Goal: Task Accomplishment & Management: Manage account settings

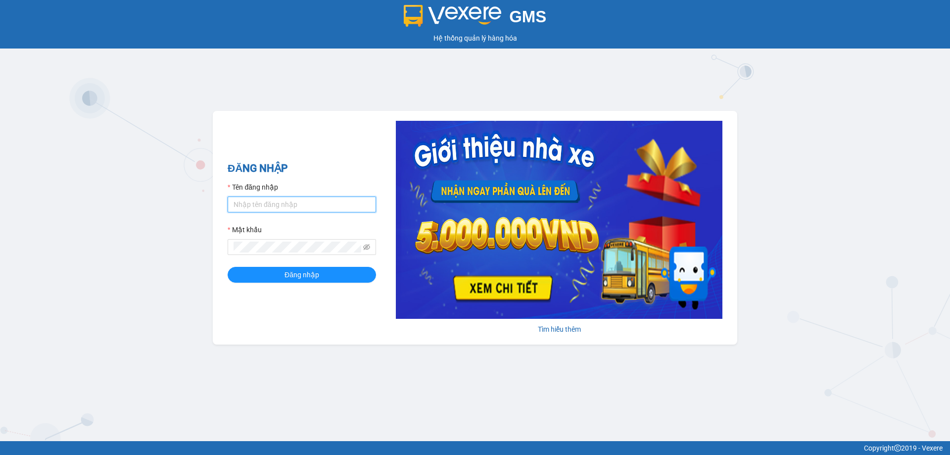
type input "ttnguyen.thoidai"
drag, startPoint x: 276, startPoint y: 206, endPoint x: 133, endPoint y: 204, distance: 143.1
click at [134, 204] on div "GMS Hệ thống quản lý hàng hóa ĐĂNG NHẬP Tên đăng nhập ttnguyen.thoidai Mật khẩu…" at bounding box center [475, 220] width 950 height 441
type input "ngvan.thoidai"
click at [135, 256] on div "GMS Hệ thống quản lý hàng hóa ĐĂNG NHẬP Tên đăng nhập ngvan.thoidai Mật khẩu Đă…" at bounding box center [475, 220] width 950 height 441
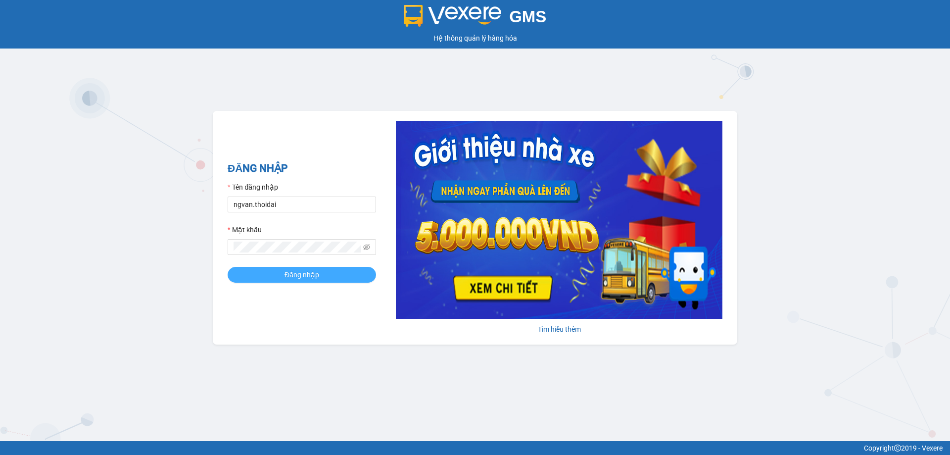
click at [293, 269] on button "Đăng nhập" at bounding box center [302, 275] width 149 height 16
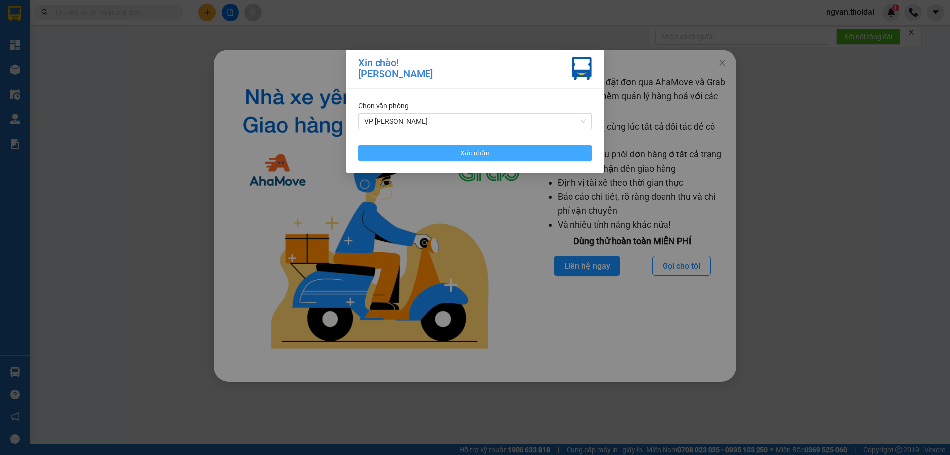
click at [490, 149] on button "Xác nhận" at bounding box center [475, 153] width 234 height 16
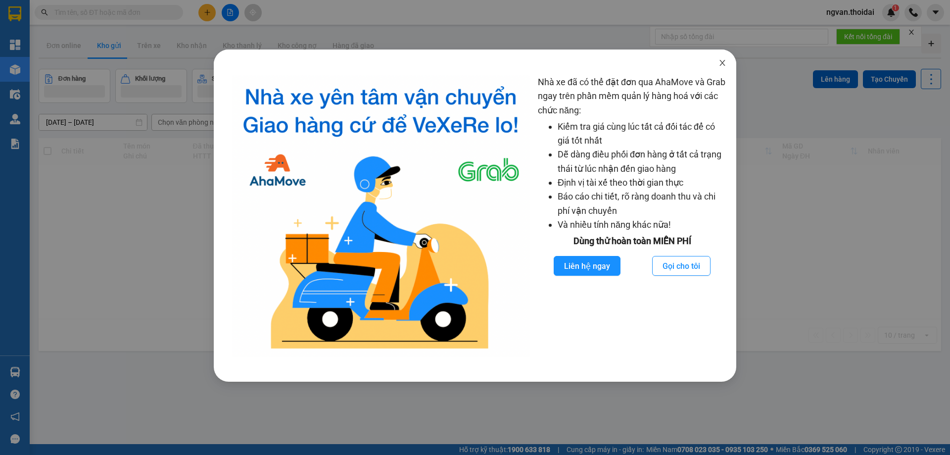
click at [722, 65] on icon "close" at bounding box center [723, 63] width 8 height 8
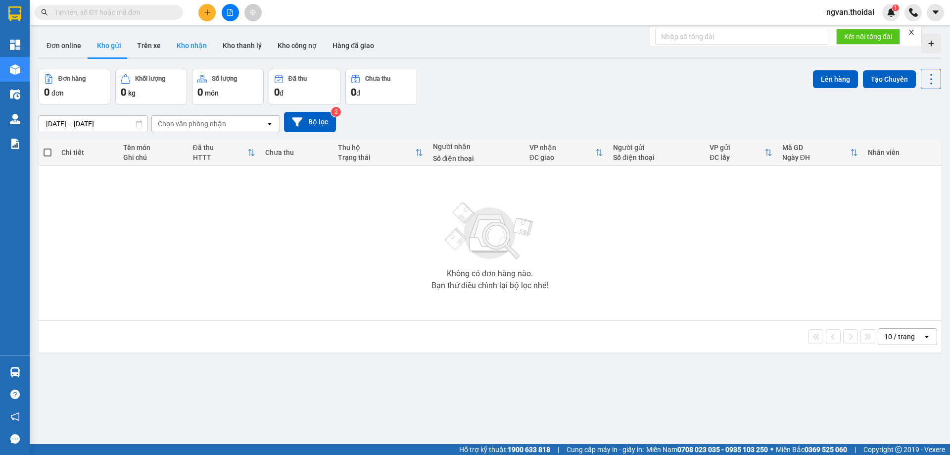
click at [189, 43] on button "Kho nhận" at bounding box center [192, 46] width 46 height 24
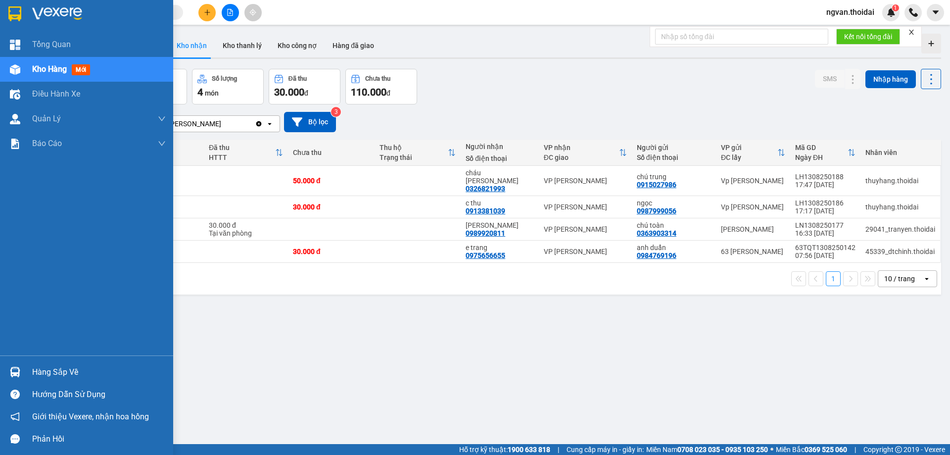
click at [28, 370] on div "Hàng sắp về" at bounding box center [86, 372] width 173 height 22
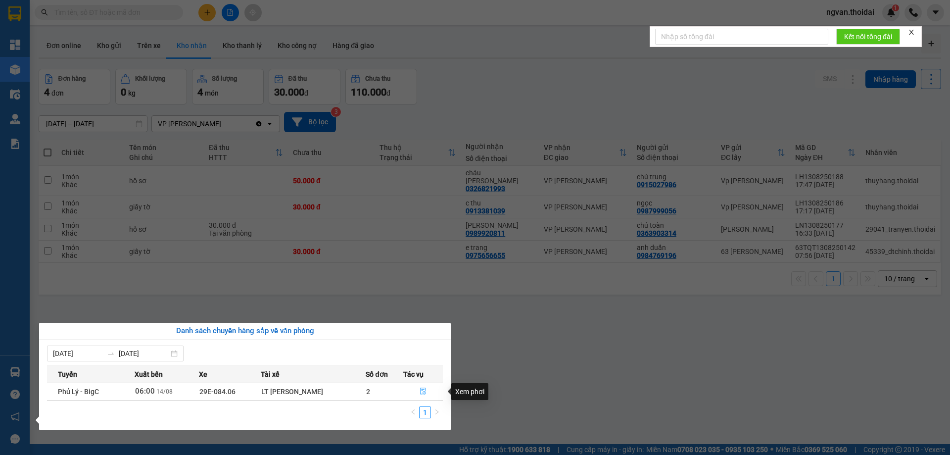
click at [427, 391] on button "button" at bounding box center [423, 392] width 39 height 16
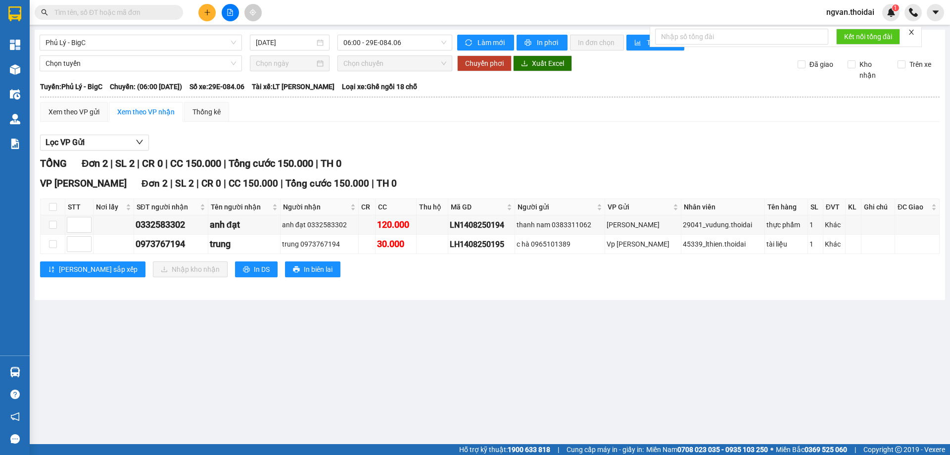
click at [389, 377] on main "Phủ Lý - BigC 14/08/2025 06:00 - 29E-084.06 Làm mới In phơi In đơn chọn Thống k…" at bounding box center [475, 222] width 950 height 444
click at [52, 208] on input "checkbox" at bounding box center [53, 207] width 8 height 8
checkbox input "true"
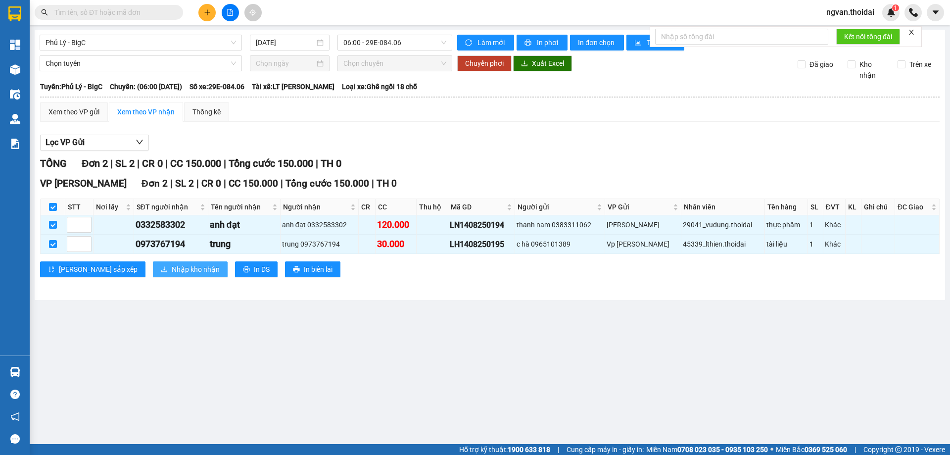
click at [172, 269] on span "Nhập kho nhận" at bounding box center [196, 269] width 48 height 11
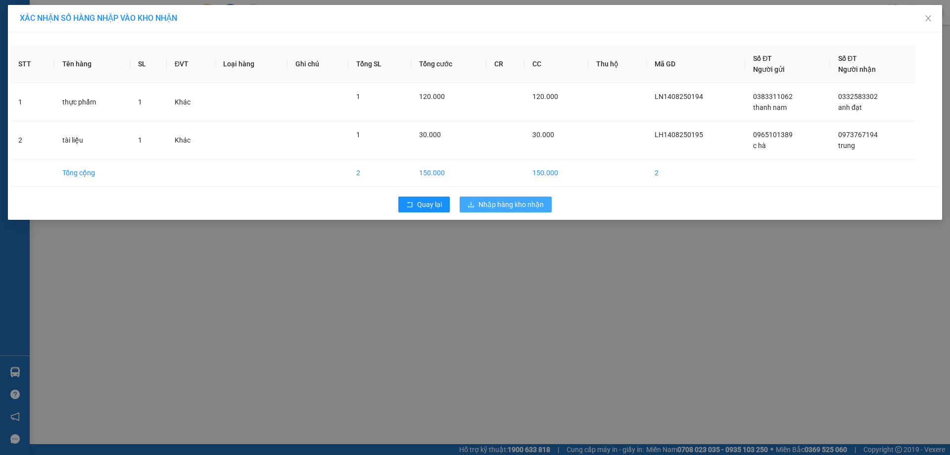
click at [523, 210] on button "Nhập hàng kho nhận" at bounding box center [506, 205] width 92 height 16
click at [499, 397] on div "XÁC NHẬN SỐ HÀNG NHẬP VÀO KHO NHẬN STT Tên hàng SL ĐVT Loại hàng Ghi chú Tổng S…" at bounding box center [475, 227] width 950 height 455
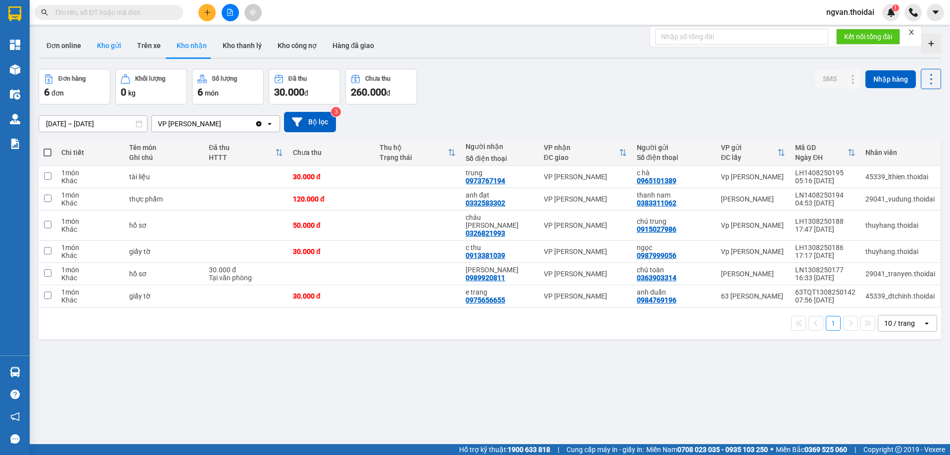
click at [114, 44] on button "Kho gửi" at bounding box center [109, 46] width 40 height 24
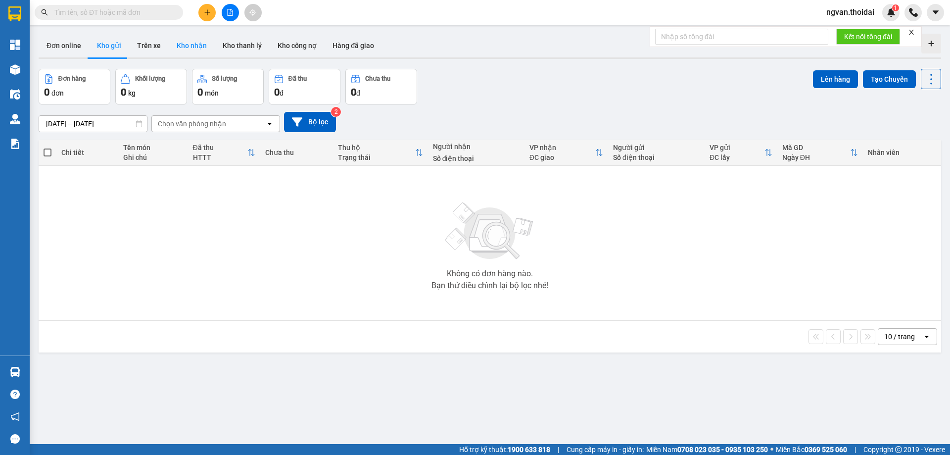
click at [197, 44] on button "Kho nhận" at bounding box center [192, 46] width 46 height 24
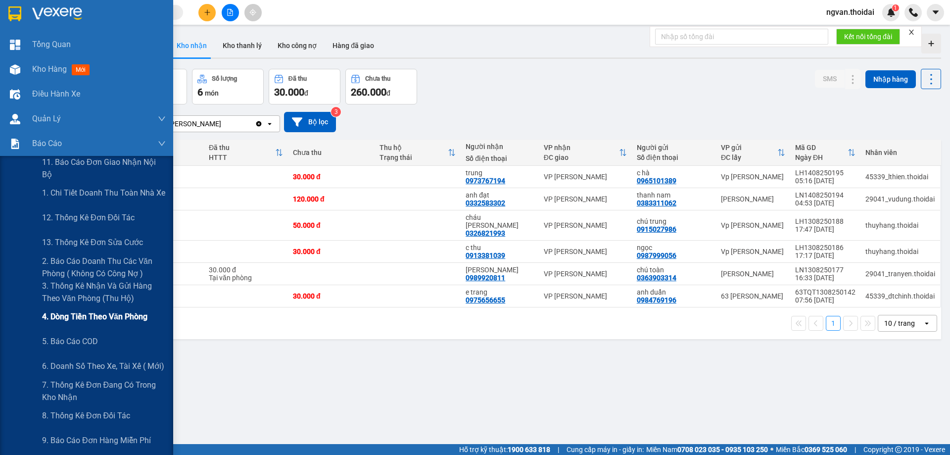
click at [130, 319] on span "4. Dòng tiền theo văn phòng" at bounding box center [94, 316] width 105 height 12
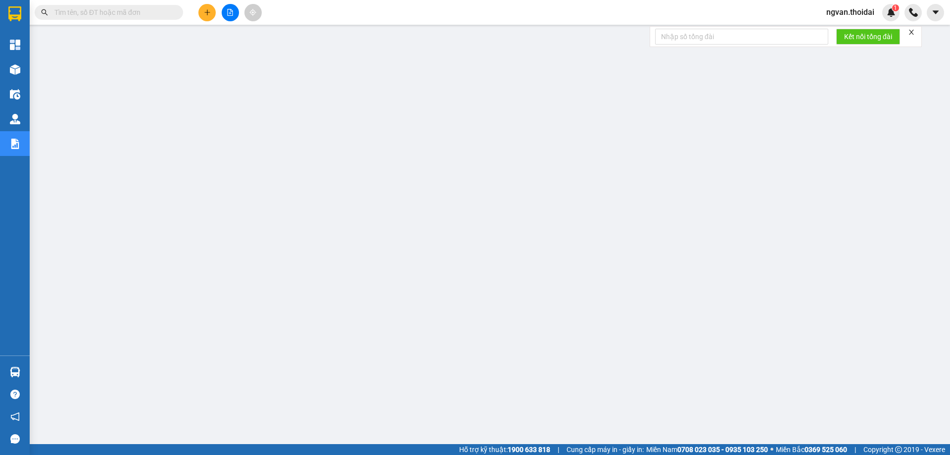
scroll to position [36, 0]
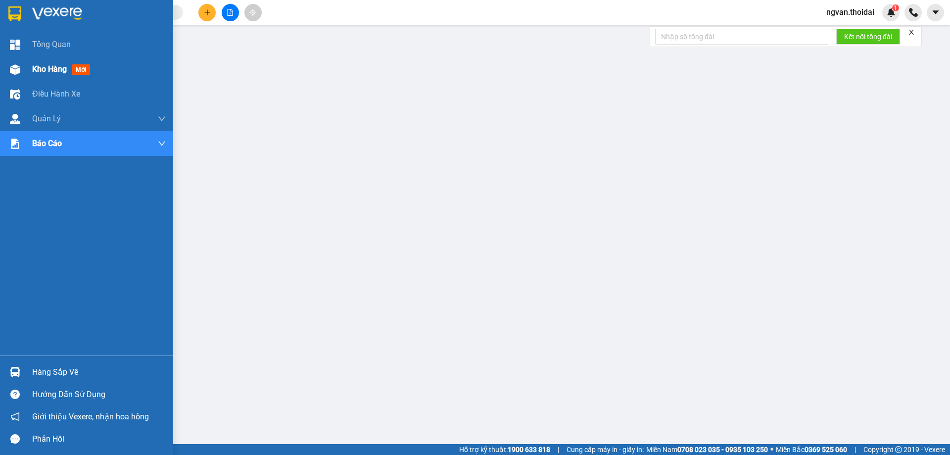
click at [54, 70] on span "Kho hàng" at bounding box center [49, 68] width 35 height 9
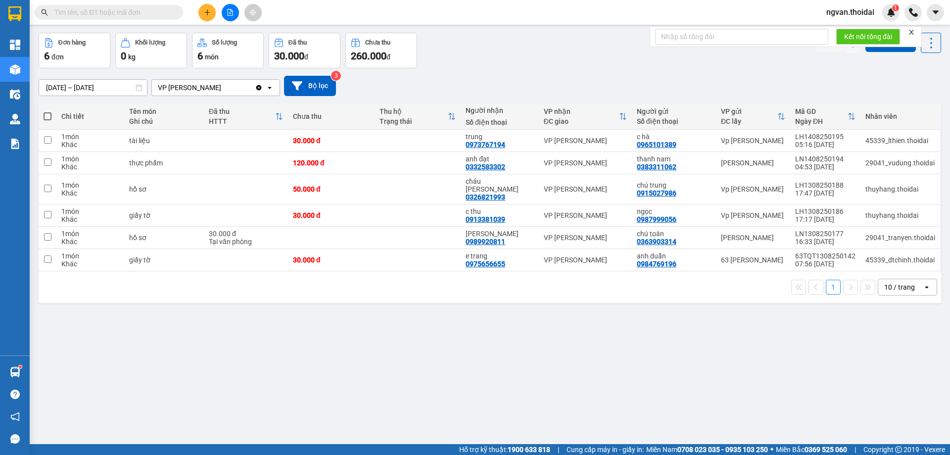
click at [203, 7] on button at bounding box center [207, 12] width 17 height 17
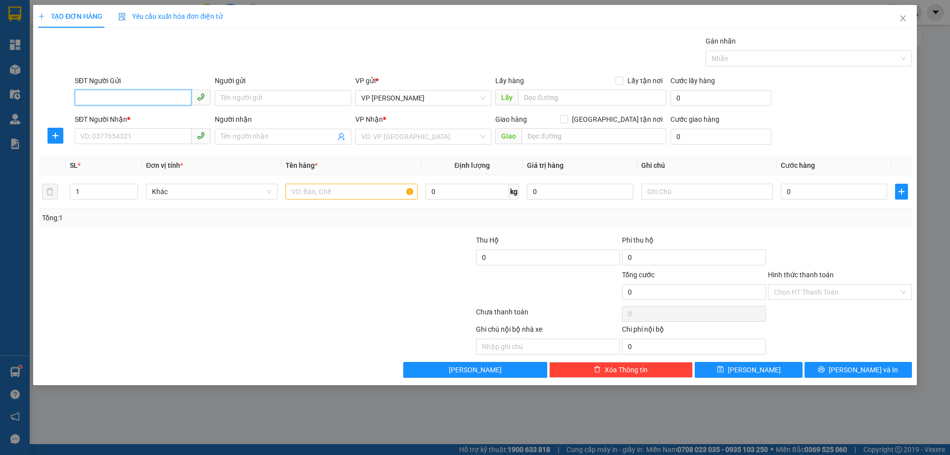
click at [130, 100] on input "SĐT Người Gửi" at bounding box center [133, 98] width 117 height 16
click at [128, 100] on input "SĐT Người Gửi" at bounding box center [133, 98] width 117 height 16
drag, startPoint x: 101, startPoint y: 117, endPoint x: 107, endPoint y: 118, distance: 6.0
click at [101, 117] on div "0326821993 - cháu sen" at bounding box center [143, 117] width 124 height 11
type input "0326821993"
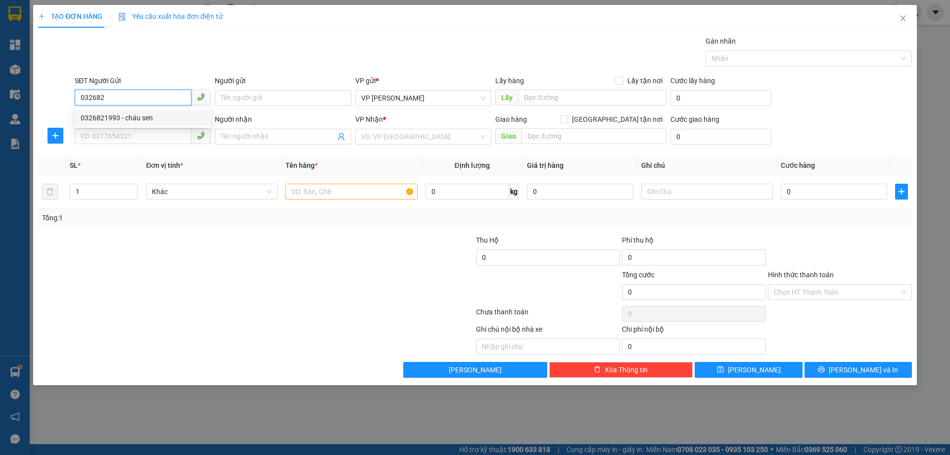
type input "cháu sen"
type input "0326821993"
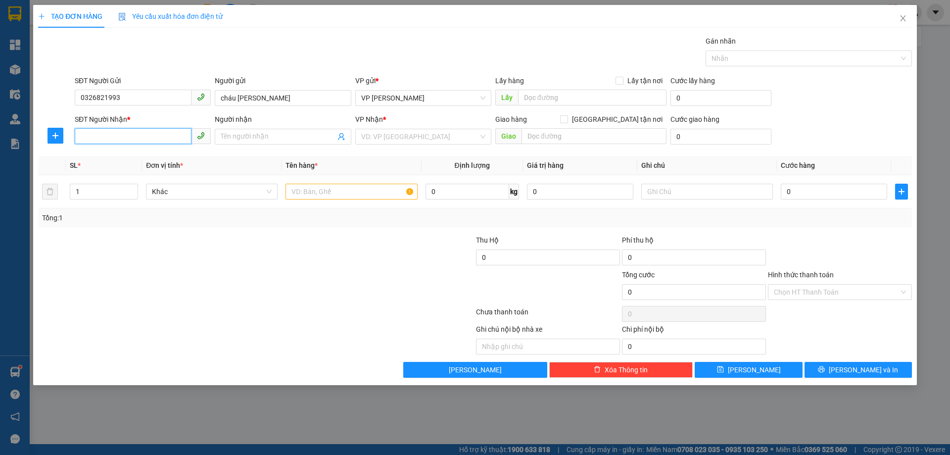
click at [110, 141] on input "SĐT Người Nhận *" at bounding box center [133, 136] width 117 height 16
click at [127, 168] on div "0915027986 - chú trung" at bounding box center [143, 172] width 124 height 11
type input "0915027986"
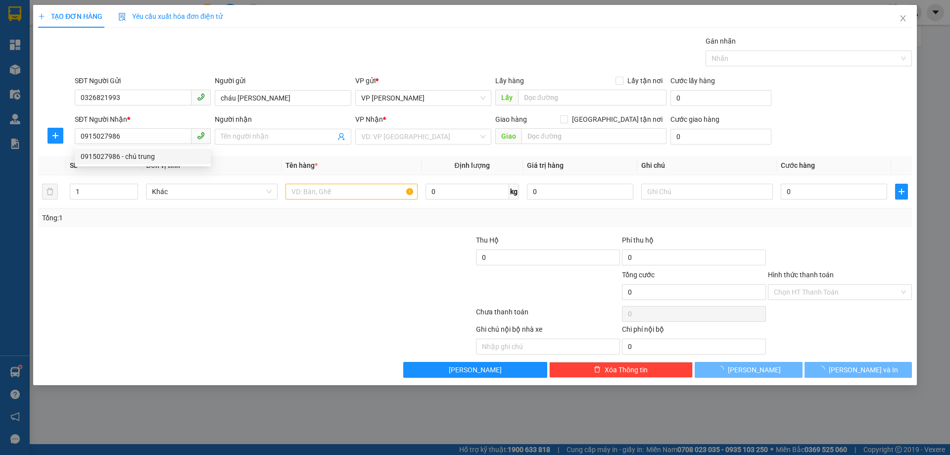
click at [325, 240] on div at bounding box center [183, 252] width 292 height 35
type input "chú trung"
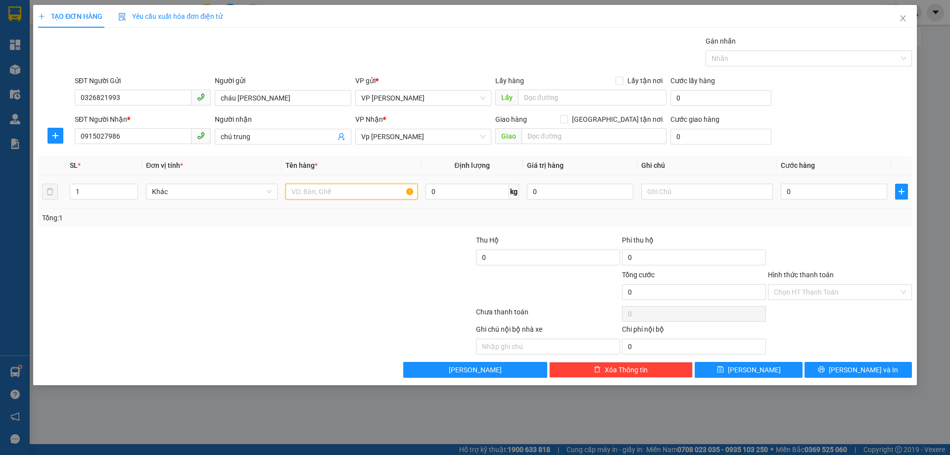
click at [326, 194] on input "text" at bounding box center [352, 192] width 132 height 16
type input "g"
type input "tài liệu"
click at [791, 189] on input "0" at bounding box center [834, 192] width 106 height 16
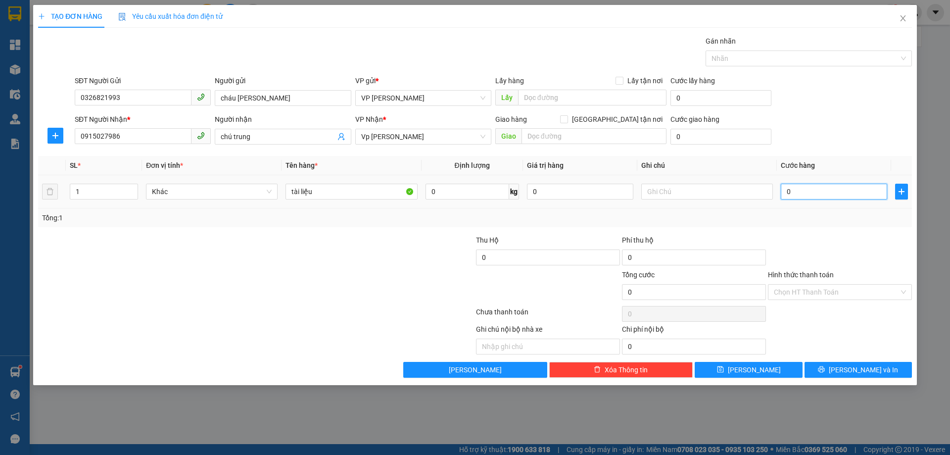
type input "6"
type input "60"
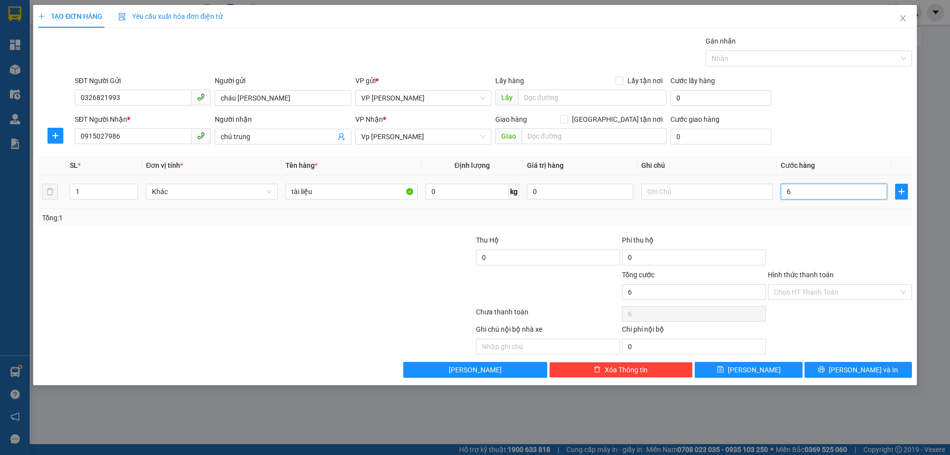
type input "60"
type input "60.000"
drag, startPoint x: 812, startPoint y: 224, endPoint x: 860, endPoint y: 250, distance: 54.3
click at [813, 224] on div "Tổng: 1" at bounding box center [475, 217] width 874 height 19
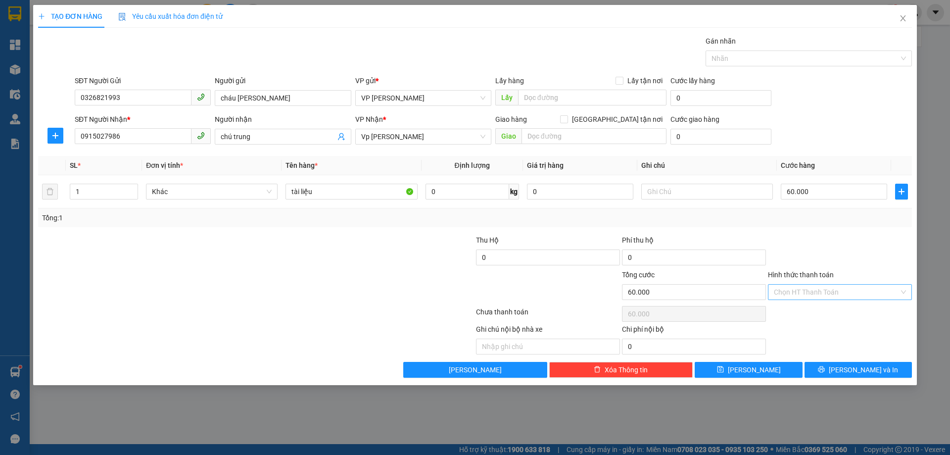
click at [840, 292] on input "Hình thức thanh toán" at bounding box center [836, 292] width 125 height 15
click at [816, 312] on div "Tại văn phòng" at bounding box center [840, 311] width 132 height 11
type input "0"
click at [874, 373] on span "[PERSON_NAME] và In" at bounding box center [863, 369] width 69 height 11
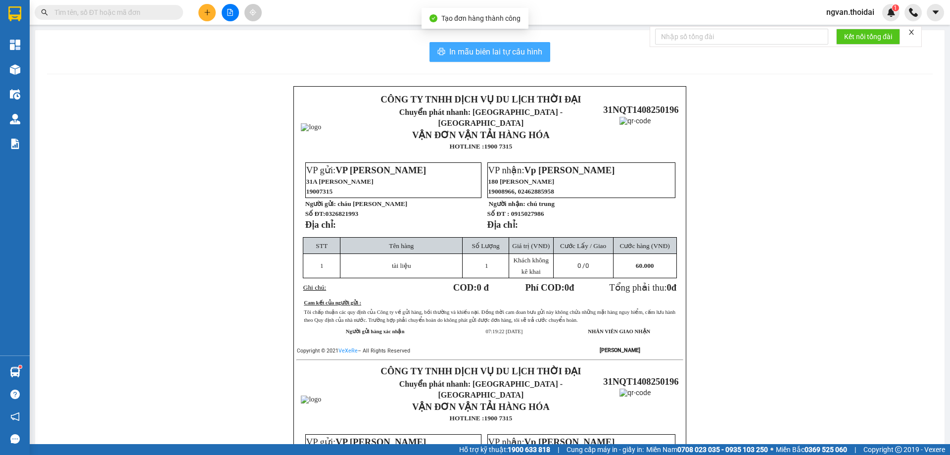
click at [506, 52] on span "In mẫu biên lai tự cấu hình" at bounding box center [495, 52] width 93 height 12
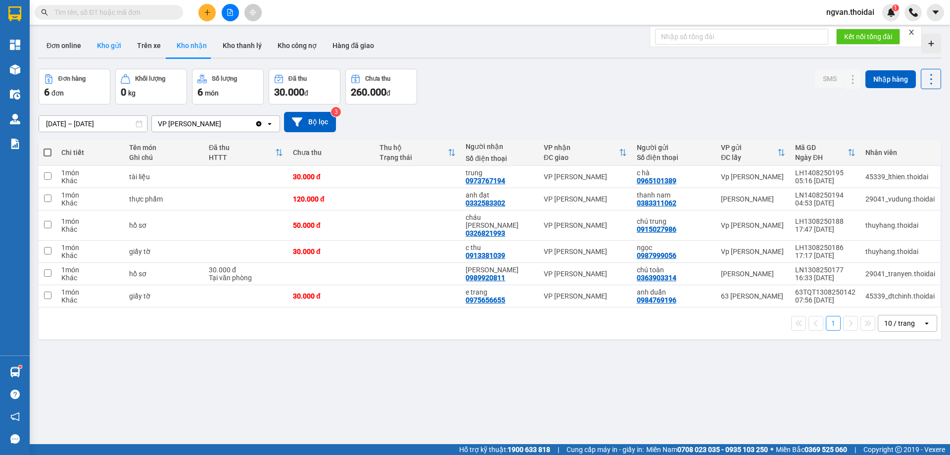
click at [119, 48] on button "Kho gửi" at bounding box center [109, 46] width 40 height 24
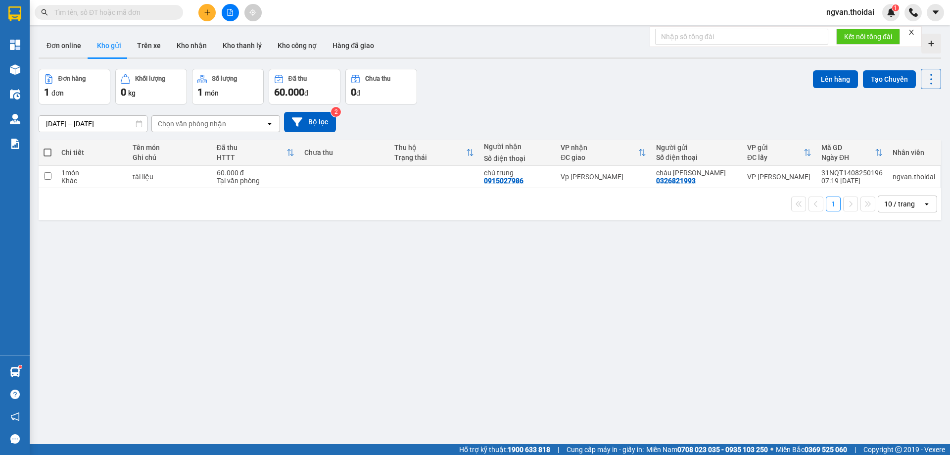
click at [42, 152] on th at bounding box center [48, 153] width 18 height 26
click at [47, 149] on span at bounding box center [48, 153] width 8 height 8
click at [48, 148] on input "checkbox" at bounding box center [48, 148] width 0 height 0
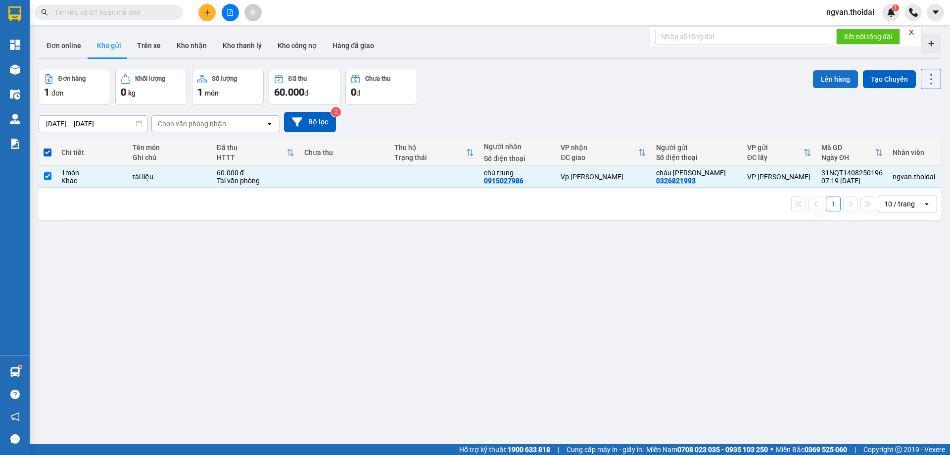
click at [827, 86] on button "Lên hàng" at bounding box center [835, 79] width 45 height 18
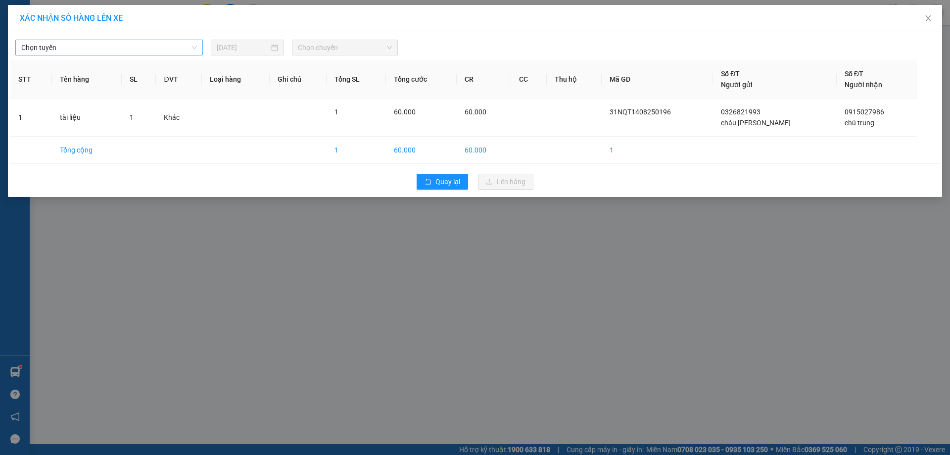
click at [180, 47] on span "Chọn tuyến" at bounding box center [109, 47] width 176 height 15
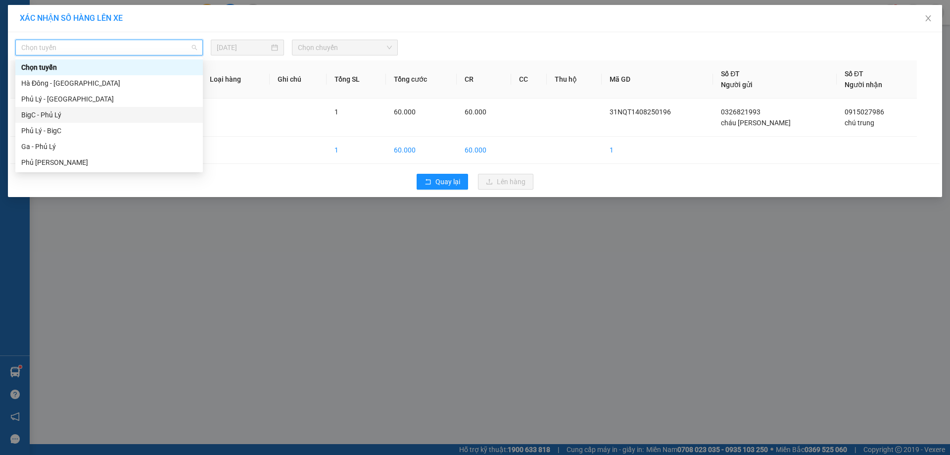
click at [56, 110] on div "BigC - Phủ Lý" at bounding box center [109, 114] width 176 height 11
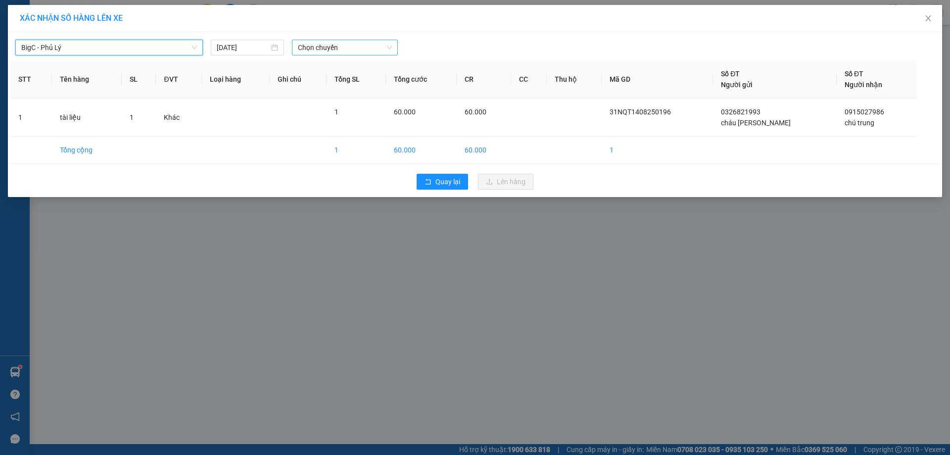
click at [382, 44] on span "Chọn chuyến" at bounding box center [345, 47] width 94 height 15
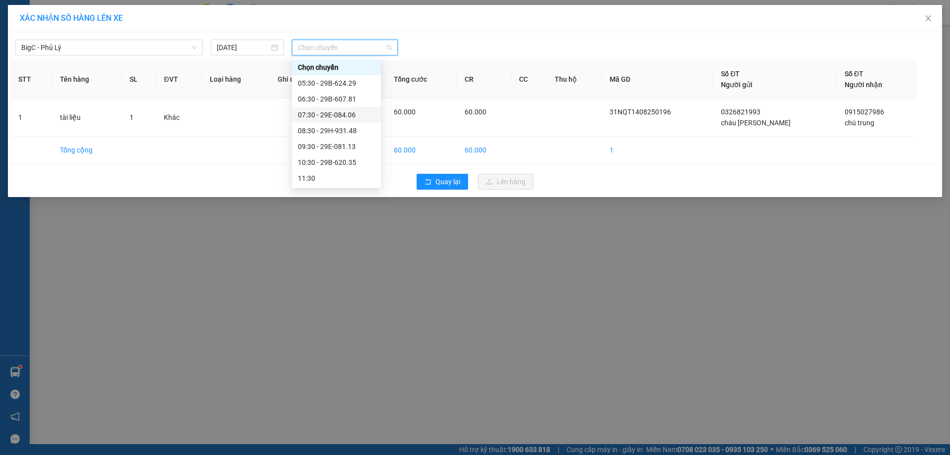
click at [349, 112] on div "07:30 - 29E-084.06" at bounding box center [336, 114] width 77 height 11
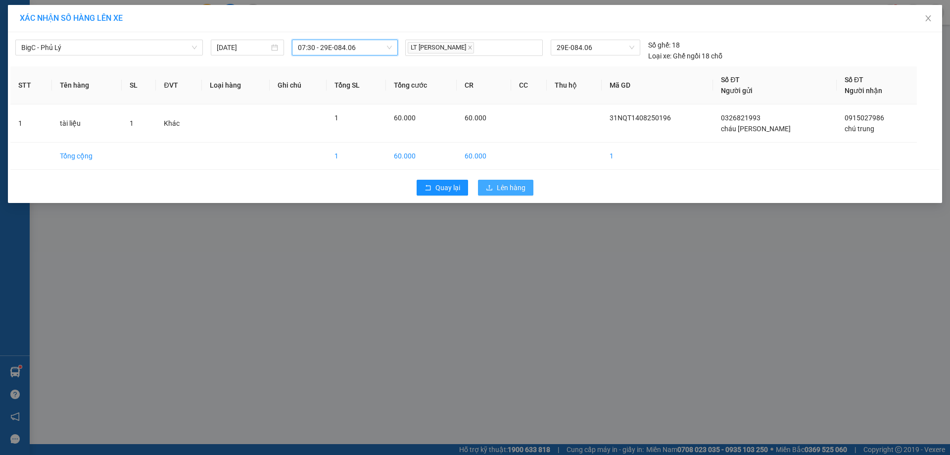
click at [512, 189] on span "Lên hàng" at bounding box center [511, 187] width 29 height 11
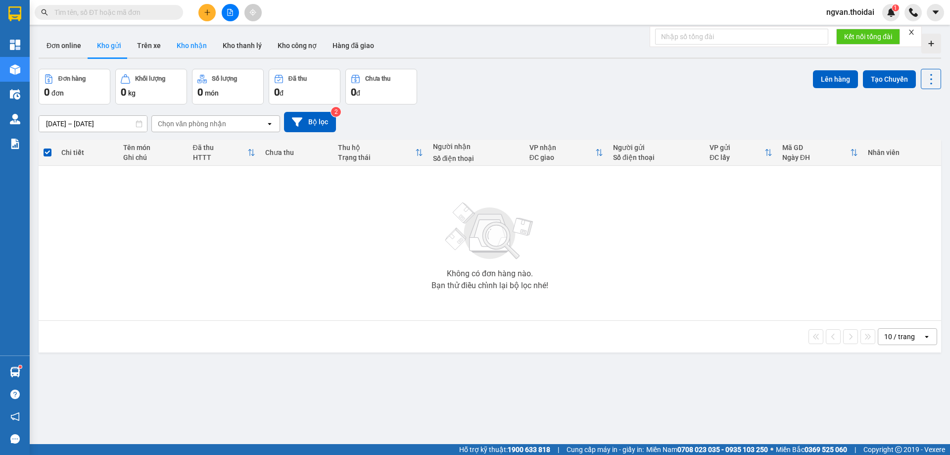
click at [199, 46] on button "Kho nhận" at bounding box center [192, 46] width 46 height 24
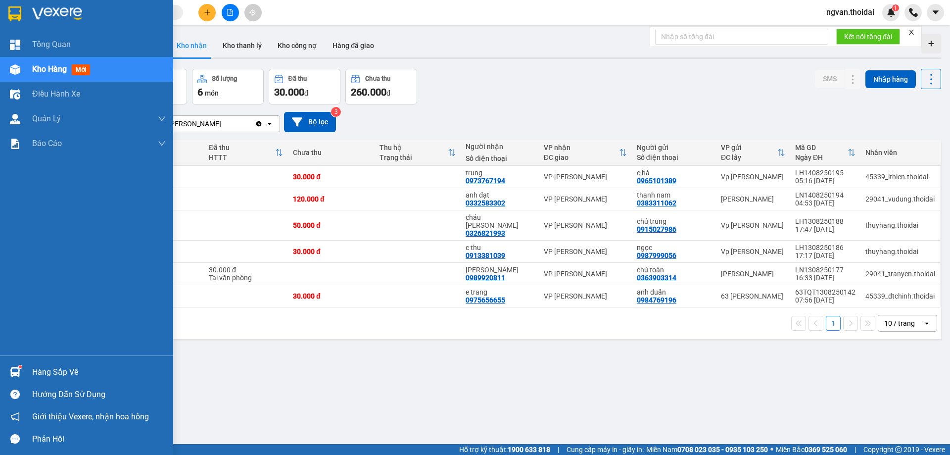
click at [33, 372] on div "Hàng sắp về" at bounding box center [99, 372] width 134 height 15
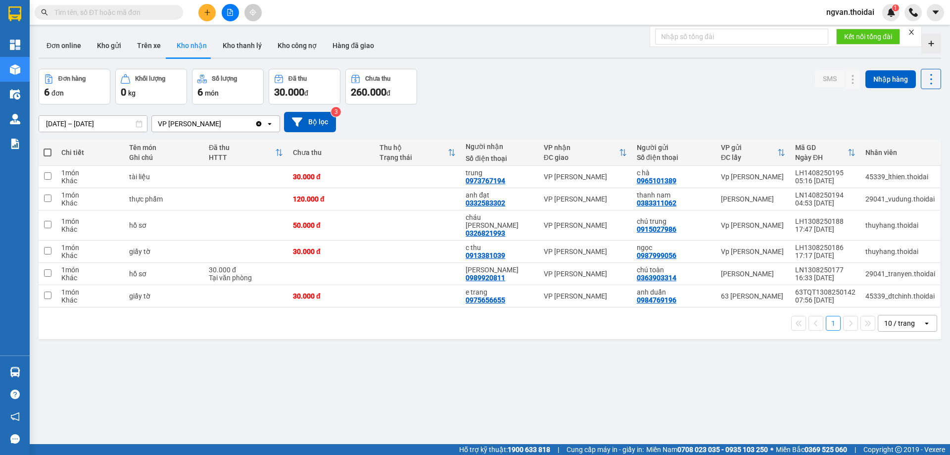
click at [550, 375] on section "Kết quả tìm kiếm ( 0 ) Bộ lọc No Data ngvan.thoidai 1 Tổng Quan Kho hàng mới Đi…" at bounding box center [475, 227] width 950 height 455
click at [353, 344] on div "ver 1.8.138 Đơn online Kho gửi Trên xe Kho nhận Kho thanh lý Kho công nợ Hàng đ…" at bounding box center [490, 257] width 911 height 455
click at [850, 200] on icon at bounding box center [853, 199] width 7 height 7
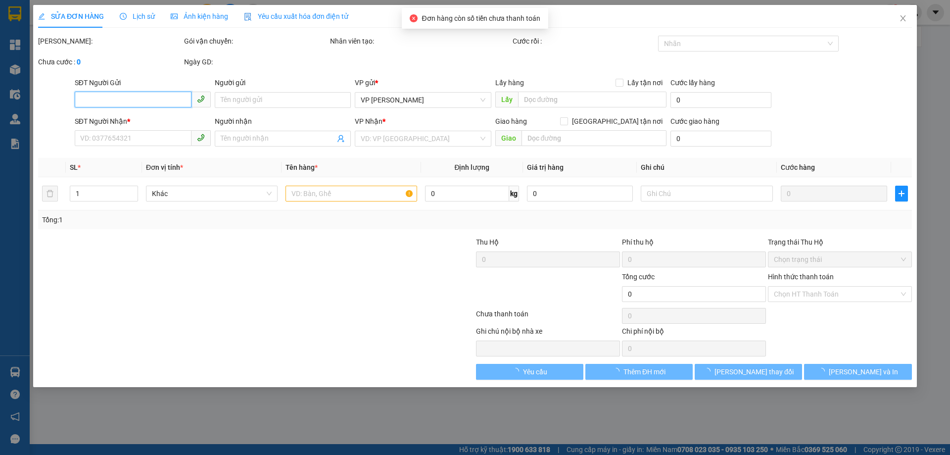
type input "0383311062"
type input "thanh nam"
type input "0332583302"
type input "anh đạt"
type input "120.000"
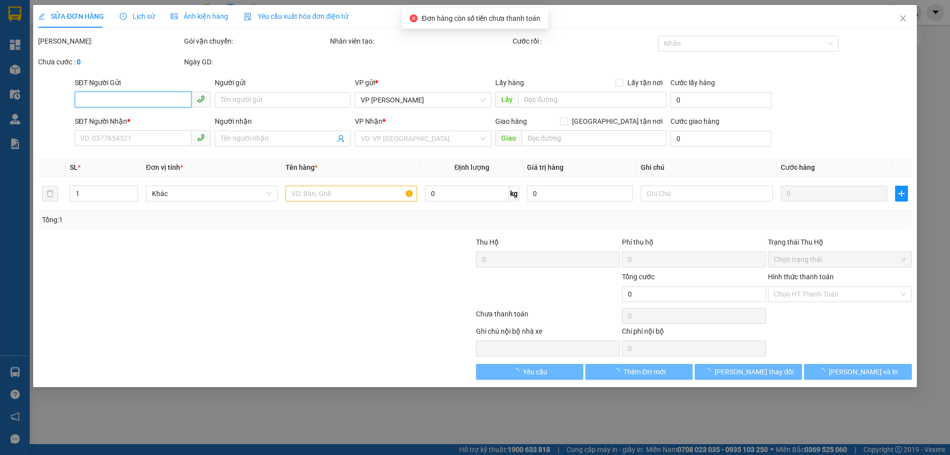
type input "120.000"
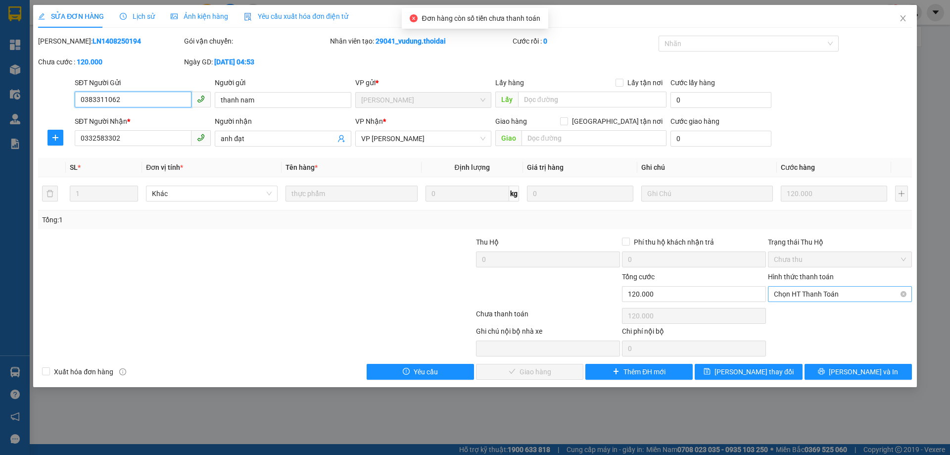
click at [853, 293] on span "Chọn HT Thanh Toán" at bounding box center [840, 294] width 132 height 15
click at [823, 311] on div "Tại văn phòng" at bounding box center [840, 313] width 132 height 11
click at [562, 375] on button "[PERSON_NAME] và Giao hàng" at bounding box center [529, 372] width 107 height 16
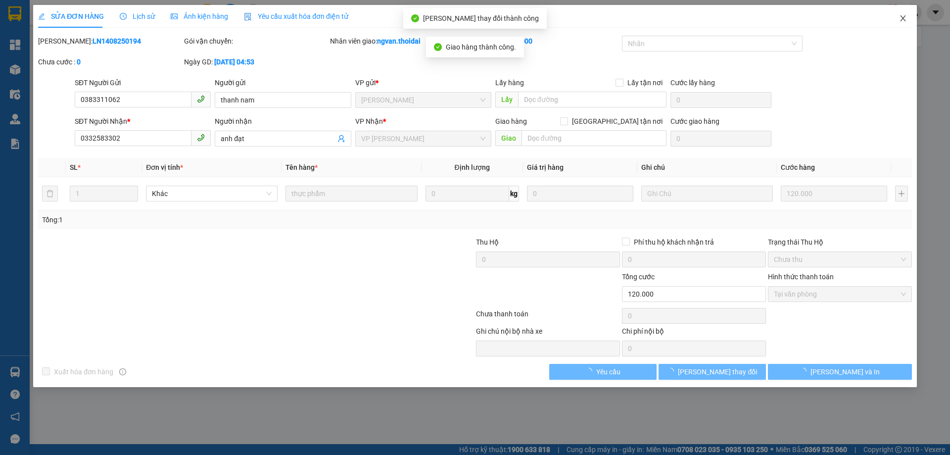
click at [906, 23] on span "Close" at bounding box center [904, 19] width 28 height 28
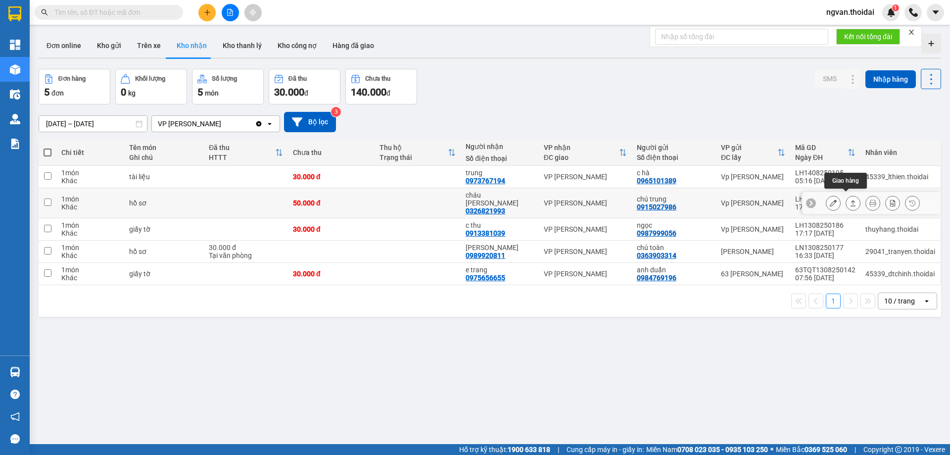
click at [850, 199] on icon at bounding box center [853, 202] width 7 height 7
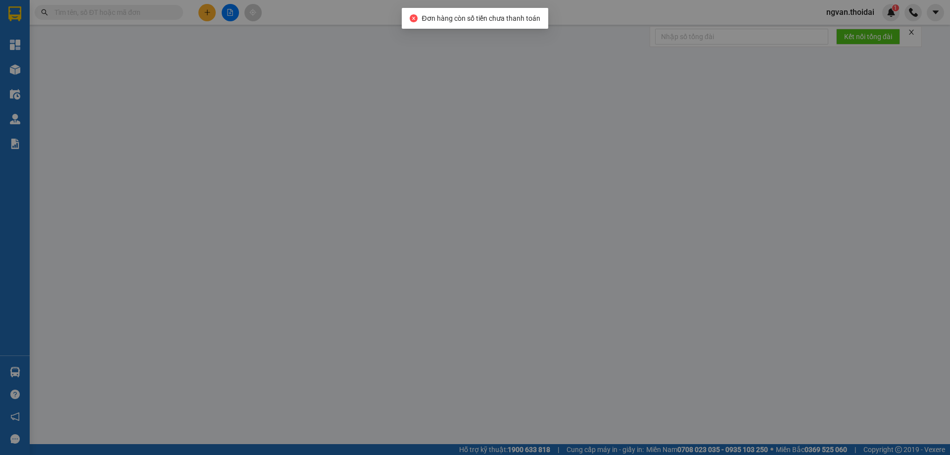
type input "0915027986"
type input "chú trung"
type input "0326821993"
type input "cháu sen"
type input "50.000"
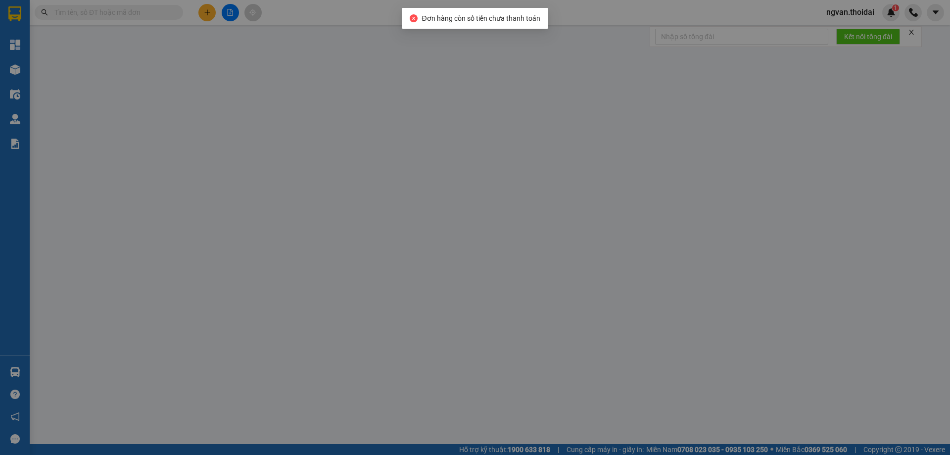
type input "50.000"
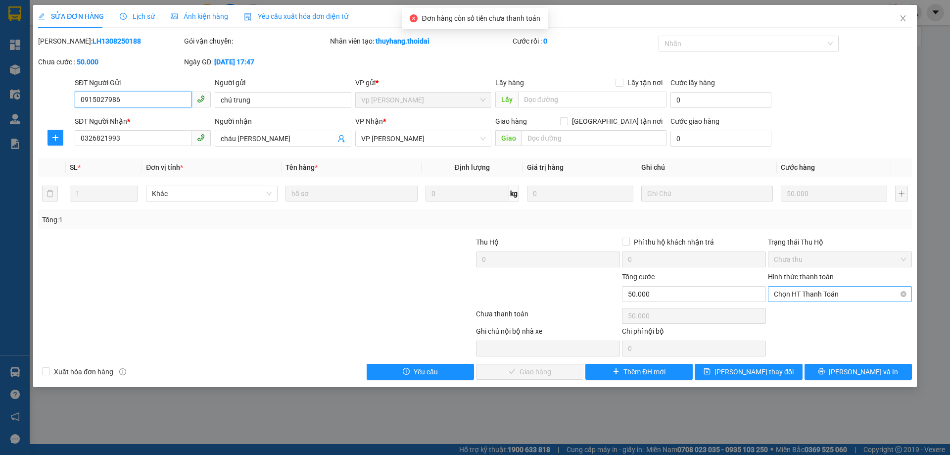
click at [813, 289] on span "Chọn HT Thanh Toán" at bounding box center [840, 294] width 132 height 15
click at [805, 310] on div "Tại văn phòng" at bounding box center [840, 313] width 132 height 11
click at [554, 362] on div "Total Paid Fee 0 Total UnPaid Fee 50.000 Cash Collection Total Fee Mã ĐH: LH130…" at bounding box center [475, 208] width 874 height 344
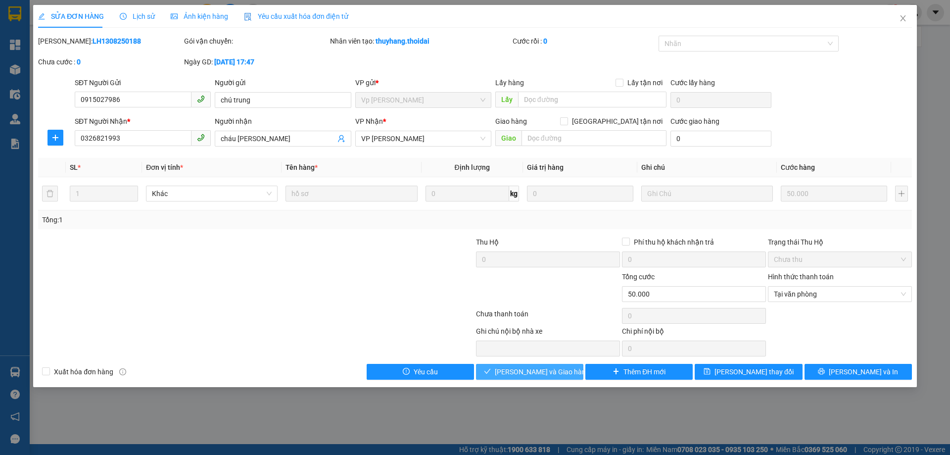
click at [556, 368] on span "[PERSON_NAME] và Giao hàng" at bounding box center [542, 371] width 95 height 11
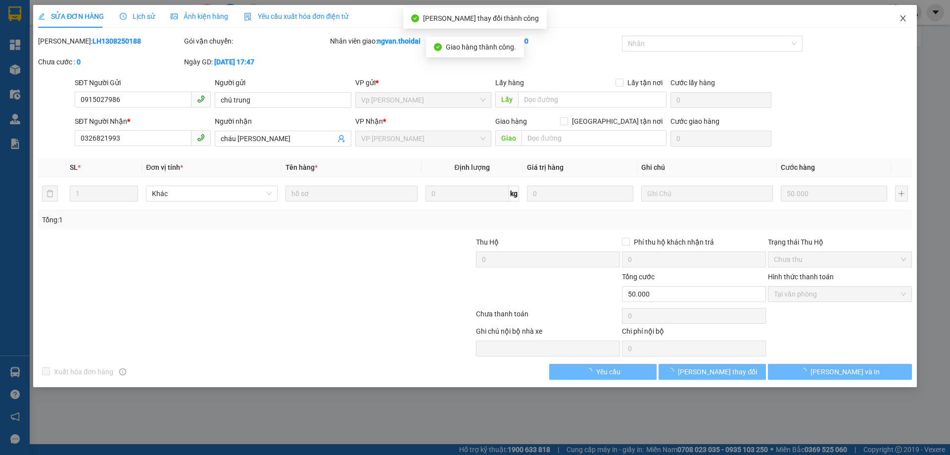
click at [903, 24] on span "Close" at bounding box center [904, 19] width 28 height 28
click at [903, 22] on div "Kết quả tìm kiếm ( 0 ) Bộ lọc No Data ngvan.thoidai 1" at bounding box center [475, 12] width 950 height 25
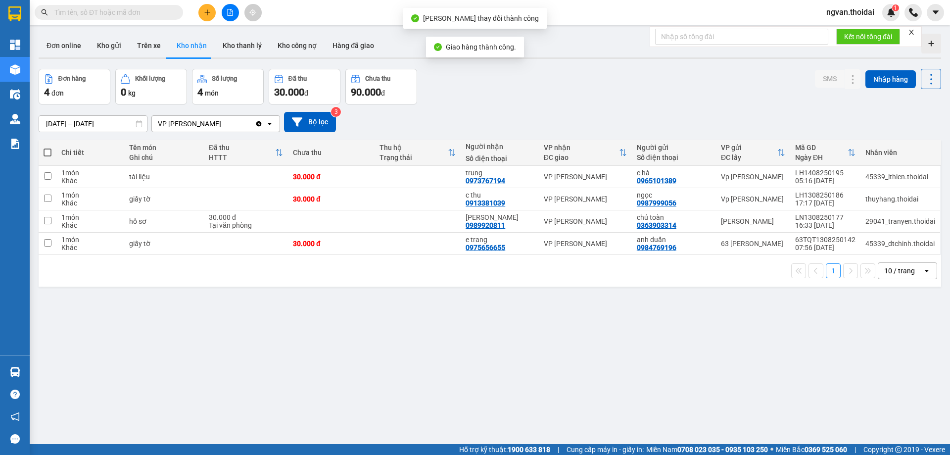
click at [500, 396] on div "ver 1.8.138 Đơn online Kho gửi Trên xe Kho nhận Kho thanh lý Kho công nợ Hàng đ…" at bounding box center [490, 257] width 911 height 455
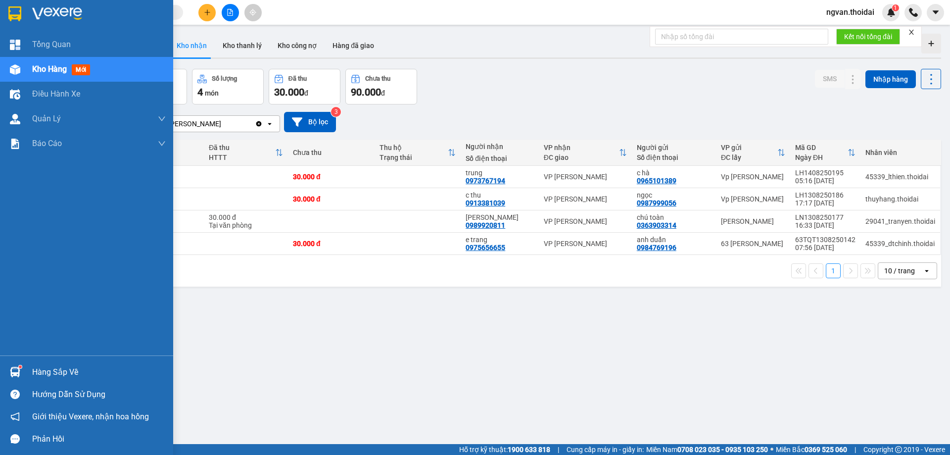
click at [15, 367] on img at bounding box center [15, 372] width 10 height 10
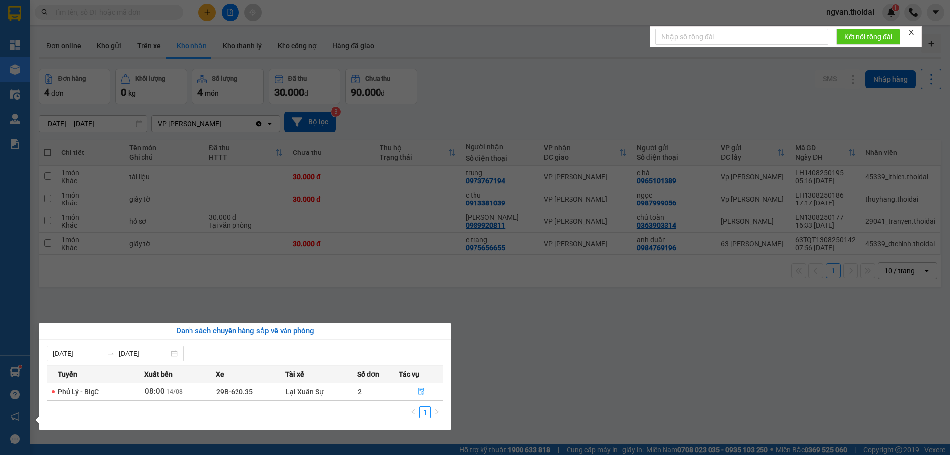
click at [424, 391] on icon "file-done" at bounding box center [421, 391] width 7 height 7
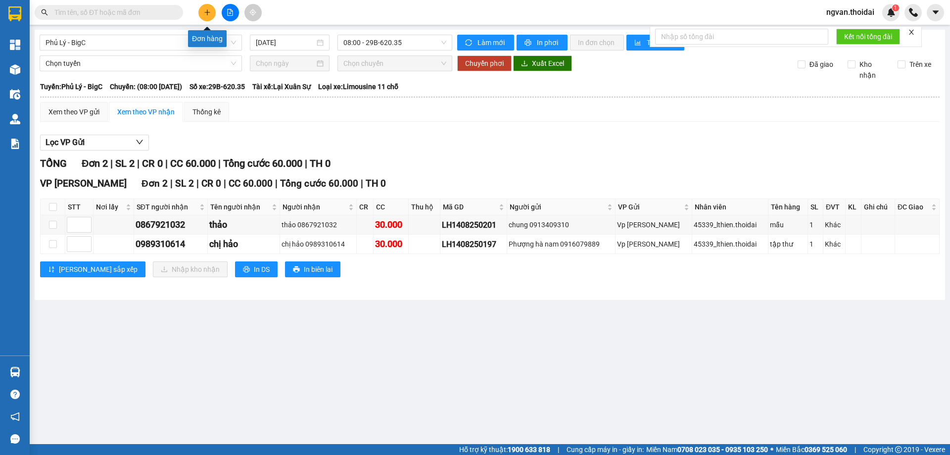
click at [204, 15] on icon "plus" at bounding box center [207, 12] width 7 height 7
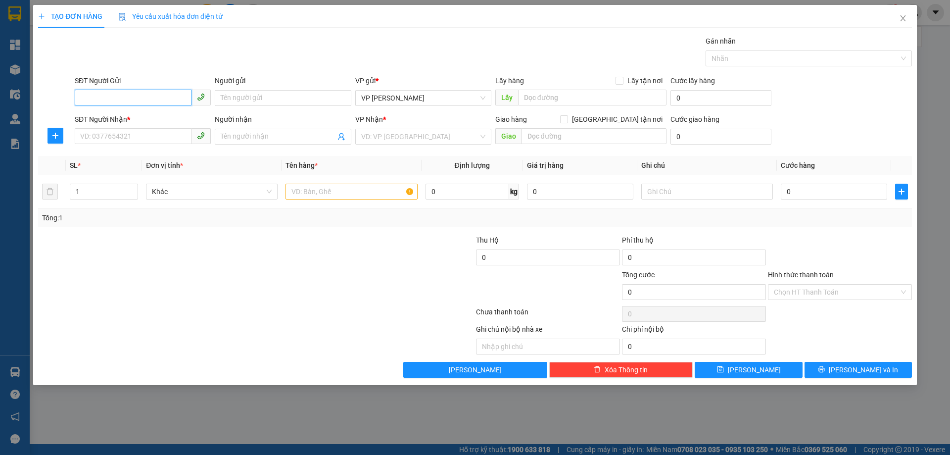
click at [132, 98] on input "SĐT Người Gửi" at bounding box center [133, 98] width 117 height 16
type input "0979484582"
click at [121, 118] on div "0979484582 - anh dũng" at bounding box center [143, 117] width 124 height 11
type input "anh dũng"
type input "0979484582"
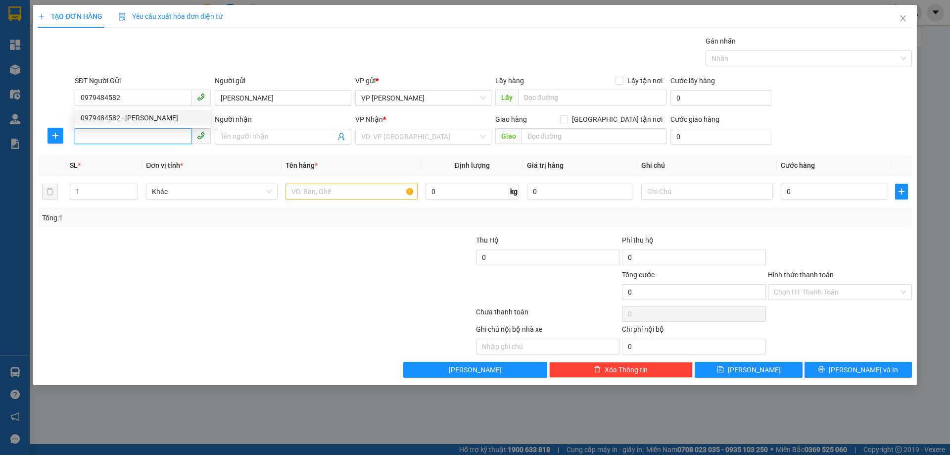
click at [109, 132] on input "SĐT Người Nhận *" at bounding box center [133, 136] width 117 height 16
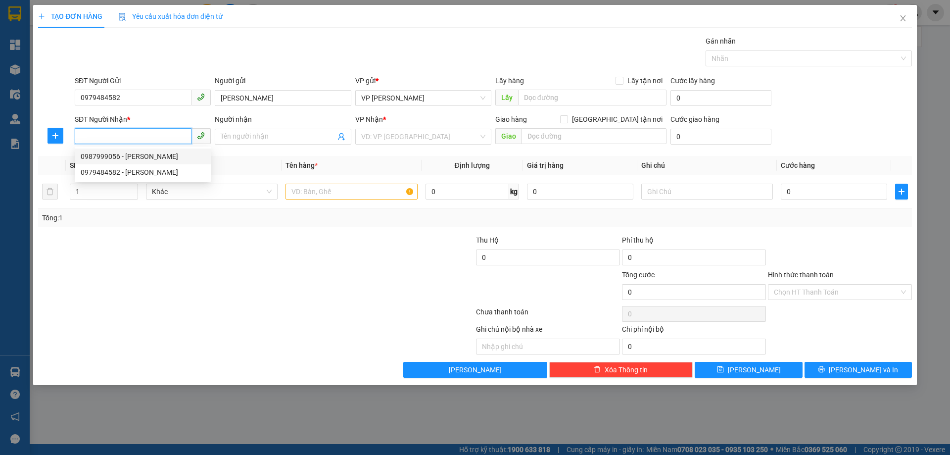
drag, startPoint x: 132, startPoint y: 158, endPoint x: 220, endPoint y: 230, distance: 113.6
click at [132, 158] on div "0987999056 - ngọc" at bounding box center [143, 156] width 124 height 11
type input "0987999056"
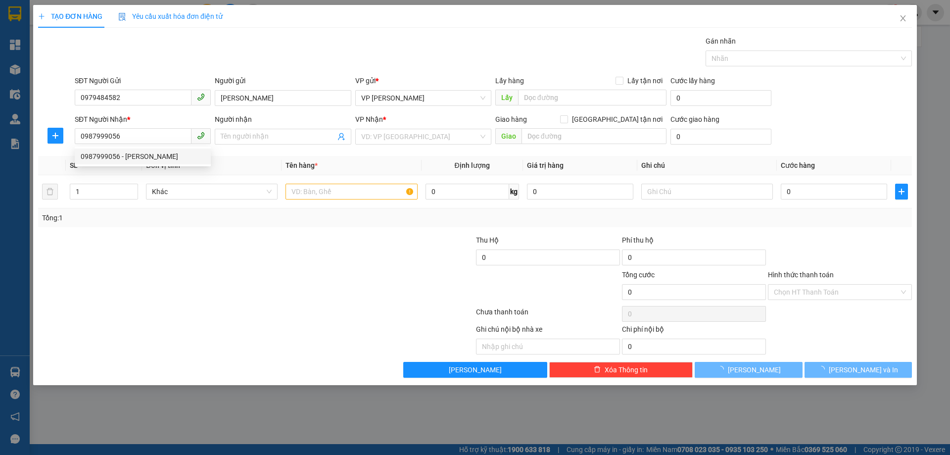
click at [274, 271] on div at bounding box center [183, 286] width 292 height 35
type input "ngọc"
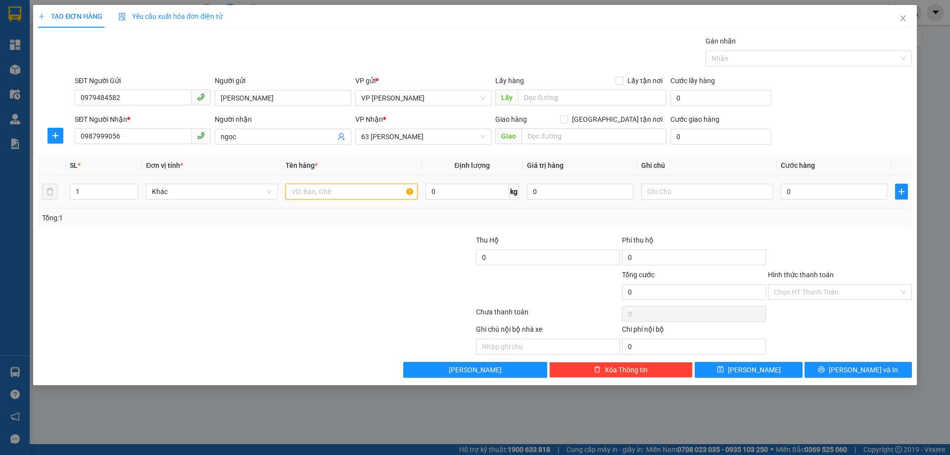
click at [332, 195] on input "text" at bounding box center [352, 192] width 132 height 16
click at [332, 193] on input "text" at bounding box center [352, 192] width 132 height 16
type input "giấy tờ"
click at [791, 190] on input "0" at bounding box center [834, 192] width 106 height 16
type input "3"
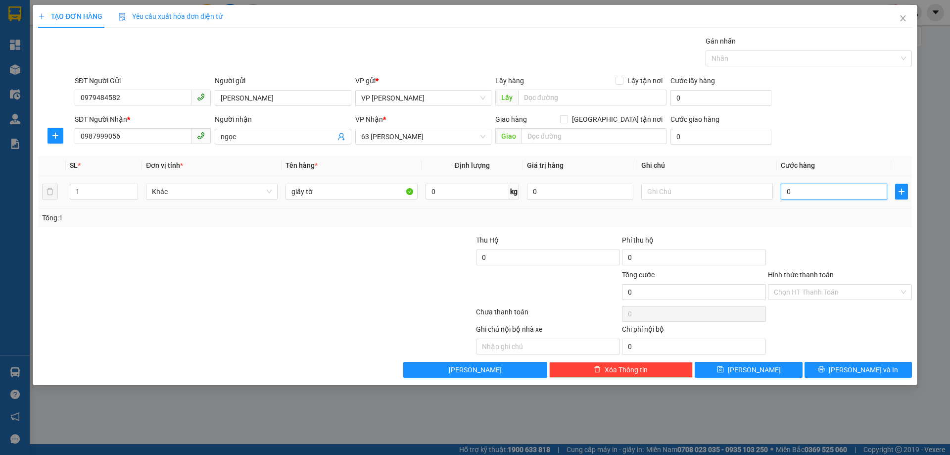
type input "3"
type input "30"
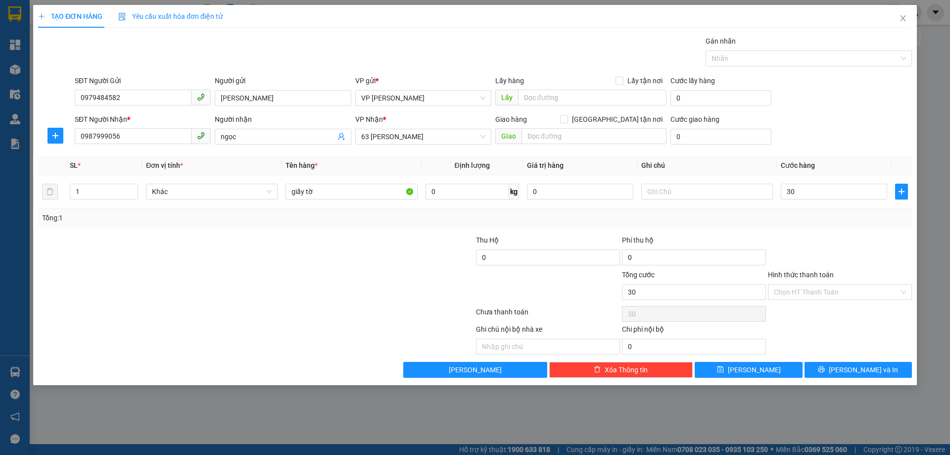
type input "30.000"
drag, startPoint x: 801, startPoint y: 211, endPoint x: 828, endPoint y: 251, distance: 48.9
click at [802, 214] on div "Tổng: 1" at bounding box center [475, 217] width 874 height 19
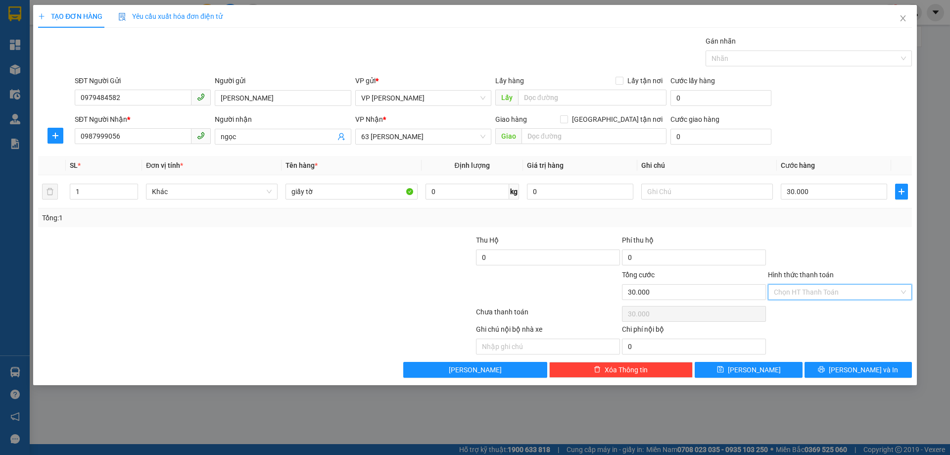
click at [829, 285] on input "Hình thức thanh toán" at bounding box center [836, 292] width 125 height 15
click at [805, 306] on div "Tại văn phòng" at bounding box center [840, 311] width 132 height 11
drag, startPoint x: 813, startPoint y: 240, endPoint x: 872, endPoint y: 338, distance: 113.9
click at [822, 252] on div at bounding box center [840, 252] width 146 height 35
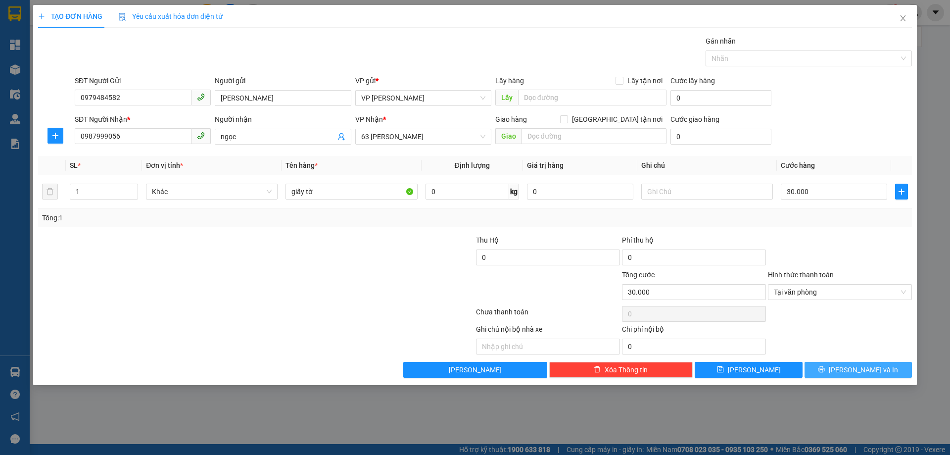
click at [861, 369] on span "[PERSON_NAME] và In" at bounding box center [863, 369] width 69 height 11
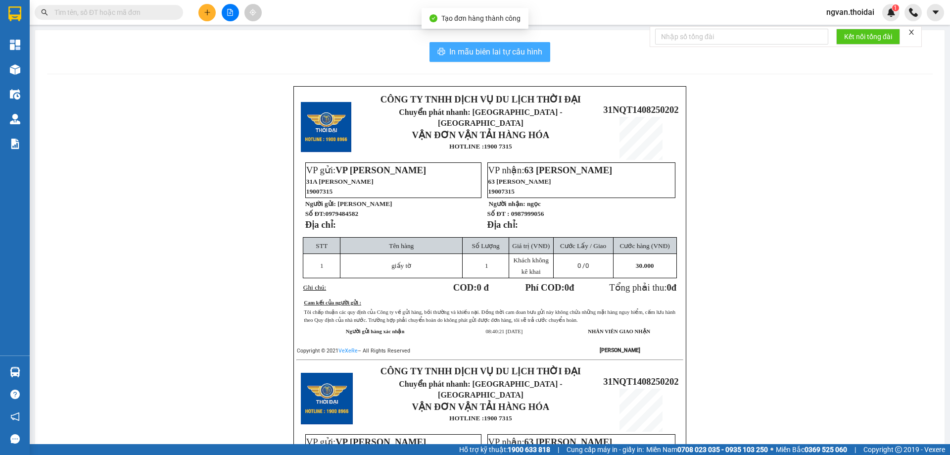
click at [509, 50] on span "In mẫu biên lai tự cấu hình" at bounding box center [495, 52] width 93 height 12
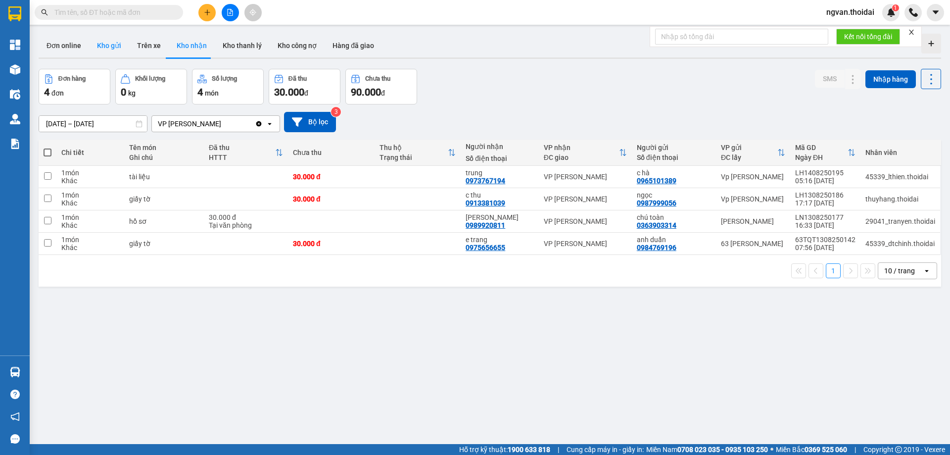
click at [109, 45] on button "Kho gửi" at bounding box center [109, 46] width 40 height 24
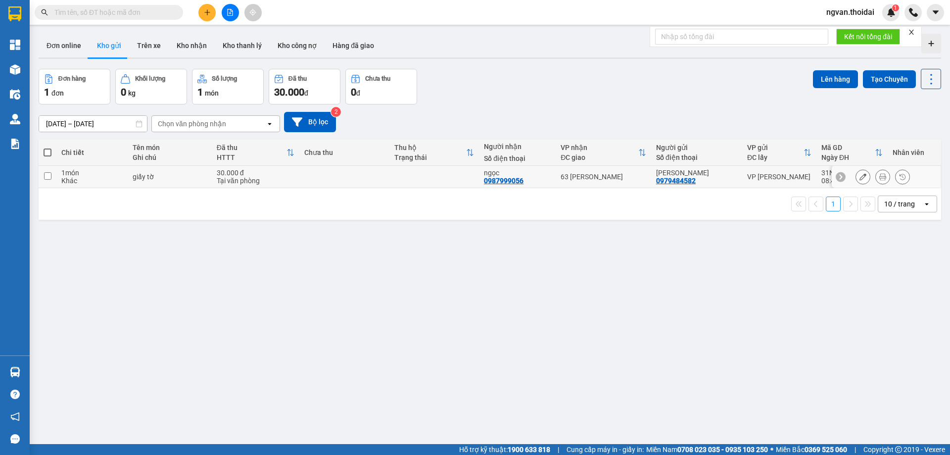
click at [49, 175] on input "checkbox" at bounding box center [47, 175] width 7 height 7
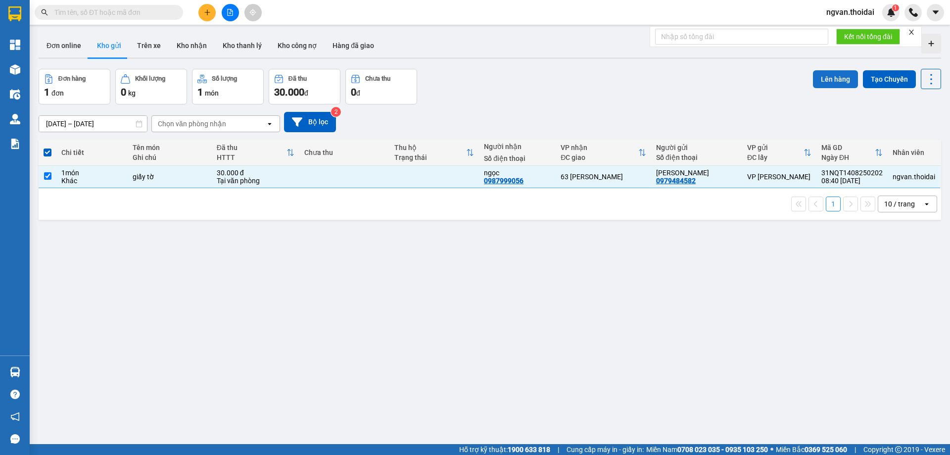
click at [832, 82] on button "Lên hàng" at bounding box center [835, 79] width 45 height 18
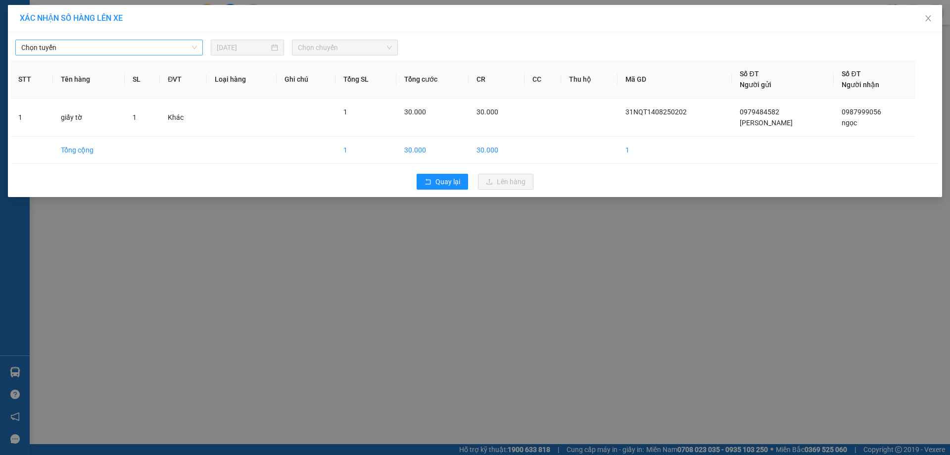
click at [168, 47] on span "Chọn tuyến" at bounding box center [109, 47] width 176 height 15
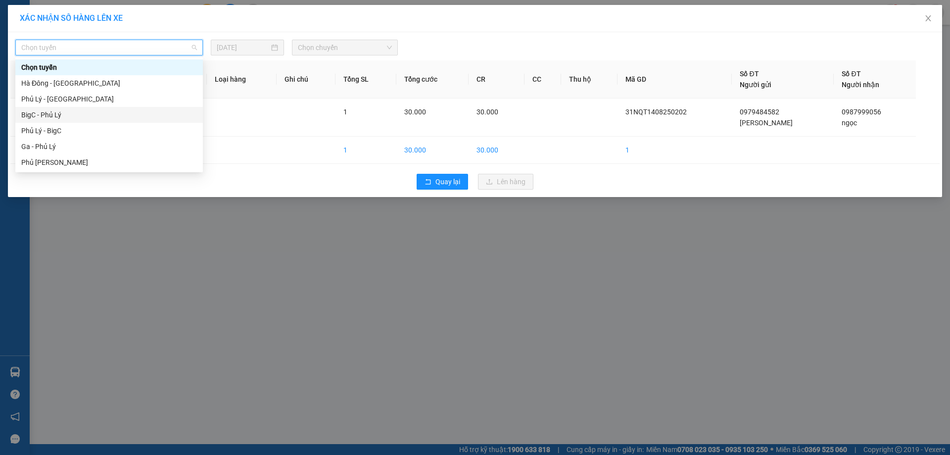
drag, startPoint x: 40, startPoint y: 118, endPoint x: 339, endPoint y: 58, distance: 304.9
click at [50, 118] on div "BigC - Phủ Lý" at bounding box center [109, 114] width 176 height 11
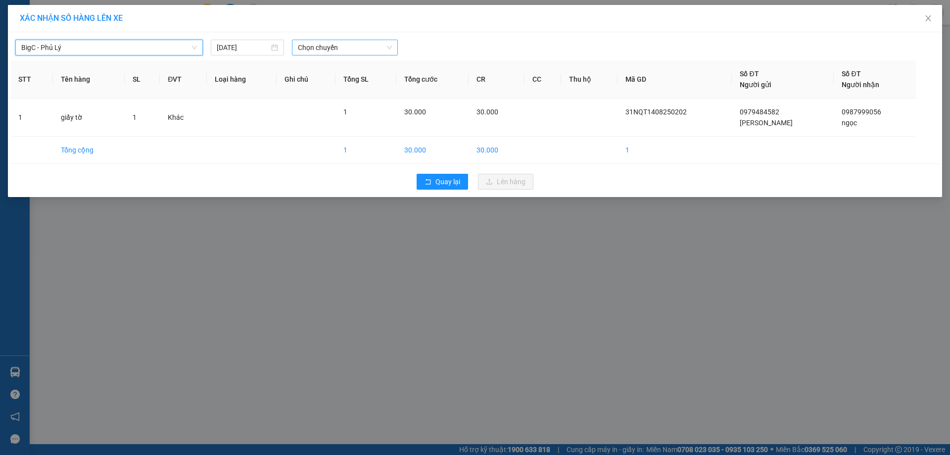
click at [375, 46] on span "Chọn chuyến" at bounding box center [345, 47] width 94 height 15
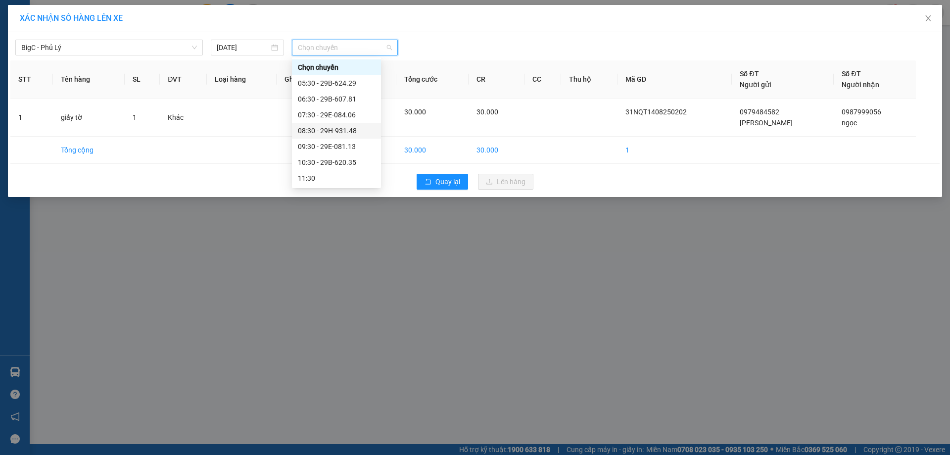
click at [355, 131] on div "08:30 - 29H-931.48" at bounding box center [336, 130] width 77 height 11
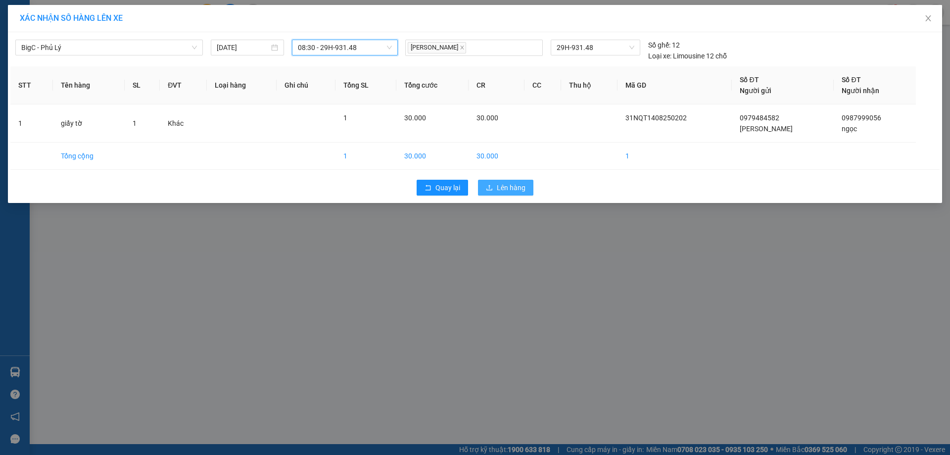
click at [502, 183] on span "Lên hàng" at bounding box center [511, 187] width 29 height 11
click at [507, 189] on span "Lên hàng" at bounding box center [511, 187] width 29 height 11
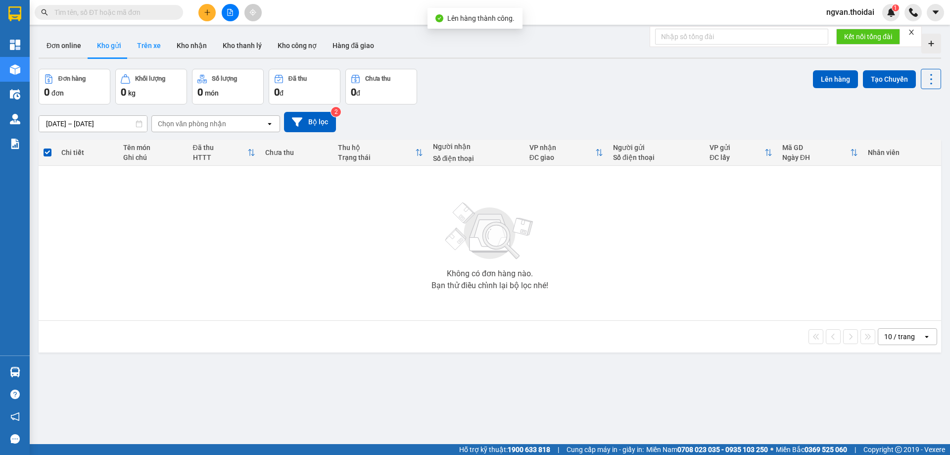
drag, startPoint x: 162, startPoint y: 41, endPoint x: 150, endPoint y: 44, distance: 11.8
click at [161, 42] on button "Trên xe" at bounding box center [149, 46] width 40 height 24
click at [149, 45] on button "Trên xe" at bounding box center [149, 46] width 40 height 24
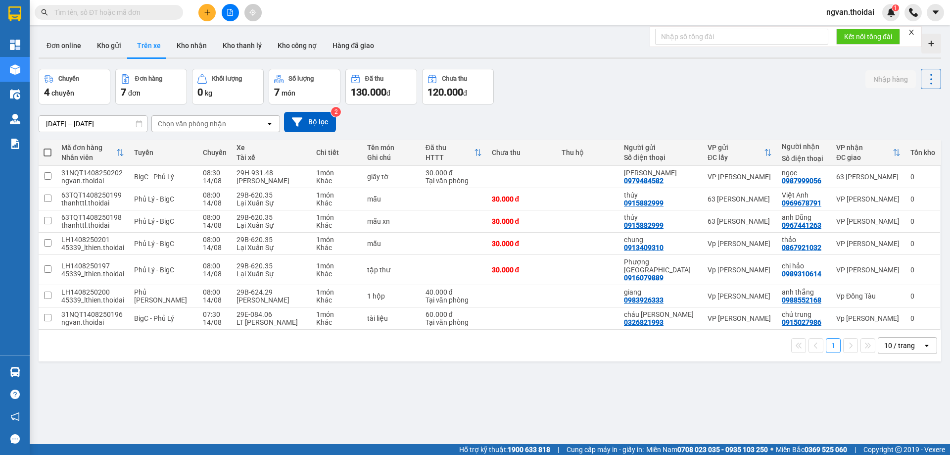
click at [14, 374] on img at bounding box center [15, 372] width 10 height 10
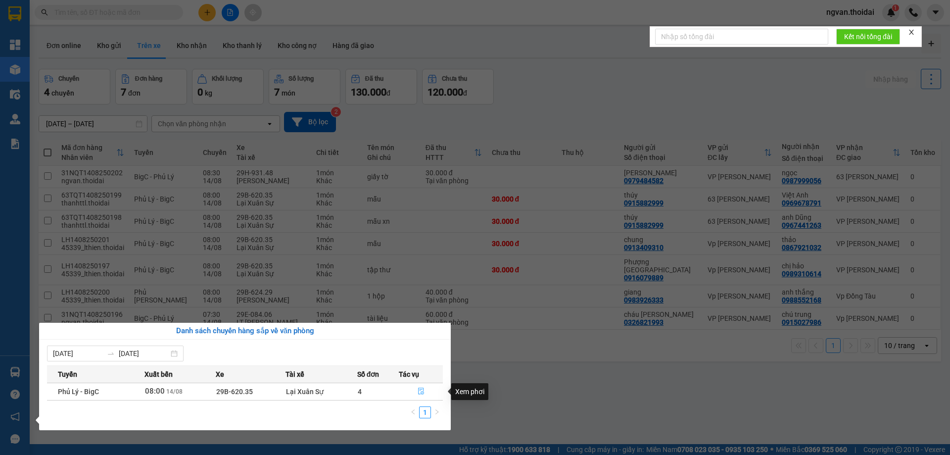
click at [421, 391] on icon "file-done" at bounding box center [421, 391] width 7 height 7
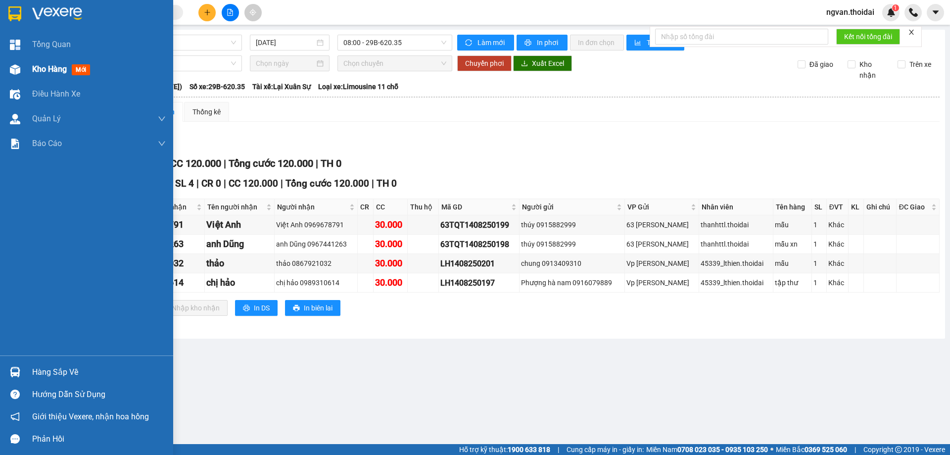
click at [10, 66] on img at bounding box center [15, 69] width 10 height 10
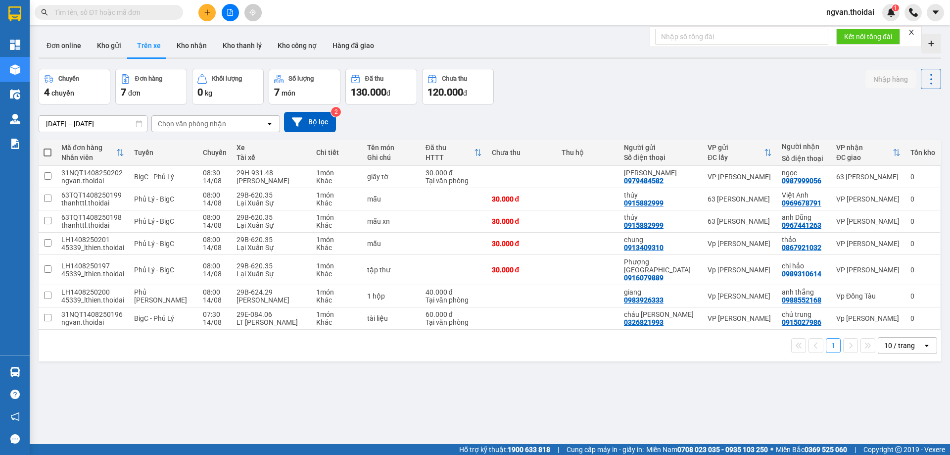
click at [206, 20] on button at bounding box center [207, 12] width 17 height 17
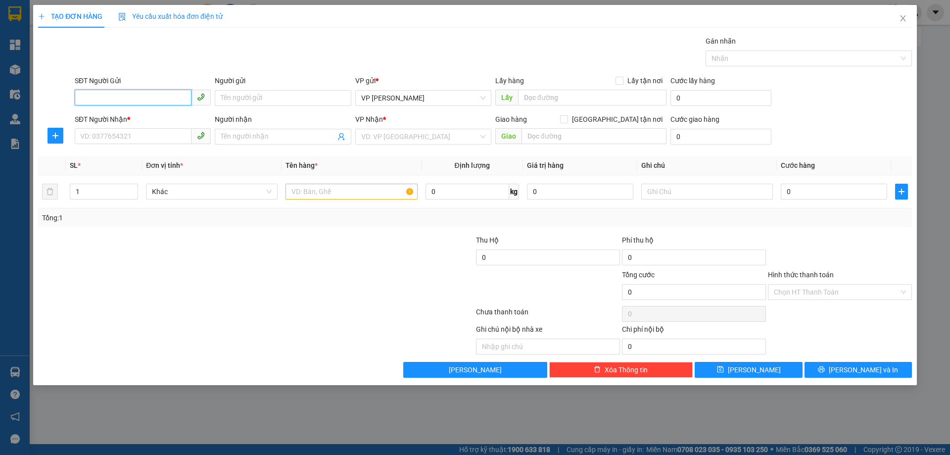
click at [134, 100] on input "SĐT Người Gửi" at bounding box center [133, 98] width 117 height 16
type input "0977639889"
click at [111, 113] on div "0977639889 - C BÍCH" at bounding box center [143, 117] width 124 height 11
type input "C BÍCH"
type input "0977639889"
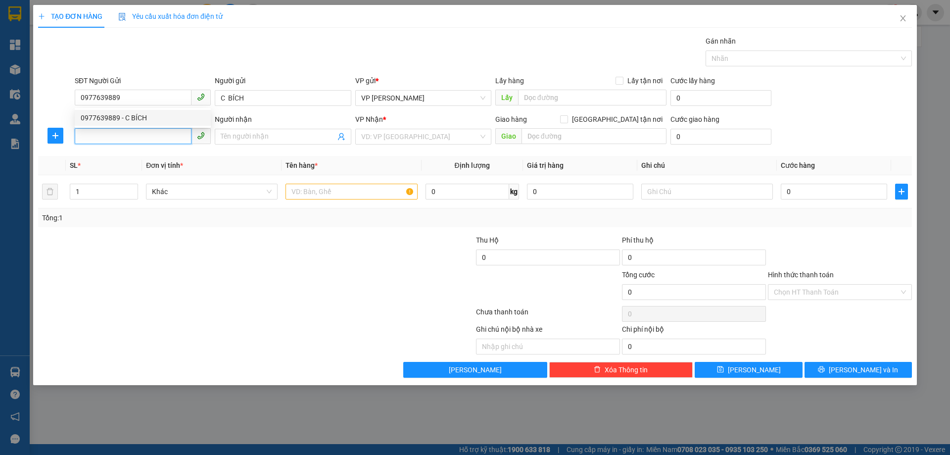
click at [108, 132] on input "SĐT Người Nhận *" at bounding box center [133, 136] width 117 height 16
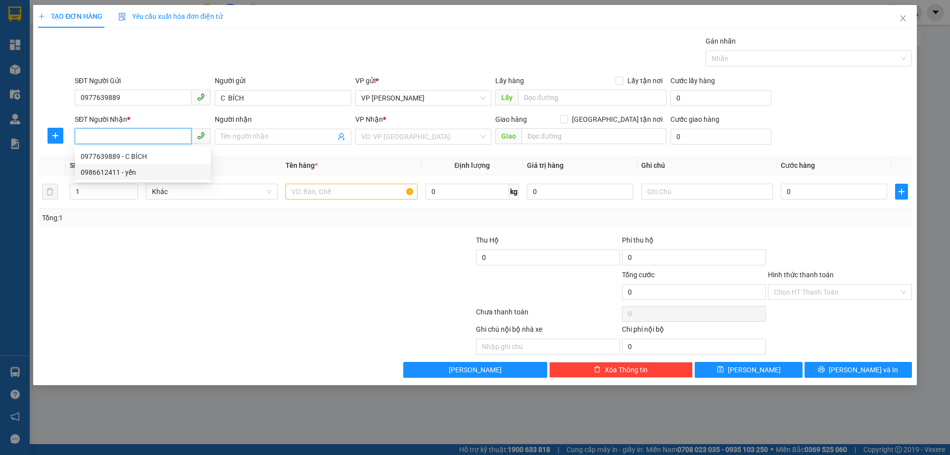
click at [128, 173] on div "0986612411 - yến" at bounding box center [143, 172] width 124 height 11
type input "0986612411"
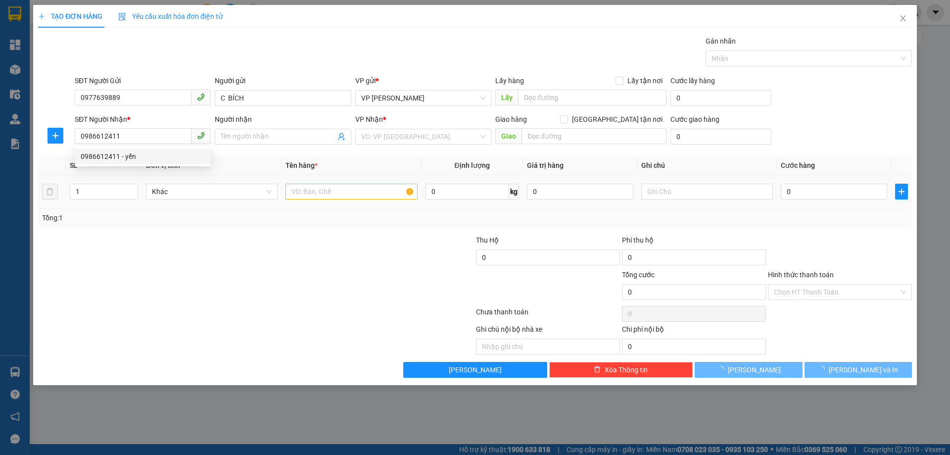
click at [243, 249] on div at bounding box center [183, 252] width 292 height 35
type input "yến"
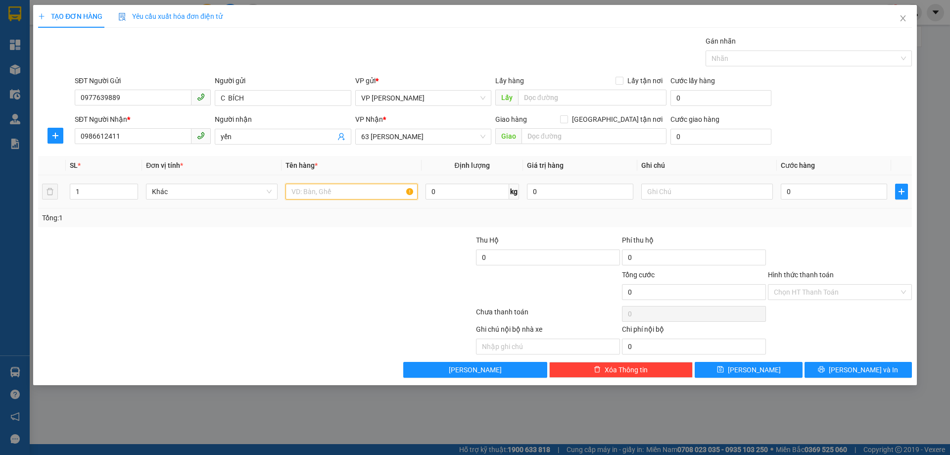
click at [318, 190] on input "text" at bounding box center [352, 192] width 132 height 16
type input "giấy tờ"
click at [785, 196] on input "0" at bounding box center [834, 192] width 106 height 16
drag, startPoint x: 838, startPoint y: 214, endPoint x: 850, endPoint y: 273, distance: 59.8
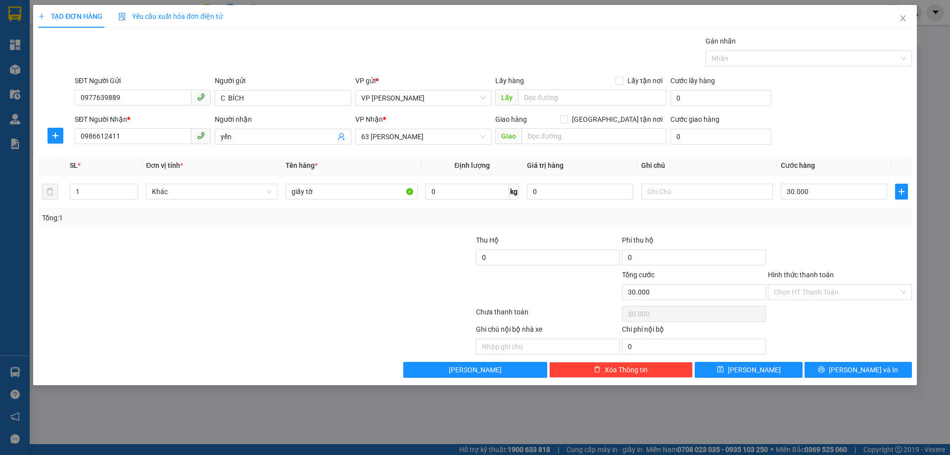
click at [838, 215] on div "Tổng: 1" at bounding box center [475, 217] width 866 height 11
click at [857, 368] on span "[PERSON_NAME] và In" at bounding box center [863, 369] width 69 height 11
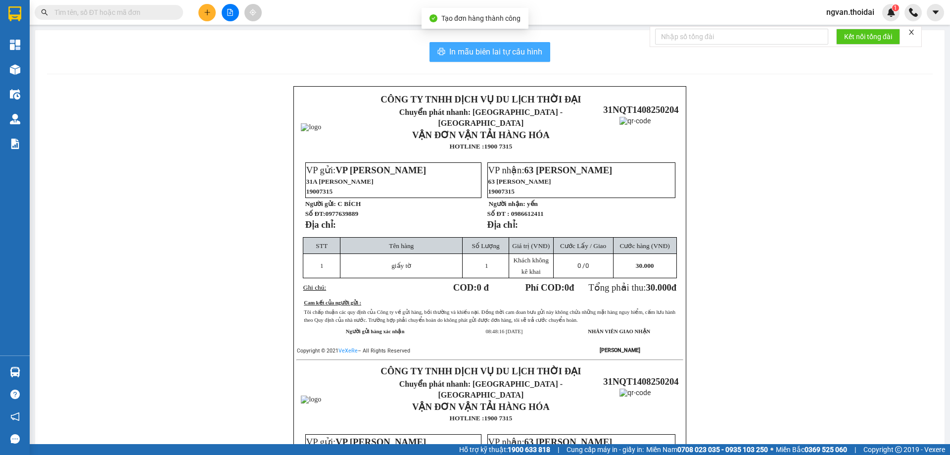
click at [479, 45] on button "In mẫu biên lai tự cấu hình" at bounding box center [490, 52] width 121 height 20
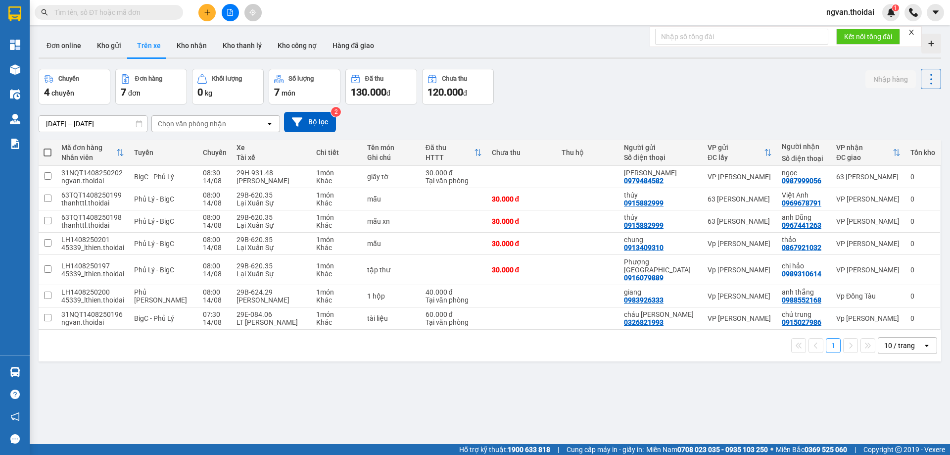
click at [20, 368] on div at bounding box center [14, 371] width 17 height 17
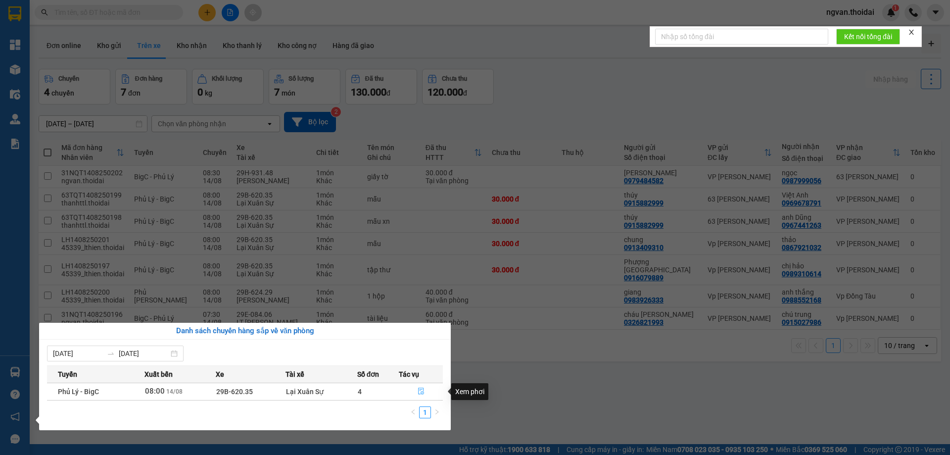
click at [421, 394] on icon "file-done" at bounding box center [421, 391] width 7 height 7
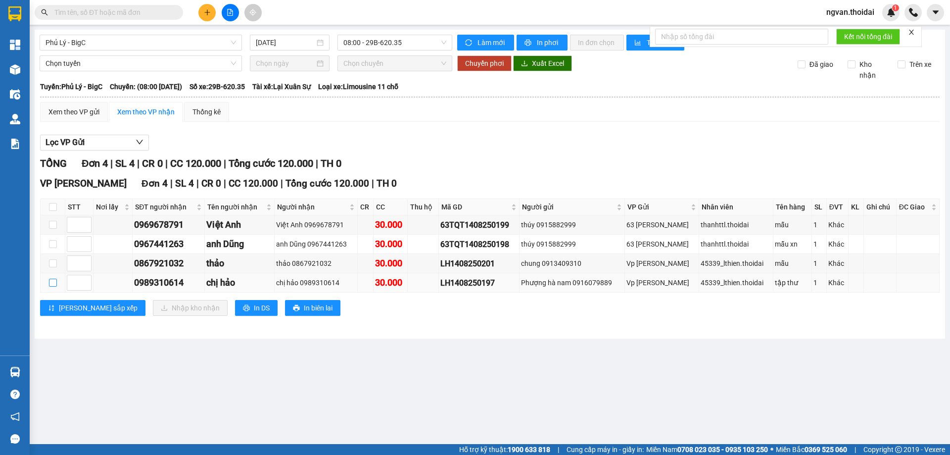
click at [54, 281] on input "checkbox" at bounding box center [53, 283] width 8 height 8
checkbox input "true"
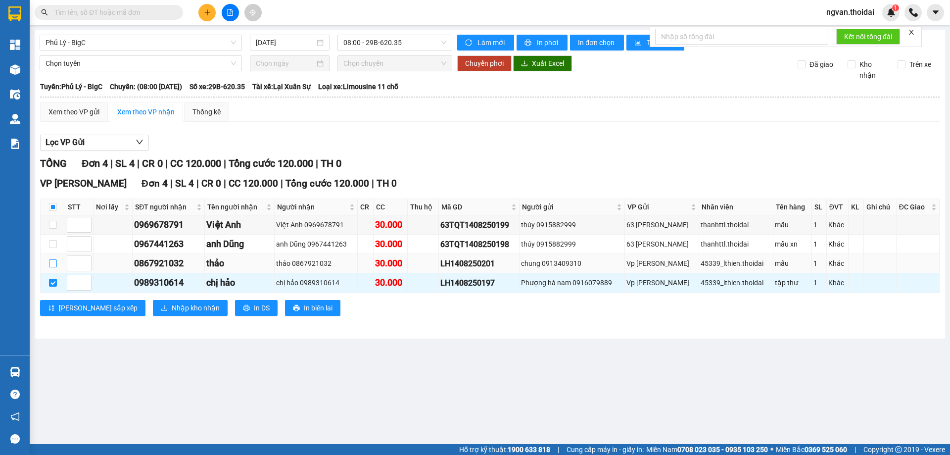
click at [53, 262] on input "checkbox" at bounding box center [53, 263] width 8 height 8
checkbox input "true"
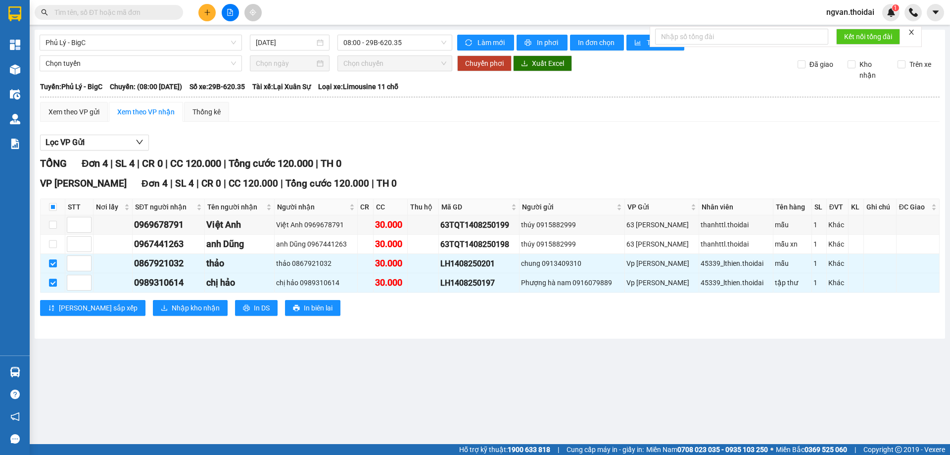
click at [423, 382] on main "Phủ Lý - BigC 14/08/2025 08:00 - 29B-620.35 Làm mới In phơi In đơn chọn Thống k…" at bounding box center [475, 222] width 950 height 444
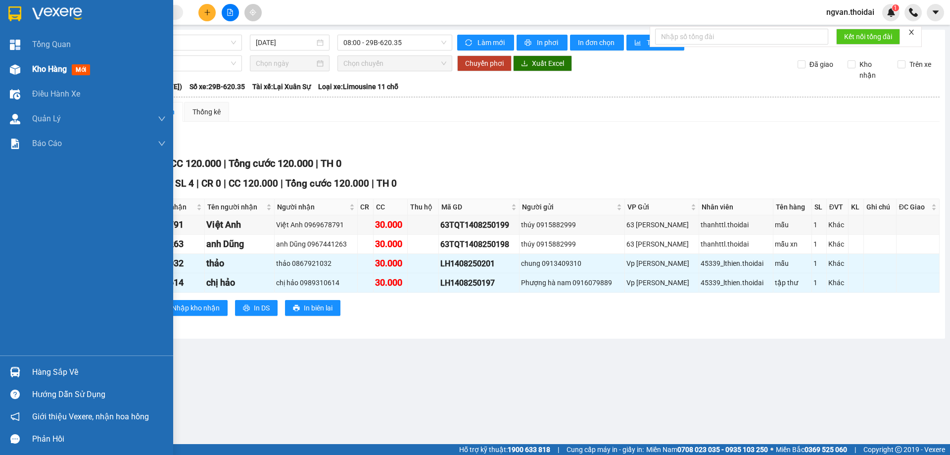
click at [12, 63] on div at bounding box center [14, 69] width 17 height 17
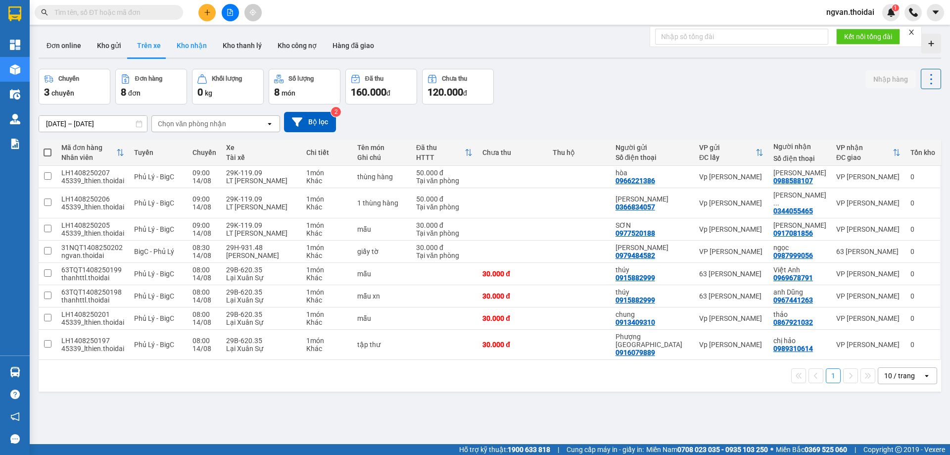
click at [194, 47] on button "Kho nhận" at bounding box center [192, 46] width 46 height 24
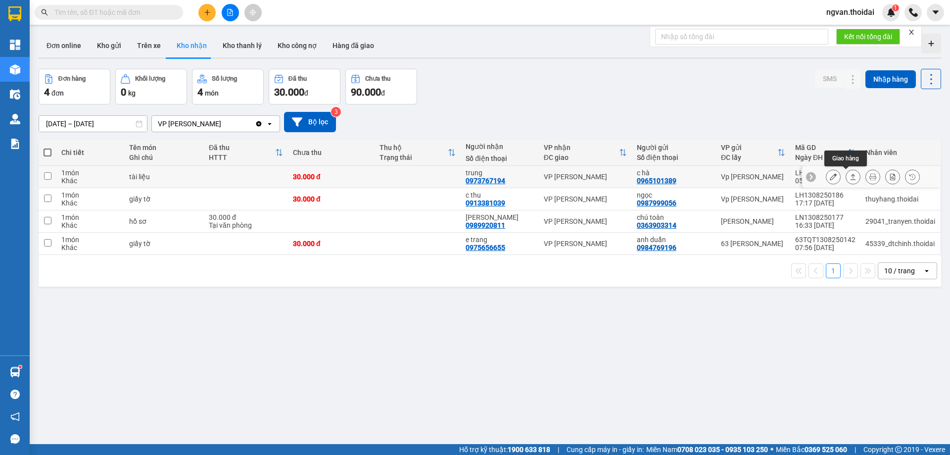
click at [850, 176] on button at bounding box center [853, 176] width 14 height 17
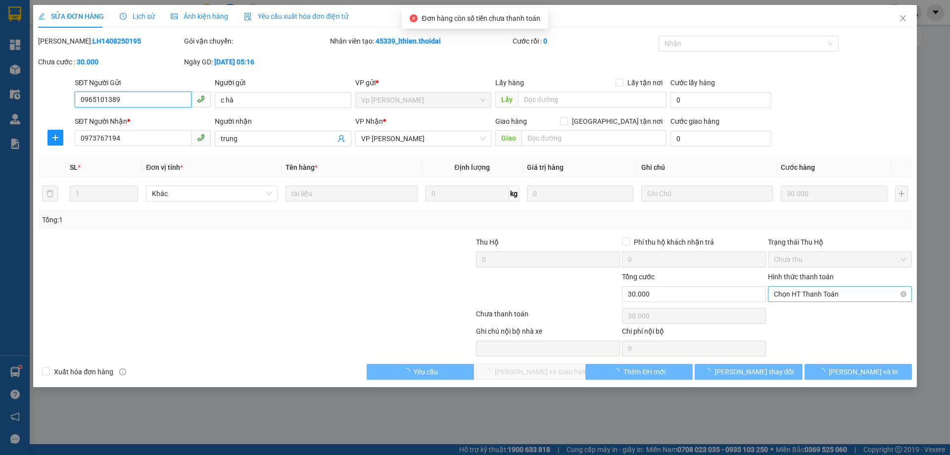
click at [841, 291] on span "Chọn HT Thanh Toán" at bounding box center [840, 294] width 132 height 15
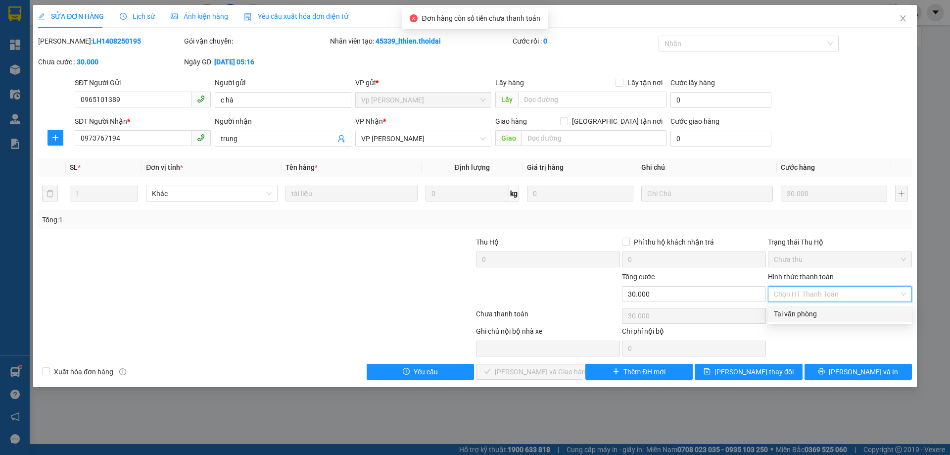
drag, startPoint x: 810, startPoint y: 314, endPoint x: 687, endPoint y: 328, distance: 124.0
click at [809, 314] on div "Tại văn phòng" at bounding box center [840, 313] width 132 height 11
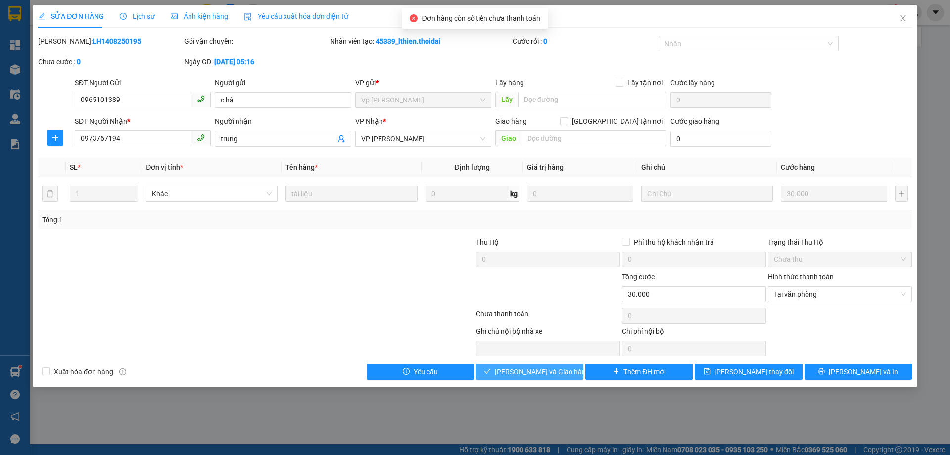
click at [560, 369] on span "[PERSON_NAME] và Giao hàng" at bounding box center [542, 371] width 95 height 11
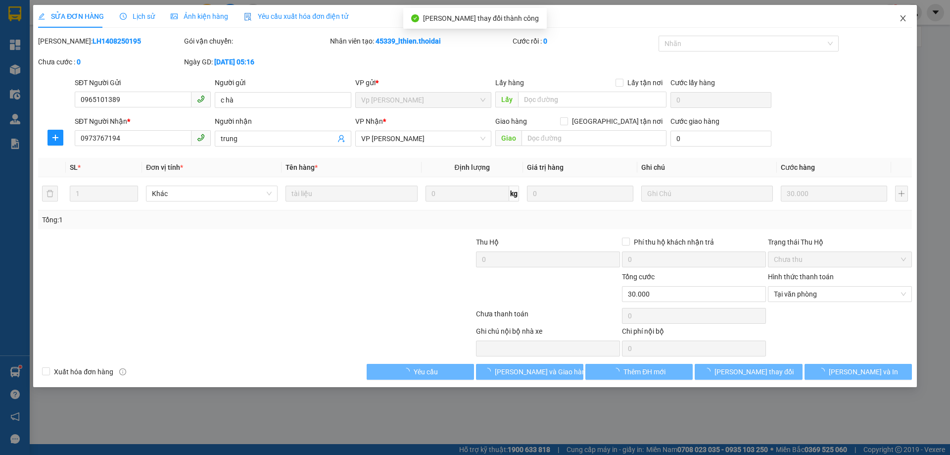
click at [901, 20] on icon "close" at bounding box center [903, 18] width 8 height 8
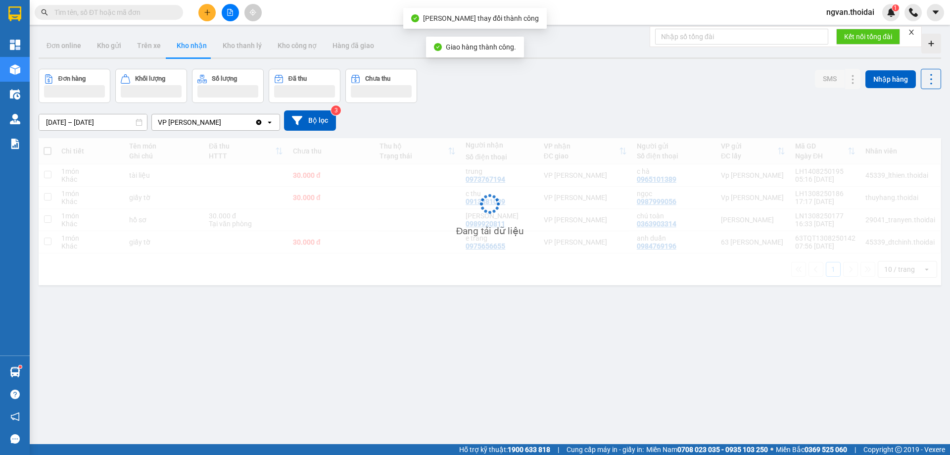
click at [901, 19] on div "ngvan.thoidai 1" at bounding box center [885, 12] width 132 height 17
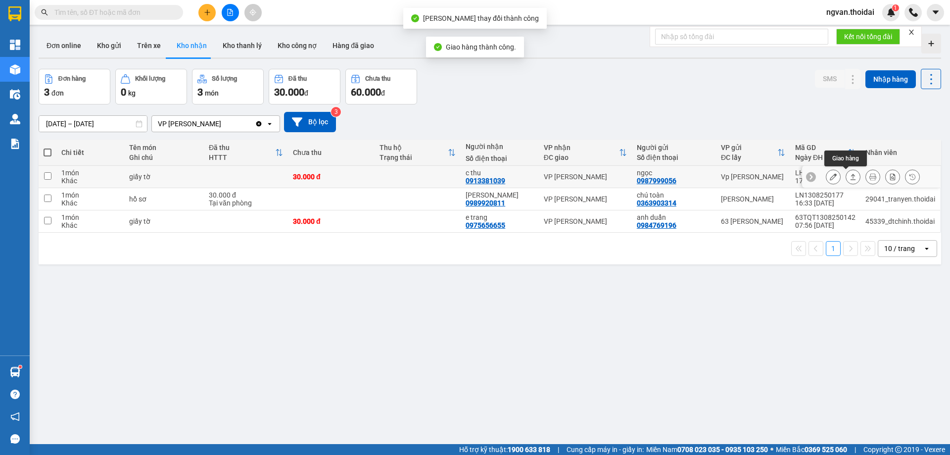
click at [850, 178] on icon at bounding box center [853, 176] width 7 height 7
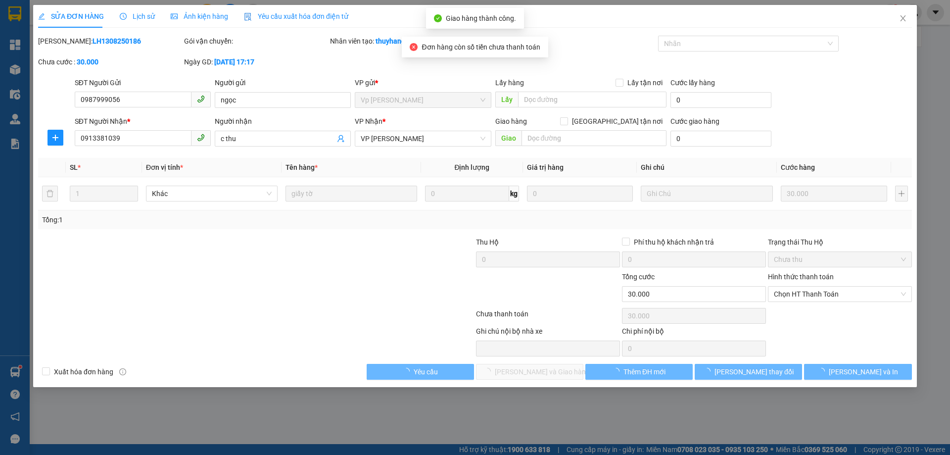
type input "0987999056"
type input "ngọc"
type input "0913381039"
type input "c thu"
type input "30.000"
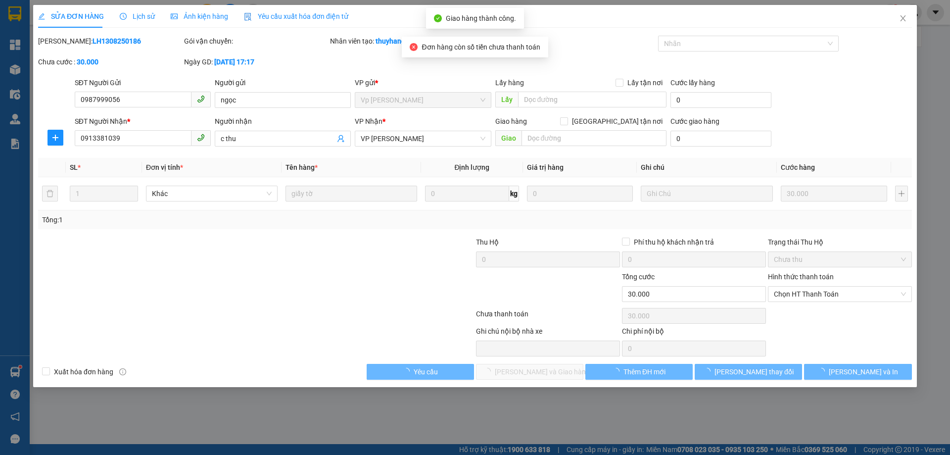
type input "30.000"
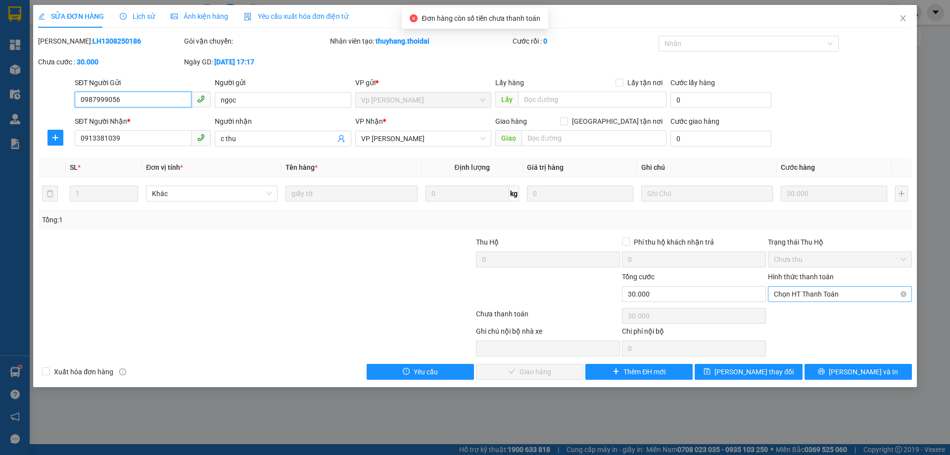
click at [816, 291] on span "Chọn HT Thanh Toán" at bounding box center [840, 294] width 132 height 15
click at [800, 310] on div "Tại văn phòng" at bounding box center [840, 313] width 132 height 11
click at [558, 369] on span "[PERSON_NAME] và Giao hàng" at bounding box center [542, 371] width 95 height 11
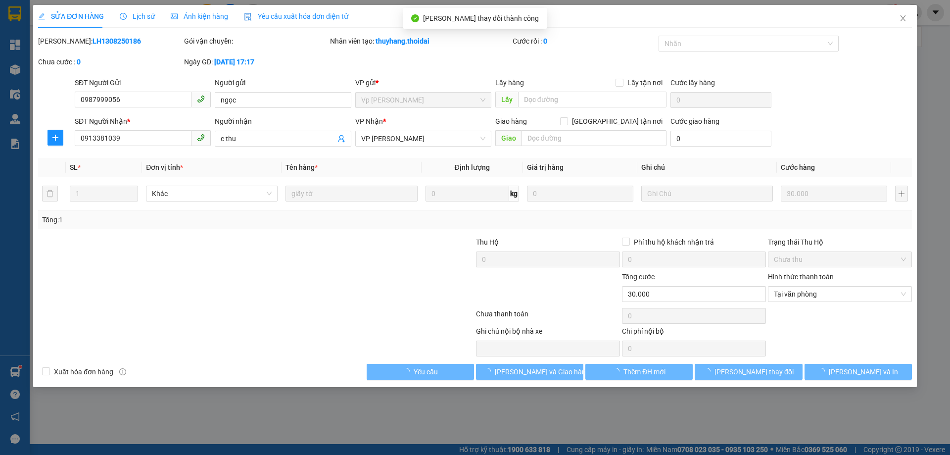
click at [904, 19] on icon "close" at bounding box center [902, 18] width 5 height 6
click at [905, 19] on div at bounding box center [913, 12] width 17 height 17
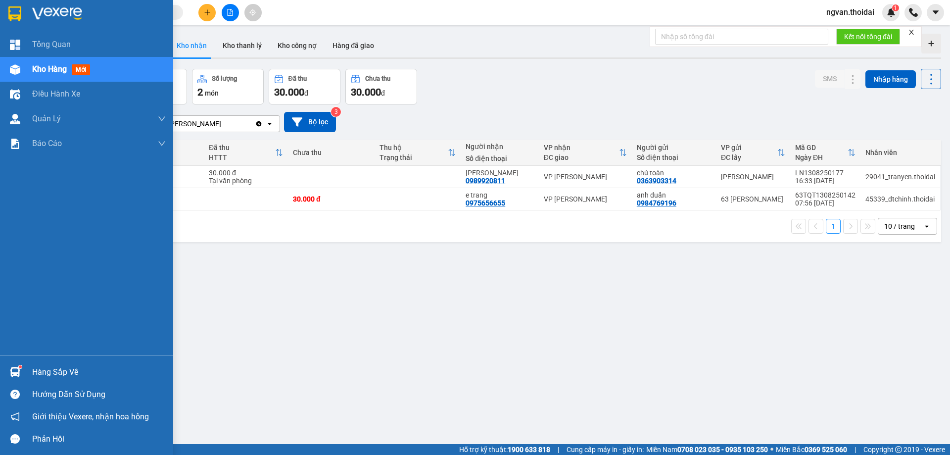
click at [48, 369] on div "Hàng sắp về" at bounding box center [99, 372] width 134 height 15
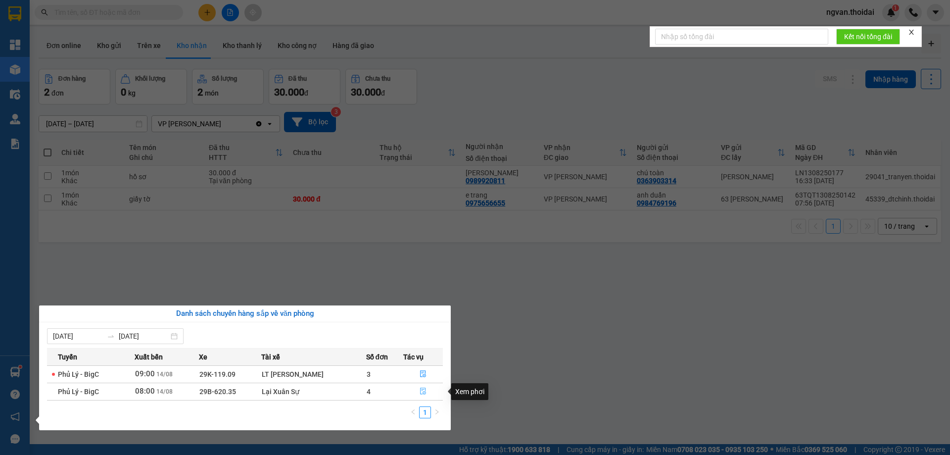
drag, startPoint x: 419, startPoint y: 391, endPoint x: 429, endPoint y: 405, distance: 17.4
click at [419, 390] on button "button" at bounding box center [423, 392] width 39 height 16
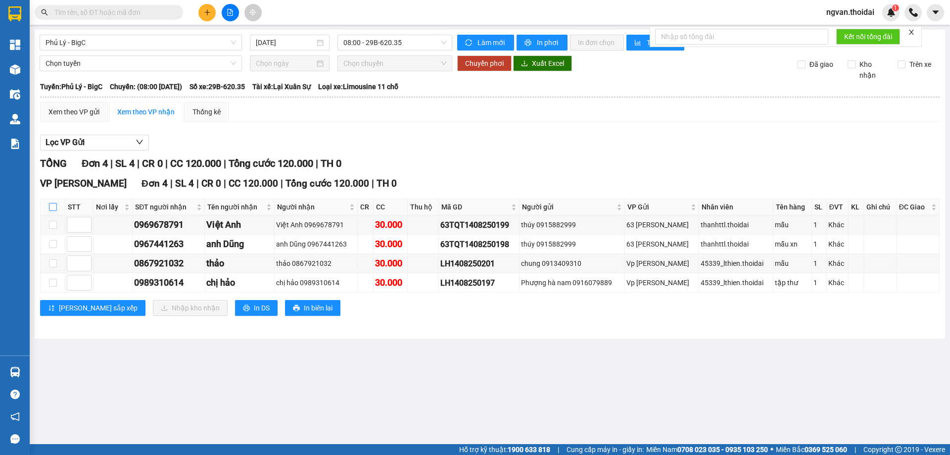
click at [51, 202] on label at bounding box center [53, 206] width 8 height 11
click at [51, 203] on input "checkbox" at bounding box center [53, 207] width 8 height 8
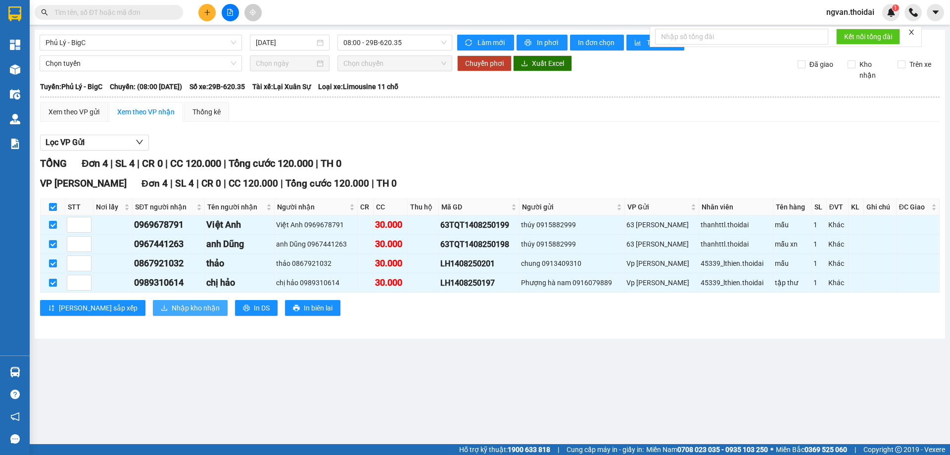
click at [172, 303] on span "Nhập kho nhận" at bounding box center [196, 307] width 48 height 11
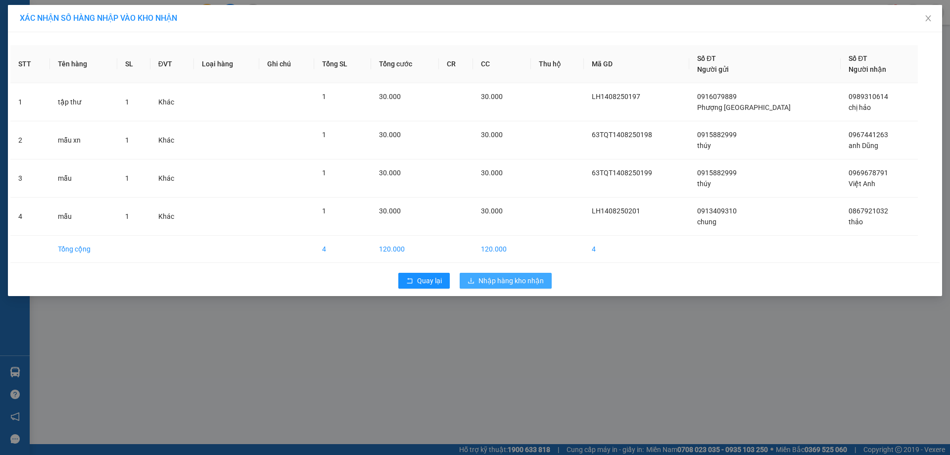
click at [519, 284] on span "Nhập hàng kho nhận" at bounding box center [511, 280] width 65 height 11
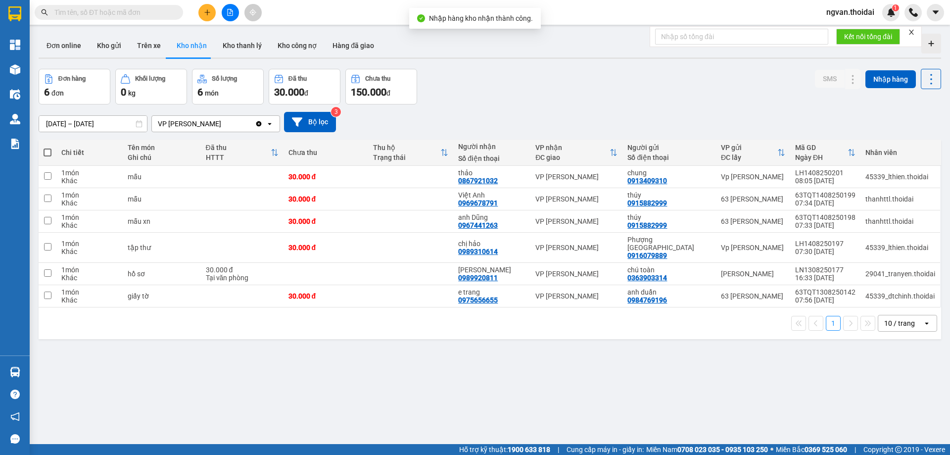
click at [293, 384] on div "ver 1.8.138 Đơn online Kho gửi Trên xe Kho nhận Kho thanh lý Kho công nợ Hàng đ…" at bounding box center [490, 257] width 911 height 455
click at [846, 242] on button at bounding box center [853, 247] width 14 height 17
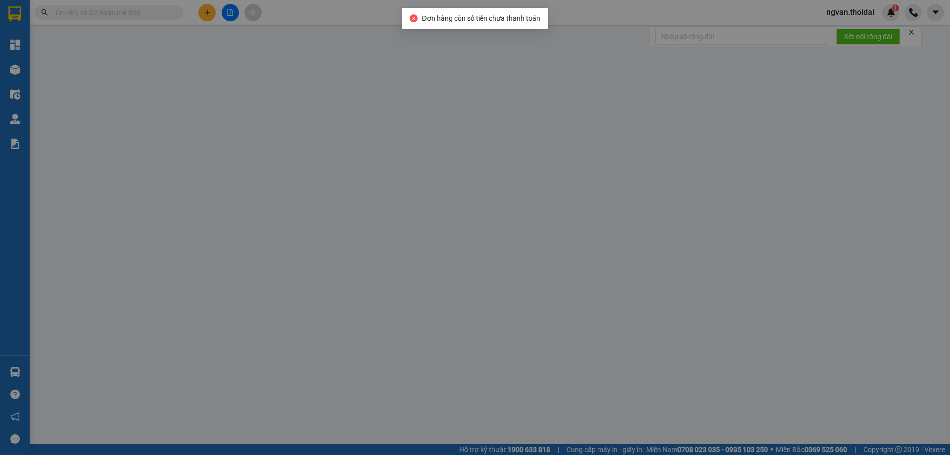
type input "0916079889"
type input "Phượng hà nam"
type input "0989310614"
type input "chị hảo"
type input "30.000"
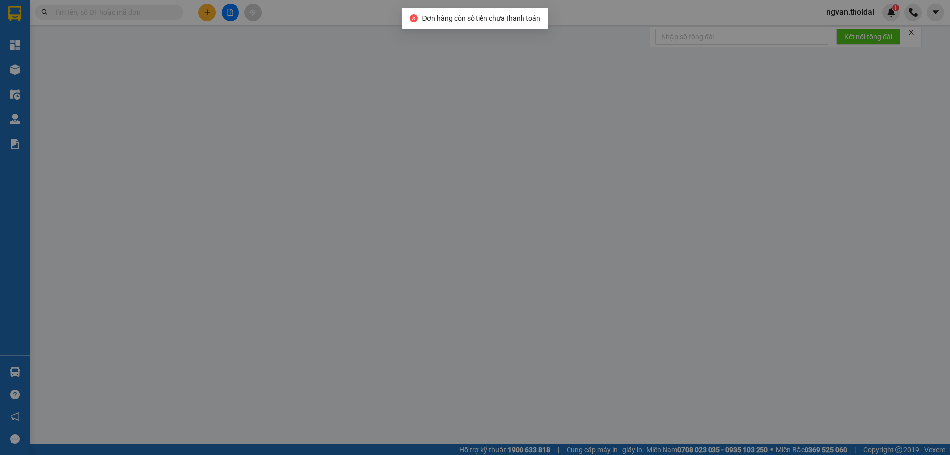
type input "30.000"
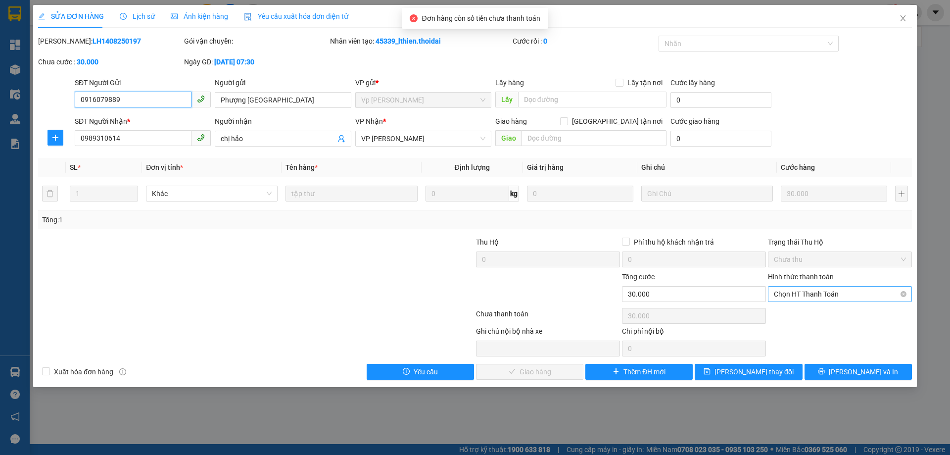
click at [842, 287] on span "Chọn HT Thanh Toán" at bounding box center [840, 294] width 132 height 15
click at [815, 317] on div "Tại văn phòng" at bounding box center [840, 313] width 132 height 11
click at [552, 377] on span "[PERSON_NAME] và Giao hàng" at bounding box center [542, 371] width 95 height 11
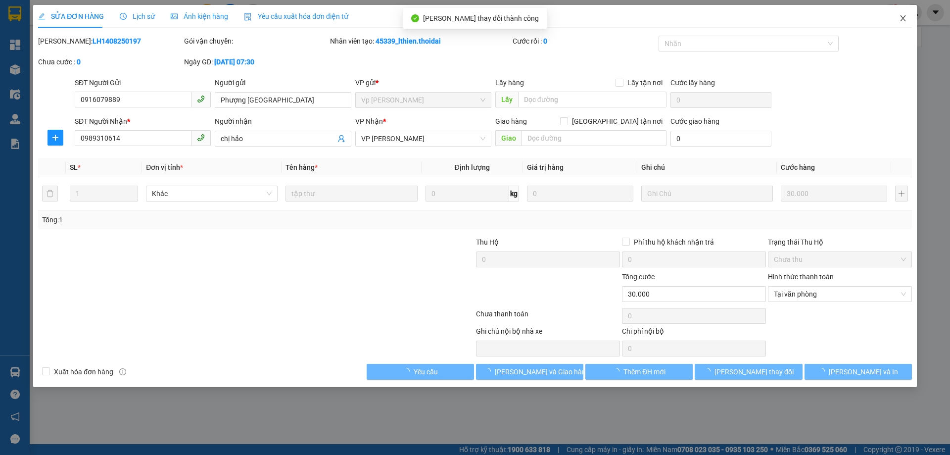
click at [905, 17] on icon "close" at bounding box center [902, 18] width 5 height 6
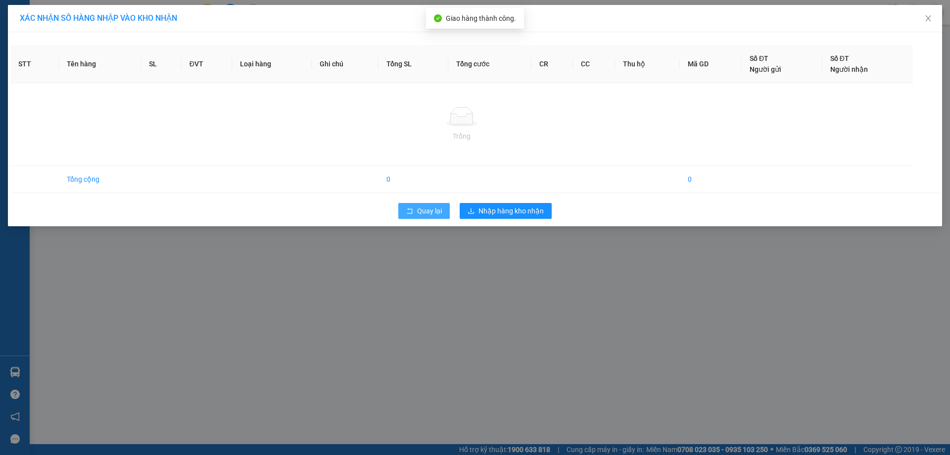
click at [437, 213] on span "Quay lại" at bounding box center [429, 210] width 25 height 11
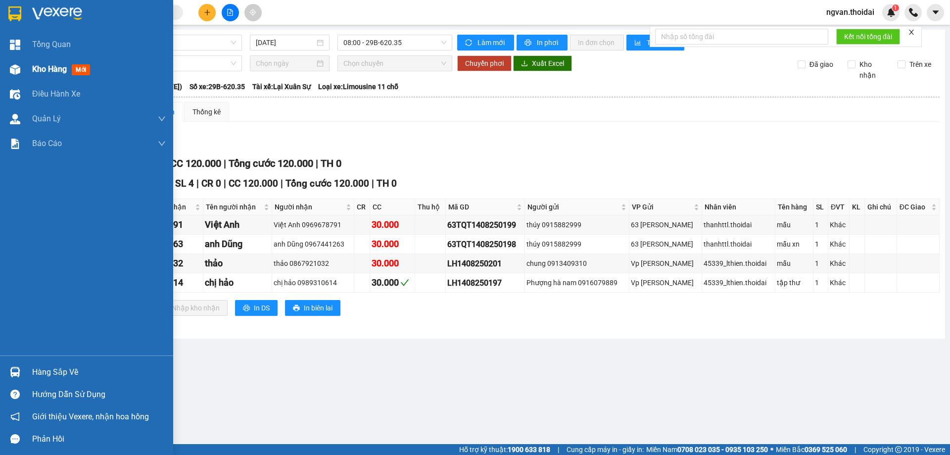
click at [45, 71] on span "Kho hàng" at bounding box center [49, 68] width 35 height 9
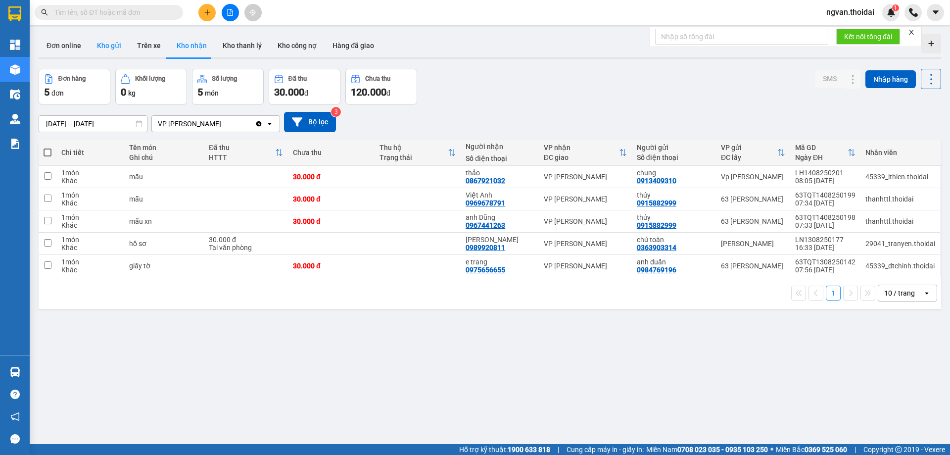
click at [117, 43] on button "Kho gửi" at bounding box center [109, 46] width 40 height 24
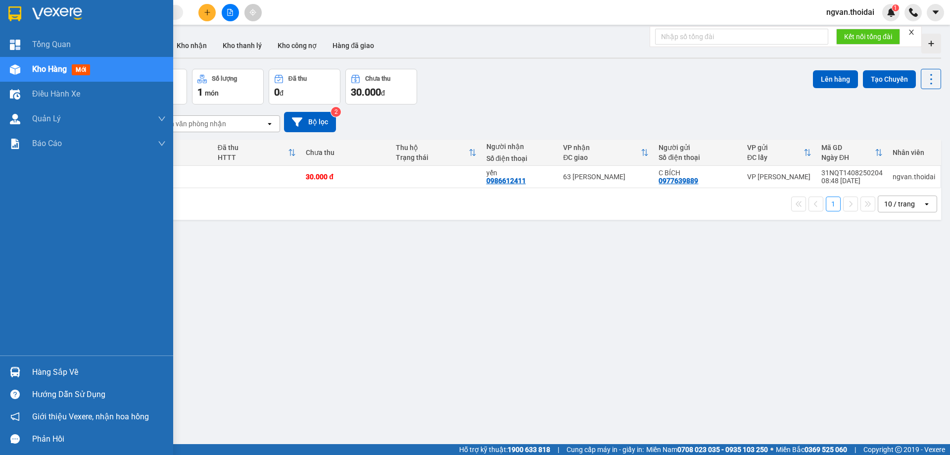
click at [13, 367] on img at bounding box center [15, 372] width 10 height 10
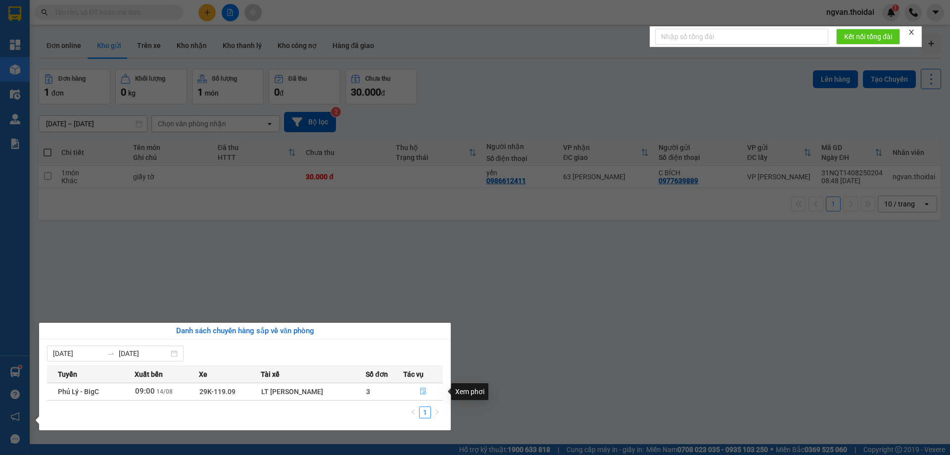
click at [422, 389] on icon "file-done" at bounding box center [423, 391] width 7 height 7
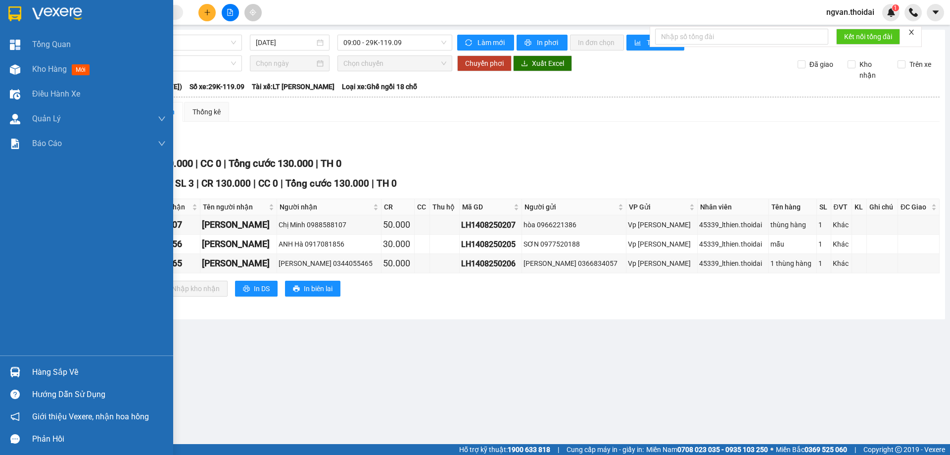
click at [16, 375] on img at bounding box center [15, 372] width 10 height 10
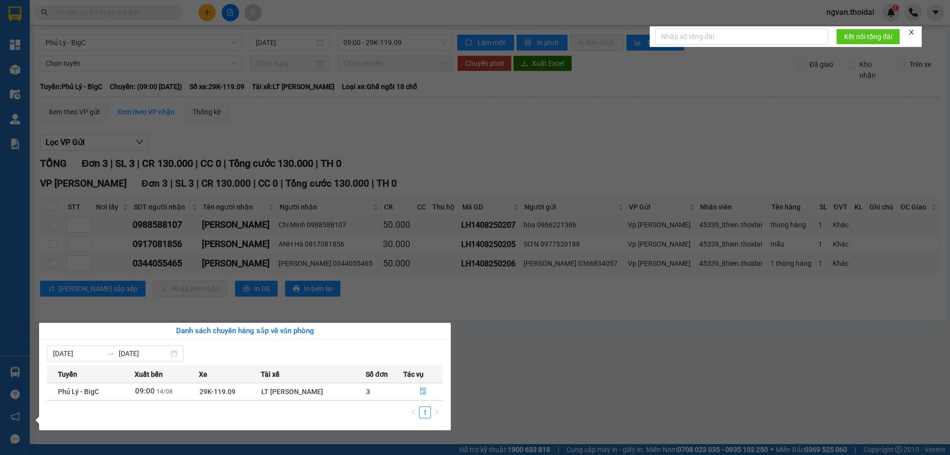
click at [473, 401] on section "Kết quả tìm kiếm ( 0 ) Bộ lọc No Data ngvan.thoidai 1 Tổng Quan Kho hàng mới Đi…" at bounding box center [475, 227] width 950 height 455
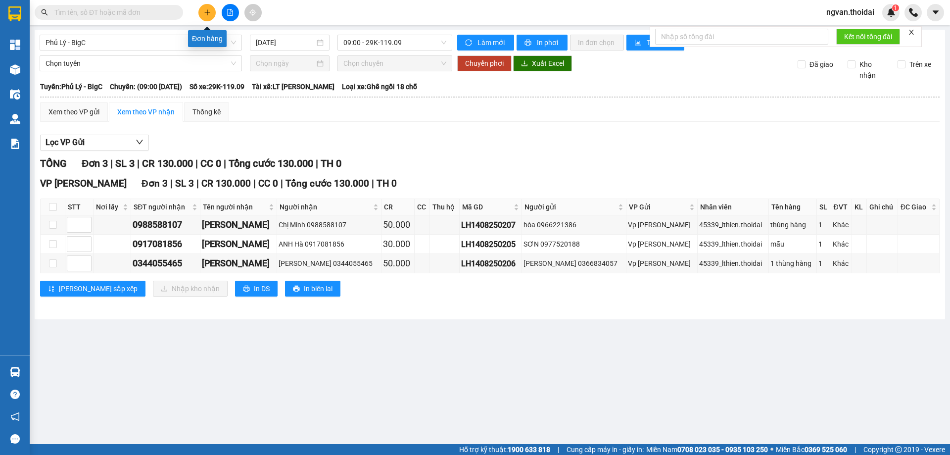
click at [206, 9] on icon "plus" at bounding box center [207, 12] width 7 height 7
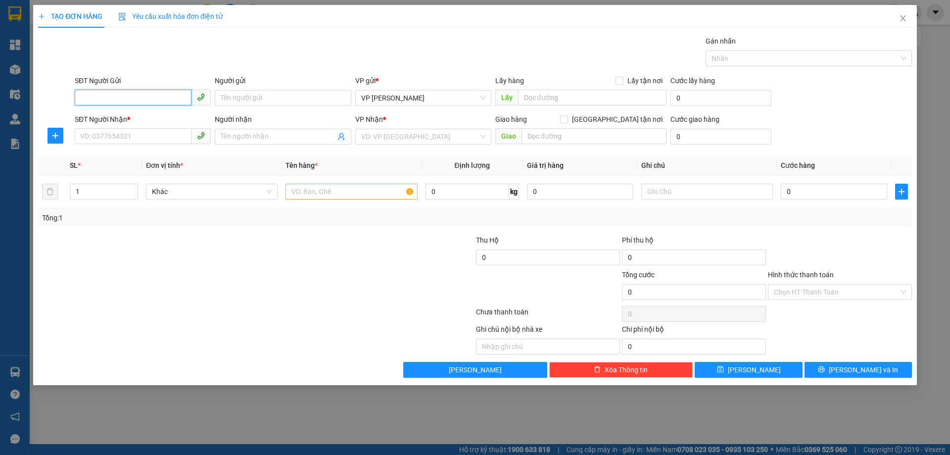
click at [142, 100] on input "SĐT Người Gửi" at bounding box center [133, 98] width 117 height 16
type input "0981882662"
drag, startPoint x: 119, startPoint y: 101, endPoint x: 127, endPoint y: 101, distance: 7.4
click at [122, 101] on input "0981882662" at bounding box center [133, 98] width 117 height 16
click at [121, 114] on div "0981882662 - hiệu" at bounding box center [143, 117] width 124 height 11
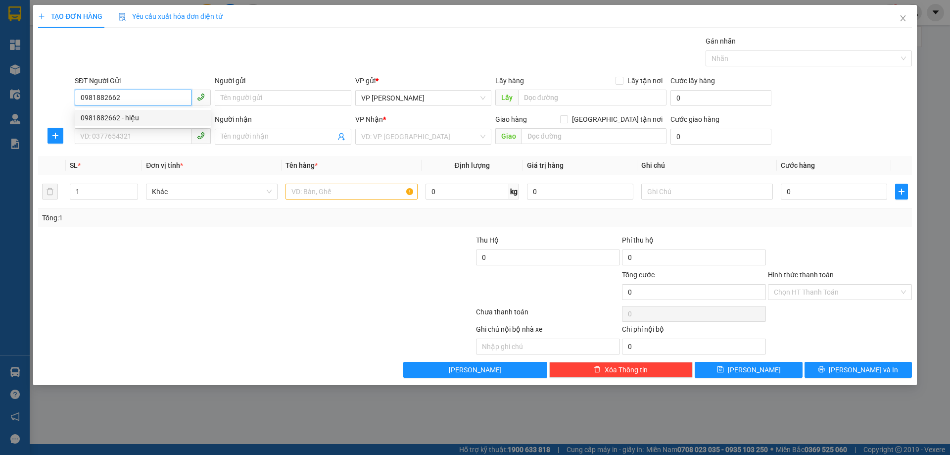
type input "hiệu"
type input "0981882662"
click at [119, 138] on input "SĐT Người Nhận *" at bounding box center [133, 136] width 117 height 16
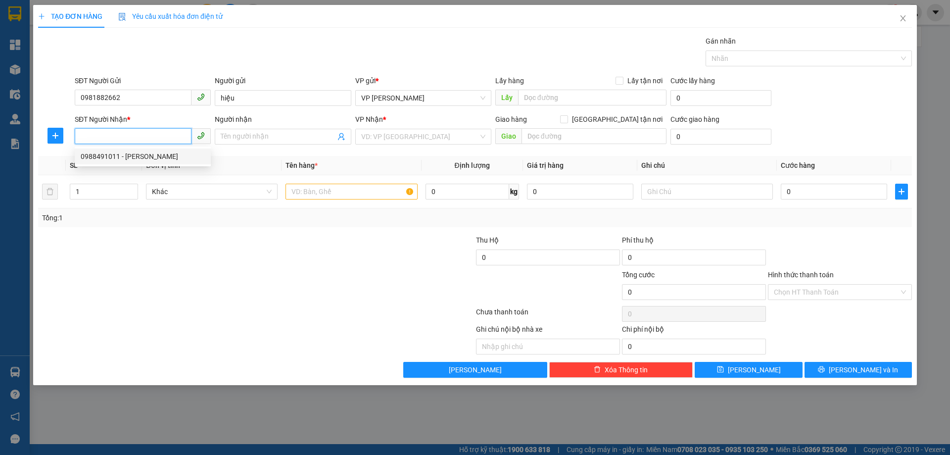
drag, startPoint x: 127, startPoint y: 156, endPoint x: 258, endPoint y: 243, distance: 157.2
click at [127, 156] on div "0988491011 - đặng văn tú" at bounding box center [143, 156] width 124 height 11
type input "0988491011"
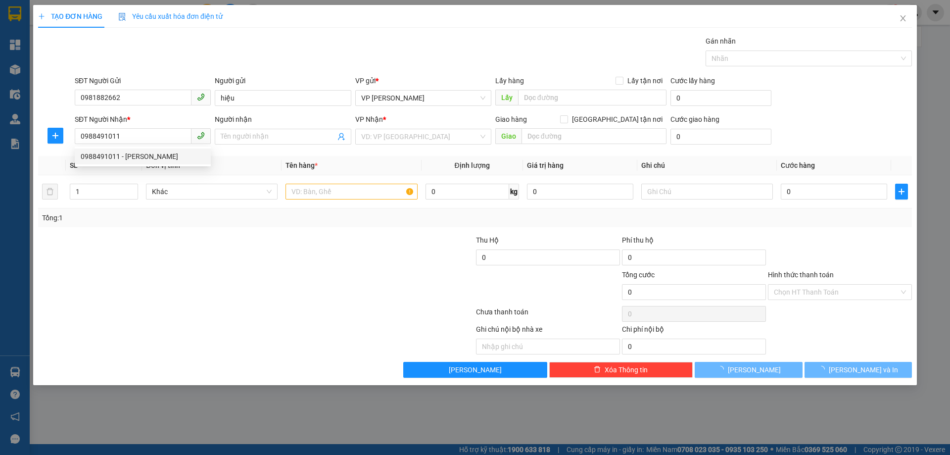
drag, startPoint x: 258, startPoint y: 243, endPoint x: 393, endPoint y: 223, distance: 136.2
click at [268, 249] on div at bounding box center [183, 252] width 292 height 35
type input "đặng văn tú"
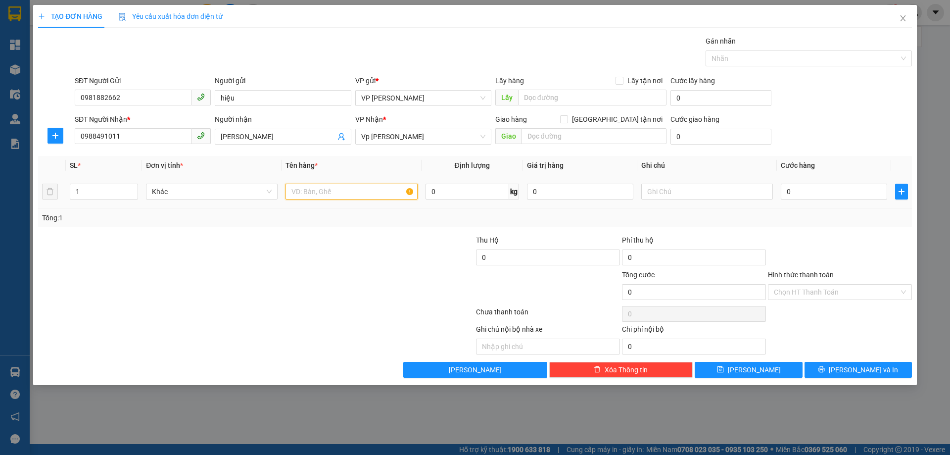
click at [327, 197] on input "text" at bounding box center [352, 192] width 132 height 16
type input "giấy tờ"
type input "3"
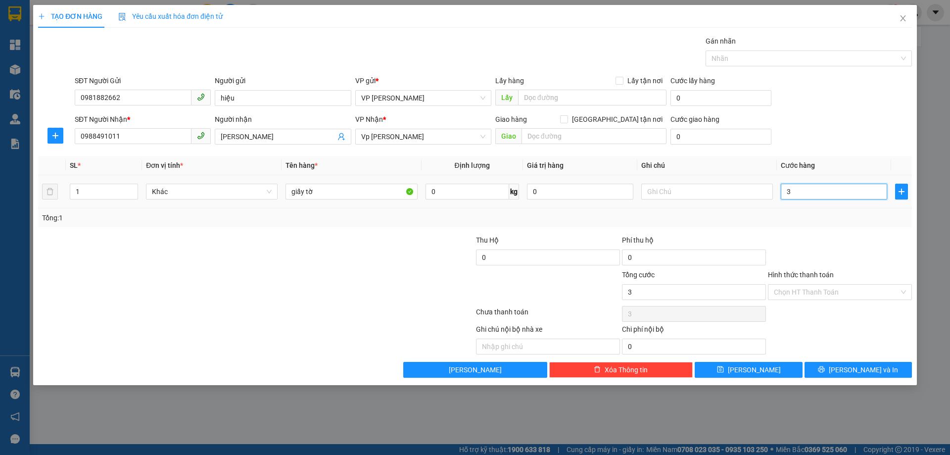
type input "30"
type input "30.000"
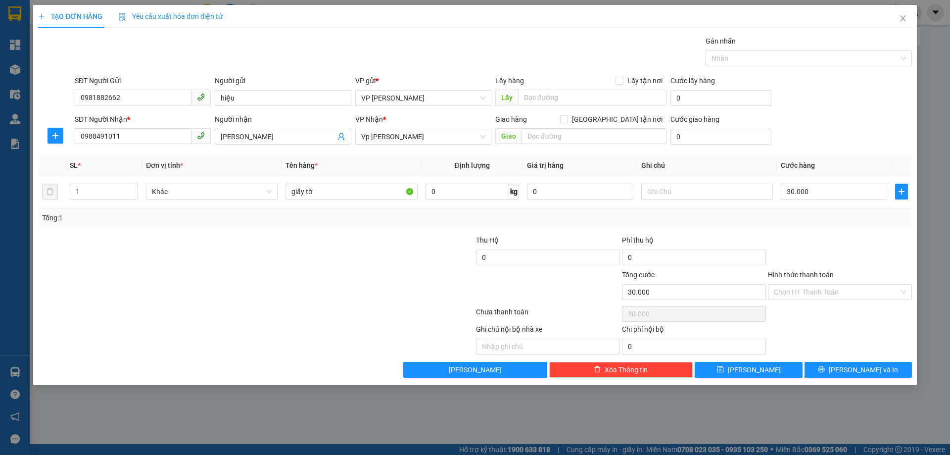
click at [832, 218] on div "Tổng: 1" at bounding box center [475, 217] width 866 height 11
click at [836, 287] on input "Hình thức thanh toán" at bounding box center [836, 292] width 125 height 15
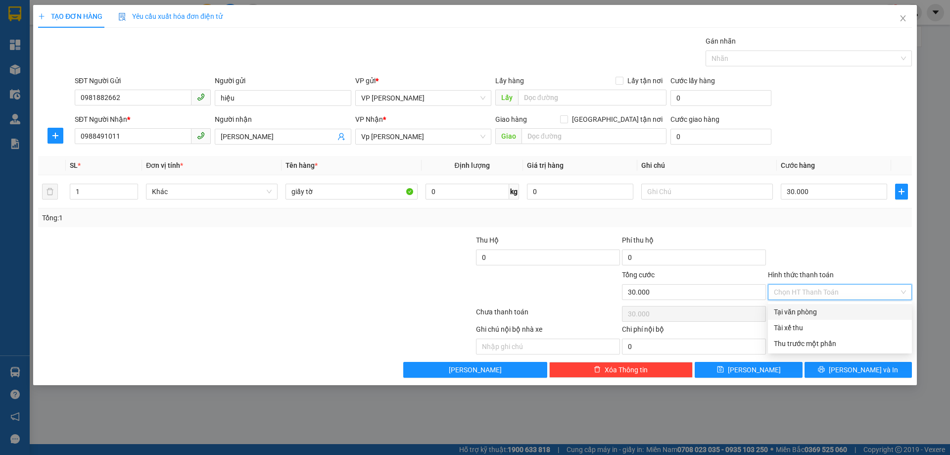
drag, startPoint x: 811, startPoint y: 306, endPoint x: 819, endPoint y: 304, distance: 7.7
click at [811, 306] on div "Tại văn phòng" at bounding box center [840, 312] width 144 height 16
type input "0"
click at [833, 202] on td "30.000" at bounding box center [834, 191] width 114 height 33
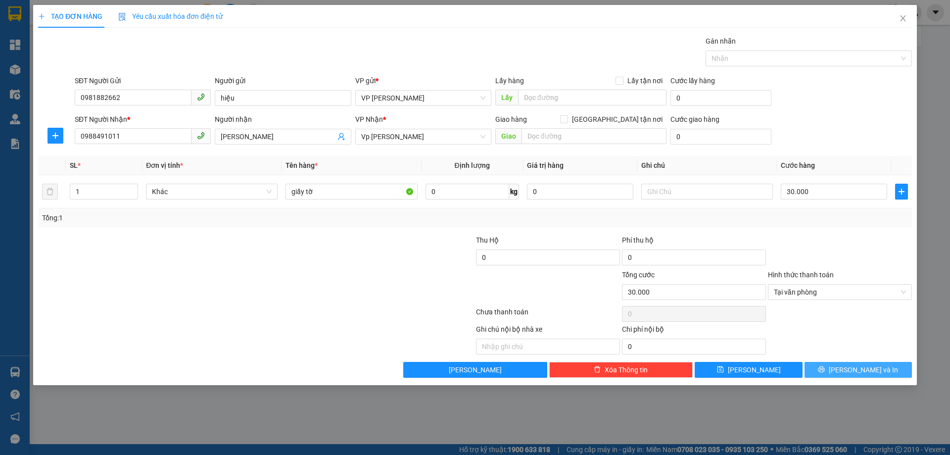
drag, startPoint x: 865, startPoint y: 372, endPoint x: 870, endPoint y: 362, distance: 10.4
click at [865, 372] on span "[PERSON_NAME] và In" at bounding box center [863, 369] width 69 height 11
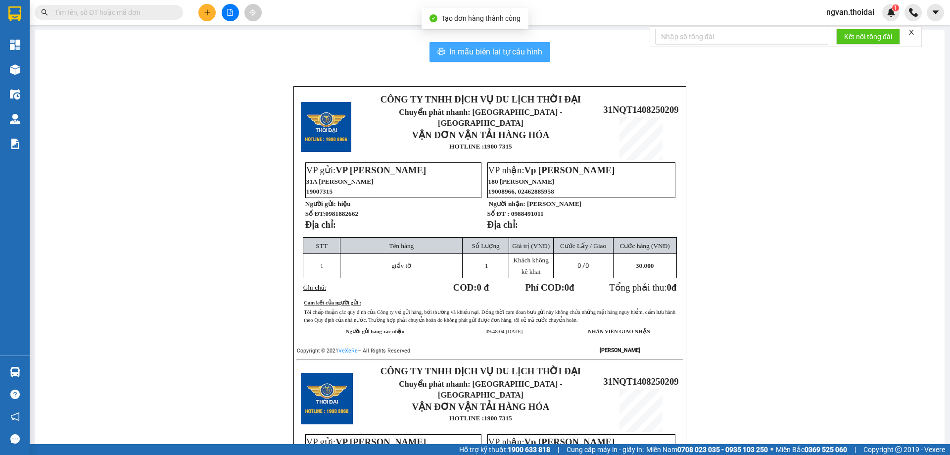
click at [466, 54] on span "In mẫu biên lai tự cấu hình" at bounding box center [495, 52] width 93 height 12
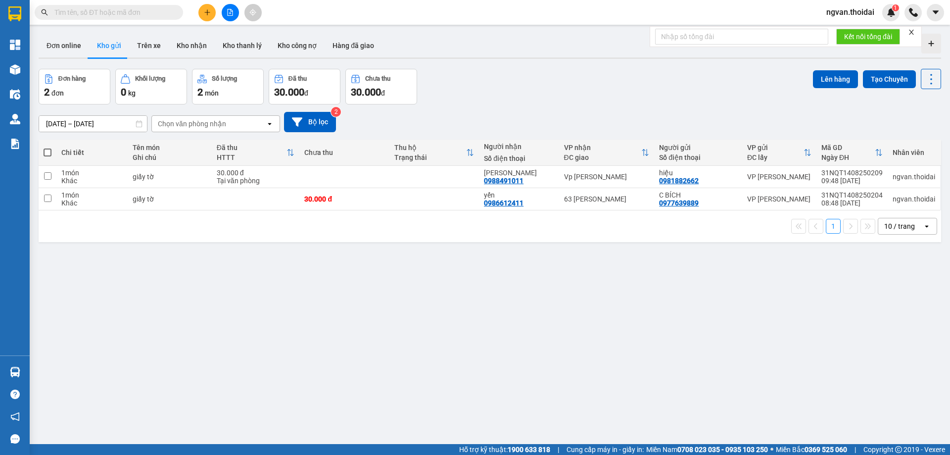
drag, startPoint x: 504, startPoint y: 375, endPoint x: 512, endPoint y: 383, distance: 11.6
click at [503, 379] on div "ver 1.8.138 Đơn online Kho gửi Trên xe Kho nhận Kho thanh lý Kho công nợ Hàng đ…" at bounding box center [490, 257] width 911 height 455
click at [179, 52] on button "Kho nhận" at bounding box center [192, 46] width 46 height 24
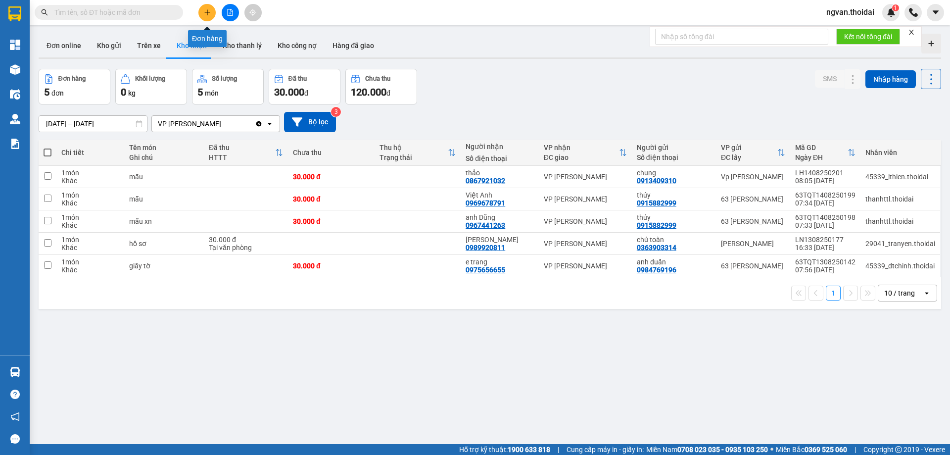
click at [209, 13] on icon "plus" at bounding box center [207, 12] width 7 height 7
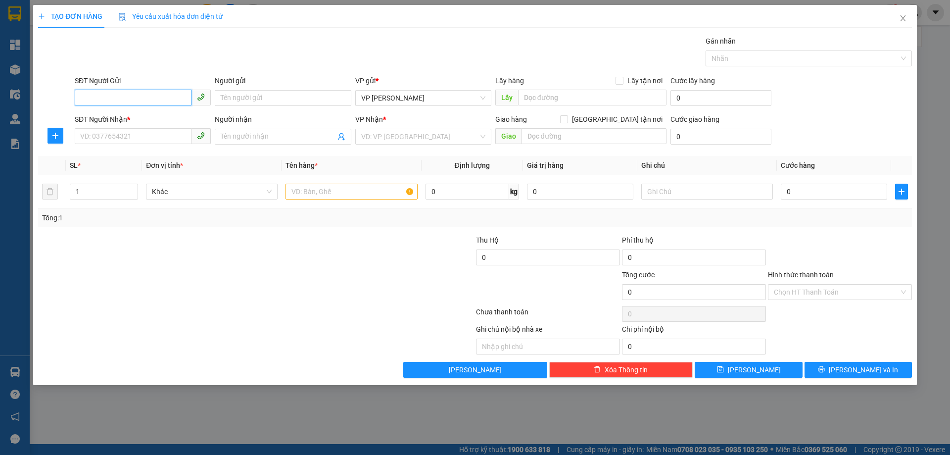
click at [141, 98] on input "SĐT Người Gửi" at bounding box center [133, 98] width 117 height 16
drag, startPoint x: 130, startPoint y: 114, endPoint x: 153, endPoint y: 147, distance: 40.1
click at [130, 114] on div "0912222057 - mạnh" at bounding box center [143, 117] width 124 height 11
type input "0912222057"
type input "mạnh"
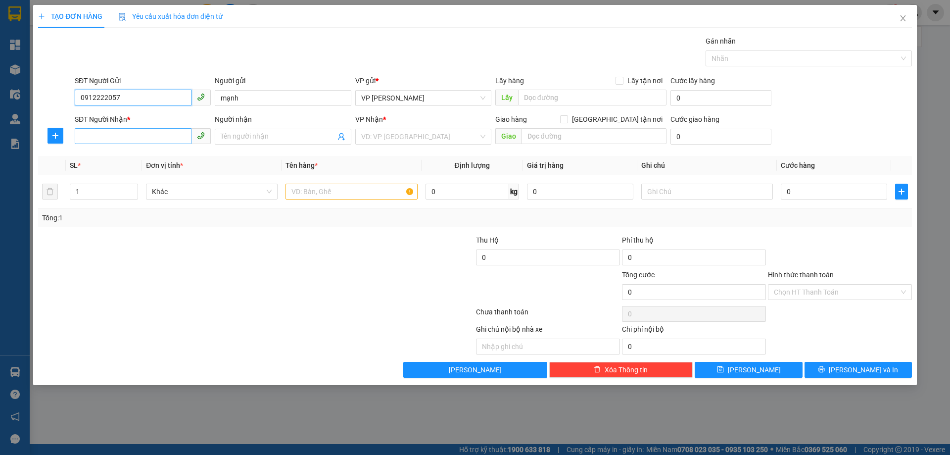
type input "0912222057"
click at [126, 136] on input "SĐT Người Nhận *" at bounding box center [133, 136] width 117 height 16
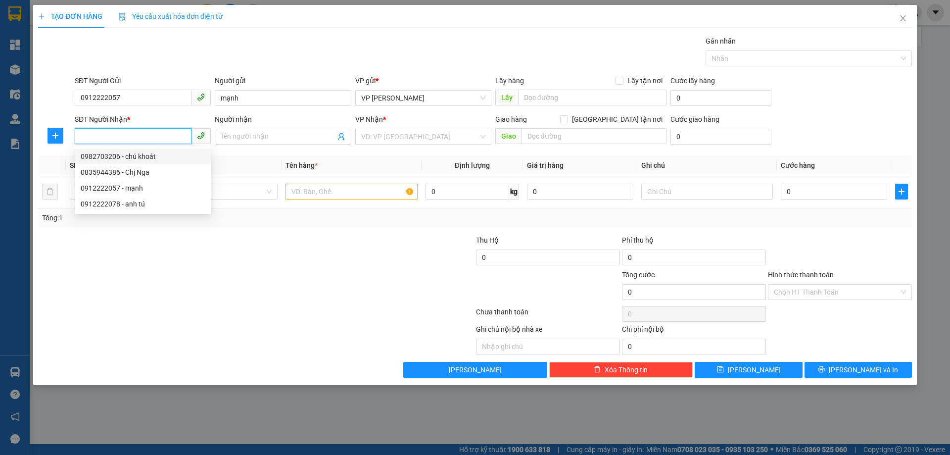
click at [145, 153] on div "0982703206 - chú khoát" at bounding box center [143, 156] width 124 height 11
type input "0982703206"
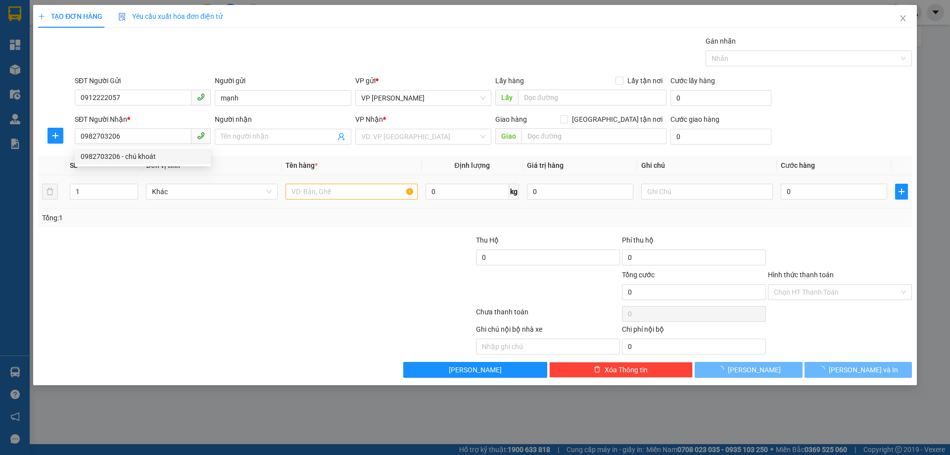
click at [200, 207] on td "Khác" at bounding box center [212, 191] width 140 height 33
type input "chú khoát"
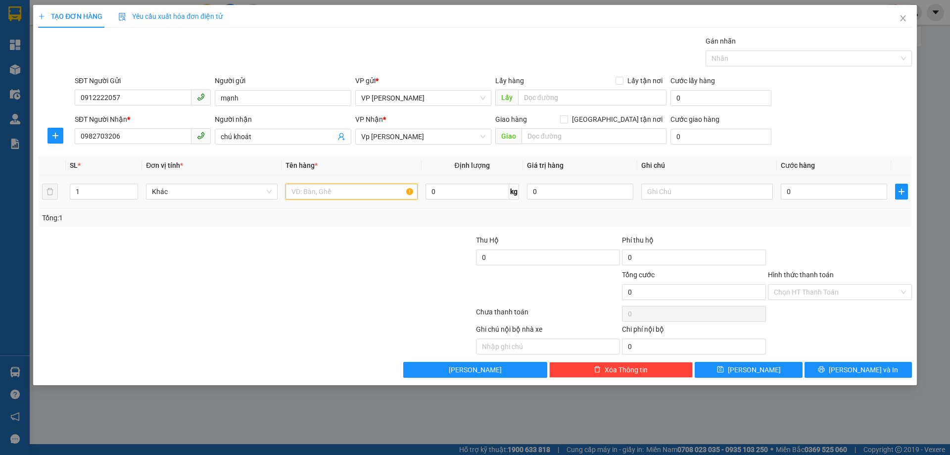
click at [342, 197] on input "text" at bounding box center [352, 192] width 132 height 16
click at [341, 197] on input "text" at bounding box center [352, 192] width 132 height 16
type input "giấy tờ"
click at [789, 192] on input "0" at bounding box center [834, 192] width 106 height 16
click at [811, 208] on div "SL * Đơn vị tính * Tên hàng * Định lượng Giá trị hàng Ghi chú Cước hàng 1 Khác …" at bounding box center [475, 191] width 874 height 71
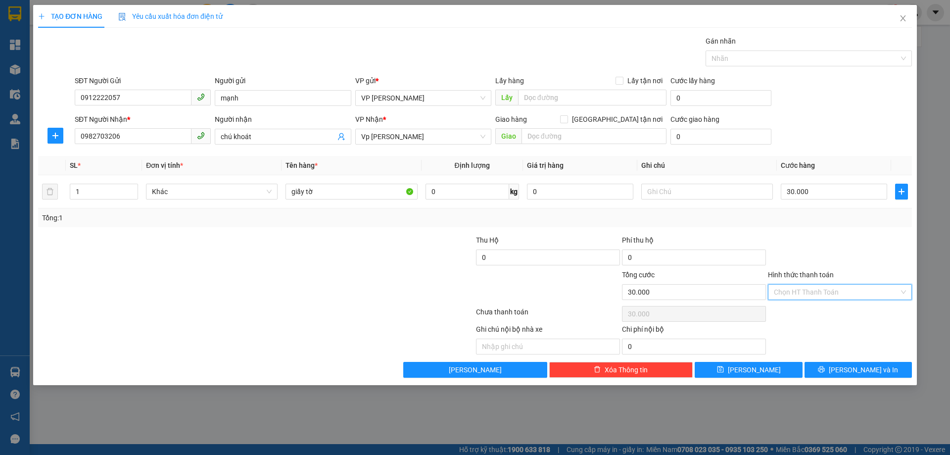
click at [835, 293] on input "Hình thức thanh toán" at bounding box center [836, 292] width 125 height 15
click at [815, 310] on div "Tại văn phòng" at bounding box center [840, 311] width 132 height 11
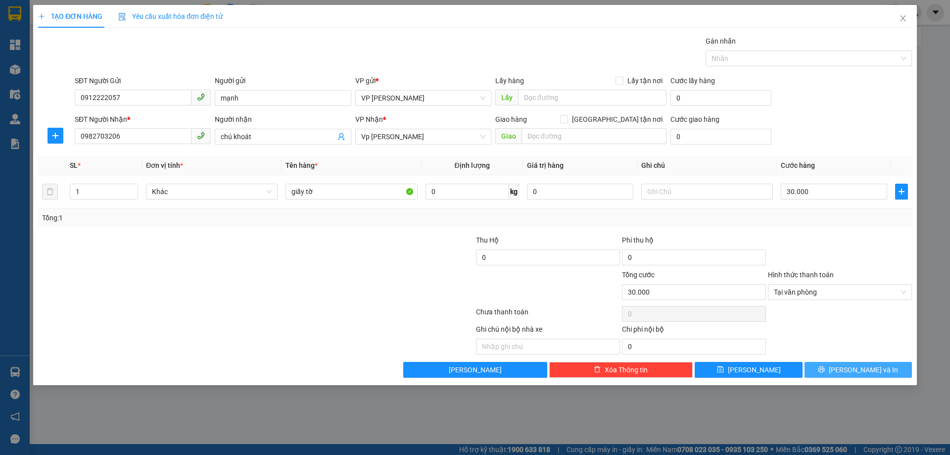
drag, startPoint x: 831, startPoint y: 222, endPoint x: 873, endPoint y: 365, distance: 149.3
click at [836, 225] on div "Tổng: 1" at bounding box center [475, 217] width 874 height 19
click at [858, 376] on button "[PERSON_NAME] và In" at bounding box center [858, 370] width 107 height 16
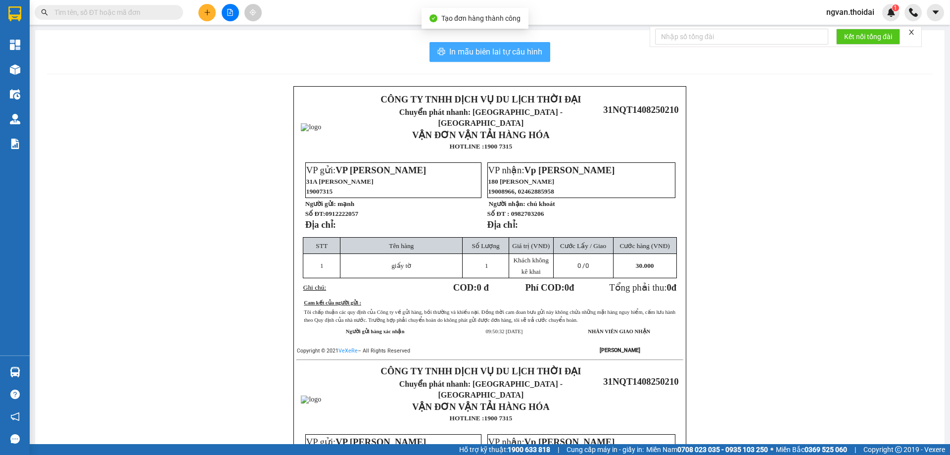
click at [499, 49] on span "In mẫu biên lai tự cấu hình" at bounding box center [495, 52] width 93 height 12
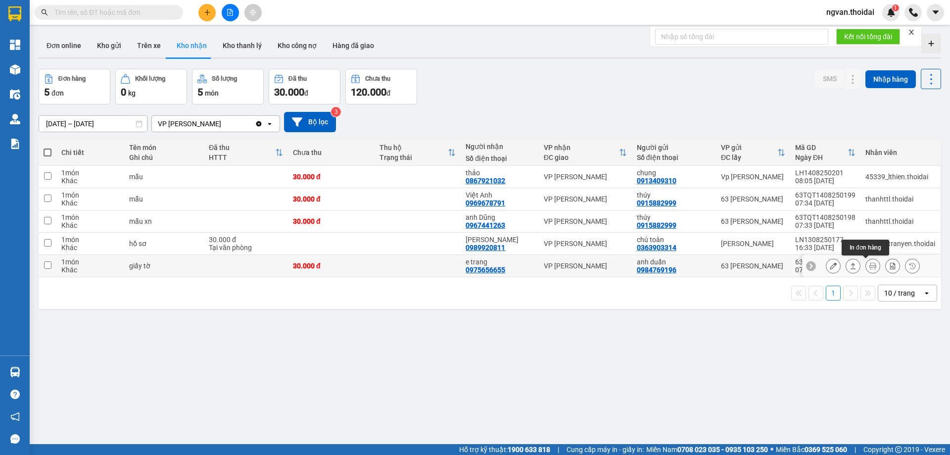
click at [870, 267] on icon at bounding box center [873, 265] width 7 height 7
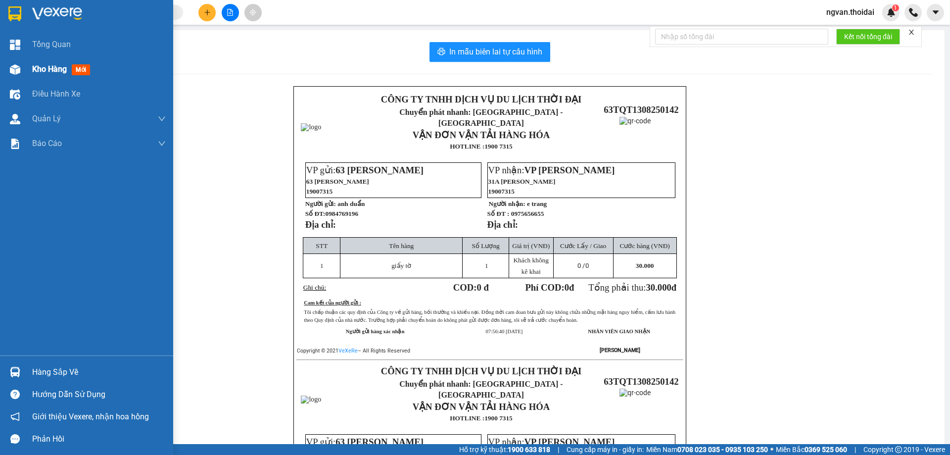
click at [36, 70] on span "Kho hàng" at bounding box center [49, 68] width 35 height 9
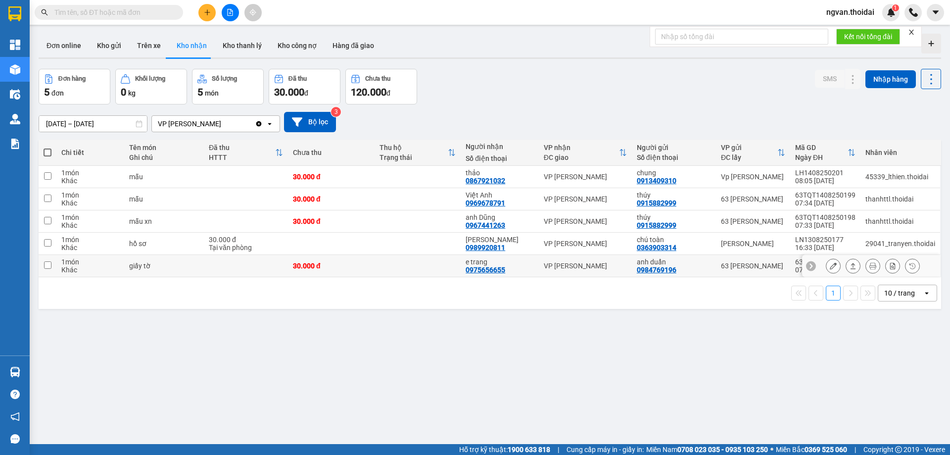
click at [850, 265] on icon at bounding box center [853, 265] width 7 height 7
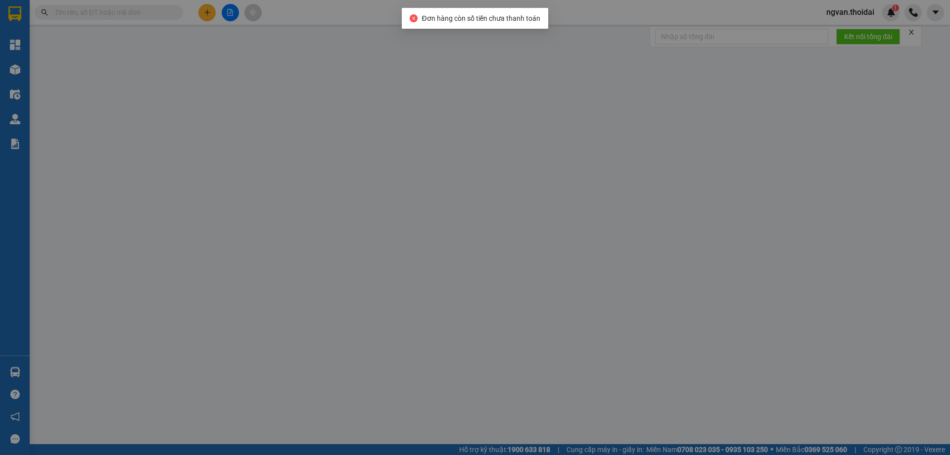
type input "0984769196"
type input "anh duẩn"
type input "0975656655"
type input "e trang"
type input "30.000"
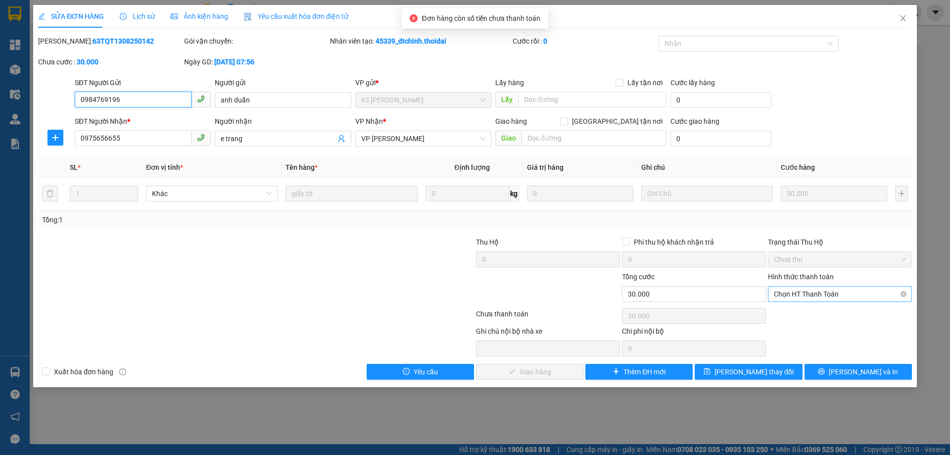
drag, startPoint x: 814, startPoint y: 289, endPoint x: 818, endPoint y: 299, distance: 10.2
click at [815, 289] on span "Chọn HT Thanh Toán" at bounding box center [840, 294] width 132 height 15
click at [802, 318] on div "Tại văn phòng" at bounding box center [840, 313] width 132 height 11
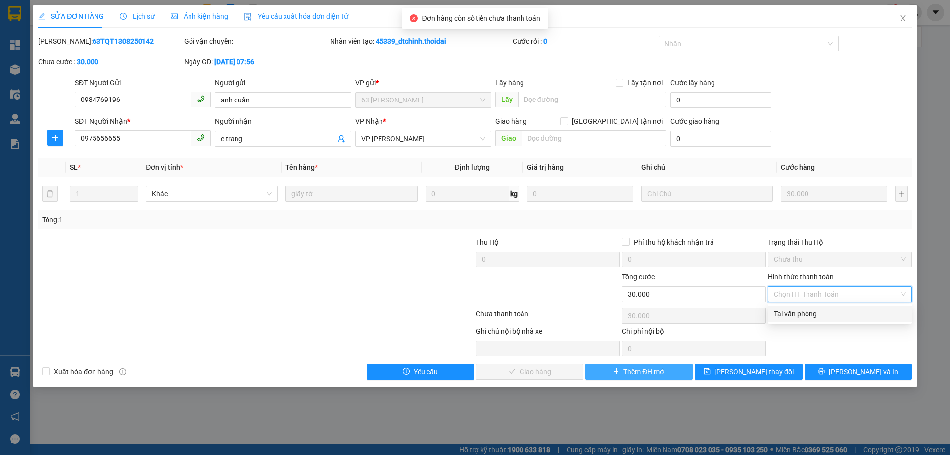
type input "0"
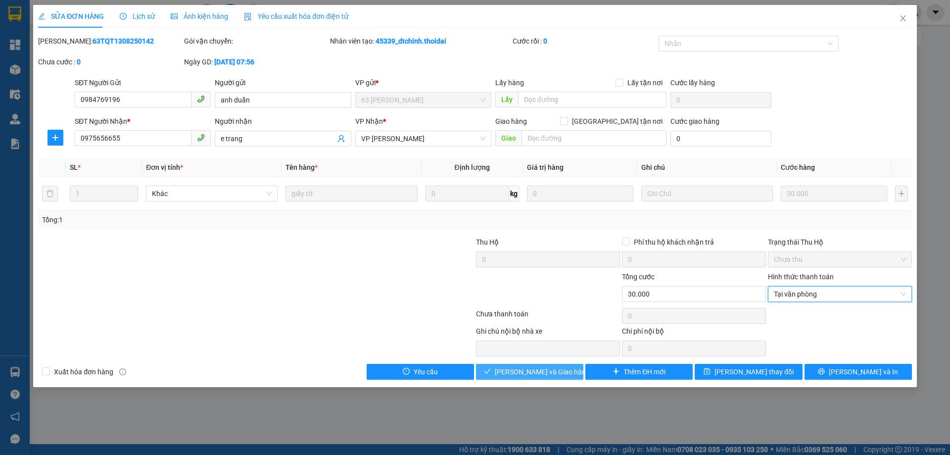
click at [543, 371] on span "[PERSON_NAME] và Giao hàng" at bounding box center [542, 371] width 95 height 11
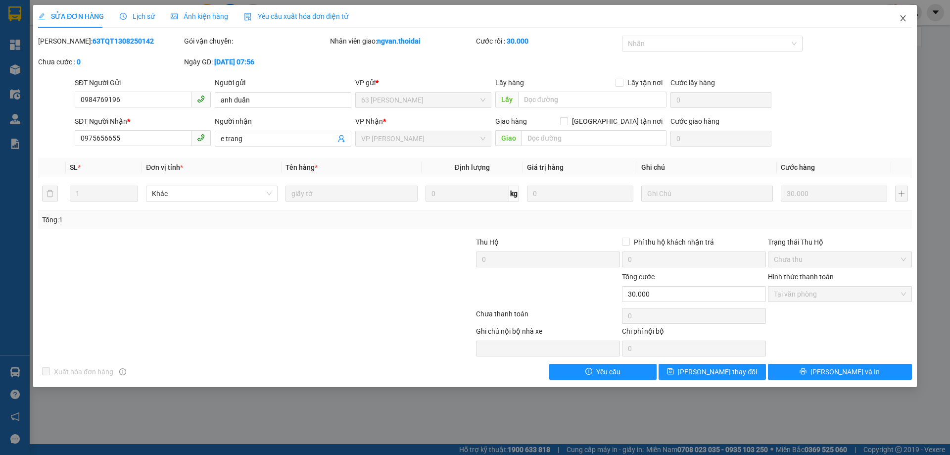
click at [910, 18] on span "Close" at bounding box center [904, 19] width 28 height 28
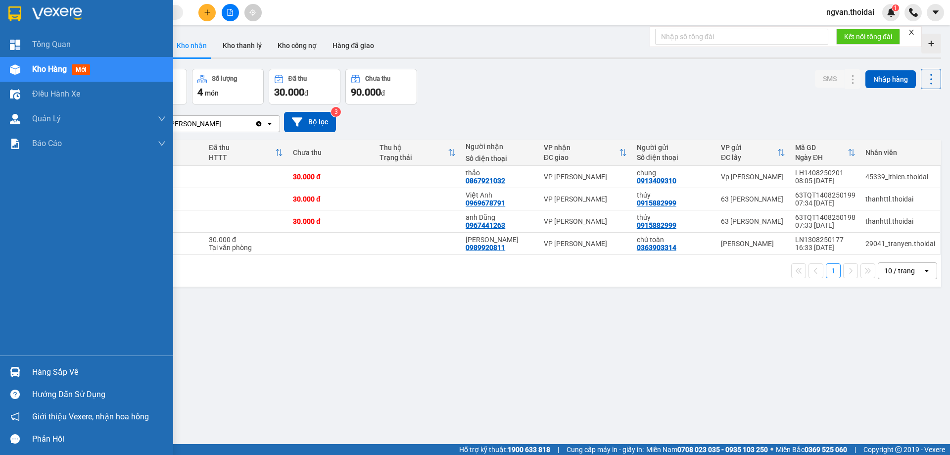
click at [28, 364] on div "Hàng sắp về" at bounding box center [86, 372] width 173 height 22
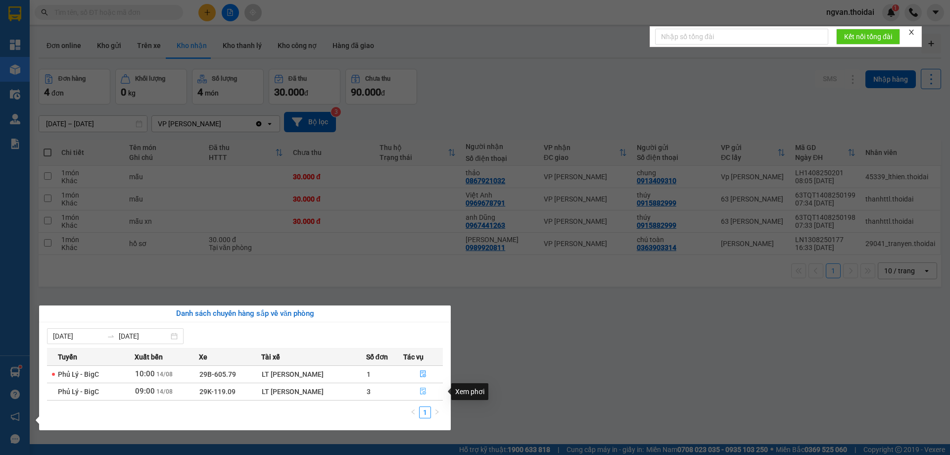
click at [428, 392] on button "button" at bounding box center [423, 392] width 39 height 16
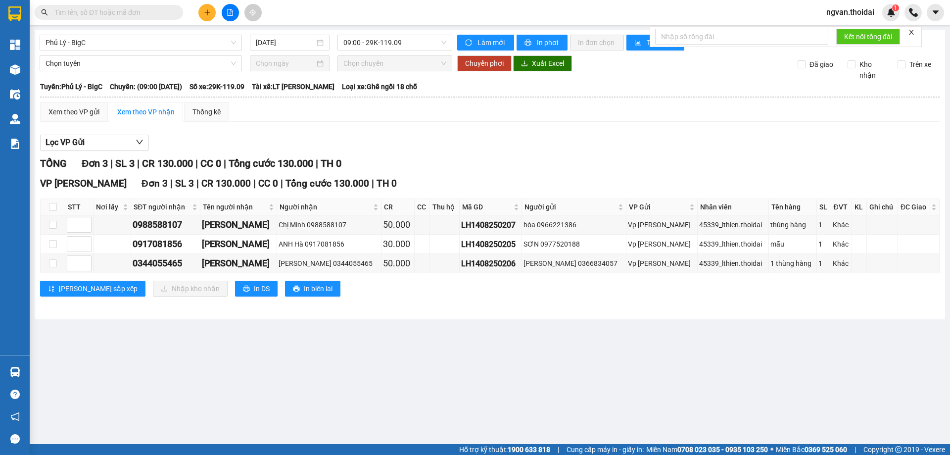
click at [270, 360] on main "Phủ Lý - BigC 14/08/2025 09:00 - 29K-119.09 Làm mới In phơi In đơn chọn Thống k…" at bounding box center [475, 222] width 950 height 444
click at [53, 246] on input "checkbox" at bounding box center [53, 244] width 8 height 8
checkbox input "true"
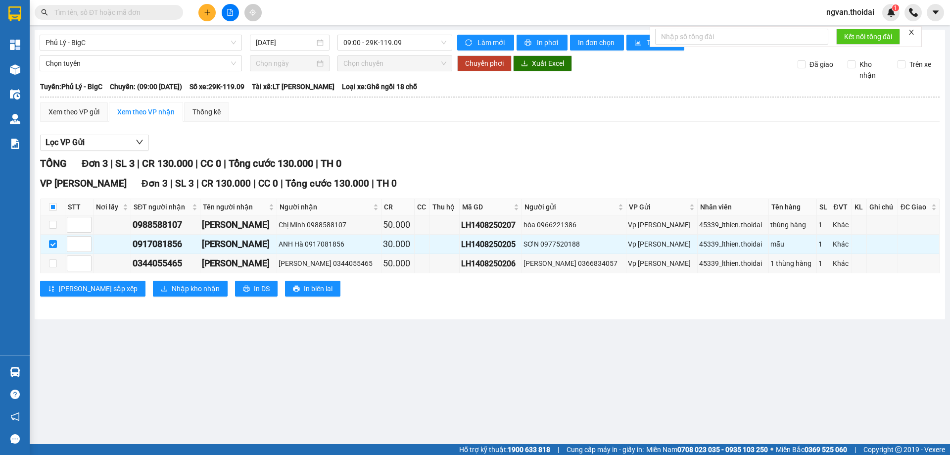
click at [366, 336] on main "Phủ Lý - BigC 14/08/2025 09:00 - 29K-119.09 Làm mới In phơi In đơn chọn Thống k…" at bounding box center [475, 222] width 950 height 444
click at [52, 262] on input "checkbox" at bounding box center [53, 263] width 8 height 8
checkbox input "true"
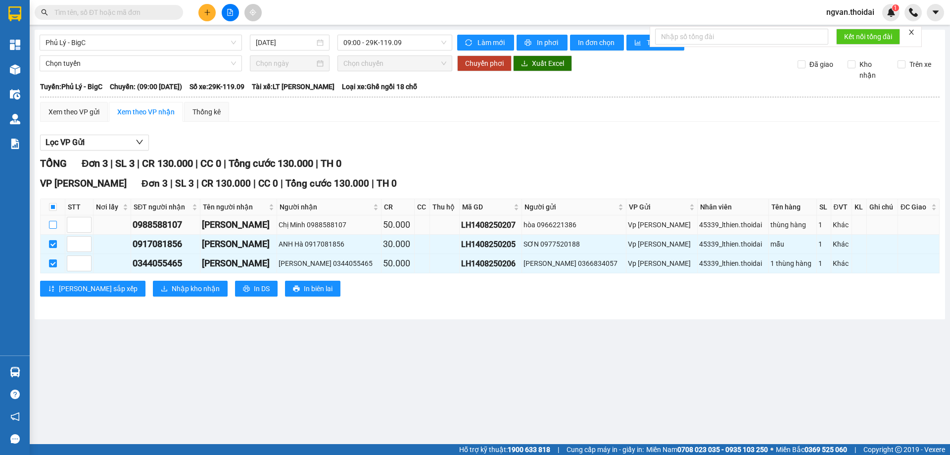
click at [52, 221] on input "checkbox" at bounding box center [53, 225] width 8 height 8
checkbox input "true"
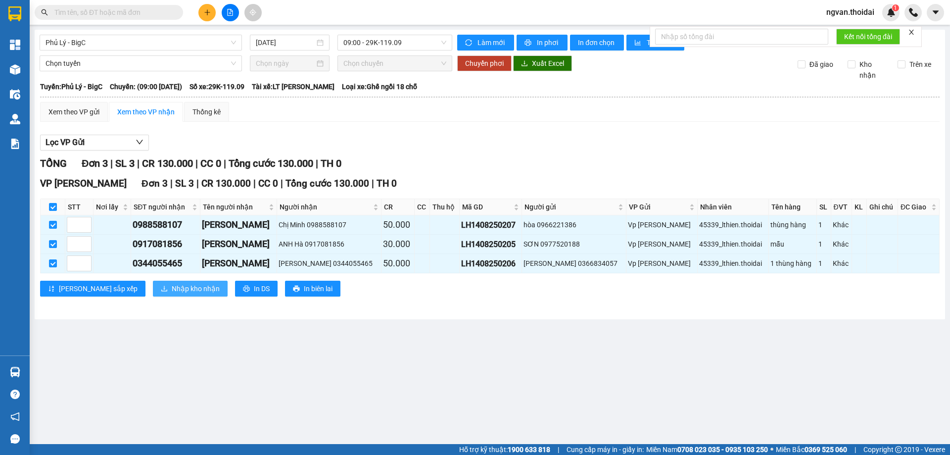
click at [172, 289] on span "Nhập kho nhận" at bounding box center [196, 288] width 48 height 11
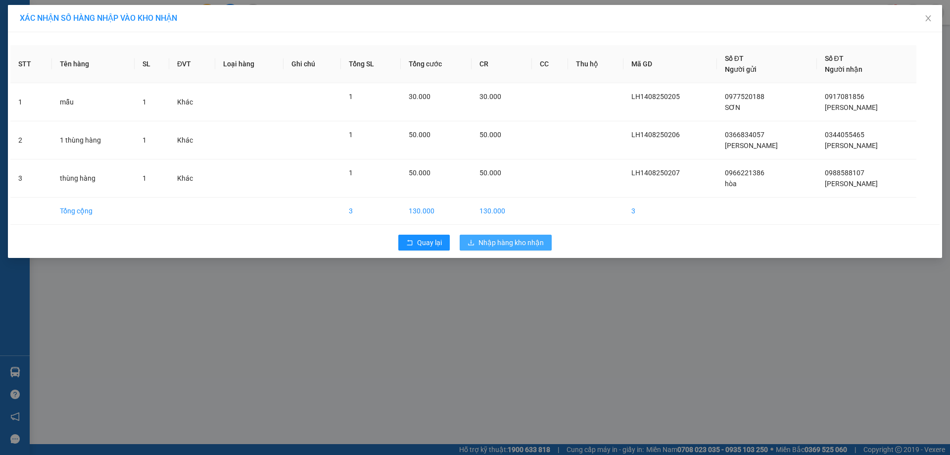
drag, startPoint x: 527, startPoint y: 241, endPoint x: 601, endPoint y: 272, distance: 81.0
click at [544, 255] on div "STT Tên hàng SL ĐVT Loại hàng Ghi chú Tổng SL Tổng cước CR CC Thu hộ Mã GD Số Đ…" at bounding box center [475, 145] width 935 height 226
click at [654, 349] on div "XÁC NHẬN SỐ HÀNG NHẬP VÀO KHO NHẬN STT Tên hàng SL ĐVT Loại hàng Ghi chú Tổng S…" at bounding box center [475, 227] width 950 height 455
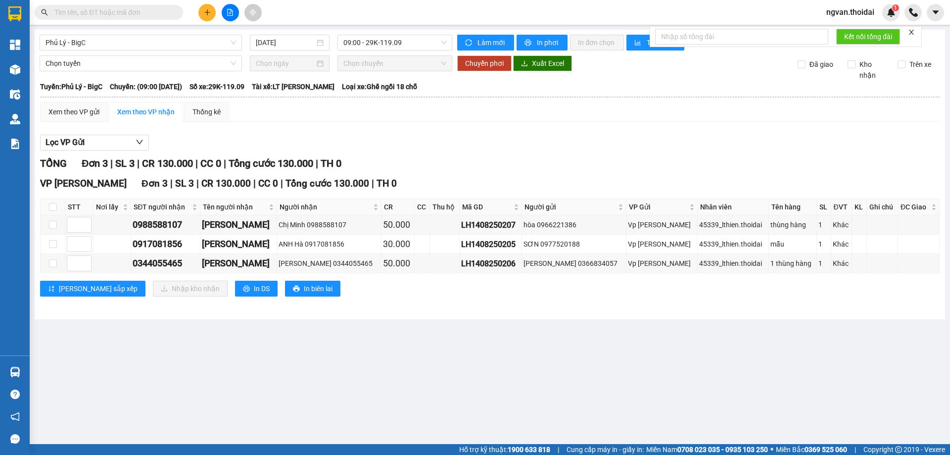
click at [488, 386] on main "Phủ Lý - BigC 14/08/2025 09:00 - 29K-119.09 Làm mới In phơi In đơn chọn Thống k…" at bounding box center [475, 222] width 950 height 444
drag, startPoint x: 379, startPoint y: 360, endPoint x: 204, endPoint y: 255, distance: 204.3
click at [373, 360] on main "Phủ Lý - BigC 14/08/2025 09:00 - 29K-119.09 Làm mới In phơi In đơn chọn Thống k…" at bounding box center [475, 222] width 950 height 444
click at [51, 205] on input "checkbox" at bounding box center [53, 207] width 8 height 8
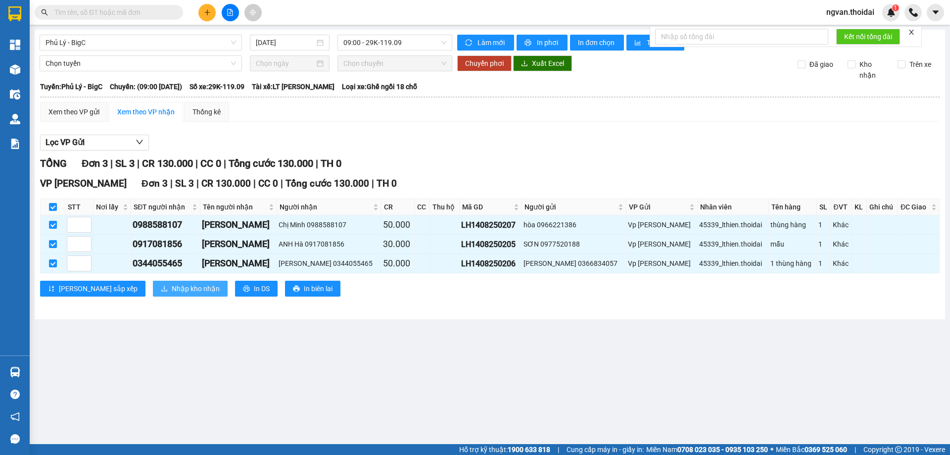
click at [172, 285] on span "Nhập kho nhận" at bounding box center [196, 288] width 48 height 11
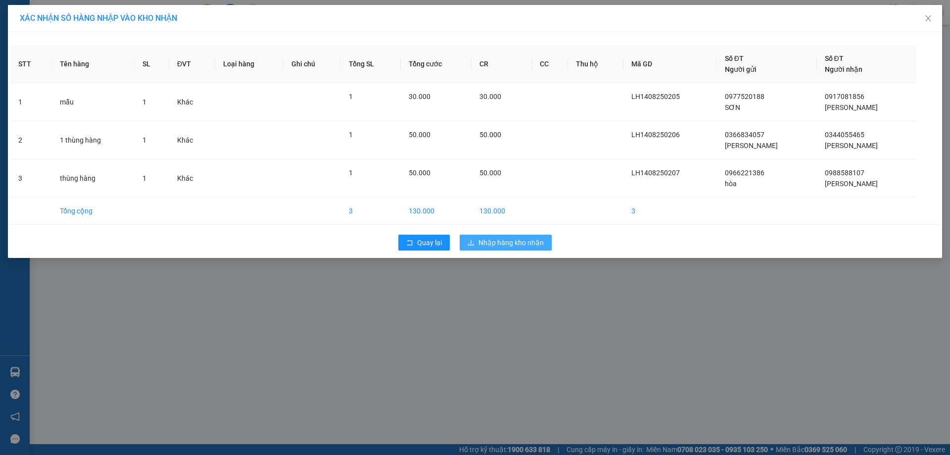
click at [535, 243] on span "Nhập hàng kho nhận" at bounding box center [511, 242] width 65 height 11
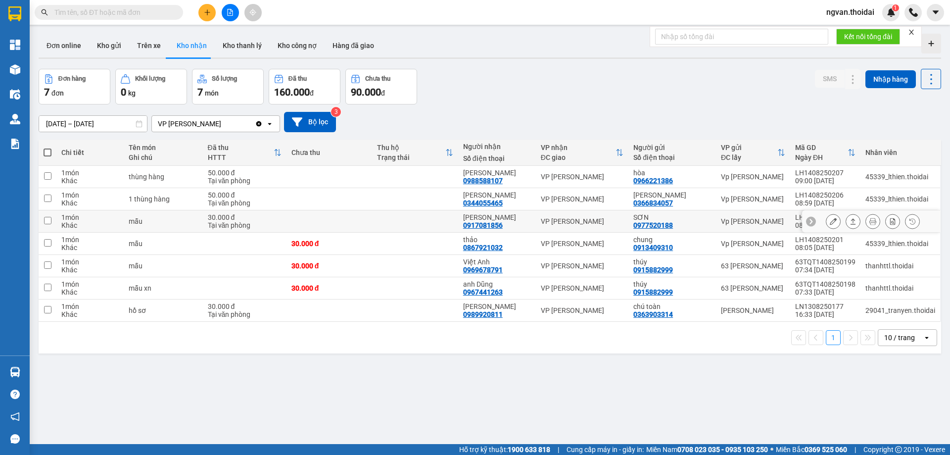
click at [850, 222] on icon at bounding box center [853, 221] width 7 height 7
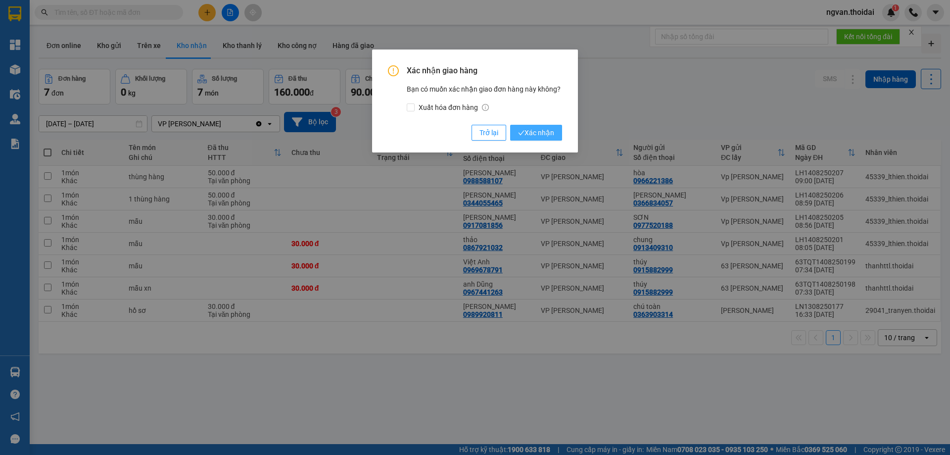
drag, startPoint x: 540, startPoint y: 122, endPoint x: 542, endPoint y: 130, distance: 8.2
click at [540, 124] on div "Xác nhận giao hàng Bạn có muốn xác nhận giao đơn hàng này không? Xuất hóa đơn h…" at bounding box center [475, 102] width 174 height 75
click at [542, 132] on span "Xác nhận" at bounding box center [536, 132] width 36 height 11
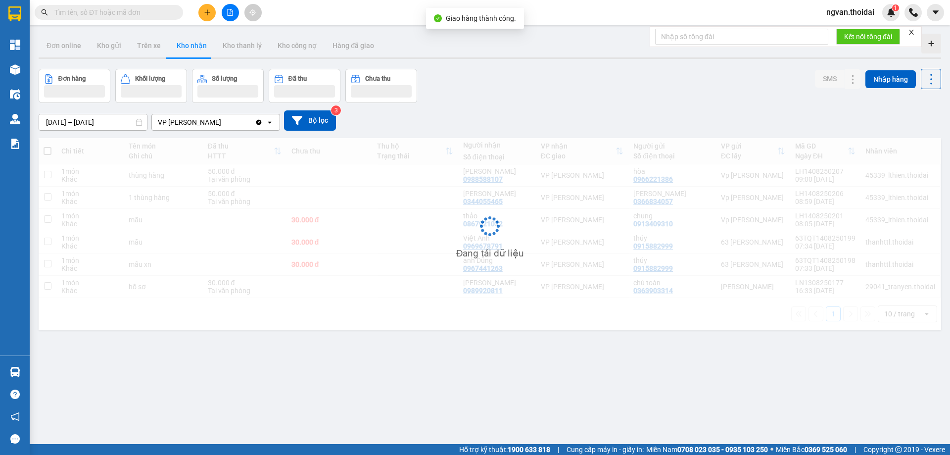
click at [526, 357] on div "ver 1.8.138 Đơn online Kho gửi Trên xe Kho nhận Kho thanh lý Kho công nợ Hàng đ…" at bounding box center [490, 257] width 911 height 455
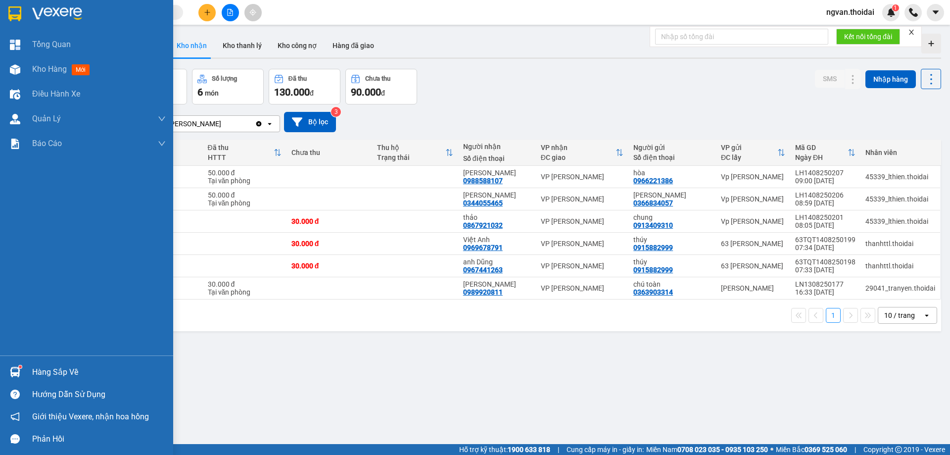
click at [29, 372] on div "Hàng sắp về" at bounding box center [86, 372] width 173 height 22
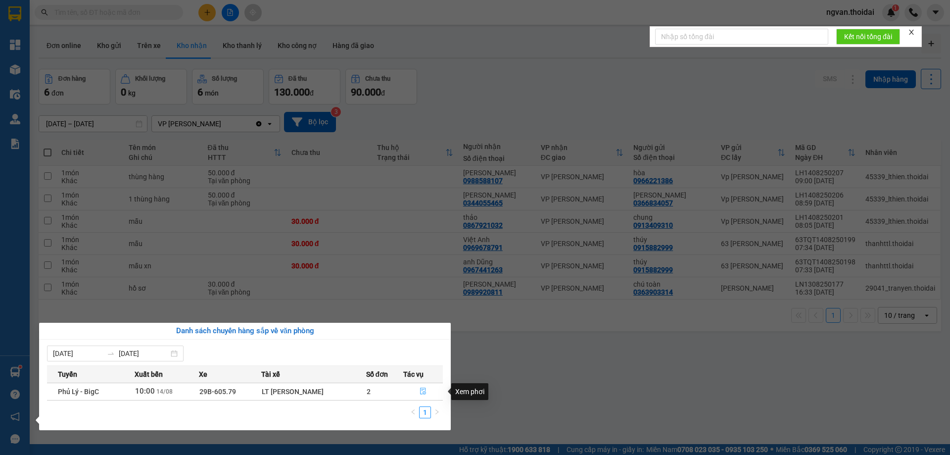
click at [423, 390] on icon "file-done" at bounding box center [423, 391] width 6 height 7
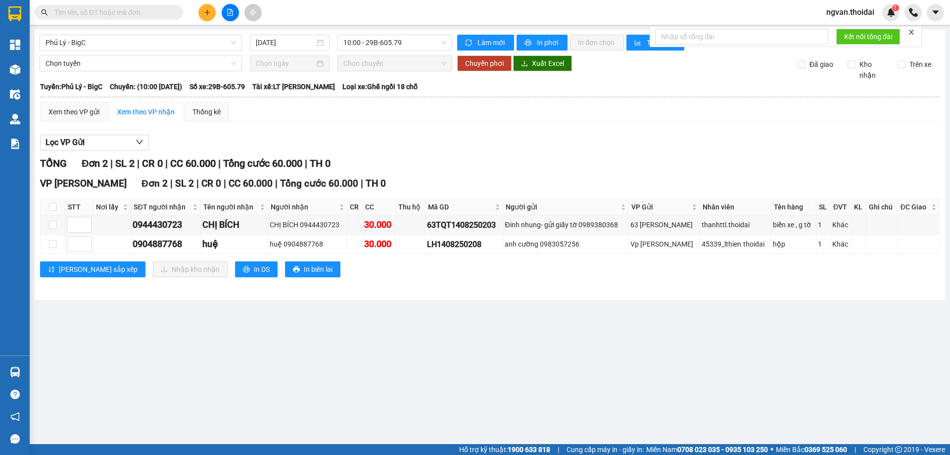
click at [206, 13] on icon "plus" at bounding box center [207, 12] width 7 height 7
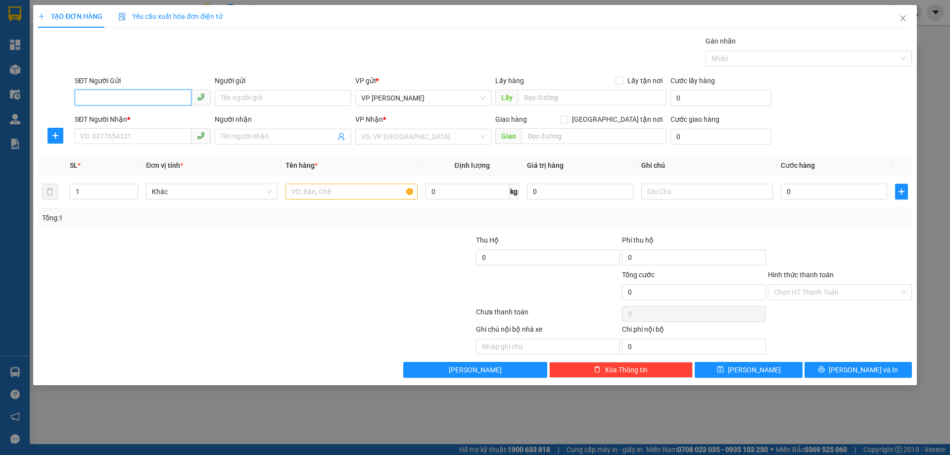
click at [133, 100] on input "SĐT Người Gửi" at bounding box center [133, 98] width 117 height 16
drag, startPoint x: 117, startPoint y: 119, endPoint x: 116, endPoint y: 130, distance: 10.9
click at [117, 119] on div "0978848636 - hiền" at bounding box center [143, 117] width 124 height 11
type input "0978848636"
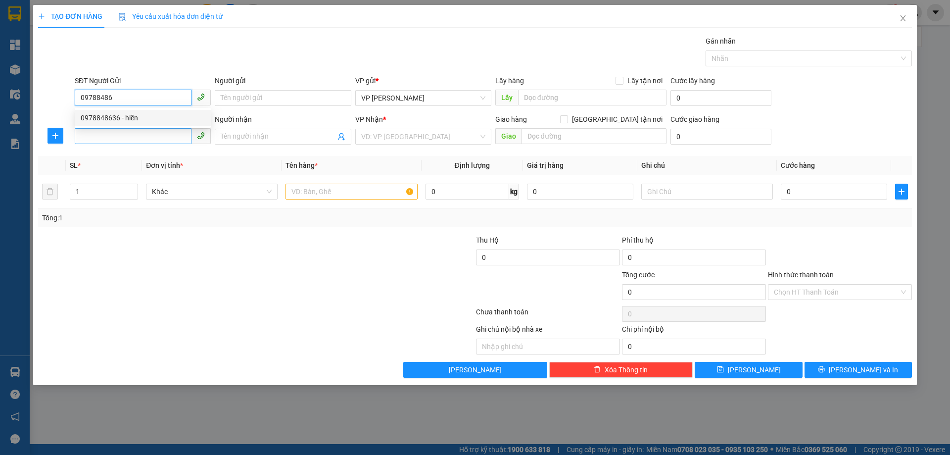
type input "hiền"
type input "0978848636"
click at [112, 131] on input "SĐT Người Nhận *" at bounding box center [133, 136] width 117 height 16
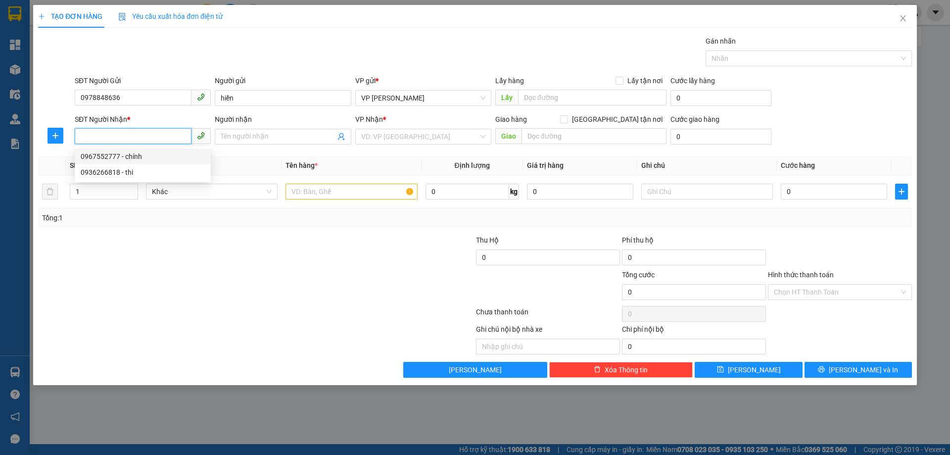
click at [103, 138] on input "SĐT Người Nhận *" at bounding box center [133, 136] width 117 height 16
type input "0981964234"
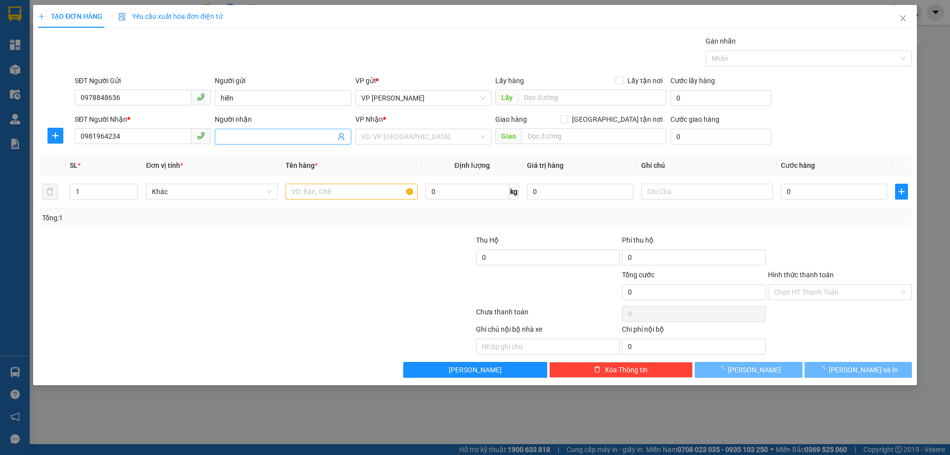
type input "0981964234"
click at [252, 139] on input "Người nhận" at bounding box center [278, 136] width 114 height 11
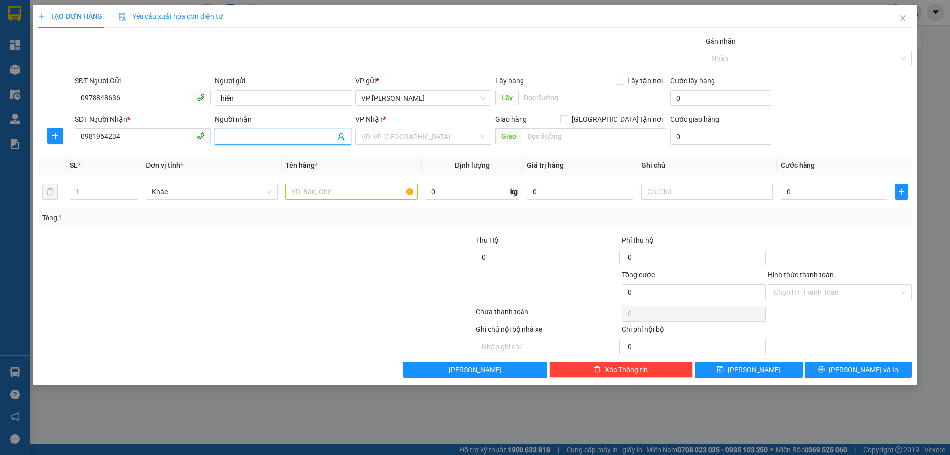
click at [252, 139] on input "Người nhận" at bounding box center [278, 136] width 114 height 11
type input "d"
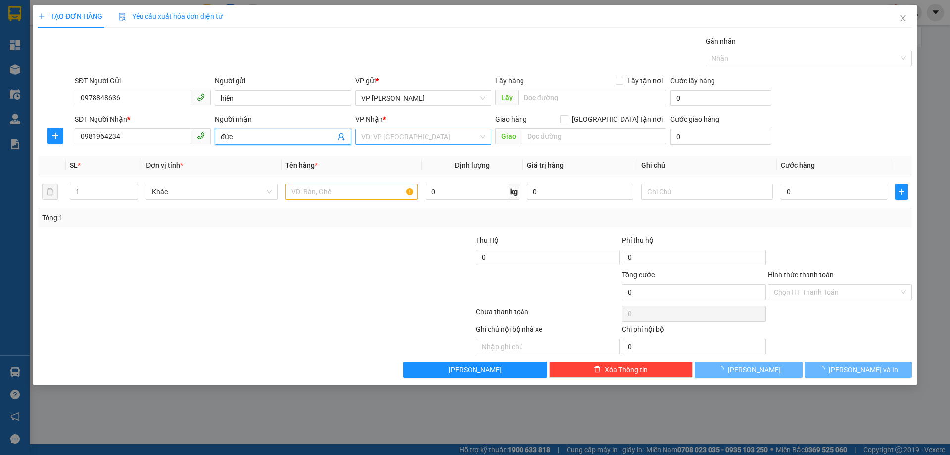
type input "đức"
click at [405, 135] on input "search" at bounding box center [419, 136] width 117 height 15
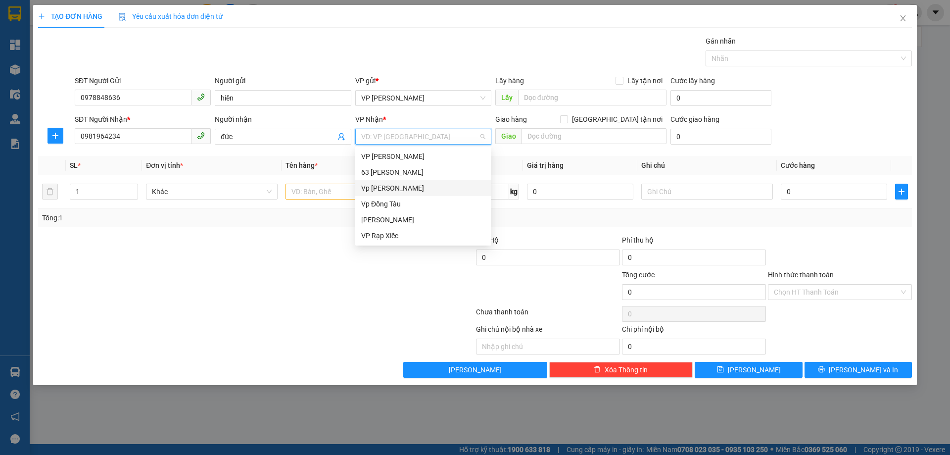
drag, startPoint x: 389, startPoint y: 188, endPoint x: 384, endPoint y: 228, distance: 40.0
click at [390, 189] on div "Vp [PERSON_NAME]" at bounding box center [423, 188] width 124 height 11
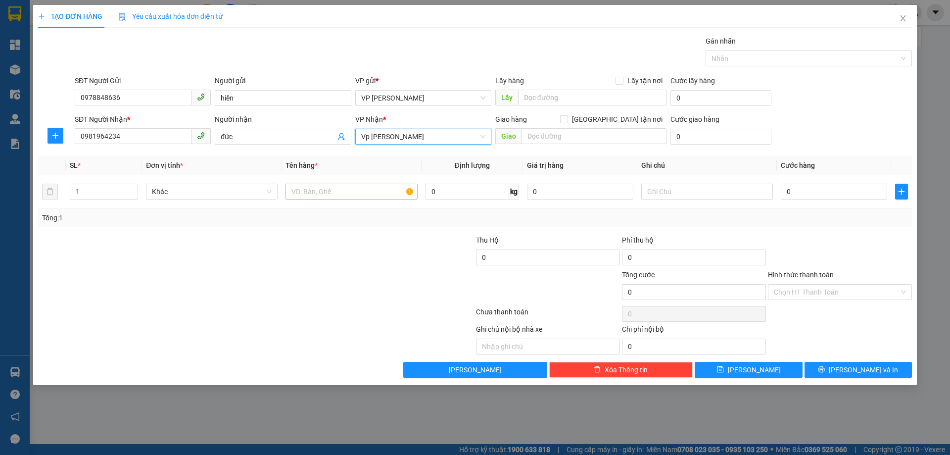
click at [359, 272] on div at bounding box center [402, 286] width 146 height 35
click at [314, 189] on input "text" at bounding box center [352, 192] width 132 height 16
type input "phong bì"
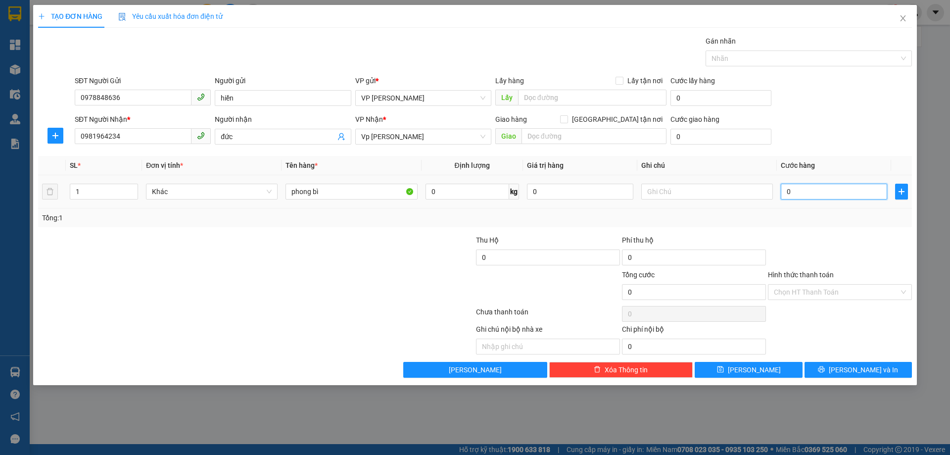
click at [787, 191] on input "0" at bounding box center [834, 192] width 106 height 16
type input "3"
type input "30"
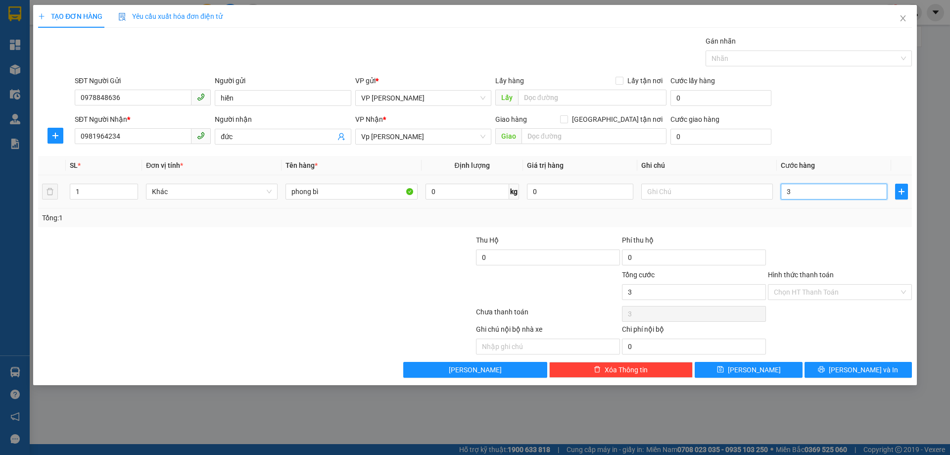
type input "30"
type input "30.000"
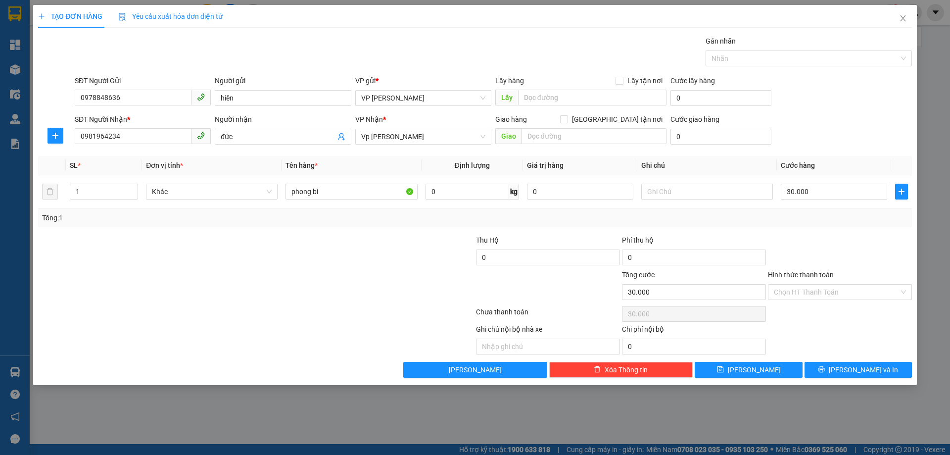
click at [821, 237] on div at bounding box center [840, 252] width 146 height 35
click at [825, 370] on icon "printer" at bounding box center [821, 369] width 7 height 7
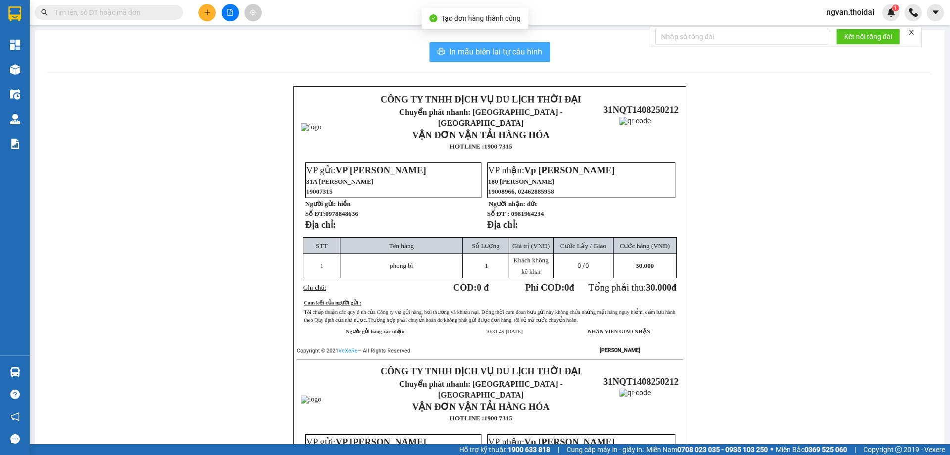
click at [498, 53] on span "In mẫu biên lai tự cấu hình" at bounding box center [495, 52] width 93 height 12
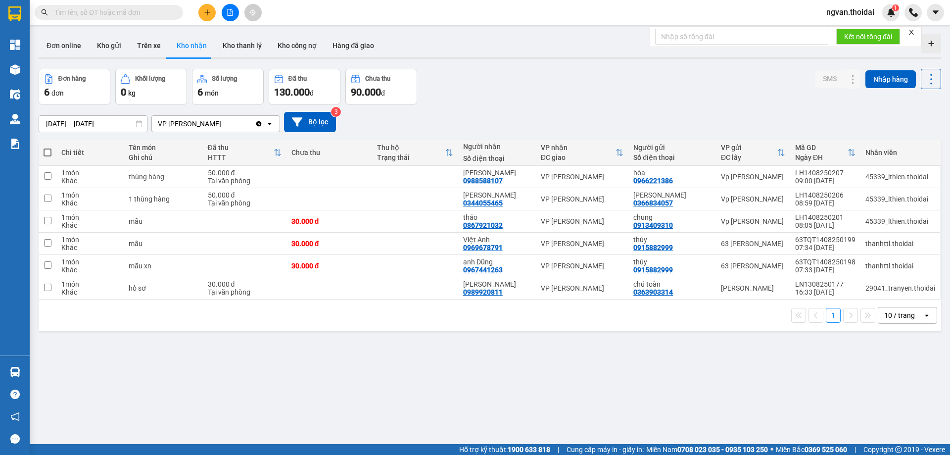
click at [383, 387] on div "ver 1.8.138 Đơn online Kho gửi Trên xe Kho nhận Kho thanh lý Kho công nợ Hàng đ…" at bounding box center [490, 257] width 911 height 455
click at [106, 47] on button "Kho gửi" at bounding box center [109, 46] width 40 height 24
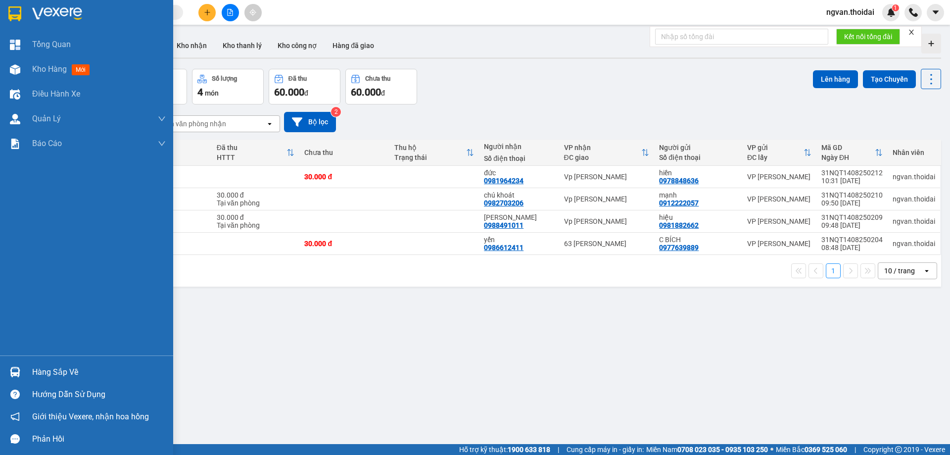
click at [33, 368] on div "Hàng sắp về" at bounding box center [99, 372] width 134 height 15
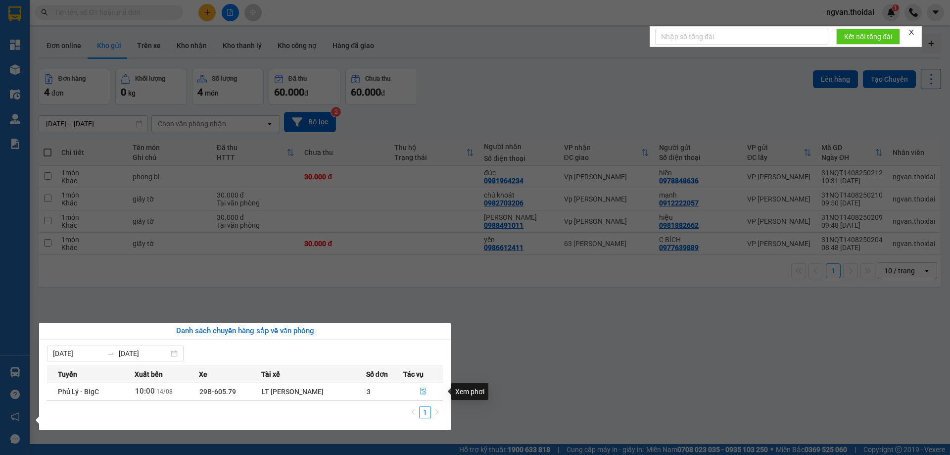
click at [424, 389] on button "button" at bounding box center [423, 392] width 39 height 16
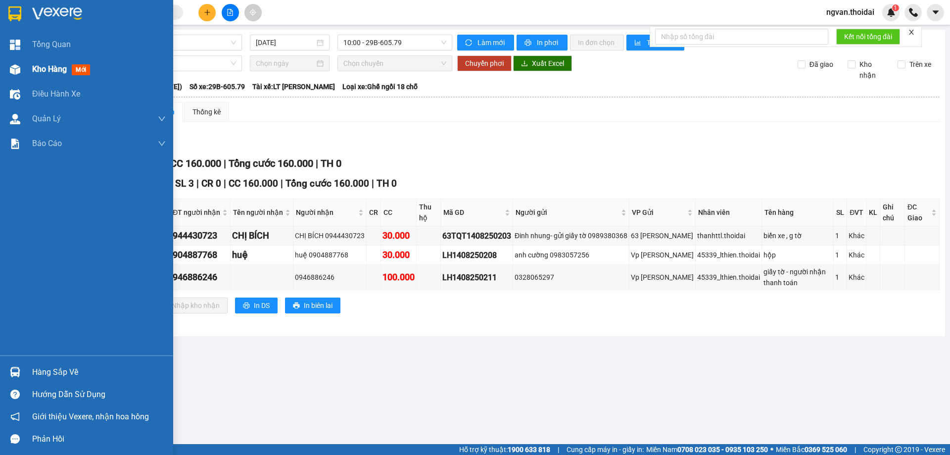
click at [27, 68] on div "Kho hàng mới" at bounding box center [86, 69] width 173 height 25
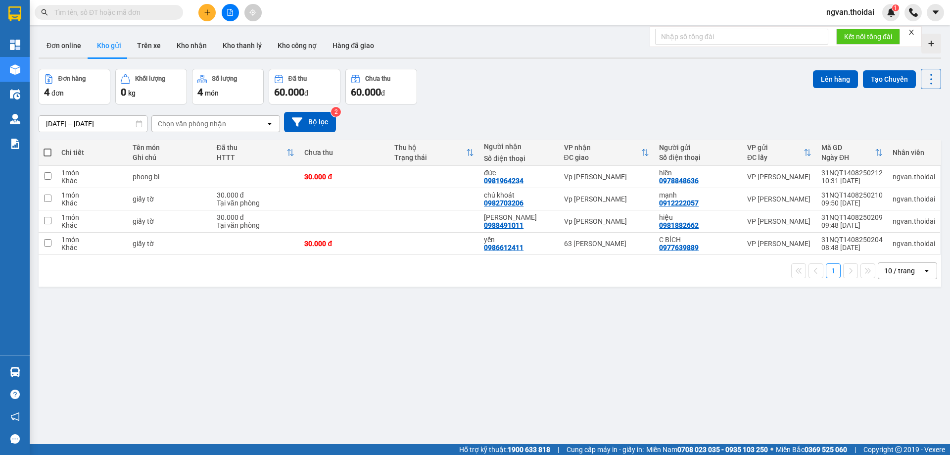
click at [50, 152] on span at bounding box center [48, 153] width 8 height 8
click at [48, 148] on input "checkbox" at bounding box center [48, 148] width 0 height 0
checkbox input "true"
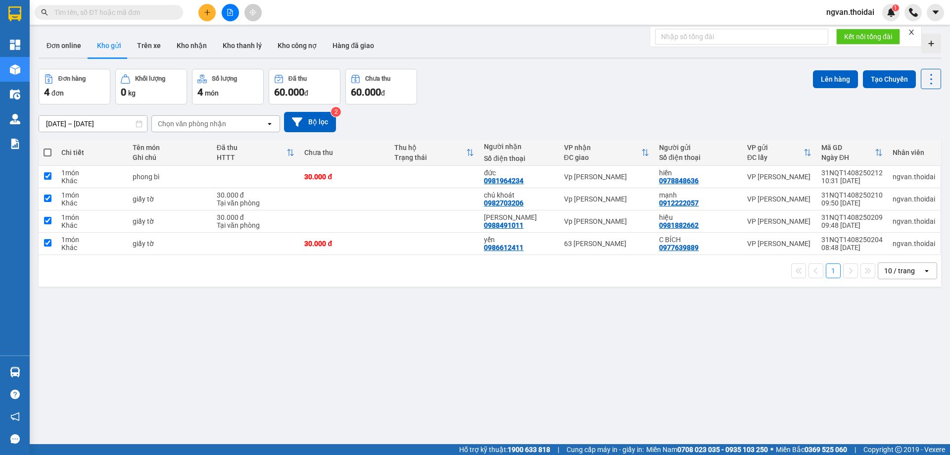
checkbox input "true"
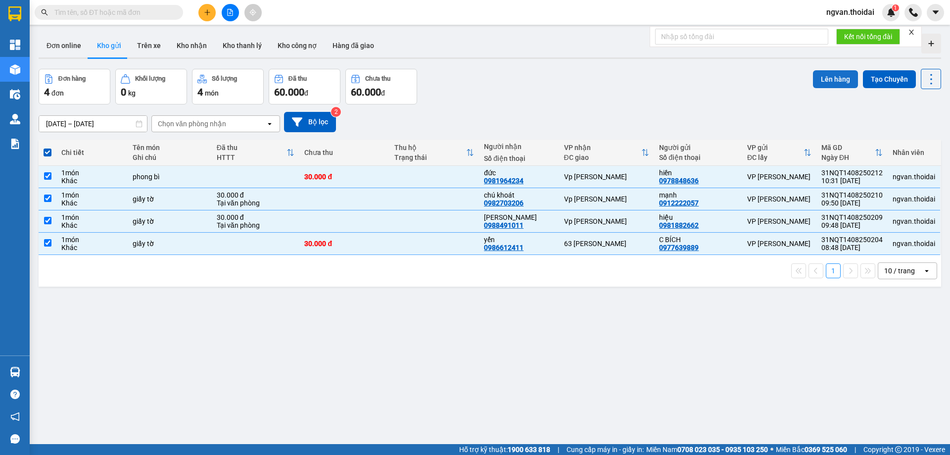
click at [824, 76] on button "Lên hàng" at bounding box center [835, 79] width 45 height 18
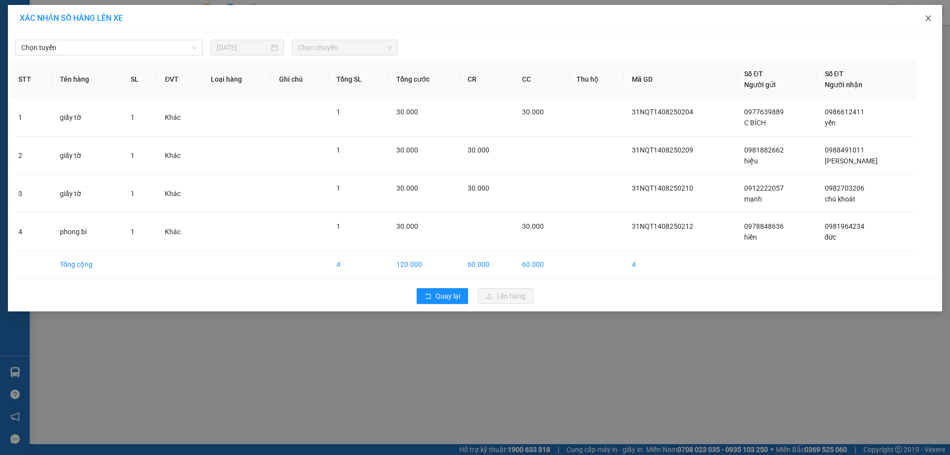
click at [926, 18] on icon "close" at bounding box center [929, 18] width 8 height 8
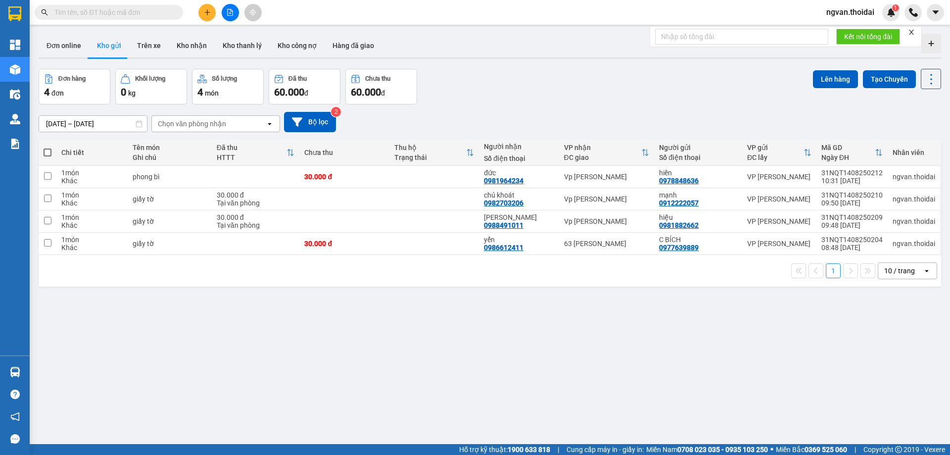
click at [47, 152] on span at bounding box center [48, 153] width 8 height 8
click at [48, 148] on input "checkbox" at bounding box center [48, 148] width 0 height 0
checkbox input "true"
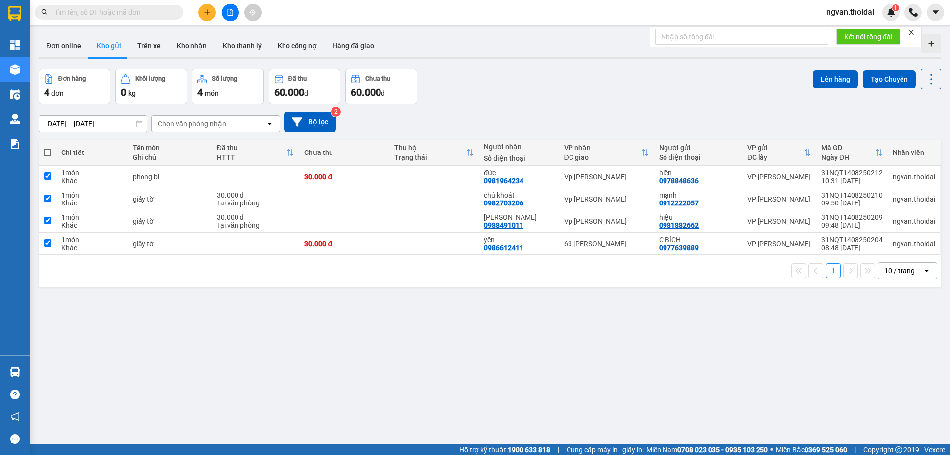
checkbox input "true"
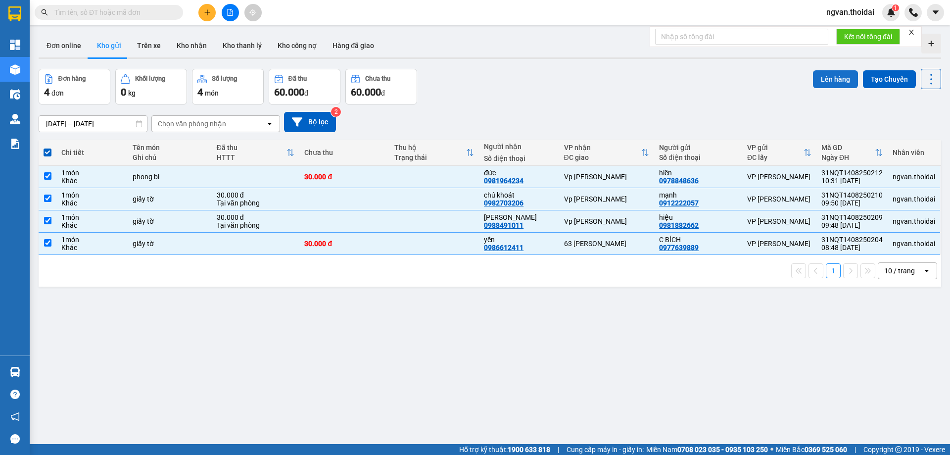
click at [822, 79] on button "Lên hàng" at bounding box center [835, 79] width 45 height 18
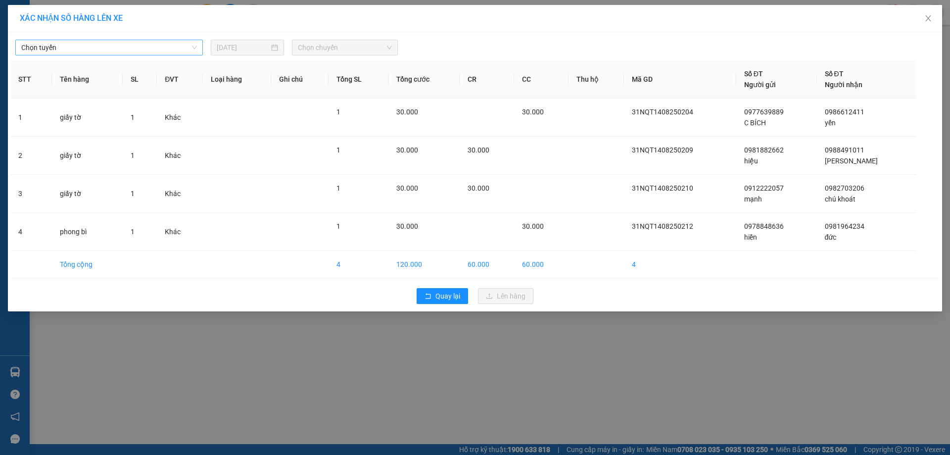
click at [166, 44] on span "Chọn tuyến" at bounding box center [109, 47] width 176 height 15
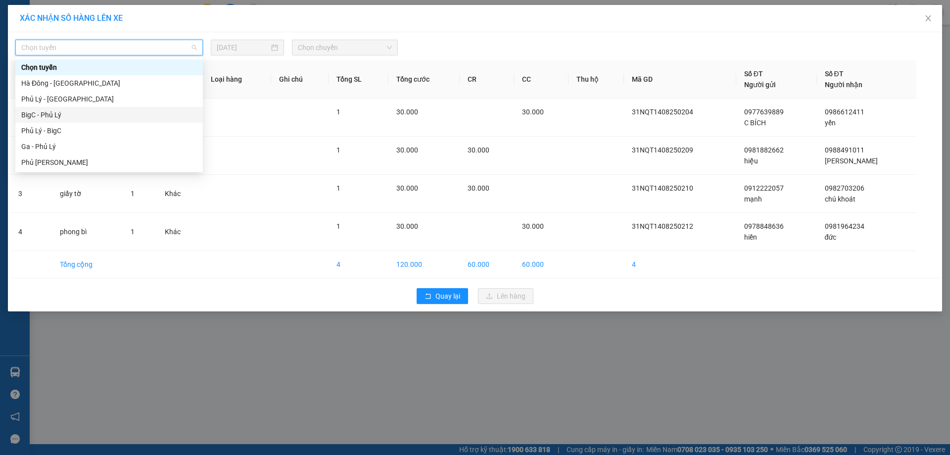
click at [45, 115] on div "BigC - Phủ Lý" at bounding box center [109, 114] width 176 height 11
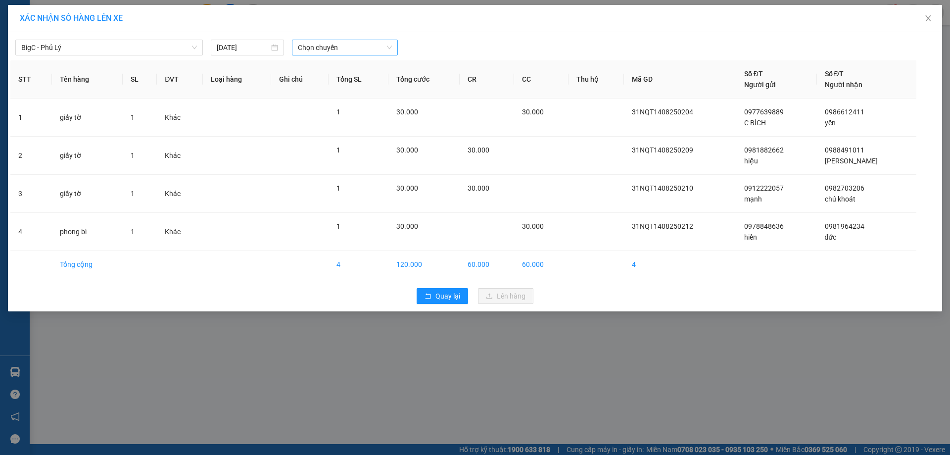
drag, startPoint x: 398, startPoint y: 47, endPoint x: 392, endPoint y: 49, distance: 5.8
click at [394, 48] on div "BigC - Phủ Lý 14/08/2025 Chọn chuyến" at bounding box center [475, 45] width 930 height 21
click at [379, 48] on span "Chọn chuyến" at bounding box center [345, 47] width 94 height 15
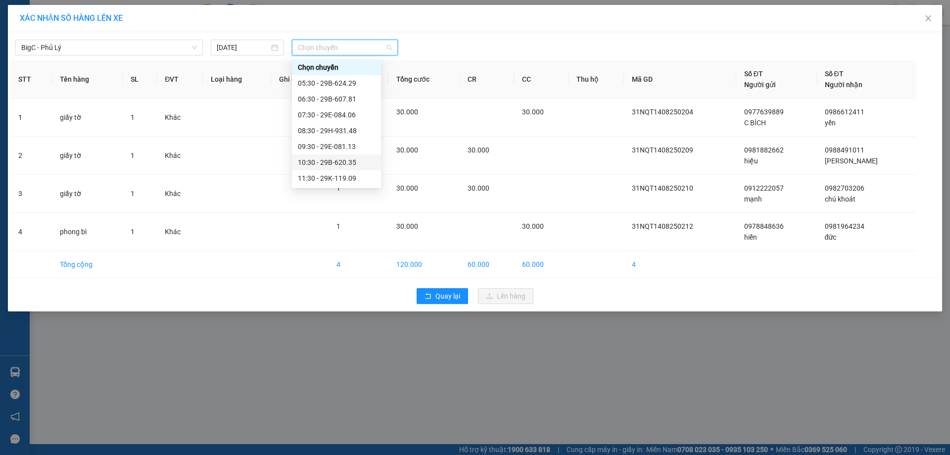
click at [348, 161] on div "10:30 - 29B-620.35" at bounding box center [336, 162] width 77 height 11
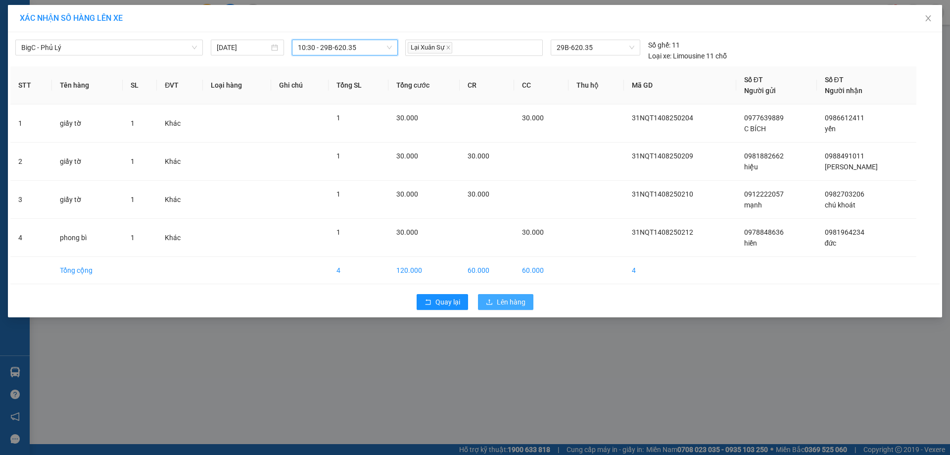
click at [505, 299] on span "Lên hàng" at bounding box center [511, 302] width 29 height 11
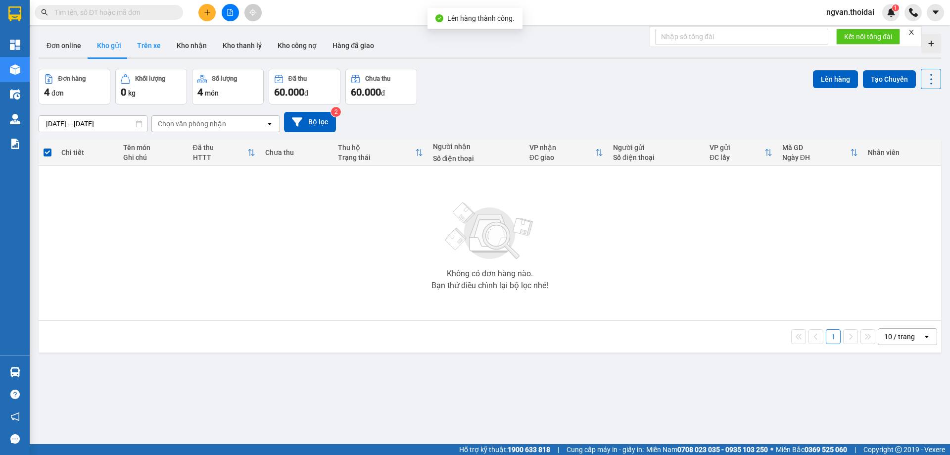
click at [148, 45] on button "Trên xe" at bounding box center [149, 46] width 40 height 24
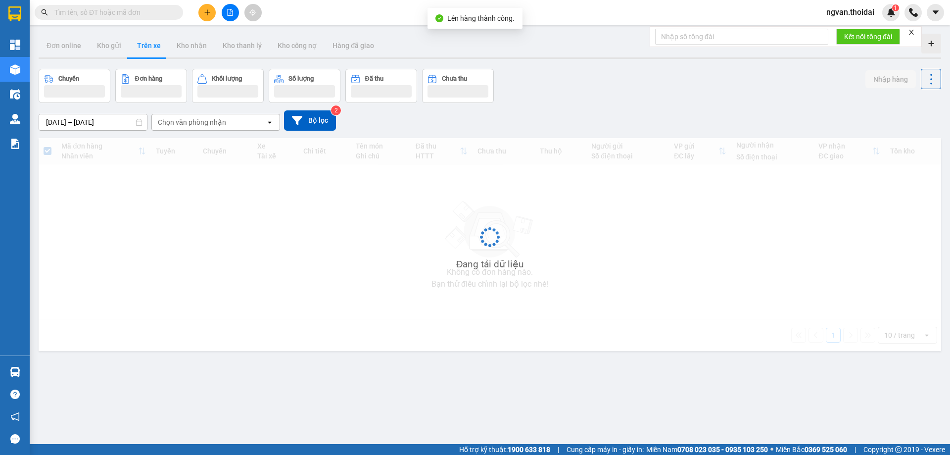
click at [148, 45] on button "Trên xe" at bounding box center [149, 46] width 40 height 24
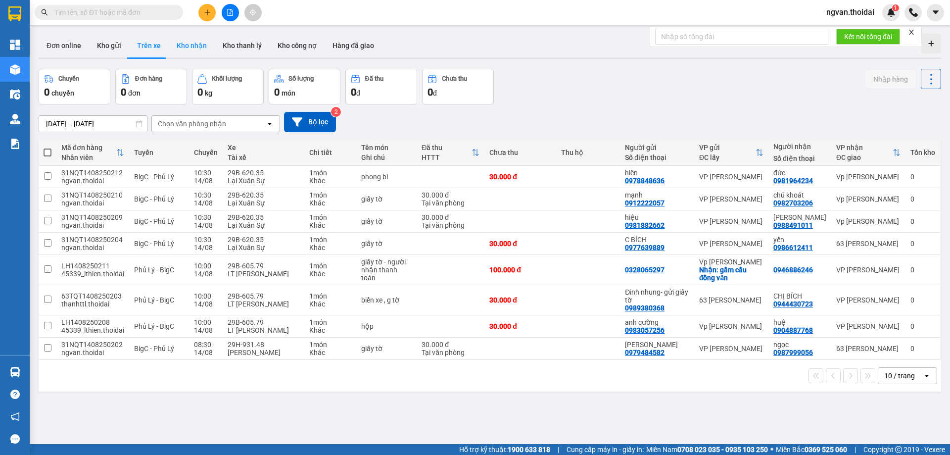
click at [185, 39] on button "Kho nhận" at bounding box center [192, 46] width 46 height 24
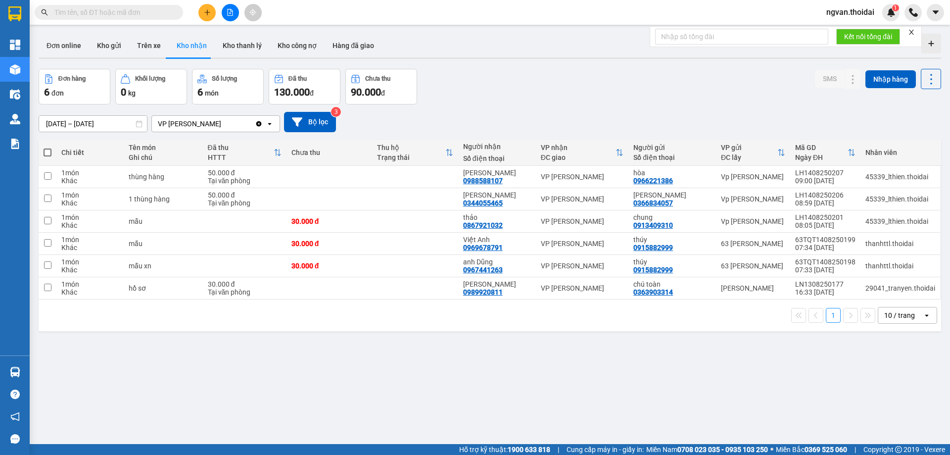
click at [206, 7] on button at bounding box center [207, 12] width 17 height 17
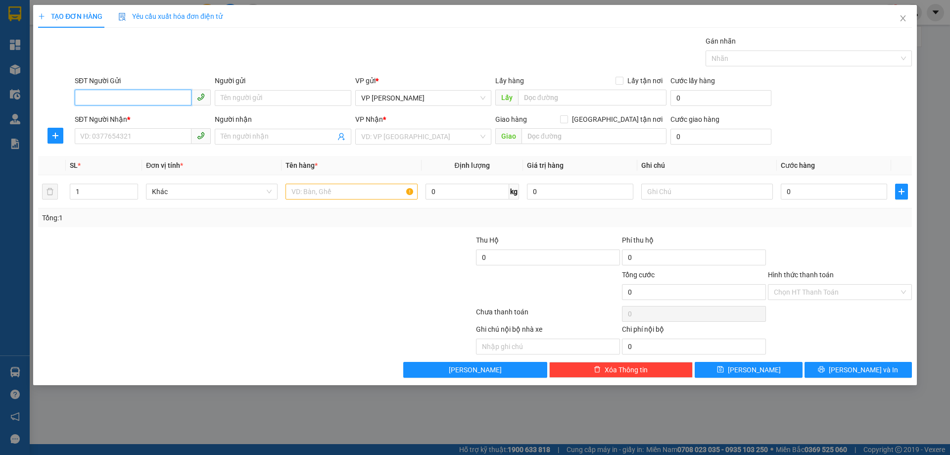
click at [126, 102] on input "SĐT Người Gửi" at bounding box center [133, 98] width 117 height 16
click at [102, 134] on input "SĐT Người Nhận *" at bounding box center [133, 136] width 117 height 16
click at [146, 138] on input "0982887411" at bounding box center [133, 136] width 117 height 16
type input "0982887411"
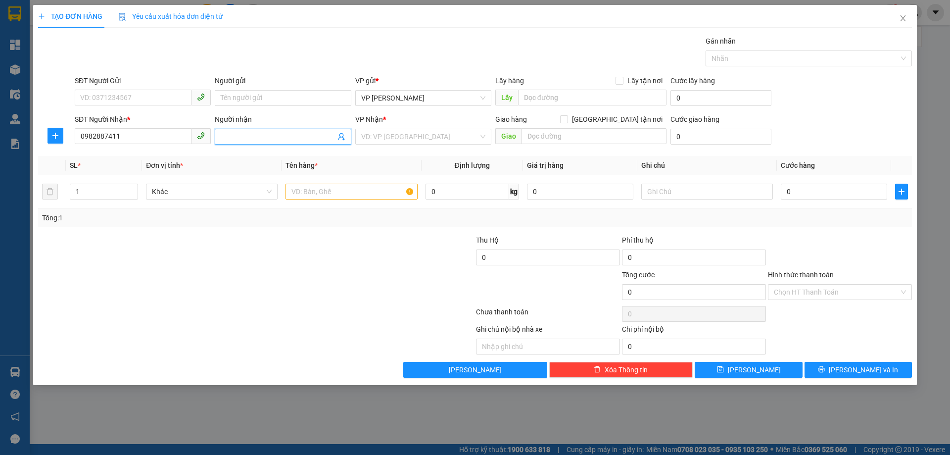
click at [228, 135] on input "Người nhận" at bounding box center [278, 136] width 114 height 11
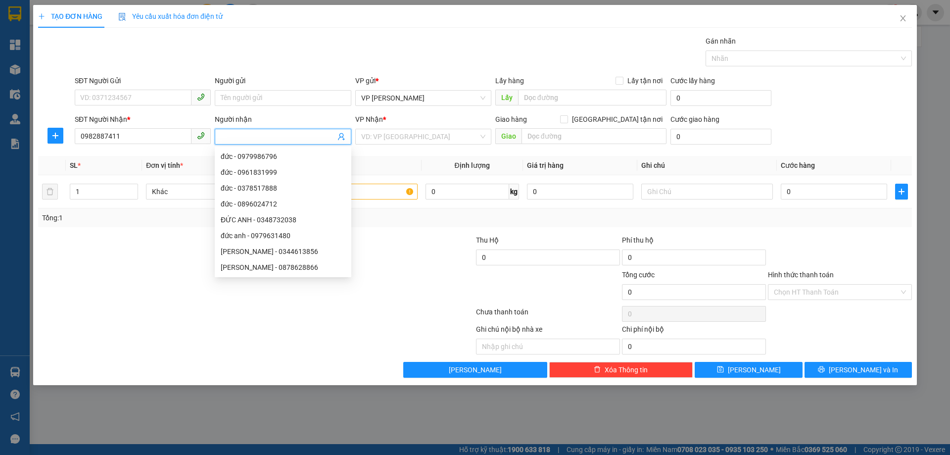
click at [231, 137] on input "Người nhận" at bounding box center [278, 136] width 114 height 11
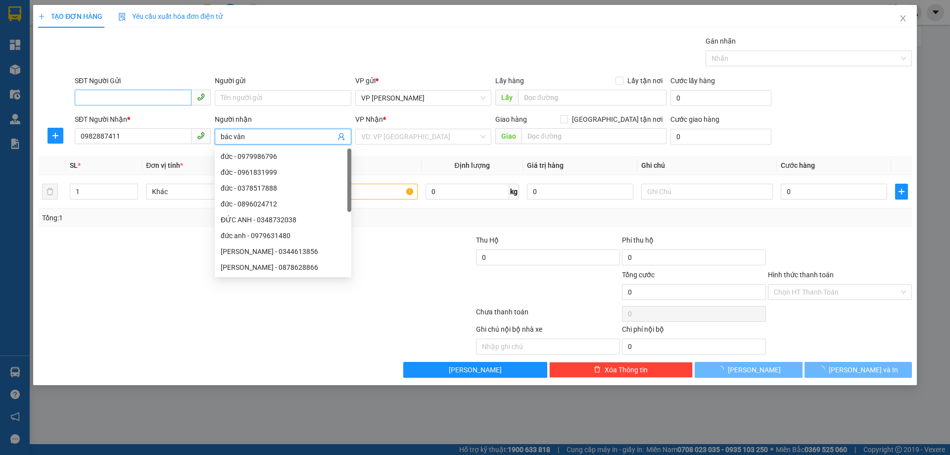
type input "bác vân"
click at [103, 100] on input "SĐT Người Gửi" at bounding box center [133, 98] width 117 height 16
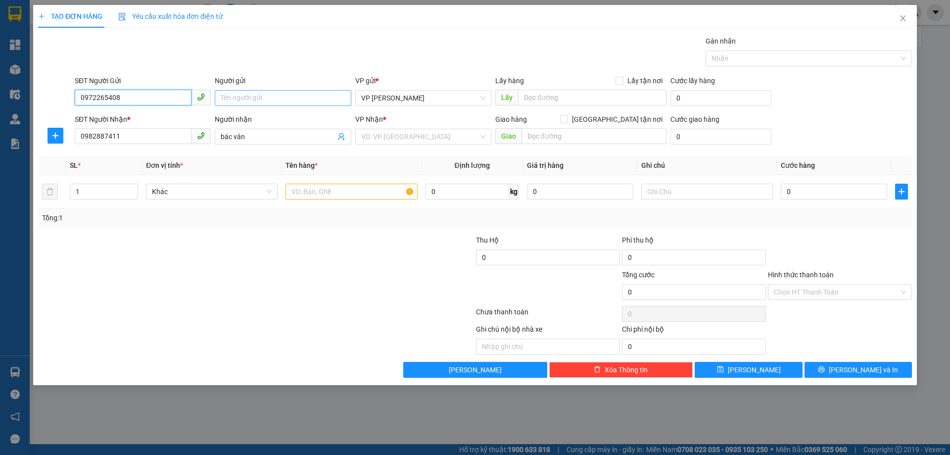
type input "0972265408"
click at [268, 99] on input "Người gửi" at bounding box center [283, 98] width 136 height 16
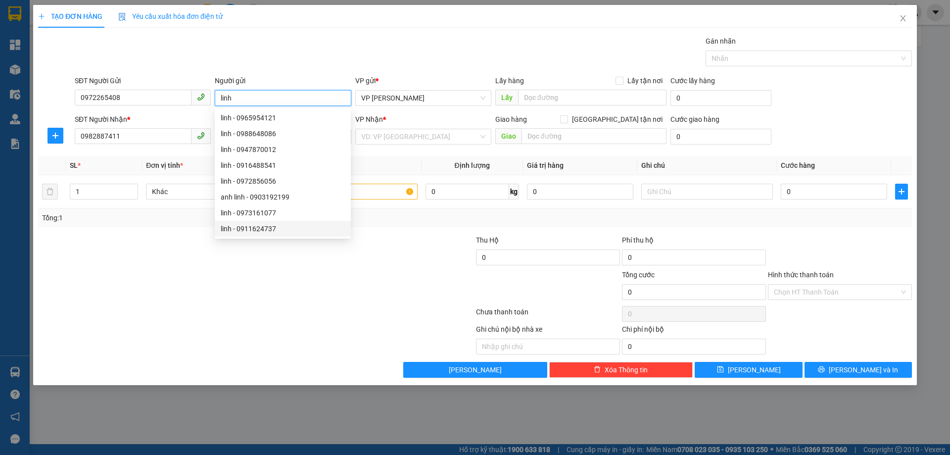
type input "linh"
click at [364, 293] on div at bounding box center [402, 286] width 146 height 35
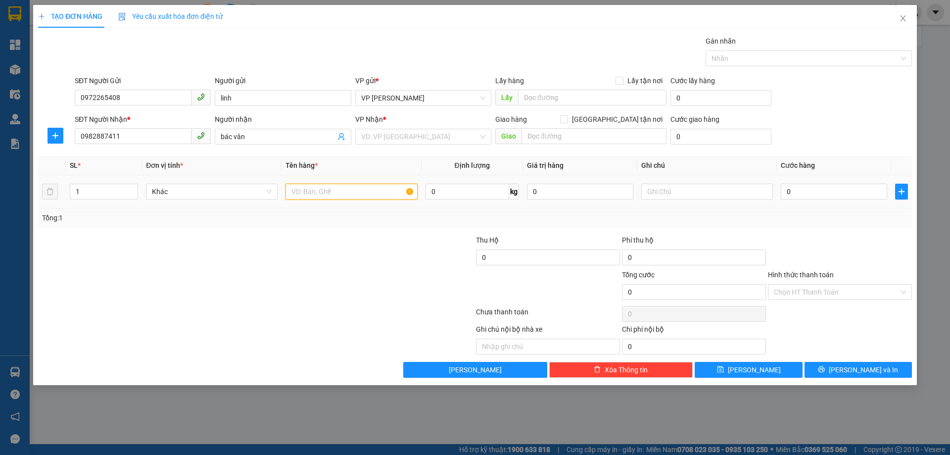
click at [326, 192] on input "text" at bounding box center [352, 192] width 132 height 16
type input "thuốc"
click at [413, 136] on input "search" at bounding box center [419, 136] width 117 height 15
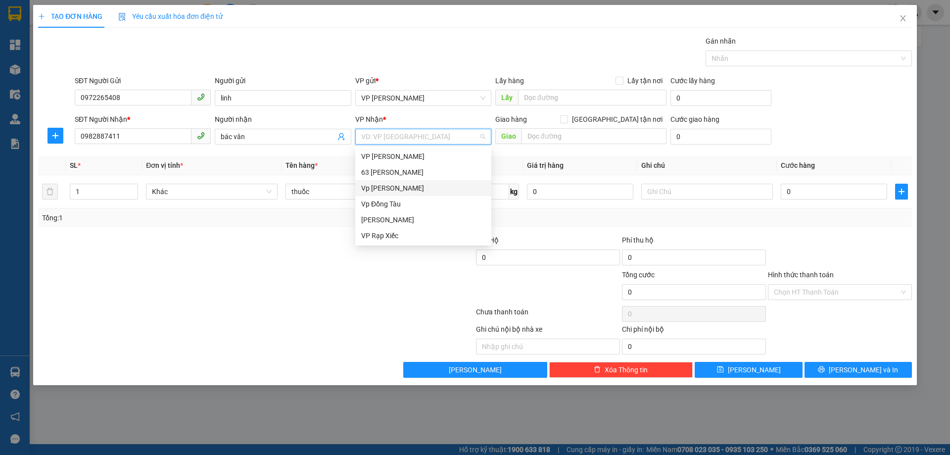
click at [388, 186] on div "Vp [PERSON_NAME]" at bounding box center [423, 188] width 124 height 11
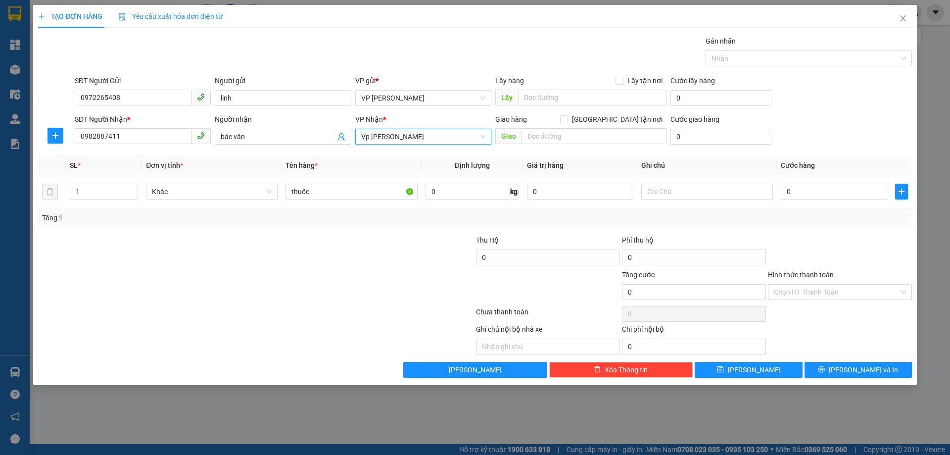
drag, startPoint x: 295, startPoint y: 307, endPoint x: 353, endPoint y: 298, distance: 58.6
click at [311, 305] on div at bounding box center [256, 314] width 438 height 20
click at [786, 191] on input "0" at bounding box center [834, 192] width 106 height 16
type input "3"
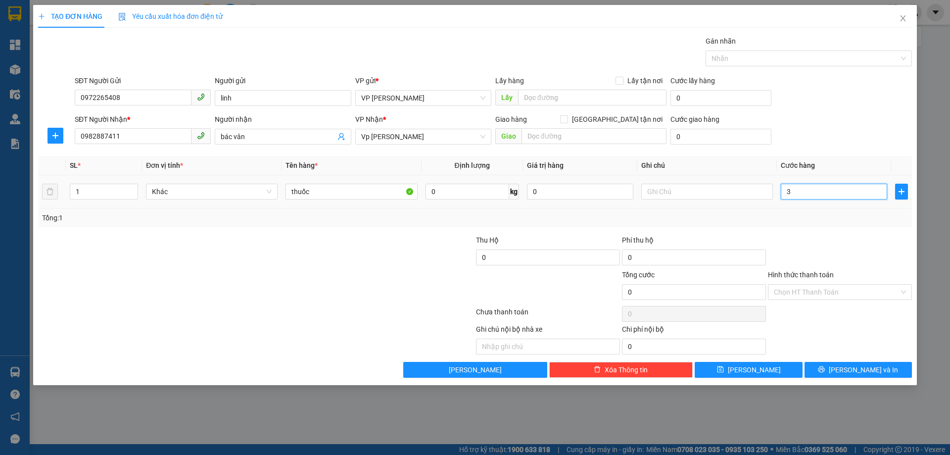
type input "3"
type input "30"
type input "30.000"
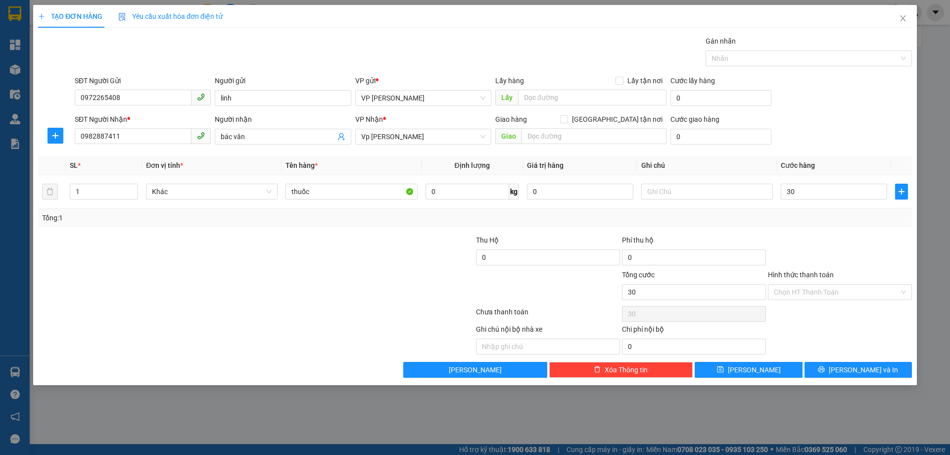
type input "30.000"
click at [873, 238] on div at bounding box center [840, 252] width 146 height 35
click at [849, 290] on input "Hình thức thanh toán" at bounding box center [836, 292] width 125 height 15
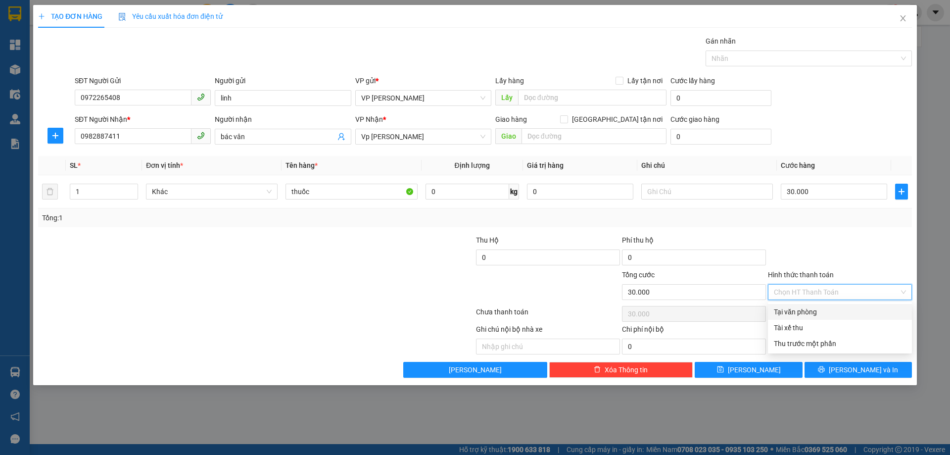
click at [811, 308] on div "Tại văn phòng" at bounding box center [840, 311] width 132 height 11
type input "0"
drag, startPoint x: 831, startPoint y: 229, endPoint x: 888, endPoint y: 372, distance: 154.0
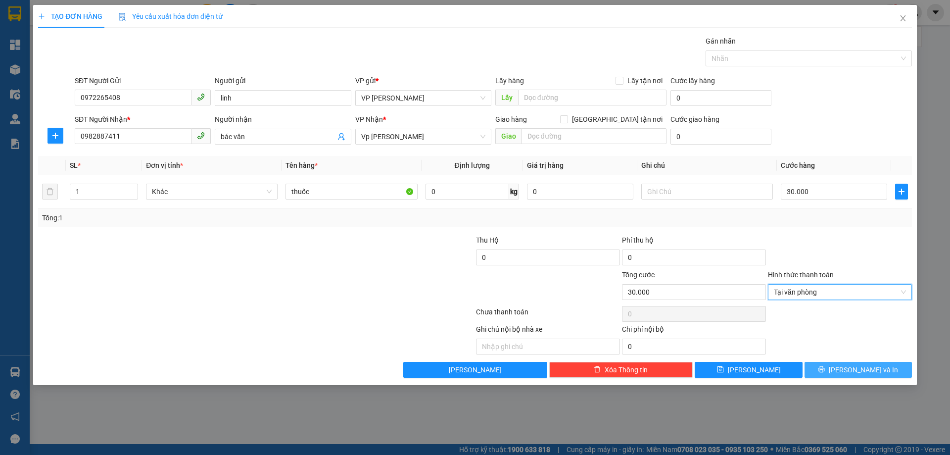
click at [833, 232] on div "Transit Pickup Surcharge Ids Transit Deliver Surcharge Ids Transit Deliver Surc…" at bounding box center [475, 207] width 874 height 342
click at [877, 366] on span "[PERSON_NAME] và In" at bounding box center [863, 369] width 69 height 11
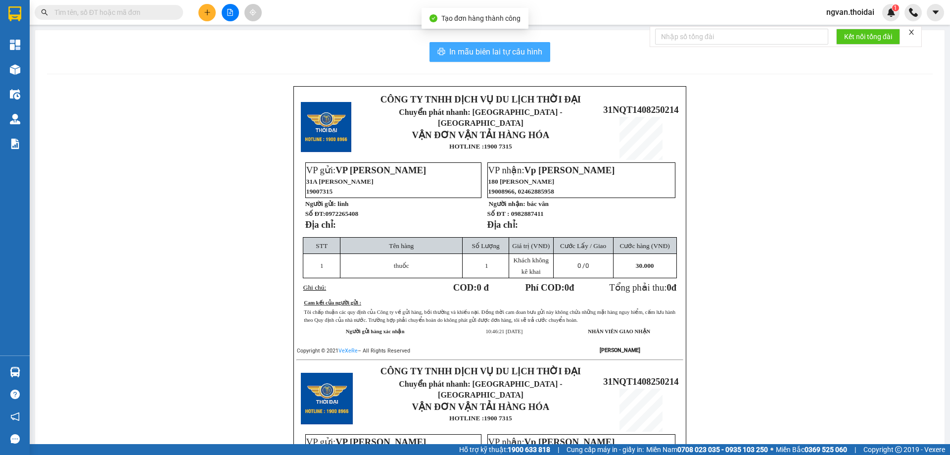
click at [501, 48] on span "In mẫu biên lai tự cấu hình" at bounding box center [495, 52] width 93 height 12
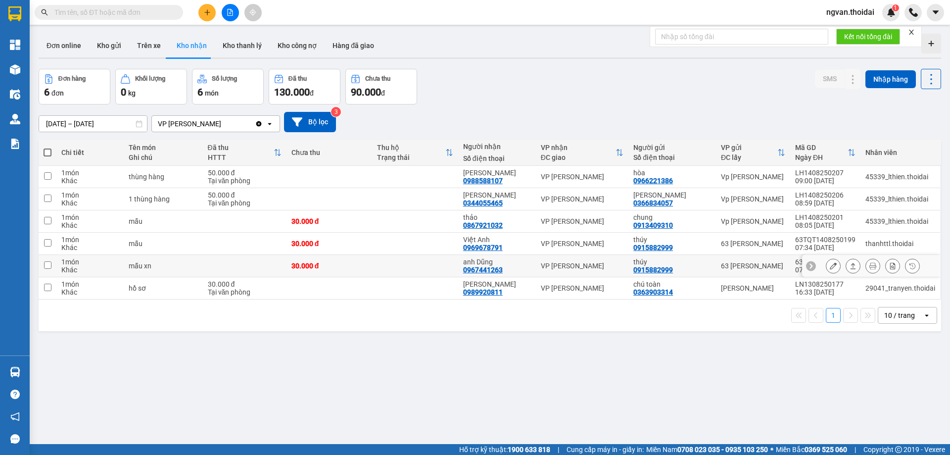
click at [846, 265] on button at bounding box center [853, 265] width 14 height 17
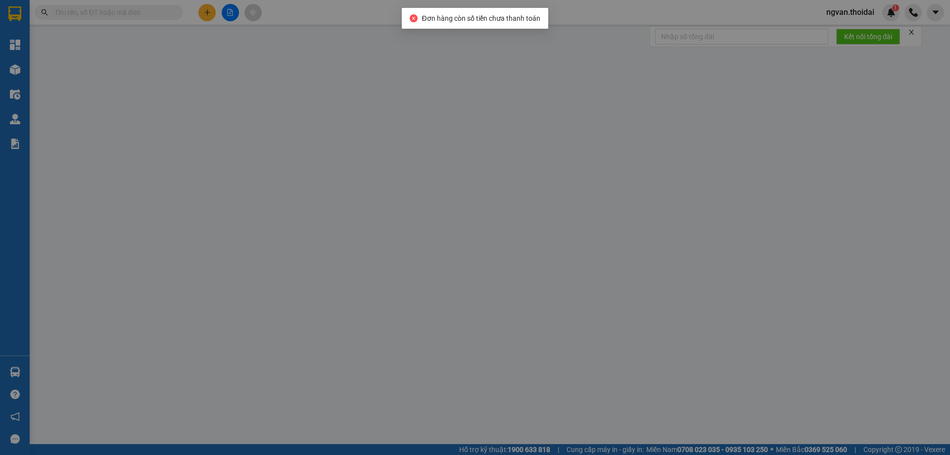
type input "0915882999"
type input "thúy"
type input "0967441263"
type input "anh Dũng"
type input "30.000"
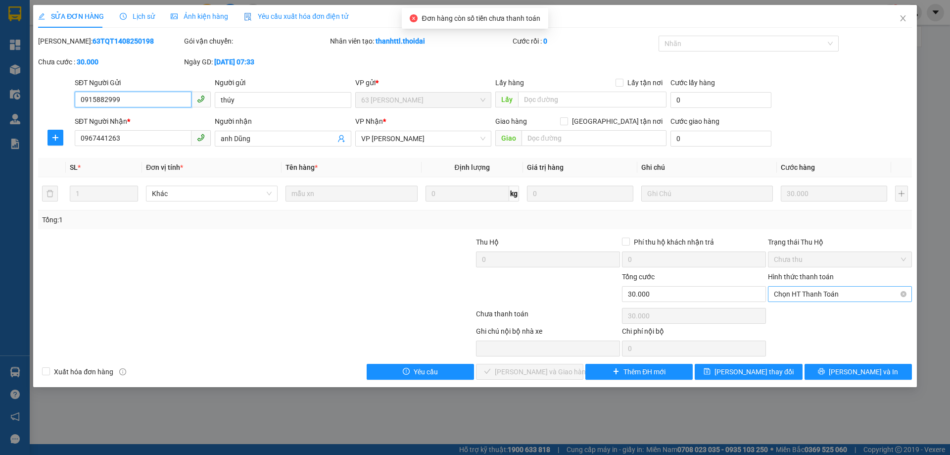
click at [832, 291] on span "Chọn HT Thanh Toán" at bounding box center [840, 294] width 132 height 15
drag, startPoint x: 816, startPoint y: 312, endPoint x: 711, endPoint y: 324, distance: 105.6
click at [816, 312] on div "Tại văn phòng" at bounding box center [840, 313] width 132 height 11
type input "0"
drag, startPoint x: 547, startPoint y: 375, endPoint x: 556, endPoint y: 378, distance: 9.9
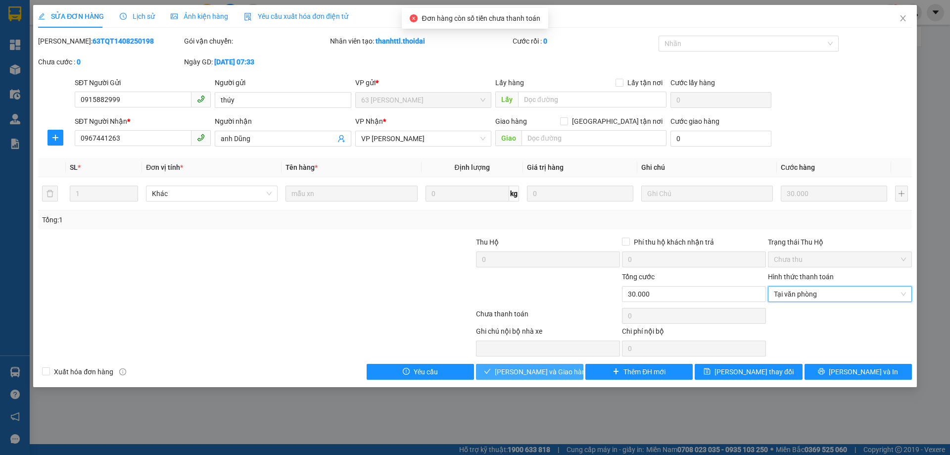
click at [547, 374] on span "[PERSON_NAME] và Giao hàng" at bounding box center [542, 371] width 95 height 11
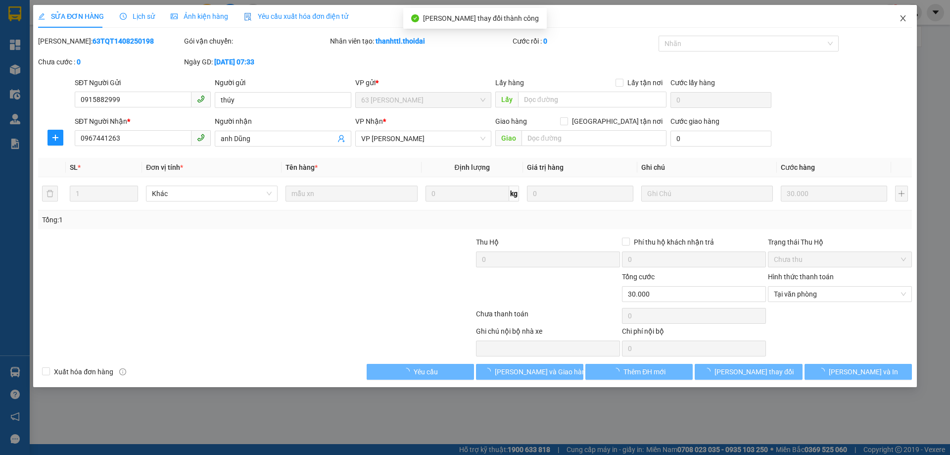
click at [900, 16] on icon "close" at bounding box center [903, 18] width 8 height 8
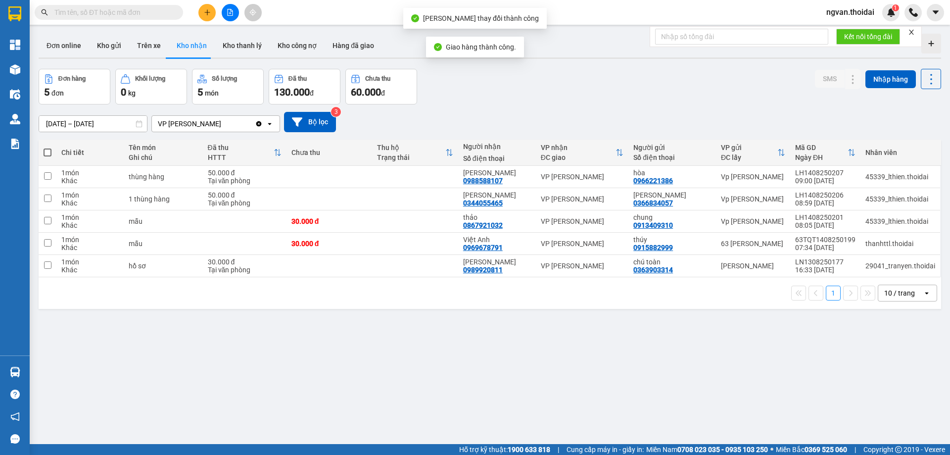
click at [489, 329] on div "ver 1.8.138 Đơn online Kho gửi Trên xe Kho nhận Kho thanh lý Kho công nợ Hàng đ…" at bounding box center [490, 257] width 911 height 455
click at [207, 9] on button at bounding box center [207, 12] width 17 height 17
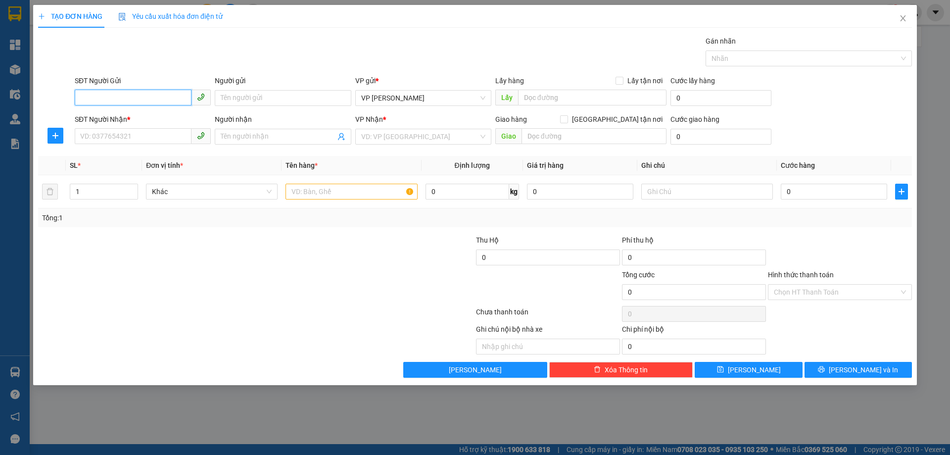
click at [150, 100] on input "SĐT Người Gửi" at bounding box center [133, 98] width 117 height 16
type input "0964256365"
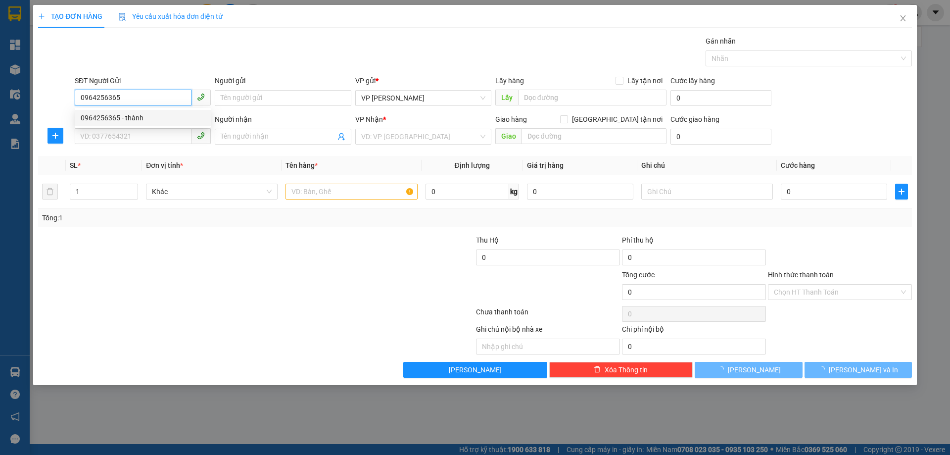
click at [113, 116] on div "0964256365 - thành" at bounding box center [143, 117] width 124 height 11
type input "thành"
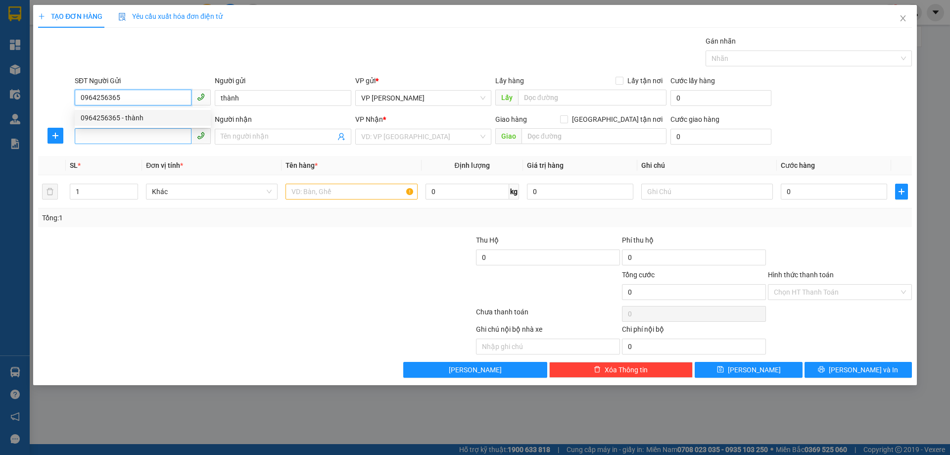
type input "0964256365"
click at [112, 139] on input "SĐT Người Nhận *" at bounding box center [133, 136] width 117 height 16
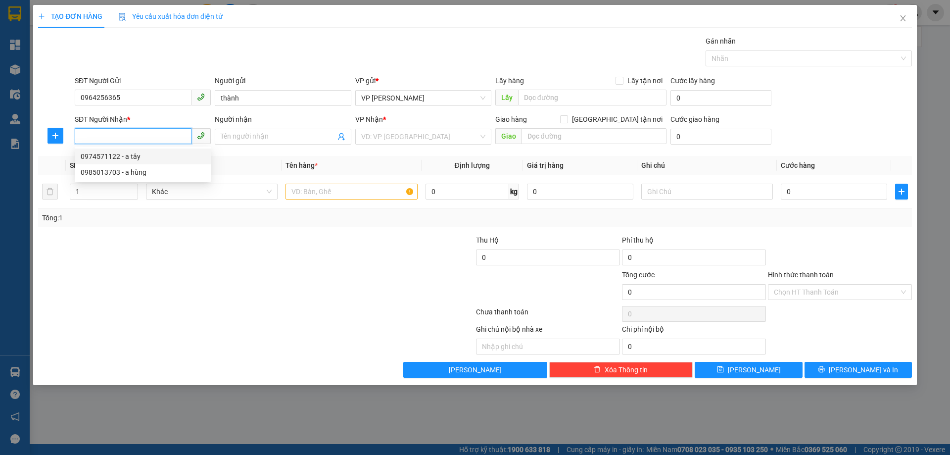
drag, startPoint x: 126, startPoint y: 154, endPoint x: 186, endPoint y: 217, distance: 86.5
click at [126, 154] on div "0974571122 - a tây" at bounding box center [143, 156] width 124 height 11
type input "0974571122"
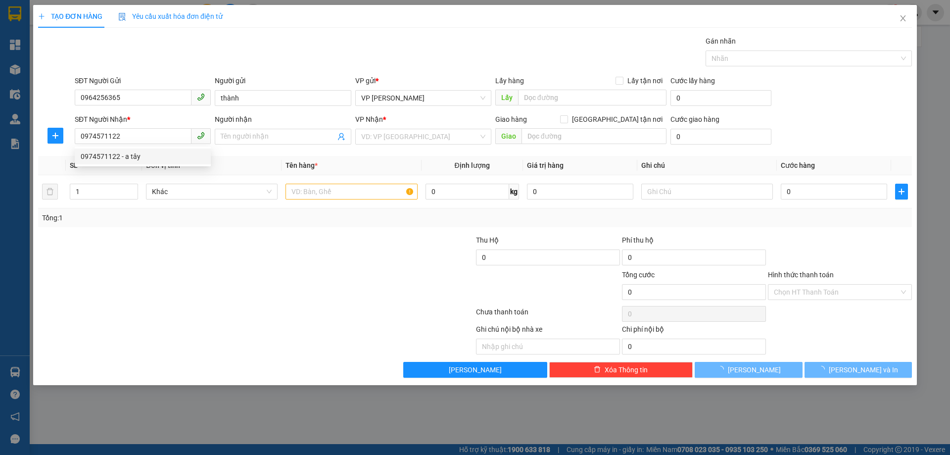
click at [189, 228] on div "Transit Pickup Surcharge Ids Transit Deliver Surcharge Ids Transit Deliver Surc…" at bounding box center [475, 207] width 874 height 342
type input "a tây"
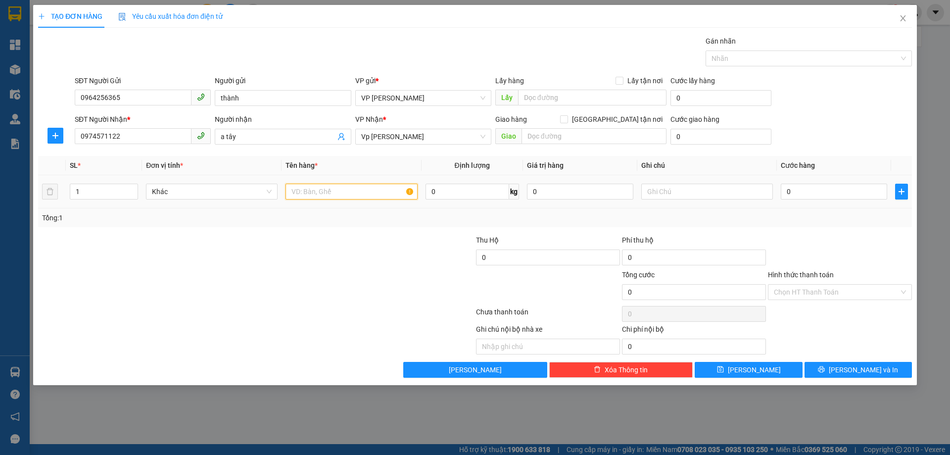
click at [322, 189] on input "text" at bounding box center [352, 192] width 132 height 16
click at [322, 190] on input "text" at bounding box center [352, 192] width 132 height 16
click at [321, 191] on input "text" at bounding box center [352, 192] width 132 height 16
type input "b"
type input "máy bơm"
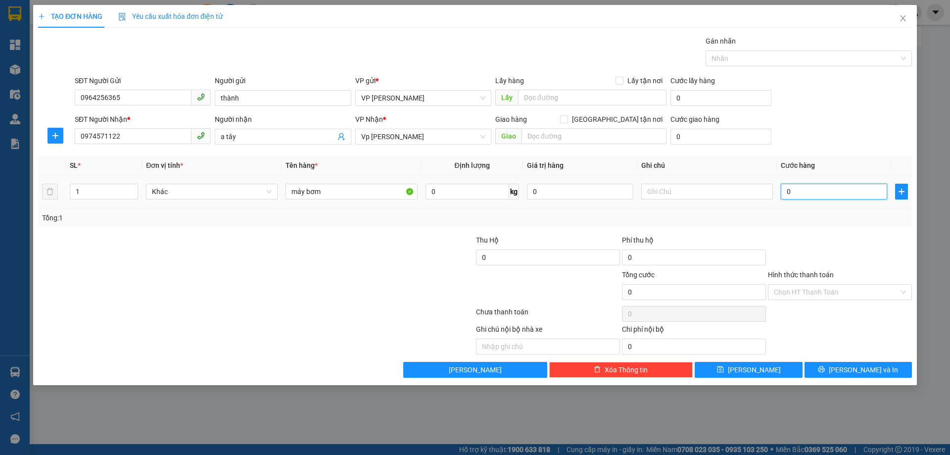
click at [786, 190] on input "0" at bounding box center [834, 192] width 106 height 16
type input "5"
type input "50"
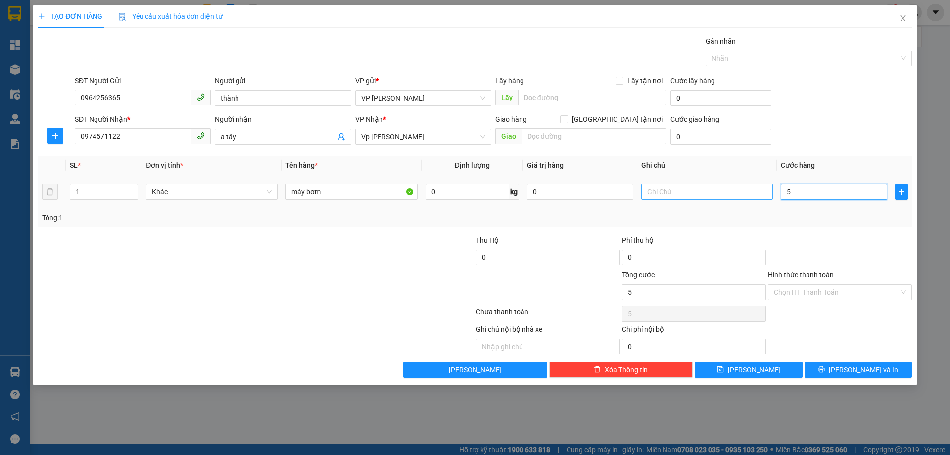
type input "50"
type input "50.000"
drag, startPoint x: 821, startPoint y: 220, endPoint x: 836, endPoint y: 251, distance: 34.8
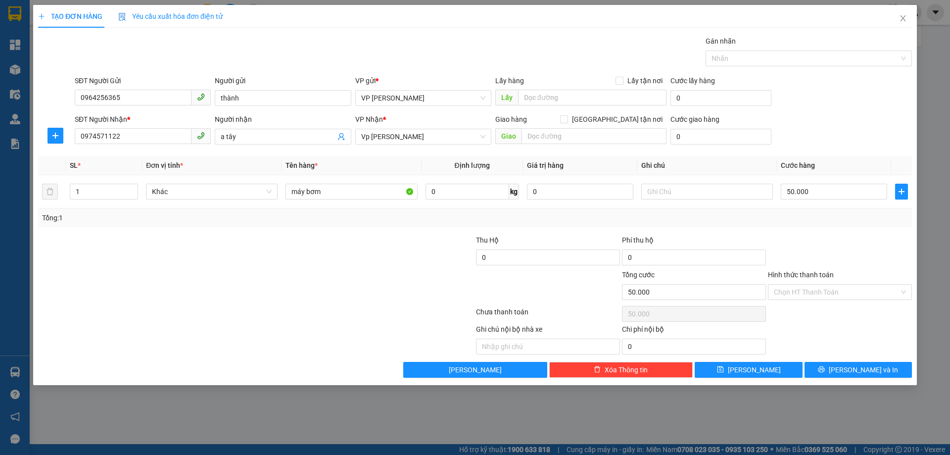
click at [821, 221] on div "Tổng: 1" at bounding box center [475, 217] width 866 height 11
click at [841, 291] on input "Hình thức thanh toán" at bounding box center [836, 292] width 125 height 15
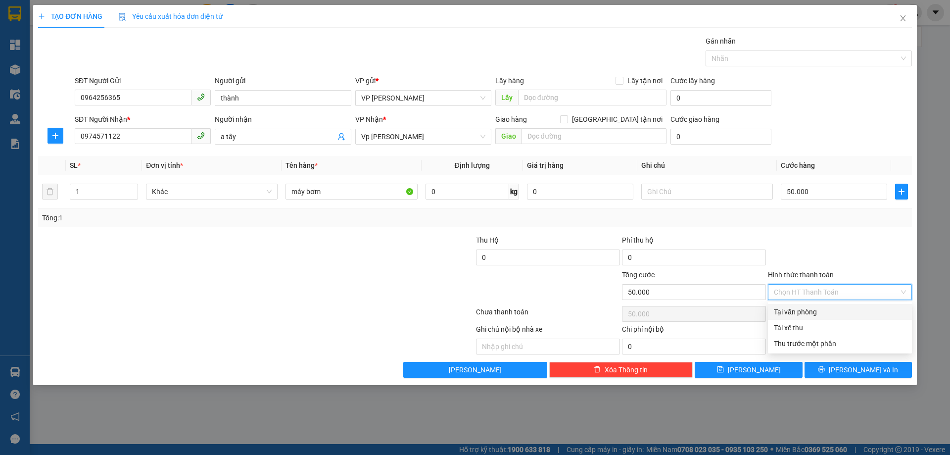
click at [822, 309] on div "Tại văn phòng" at bounding box center [840, 311] width 132 height 11
type input "0"
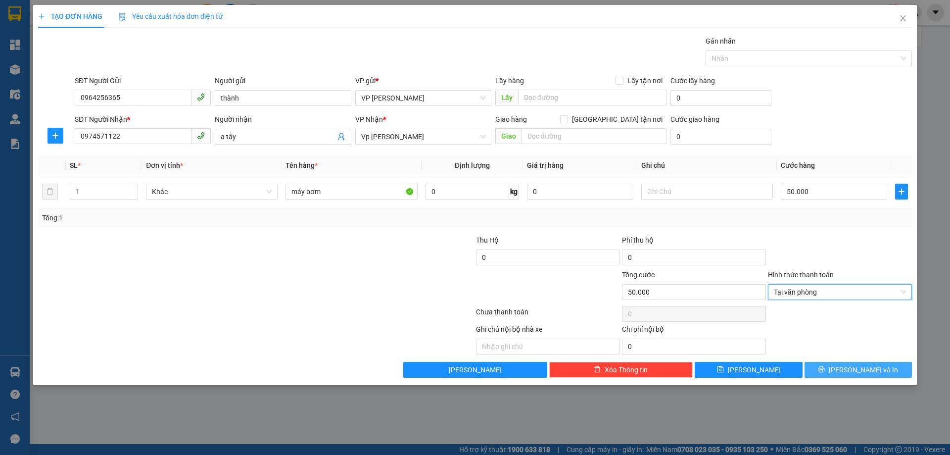
click at [859, 377] on button "[PERSON_NAME] và In" at bounding box center [858, 370] width 107 height 16
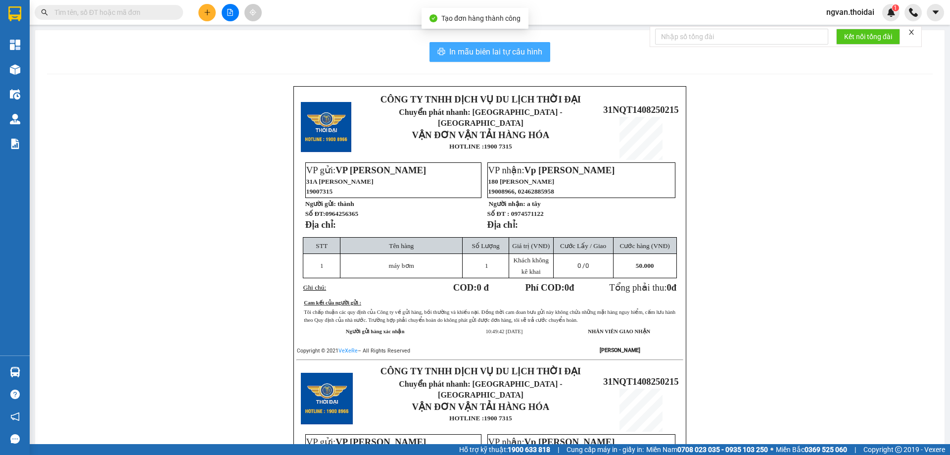
click at [475, 50] on span "In mẫu biên lai tự cấu hình" at bounding box center [495, 52] width 93 height 12
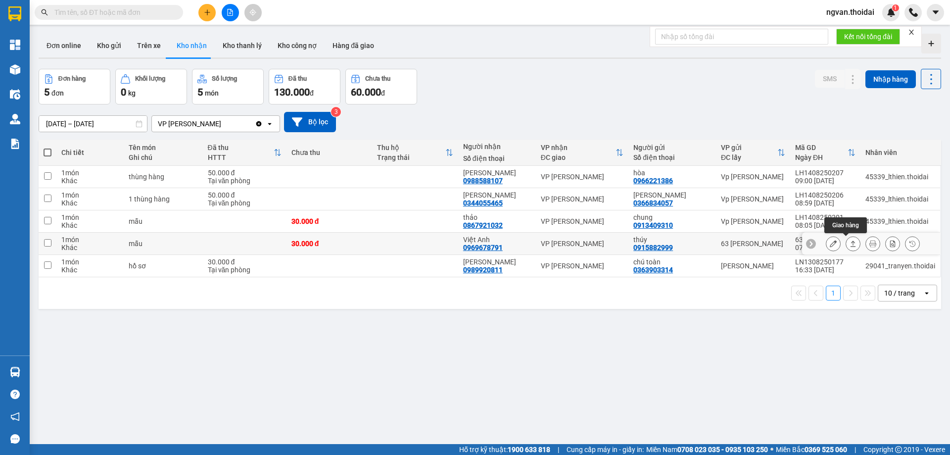
click at [850, 245] on icon at bounding box center [853, 243] width 7 height 7
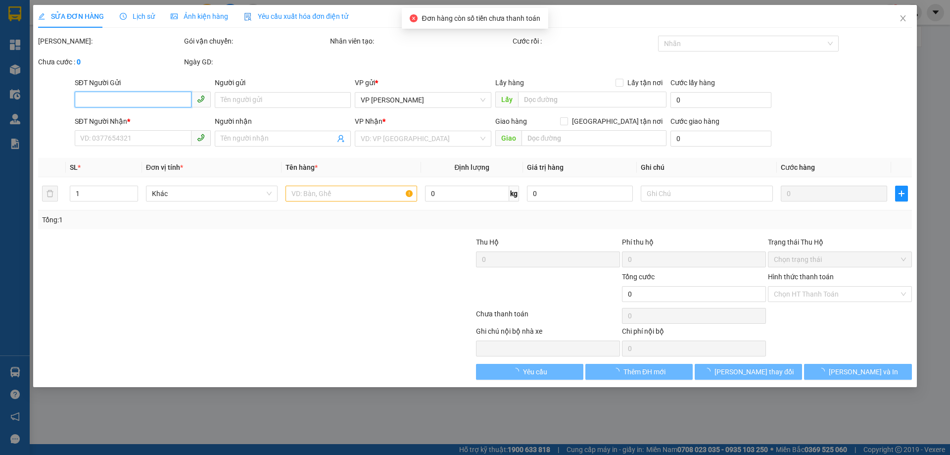
type input "0915882999"
type input "thúy"
type input "0969678791"
type input "Việt Anh"
type input "30.000"
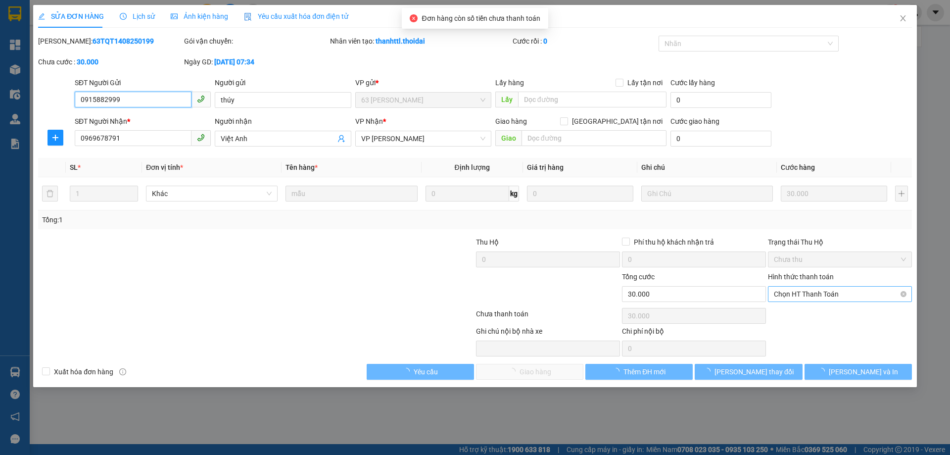
click at [849, 291] on span "Chọn HT Thanh Toán" at bounding box center [840, 294] width 132 height 15
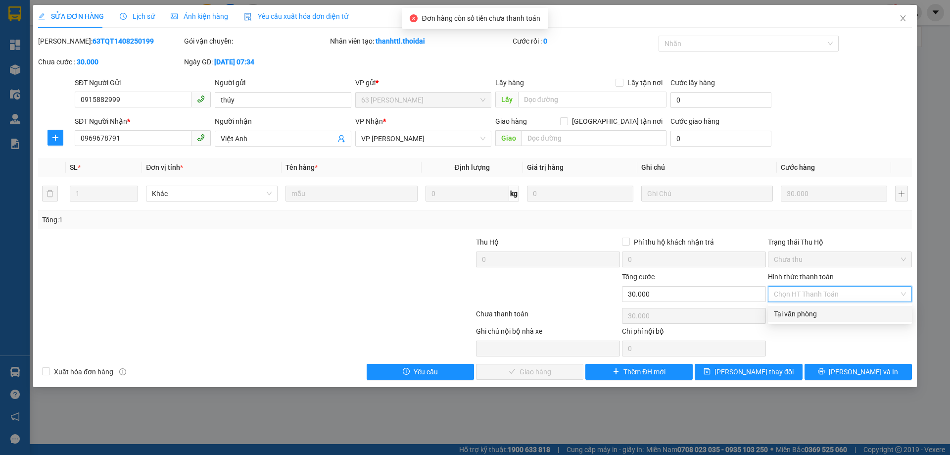
drag, startPoint x: 826, startPoint y: 312, endPoint x: 757, endPoint y: 321, distance: 69.4
click at [825, 312] on div "Tại văn phòng" at bounding box center [840, 313] width 132 height 11
type input "0"
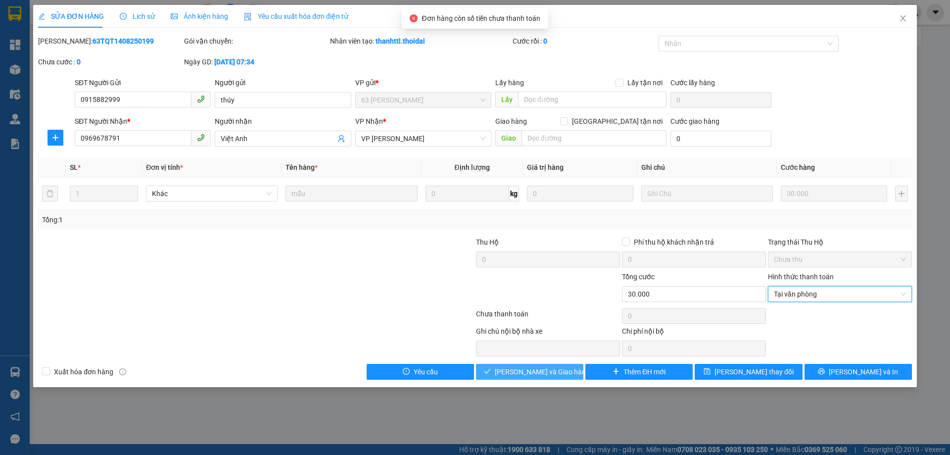
drag, startPoint x: 544, startPoint y: 367, endPoint x: 560, endPoint y: 371, distance: 17.4
click at [544, 367] on span "[PERSON_NAME] và Giao hàng" at bounding box center [542, 371] width 95 height 11
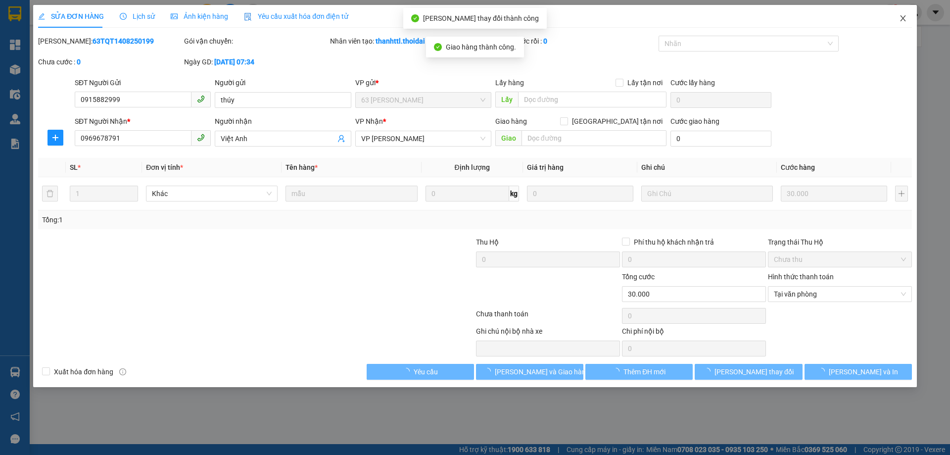
click at [904, 21] on icon "close" at bounding box center [903, 18] width 8 height 8
click at [904, 21] on div "Kết quả tìm kiếm ( 0 ) Bộ lọc No Data ngvan.thoidai 1" at bounding box center [475, 12] width 950 height 25
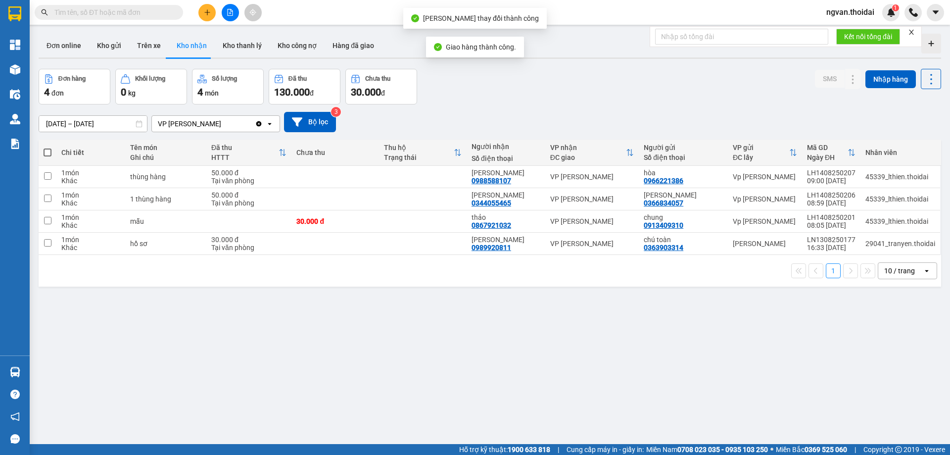
click at [533, 433] on div "ver 1.8.138 Đơn online Kho gửi Trên xe Kho nhận Kho thanh lý Kho công nợ Hàng đ…" at bounding box center [490, 257] width 911 height 455
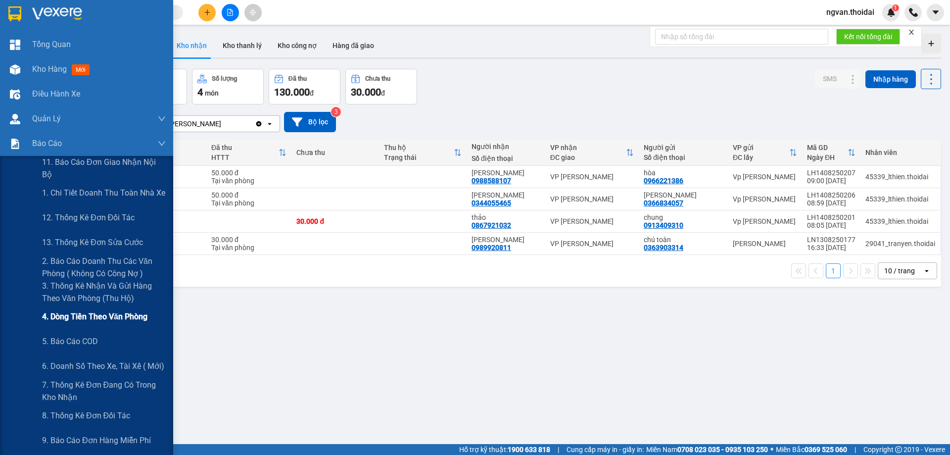
click at [125, 317] on span "4. Dòng tiền theo văn phòng" at bounding box center [94, 316] width 105 height 12
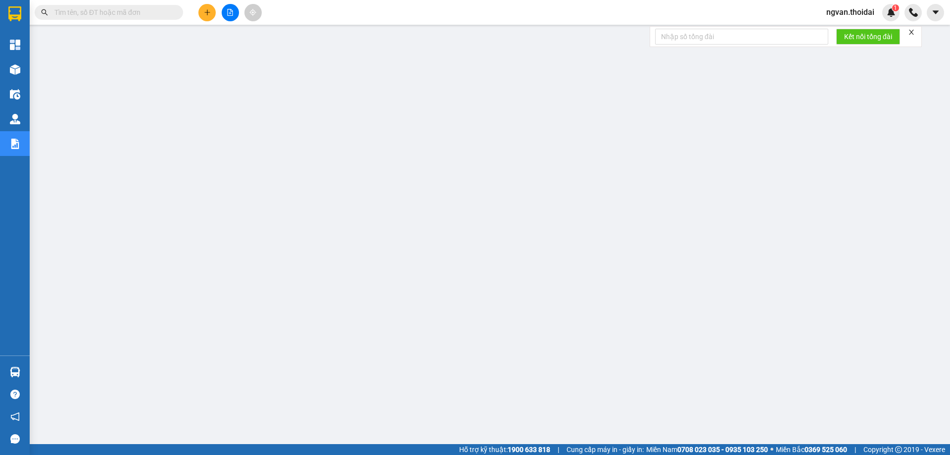
scroll to position [36, 0]
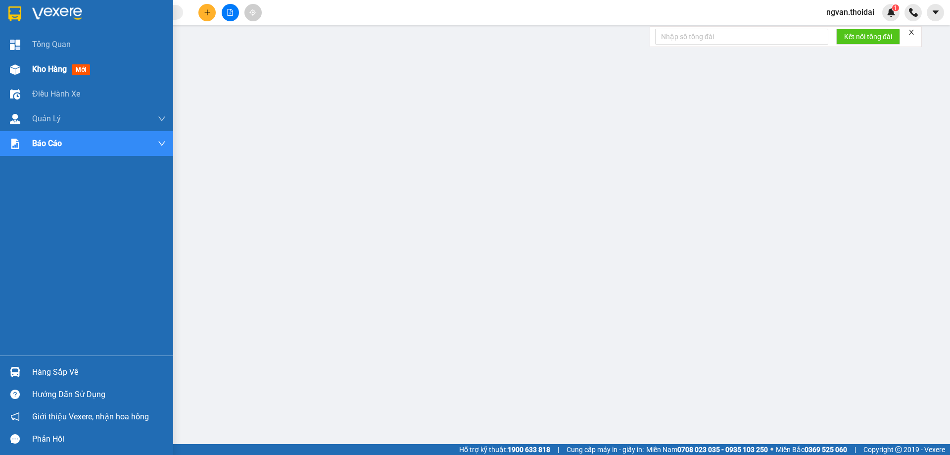
click at [21, 65] on div at bounding box center [14, 69] width 17 height 17
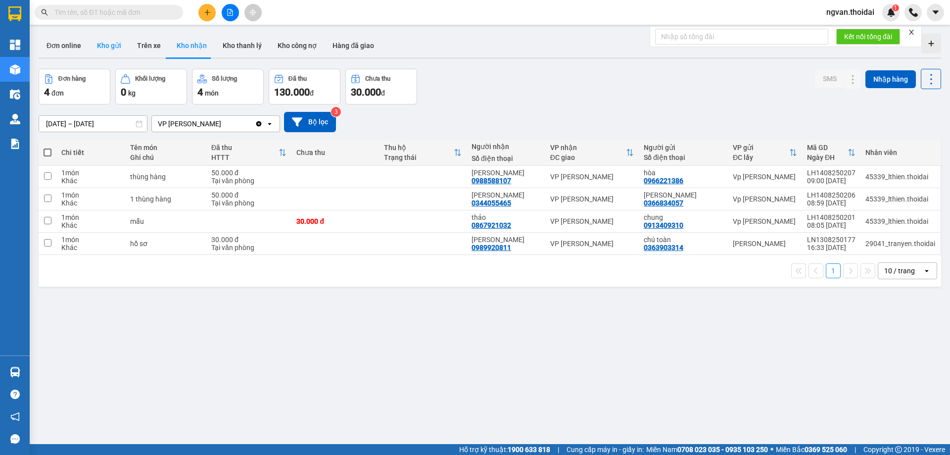
click at [112, 50] on button "Kho gửi" at bounding box center [109, 46] width 40 height 24
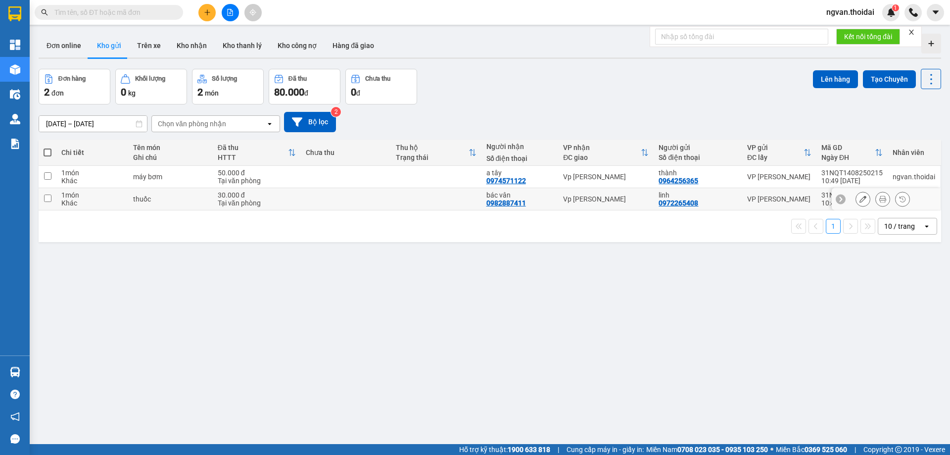
click at [860, 203] on button at bounding box center [863, 199] width 14 height 17
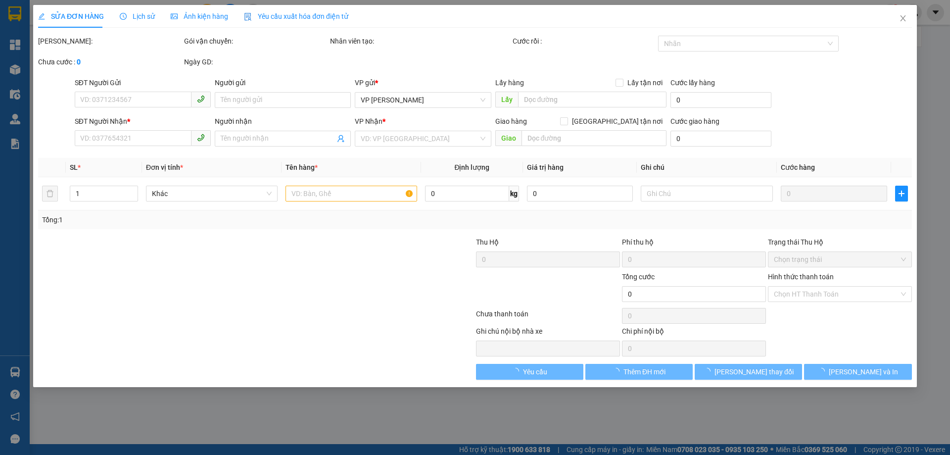
type input "0972265408"
type input "linh"
type input "0982887411"
type input "bác vân"
type input "30.000"
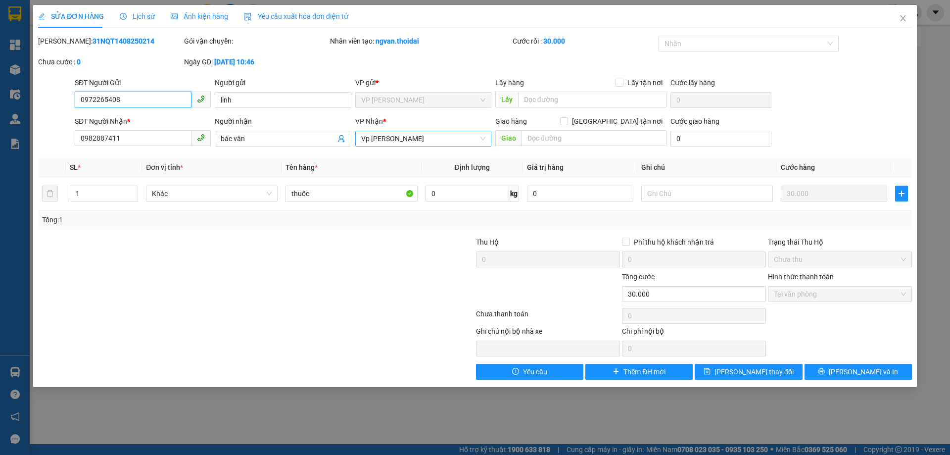
click at [414, 139] on span "Vp [PERSON_NAME]" at bounding box center [423, 138] width 124 height 15
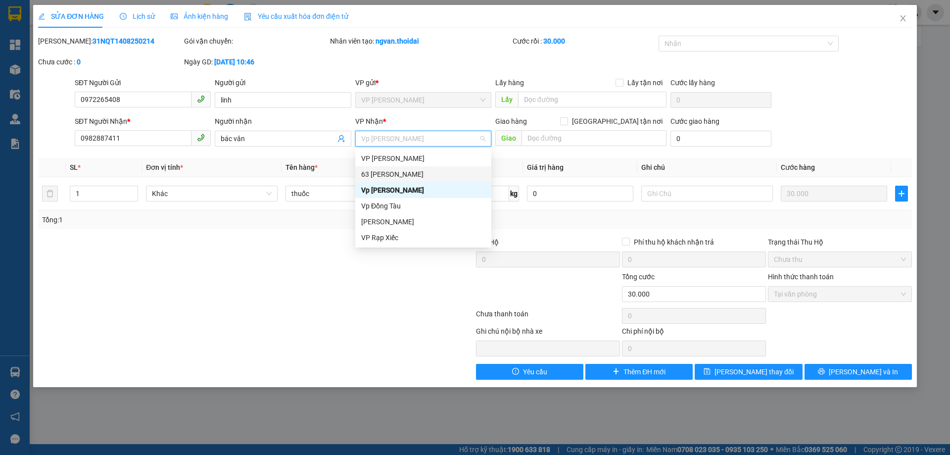
click at [402, 176] on div "63 [PERSON_NAME]" at bounding box center [423, 174] width 124 height 11
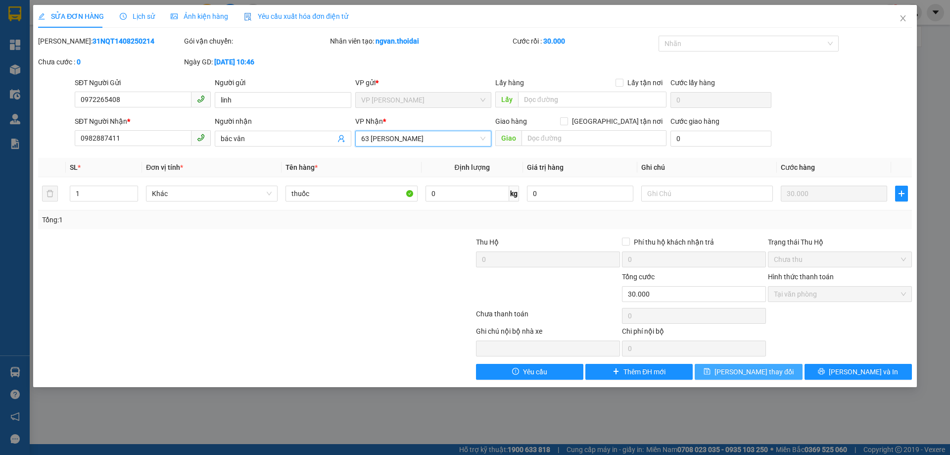
click at [768, 370] on span "[PERSON_NAME] thay đổi" at bounding box center [754, 371] width 79 height 11
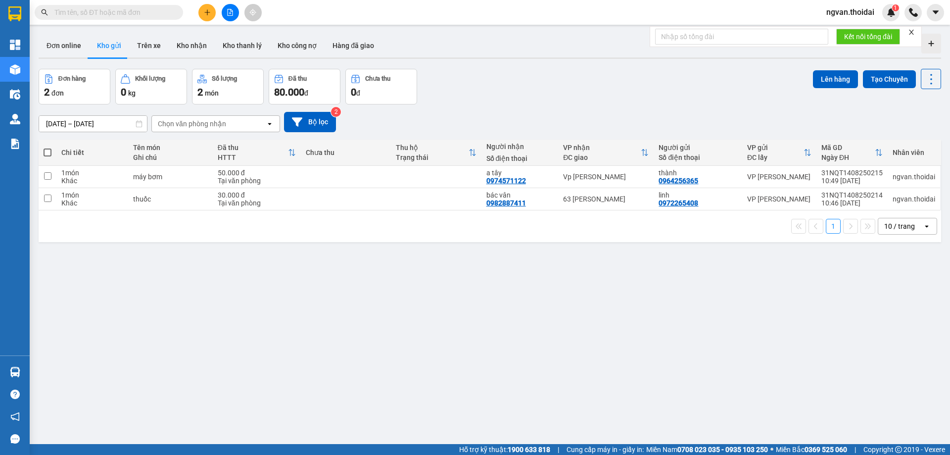
click at [210, 16] on button at bounding box center [207, 12] width 17 height 17
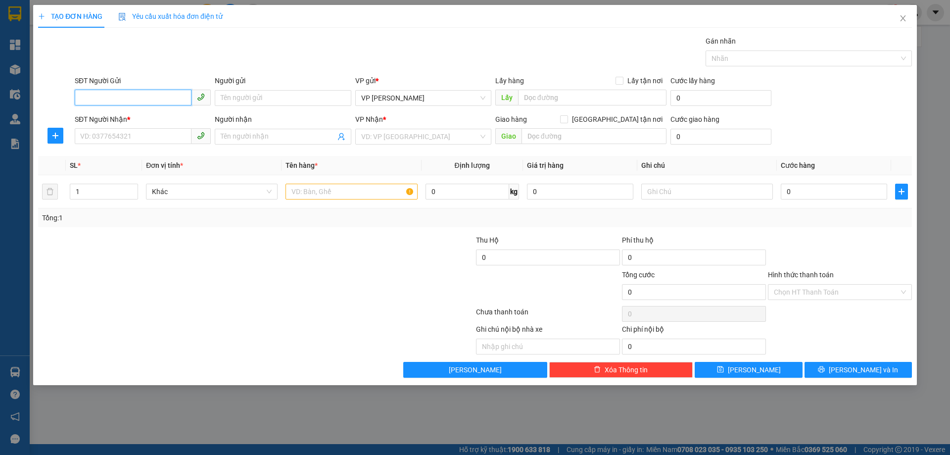
click at [125, 95] on input "SĐT Người Gửi" at bounding box center [133, 98] width 117 height 16
click at [116, 95] on input "SĐT Người Gửi" at bounding box center [133, 98] width 117 height 16
click at [113, 118] on div "0968785957 - cảnh" at bounding box center [143, 117] width 124 height 11
type input "0968785957"
type input "cảnh"
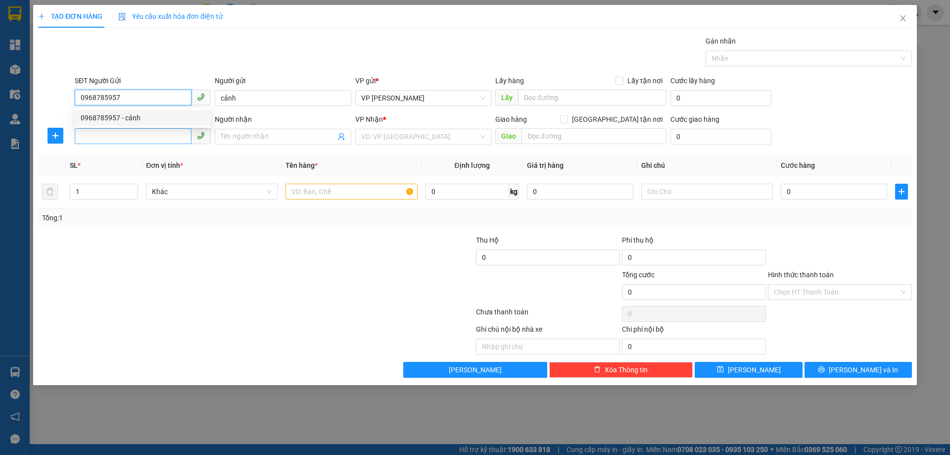
type input "0968785957"
click at [113, 137] on input "SĐT Người Nhận *" at bounding box center [133, 136] width 117 height 16
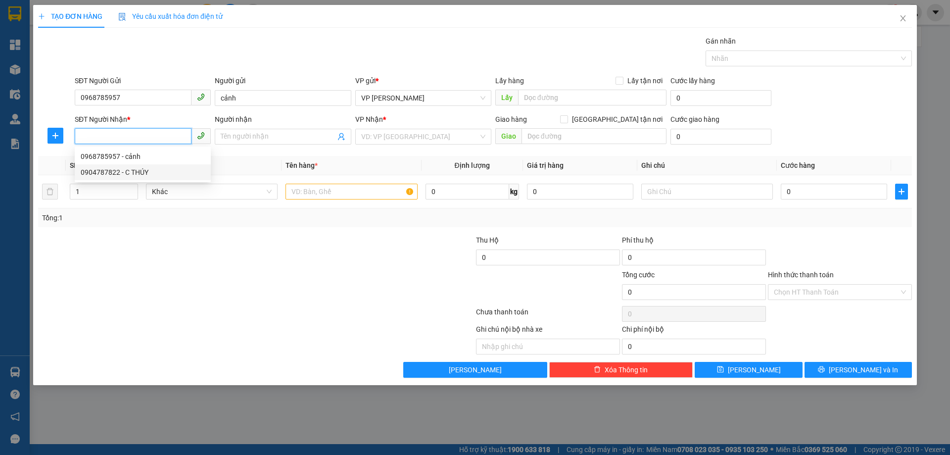
drag, startPoint x: 130, startPoint y: 173, endPoint x: 193, endPoint y: 220, distance: 78.8
click at [130, 173] on div "0904787822 - C THÚY" at bounding box center [143, 172] width 124 height 11
type input "0904787822"
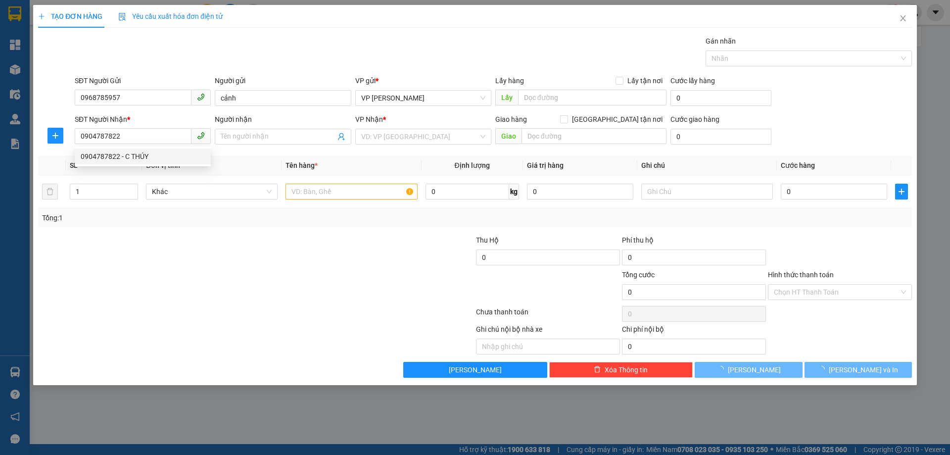
click at [260, 298] on div at bounding box center [183, 286] width 292 height 35
type input "C THÚY"
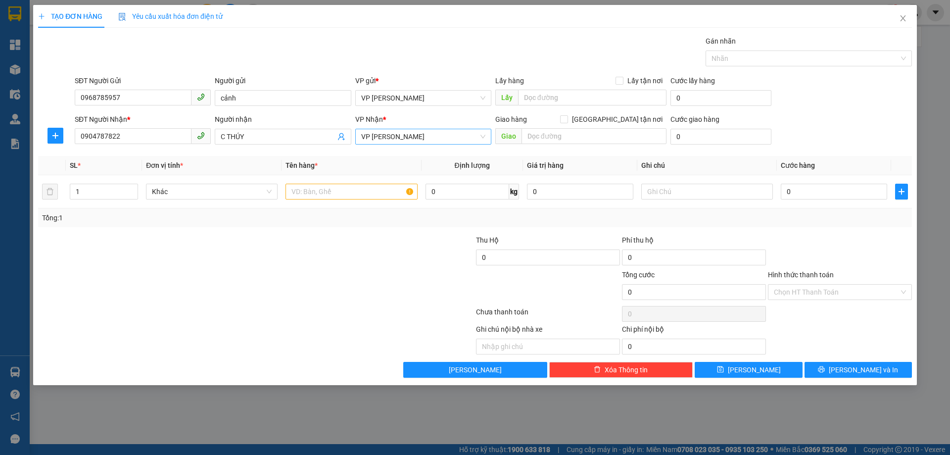
click at [434, 138] on span "VP [PERSON_NAME]" at bounding box center [423, 136] width 124 height 15
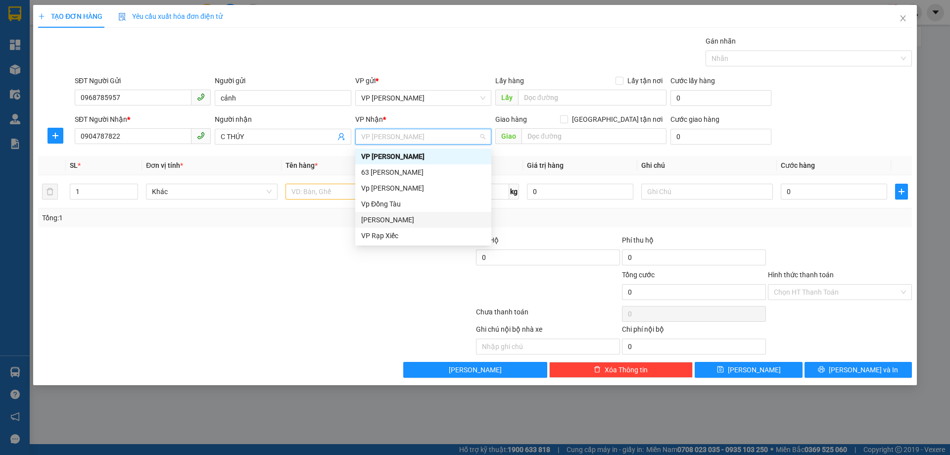
click at [392, 220] on div "[PERSON_NAME]" at bounding box center [423, 219] width 124 height 11
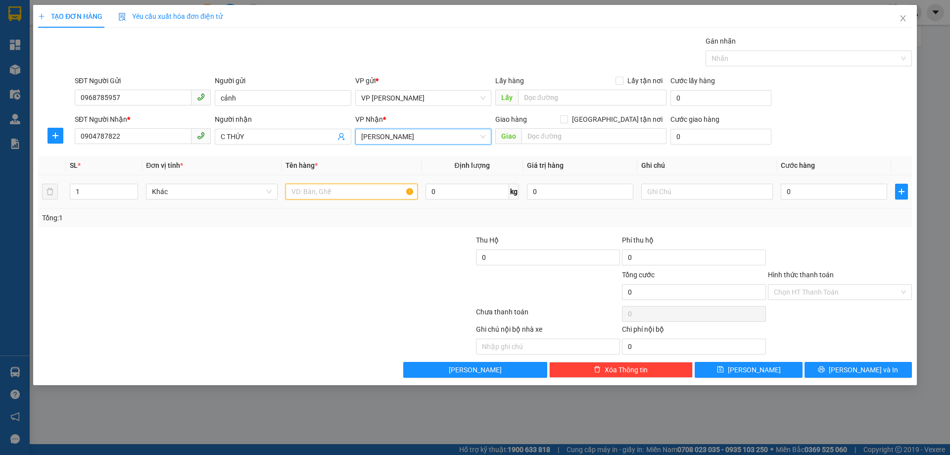
click at [317, 196] on input "text" at bounding box center [352, 192] width 132 height 16
click at [315, 194] on input "text" at bounding box center [352, 192] width 132 height 16
type input "bao mẫu"
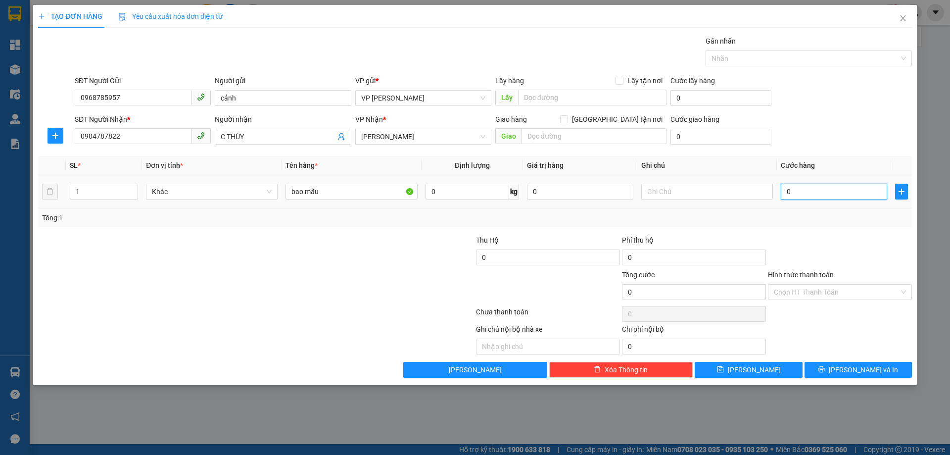
click at [789, 192] on input "0" at bounding box center [834, 192] width 106 height 16
type input "5"
type input "50"
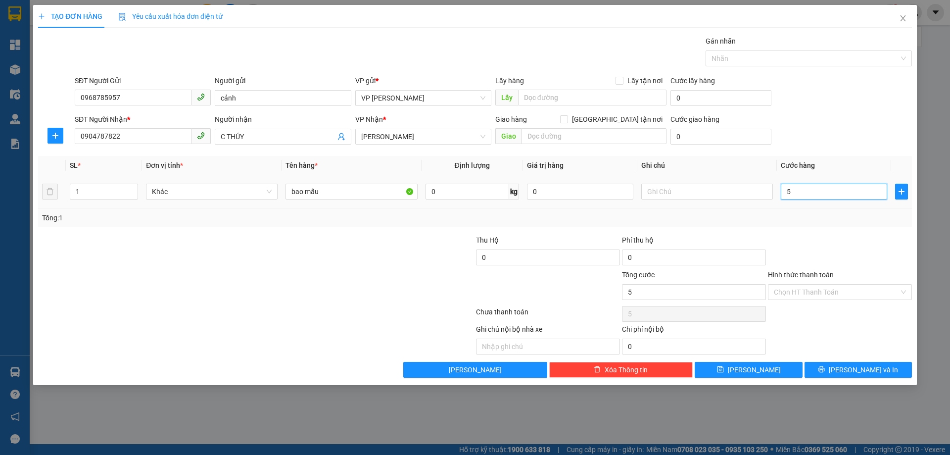
type input "50"
type input "50.000"
click at [820, 235] on div at bounding box center [840, 252] width 146 height 35
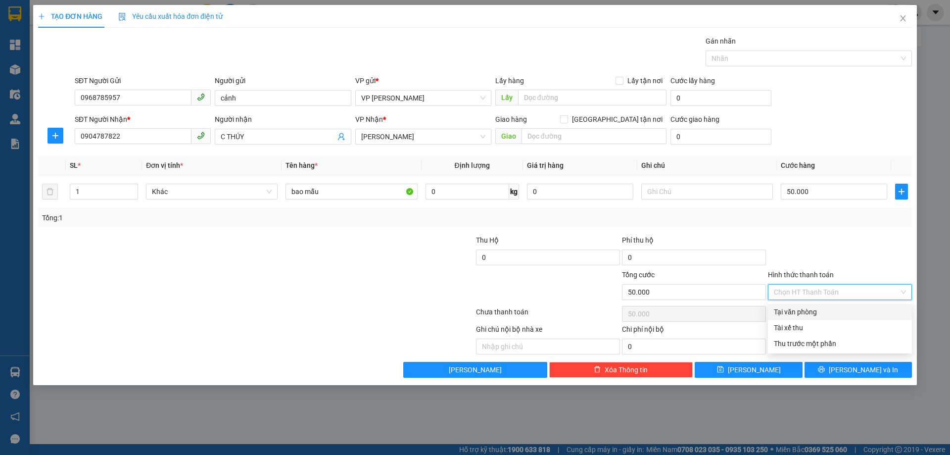
drag, startPoint x: 852, startPoint y: 291, endPoint x: 846, endPoint y: 298, distance: 8.8
click at [852, 291] on input "Hình thức thanh toán" at bounding box center [836, 292] width 125 height 15
drag, startPoint x: 822, startPoint y: 310, endPoint x: 834, endPoint y: 238, distance: 73.3
click at [822, 310] on div "Tại văn phòng" at bounding box center [840, 311] width 132 height 11
type input "0"
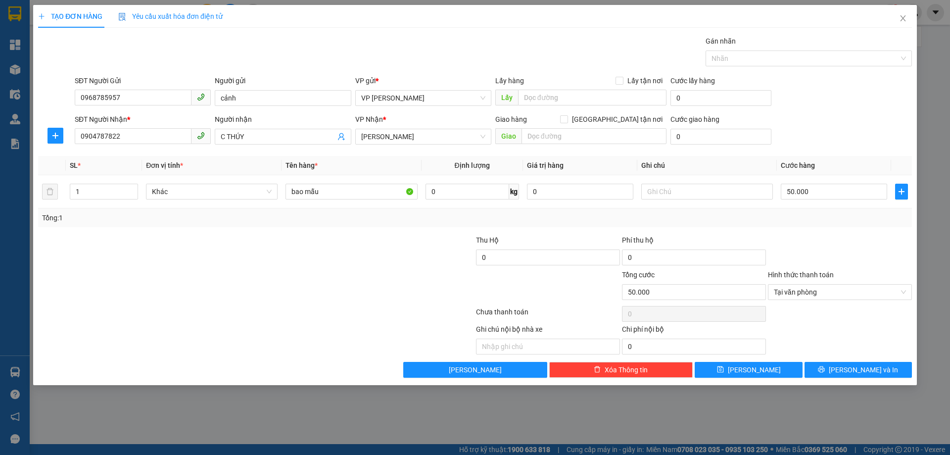
drag, startPoint x: 834, startPoint y: 238, endPoint x: 884, endPoint y: 348, distance: 121.0
click at [835, 239] on div at bounding box center [840, 252] width 146 height 35
click at [866, 372] on span "[PERSON_NAME] và In" at bounding box center [863, 369] width 69 height 11
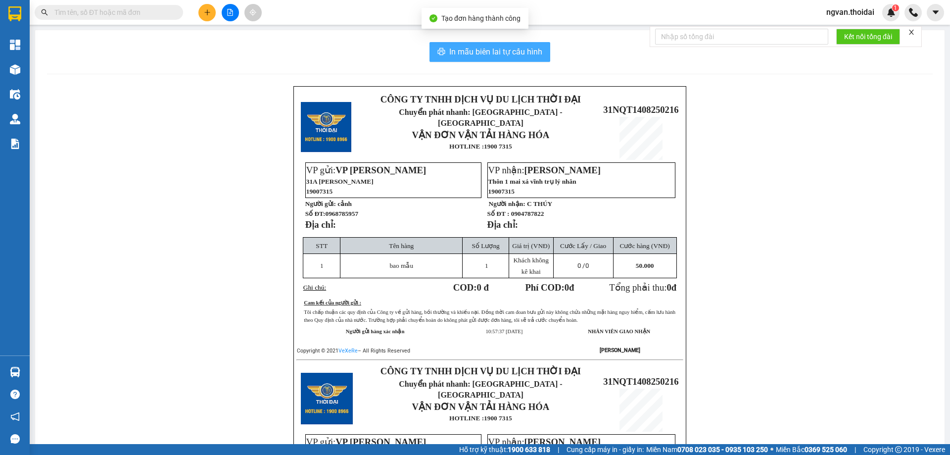
click at [500, 46] on span "In mẫu biên lai tự cấu hình" at bounding box center [495, 52] width 93 height 12
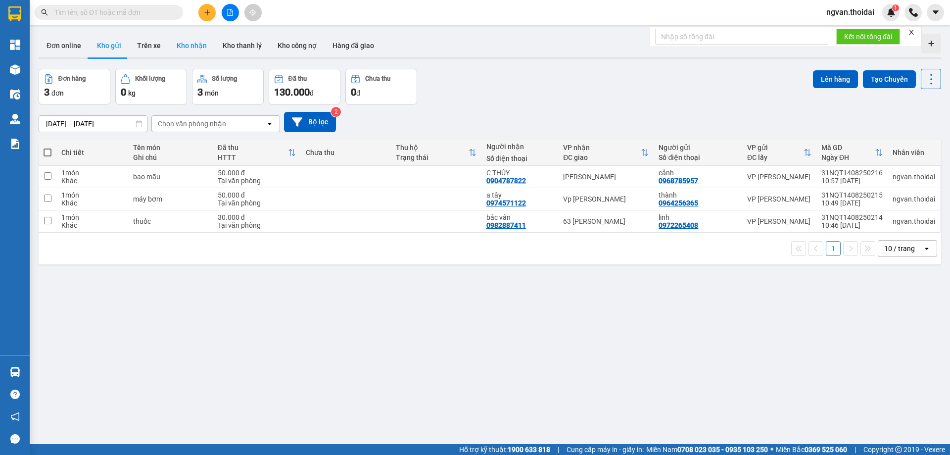
click at [181, 45] on button "Kho nhận" at bounding box center [192, 46] width 46 height 24
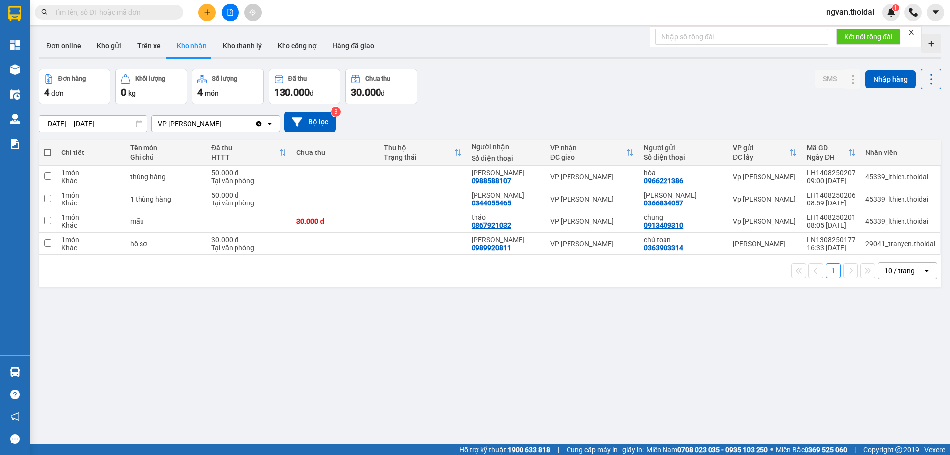
click at [209, 11] on icon "plus" at bounding box center [207, 12] width 7 height 7
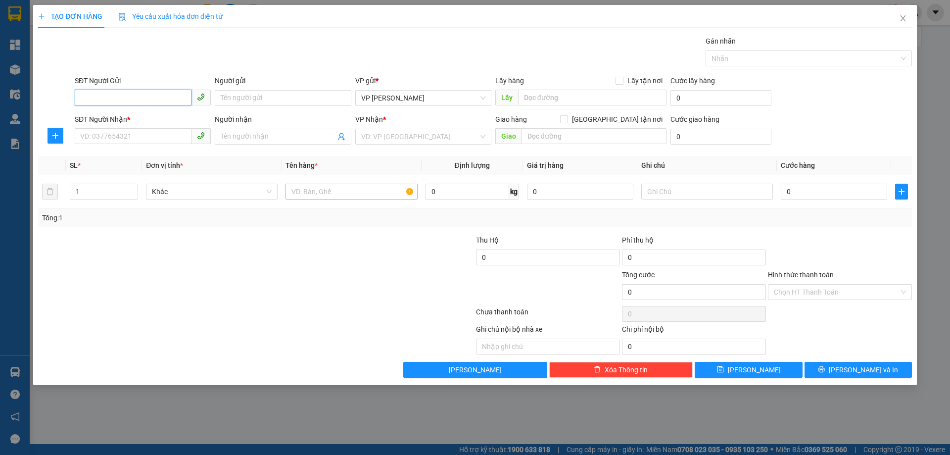
click at [150, 100] on input "SĐT Người Gửi" at bounding box center [133, 98] width 117 height 16
click at [135, 98] on input "0968685470" at bounding box center [133, 98] width 117 height 16
type input "0968685470"
click at [249, 98] on input "Người gửi" at bounding box center [283, 98] width 136 height 16
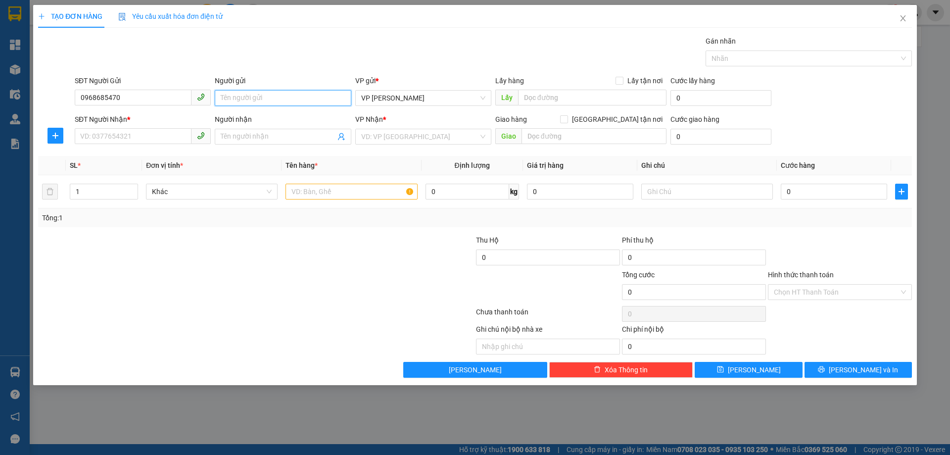
click at [249, 98] on input "Người gửi" at bounding box center [283, 98] width 136 height 16
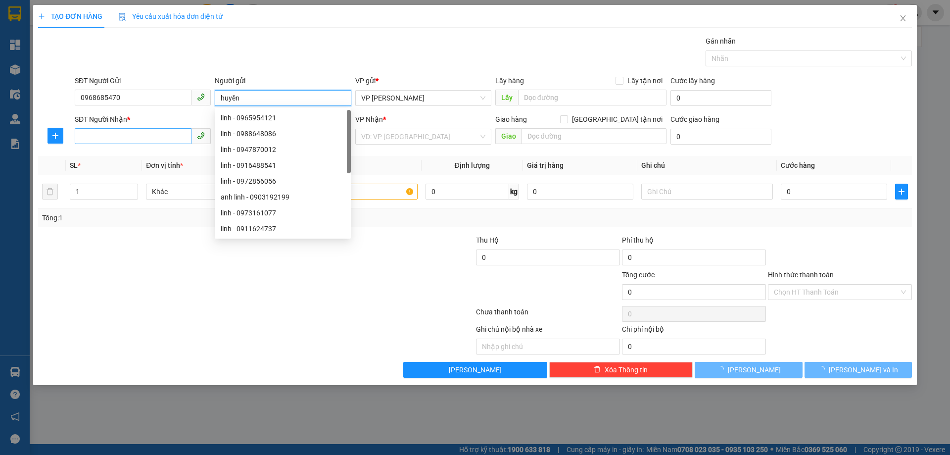
type input "huyền"
click at [96, 139] on input "SĐT Người Nhận *" at bounding box center [133, 136] width 117 height 16
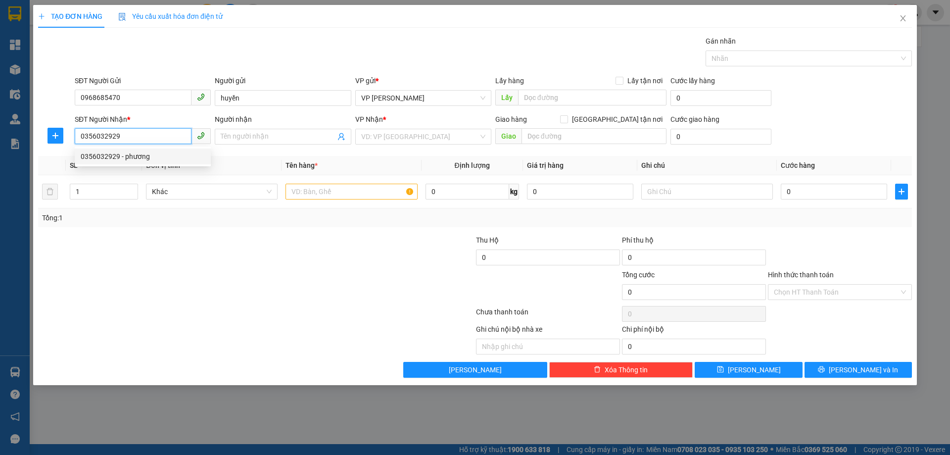
click at [113, 158] on div "0356032929 - phương" at bounding box center [143, 156] width 124 height 11
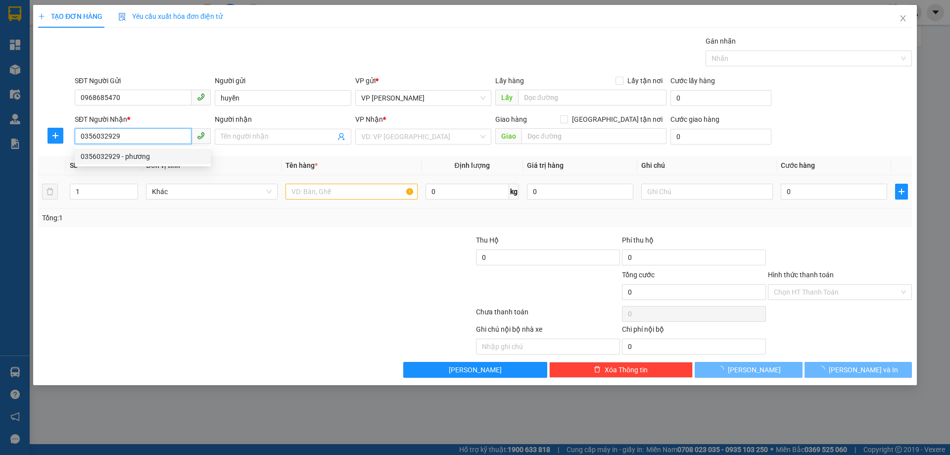
drag, startPoint x: 208, startPoint y: 190, endPoint x: 407, endPoint y: 247, distance: 206.6
click at [215, 195] on span "Khác" at bounding box center [212, 191] width 120 height 15
type input "0356032929"
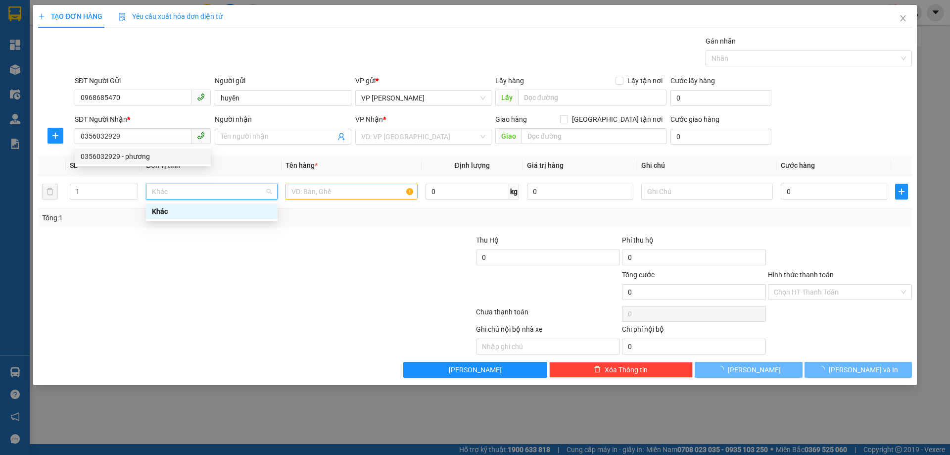
type input "phương"
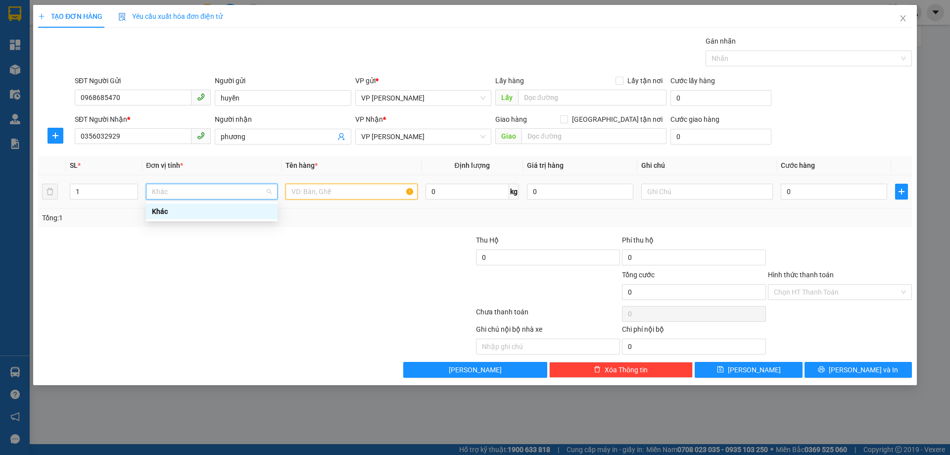
click at [353, 193] on input "text" at bounding box center [352, 192] width 132 height 16
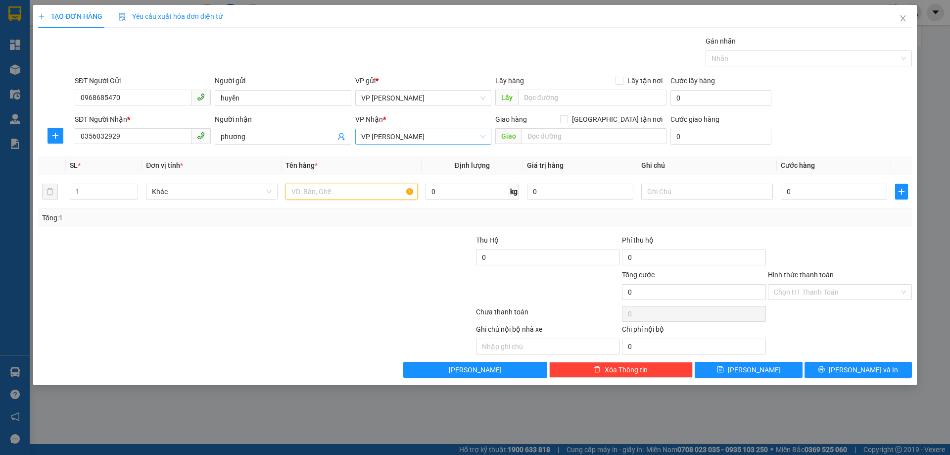
click at [456, 132] on span "VP [PERSON_NAME]" at bounding box center [423, 136] width 124 height 15
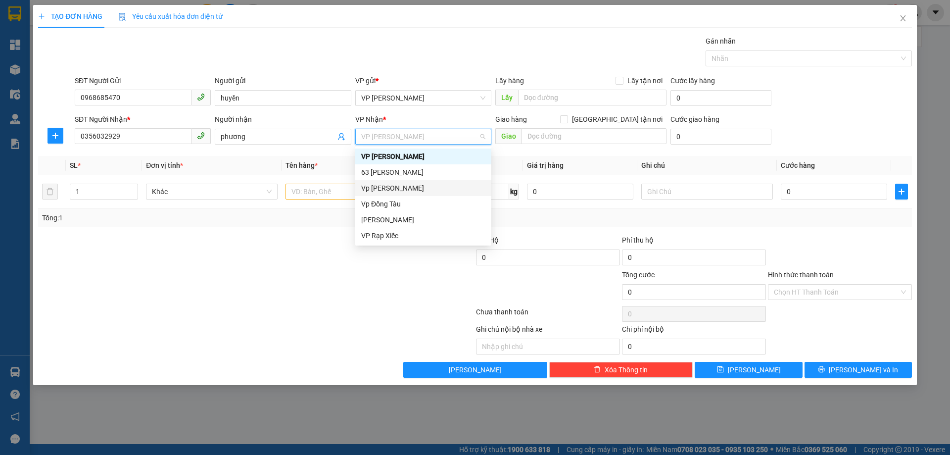
click at [398, 182] on div "Vp [PERSON_NAME]" at bounding box center [423, 188] width 136 height 16
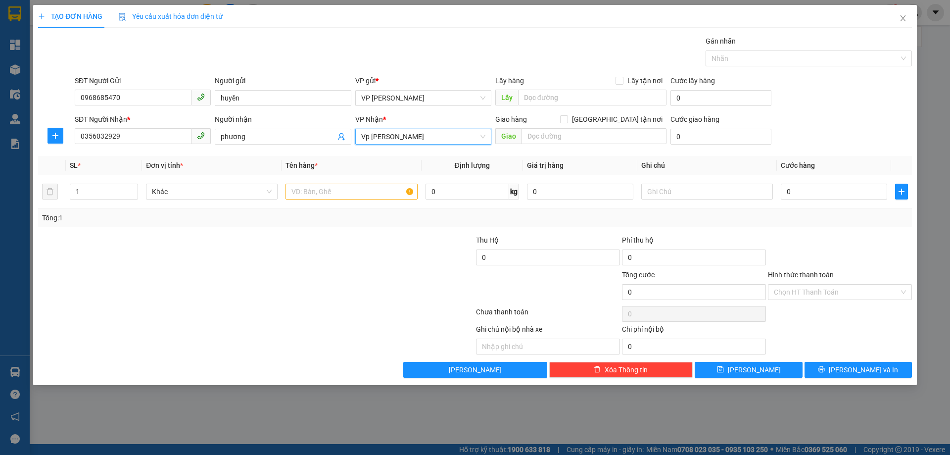
click at [373, 258] on div at bounding box center [402, 252] width 146 height 35
click at [324, 187] on input "text" at bounding box center [352, 192] width 132 height 16
click at [325, 192] on input "text" at bounding box center [352, 192] width 132 height 16
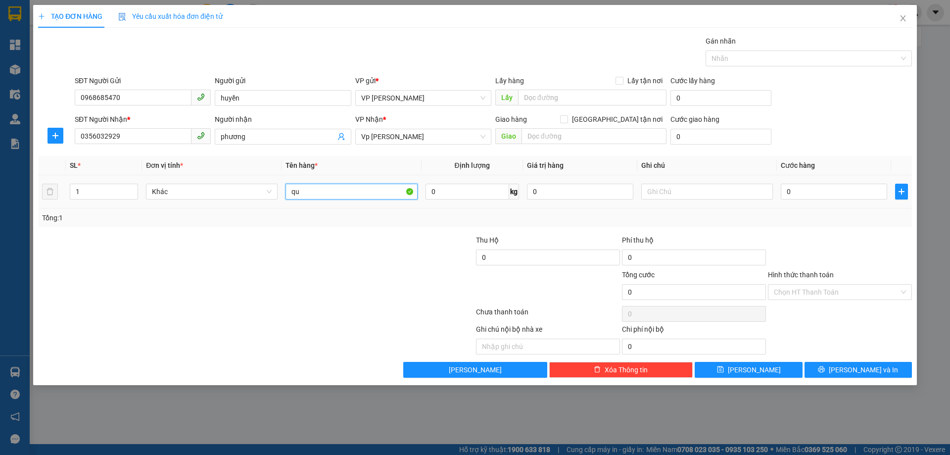
type input "q"
type input "giày"
click at [792, 188] on input "0" at bounding box center [834, 192] width 106 height 16
type input "3"
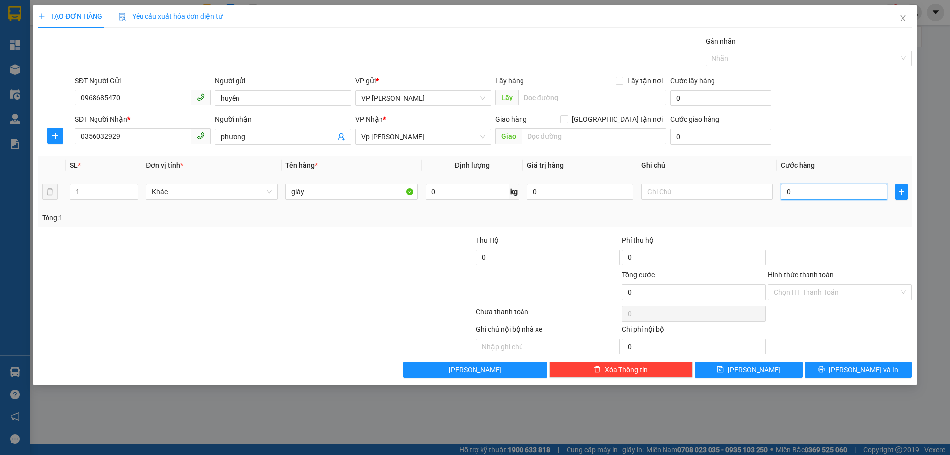
type input "3"
type input "30"
type input "30.000"
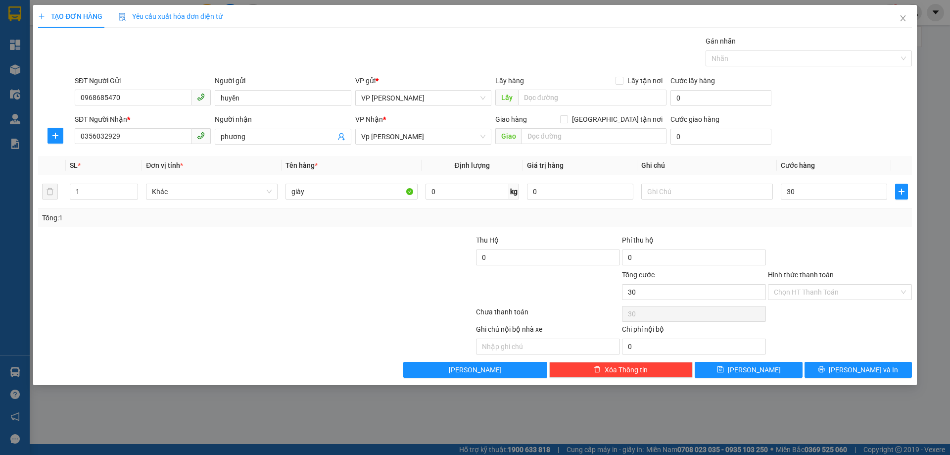
type input "30.000"
drag, startPoint x: 841, startPoint y: 209, endPoint x: 870, endPoint y: 277, distance: 73.4
click at [841, 210] on div "Tổng: 1" at bounding box center [475, 217] width 874 height 19
click at [855, 290] on input "Hình thức thanh toán" at bounding box center [836, 292] width 125 height 15
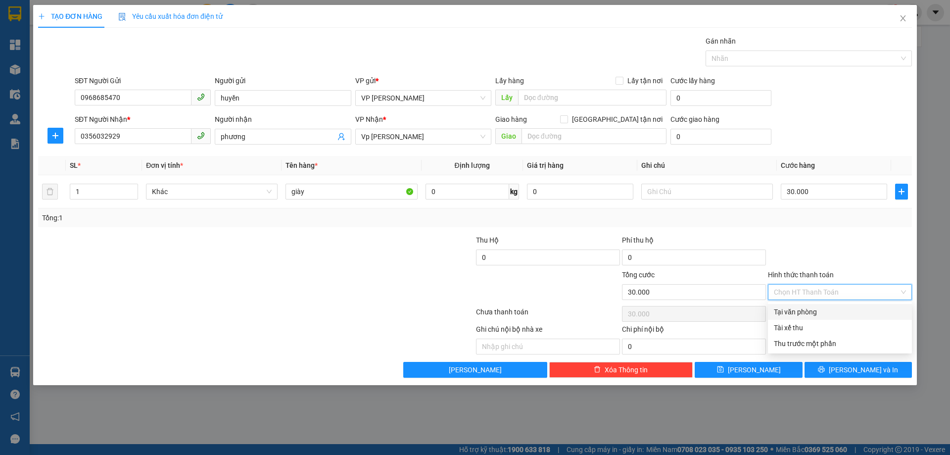
click at [831, 305] on div "Tại văn phòng" at bounding box center [840, 312] width 144 height 16
type input "0"
click at [832, 233] on div "Transit Pickup Surcharge Ids Transit Deliver Surcharge Ids Transit Deliver Surc…" at bounding box center [475, 207] width 874 height 342
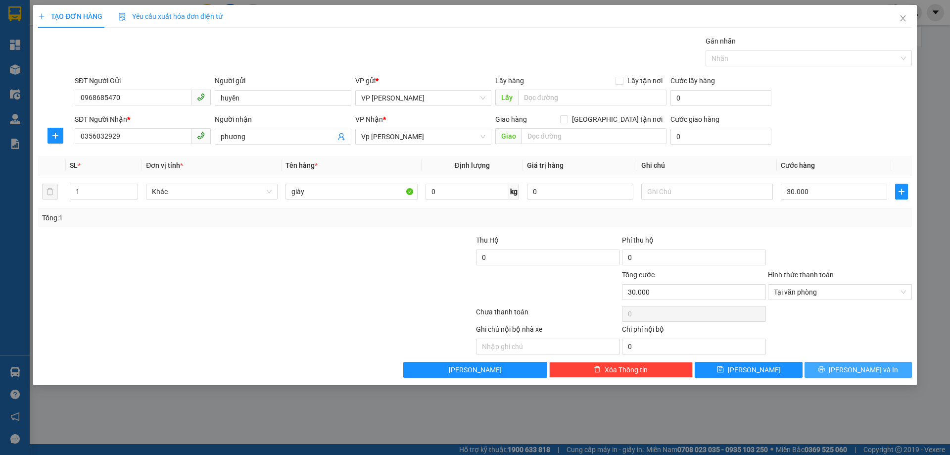
click at [865, 368] on span "[PERSON_NAME] và In" at bounding box center [863, 369] width 69 height 11
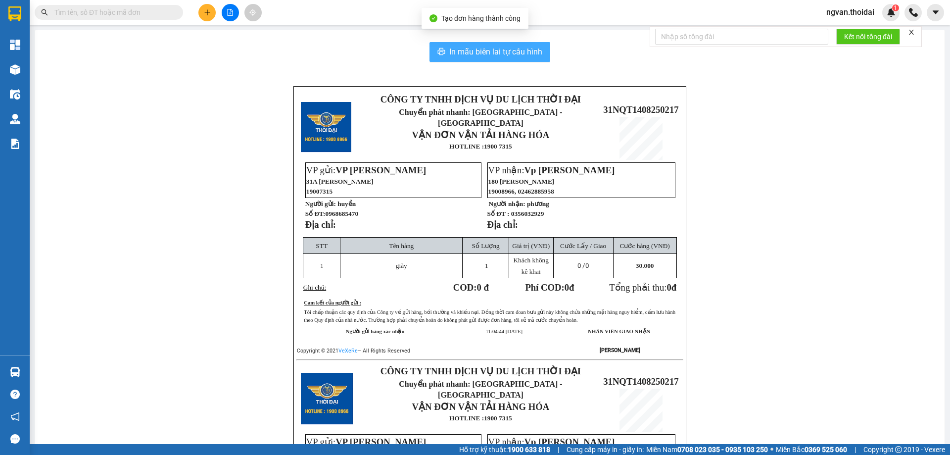
click at [507, 53] on span "In mẫu biên lai tự cấu hình" at bounding box center [495, 52] width 93 height 12
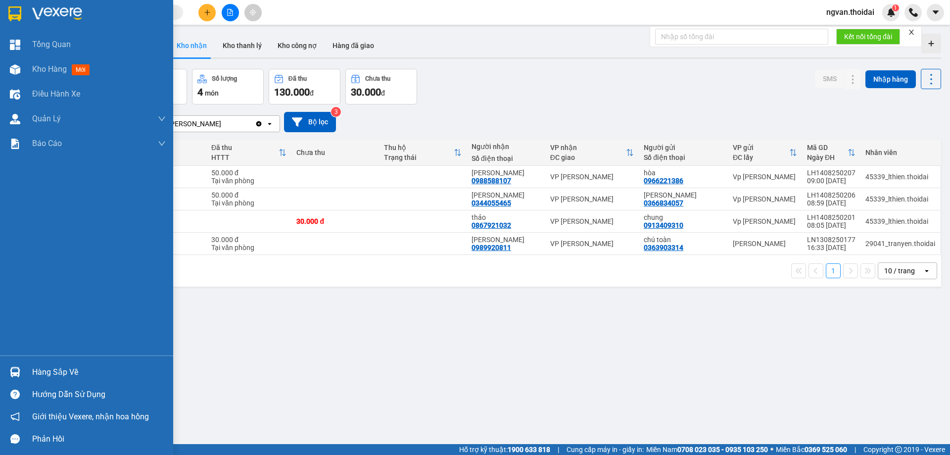
click at [17, 372] on img at bounding box center [15, 372] width 10 height 10
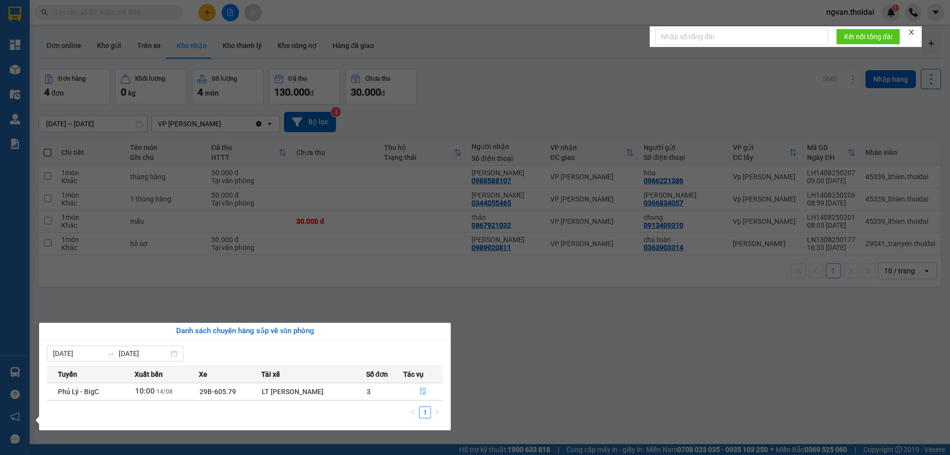
click at [421, 392] on icon "file-done" at bounding box center [423, 391] width 7 height 7
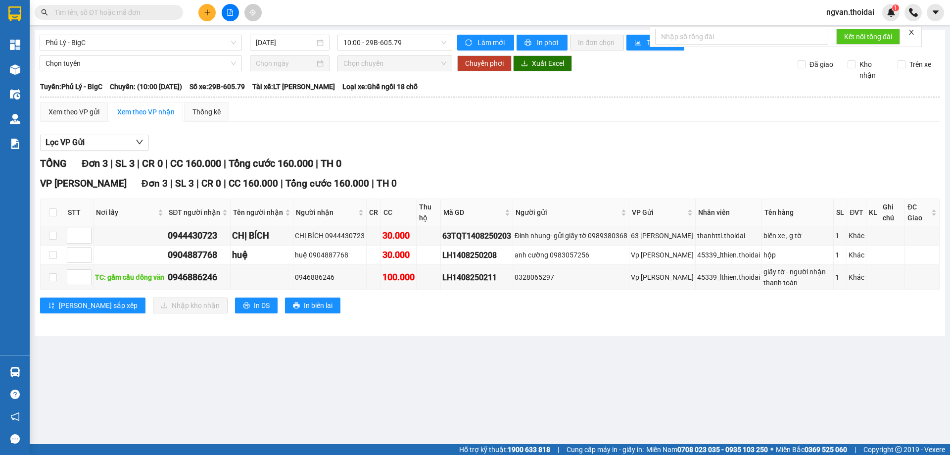
click at [388, 369] on main "Phủ Lý - BigC 14/08/2025 10:00 - 29B-605.79 Làm mới In phơi In đơn chọn Thống k…" at bounding box center [475, 222] width 950 height 444
click at [51, 234] on input "checkbox" at bounding box center [53, 236] width 8 height 8
checkbox input "true"
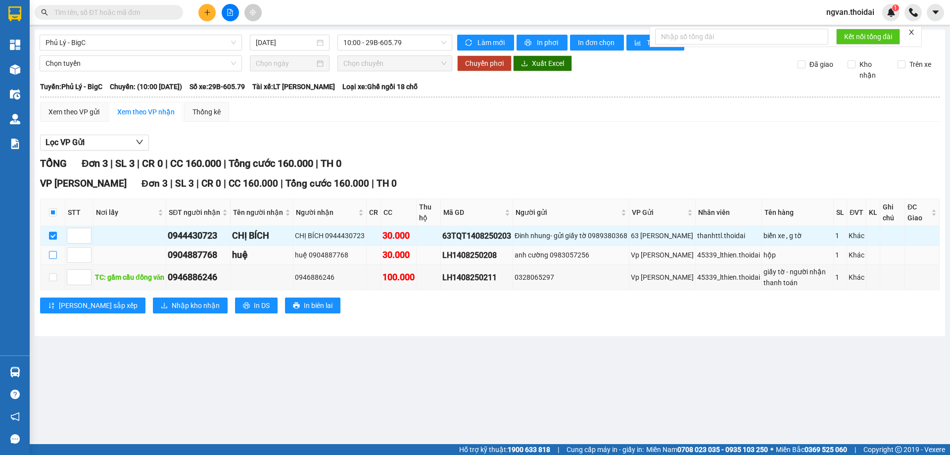
click at [54, 255] on input "checkbox" at bounding box center [53, 255] width 8 height 8
checkbox input "true"
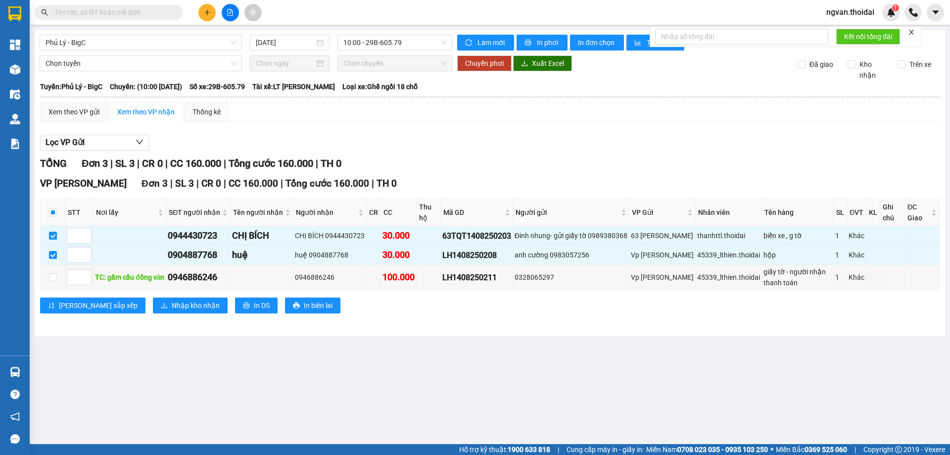
click at [249, 370] on main "Phủ Lý - BigC 14/08/2025 10:00 - 29B-605.79 Làm mới In phơi In đơn chọn Thống k…" at bounding box center [475, 222] width 950 height 444
click at [363, 399] on main "Phủ Lý - BigC 14/08/2025 10:00 - 29B-605.79 Làm mới In phơi In đơn chọn Thống k…" at bounding box center [475, 222] width 950 height 444
drag, startPoint x: 53, startPoint y: 278, endPoint x: 87, endPoint y: 288, distance: 35.6
click at [53, 279] on input "checkbox" at bounding box center [53, 277] width 8 height 8
checkbox input "true"
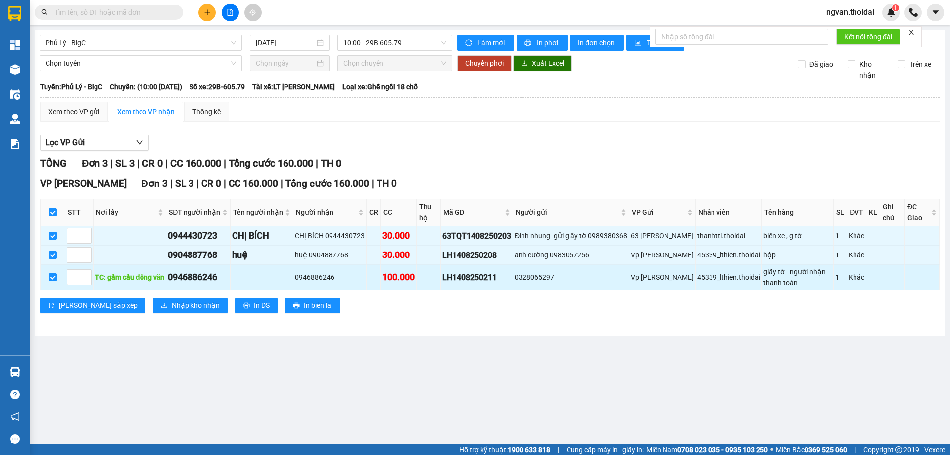
checkbox input "true"
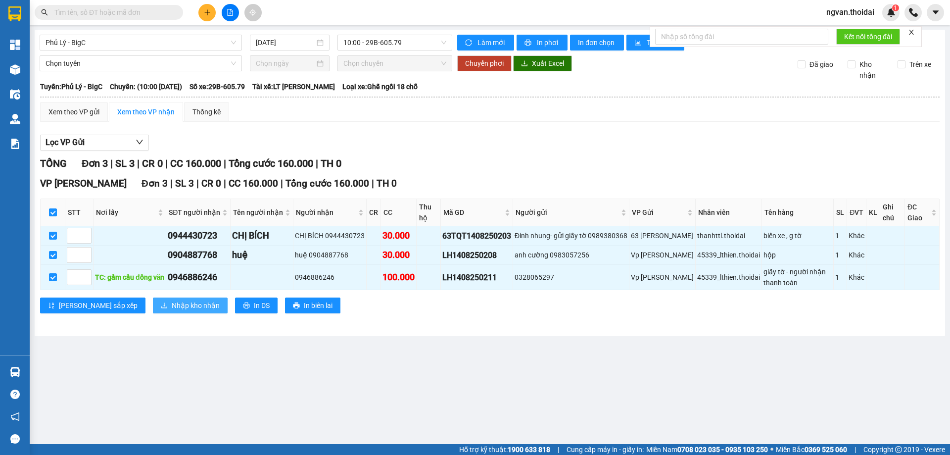
click at [172, 304] on span "Nhập kho nhận" at bounding box center [196, 305] width 48 height 11
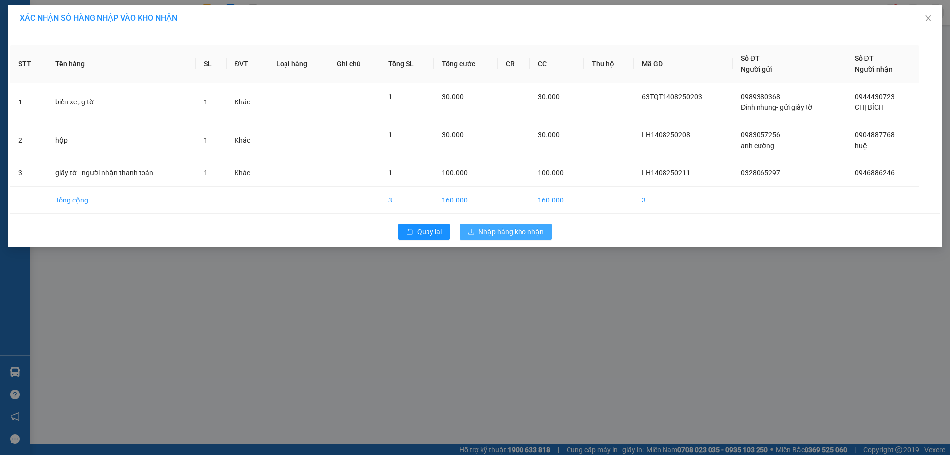
click at [531, 229] on span "Nhập hàng kho nhận" at bounding box center [511, 231] width 65 height 11
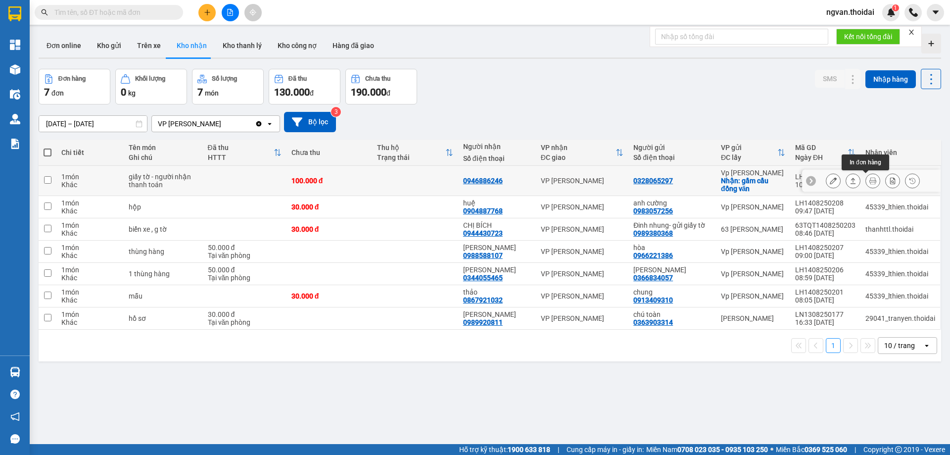
click at [870, 180] on icon at bounding box center [873, 180] width 7 height 7
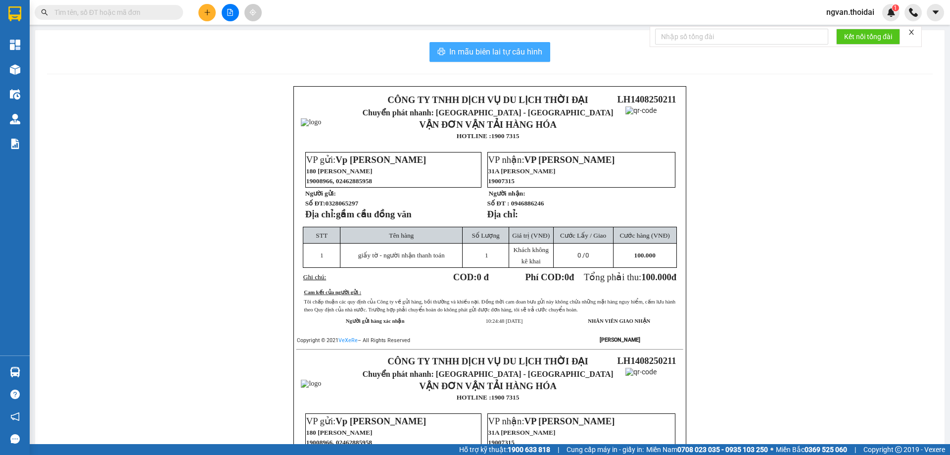
click at [509, 55] on span "In mẫu biên lai tự cấu hình" at bounding box center [495, 52] width 93 height 12
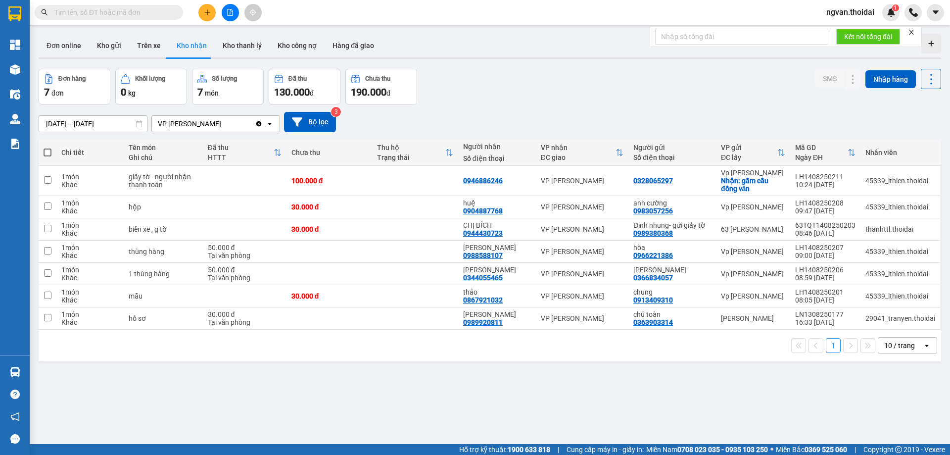
click at [379, 399] on div "ver 1.8.138 Đơn online Kho gửi Trên xe Kho nhận Kho thanh lý Kho công nợ Hàng đ…" at bounding box center [490, 257] width 911 height 455
click at [114, 49] on button "Kho gửi" at bounding box center [109, 46] width 40 height 24
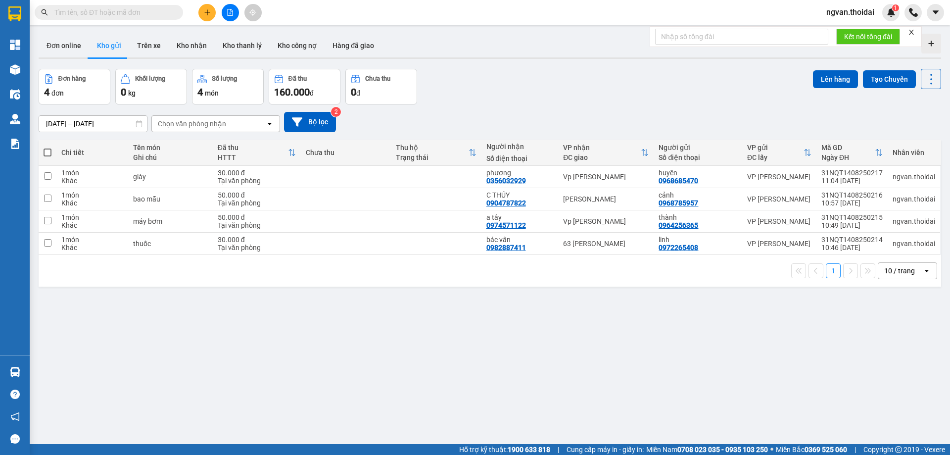
click at [209, 13] on icon "plus" at bounding box center [207, 12] width 7 height 7
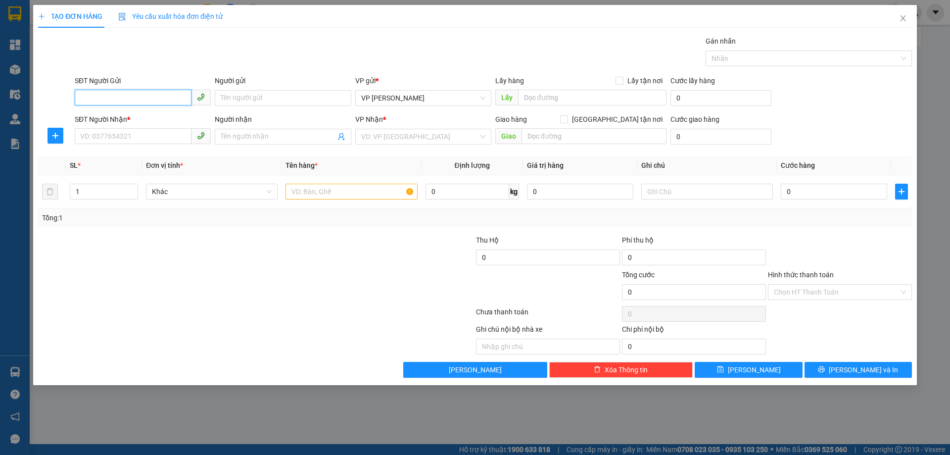
click at [138, 95] on input "SĐT Người Gửi" at bounding box center [133, 98] width 117 height 16
type input "0919396222"
click at [123, 120] on div "0919396222 - duy hiền" at bounding box center [143, 117] width 124 height 11
type input "duy hiền"
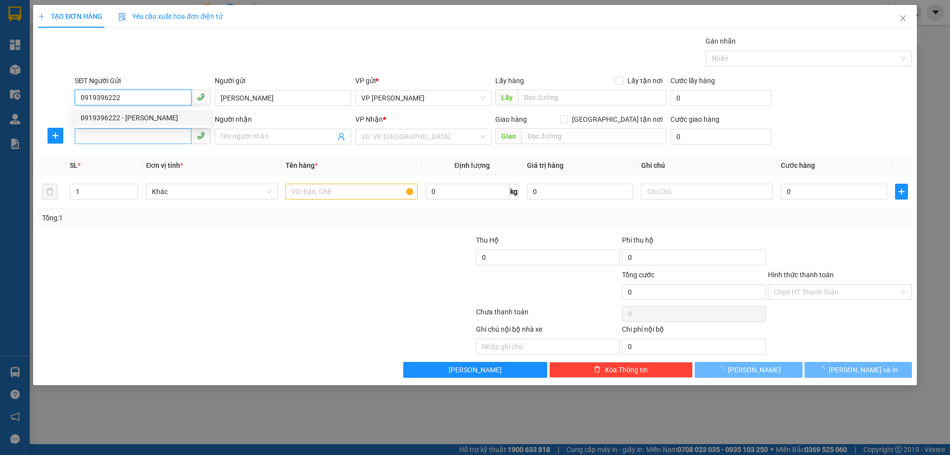
type input "0919396222"
click at [115, 132] on input "SĐT Người Nhận *" at bounding box center [133, 136] width 117 height 16
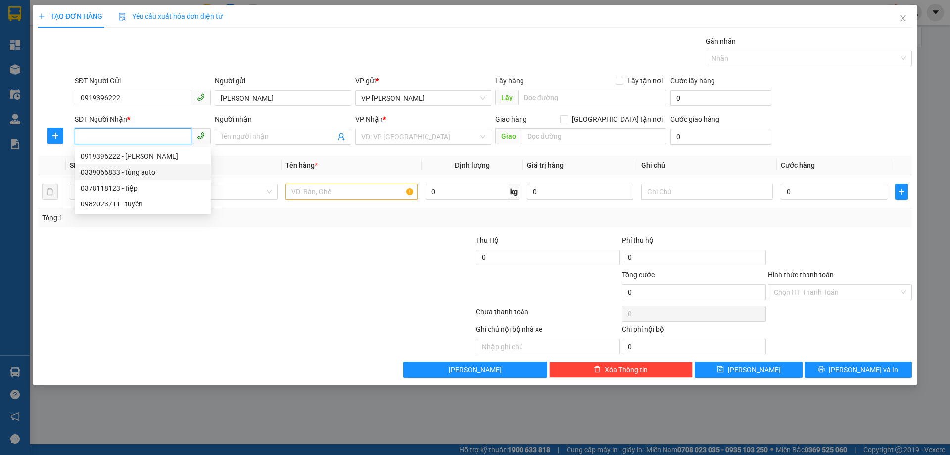
click at [146, 173] on div "0339066833 - tùng auto" at bounding box center [143, 172] width 124 height 11
type input "0339066833"
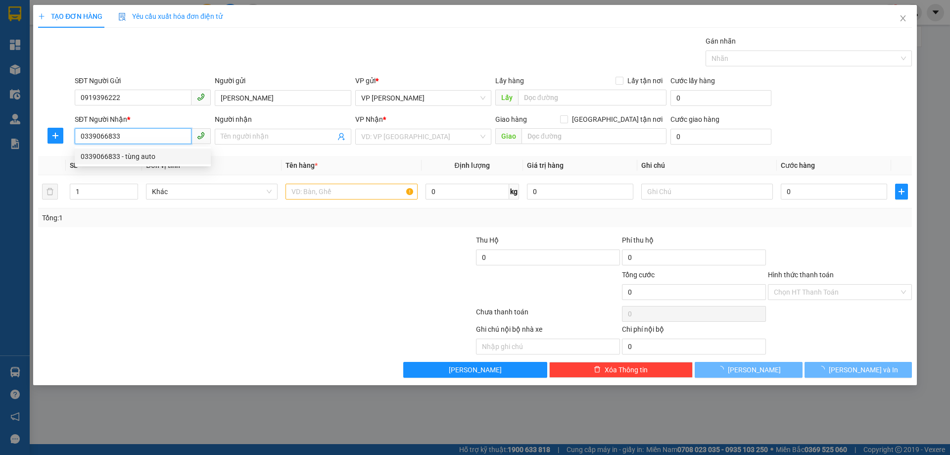
type input "tùng auto"
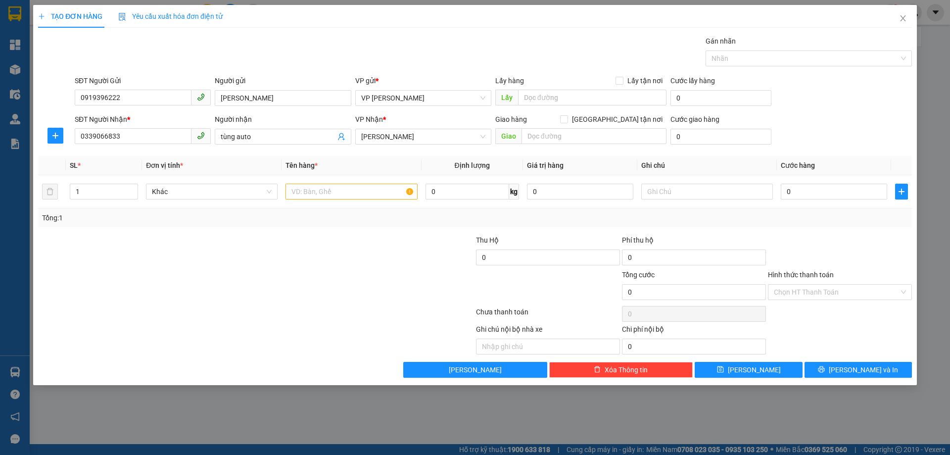
drag, startPoint x: 206, startPoint y: 245, endPoint x: 393, endPoint y: 278, distance: 190.0
click at [215, 249] on div at bounding box center [183, 252] width 292 height 35
click at [334, 191] on input "text" at bounding box center [352, 192] width 132 height 16
type input "l"
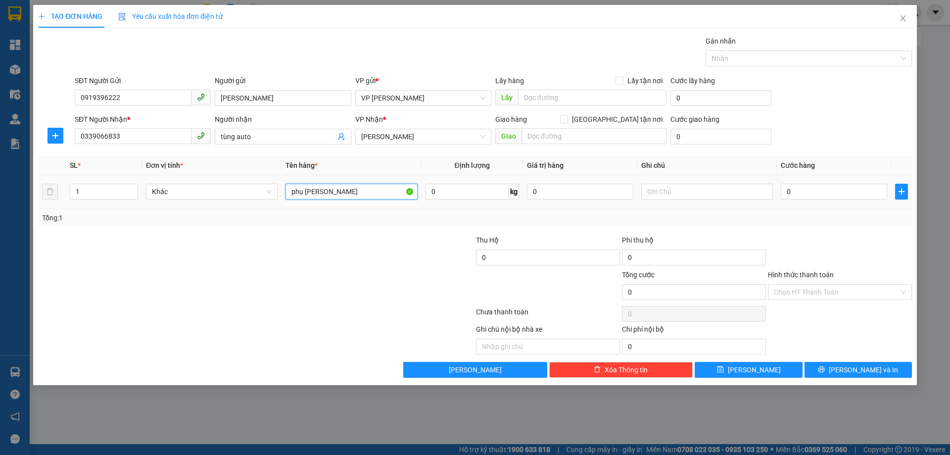
type input "phụ tùng oto"
drag, startPoint x: 348, startPoint y: 242, endPoint x: 854, endPoint y: 222, distance: 507.3
click at [350, 244] on div at bounding box center [402, 252] width 146 height 35
click at [788, 192] on input "0" at bounding box center [834, 192] width 106 height 16
type input "4"
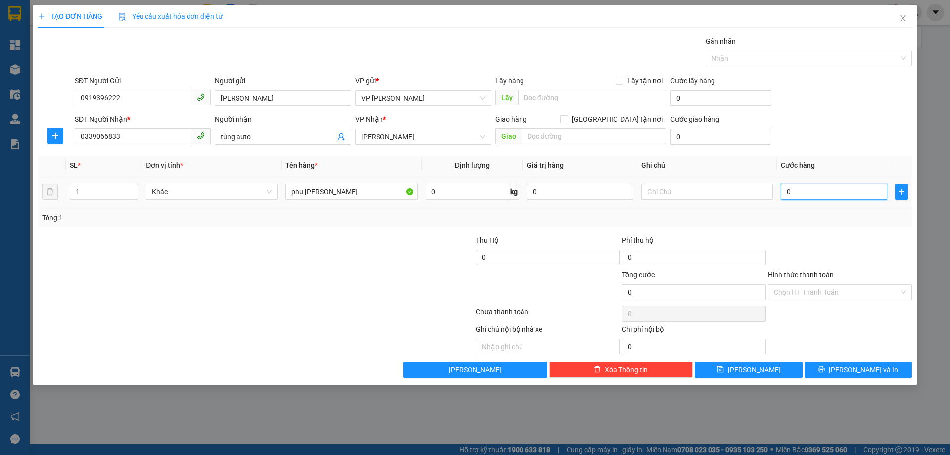
type input "4"
click at [817, 226] on div "Tổng: 1" at bounding box center [475, 217] width 874 height 19
type input "40.000"
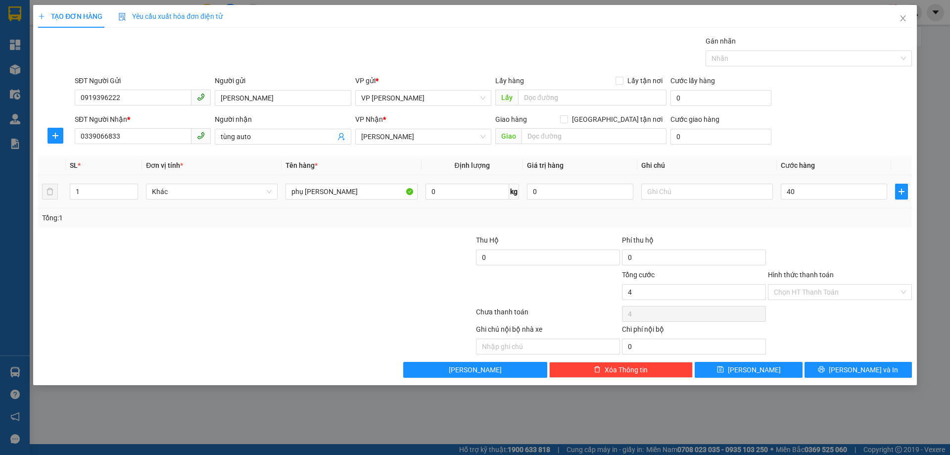
type input "40.000"
click at [863, 368] on span "[PERSON_NAME] và In" at bounding box center [863, 369] width 69 height 11
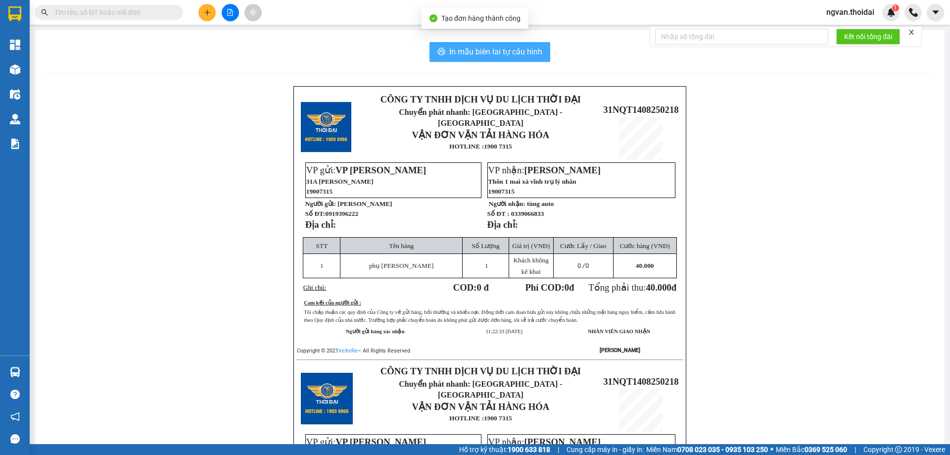
drag, startPoint x: 451, startPoint y: 43, endPoint x: 470, endPoint y: 54, distance: 22.0
click at [451, 43] on button "In mẫu biên lai tự cấu hình" at bounding box center [490, 52] width 121 height 20
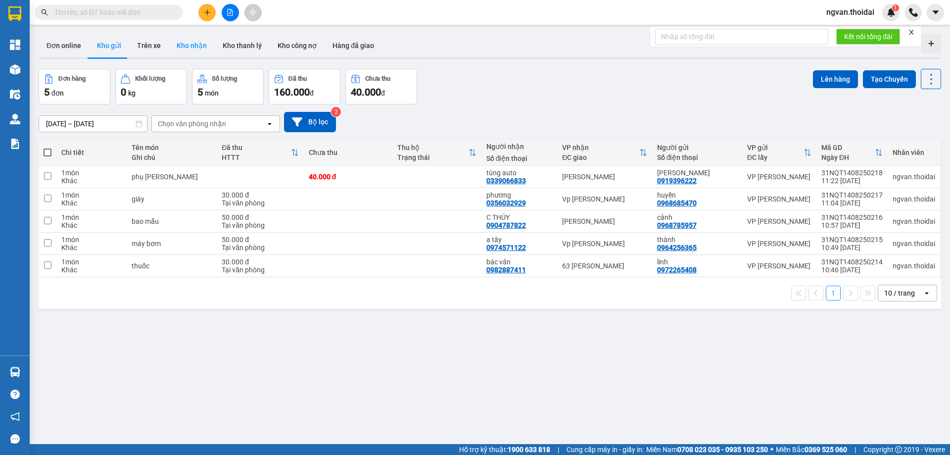
click at [191, 50] on button "Kho nhận" at bounding box center [192, 46] width 46 height 24
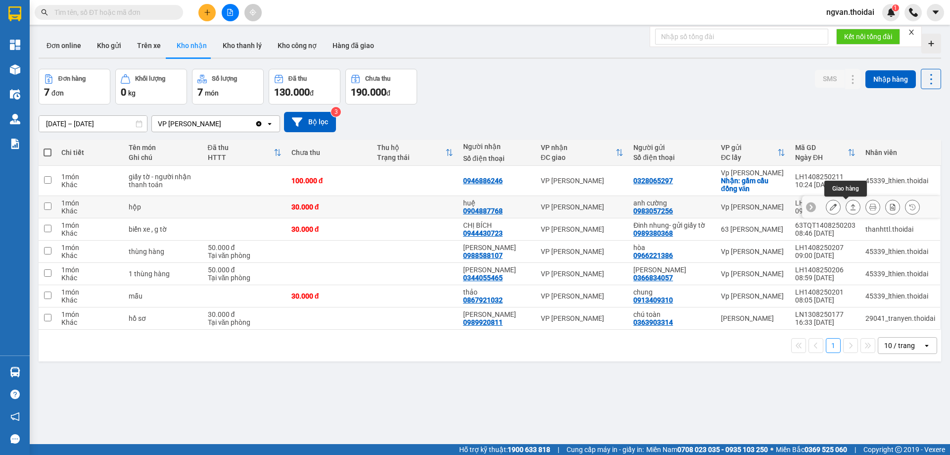
click at [851, 207] on icon at bounding box center [853, 207] width 5 height 6
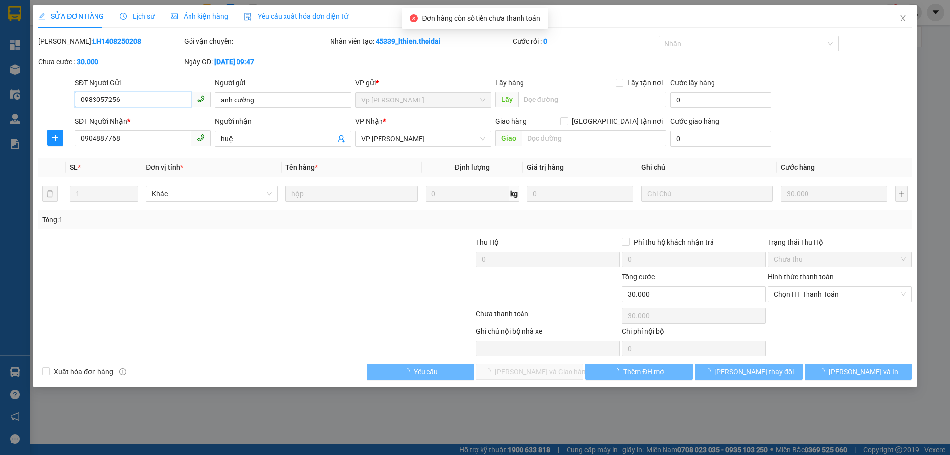
click at [830, 291] on span "Chọn HT Thanh Toán" at bounding box center [840, 294] width 132 height 15
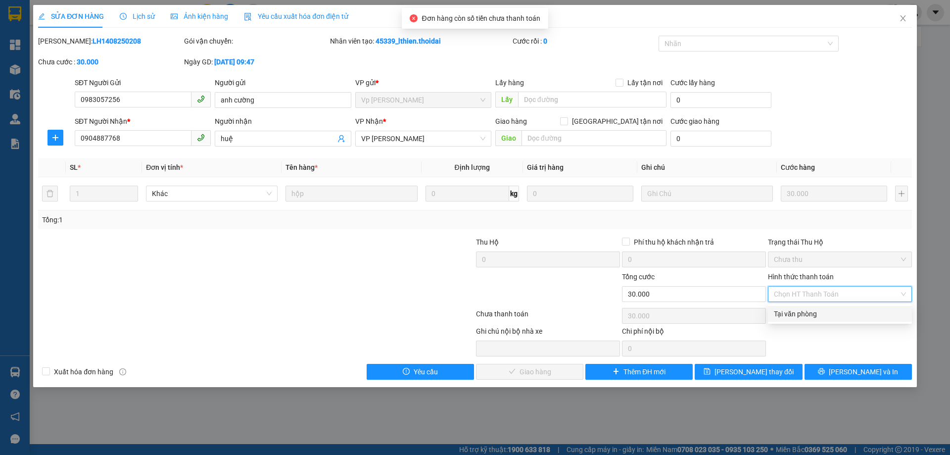
click at [818, 313] on div "Tại văn phòng" at bounding box center [840, 313] width 132 height 11
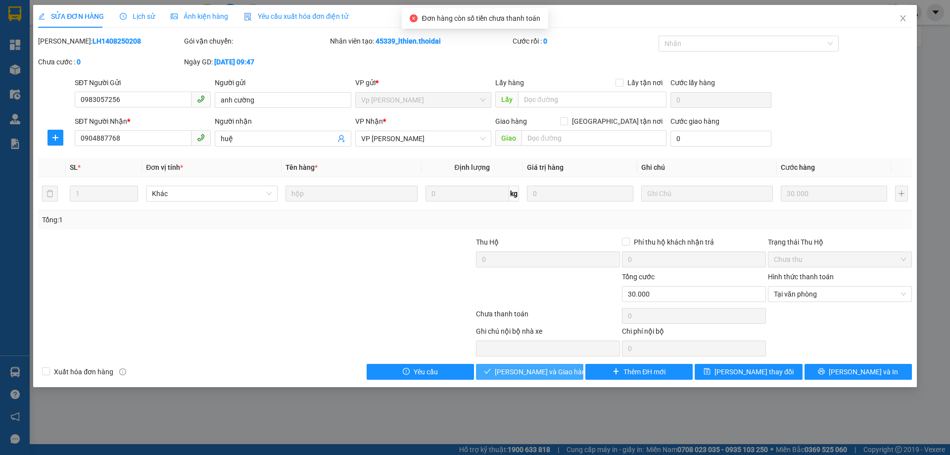
click at [548, 379] on button "[PERSON_NAME] và Giao hàng" at bounding box center [529, 372] width 107 height 16
click at [549, 371] on span "[PERSON_NAME] và Giao hàng" at bounding box center [542, 371] width 95 height 11
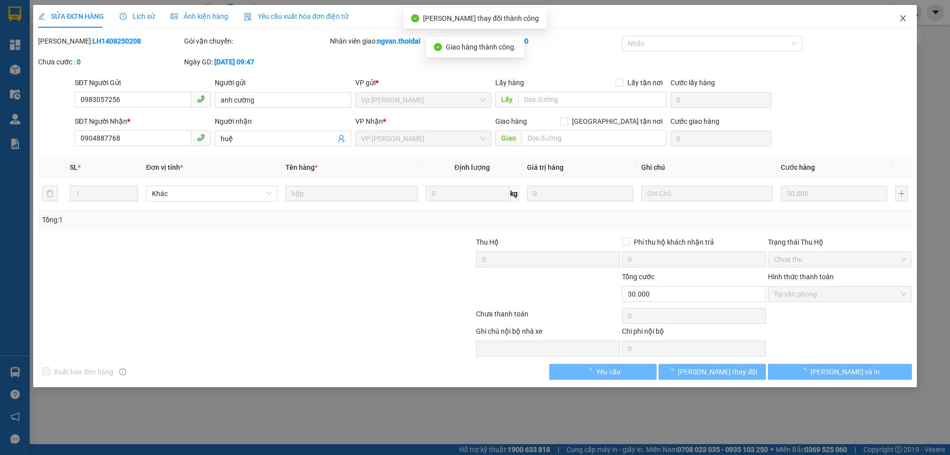
click at [903, 18] on icon "close" at bounding box center [903, 18] width 8 height 8
click at [903, 18] on div "ngvan.thoidai 1" at bounding box center [885, 12] width 132 height 17
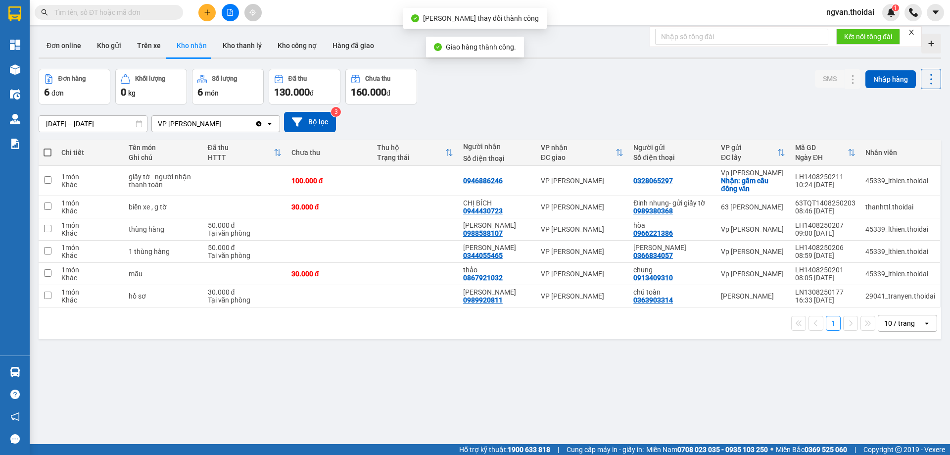
click at [522, 406] on div "ver 1.8.138 Đơn online Kho gửi Trên xe Kho nhận Kho thanh lý Kho công nợ Hàng đ…" at bounding box center [490, 257] width 911 height 455
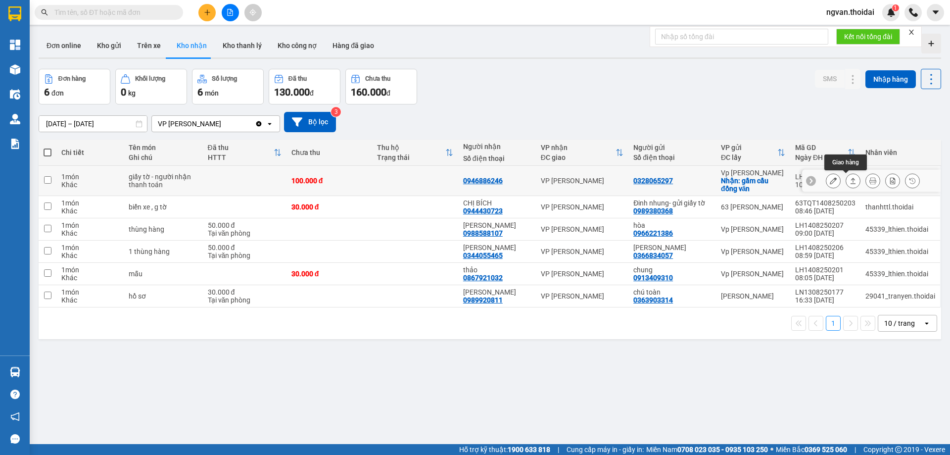
click at [850, 180] on icon at bounding box center [853, 180] width 7 height 7
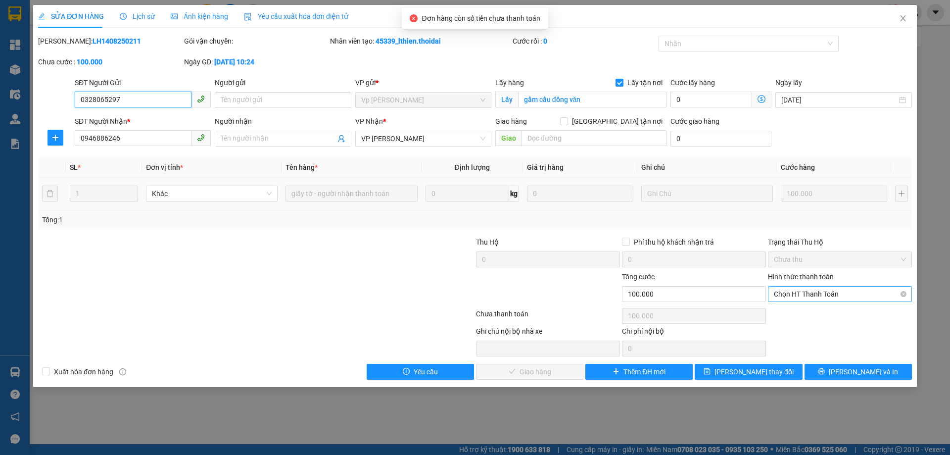
click at [833, 297] on span "Chọn HT Thanh Toán" at bounding box center [840, 294] width 132 height 15
click at [806, 313] on div "Tại văn phòng" at bounding box center [840, 313] width 132 height 11
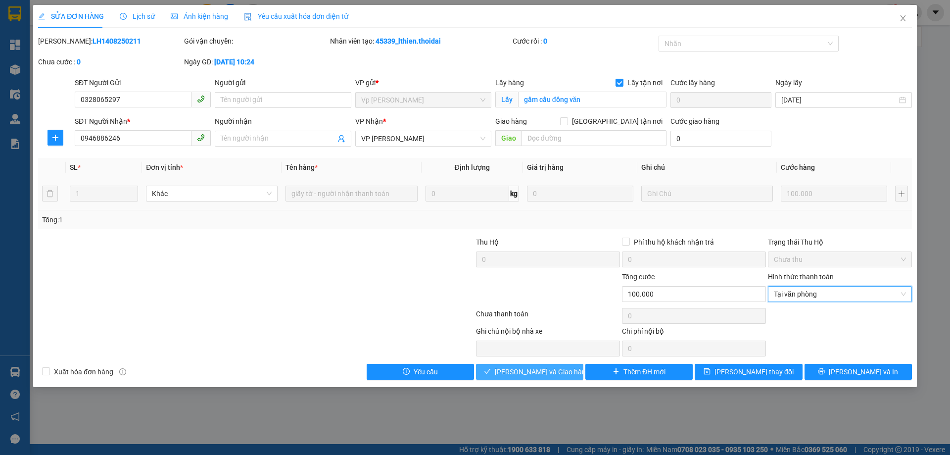
click at [559, 374] on span "[PERSON_NAME] và Giao hàng" at bounding box center [542, 371] width 95 height 11
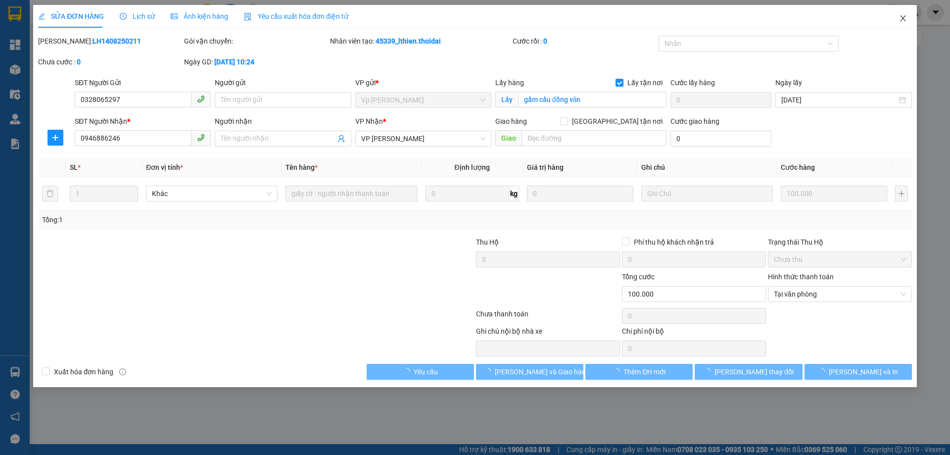
click at [905, 21] on icon "close" at bounding box center [903, 18] width 8 height 8
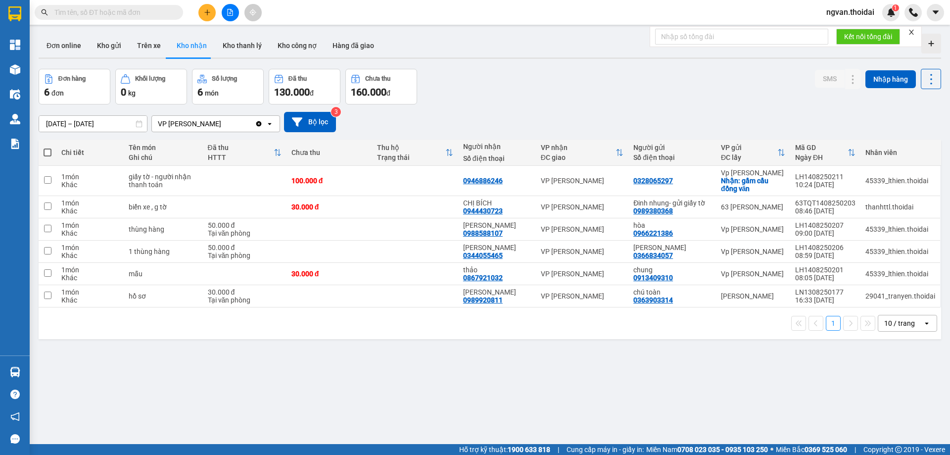
click at [577, 334] on div "1 10 / trang open" at bounding box center [490, 323] width 903 height 32
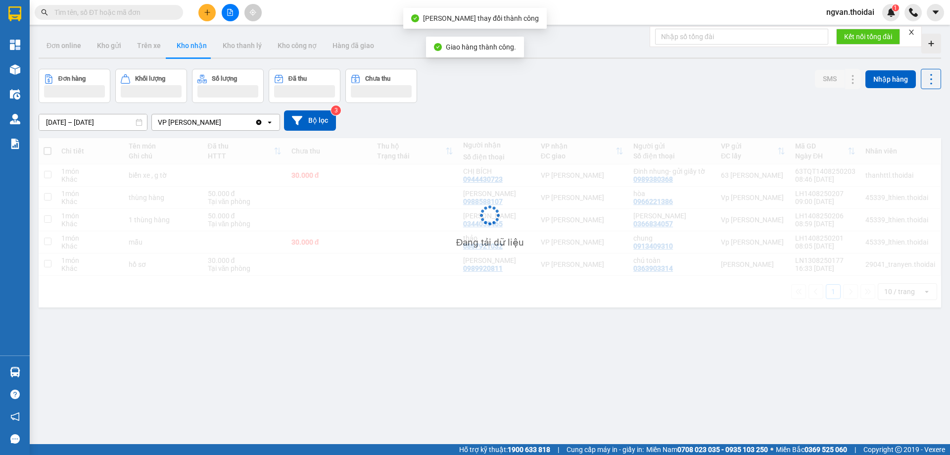
click at [369, 343] on div "ver 1.8.138 Đơn online Kho gửi Trên xe Kho nhận Kho thanh lý Kho công nợ Hàng đ…" at bounding box center [490, 257] width 911 height 455
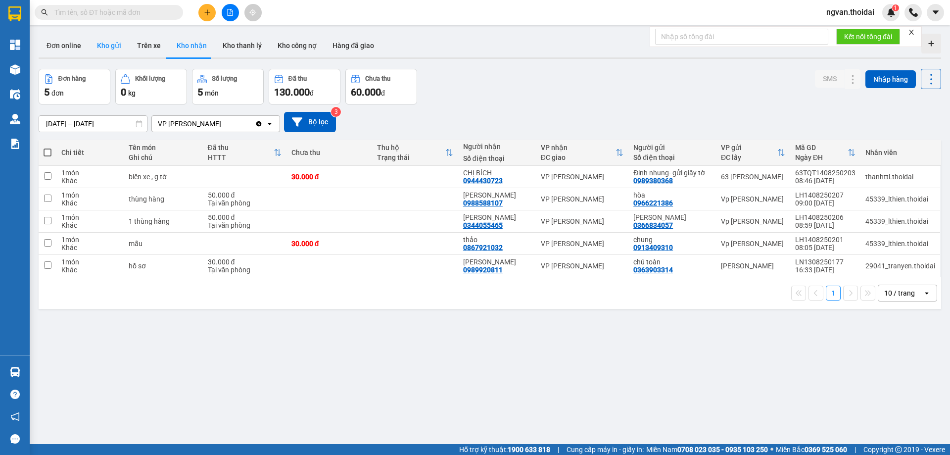
click at [112, 45] on button "Kho gửi" at bounding box center [109, 46] width 40 height 24
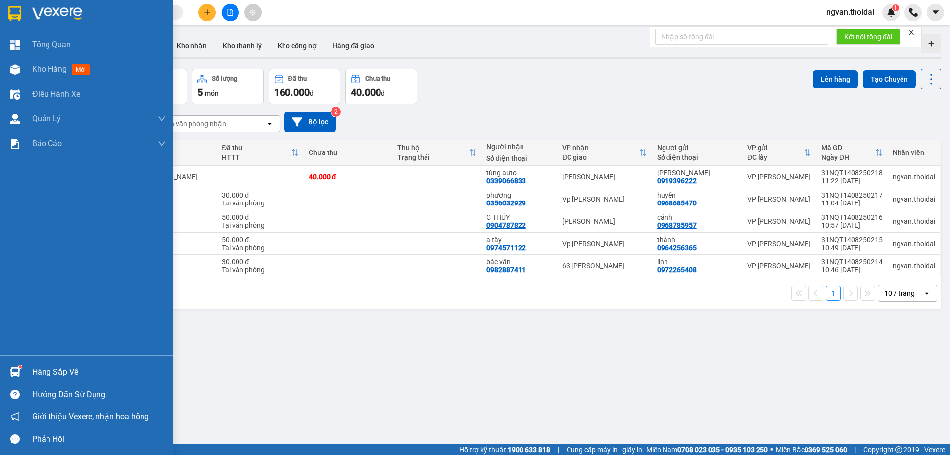
click at [60, 369] on div "Hàng sắp về" at bounding box center [99, 372] width 134 height 15
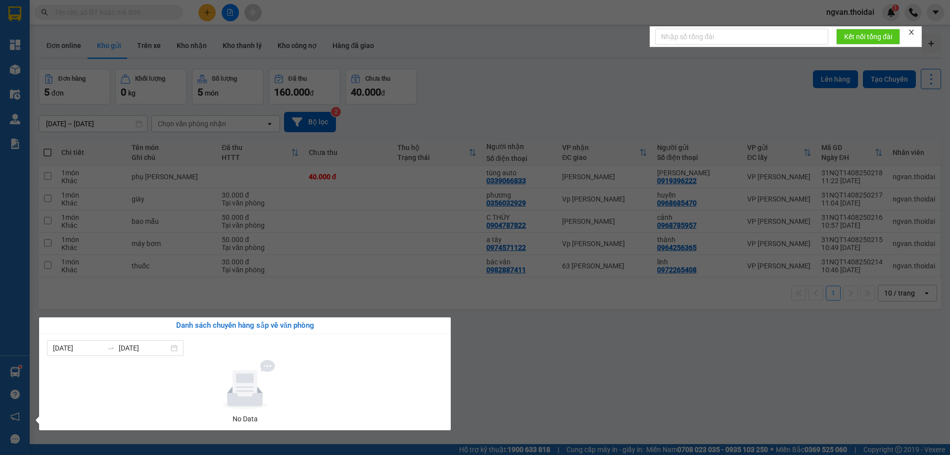
drag, startPoint x: 552, startPoint y: 386, endPoint x: 342, endPoint y: 116, distance: 341.7
click at [552, 385] on section "Kết quả tìm kiếm ( 0 ) Bộ lọc No Data ngvan.thoidai 1 Tổng Quan Kho hàng mới Đi…" at bounding box center [475, 227] width 950 height 455
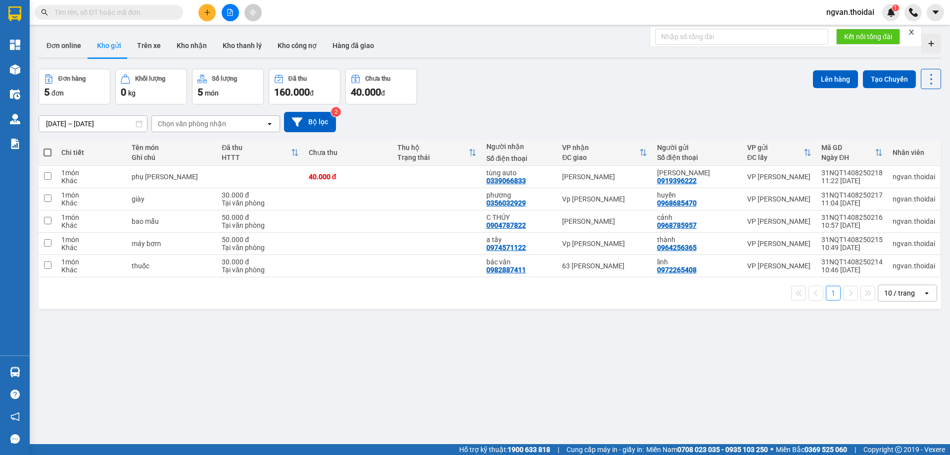
click at [106, 43] on button "Kho gửi" at bounding box center [109, 46] width 40 height 24
click at [48, 150] on span at bounding box center [48, 153] width 8 height 8
click at [48, 148] on input "checkbox" at bounding box center [48, 148] width 0 height 0
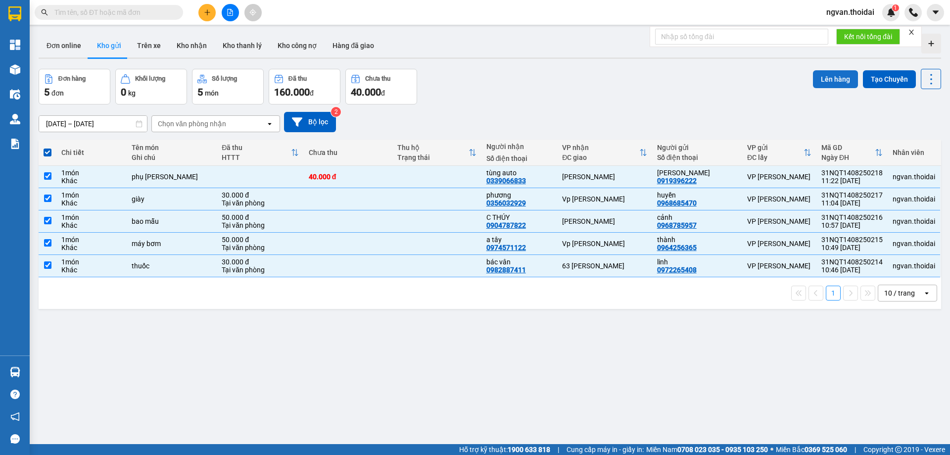
click at [836, 79] on button "Lên hàng" at bounding box center [835, 79] width 45 height 18
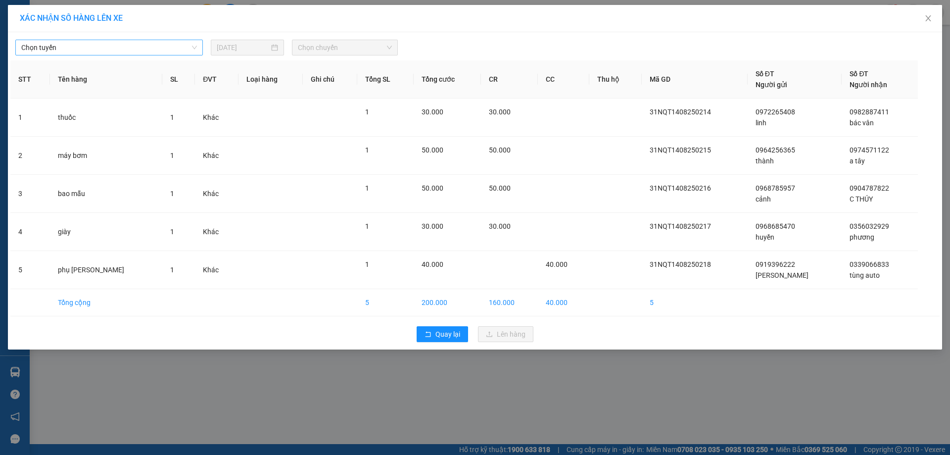
click at [186, 44] on span "Chọn tuyến" at bounding box center [109, 47] width 176 height 15
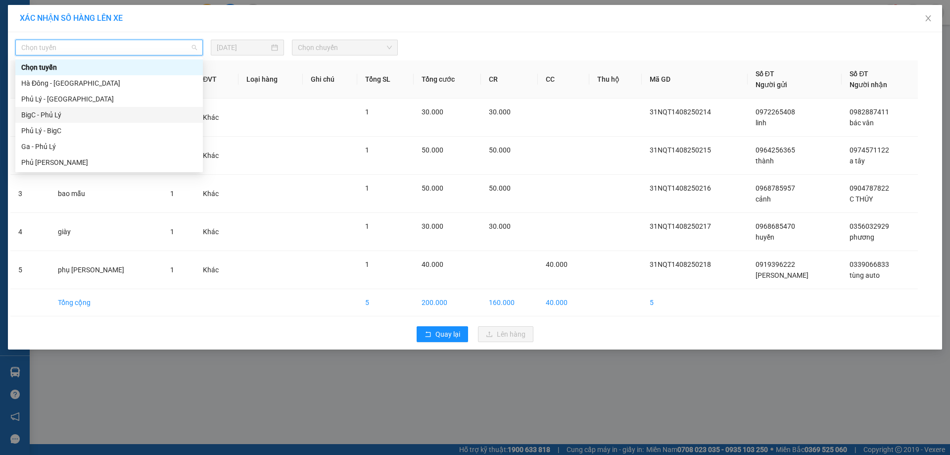
drag, startPoint x: 50, startPoint y: 113, endPoint x: 300, endPoint y: 72, distance: 253.8
click at [49, 113] on div "BigC - Phủ Lý" at bounding box center [109, 114] width 176 height 11
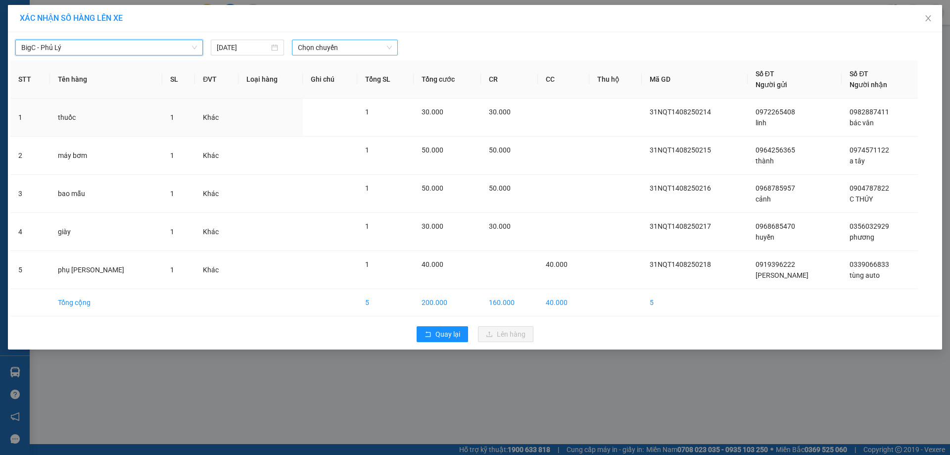
click at [368, 51] on span "Chọn chuyến" at bounding box center [345, 47] width 94 height 15
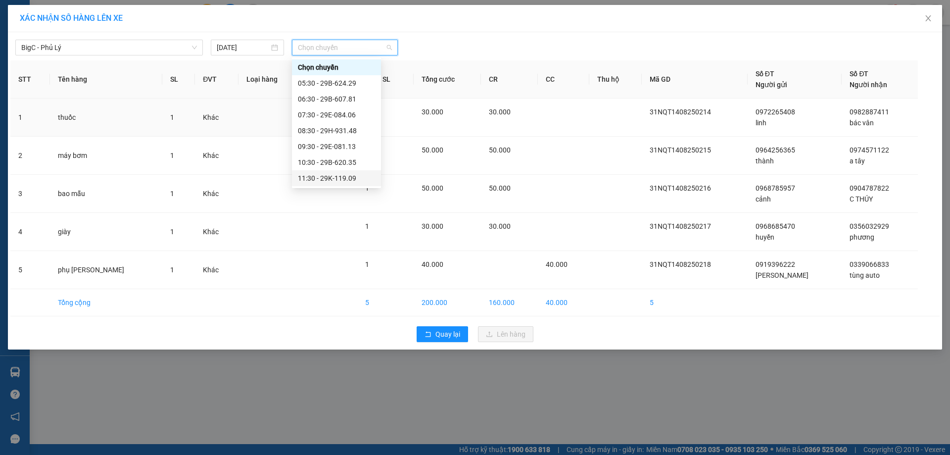
click at [352, 178] on div "11:30 - 29K-119.09" at bounding box center [336, 178] width 77 height 11
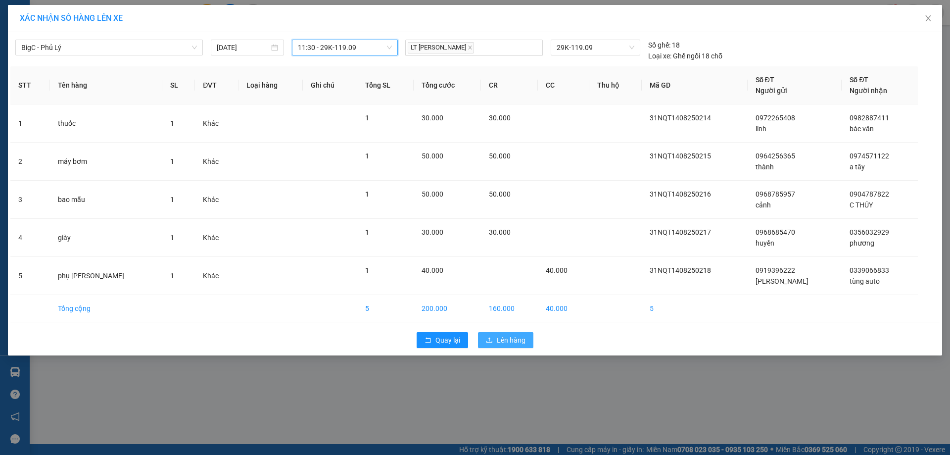
click at [517, 344] on span "Lên hàng" at bounding box center [511, 340] width 29 height 11
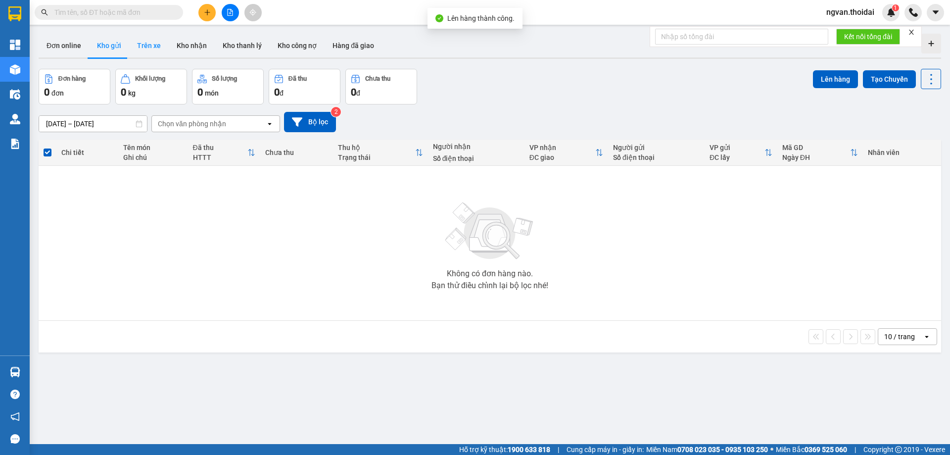
click at [149, 48] on button "Trên xe" at bounding box center [149, 46] width 40 height 24
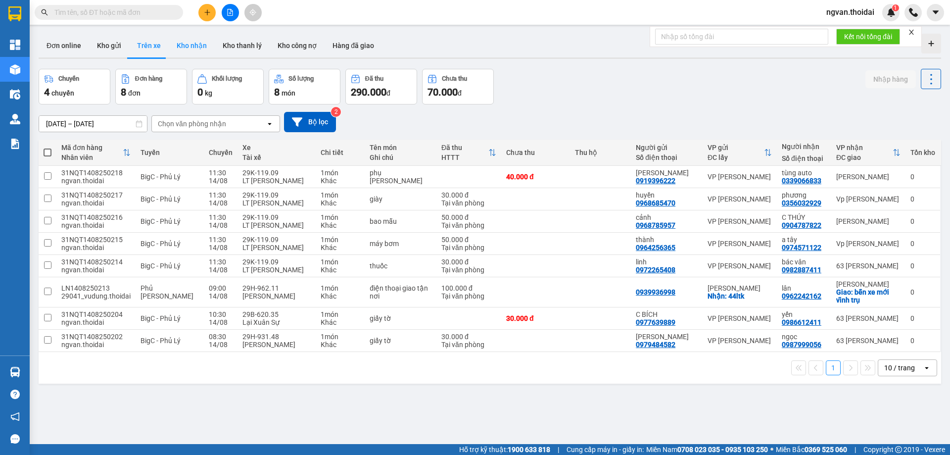
drag, startPoint x: 194, startPoint y: 46, endPoint x: 195, endPoint y: 52, distance: 7.1
click at [193, 46] on button "Kho nhận" at bounding box center [192, 46] width 46 height 24
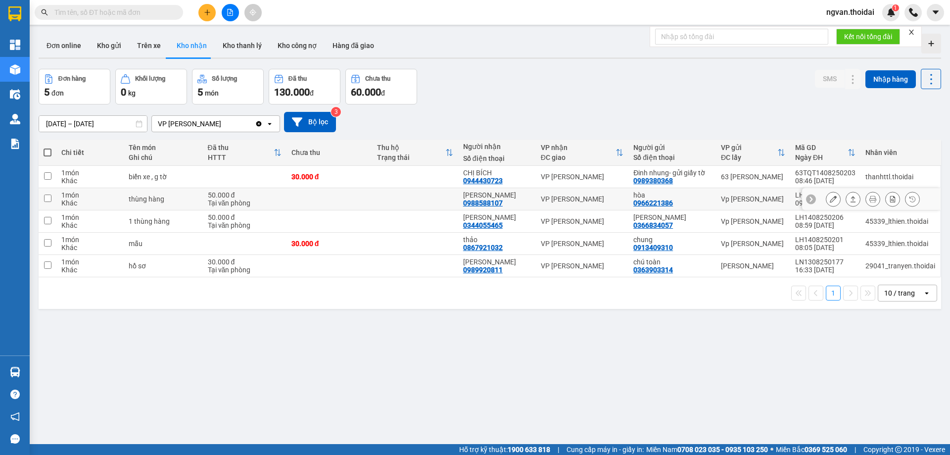
click at [850, 199] on icon at bounding box center [853, 199] width 7 height 7
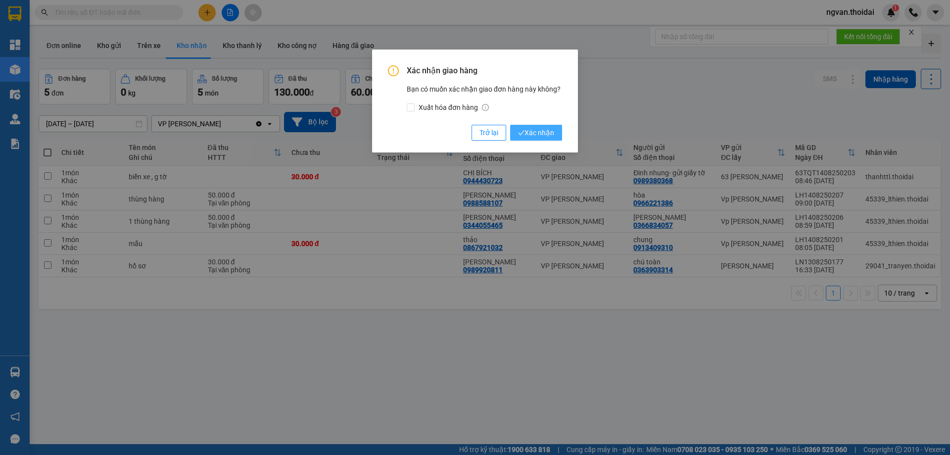
click at [536, 134] on span "Xác nhận" at bounding box center [536, 132] width 36 height 11
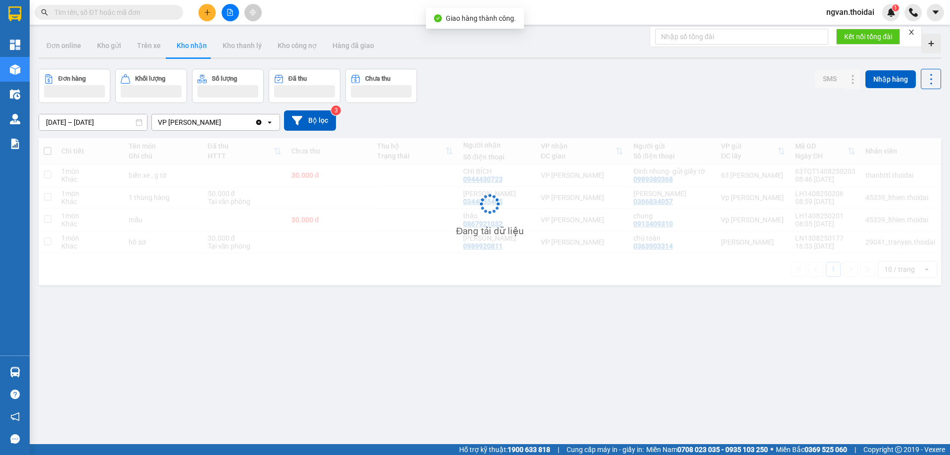
click at [511, 346] on div "ver 1.8.138 Đơn online Kho gửi Trên xe Kho nhận Kho thanh lý Kho công nợ Hàng đ…" at bounding box center [490, 257] width 911 height 455
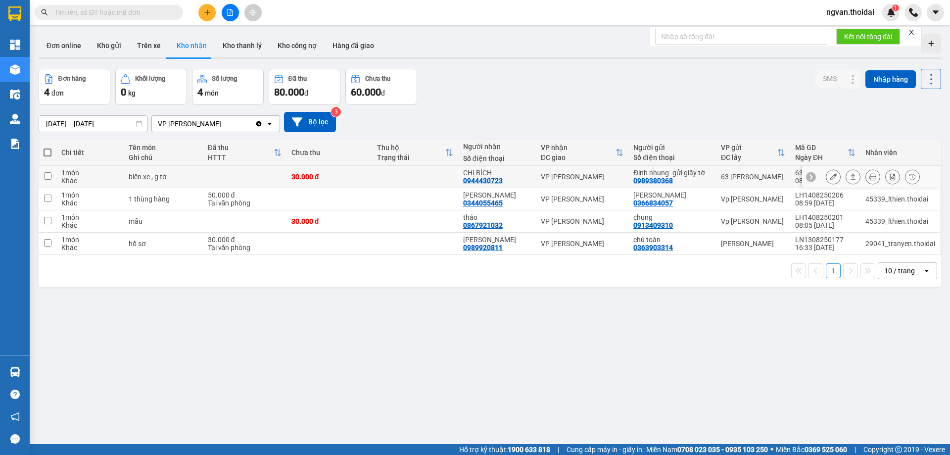
click at [846, 180] on button at bounding box center [853, 176] width 14 height 17
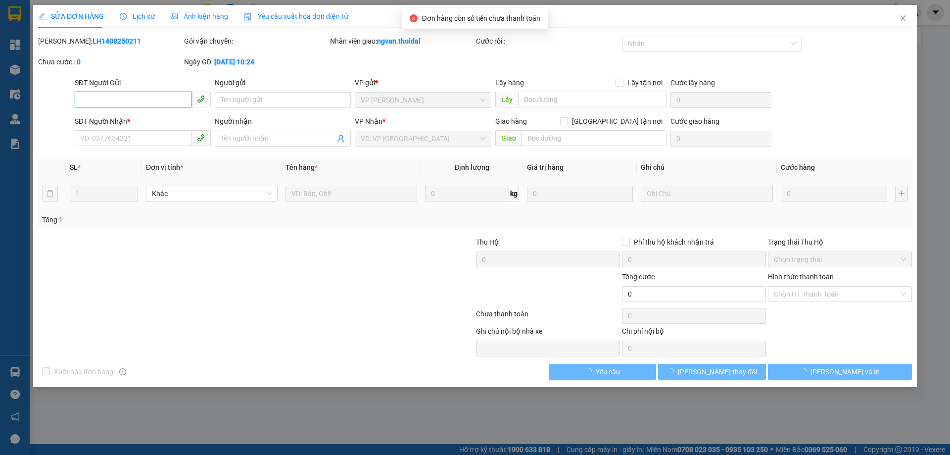
type input "0989380368"
type input "Đinh nhung- gửi giấy tờ"
type input "0944430723"
type input "CHỊ BÍCH"
type input "30.000"
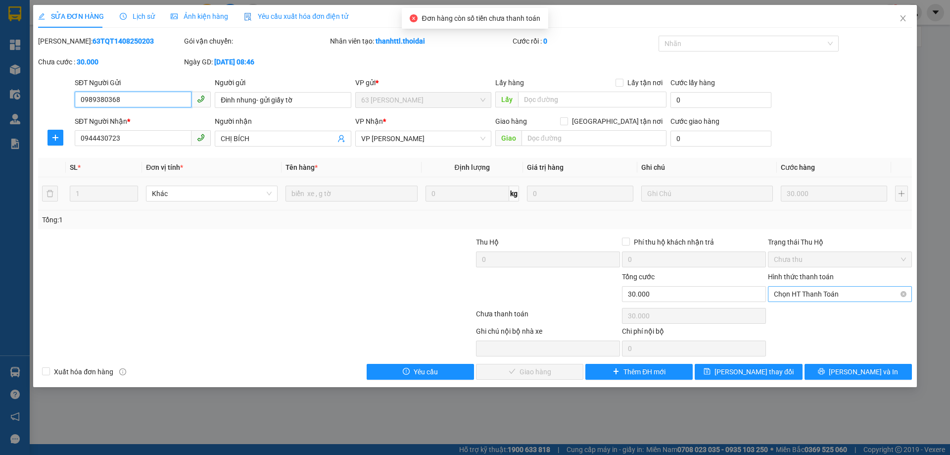
click at [842, 294] on span "Chọn HT Thanh Toán" at bounding box center [840, 294] width 132 height 15
drag, startPoint x: 814, startPoint y: 311, endPoint x: 631, endPoint y: 349, distance: 186.5
click at [813, 311] on div "Tại văn phòng" at bounding box center [840, 313] width 132 height 11
type input "0"
click at [551, 371] on span "[PERSON_NAME] và Giao hàng" at bounding box center [542, 371] width 95 height 11
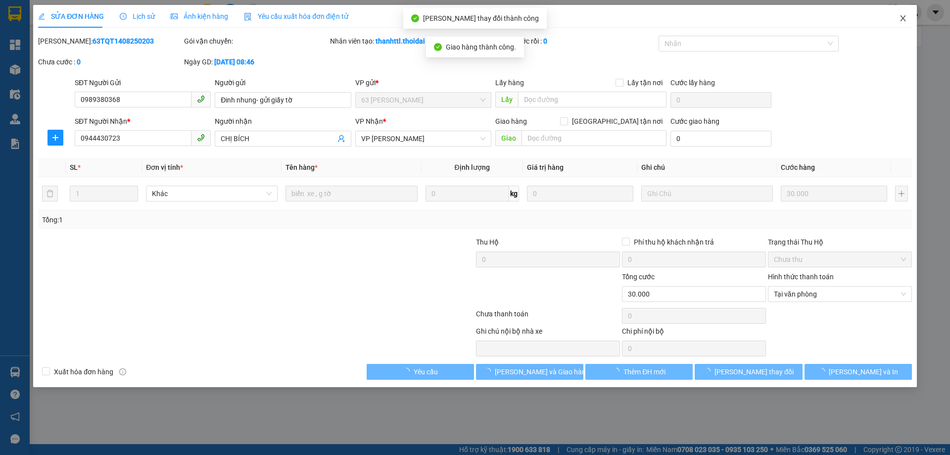
click at [900, 19] on icon "close" at bounding box center [903, 18] width 8 height 8
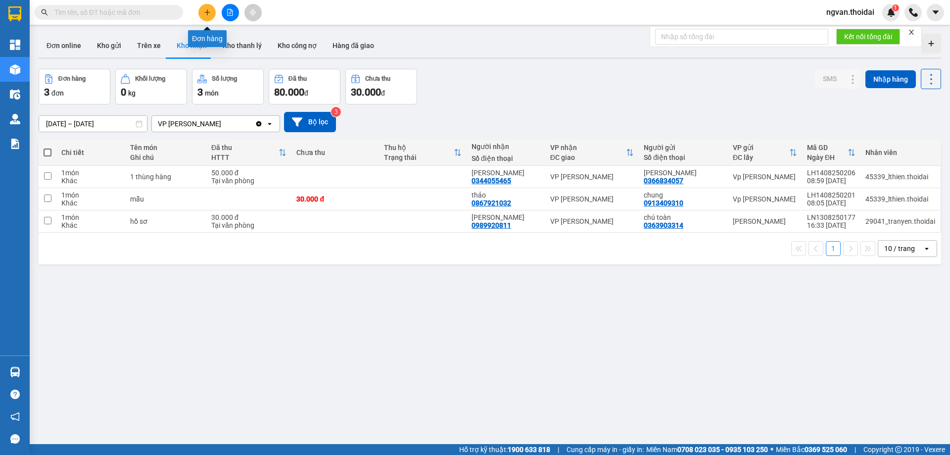
click at [209, 15] on icon "plus" at bounding box center [207, 12] width 7 height 7
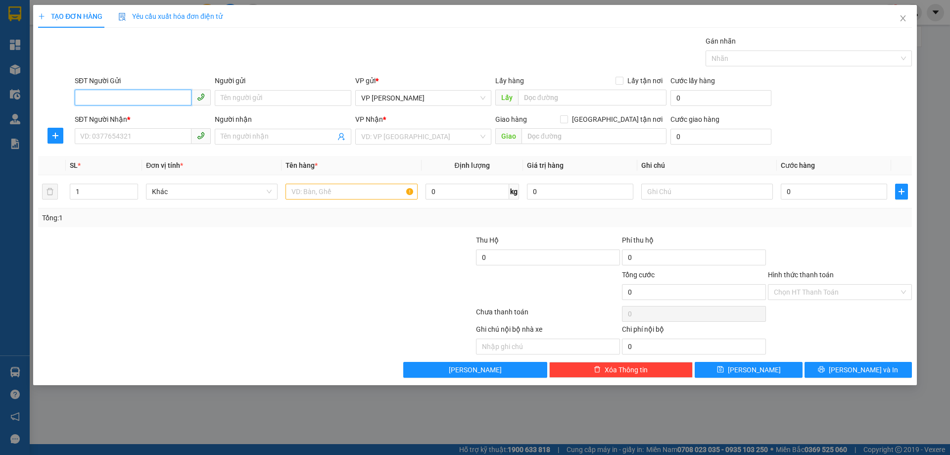
drag, startPoint x: 133, startPoint y: 99, endPoint x: 126, endPoint y: 99, distance: 7.4
click at [131, 99] on input "SĐT Người Gửi" at bounding box center [133, 98] width 117 height 16
drag, startPoint x: 137, startPoint y: 99, endPoint x: 193, endPoint y: 100, distance: 56.0
click at [137, 100] on input "0363823190" at bounding box center [133, 98] width 117 height 16
type input "0363823190"
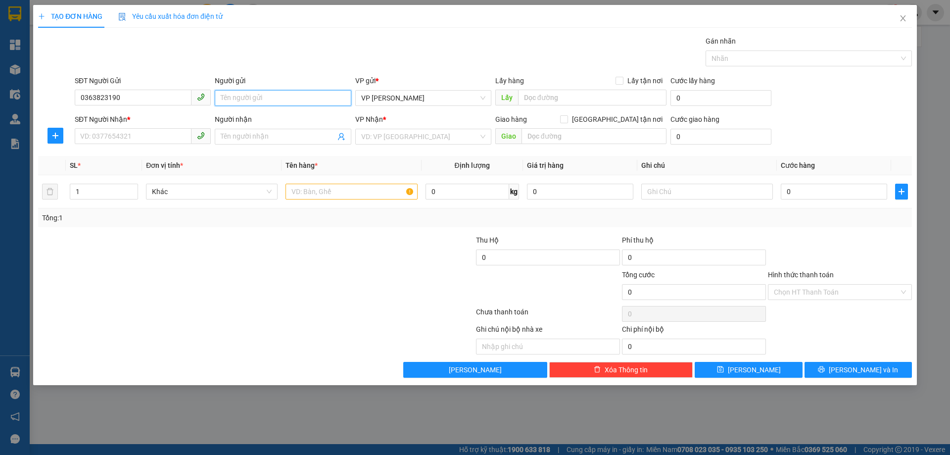
drag, startPoint x: 220, startPoint y: 98, endPoint x: 226, endPoint y: 98, distance: 5.9
click at [221, 98] on input "Người gửi" at bounding box center [283, 98] width 136 height 16
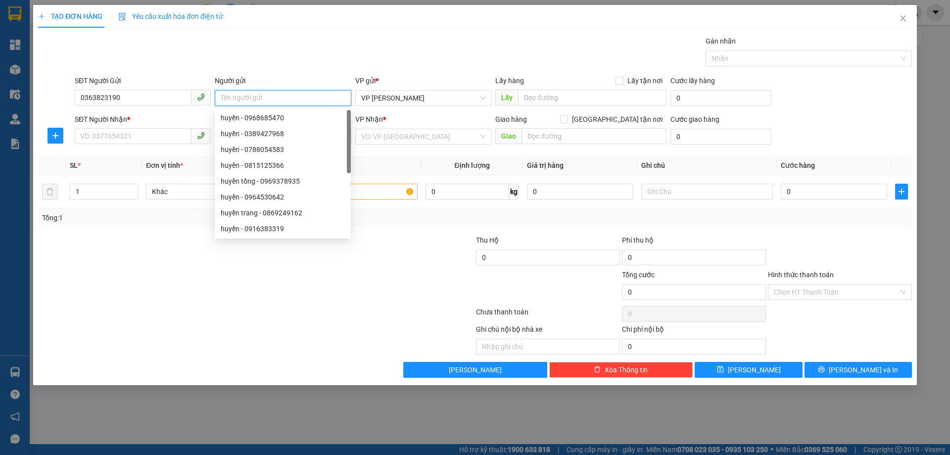
click at [238, 99] on input "Người gửi" at bounding box center [283, 98] width 136 height 16
click at [239, 99] on input "Người gửi" at bounding box center [283, 98] width 136 height 16
type input "hương"
click at [88, 135] on input "SĐT Người Nhận *" at bounding box center [133, 136] width 117 height 16
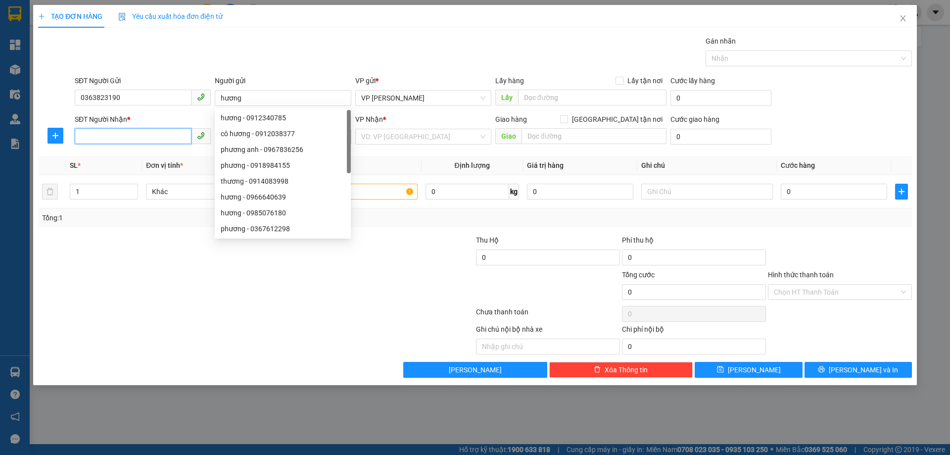
click at [88, 135] on input "SĐT Người Nhận *" at bounding box center [133, 136] width 117 height 16
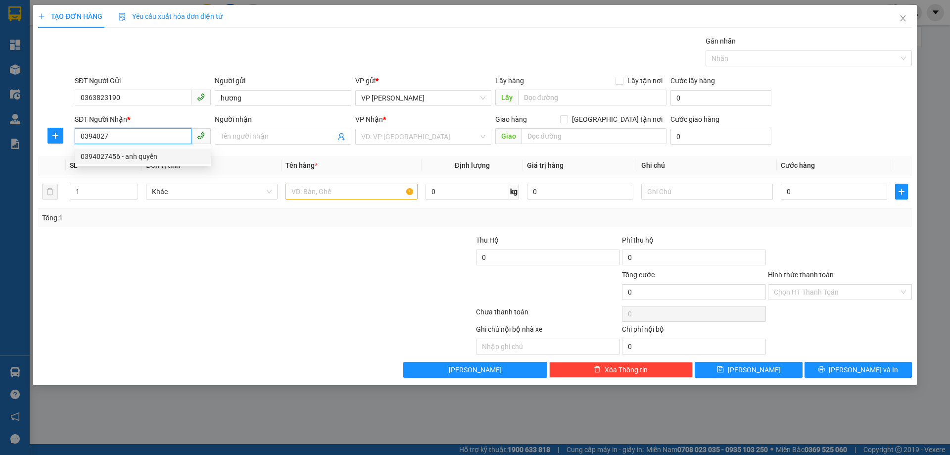
click at [98, 156] on div "0394027456 - anh quyền" at bounding box center [143, 156] width 124 height 11
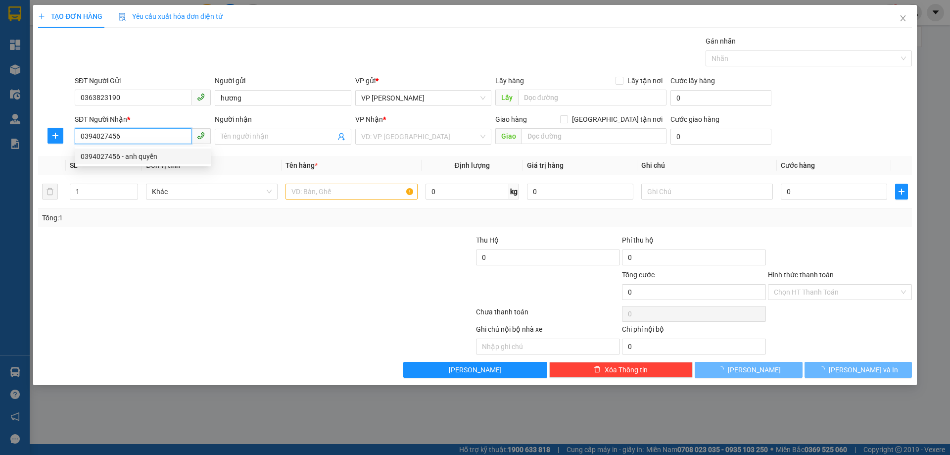
type input "0394027456"
drag, startPoint x: 266, startPoint y: 266, endPoint x: 365, endPoint y: 285, distance: 100.8
click at [266, 267] on div at bounding box center [183, 252] width 292 height 35
type input "anh quyền"
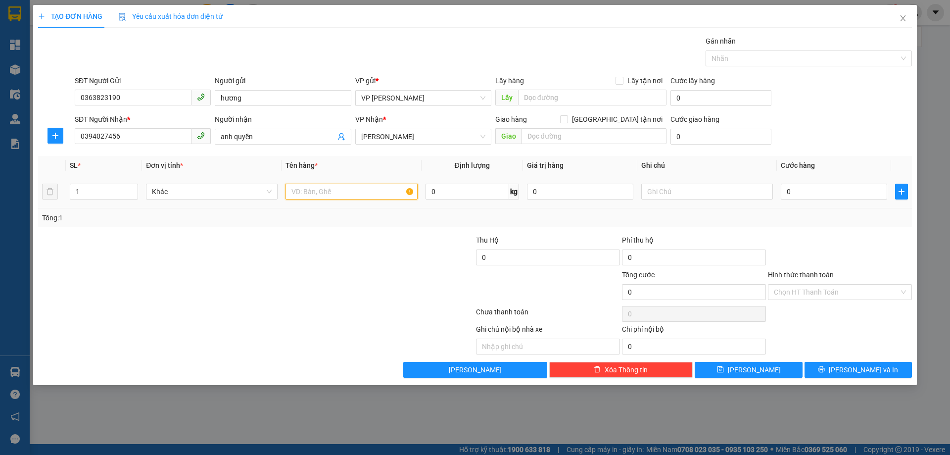
click at [329, 193] on input "text" at bounding box center [352, 192] width 132 height 16
type input "biển số"
click at [788, 192] on input "0" at bounding box center [834, 192] width 106 height 16
type input "3"
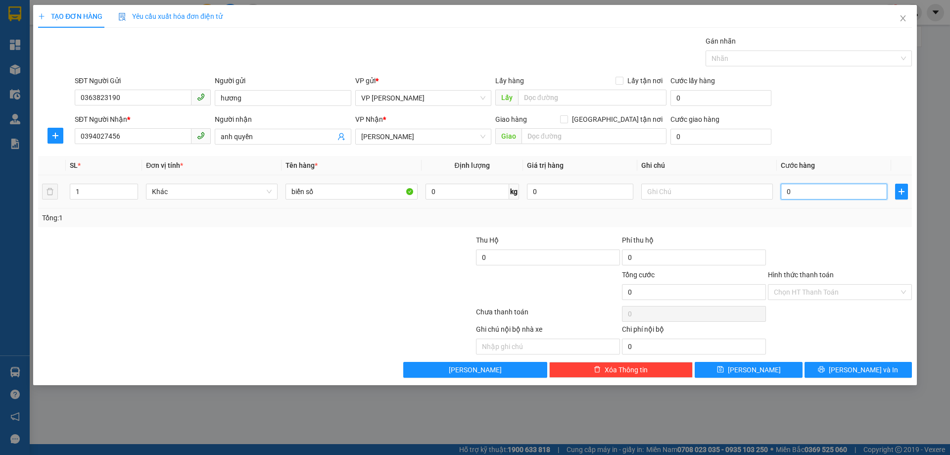
type input "3"
type input "30"
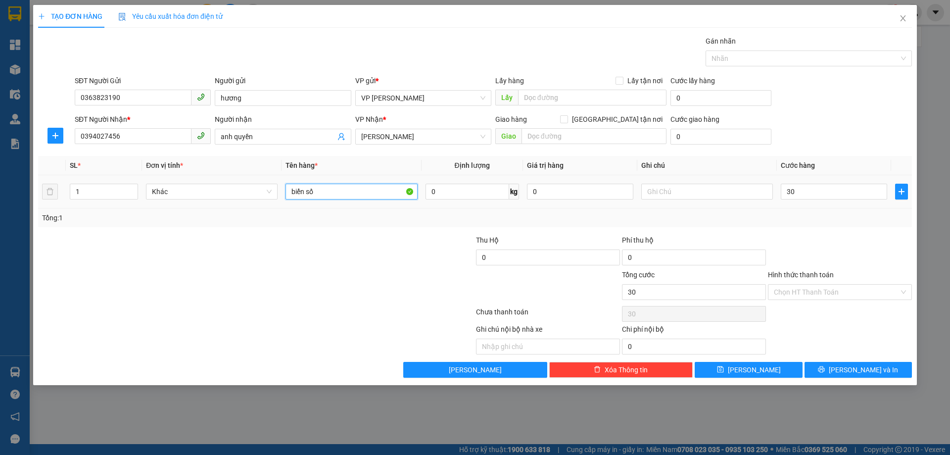
type input "30.000"
drag, startPoint x: 311, startPoint y: 194, endPoint x: 196, endPoint y: 204, distance: 115.8
click at [196, 204] on tr "1 Khác biển số 0 kg 0 30.000" at bounding box center [475, 191] width 874 height 33
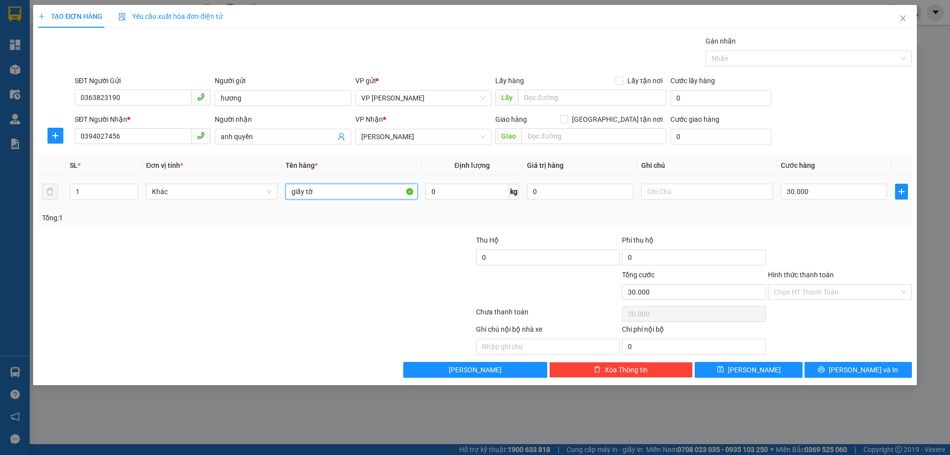
type input "giấy tờ"
click at [835, 289] on input "Hình thức thanh toán" at bounding box center [836, 292] width 125 height 15
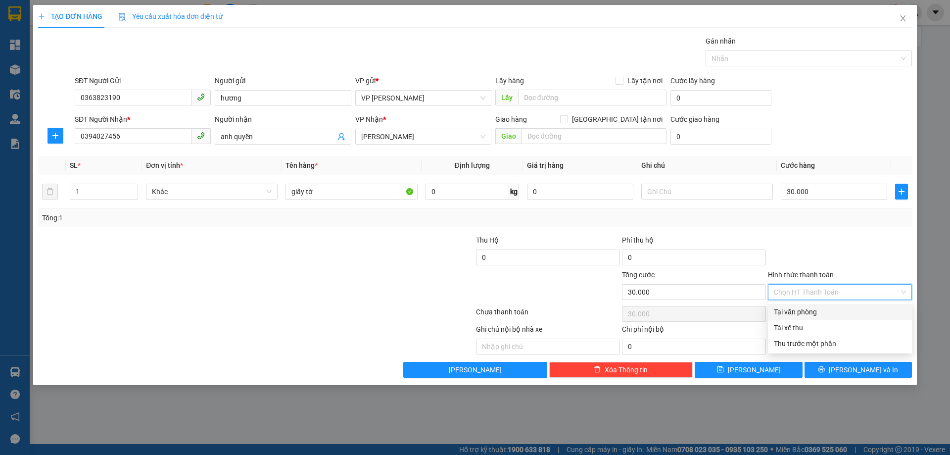
drag, startPoint x: 819, startPoint y: 308, endPoint x: 826, endPoint y: 305, distance: 7.3
click at [819, 309] on div "Tại văn phòng" at bounding box center [840, 311] width 132 height 11
drag, startPoint x: 835, startPoint y: 221, endPoint x: 900, endPoint y: 316, distance: 116.0
click at [835, 225] on div "Tổng: 1" at bounding box center [475, 217] width 874 height 19
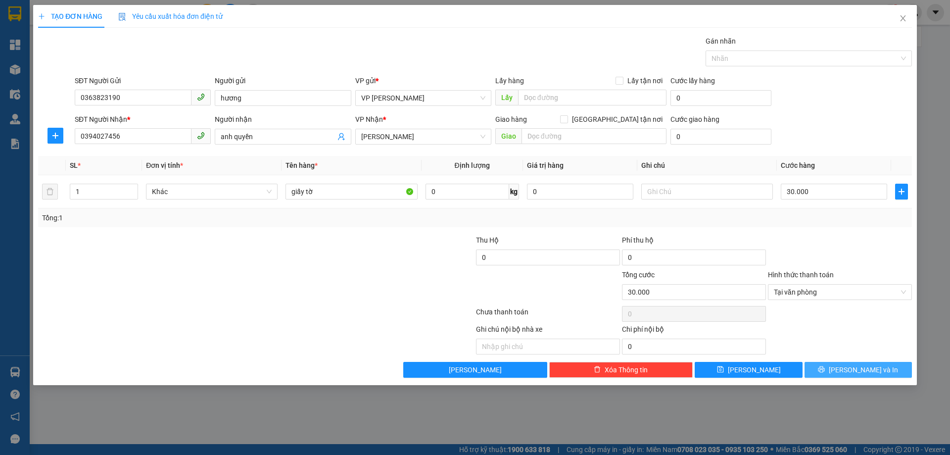
click at [867, 367] on span "[PERSON_NAME] và In" at bounding box center [863, 369] width 69 height 11
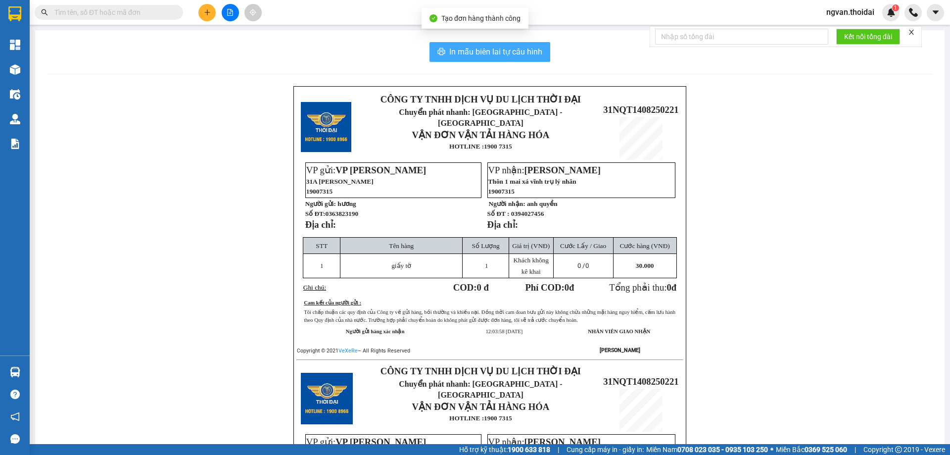
click at [493, 43] on button "In mẫu biên lai tự cấu hình" at bounding box center [490, 52] width 121 height 20
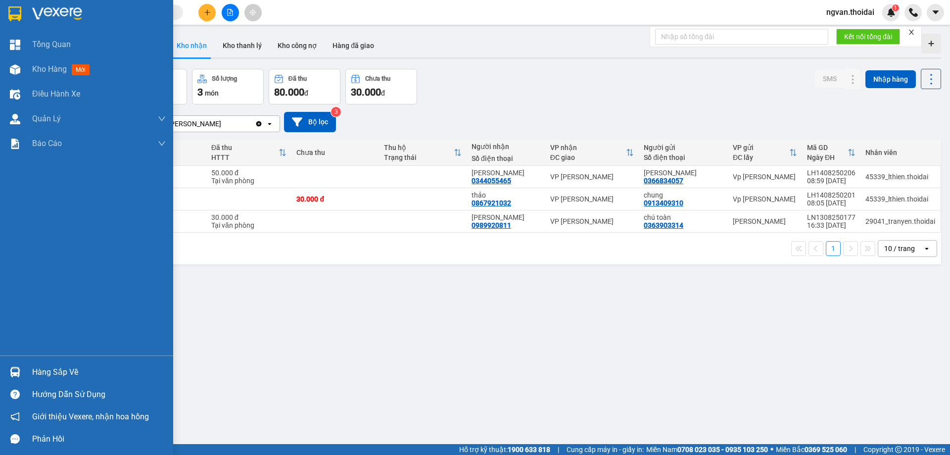
click at [13, 383] on div "Hướng dẫn sử dụng" at bounding box center [86, 394] width 173 height 22
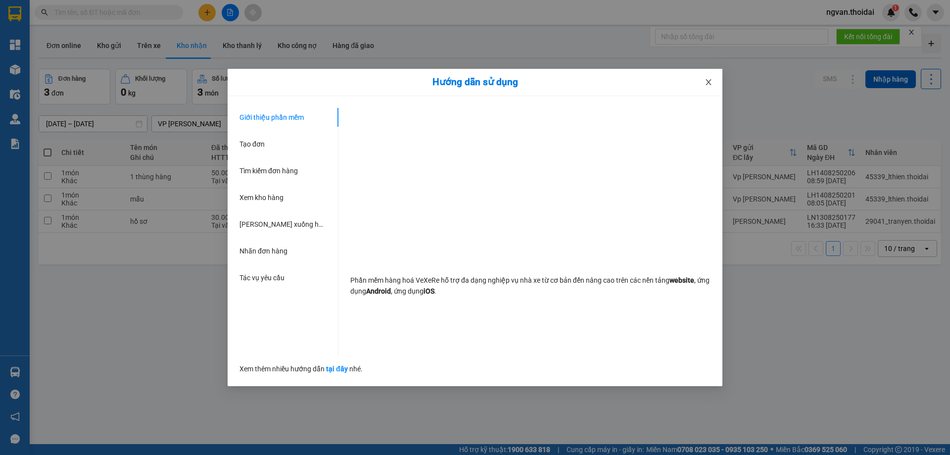
click at [706, 82] on icon "close" at bounding box center [709, 82] width 8 height 8
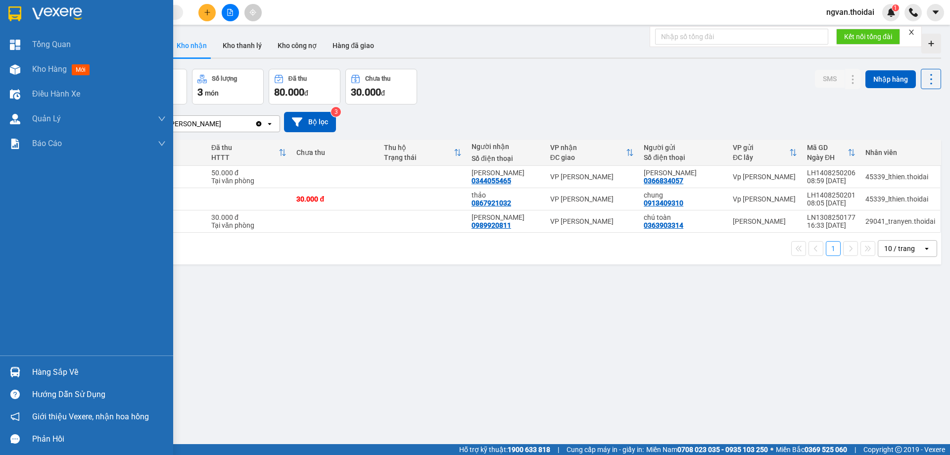
click at [6, 377] on div at bounding box center [14, 371] width 17 height 17
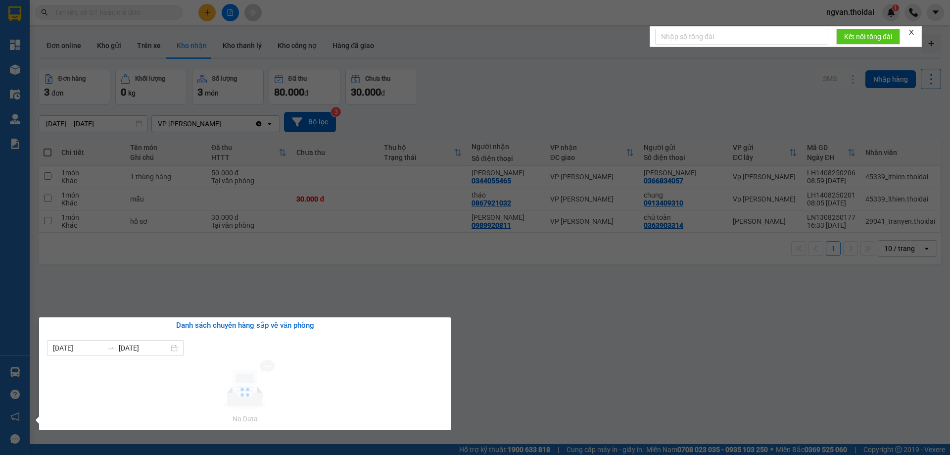
click at [552, 377] on section "Kết quả tìm kiếm ( 0 ) Bộ lọc No Data ngvan.thoidai 1 Tổng Quan Kho hàng mới Đi…" at bounding box center [475, 227] width 950 height 455
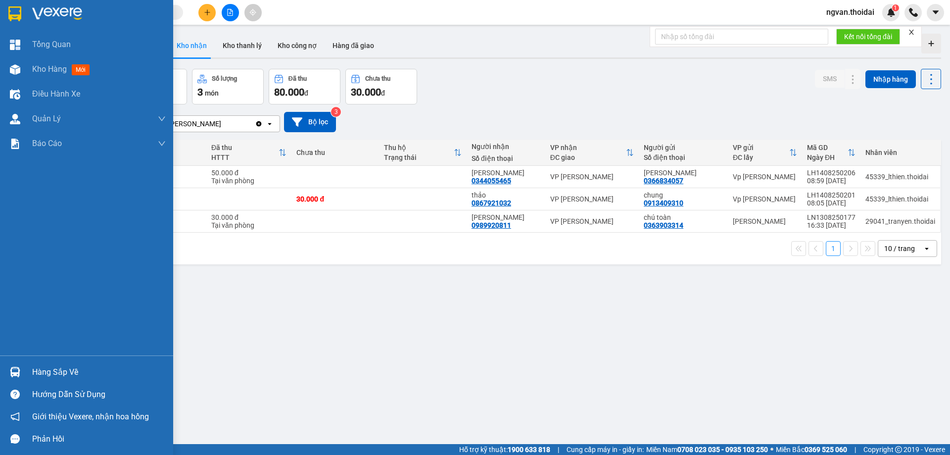
click at [24, 372] on div "Hàng sắp về" at bounding box center [86, 372] width 173 height 22
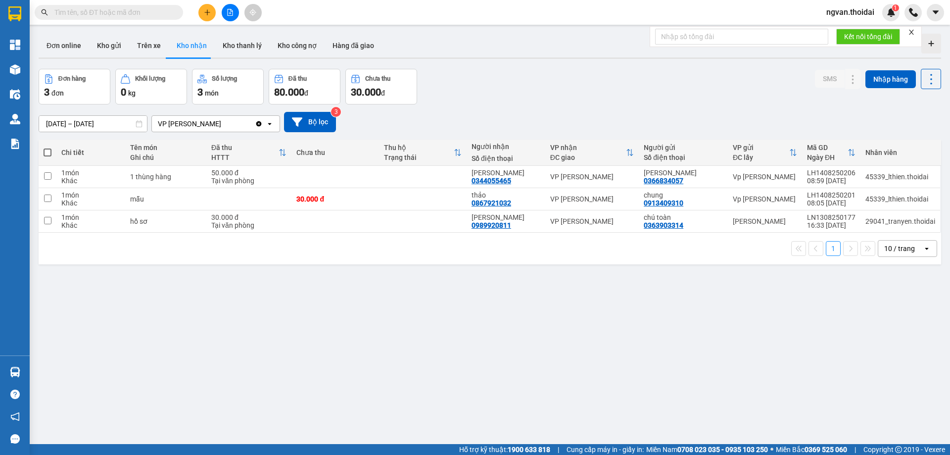
click at [501, 376] on section "Kết quả tìm kiếm ( 0 ) Bộ lọc No Data ngvan.thoidai 1 Tổng Quan Kho hàng mới Đi…" at bounding box center [475, 227] width 950 height 455
click at [870, 176] on icon at bounding box center [873, 176] width 7 height 7
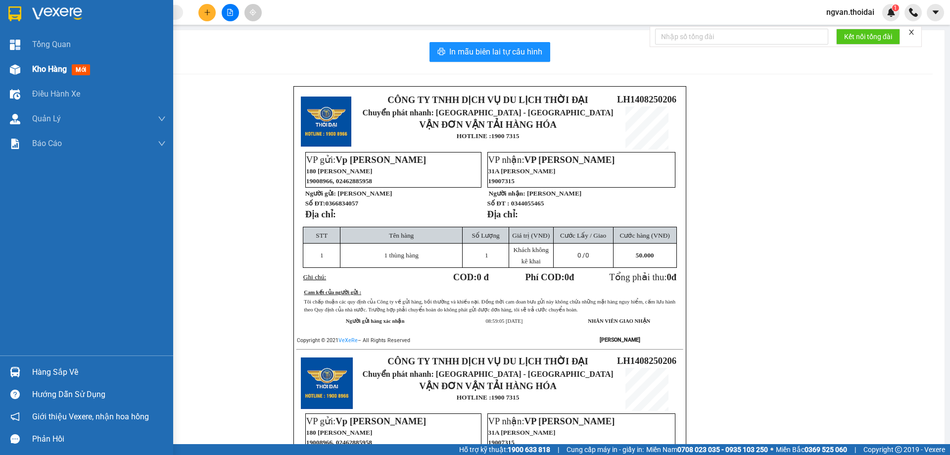
click at [41, 73] on span "Kho hàng" at bounding box center [49, 68] width 35 height 9
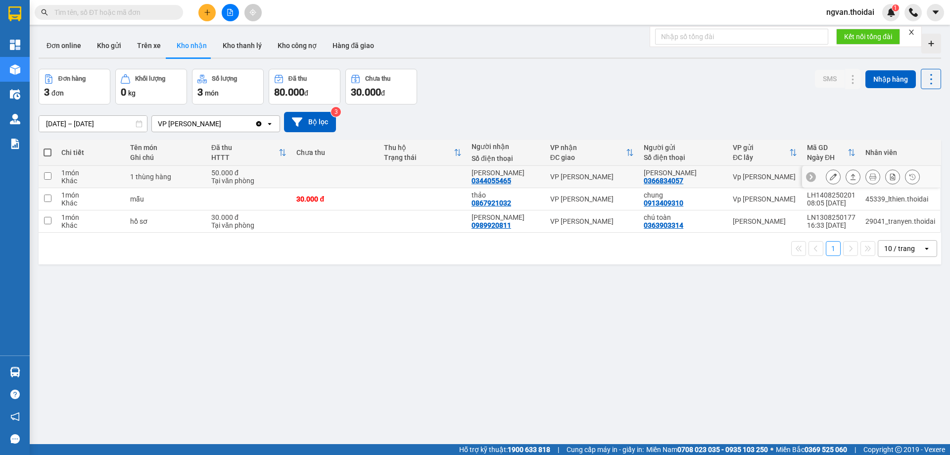
click at [850, 177] on icon at bounding box center [853, 176] width 7 height 7
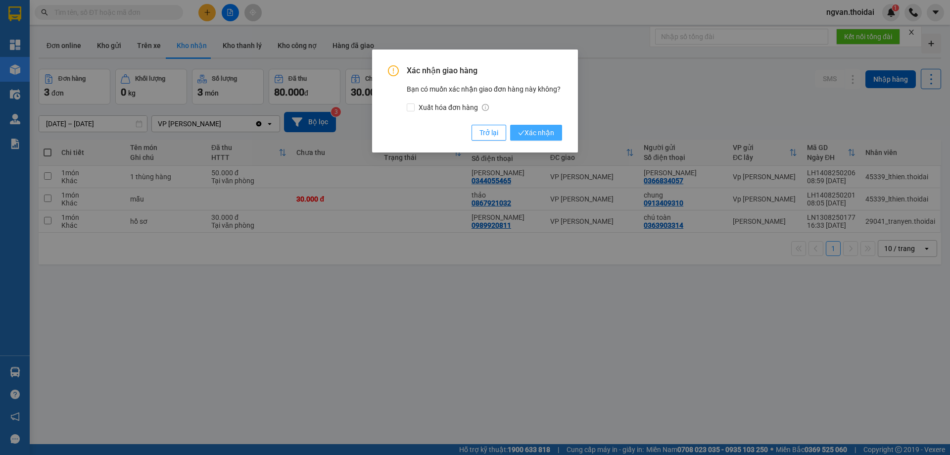
click at [548, 132] on span "Xác nhận" at bounding box center [536, 132] width 36 height 11
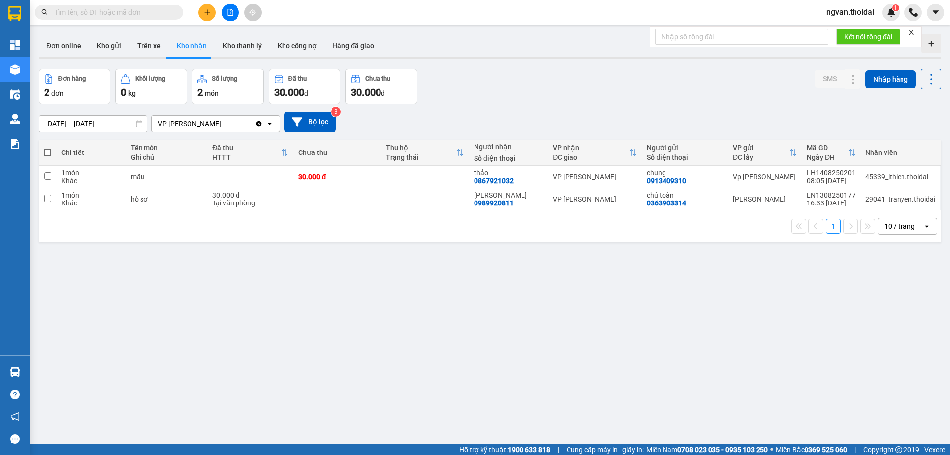
click at [871, 10] on span "ngvan.thoidai" at bounding box center [851, 12] width 64 height 12
click at [853, 32] on span "Đăng xuất" at bounding box center [855, 30] width 43 height 11
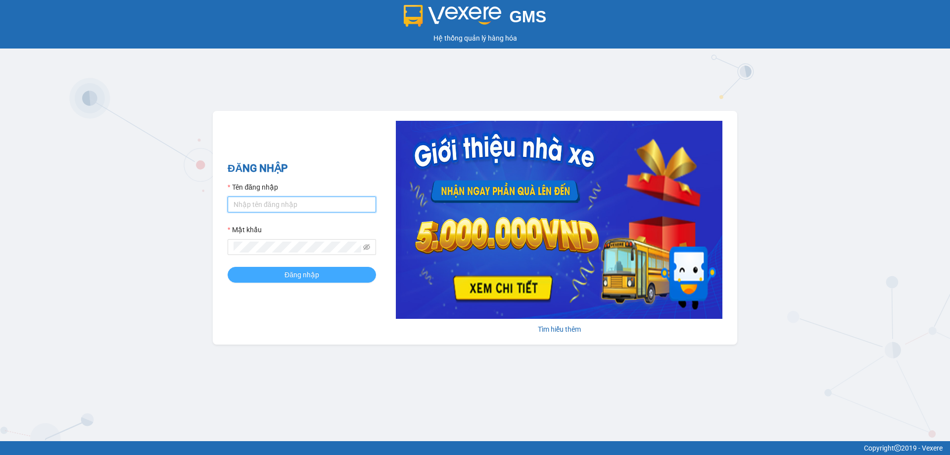
type input "ttnguyen.thoidai"
drag, startPoint x: 307, startPoint y: 276, endPoint x: 312, endPoint y: 232, distance: 44.8
click at [308, 276] on span "Đăng nhập" at bounding box center [302, 274] width 35 height 11
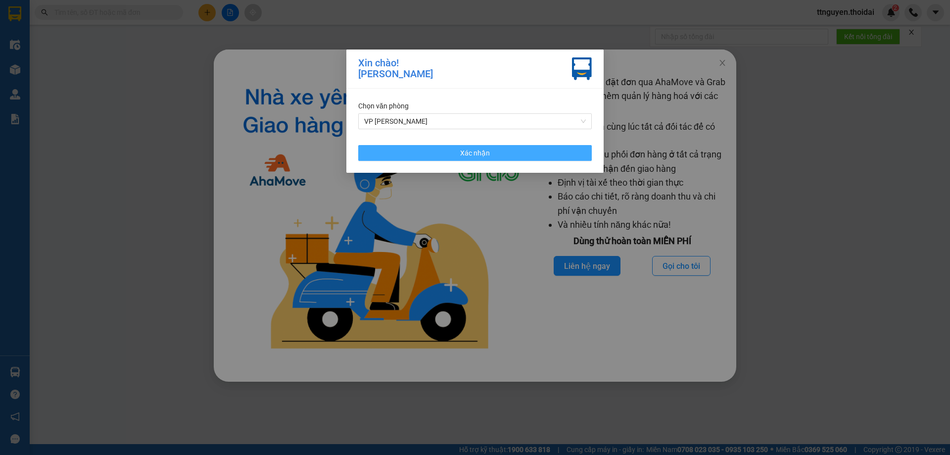
click at [486, 156] on span "Xác nhận" at bounding box center [475, 153] width 30 height 11
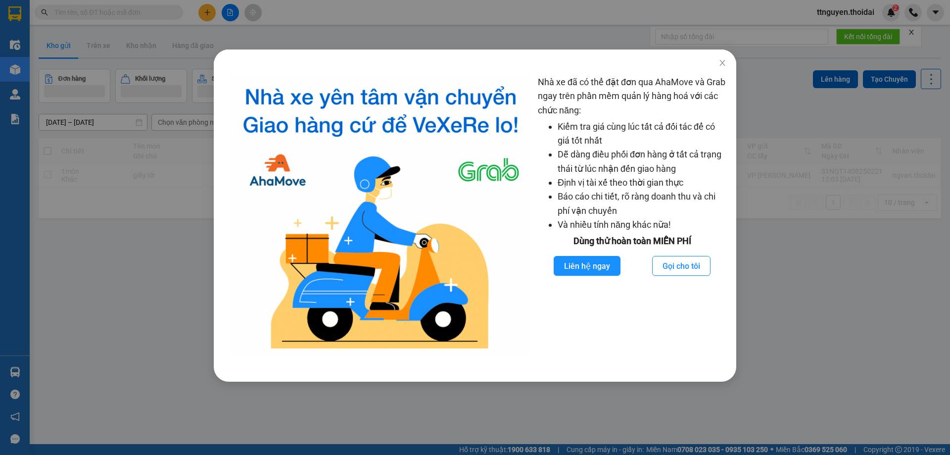
click at [863, 305] on div "Nhà xe đã có thể đặt đơn qua AhaMove và Grab ngay trên phần mềm quản lý hàng ho…" at bounding box center [475, 227] width 950 height 455
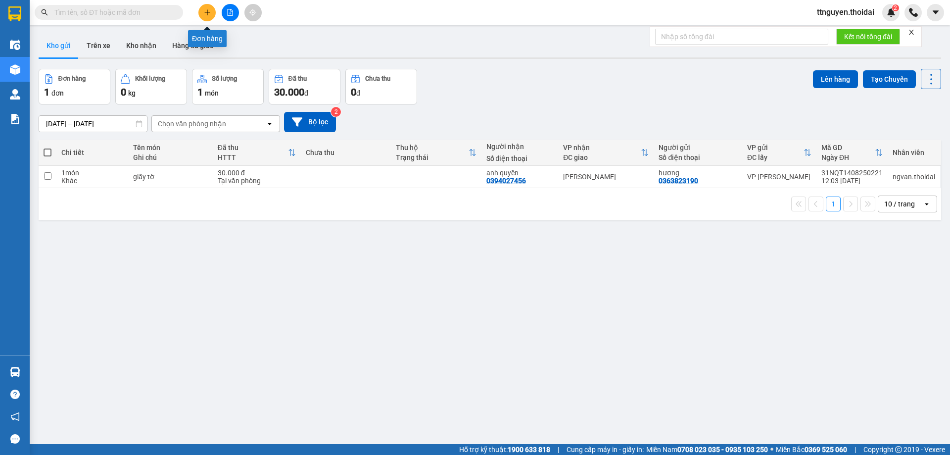
click at [211, 17] on button at bounding box center [207, 12] width 17 height 17
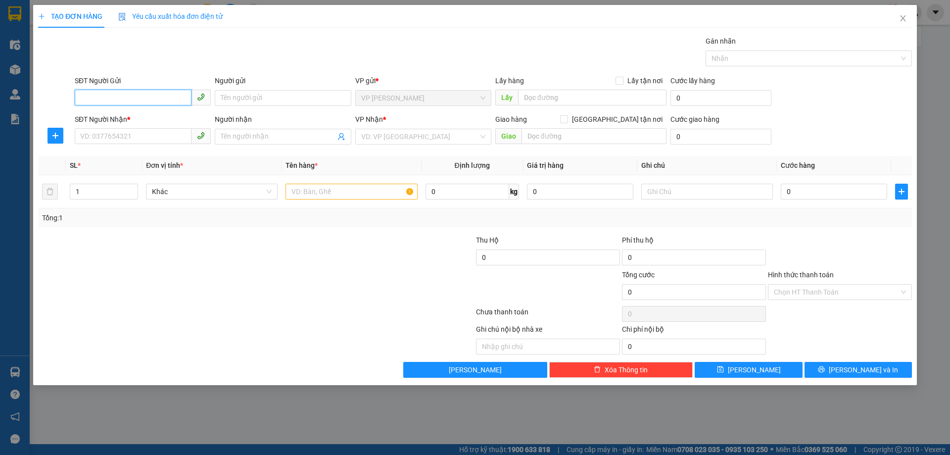
click at [165, 98] on input "SĐT Người Gửi" at bounding box center [133, 98] width 117 height 16
drag, startPoint x: 121, startPoint y: 98, endPoint x: 132, endPoint y: 95, distance: 11.9
click at [121, 98] on input "SĐT Người Gửi" at bounding box center [133, 98] width 117 height 16
drag, startPoint x: 136, startPoint y: 93, endPoint x: 180, endPoint y: 68, distance: 50.7
click at [138, 91] on input "SĐT Người Gửi" at bounding box center [133, 98] width 117 height 16
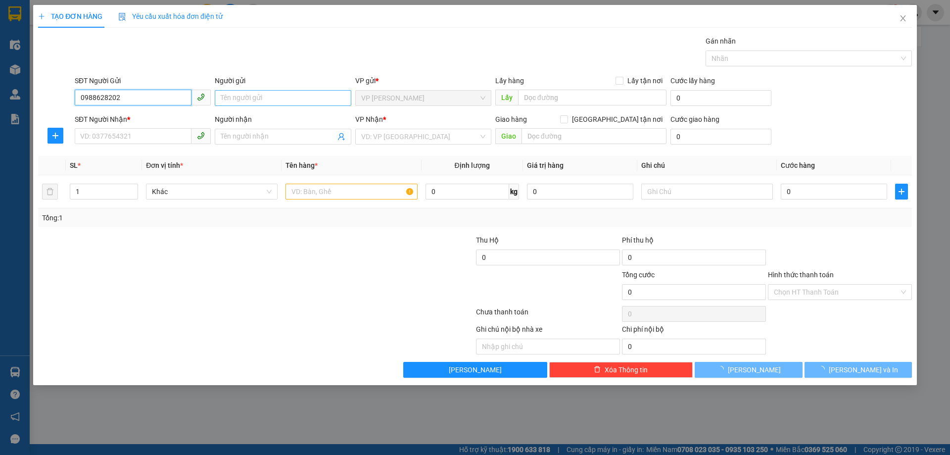
type input "0988628202"
click at [242, 100] on input "Người gửi" at bounding box center [283, 98] width 136 height 16
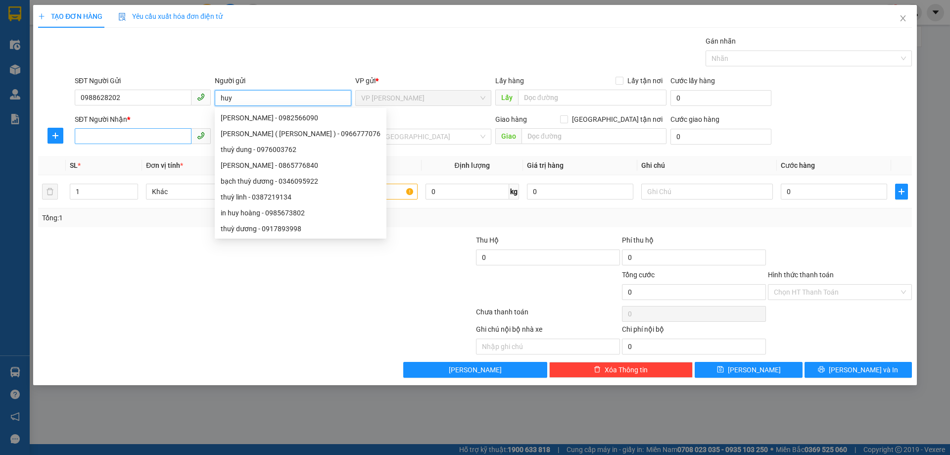
type input "huy"
click at [149, 136] on input "SĐT Người Nhận *" at bounding box center [133, 136] width 117 height 16
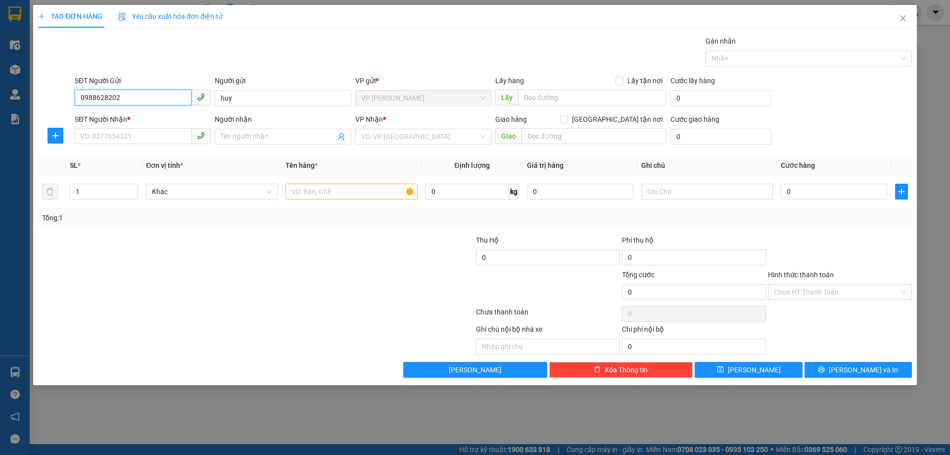
drag, startPoint x: 120, startPoint y: 99, endPoint x: 49, endPoint y: 99, distance: 71.8
click at [49, 99] on div "SĐT Người Gửi 0988628202 0988628202 Người gửi huy VP gửi * VP Nguyễn Quốc Trị L…" at bounding box center [475, 92] width 876 height 35
paste input "0988628202"
click at [155, 137] on input "0988628202" at bounding box center [133, 136] width 117 height 16
type input "0988628202"
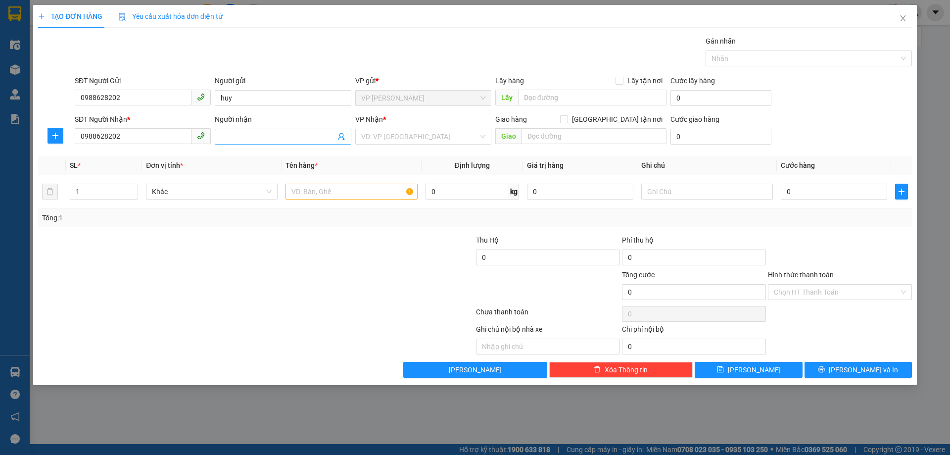
click at [259, 135] on input "Người nhận" at bounding box center [278, 136] width 114 height 11
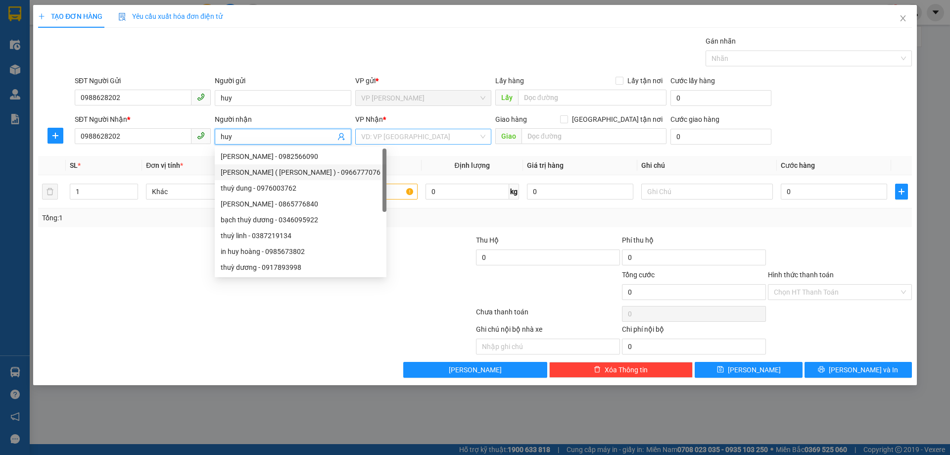
type input "huy"
click at [387, 142] on input "search" at bounding box center [419, 136] width 117 height 15
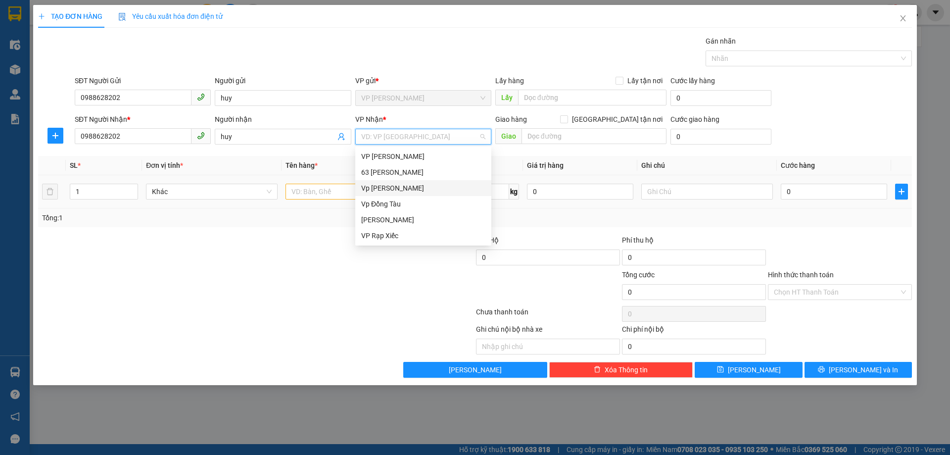
click at [384, 188] on div "Vp [PERSON_NAME]" at bounding box center [423, 188] width 124 height 11
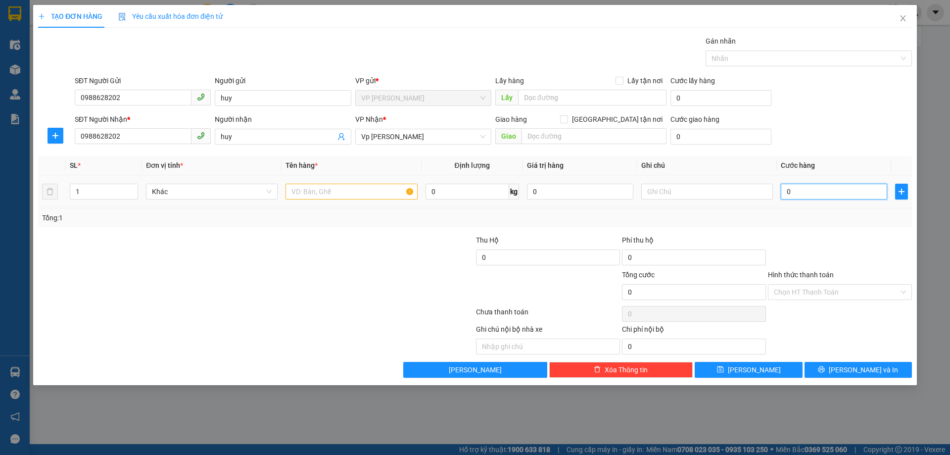
click at [844, 189] on input "0" at bounding box center [834, 192] width 106 height 16
type input "0"
drag, startPoint x: 130, startPoint y: 133, endPoint x: 24, endPoint y: 131, distance: 106.5
click at [24, 131] on div "TẠO ĐƠN HÀNG Yêu cầu xuất hóa đơn điện tử Transit Pickup Surcharge Ids Transit …" at bounding box center [475, 227] width 950 height 455
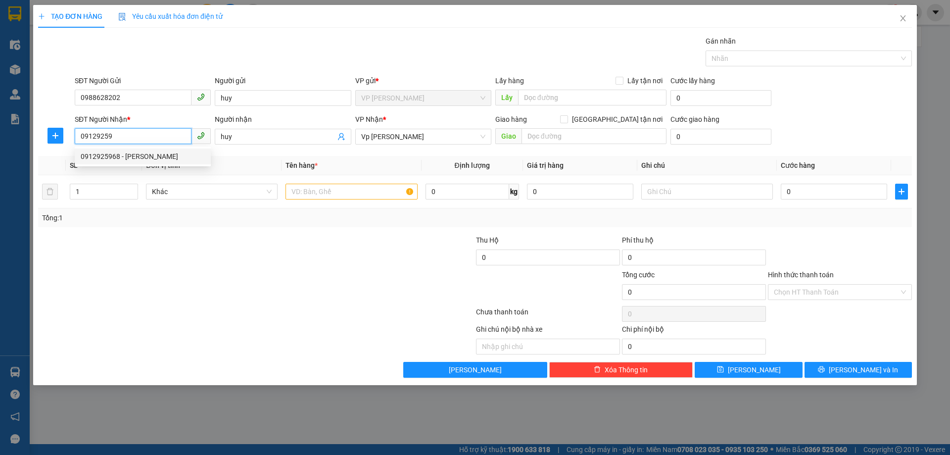
click at [168, 156] on div "0912925968 - trương văn vịnh" at bounding box center [143, 156] width 124 height 11
type input "0912925968"
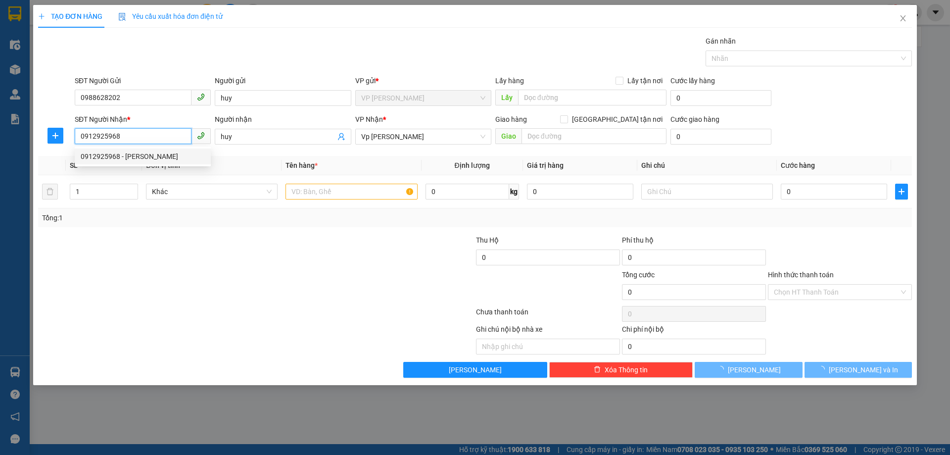
type input "trương văn vịnh"
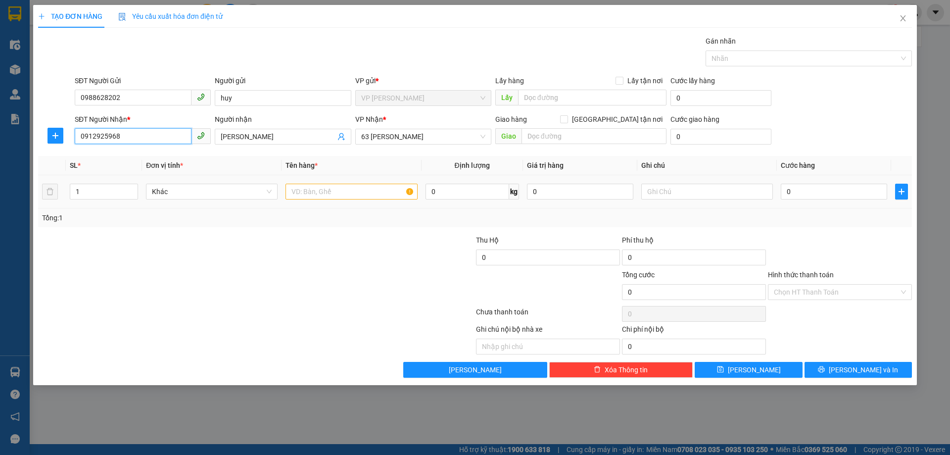
type input "0912925968"
click at [363, 194] on input "text" at bounding box center [352, 192] width 132 height 16
type input "thùng sơn"
click at [815, 195] on input "0" at bounding box center [834, 192] width 106 height 16
type input "04"
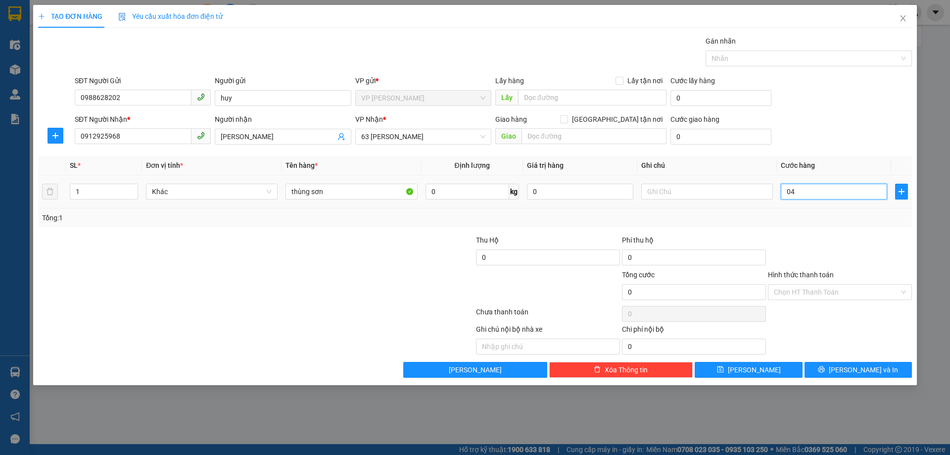
type input "4"
type input "040"
type input "40"
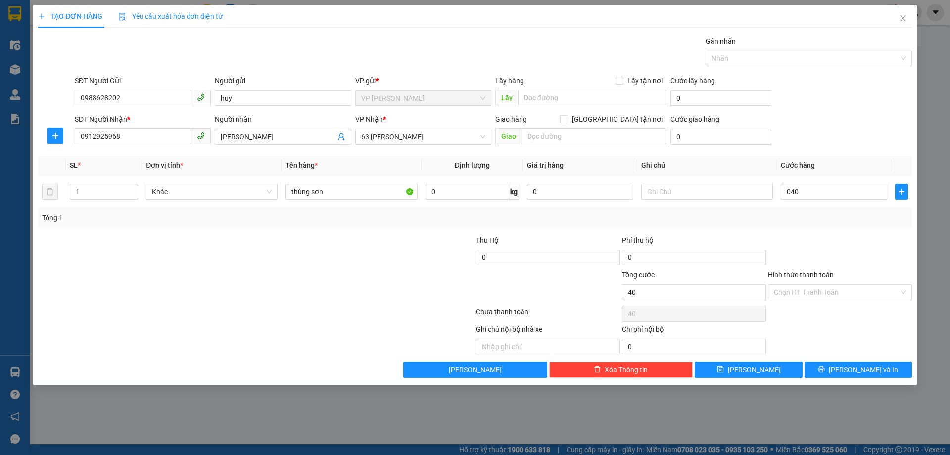
click at [800, 240] on div at bounding box center [840, 252] width 146 height 35
type input "40.000"
click at [854, 363] on button "[PERSON_NAME] và In" at bounding box center [858, 370] width 107 height 16
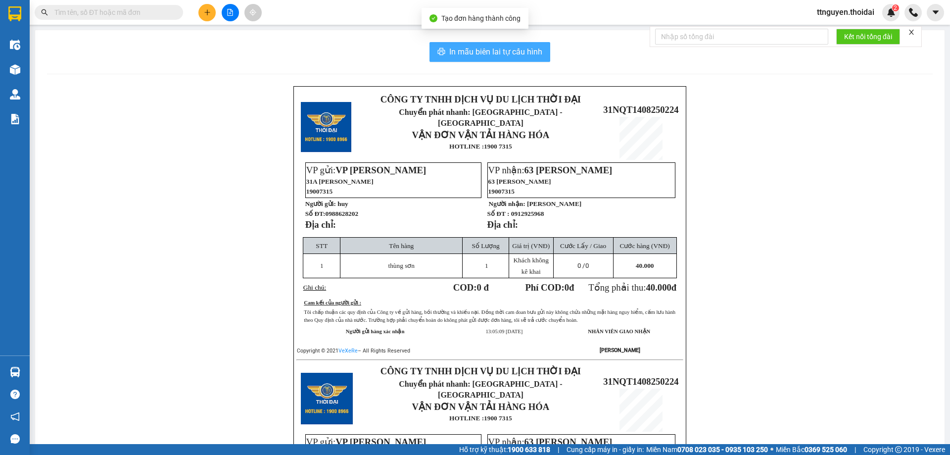
click at [492, 53] on span "In mẫu biên lai tự cấu hình" at bounding box center [495, 52] width 93 height 12
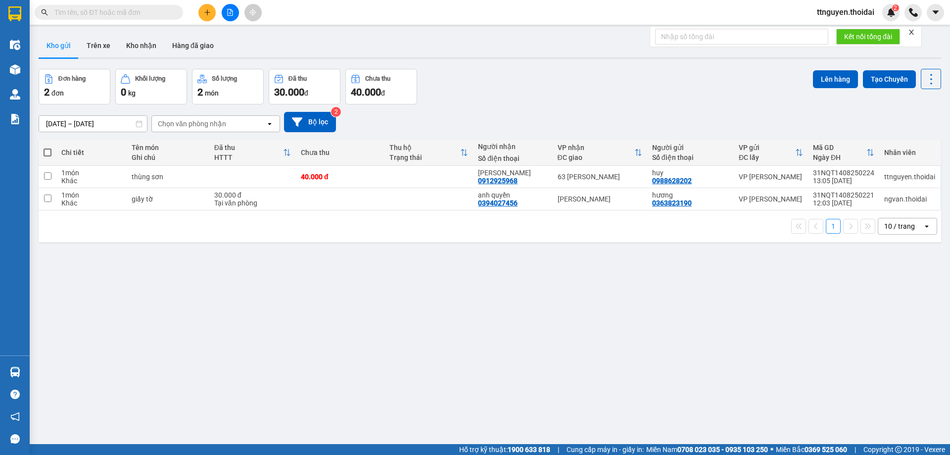
paste input "0973999871"
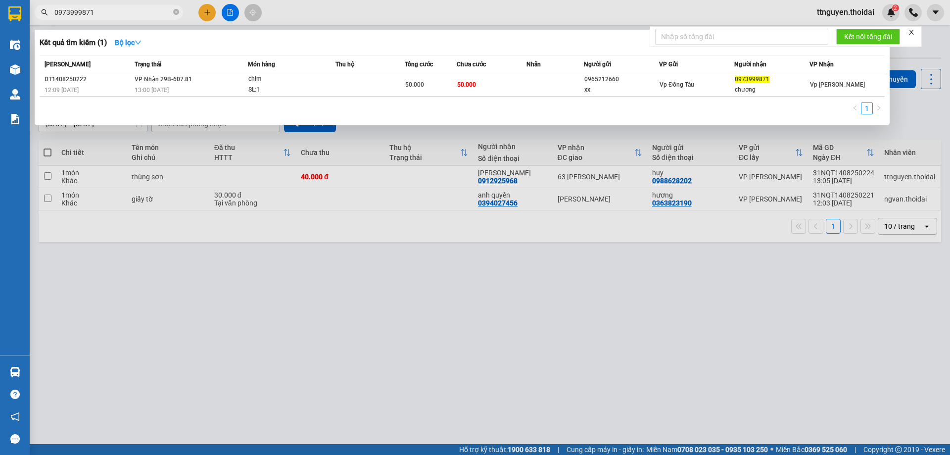
type input "0973999871"
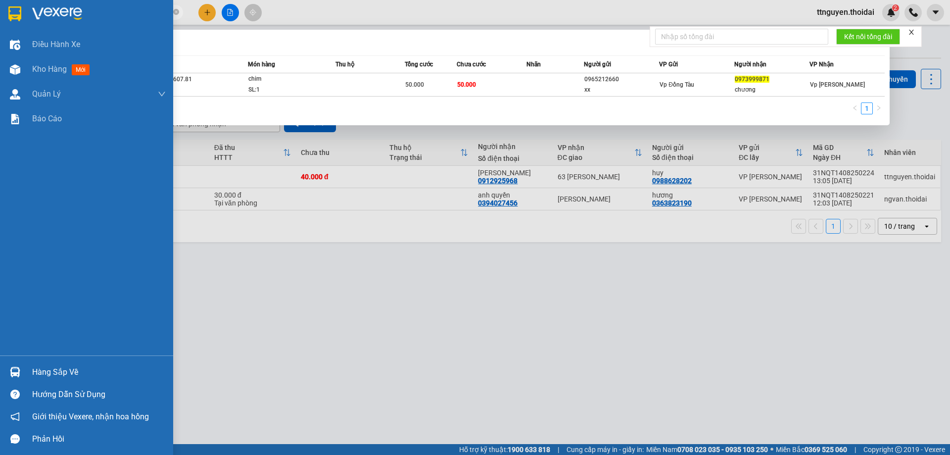
drag, startPoint x: 45, startPoint y: 372, endPoint x: 139, endPoint y: 371, distance: 94.1
click at [46, 372] on div "Hàng sắp về" at bounding box center [99, 372] width 134 height 15
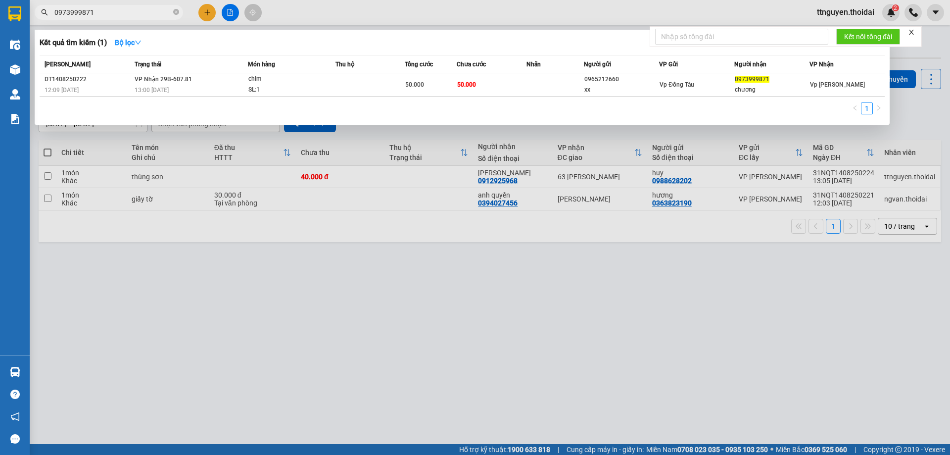
click at [495, 380] on section "Kết quả tìm kiếm ( 1 ) Bộ lọc Mã ĐH Trạng thái Món hàng Thu hộ Tổng cước Chưa c…" at bounding box center [475, 227] width 950 height 455
click at [203, 13] on div at bounding box center [475, 227] width 950 height 455
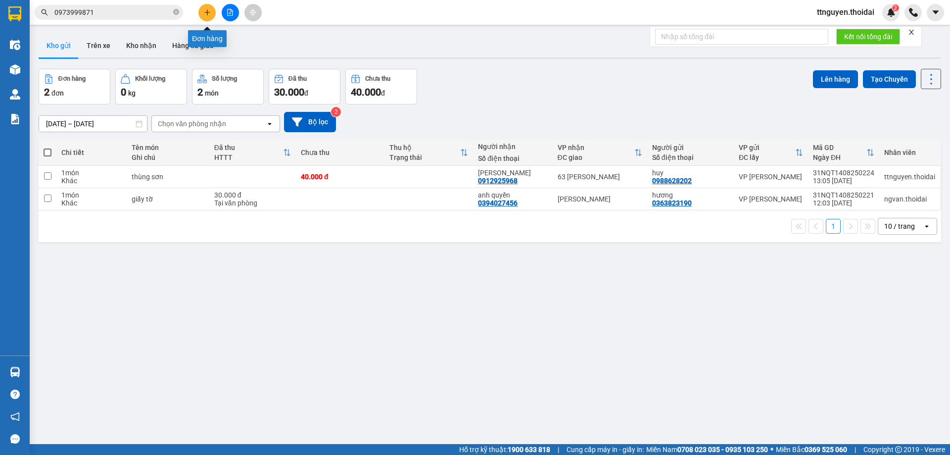
click at [208, 13] on icon "plus" at bounding box center [207, 12] width 7 height 7
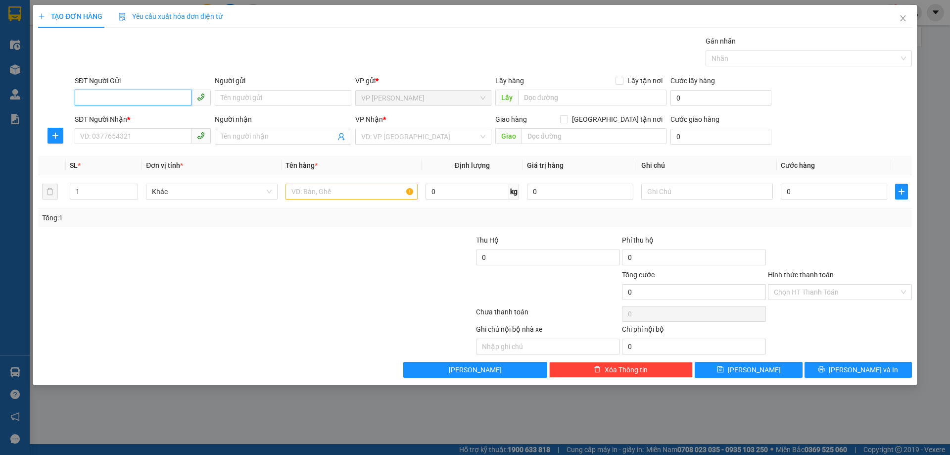
click at [146, 91] on input "SĐT Người Gửi" at bounding box center [133, 98] width 117 height 16
type input "0988174275"
click at [145, 117] on div "0988174275 - Anh Linh" at bounding box center [143, 117] width 124 height 11
type input "[PERSON_NAME]"
type input "0988174275"
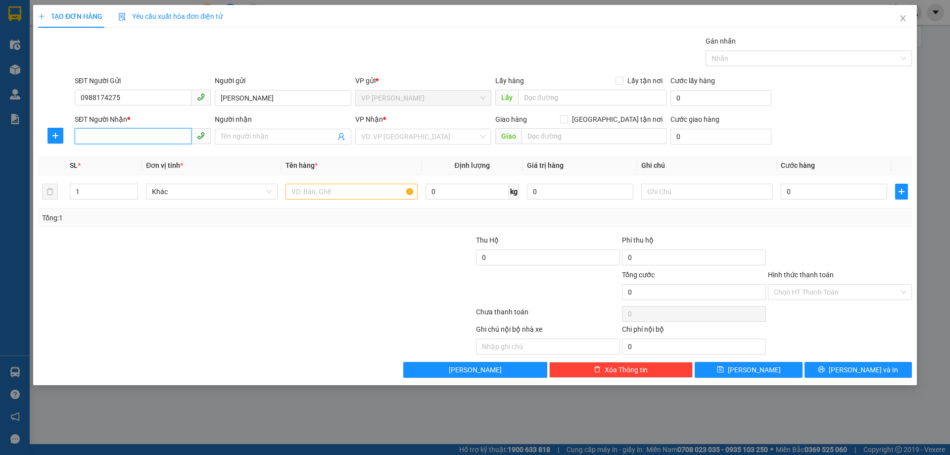
click at [143, 132] on input "SĐT Người Nhận *" at bounding box center [133, 136] width 117 height 16
drag, startPoint x: 155, startPoint y: 168, endPoint x: 172, endPoint y: 179, distance: 20.3
click at [155, 167] on div "0916079889 - Phượng hà nam" at bounding box center [143, 172] width 124 height 11
type input "0916079889"
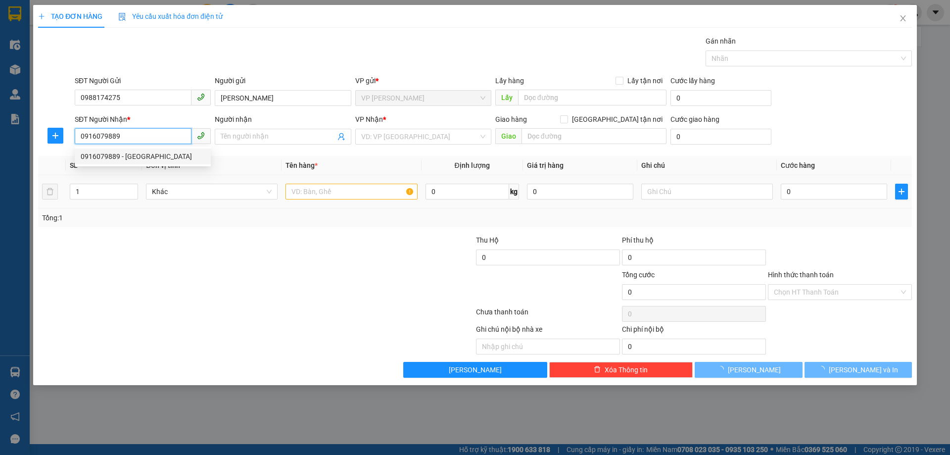
type input "Phượng hà nam"
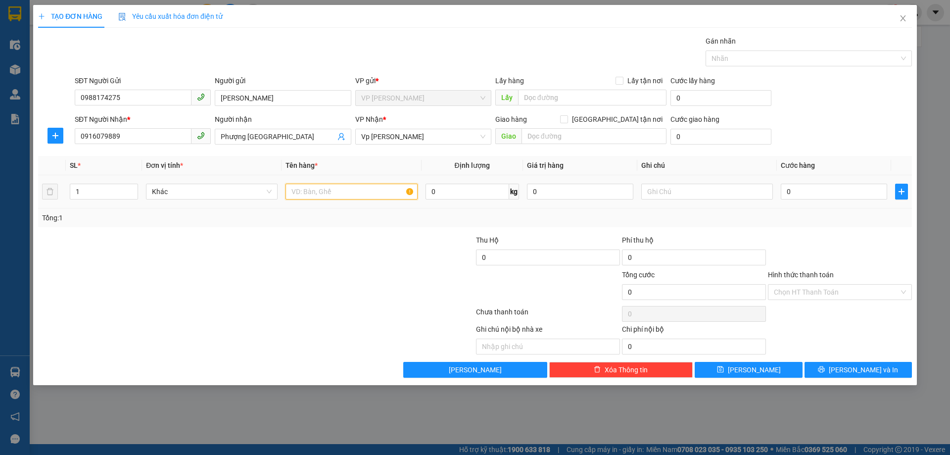
click at [330, 193] on input "text" at bounding box center [352, 192] width 132 height 16
type input "giấy tở"
click at [831, 193] on input "0" at bounding box center [834, 192] width 106 height 16
type input "03"
type input "3"
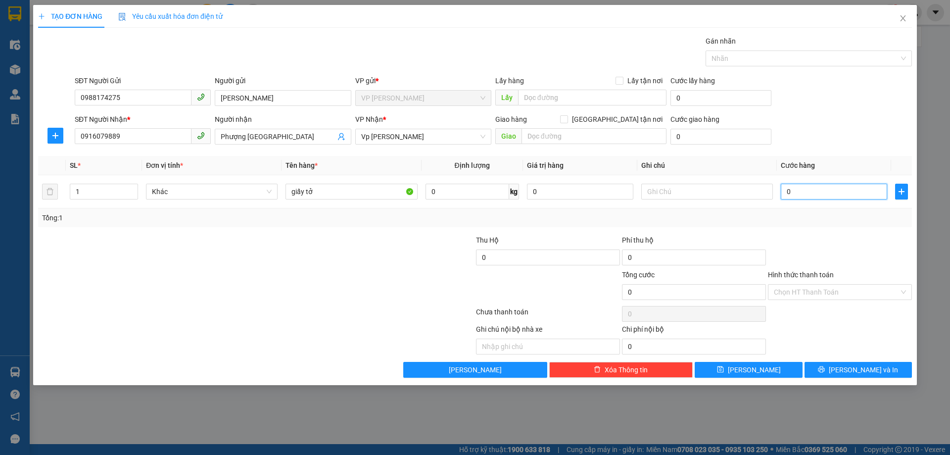
type input "3"
type input "030"
type input "30"
type input "30.000"
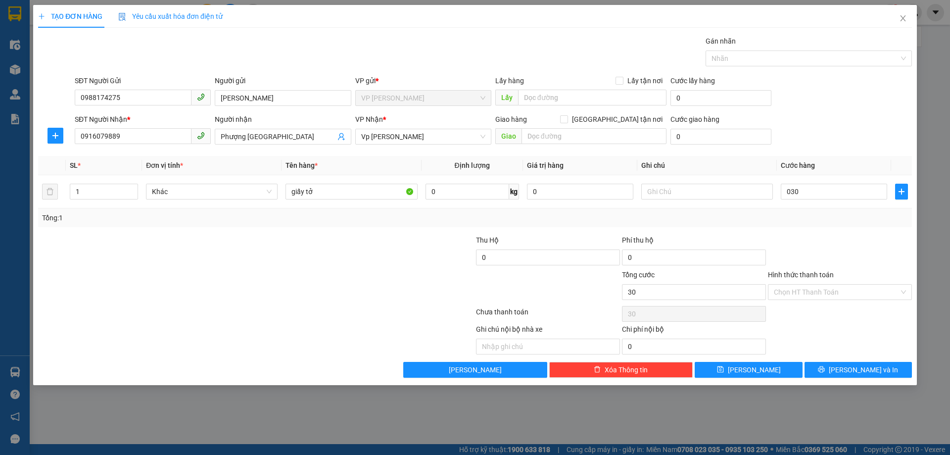
type input "30.000"
click at [819, 228] on div "Transit Pickup Surcharge Ids Transit Deliver Surcharge Ids Transit Deliver Surc…" at bounding box center [475, 207] width 874 height 342
click at [853, 362] on button "[PERSON_NAME] và In" at bounding box center [858, 370] width 107 height 16
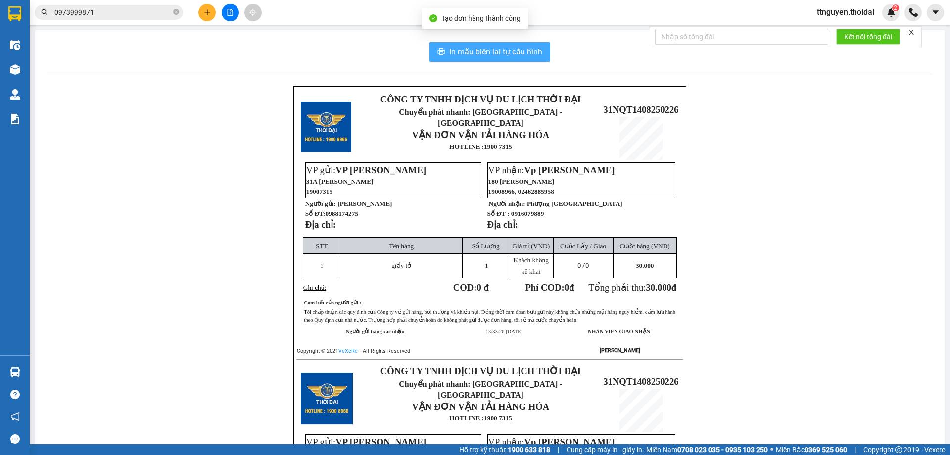
click at [461, 48] on span "In mẫu biên lai tự cấu hình" at bounding box center [495, 52] width 93 height 12
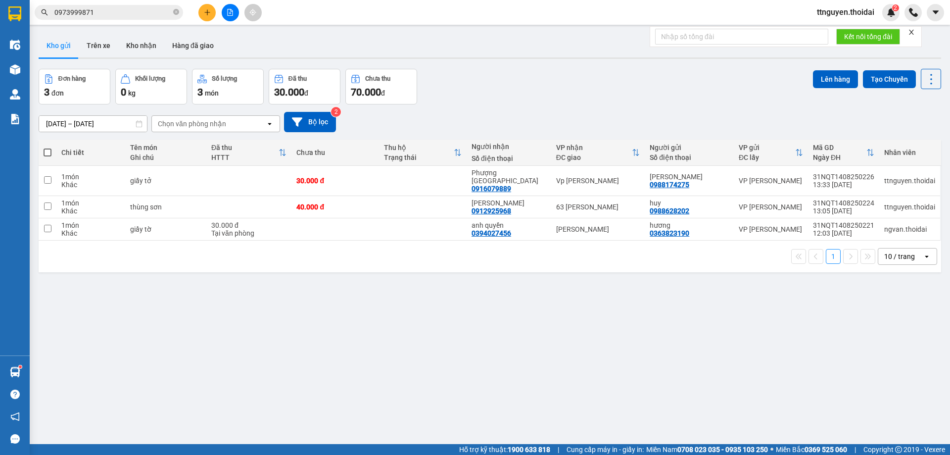
click at [46, 149] on span at bounding box center [48, 153] width 8 height 8
click at [48, 148] on input "checkbox" at bounding box center [48, 148] width 0 height 0
checkbox input "true"
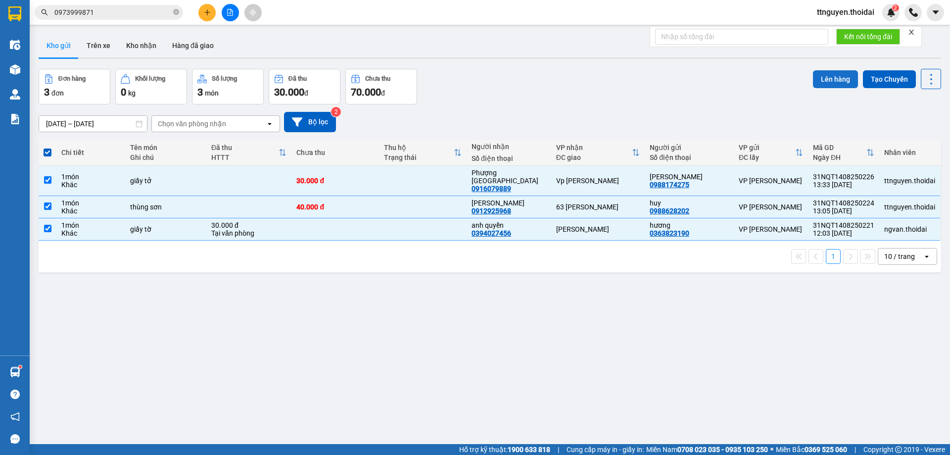
click at [826, 76] on button "Lên hàng" at bounding box center [835, 79] width 45 height 18
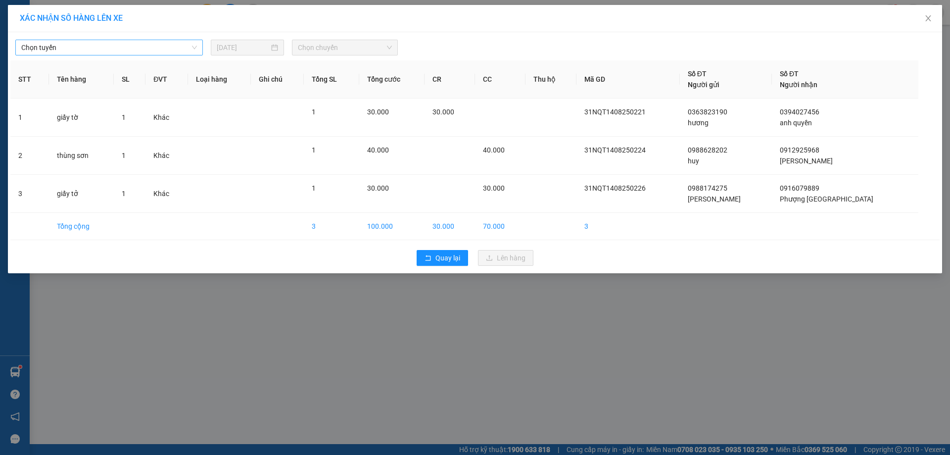
click at [138, 50] on span "Chọn tuyến" at bounding box center [109, 47] width 176 height 15
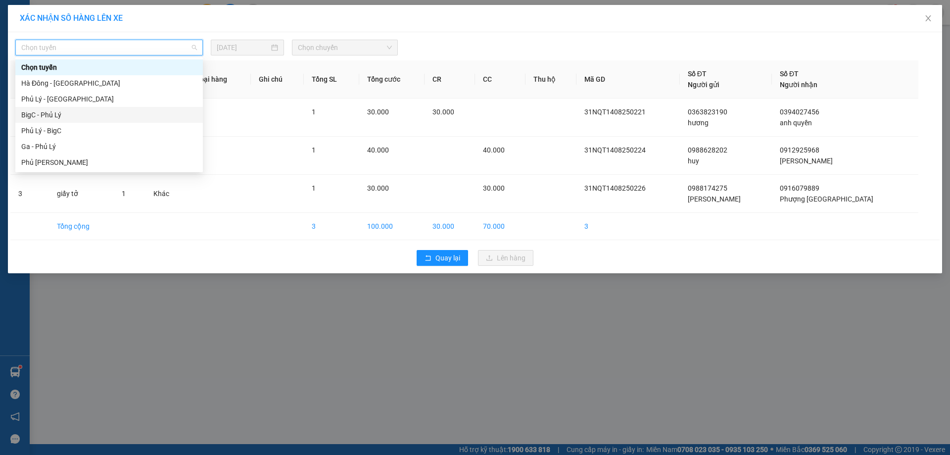
click at [82, 109] on div "BigC - Phủ Lý" at bounding box center [109, 114] width 176 height 11
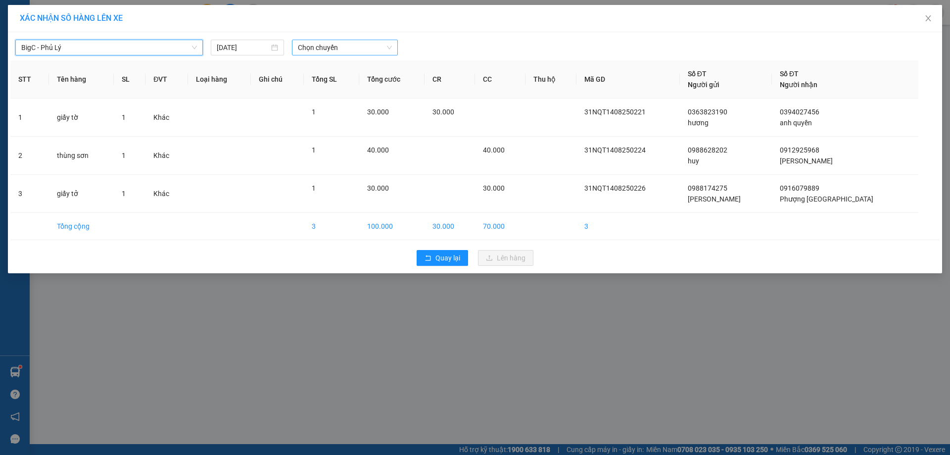
click at [312, 48] on span "Chọn chuyến" at bounding box center [345, 47] width 94 height 15
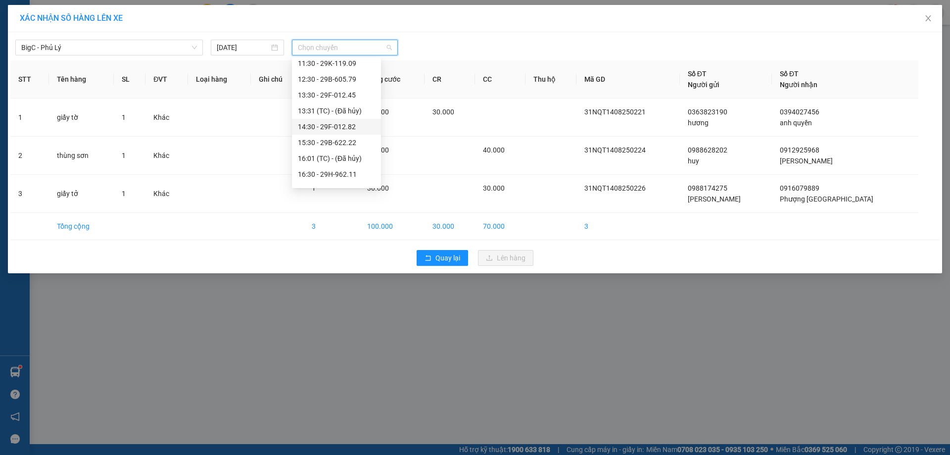
scroll to position [99, 0]
click at [343, 110] on div "13:30 - 29F-012.45" at bounding box center [336, 110] width 77 height 11
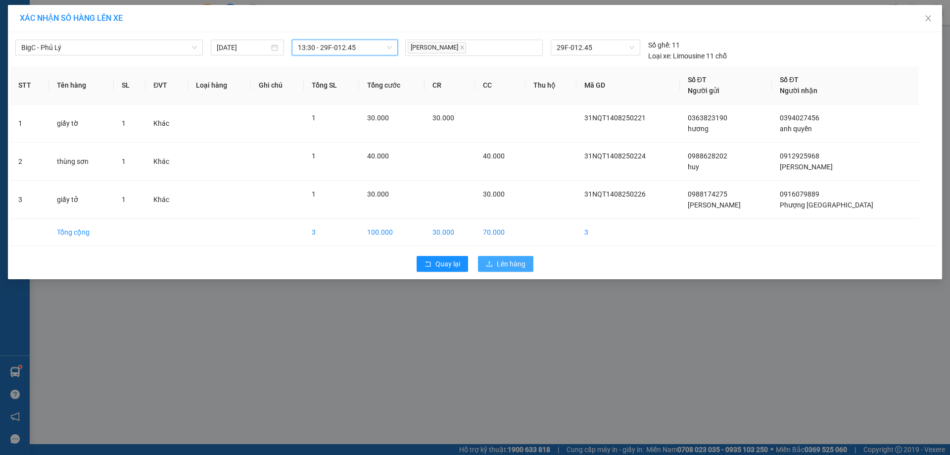
click at [518, 261] on span "Lên hàng" at bounding box center [511, 263] width 29 height 11
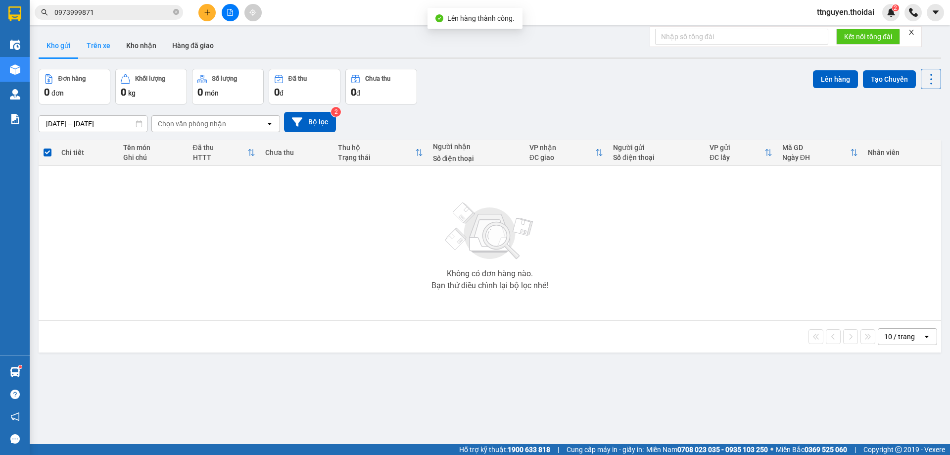
click at [94, 52] on button "Trên xe" at bounding box center [99, 46] width 40 height 24
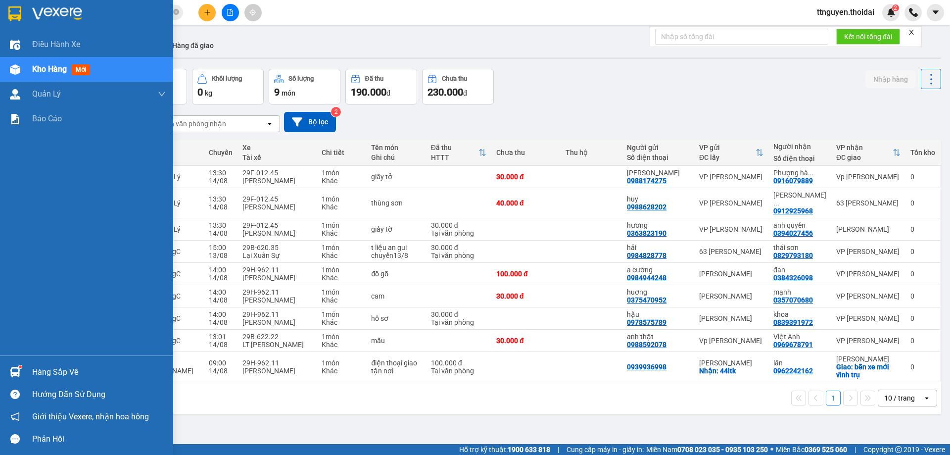
drag, startPoint x: 57, startPoint y: 370, endPoint x: 154, endPoint y: 377, distance: 97.3
click at [58, 370] on div "Hàng sắp về" at bounding box center [99, 372] width 134 height 15
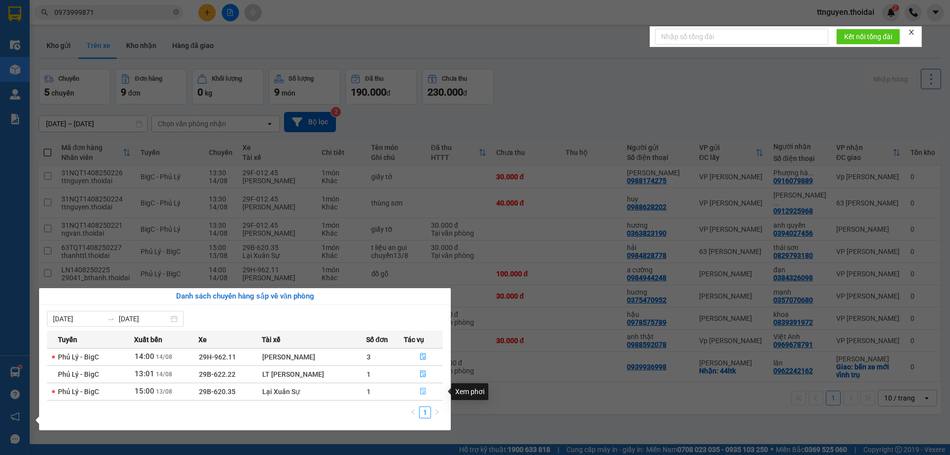
click at [423, 392] on icon "file-done" at bounding box center [423, 391] width 7 height 7
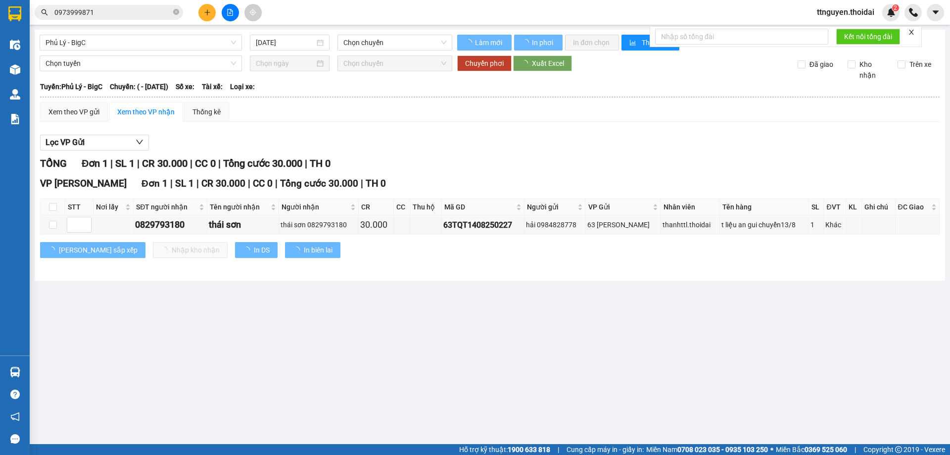
type input "13/08/2025"
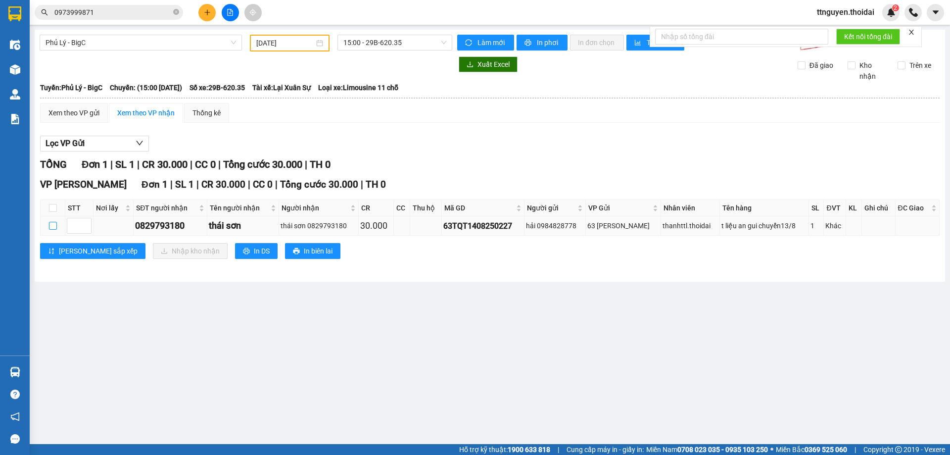
click at [52, 226] on input "checkbox" at bounding box center [53, 226] width 8 height 8
checkbox input "true"
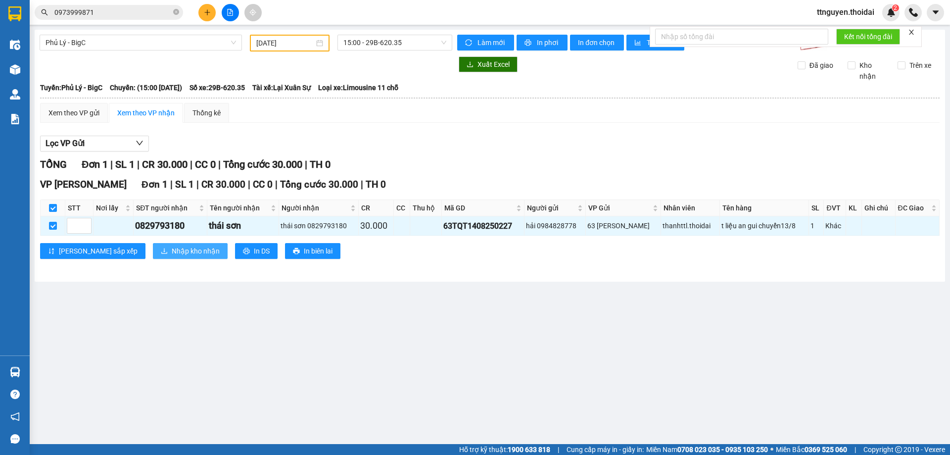
click at [172, 250] on span "Nhập kho nhận" at bounding box center [196, 251] width 48 height 11
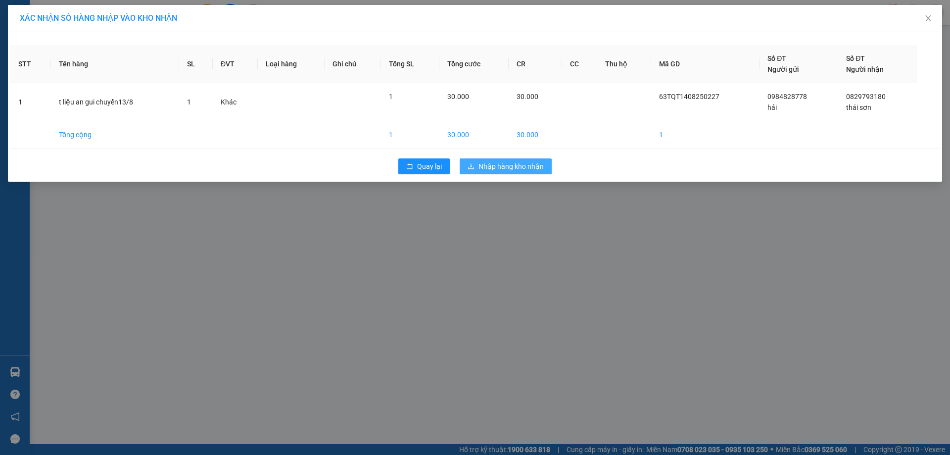
click at [484, 167] on span "Nhập hàng kho nhận" at bounding box center [511, 166] width 65 height 11
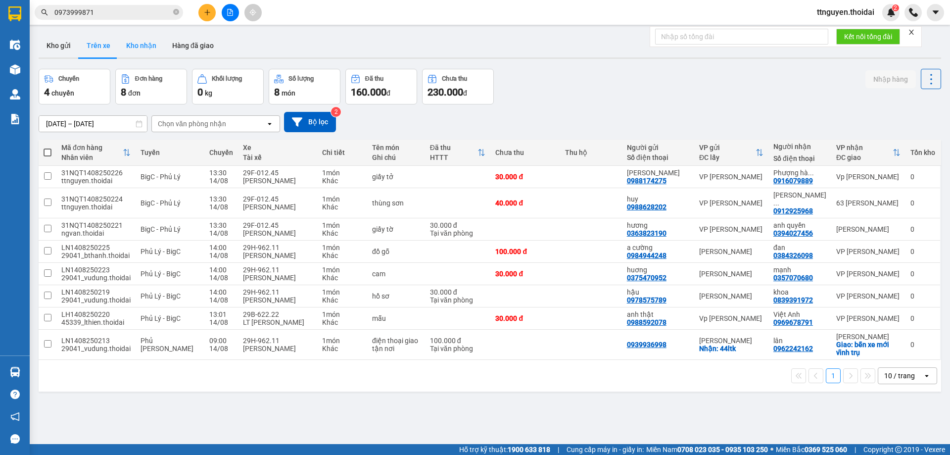
click at [150, 49] on button "Kho nhận" at bounding box center [141, 46] width 46 height 24
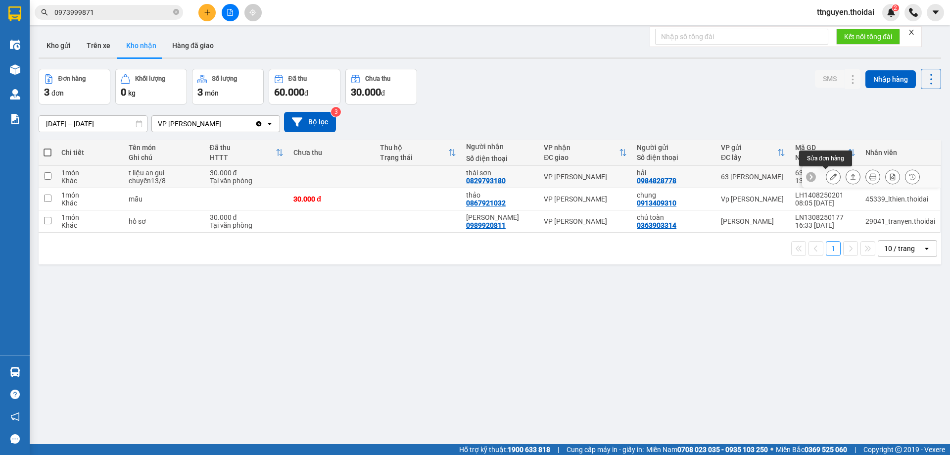
click at [830, 178] on button at bounding box center [834, 176] width 14 height 17
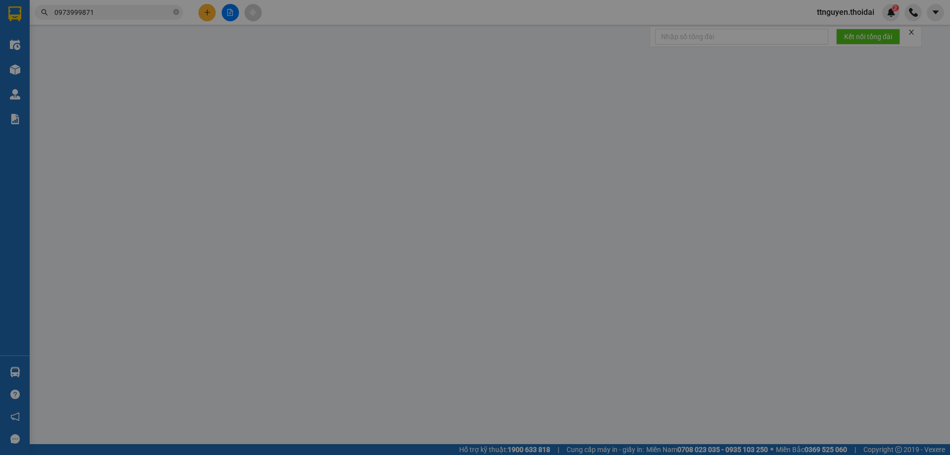
type input "0984828778"
type input "hải"
type input "0829793180"
type input "thái sơn"
type input "30.000"
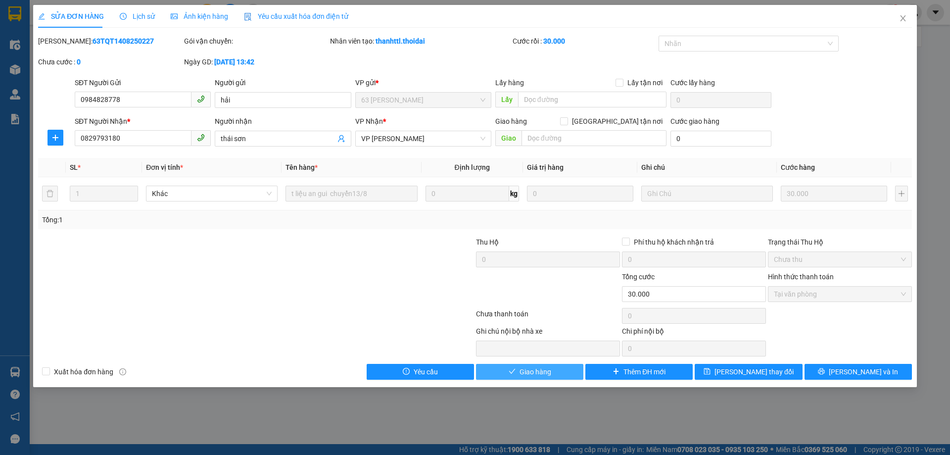
click at [561, 366] on button "Giao hàng" at bounding box center [529, 372] width 107 height 16
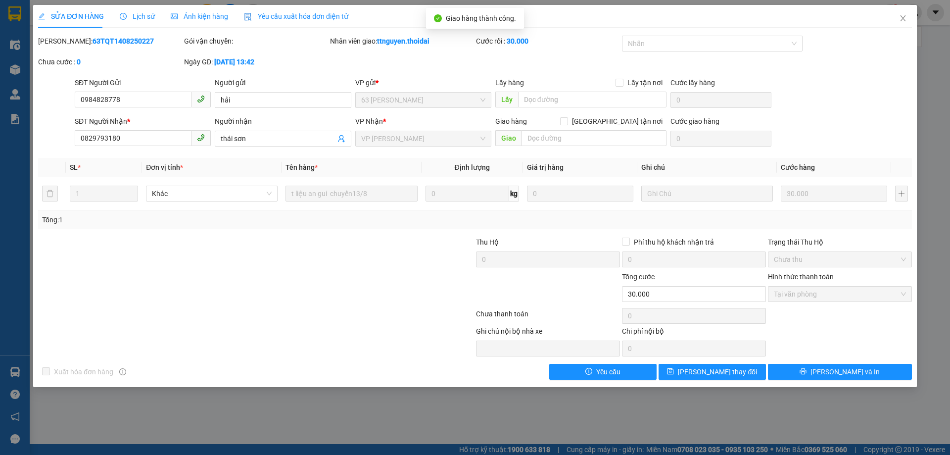
click at [465, 408] on div "SỬA ĐƠN HÀNG Lịch sử Ảnh kiện hàng Yêu cầu xuất hóa đơn điện tử Total Paid Fee …" at bounding box center [475, 227] width 950 height 455
click at [905, 19] on icon "close" at bounding box center [903, 18] width 8 height 8
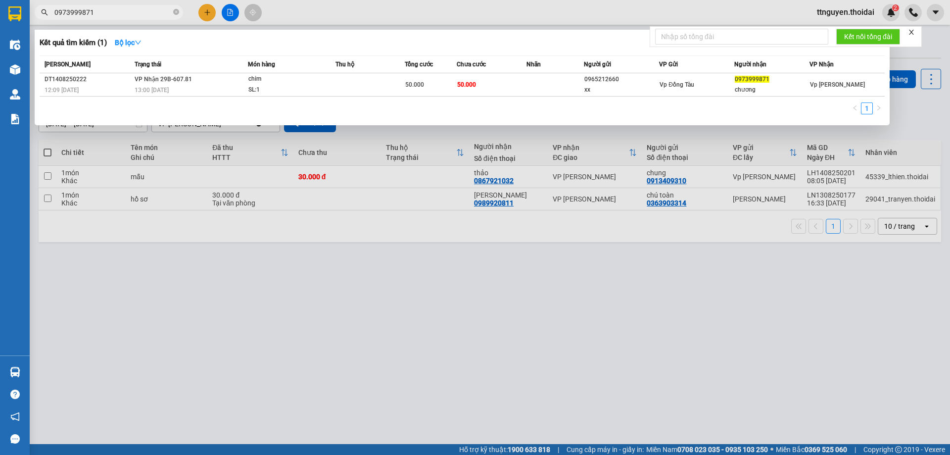
click at [106, 10] on input "0973999871" at bounding box center [112, 12] width 117 height 11
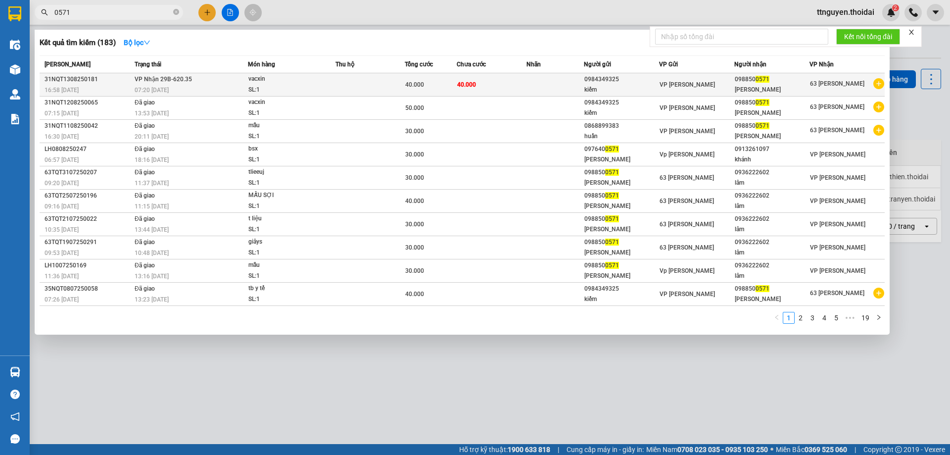
type input "0571"
click at [217, 87] on div "07:20 - 14/08" at bounding box center [191, 90] width 113 height 11
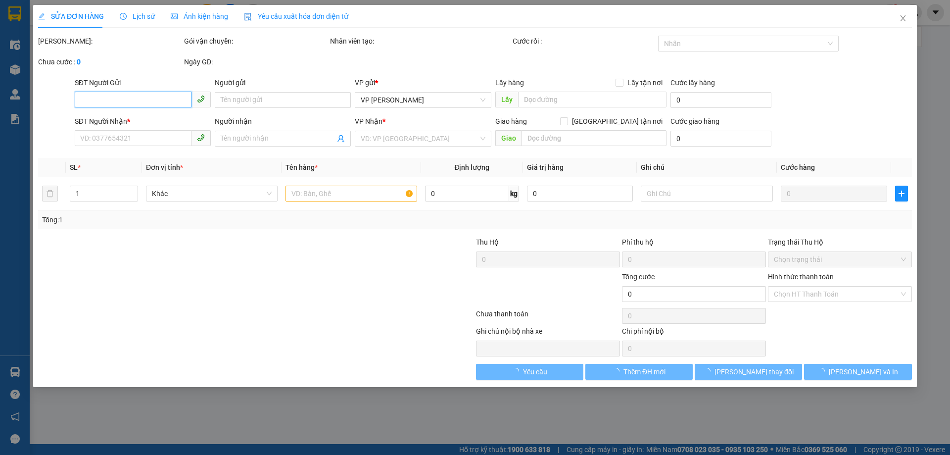
type input "0984349325"
type input "kiếm"
type input "0988500571"
type input "nguyễn xuân hinh"
type input "40.000"
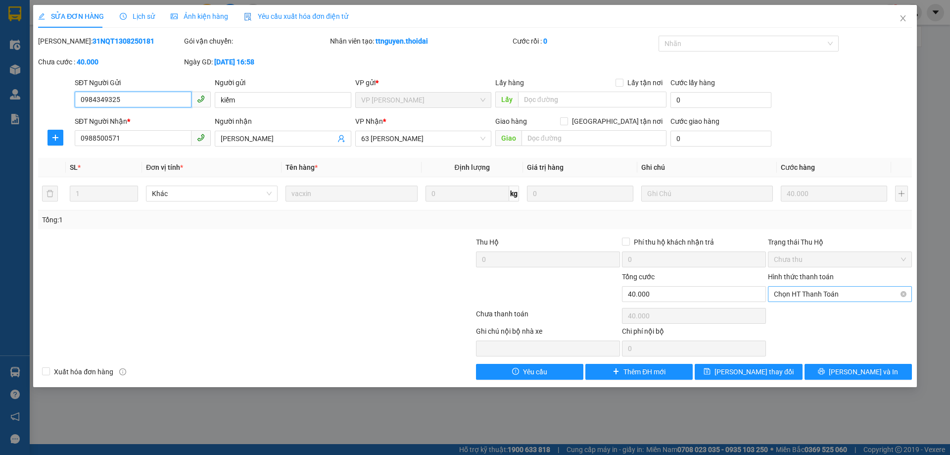
click at [820, 294] on span "Chọn HT Thanh Toán" at bounding box center [840, 294] width 132 height 15
click at [814, 315] on div "Tại văn phòng" at bounding box center [840, 313] width 132 height 11
type input "0"
click at [793, 294] on span "Tại văn phòng" at bounding box center [840, 294] width 132 height 15
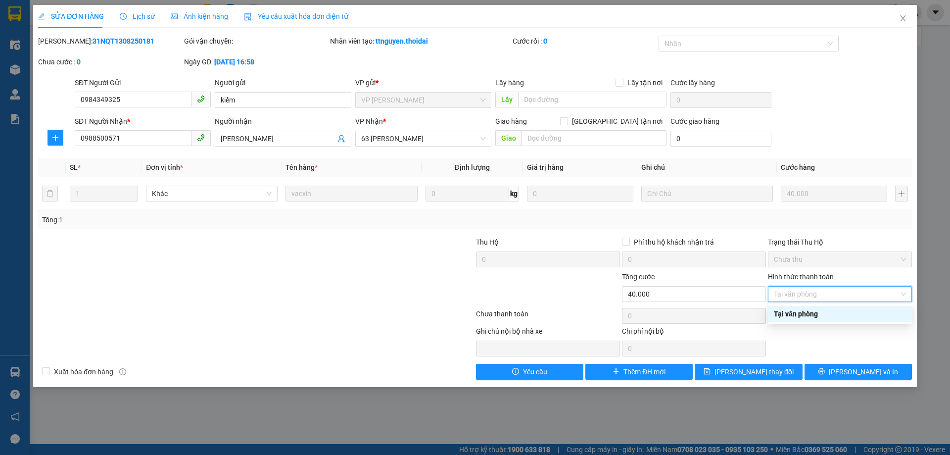
click at [795, 310] on div "Tại văn phòng" at bounding box center [840, 313] width 132 height 11
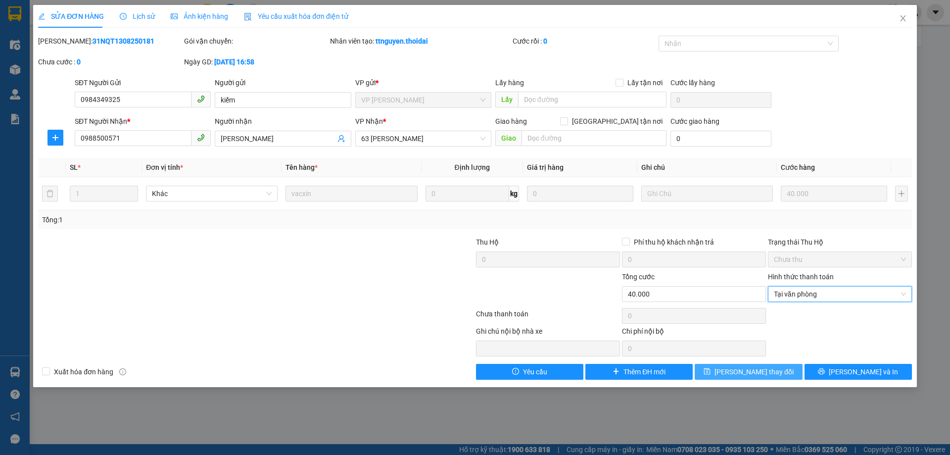
click at [759, 371] on span "[PERSON_NAME] thay đổi" at bounding box center [754, 371] width 79 height 11
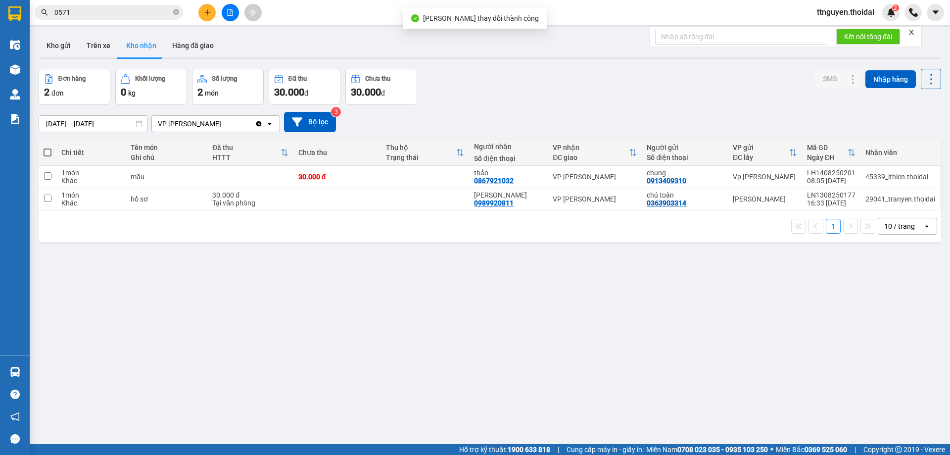
click at [132, 12] on input "0571" at bounding box center [112, 12] width 117 height 11
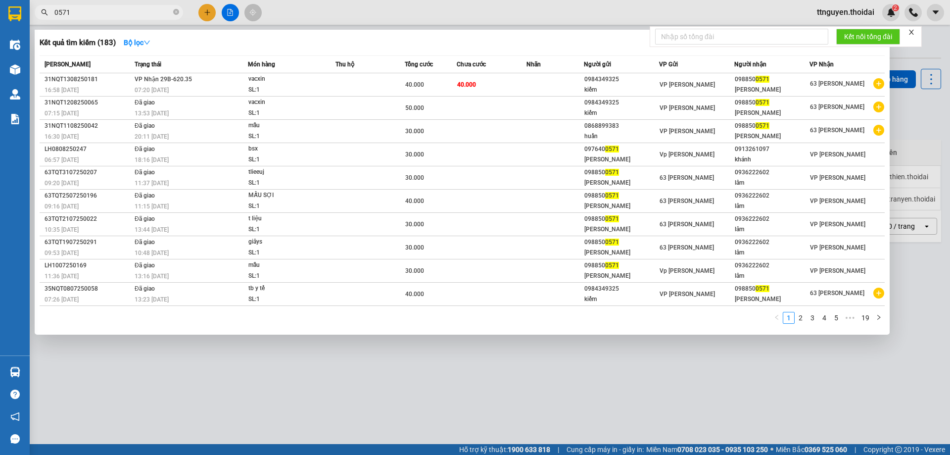
click at [433, 357] on div at bounding box center [475, 227] width 950 height 455
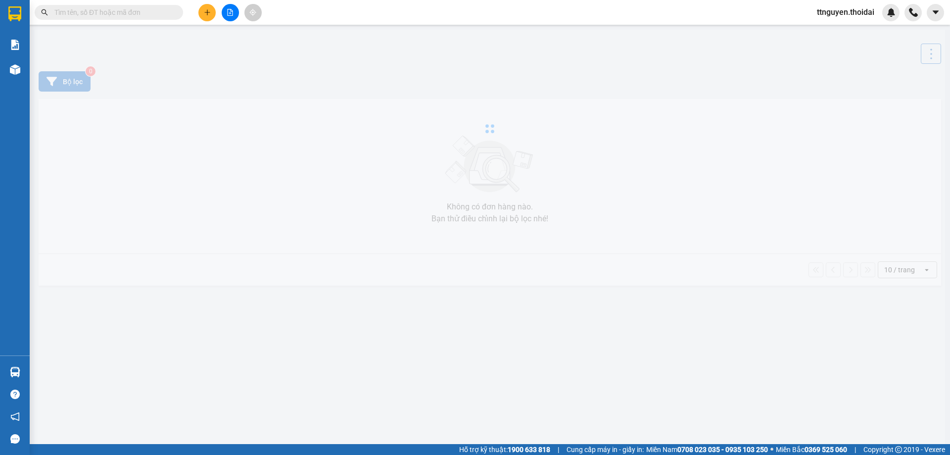
click at [112, 15] on input "text" at bounding box center [112, 12] width 117 height 11
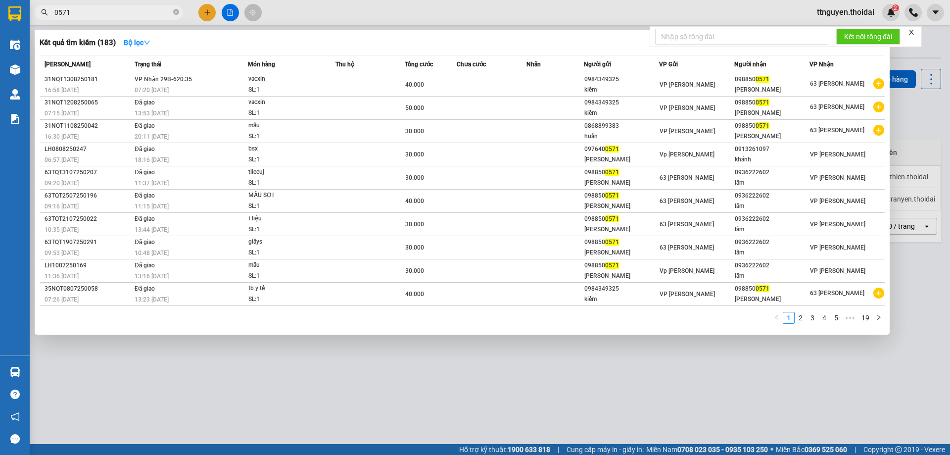
type input "0571"
click at [393, 339] on div at bounding box center [475, 227] width 950 height 455
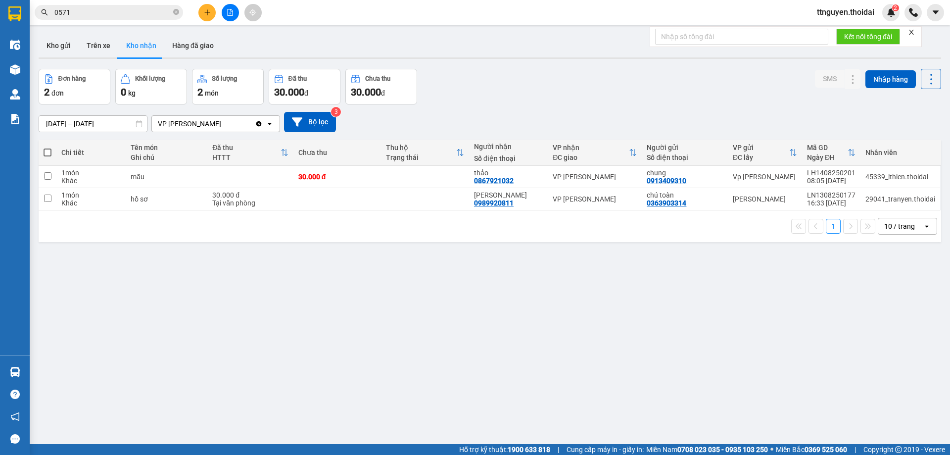
click at [203, 7] on button at bounding box center [207, 12] width 17 height 17
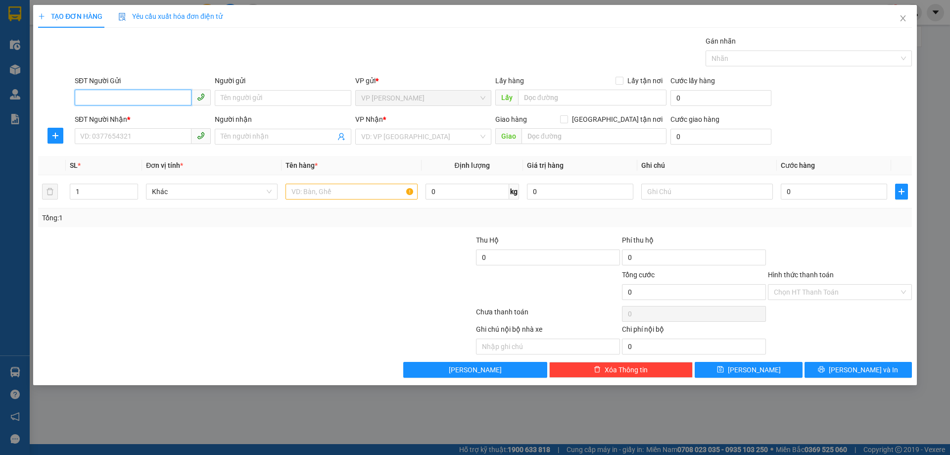
click at [146, 97] on input "SĐT Người Gửi" at bounding box center [133, 98] width 117 height 16
type input "0942413232"
click at [113, 119] on div "0942413232 - [PERSON_NAME]" at bounding box center [143, 117] width 124 height 11
type input "anh Trường"
type input "0942413232"
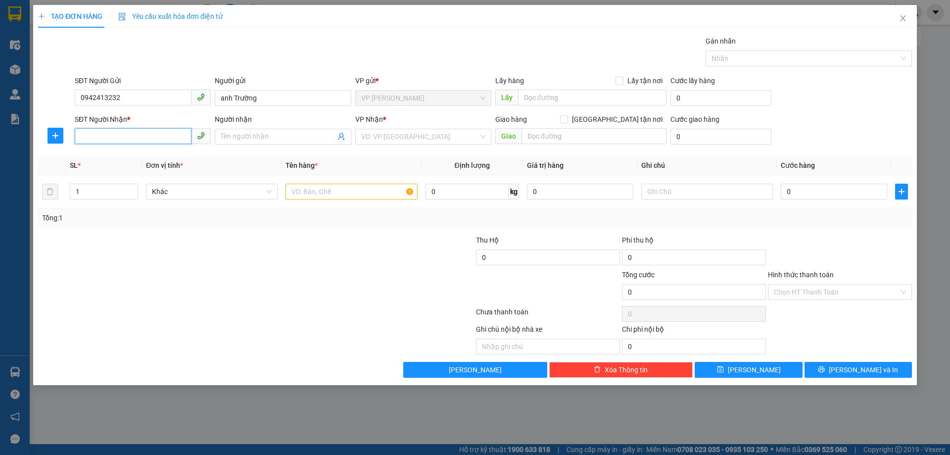
click at [125, 141] on input "SĐT Người Nhận *" at bounding box center [133, 136] width 117 height 16
click at [162, 160] on div "0858606222 - A Thành" at bounding box center [143, 156] width 124 height 11
type input "0858606222"
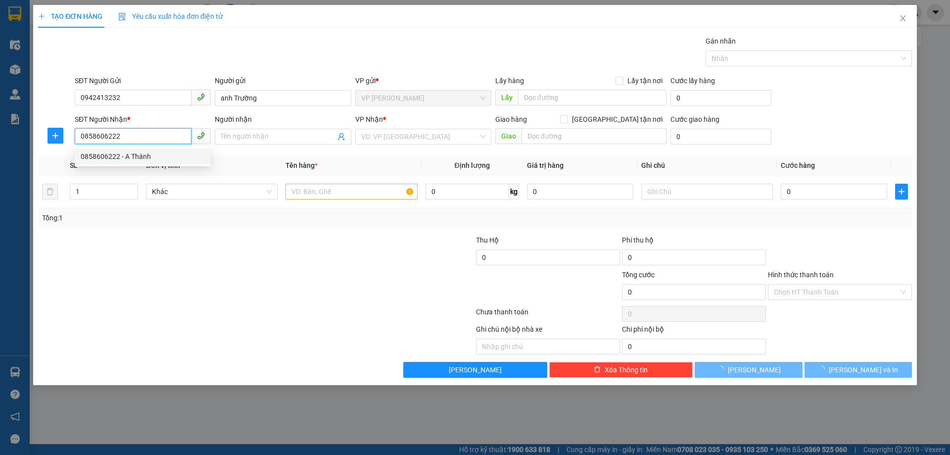
type input "A Thành"
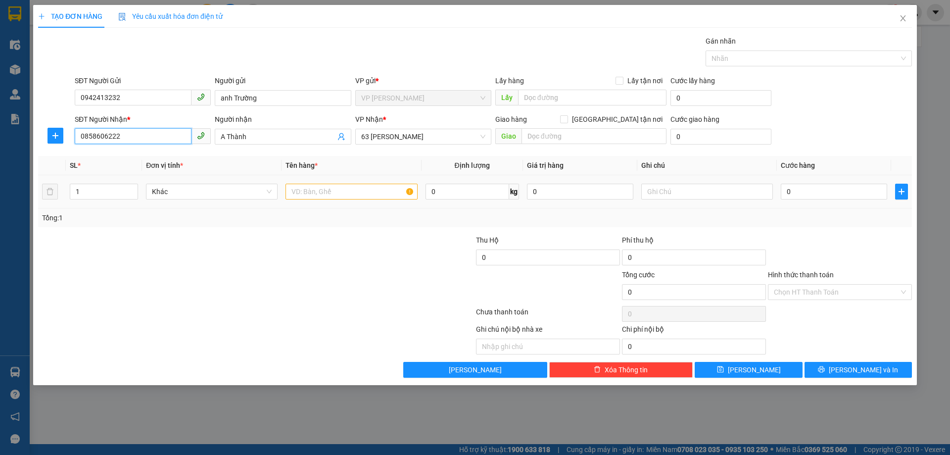
type input "0858606222"
click at [389, 186] on input "text" at bounding box center [352, 192] width 132 height 16
type input "3 thùng chậu"
click at [96, 194] on input "1" at bounding box center [103, 191] width 67 height 15
type input "2"
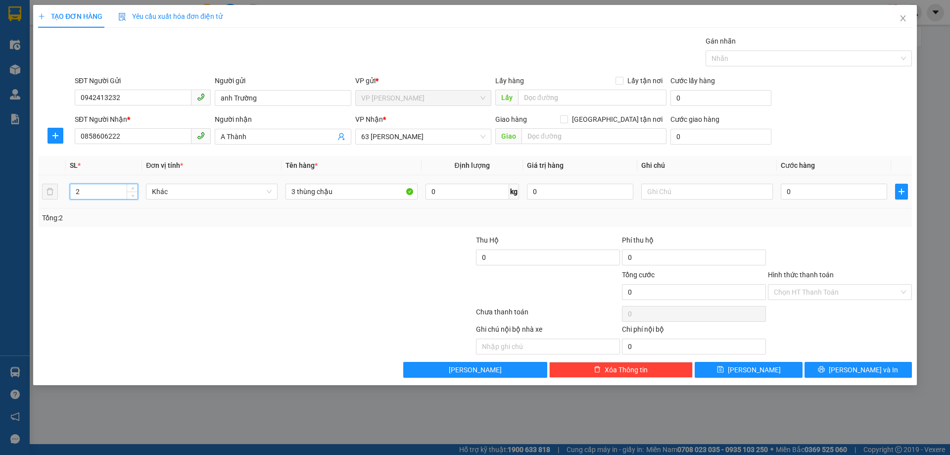
click at [86, 194] on input "2" at bounding box center [103, 191] width 67 height 15
type input "3"
click at [801, 197] on input "0" at bounding box center [834, 192] width 106 height 16
type input "02"
type input "2"
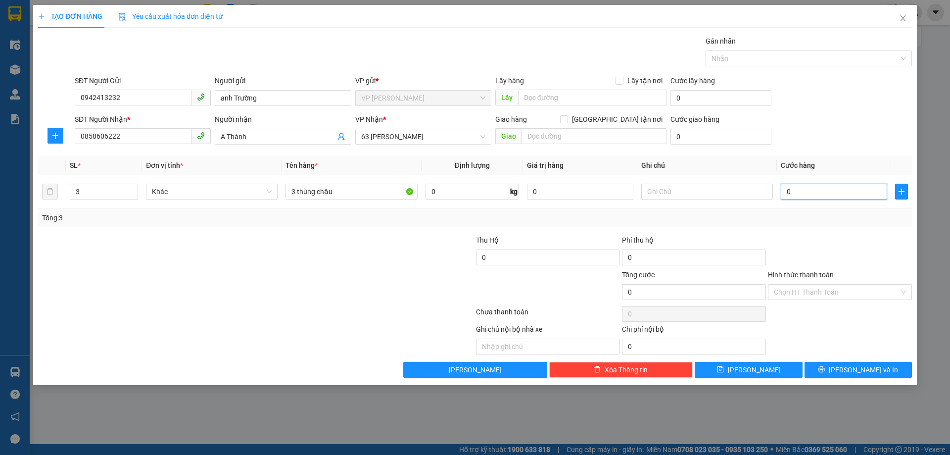
type input "2"
type input "020"
type input "20"
type input "0.200"
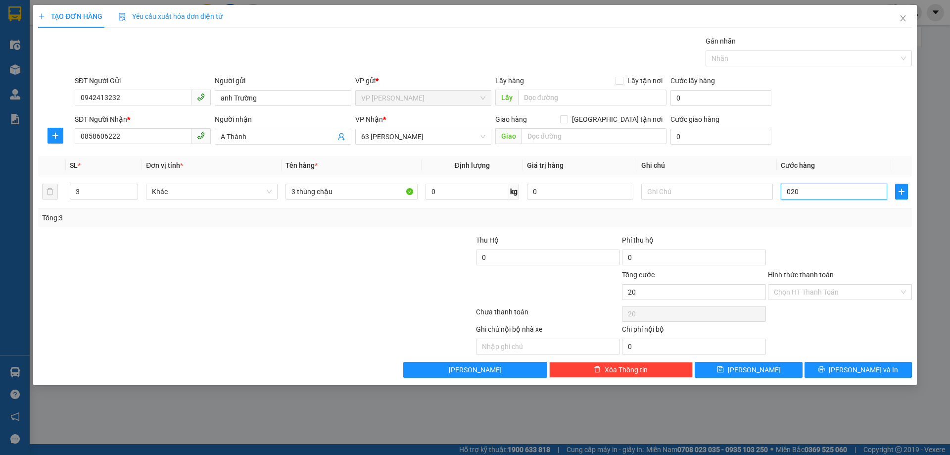
type input "200"
click at [816, 222] on div "Tổng: 3" at bounding box center [475, 217] width 866 height 11
type input "200.000"
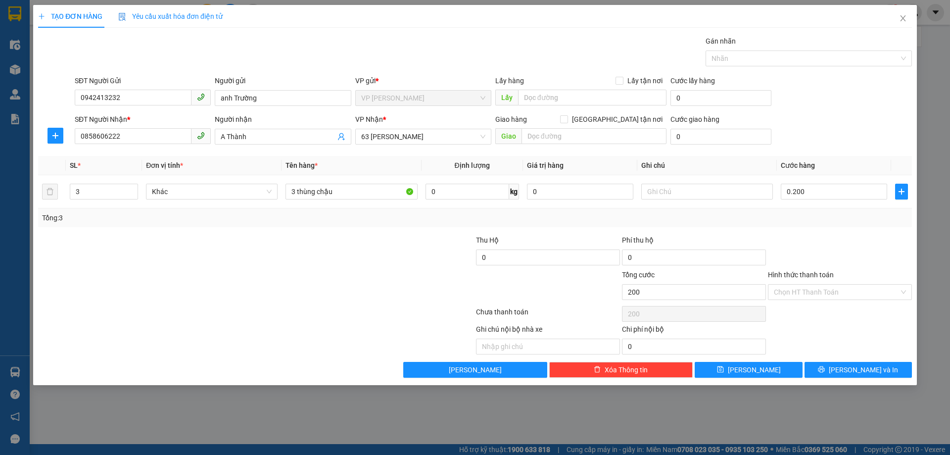
type input "200.000"
click at [861, 368] on span "[PERSON_NAME] và In" at bounding box center [863, 369] width 69 height 11
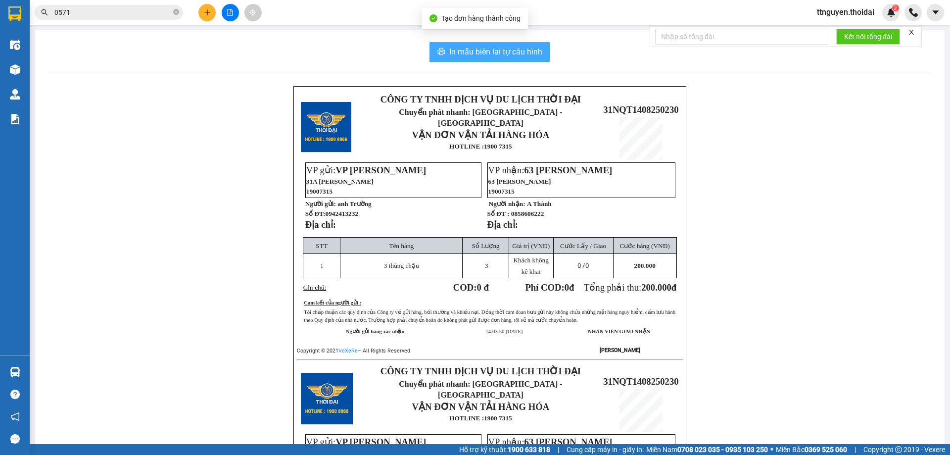
click at [475, 48] on span "In mẫu biên lai tự cấu hình" at bounding box center [495, 52] width 93 height 12
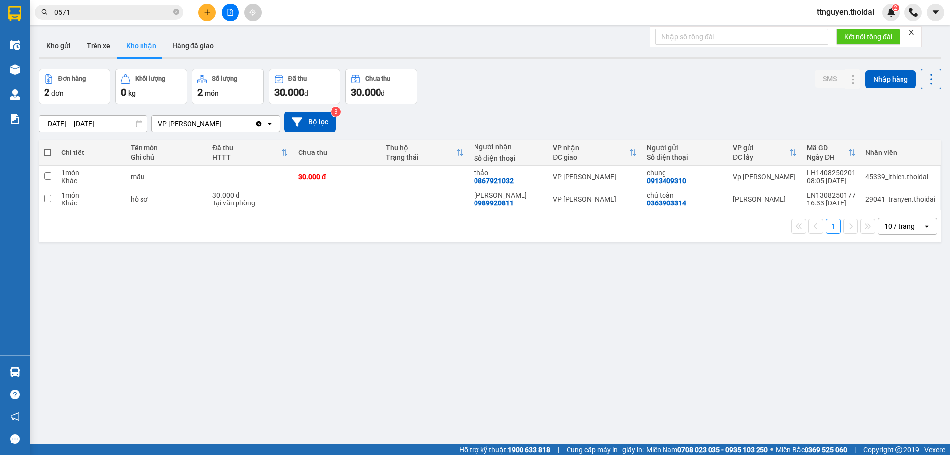
click at [422, 275] on div "ver 1.8.138 Kho gửi Trên xe Kho nhận Hàng đã giao Đơn hàng 2 đơn Khối lượng 0 k…" at bounding box center [490, 257] width 911 height 455
click at [57, 41] on button "Kho gửi" at bounding box center [59, 46] width 40 height 24
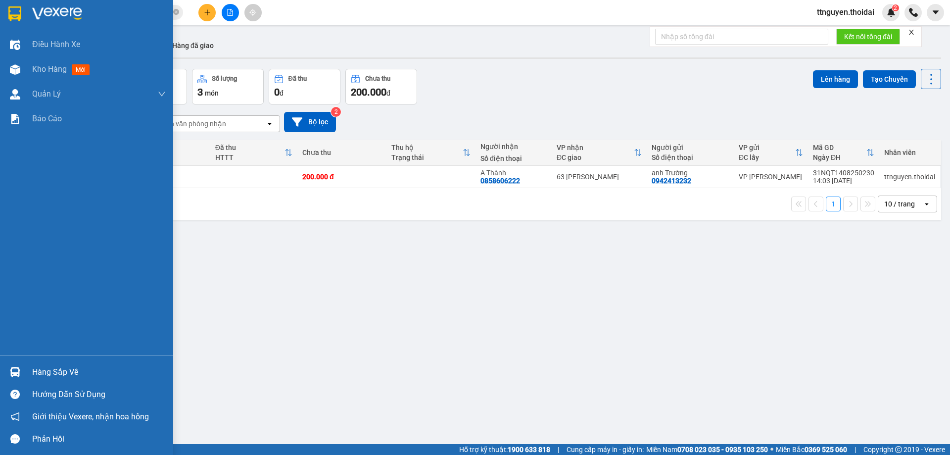
click at [43, 364] on div "Hàng sắp về" at bounding box center [86, 372] width 173 height 22
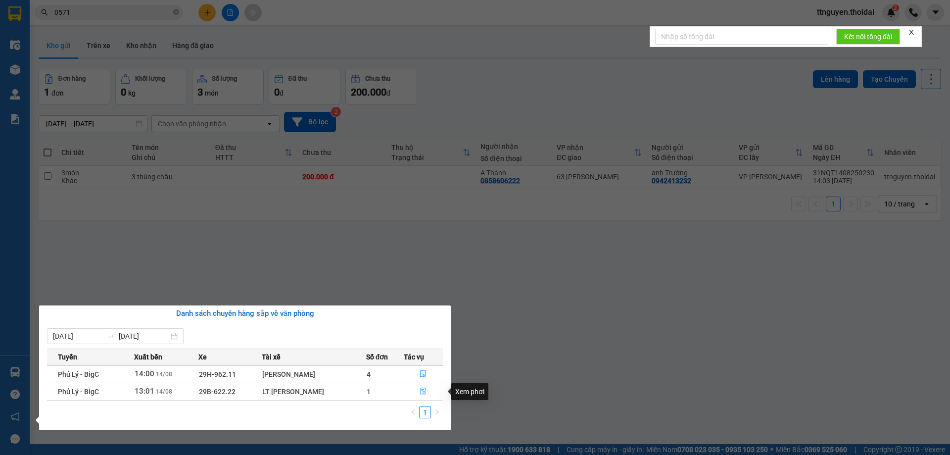
click at [422, 397] on button "button" at bounding box center [423, 392] width 39 height 16
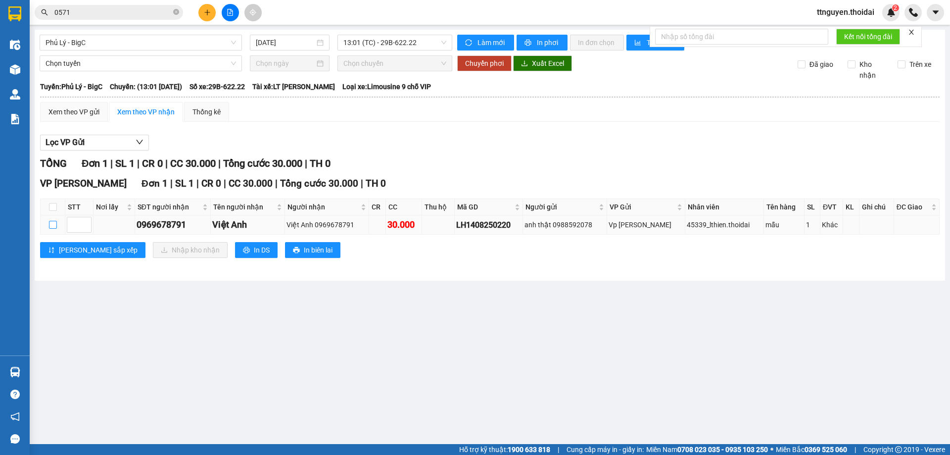
click at [54, 226] on input "checkbox" at bounding box center [53, 225] width 8 height 8
checkbox input "true"
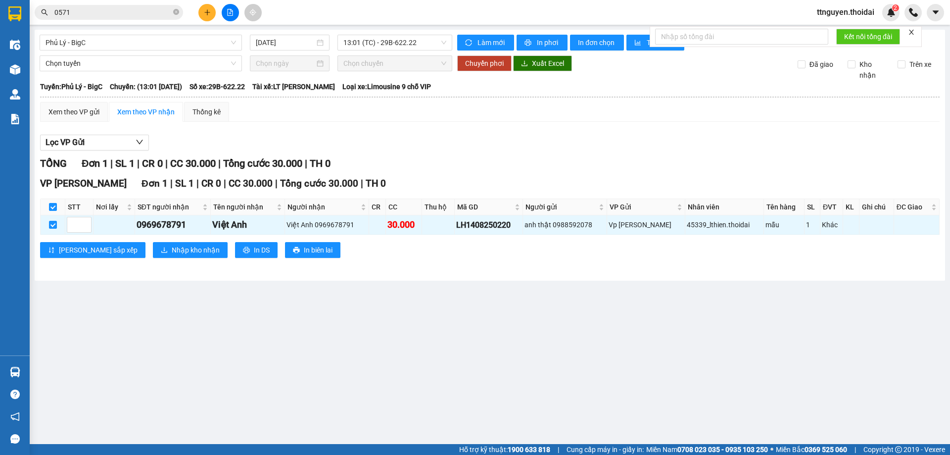
click at [134, 12] on input "0571" at bounding box center [112, 12] width 117 height 11
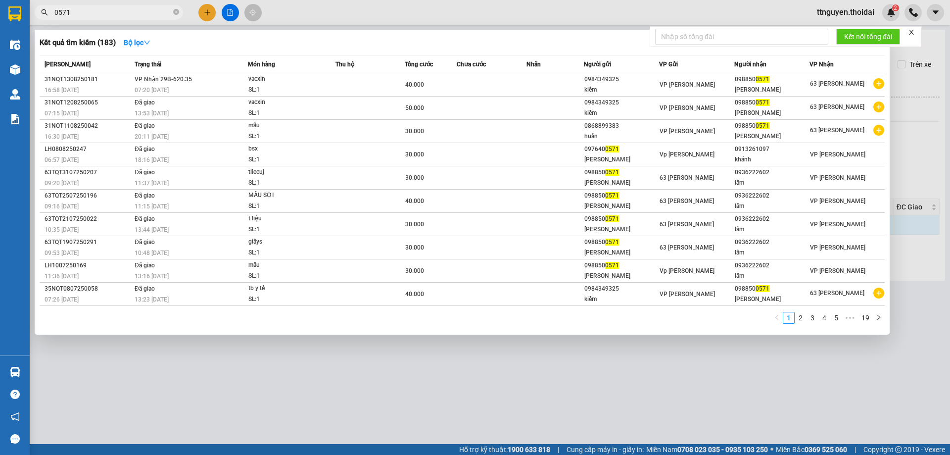
click at [134, 12] on input "0571" at bounding box center [112, 12] width 117 height 11
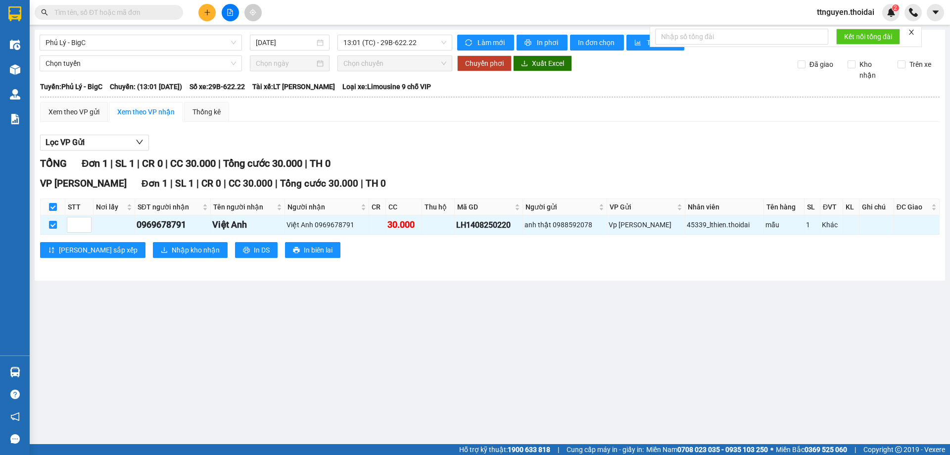
paste input "0962242162"
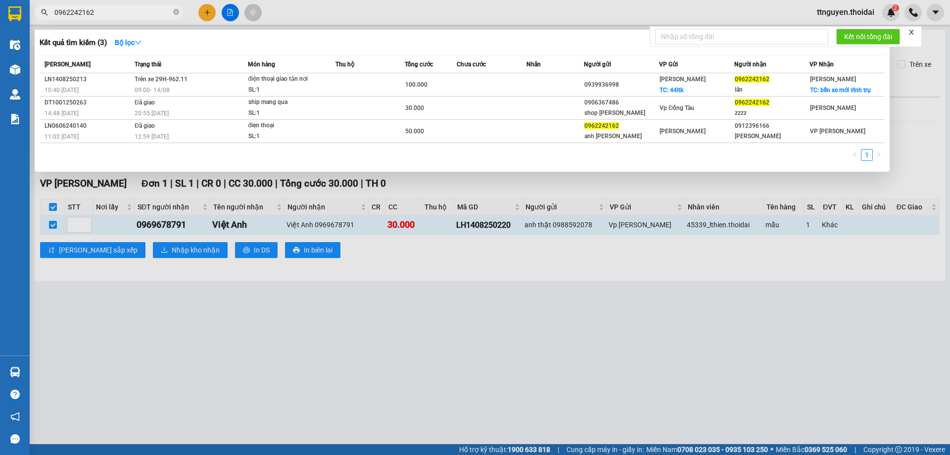
type input "0962242162"
click at [601, 291] on div at bounding box center [475, 227] width 950 height 455
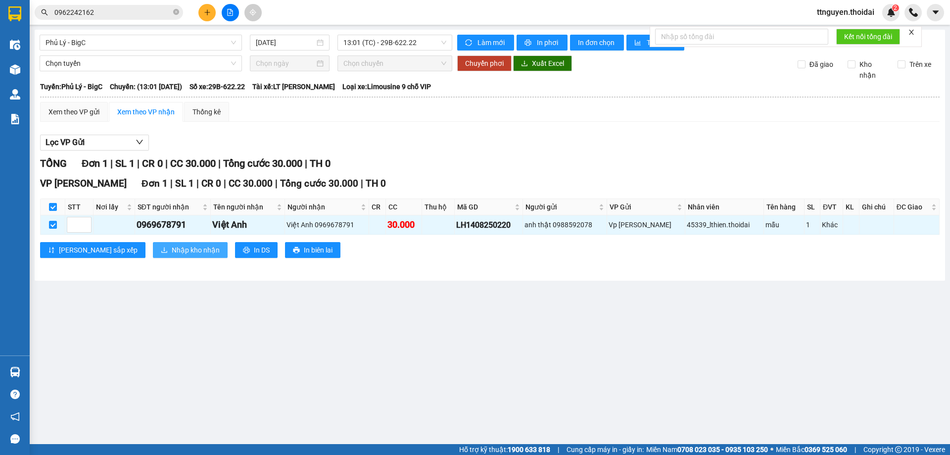
click at [172, 250] on span "Nhập kho nhận" at bounding box center [196, 250] width 48 height 11
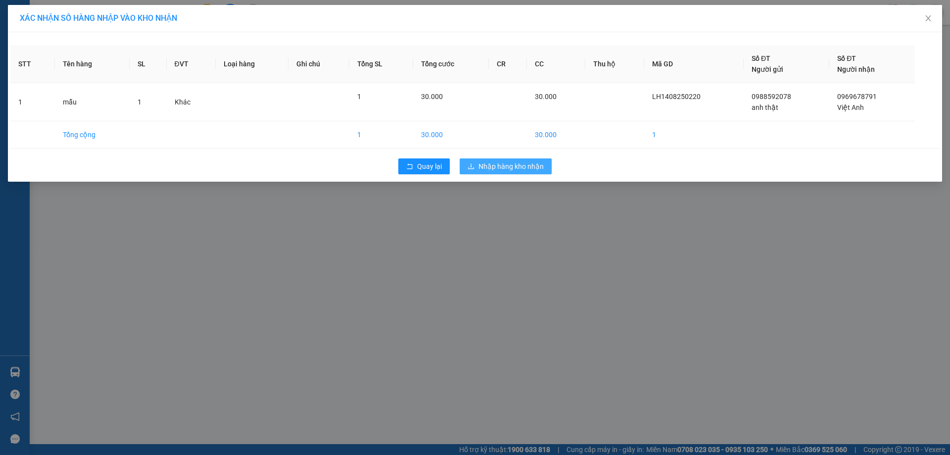
click at [495, 164] on span "Nhập hàng kho nhận" at bounding box center [511, 166] width 65 height 11
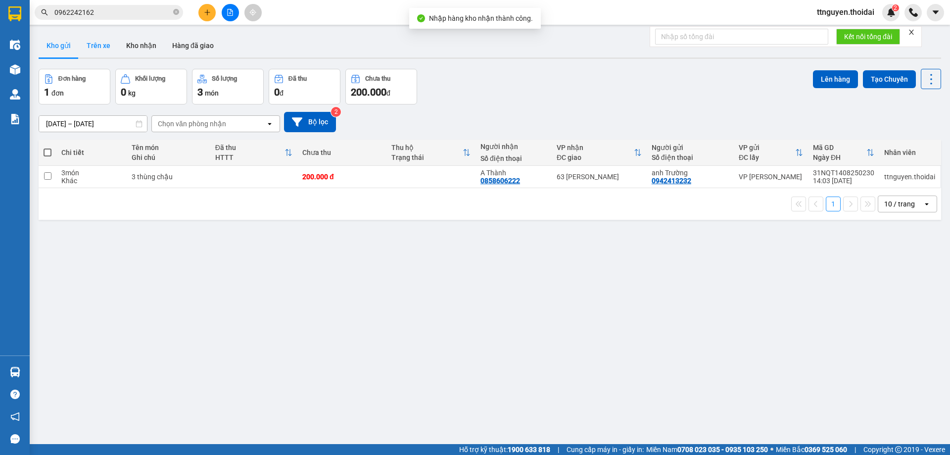
drag, startPoint x: 101, startPoint y: 45, endPoint x: 115, endPoint y: 45, distance: 13.9
click at [102, 45] on button "Trên xe" at bounding box center [99, 46] width 40 height 24
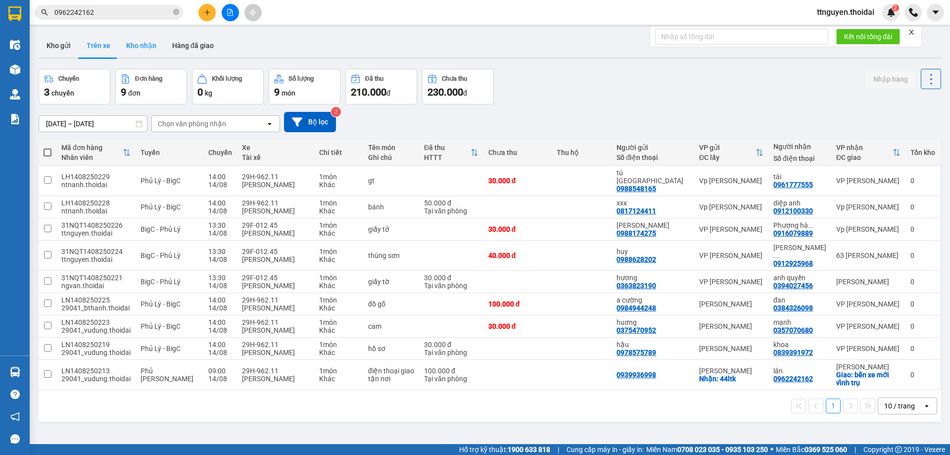
click at [139, 44] on button "Kho nhận" at bounding box center [141, 46] width 46 height 24
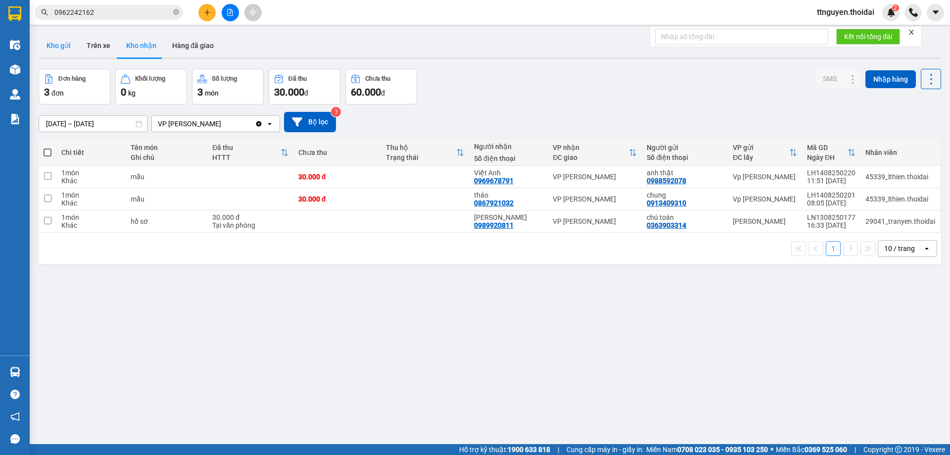
click at [52, 47] on button "Kho gửi" at bounding box center [59, 46] width 40 height 24
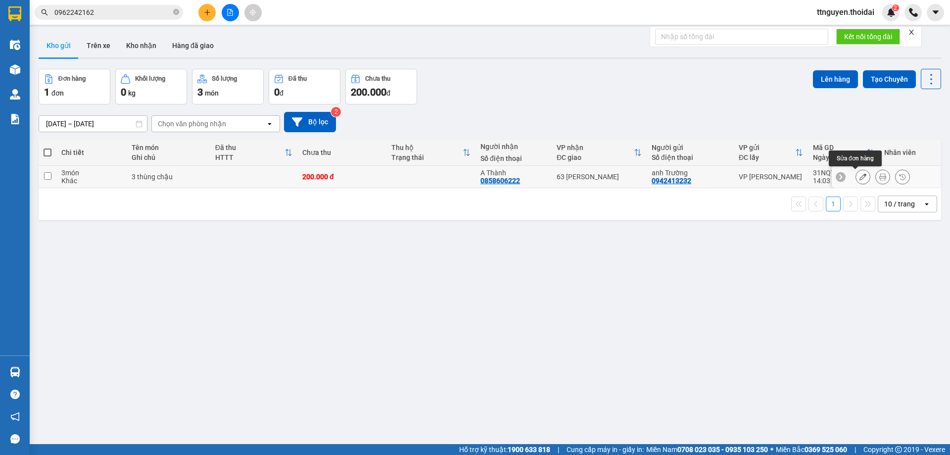
click at [860, 174] on icon at bounding box center [863, 176] width 7 height 7
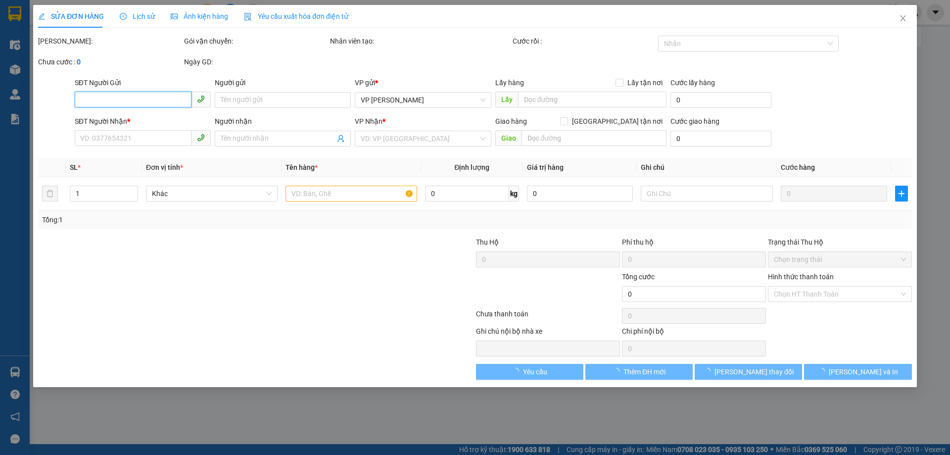
type input "0942413232"
type input "anh Trường"
type input "0858606222"
type input "A Thành"
type input "200.000"
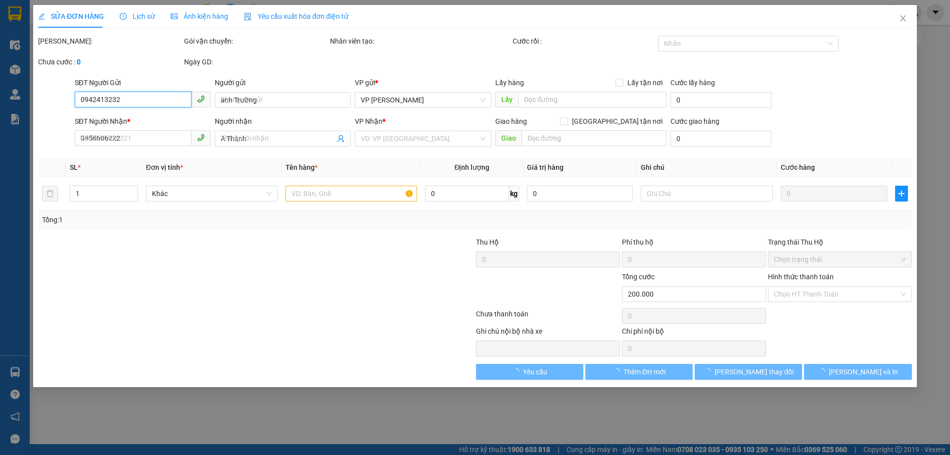
type input "200.000"
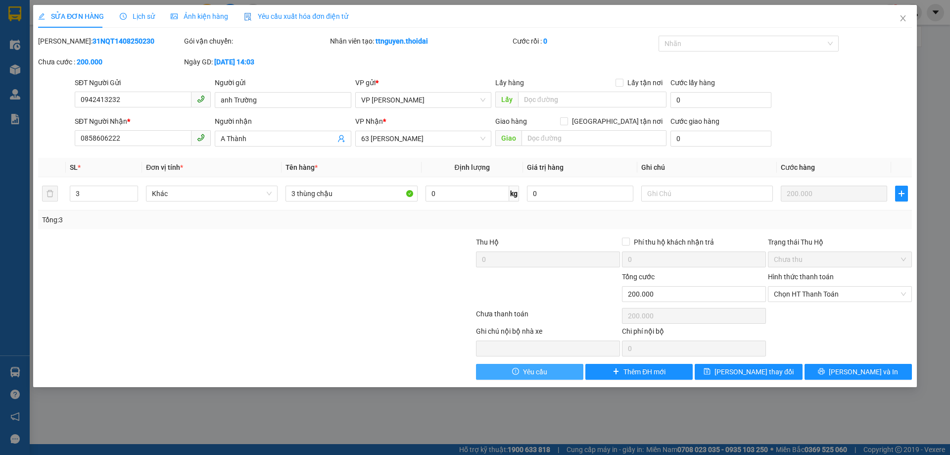
click at [534, 371] on span "Yêu cầu" at bounding box center [535, 371] width 24 height 11
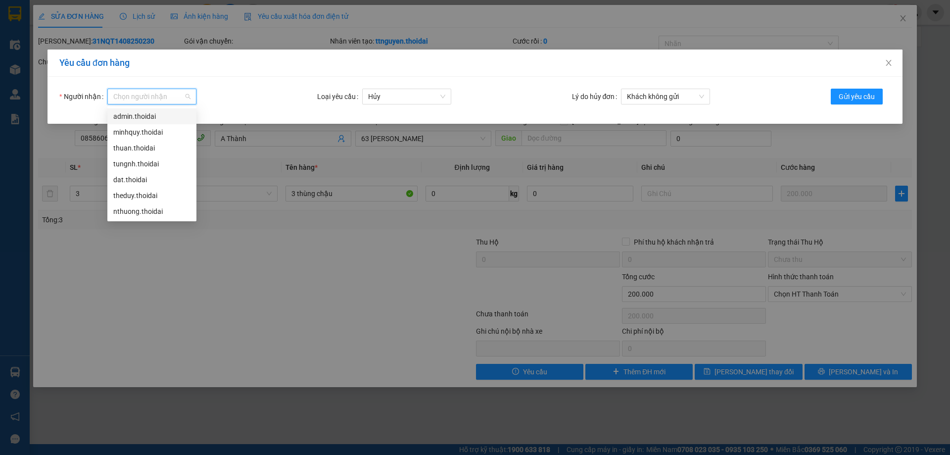
click at [152, 100] on input "Người nhận" at bounding box center [148, 96] width 70 height 15
click at [138, 216] on div "nthuong.thoidai" at bounding box center [151, 211] width 77 height 11
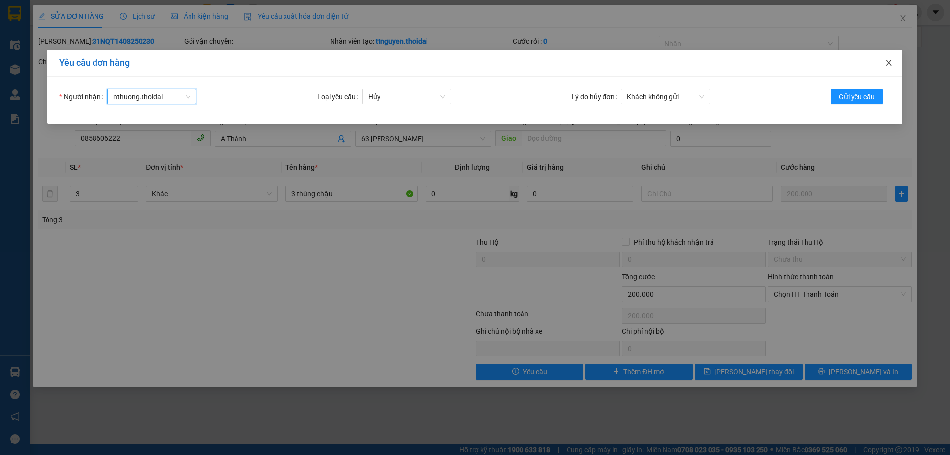
click at [886, 62] on icon "close" at bounding box center [889, 63] width 8 height 8
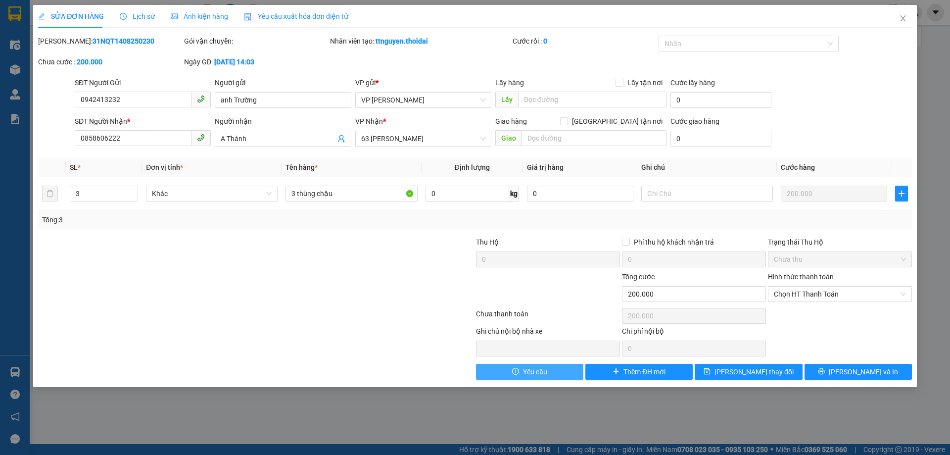
click at [554, 369] on button "Yêu cầu" at bounding box center [529, 372] width 107 height 16
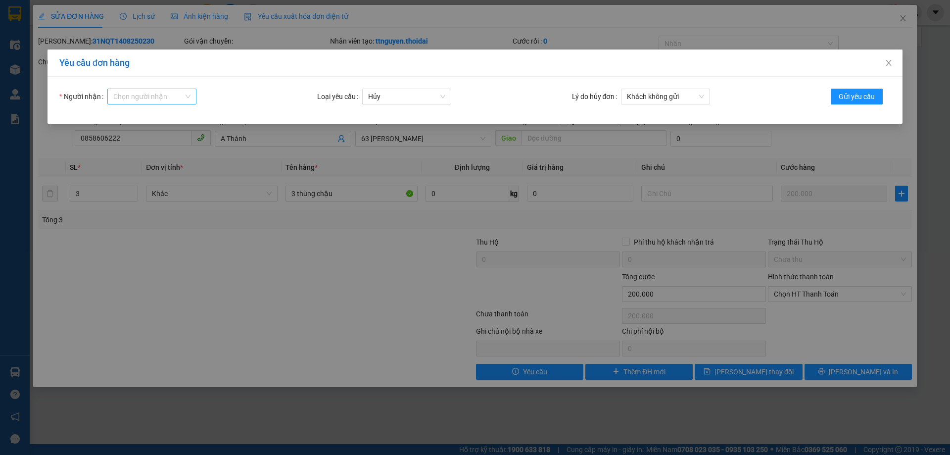
click at [144, 96] on input "Người nhận" at bounding box center [148, 96] width 70 height 15
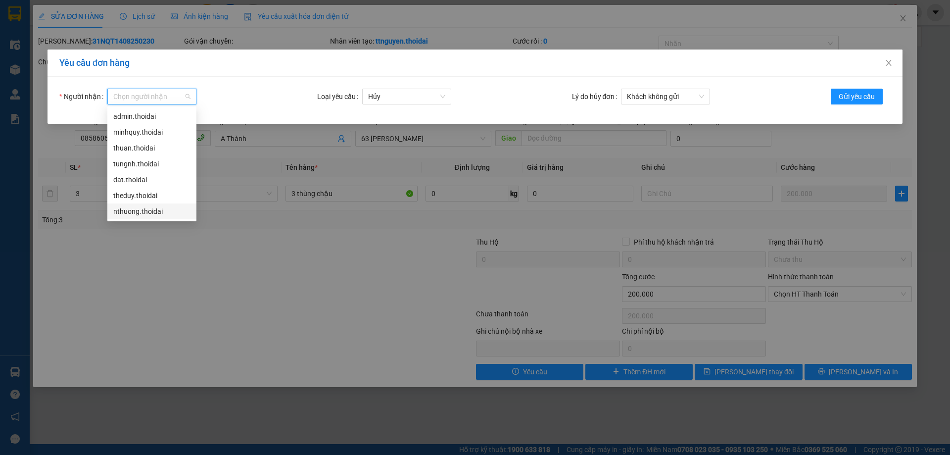
click at [139, 209] on div "nthuong.thoidai" at bounding box center [151, 211] width 77 height 11
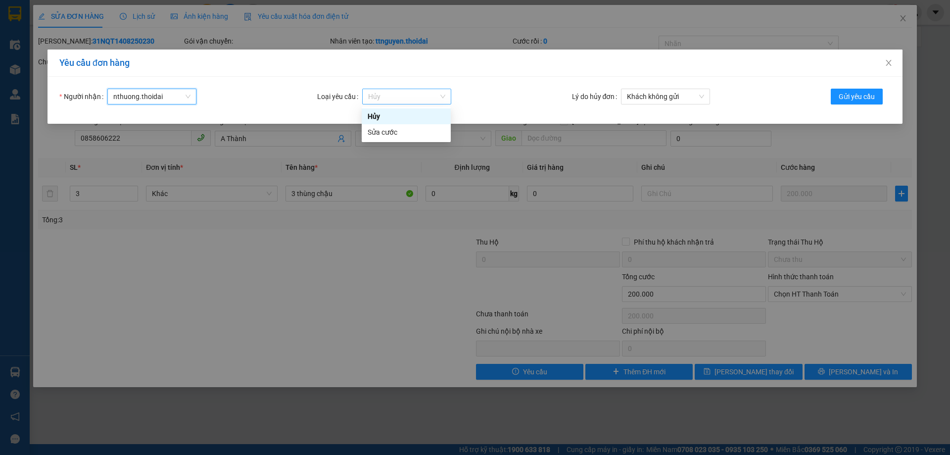
click at [407, 92] on span "Hủy" at bounding box center [406, 96] width 77 height 15
click at [393, 131] on div "Sửa cước" at bounding box center [406, 132] width 77 height 11
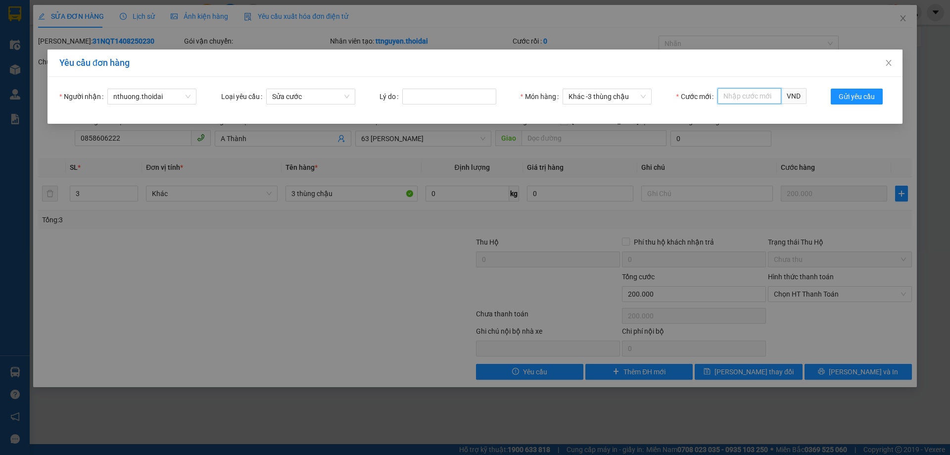
click at [735, 94] on input "Cước mới" at bounding box center [750, 96] width 64 height 16
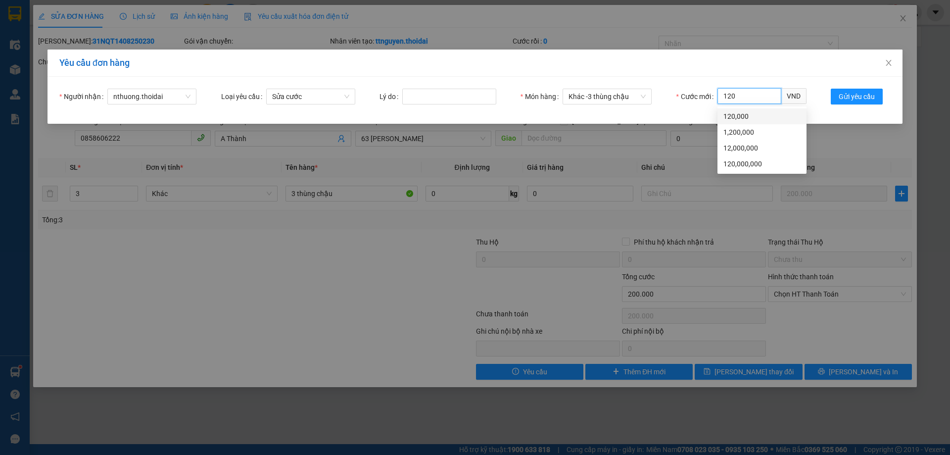
click at [752, 113] on div "120,000" at bounding box center [762, 116] width 77 height 11
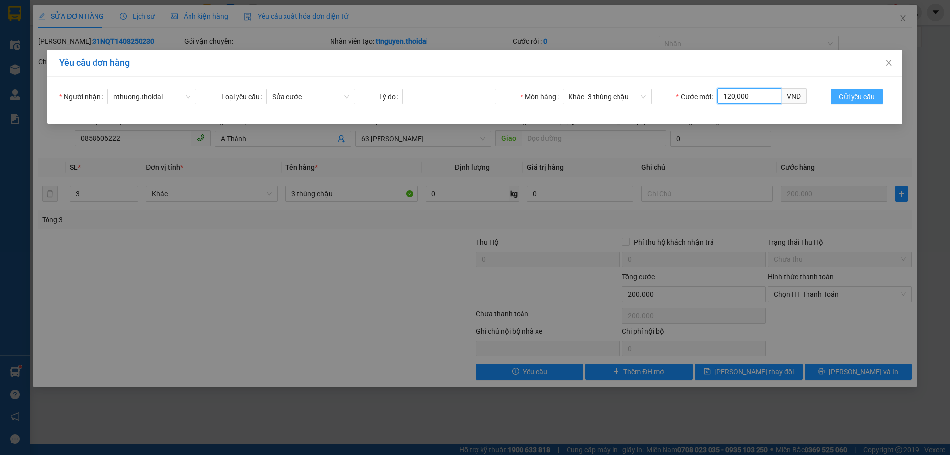
type input "120,000"
click at [859, 93] on span "Gửi yêu cầu" at bounding box center [857, 96] width 36 height 11
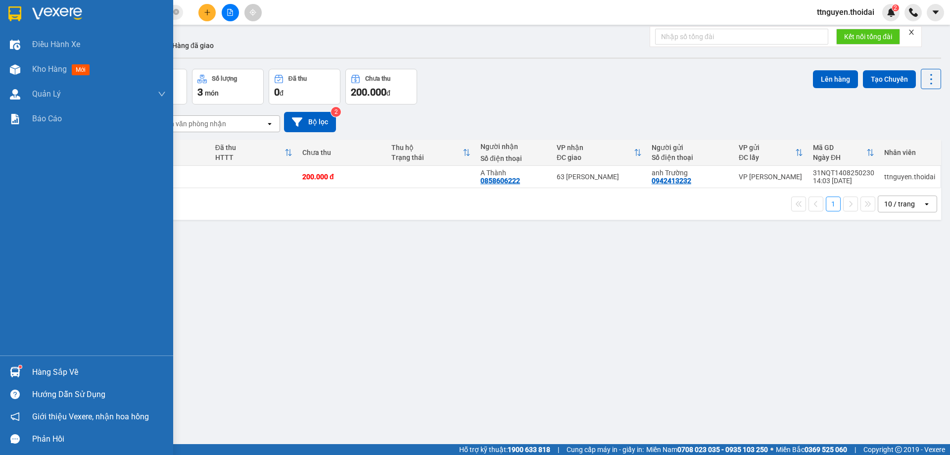
drag, startPoint x: 45, startPoint y: 373, endPoint x: 58, endPoint y: 372, distance: 13.0
click at [46, 373] on div "Hàng sắp về" at bounding box center [99, 372] width 134 height 15
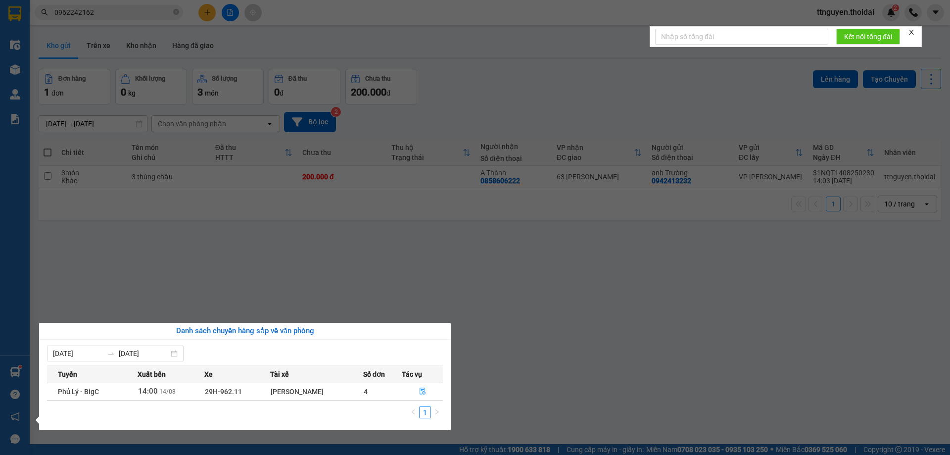
click at [498, 320] on section "Kết quả tìm kiếm ( 3 ) Bộ lọc Mã ĐH Trạng thái Món hàng Thu hộ Tổng cước Chưa c…" at bounding box center [475, 227] width 950 height 455
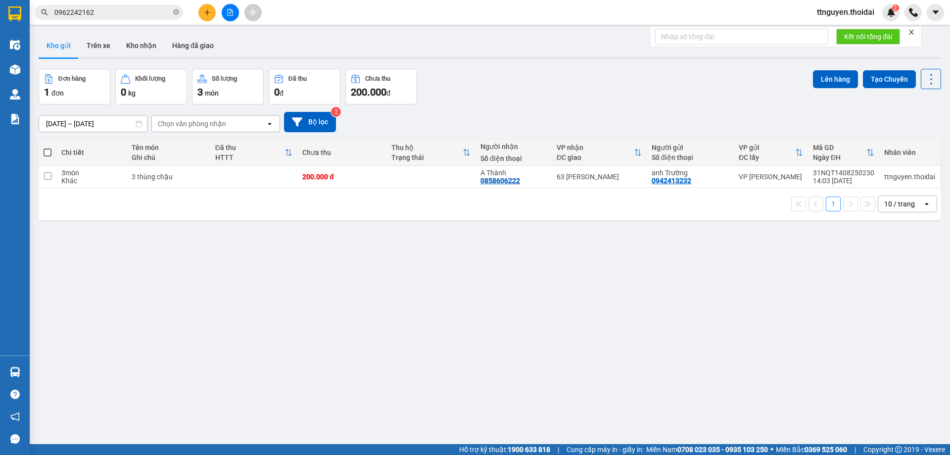
scroll to position [46, 0]
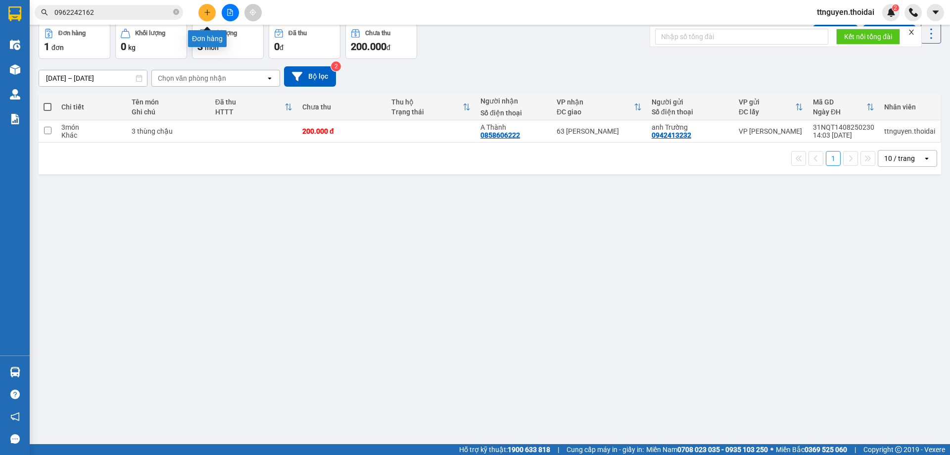
click at [206, 16] on button at bounding box center [207, 12] width 17 height 17
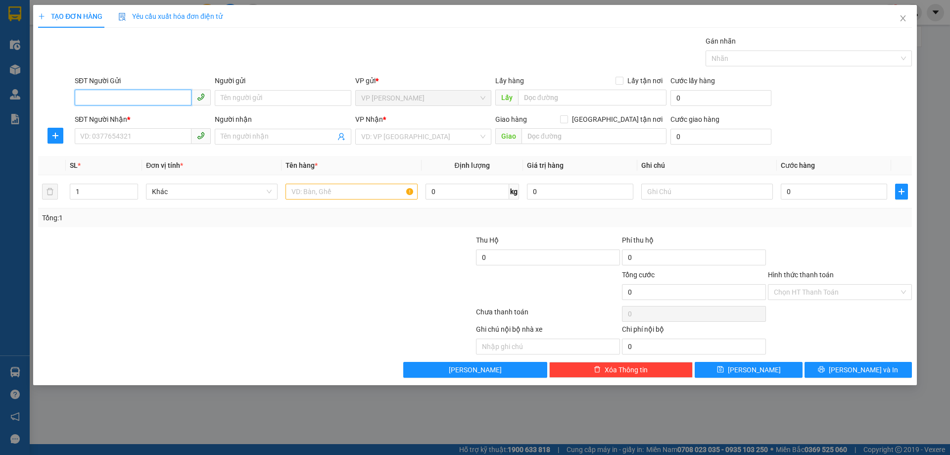
click at [148, 98] on input "SĐT Người Gửi" at bounding box center [133, 98] width 117 height 16
type input "0962572287"
click at [252, 98] on input "Người gửi" at bounding box center [283, 98] width 136 height 16
type input "mì"
click at [158, 137] on input "SĐT Người Nhận *" at bounding box center [133, 136] width 117 height 16
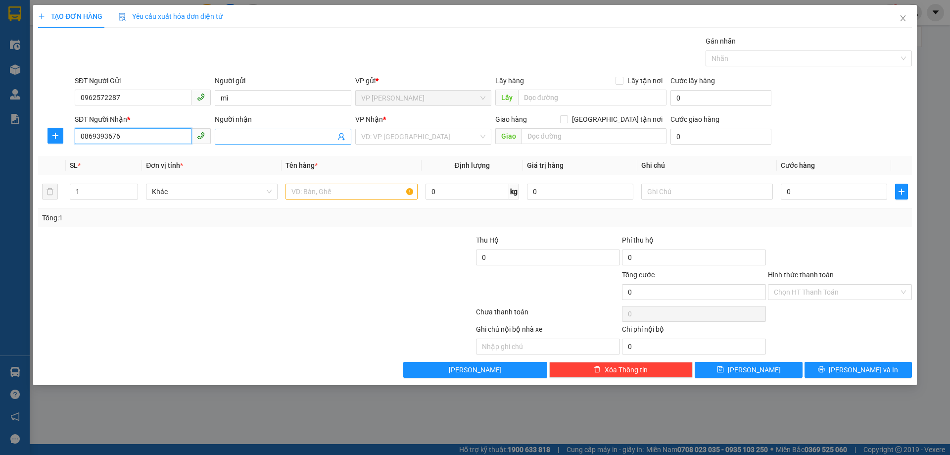
type input "0869393676"
click at [242, 134] on input "Người nhận" at bounding box center [278, 136] width 114 height 11
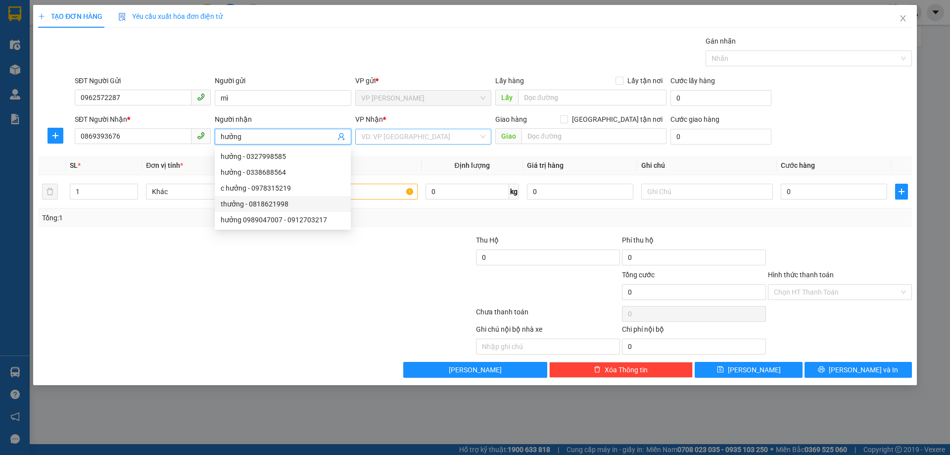
type input "hưởng"
click at [408, 129] on input "search" at bounding box center [419, 136] width 117 height 15
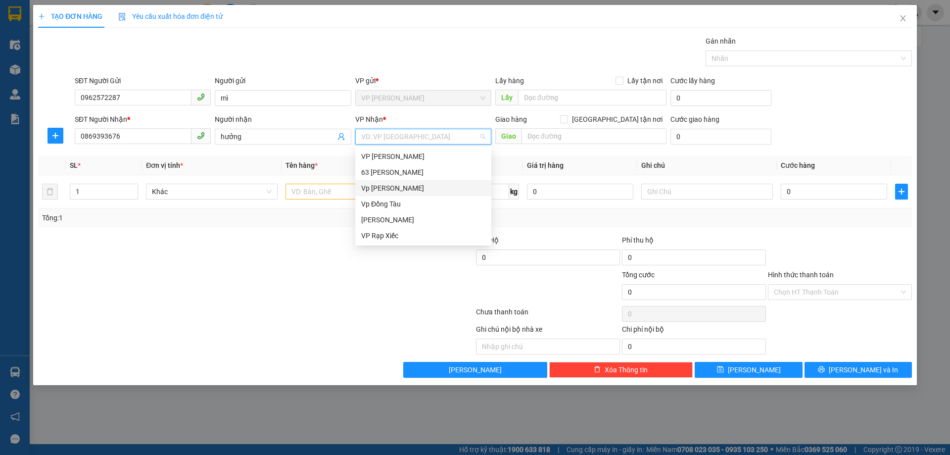
click at [389, 190] on div "Vp [PERSON_NAME]" at bounding box center [423, 188] width 124 height 11
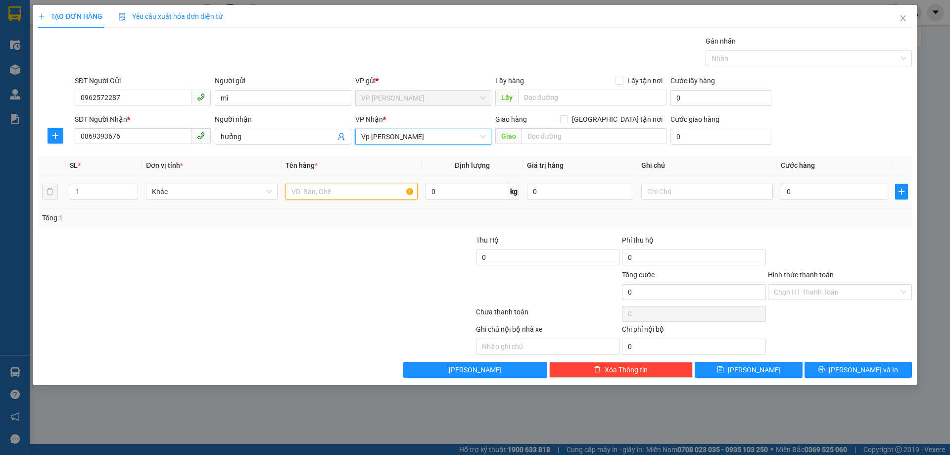
click at [357, 193] on input "text" at bounding box center [352, 192] width 132 height 16
type input "1"
type input "máy để chân"
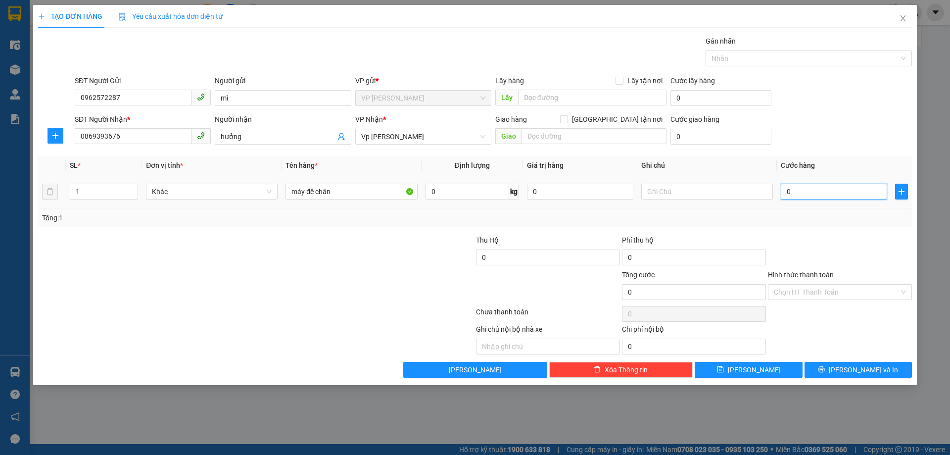
click at [833, 193] on input "0" at bounding box center [834, 192] width 106 height 16
type input "05"
type input "5"
type input "050"
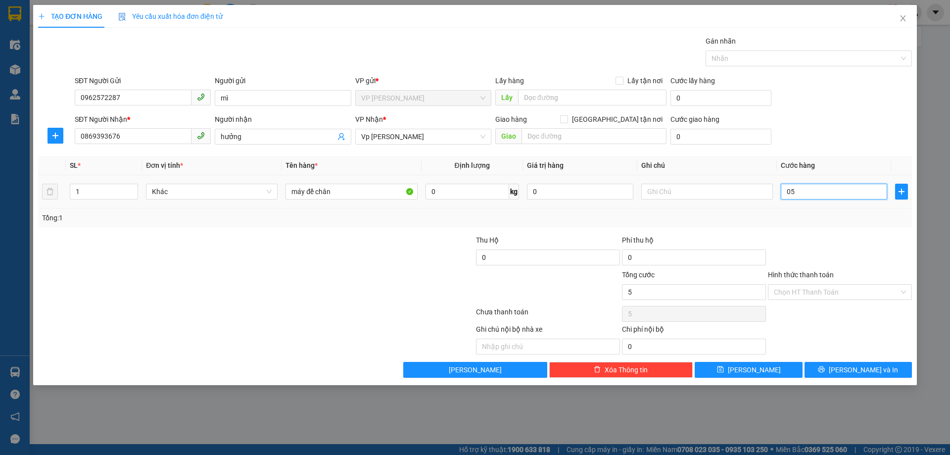
type input "50"
type input "50.000"
click at [808, 222] on div "Tổng: 1" at bounding box center [475, 217] width 866 height 11
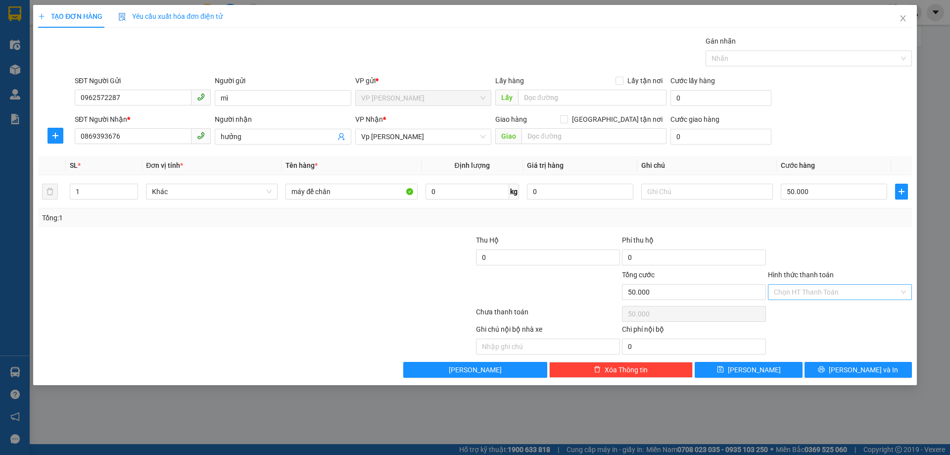
click at [815, 294] on input "Hình thức thanh toán" at bounding box center [836, 292] width 125 height 15
click at [802, 310] on div "Tại văn phòng" at bounding box center [840, 311] width 132 height 11
type input "0"
click at [844, 374] on button "[PERSON_NAME] và In" at bounding box center [858, 370] width 107 height 16
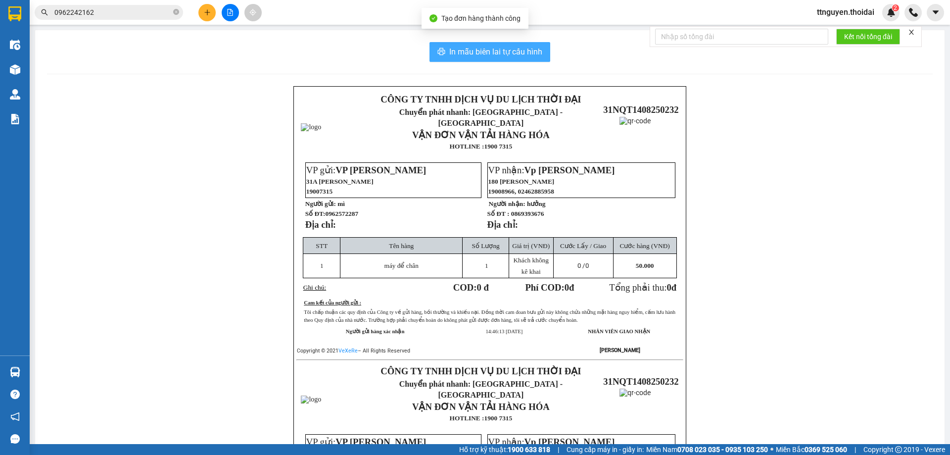
click at [469, 44] on button "In mẫu biên lai tự cấu hình" at bounding box center [490, 52] width 121 height 20
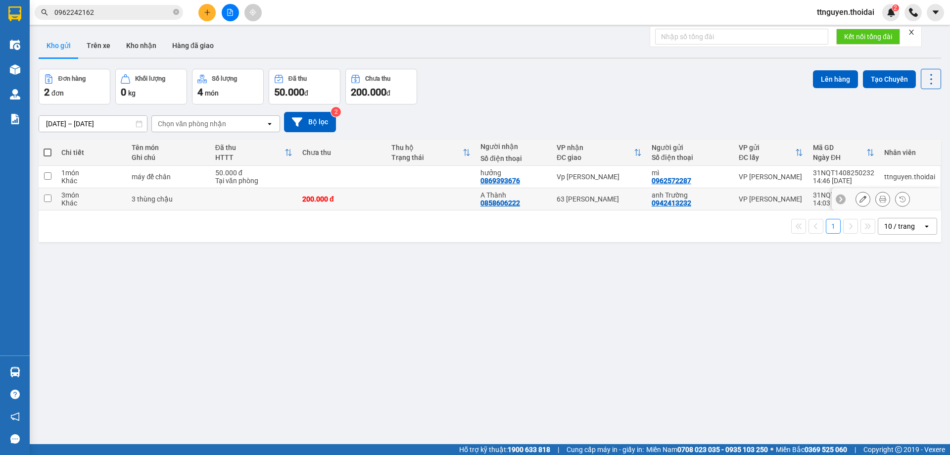
click at [49, 195] on input "checkbox" at bounding box center [47, 198] width 7 height 7
checkbox input "true"
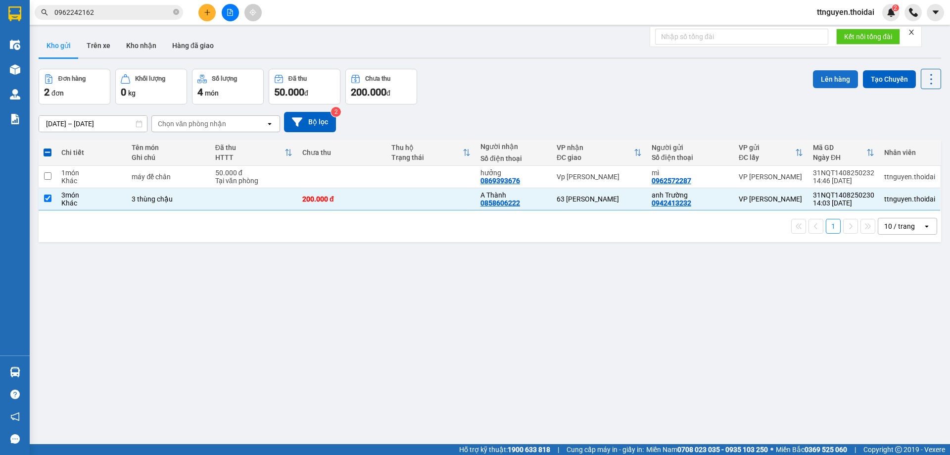
click at [823, 77] on button "Lên hàng" at bounding box center [835, 79] width 45 height 18
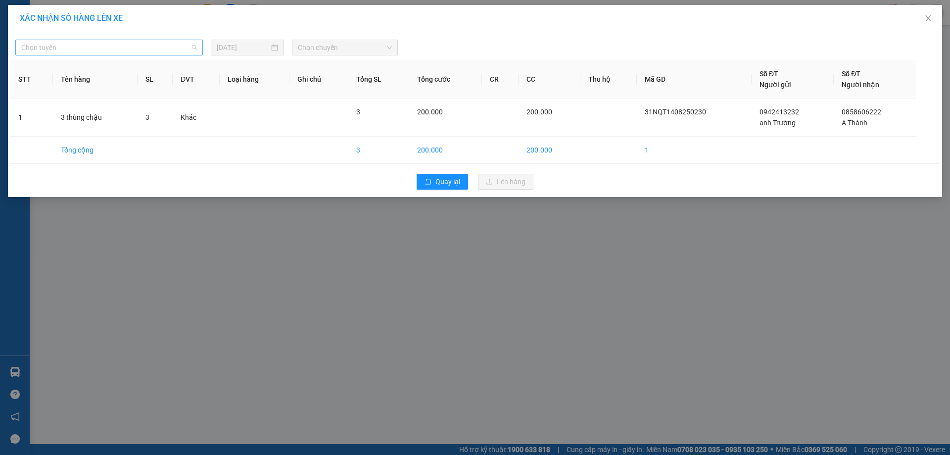
click at [128, 44] on span "Chọn tuyến" at bounding box center [109, 47] width 176 height 15
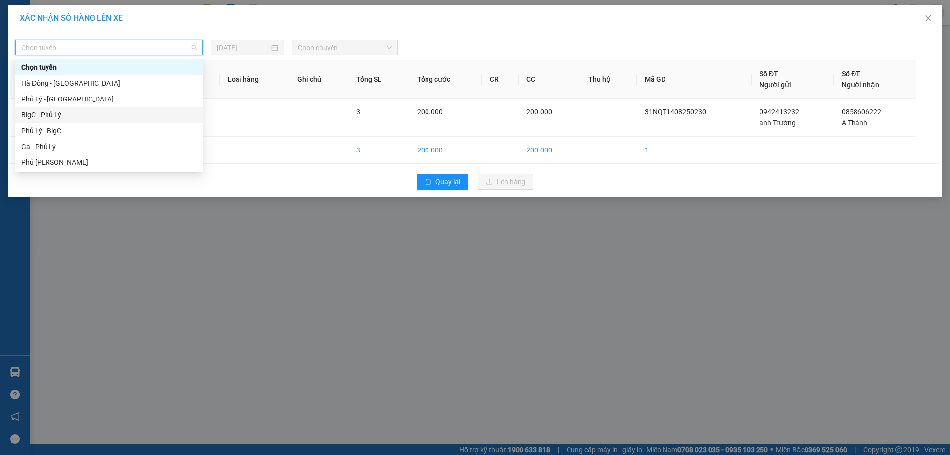
click at [65, 120] on div "BigC - Phủ Lý" at bounding box center [109, 114] width 176 height 11
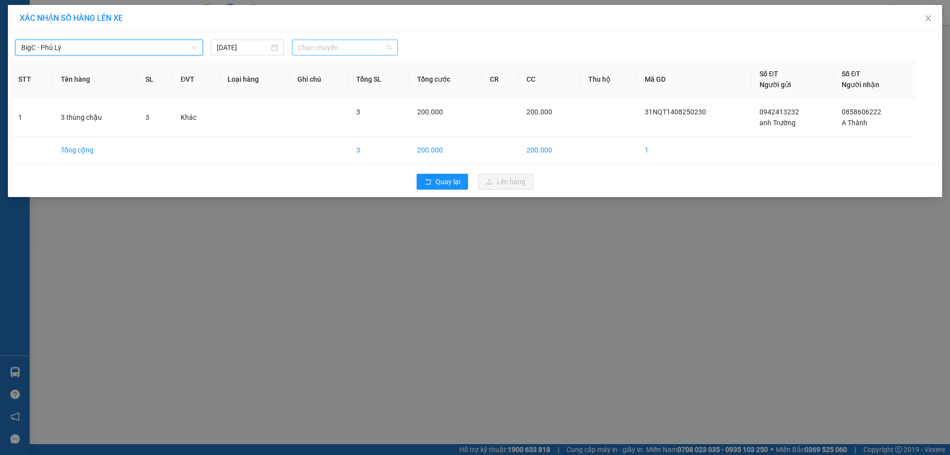
click at [330, 46] on span "Chọn chuyến" at bounding box center [345, 47] width 94 height 15
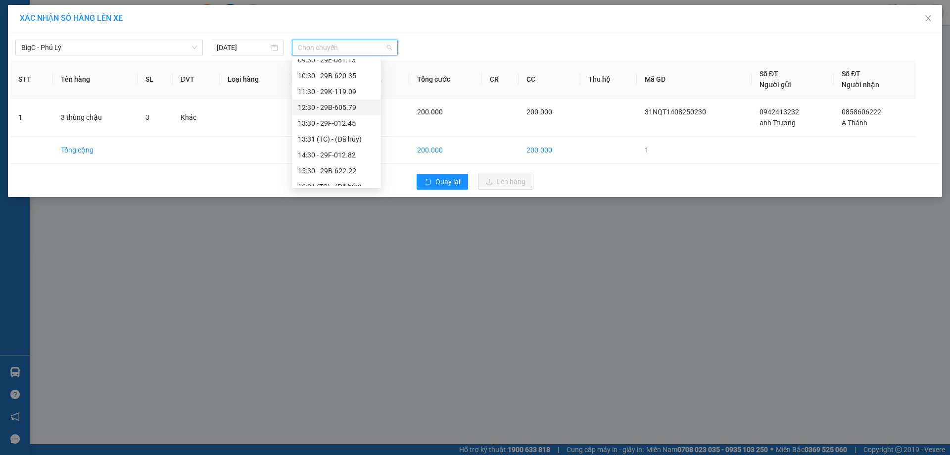
scroll to position [149, 0]
click at [337, 96] on div "14:30 - 29F-012.82" at bounding box center [336, 93] width 77 height 11
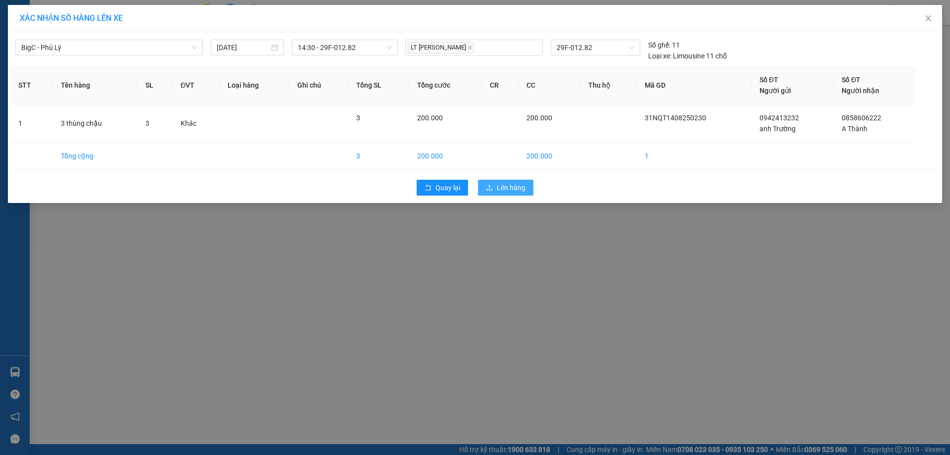
click at [512, 184] on span "Lên hàng" at bounding box center [511, 187] width 29 height 11
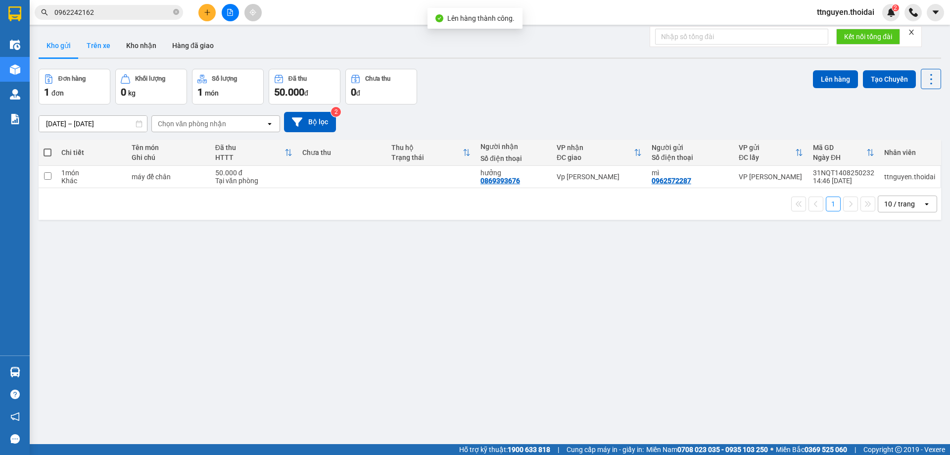
click at [104, 45] on button "Trên xe" at bounding box center [99, 46] width 40 height 24
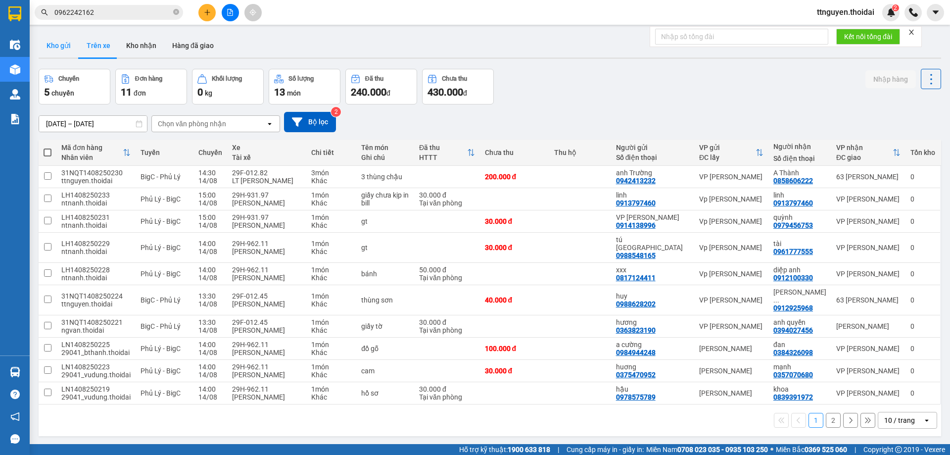
click at [59, 42] on button "Kho gửi" at bounding box center [59, 46] width 40 height 24
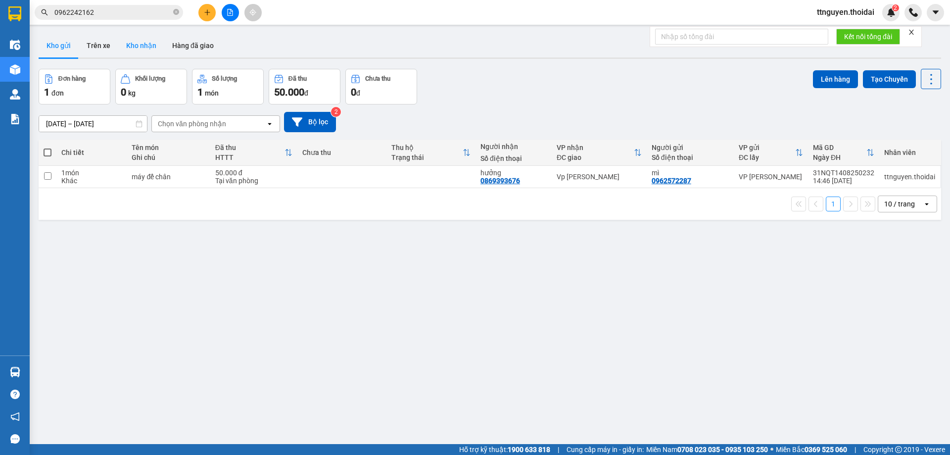
click at [145, 44] on button "Kho nhận" at bounding box center [141, 46] width 46 height 24
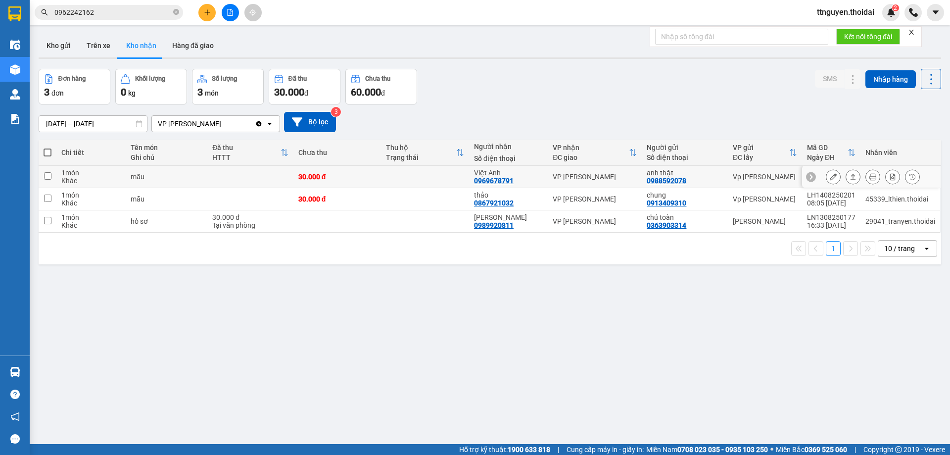
click at [830, 177] on button at bounding box center [834, 176] width 14 height 17
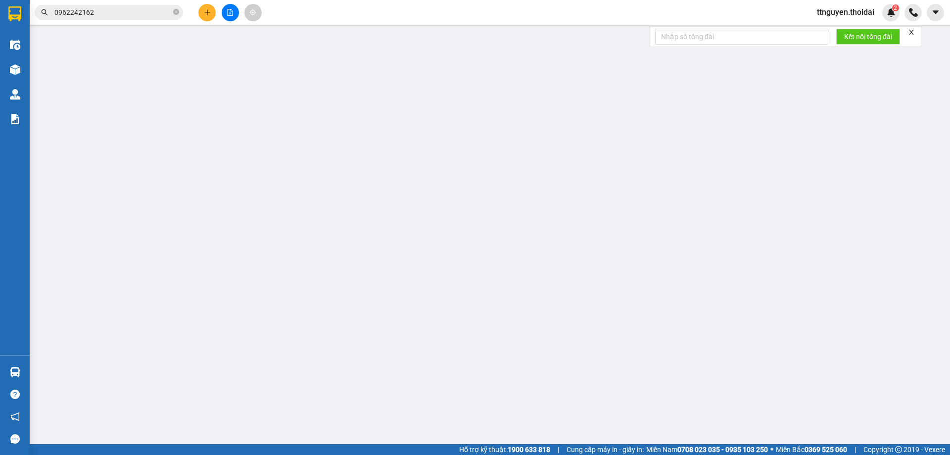
type input "0988592078"
type input "anh thật"
type input "0969678791"
type input "Việt Anh"
type input "30.000"
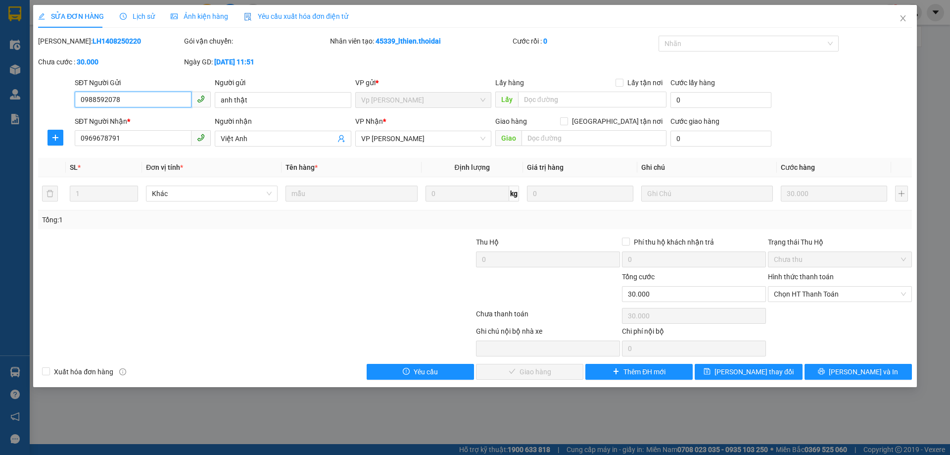
drag, startPoint x: 803, startPoint y: 294, endPoint x: 799, endPoint y: 303, distance: 10.0
click at [803, 294] on span "Chọn HT Thanh Toán" at bounding box center [840, 294] width 132 height 15
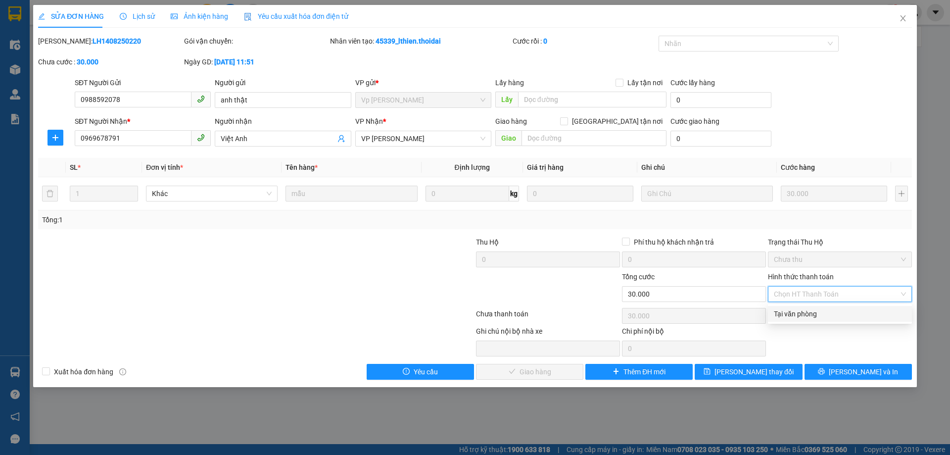
click at [795, 315] on div "Tại văn phòng" at bounding box center [840, 313] width 132 height 11
type input "0"
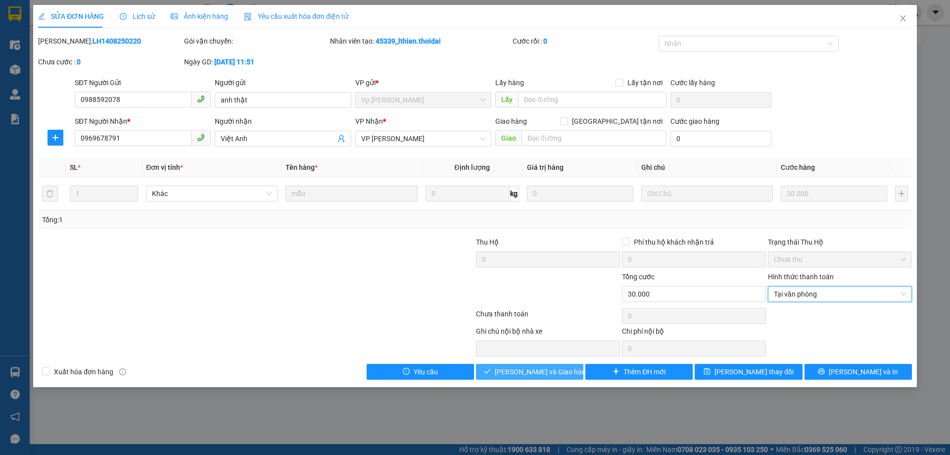
click at [529, 371] on span "[PERSON_NAME] và Giao hàng" at bounding box center [542, 371] width 95 height 11
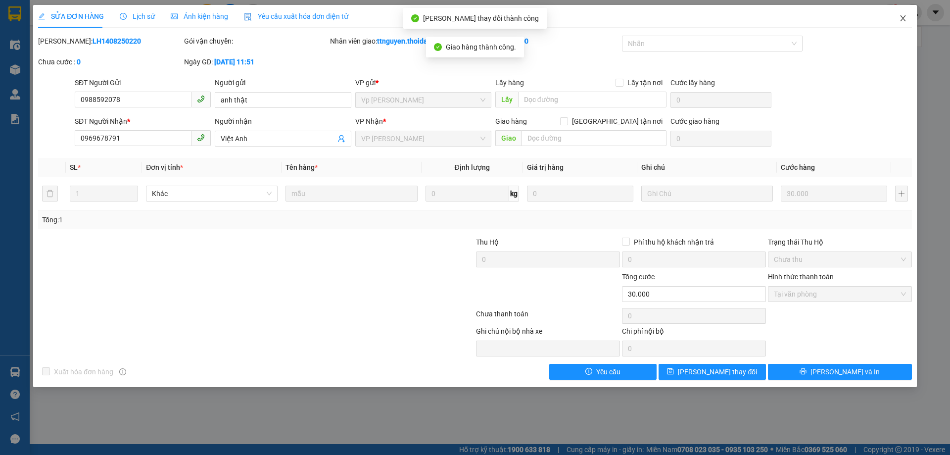
click at [904, 18] on icon "close" at bounding box center [903, 18] width 8 height 8
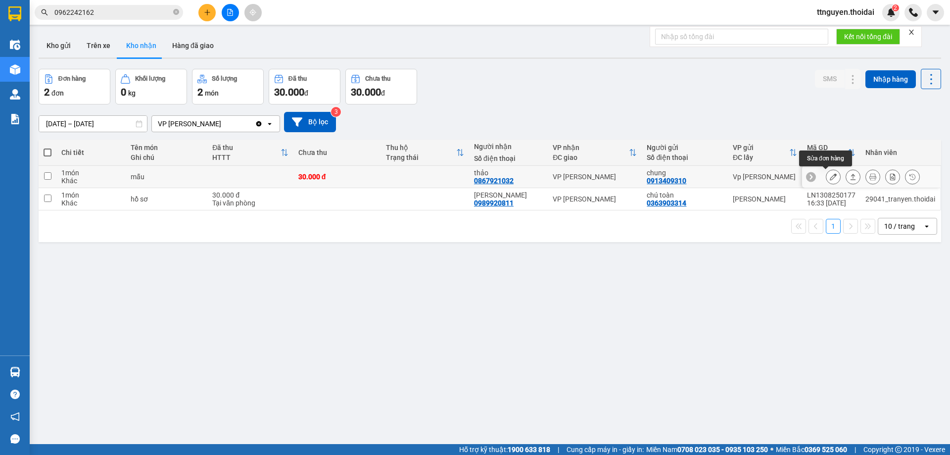
click at [830, 176] on button at bounding box center [834, 176] width 14 height 17
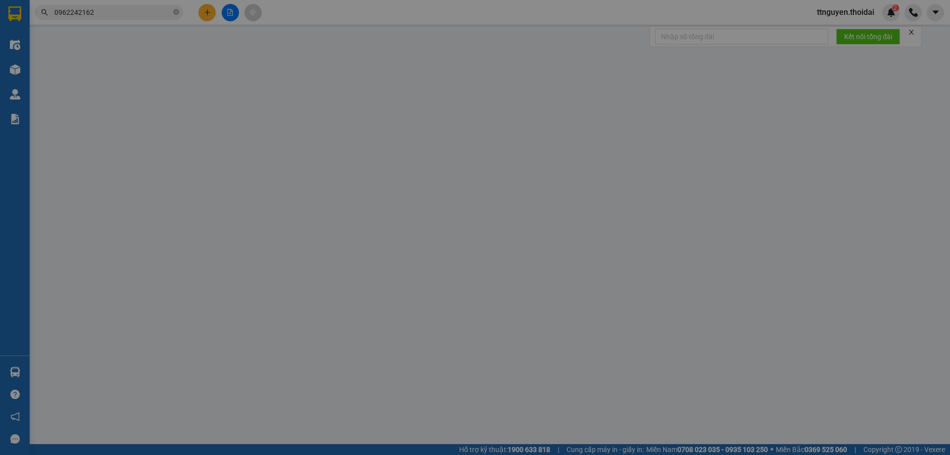
type input "0913409310"
type input "chung"
type input "0867921032"
type input "thảo"
type input "30.000"
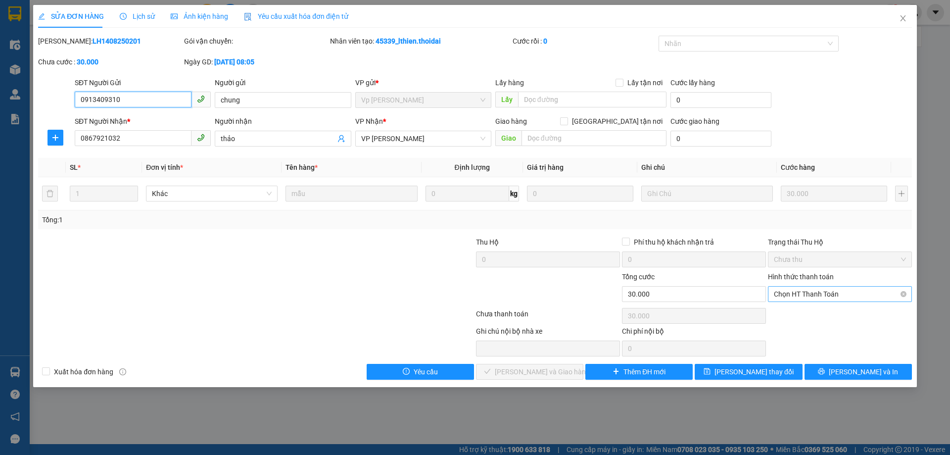
click at [790, 292] on span "Chọn HT Thanh Toán" at bounding box center [840, 294] width 132 height 15
click at [781, 316] on div "Tại văn phòng" at bounding box center [840, 313] width 132 height 11
type input "0"
click at [523, 372] on span "[PERSON_NAME] và Giao hàng" at bounding box center [542, 371] width 95 height 11
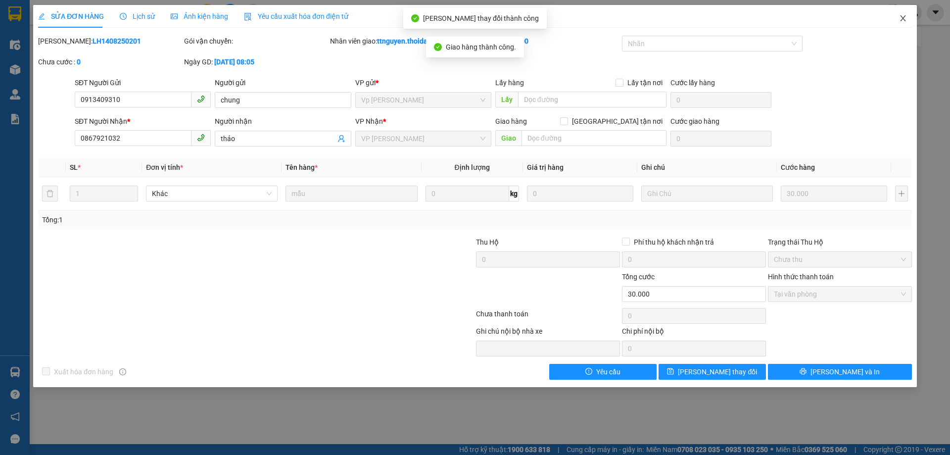
click at [900, 17] on icon "close" at bounding box center [903, 18] width 8 height 8
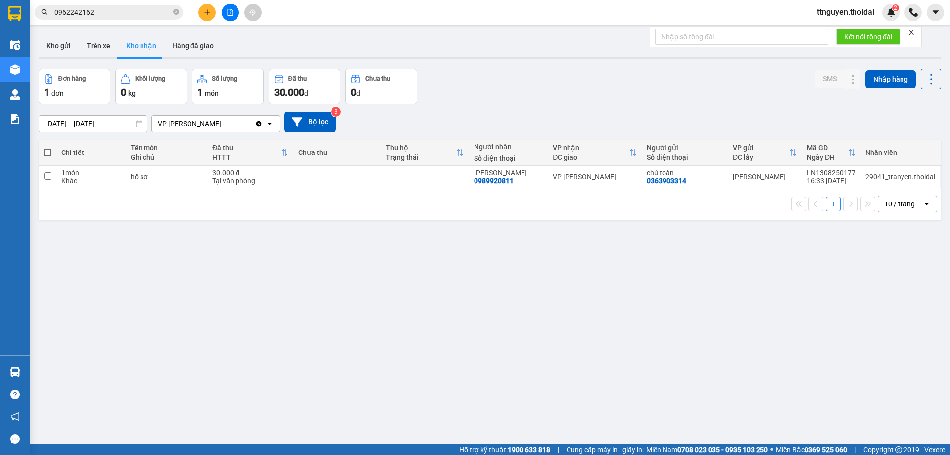
click at [133, 18] on span "0962242162" at bounding box center [109, 12] width 149 height 15
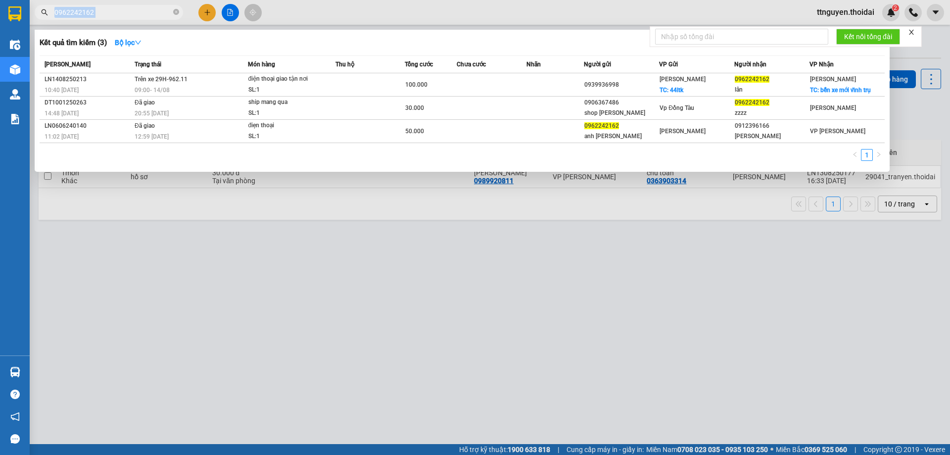
click at [133, 18] on span "0962242162" at bounding box center [109, 12] width 149 height 15
click at [117, 17] on input "0962242162" at bounding box center [112, 12] width 117 height 11
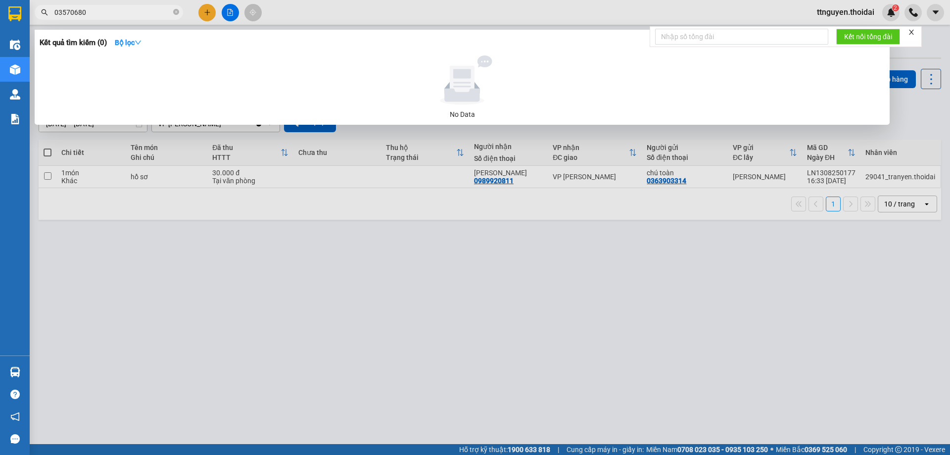
click at [74, 15] on input "03570680" at bounding box center [112, 12] width 117 height 11
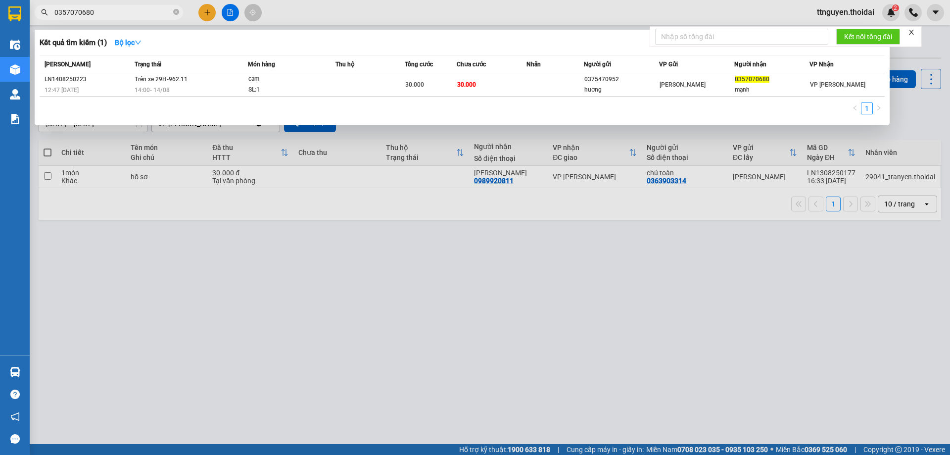
type input "0357070680"
click at [135, 13] on input "0357070680" at bounding box center [112, 12] width 117 height 11
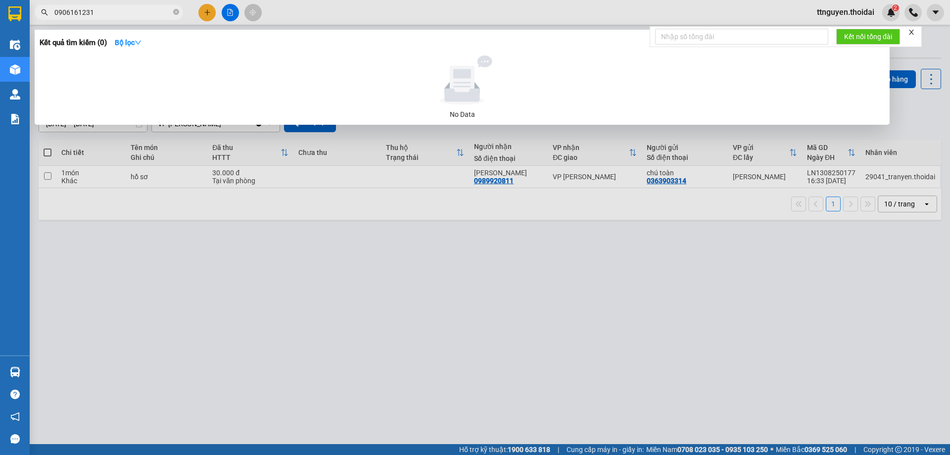
type input "0906161231"
click at [288, 290] on div at bounding box center [475, 227] width 950 height 455
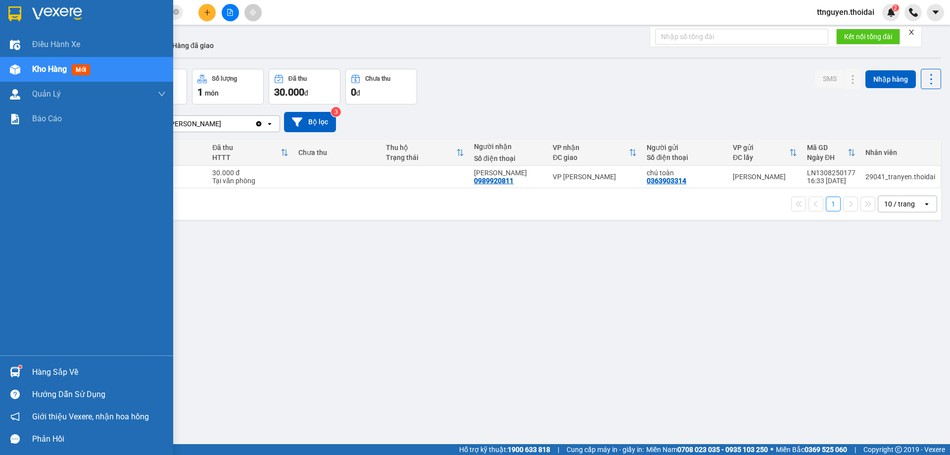
click at [57, 373] on div "Hàng sắp về" at bounding box center [99, 372] width 134 height 15
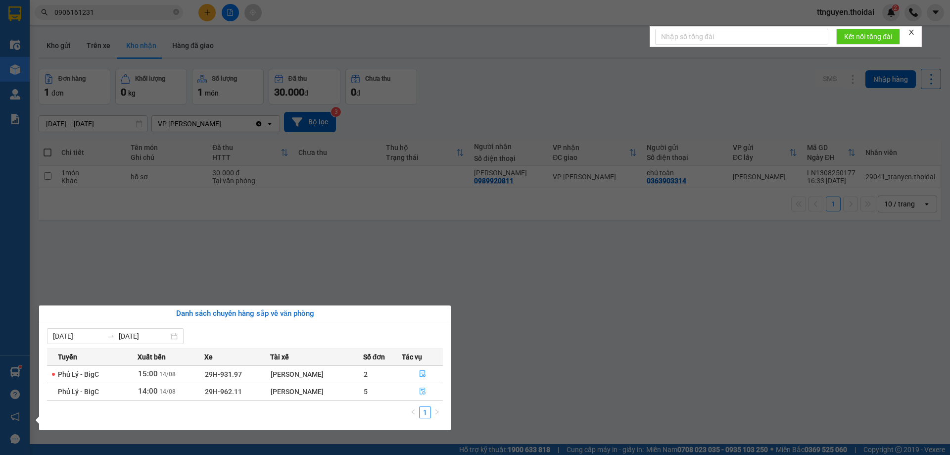
click at [423, 391] on icon "file-done" at bounding box center [422, 391] width 7 height 7
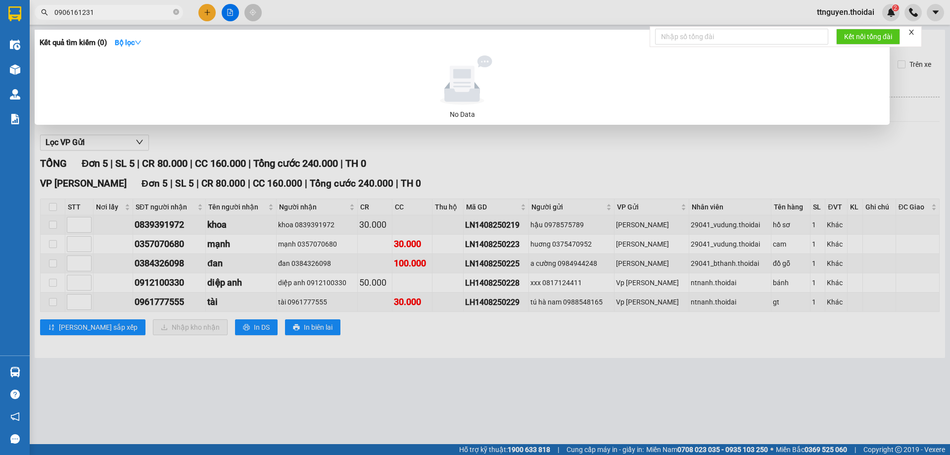
click at [108, 13] on input "0906161231" at bounding box center [112, 12] width 117 height 11
type input "0906161231"
click at [304, 170] on div at bounding box center [475, 227] width 950 height 455
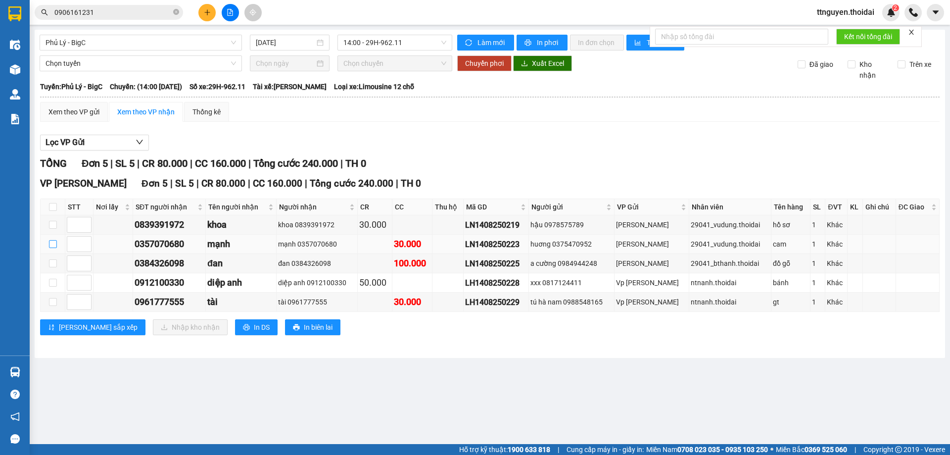
click at [55, 248] on input "checkbox" at bounding box center [53, 244] width 8 height 8
checkbox input "true"
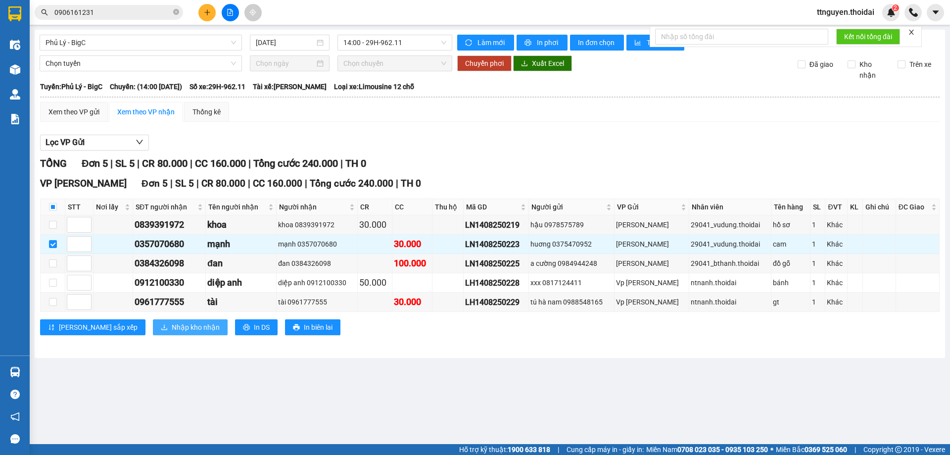
click at [153, 326] on button "Nhập kho nhận" at bounding box center [190, 327] width 75 height 16
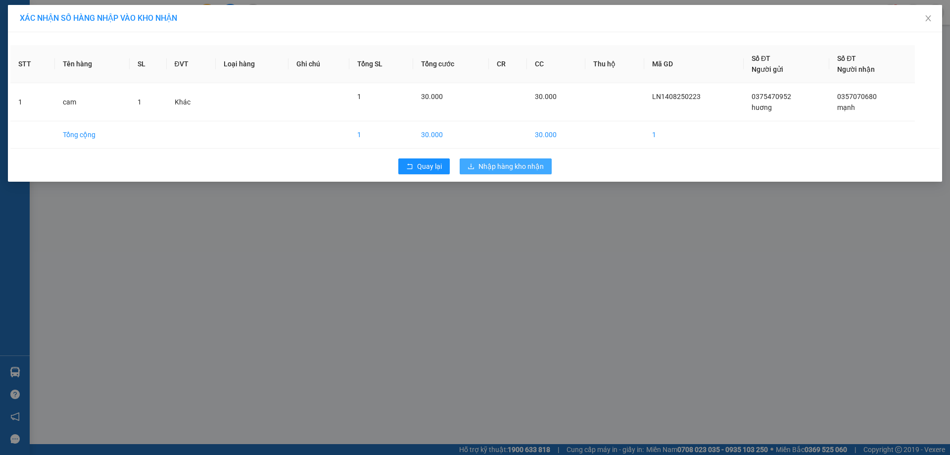
click at [511, 167] on span "Nhập hàng kho nhận" at bounding box center [511, 166] width 65 height 11
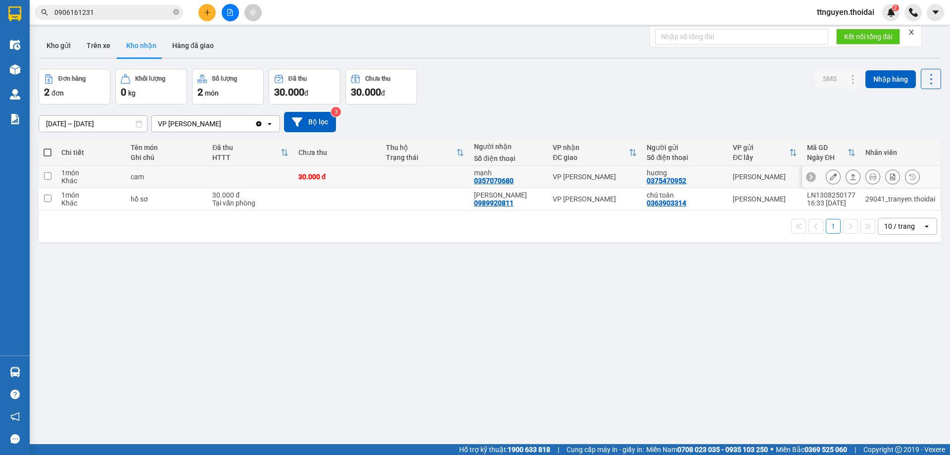
click at [830, 178] on icon at bounding box center [833, 176] width 7 height 7
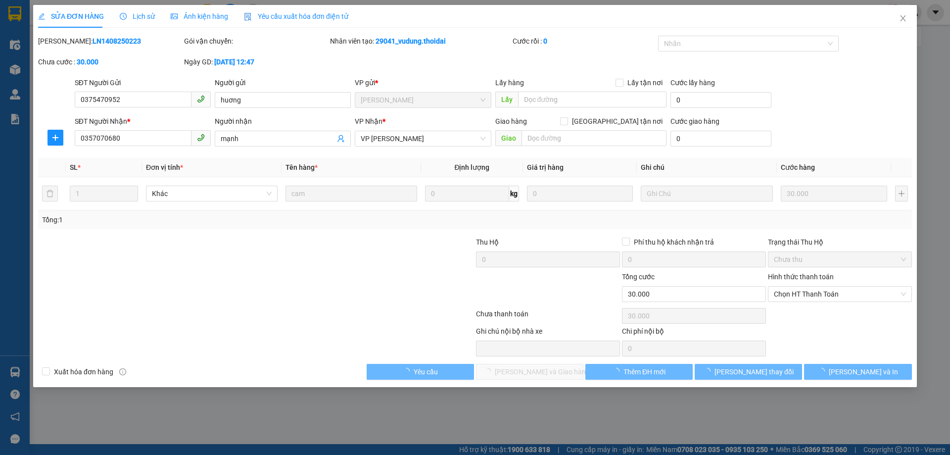
type input "0375470952"
type input "huơng"
type input "0357070680"
type input "mạnh"
type input "30.000"
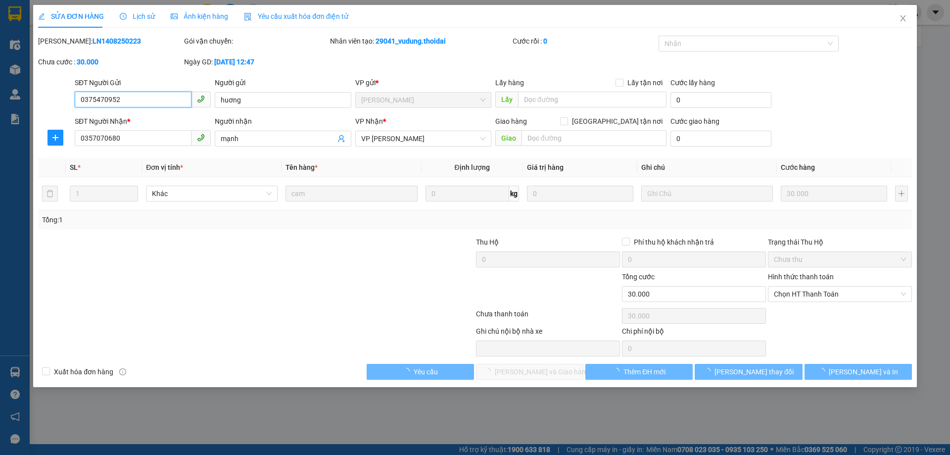
click at [790, 289] on span "Chọn HT Thanh Toán" at bounding box center [840, 294] width 132 height 15
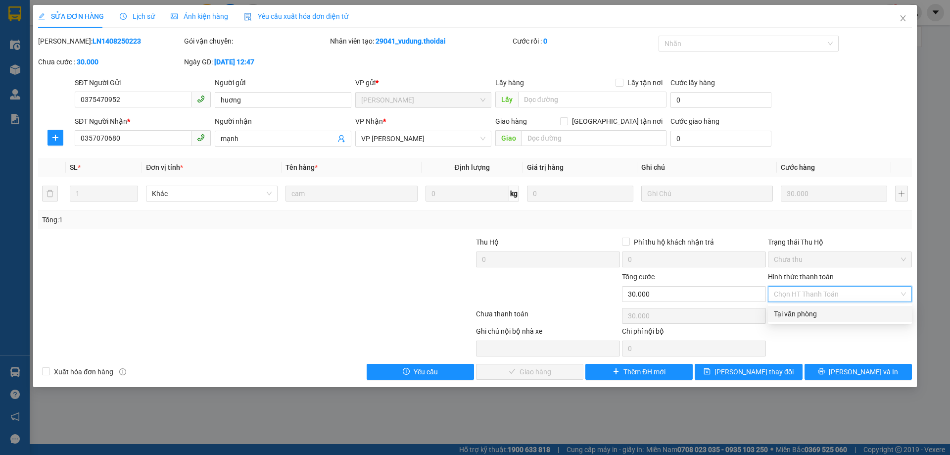
click at [789, 315] on div "Tại văn phòng" at bounding box center [840, 313] width 132 height 11
type input "0"
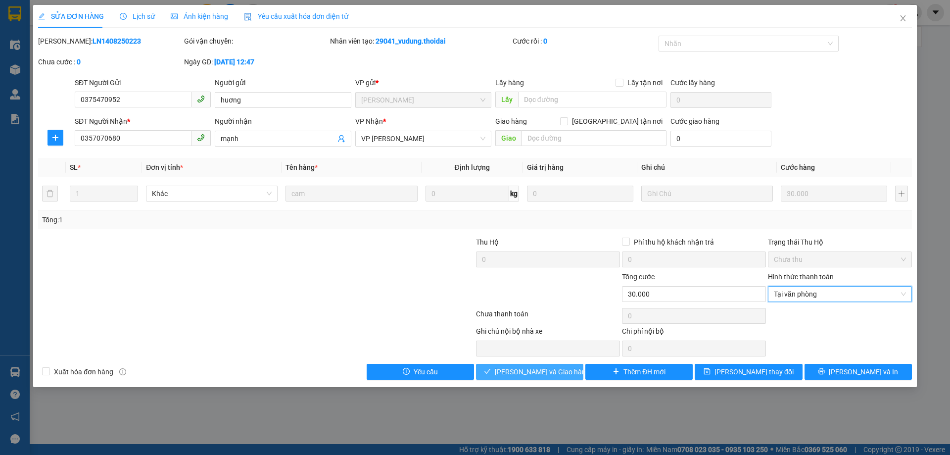
drag, startPoint x: 540, startPoint y: 367, endPoint x: 593, endPoint y: 340, distance: 59.8
click at [540, 367] on span "[PERSON_NAME] và Giao hàng" at bounding box center [542, 371] width 95 height 11
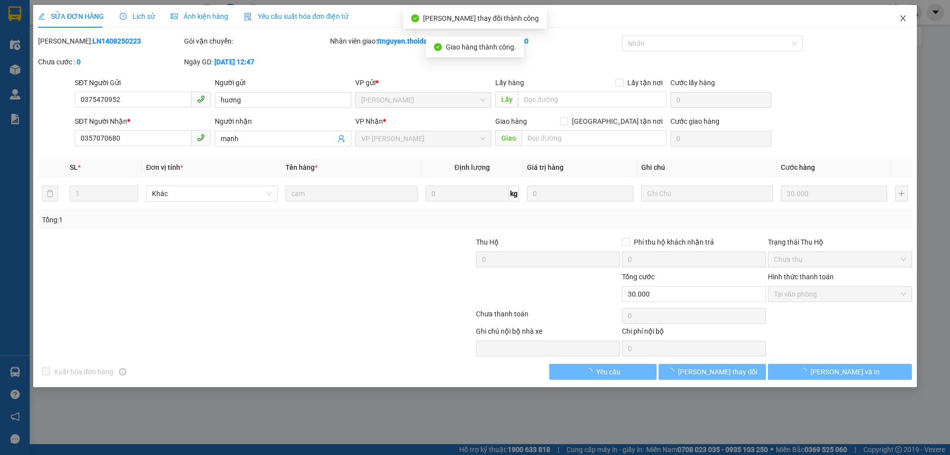
click at [903, 19] on icon "close" at bounding box center [903, 18] width 8 height 8
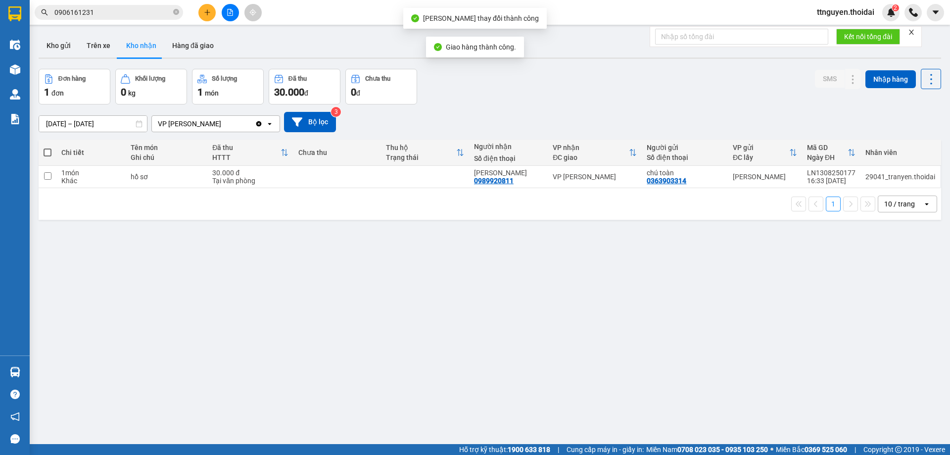
click at [209, 11] on icon "plus" at bounding box center [207, 12] width 7 height 7
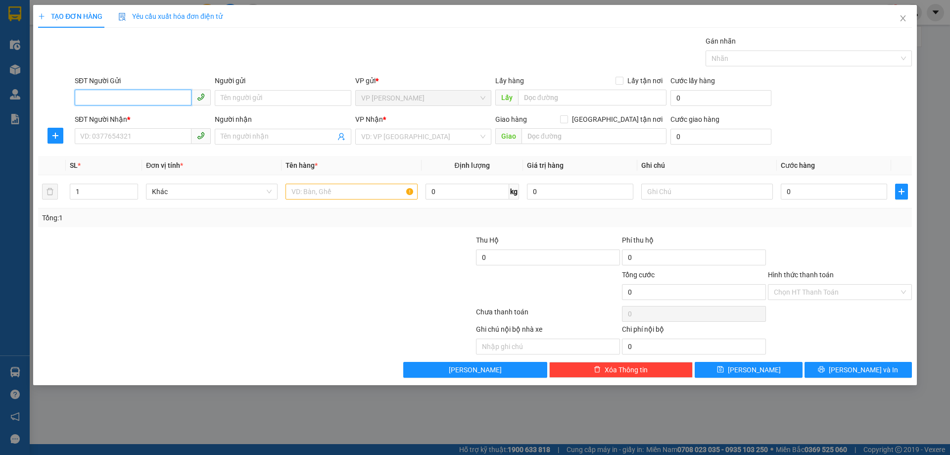
click at [162, 98] on input "SĐT Người Gửi" at bounding box center [133, 98] width 117 height 16
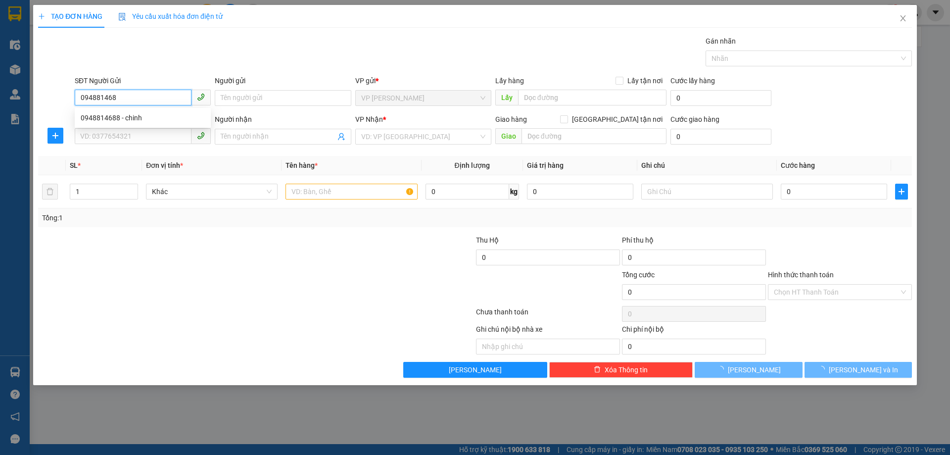
type input "0948814688"
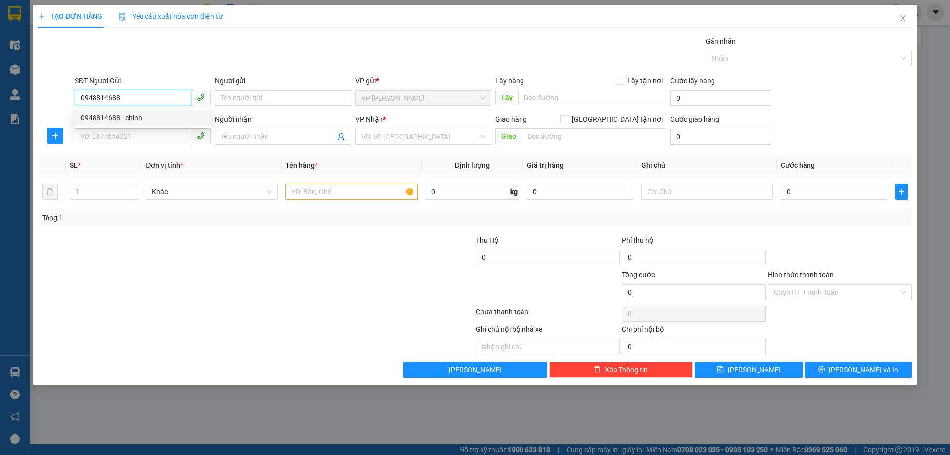
click at [143, 119] on div "0948814688 - chinh" at bounding box center [143, 117] width 124 height 11
type input "chinh"
click at [138, 144] on span at bounding box center [143, 137] width 136 height 16
type input "0948814688"
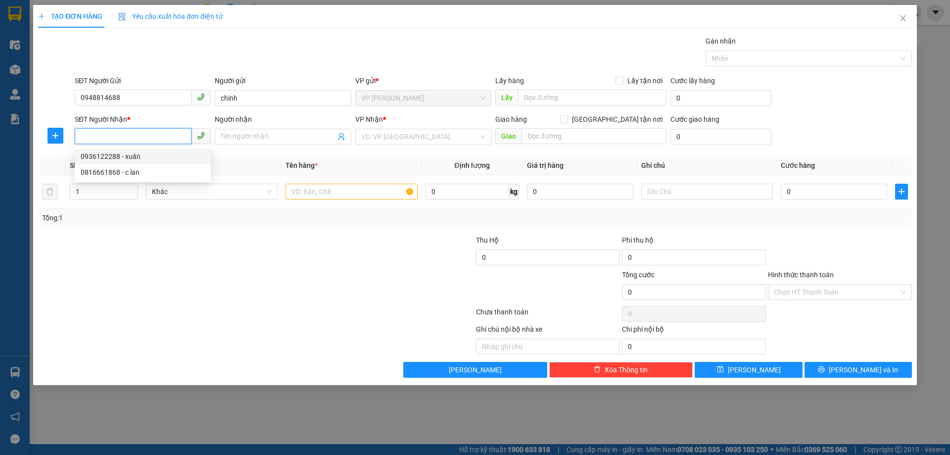
click at [139, 156] on div "0936122288 - xuân" at bounding box center [143, 156] width 124 height 11
type input "0936122288"
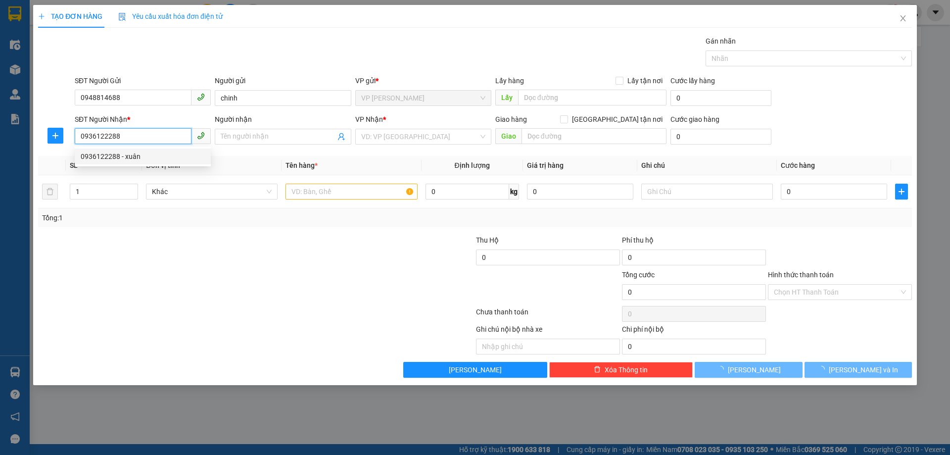
type input "xuân"
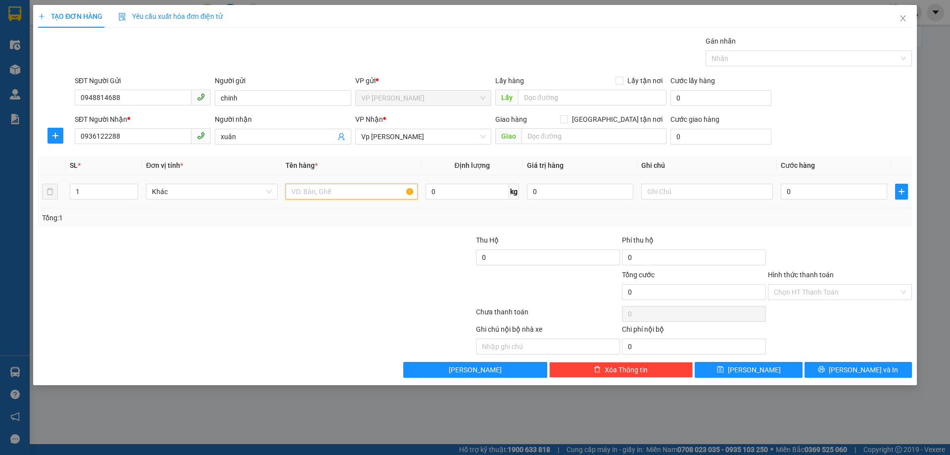
click at [330, 191] on input "text" at bounding box center [352, 192] width 132 height 16
type input "túi dồ đông lạnh"
click at [793, 192] on input "0" at bounding box center [834, 192] width 106 height 16
click at [817, 195] on input "0" at bounding box center [834, 192] width 106 height 16
type input "05"
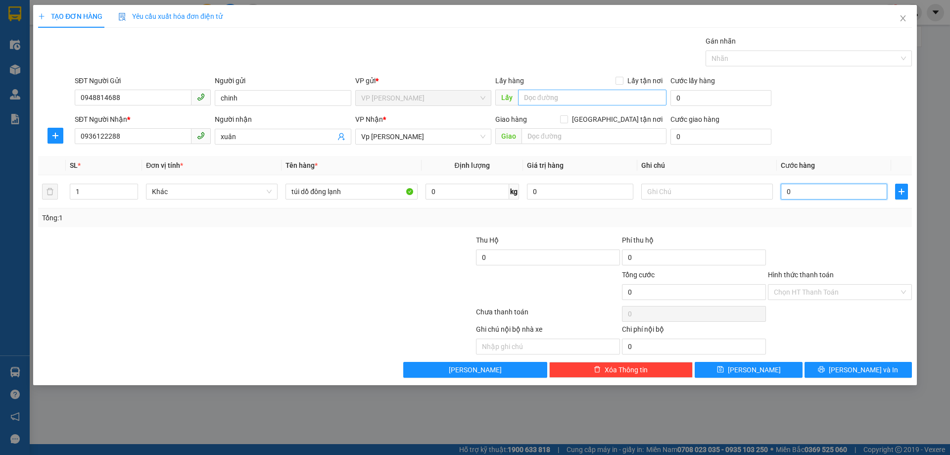
type input "5"
type input "050"
type input "50"
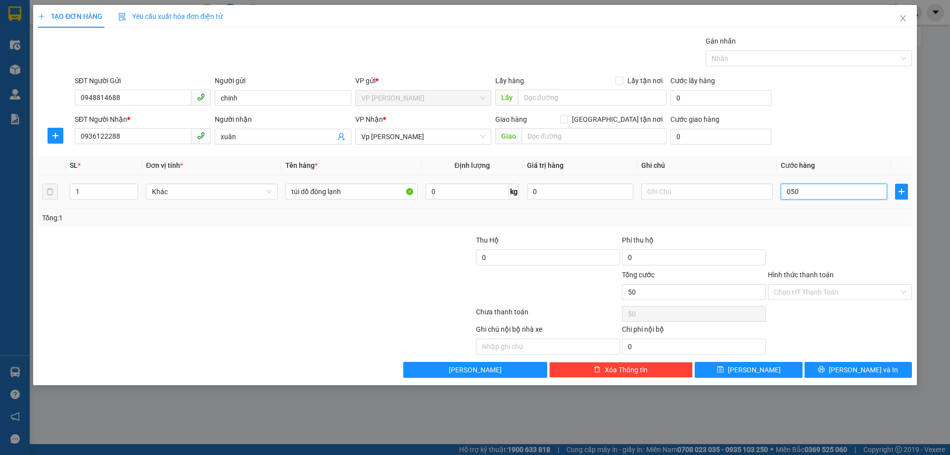
click at [853, 198] on input "050" at bounding box center [834, 192] width 106 height 16
type input "50.000"
click at [849, 221] on div "Tổng: 1" at bounding box center [475, 217] width 866 height 11
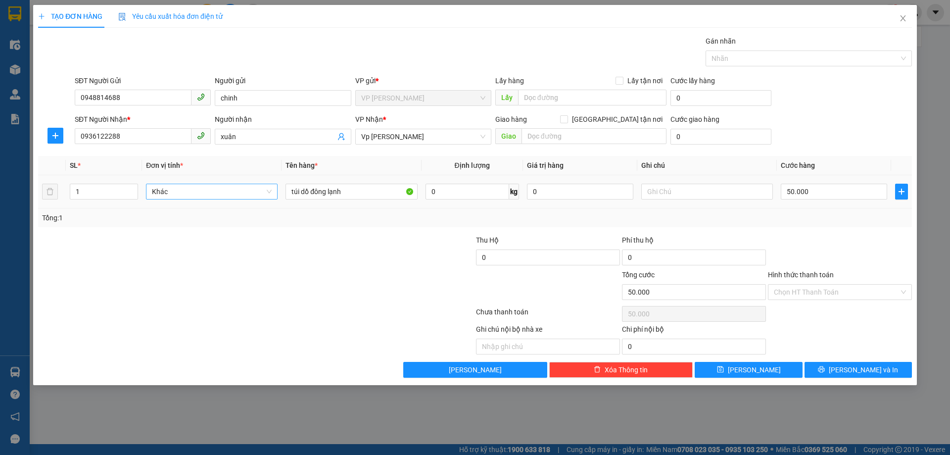
click at [246, 192] on span "Khác" at bounding box center [212, 191] width 120 height 15
click at [589, 192] on input "0" at bounding box center [580, 192] width 106 height 16
click at [674, 188] on input "text" at bounding box center [708, 192] width 132 height 16
type input "Gấp về gọi luôn"
click at [846, 364] on button "[PERSON_NAME] và In" at bounding box center [858, 370] width 107 height 16
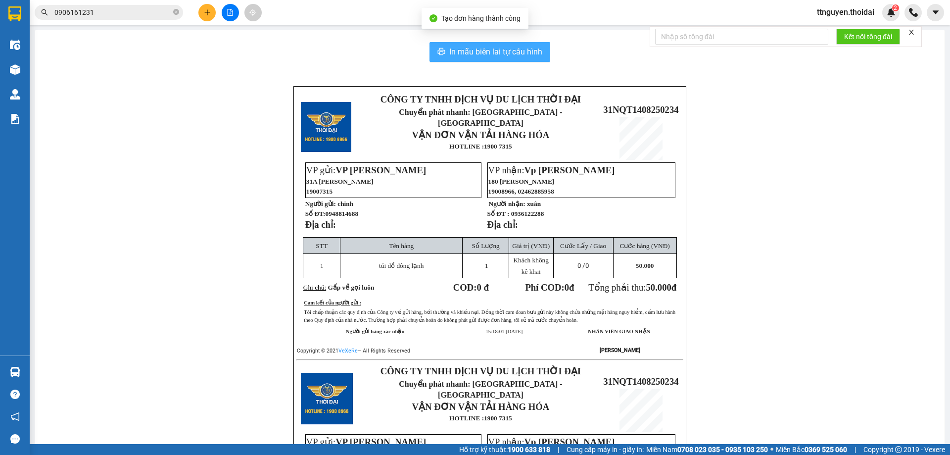
click at [463, 53] on span "In mẫu biên lai tự cấu hình" at bounding box center [495, 52] width 93 height 12
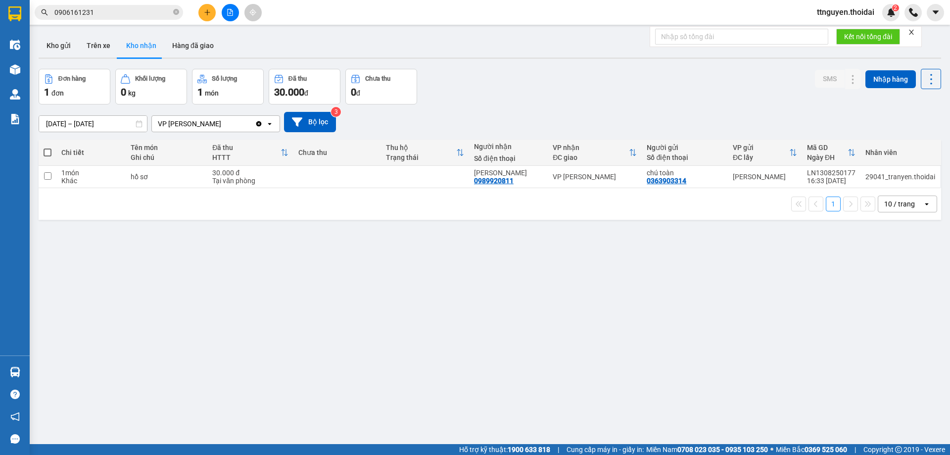
click at [514, 250] on div "ver 1.8.138 Kho gửi Trên xe Kho nhận Hàng đã giao Đơn hàng 1 đơn Khối lượng 0 k…" at bounding box center [490, 257] width 911 height 455
click at [59, 48] on button "Kho gửi" at bounding box center [59, 46] width 40 height 24
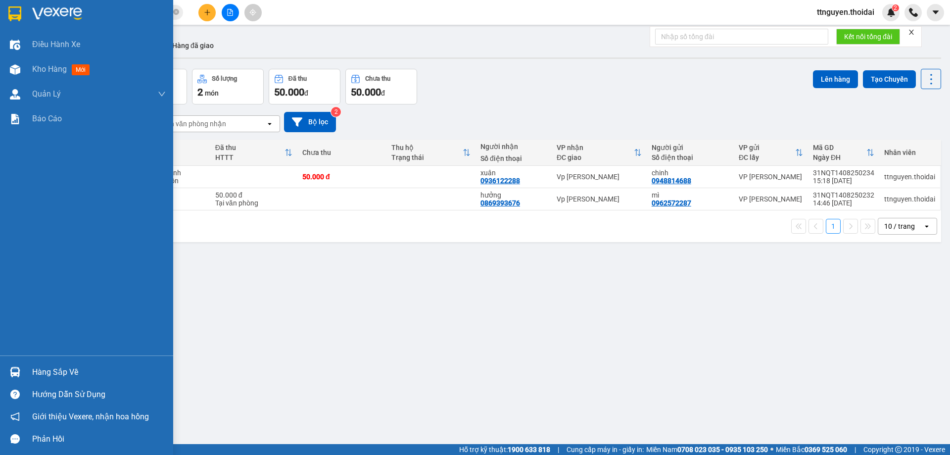
click at [65, 372] on div "Hàng sắp về" at bounding box center [99, 372] width 134 height 15
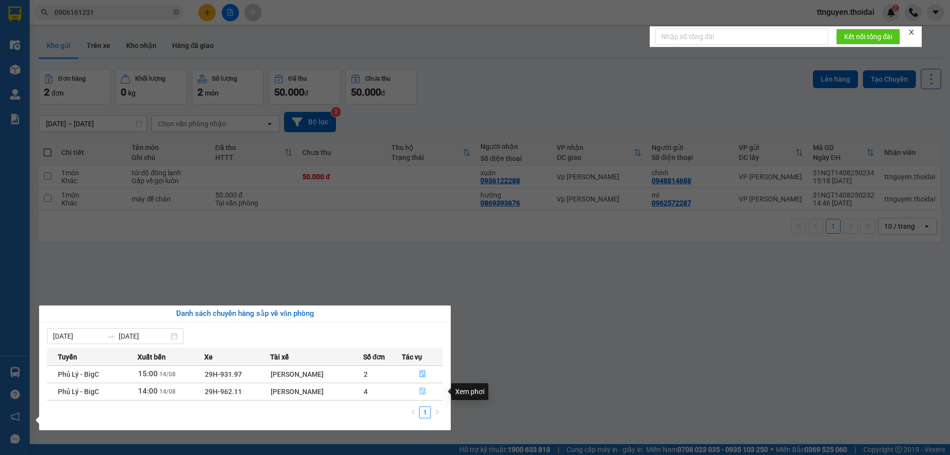
click at [423, 389] on icon "file-done" at bounding box center [422, 391] width 7 height 7
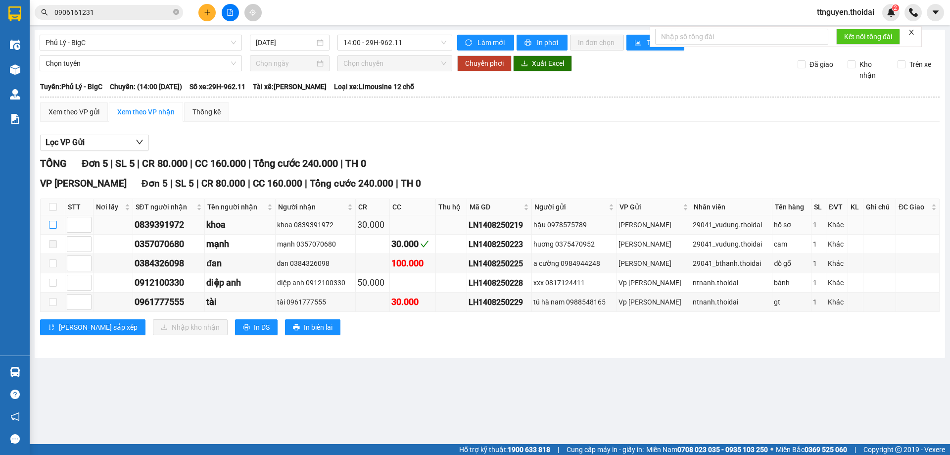
click at [51, 226] on input "checkbox" at bounding box center [53, 225] width 8 height 8
checkbox input "true"
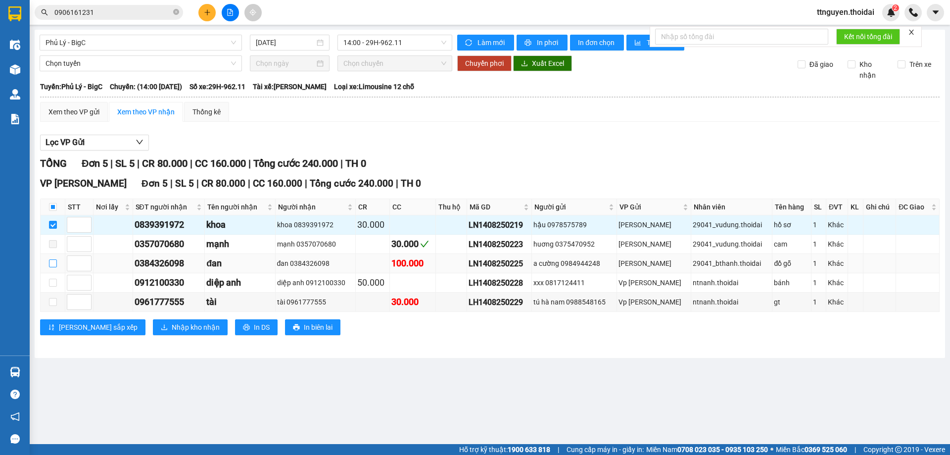
click at [50, 266] on input "checkbox" at bounding box center [53, 263] width 8 height 8
checkbox input "true"
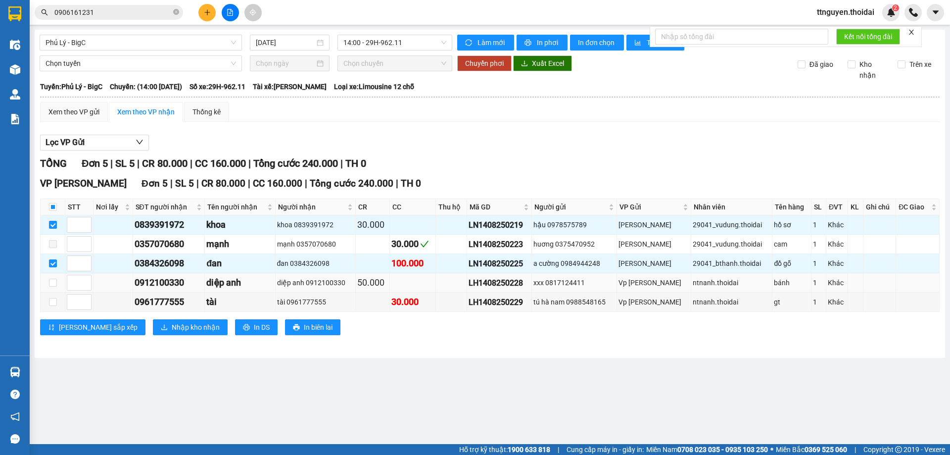
click at [47, 288] on td at bounding box center [53, 282] width 25 height 19
click at [55, 285] on input "checkbox" at bounding box center [53, 283] width 8 height 8
checkbox input "true"
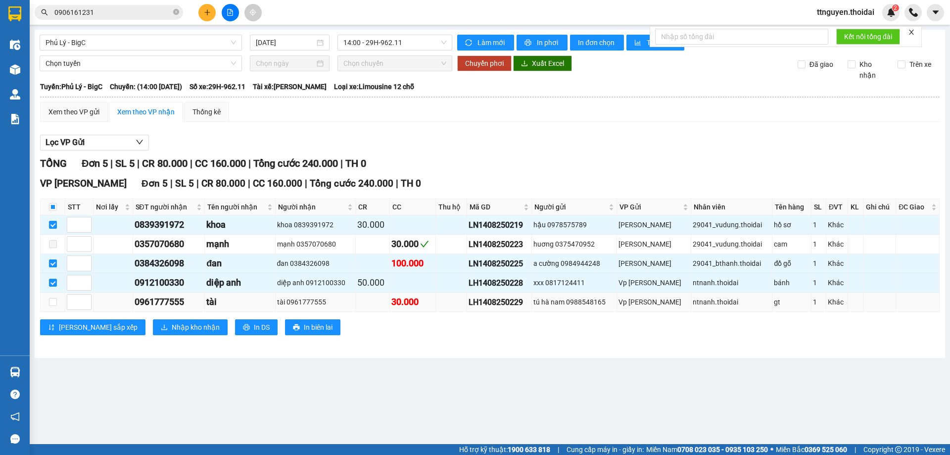
click at [57, 298] on td at bounding box center [53, 302] width 25 height 19
click at [51, 302] on input "checkbox" at bounding box center [53, 302] width 8 height 8
checkbox input "true"
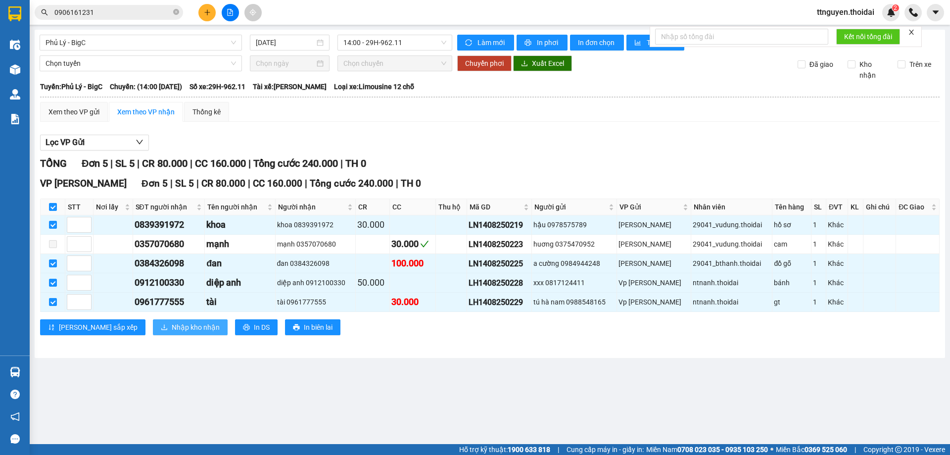
click at [172, 330] on span "Nhập kho nhận" at bounding box center [196, 327] width 48 height 11
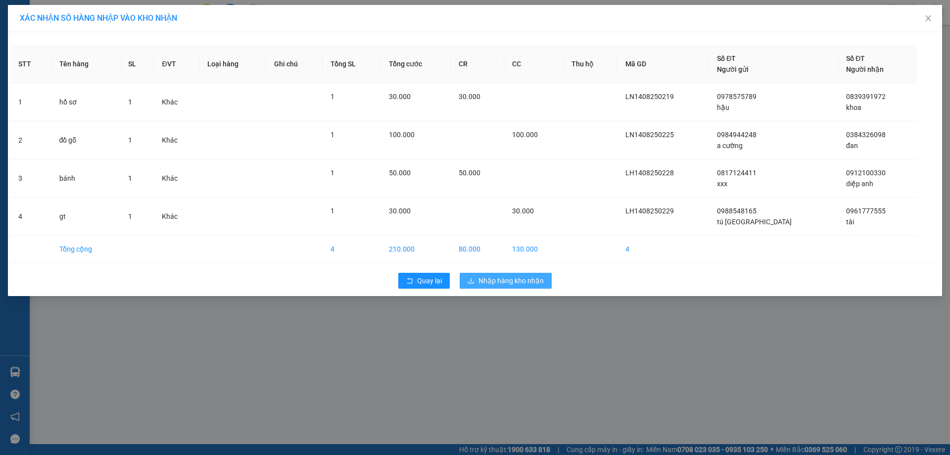
click at [502, 281] on span "Nhập hàng kho nhận" at bounding box center [511, 280] width 65 height 11
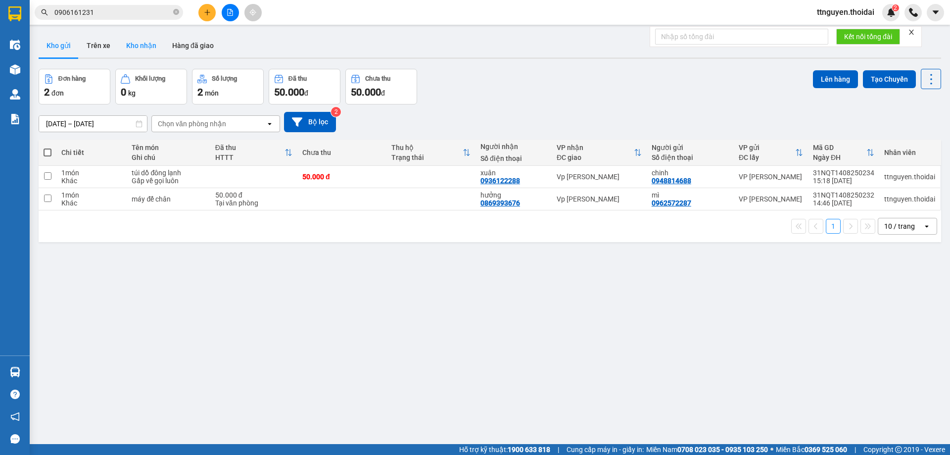
click at [149, 48] on button "Kho nhận" at bounding box center [141, 46] width 46 height 24
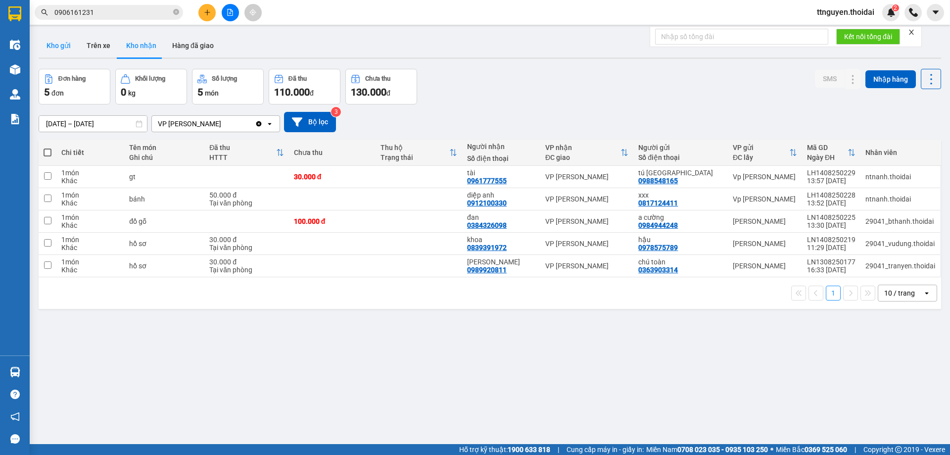
click at [64, 41] on button "Kho gửi" at bounding box center [59, 46] width 40 height 24
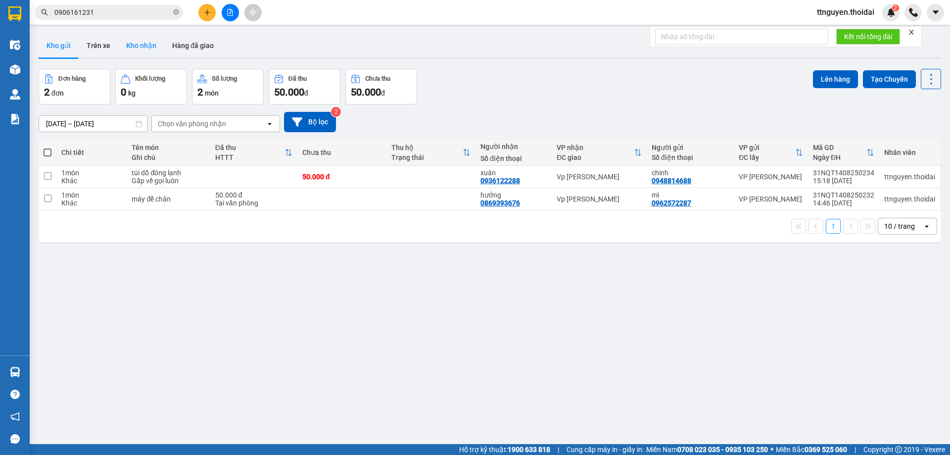
click at [127, 45] on button "Kho nhận" at bounding box center [141, 46] width 46 height 24
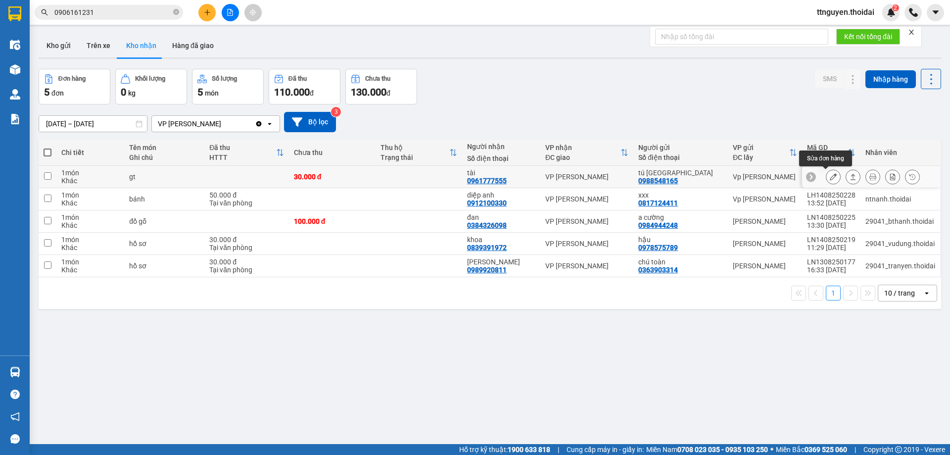
click at [830, 174] on icon at bounding box center [833, 176] width 7 height 7
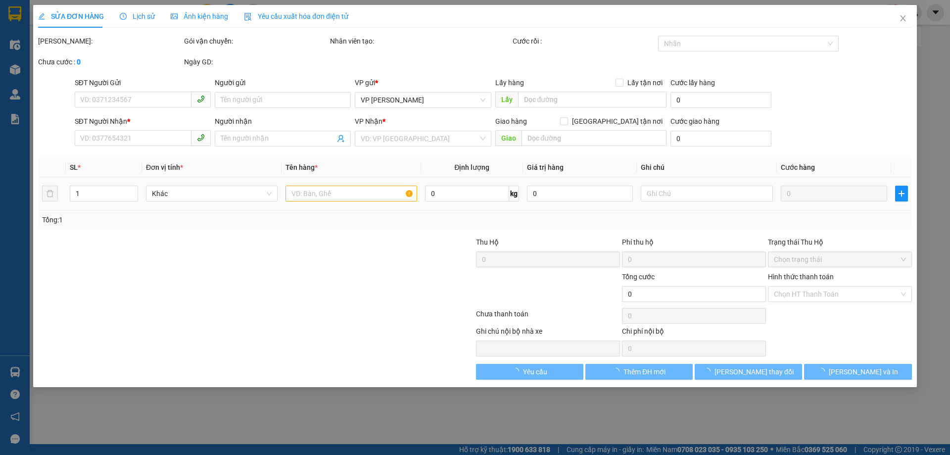
type input "0988548165"
type input "tú hà nam"
type input "0961777555"
type input "tài"
type input "30.000"
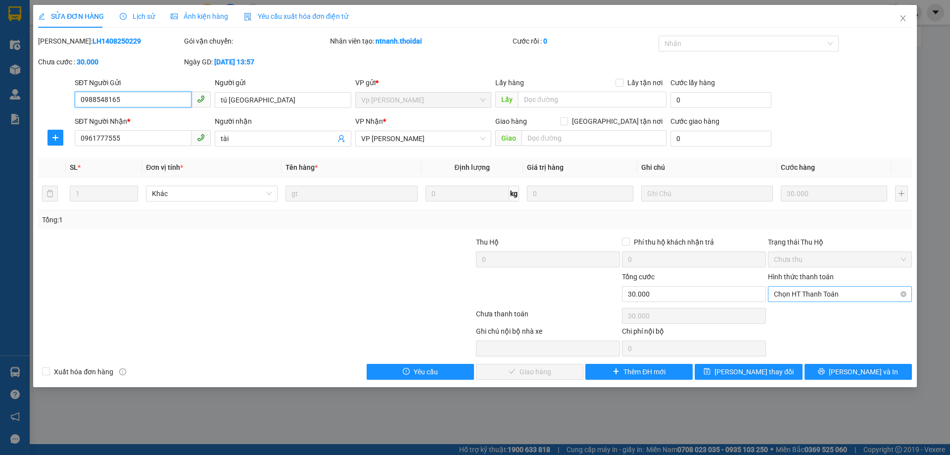
click at [832, 290] on span "Chọn HT Thanh Toán" at bounding box center [840, 294] width 132 height 15
click at [810, 312] on div "Tại văn phòng" at bounding box center [840, 313] width 132 height 11
type input "0"
click at [563, 368] on button "[PERSON_NAME] và Giao hàng" at bounding box center [529, 372] width 107 height 16
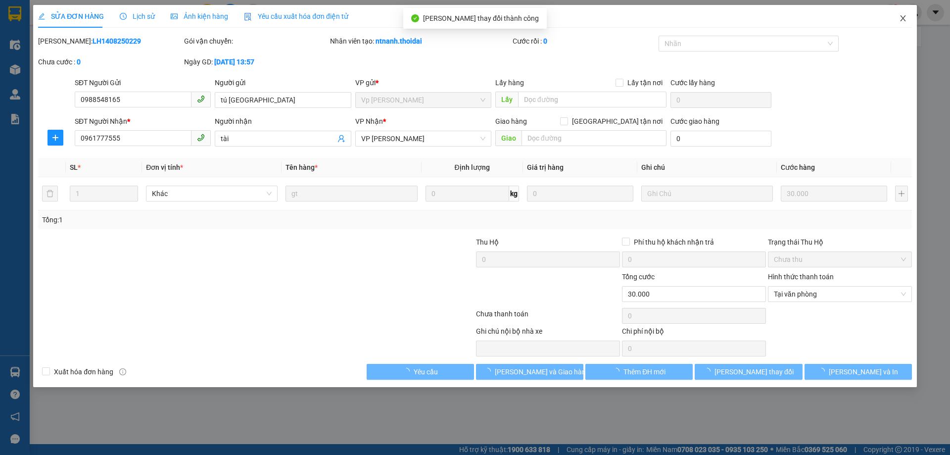
click at [904, 16] on icon "close" at bounding box center [903, 18] width 8 height 8
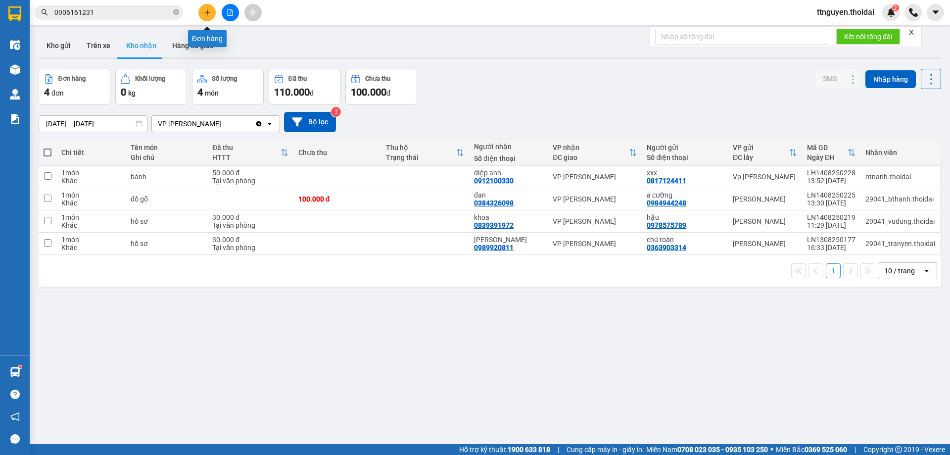
click at [205, 11] on icon "plus" at bounding box center [207, 12] width 7 height 7
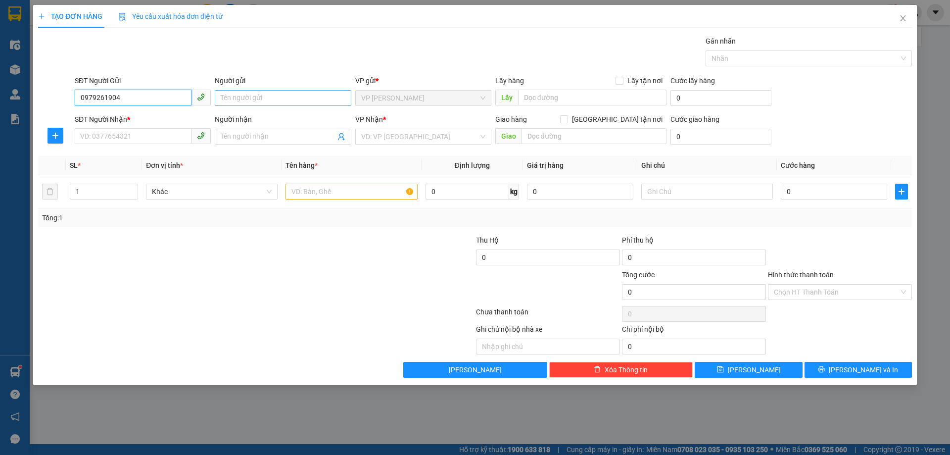
type input "0979261904"
click at [249, 100] on input "Người gửi" at bounding box center [283, 98] width 136 height 16
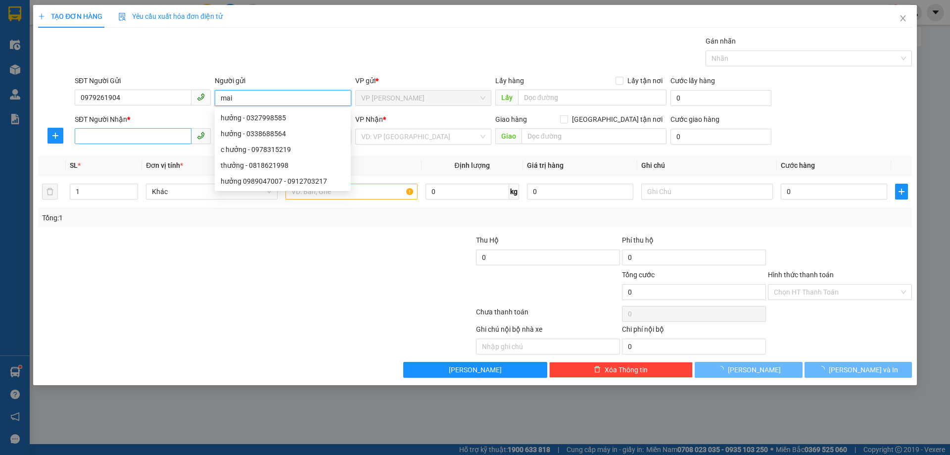
type input "mai"
click at [120, 141] on input "SĐT Người Nhận *" at bounding box center [133, 136] width 117 height 16
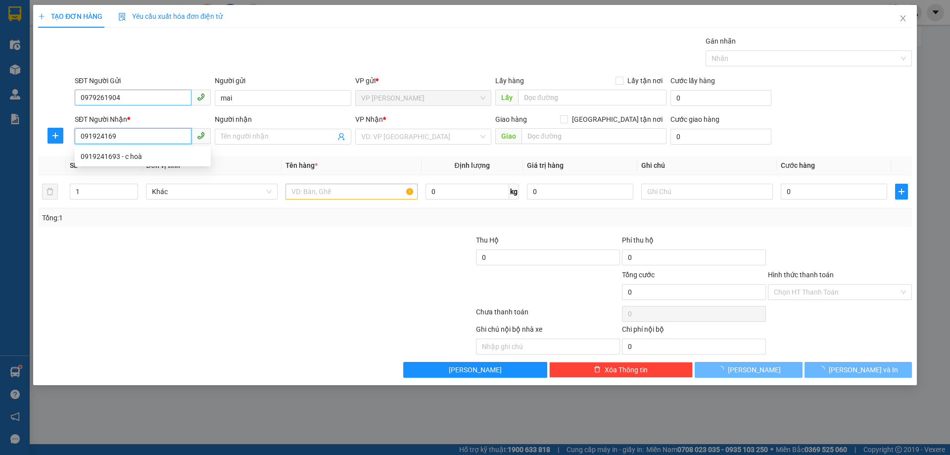
type input "0919241693"
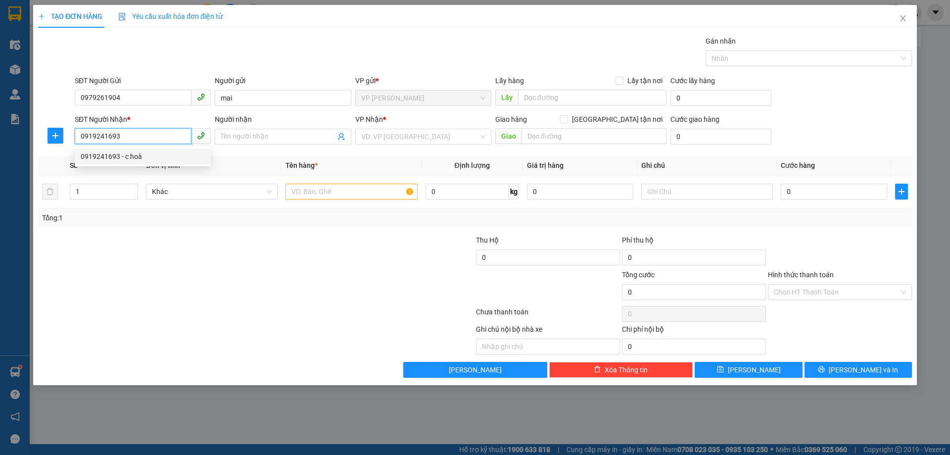
click at [146, 156] on div "0919241693 - c hoà" at bounding box center [143, 156] width 124 height 11
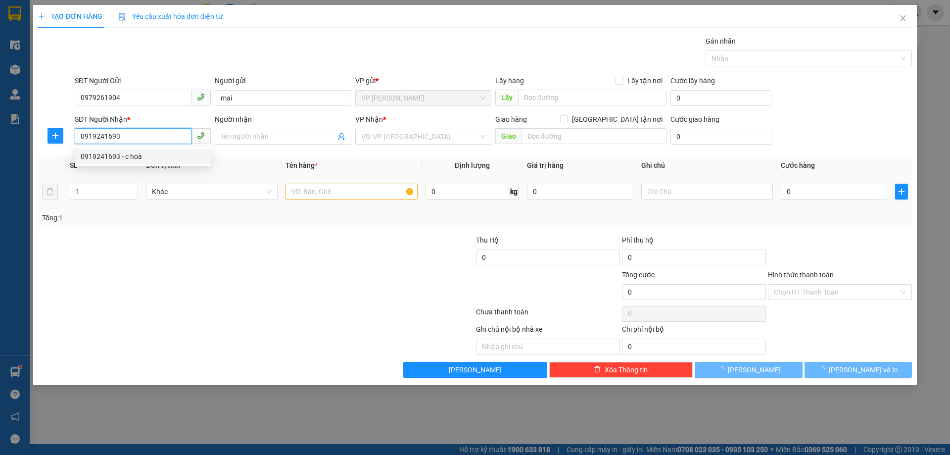
type input "c hoà"
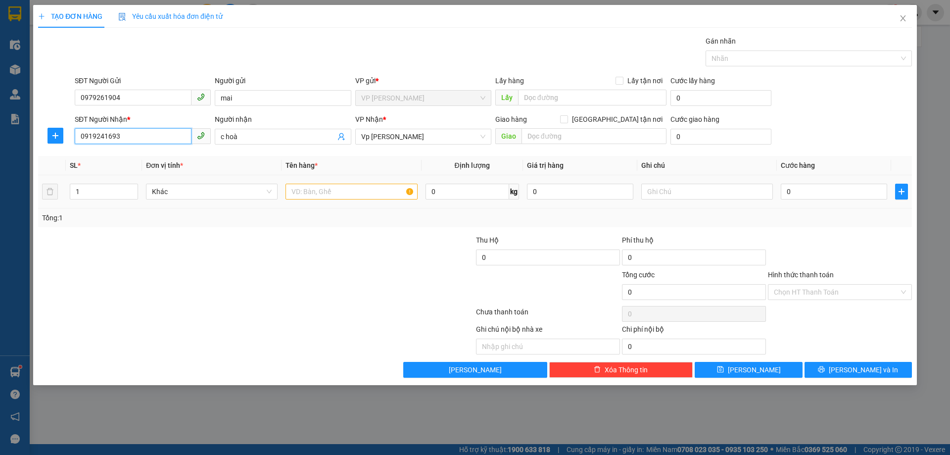
type input "0919241693"
click at [362, 190] on input "text" at bounding box center [352, 192] width 132 height 16
type input "giấy tờ"
click at [822, 196] on input "0" at bounding box center [834, 192] width 106 height 16
type input "03"
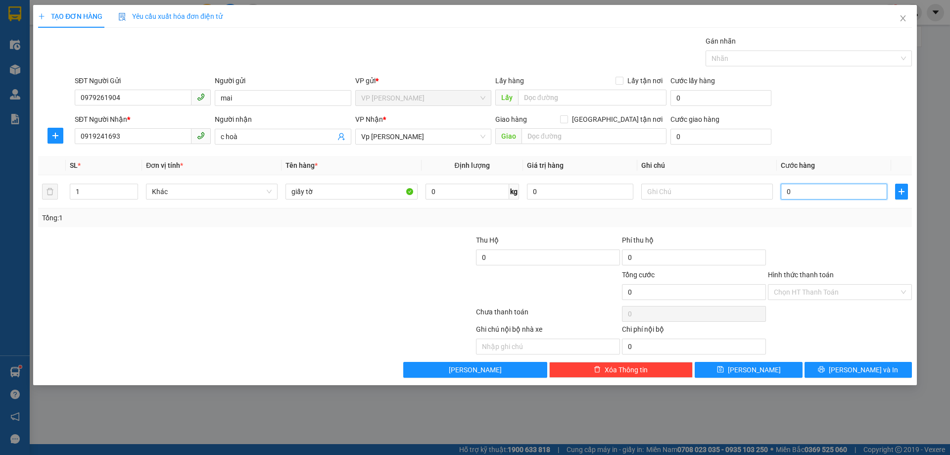
type input "3"
type input "030"
type input "30"
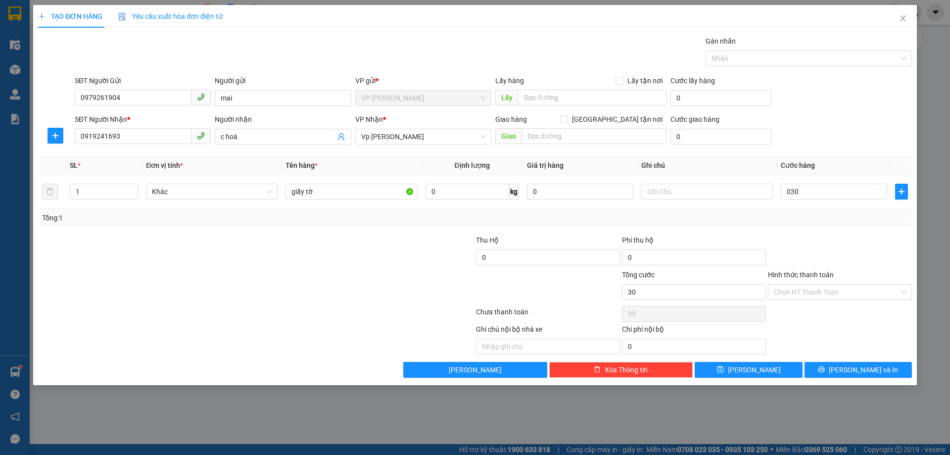
type input "30.000"
click at [822, 241] on div at bounding box center [840, 252] width 146 height 35
click at [825, 367] on icon "printer" at bounding box center [821, 369] width 7 height 7
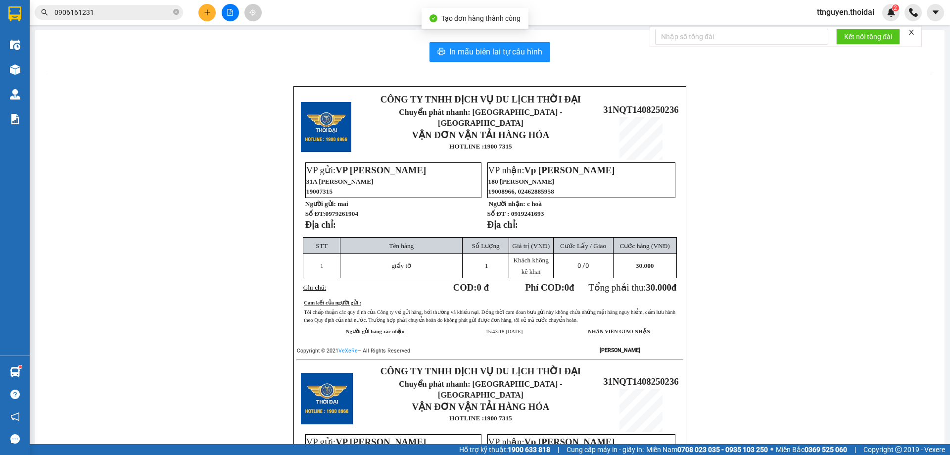
click at [474, 38] on div "In mẫu biên lai tự cấu hình CÔNG TY TNHH DỊCH VỤ DU LỊCH THỜI ĐẠI Chuyển phát n…" at bounding box center [490, 348] width 910 height 637
click at [475, 46] on span "In mẫu biên lai tự cấu hình" at bounding box center [495, 52] width 93 height 12
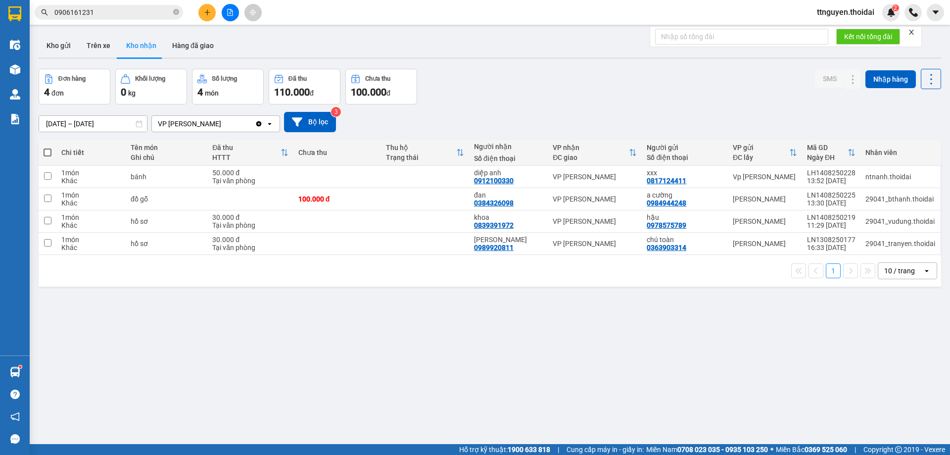
click at [373, 40] on div "Kho gửi Trên xe Kho nhận Hàng đã giao" at bounding box center [490, 47] width 903 height 26
click at [63, 45] on button "Kho gửi" at bounding box center [59, 46] width 40 height 24
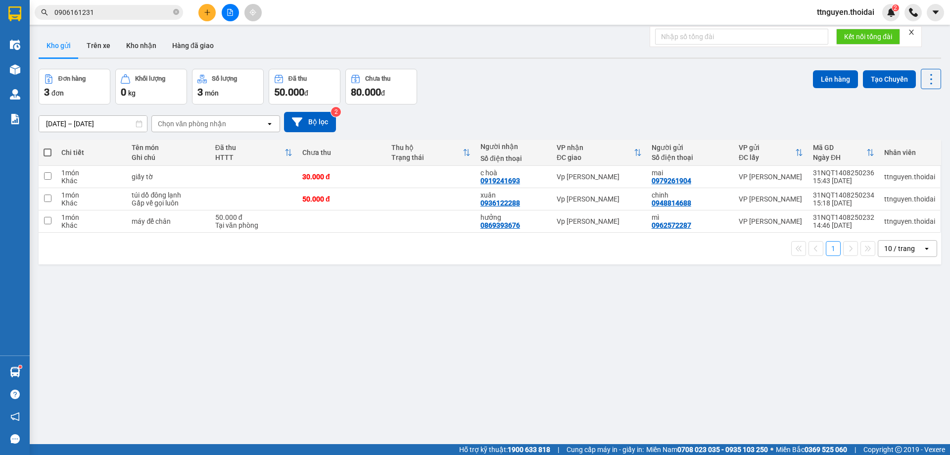
click at [50, 154] on span at bounding box center [48, 153] width 8 height 8
click at [48, 148] on input "checkbox" at bounding box center [48, 148] width 0 height 0
checkbox input "true"
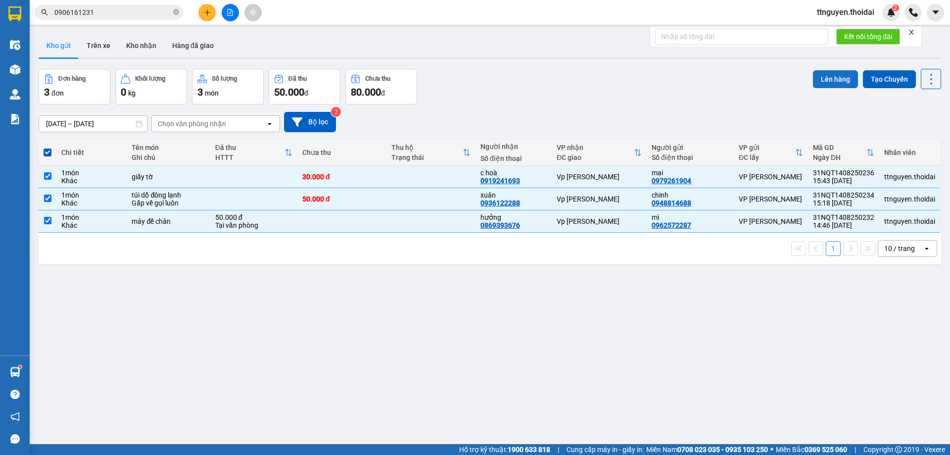
click at [818, 75] on button "Lên hàng" at bounding box center [835, 79] width 45 height 18
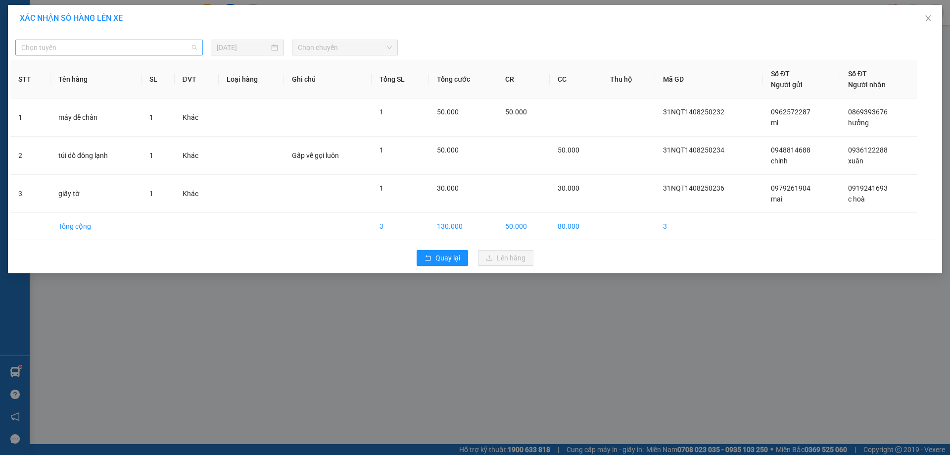
click at [118, 49] on span "Chọn tuyến" at bounding box center [109, 47] width 176 height 15
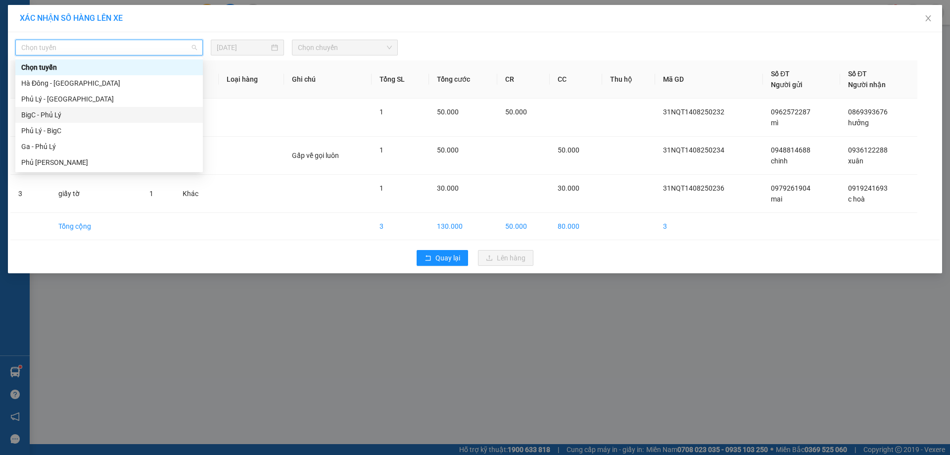
click at [101, 113] on div "BigC - Phủ Lý" at bounding box center [109, 114] width 176 height 11
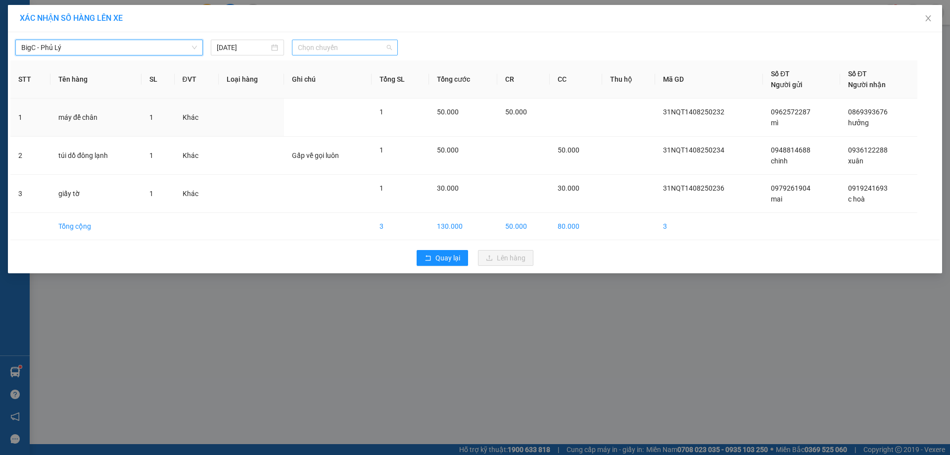
drag, startPoint x: 353, startPoint y: 45, endPoint x: 344, endPoint y: 78, distance: 35.1
click at [353, 45] on span "Chọn chuyến" at bounding box center [345, 47] width 94 height 15
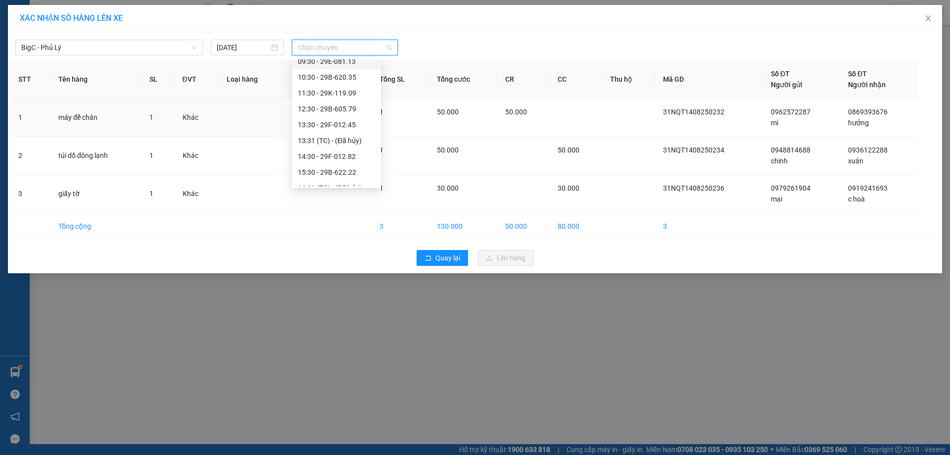
scroll to position [149, 0]
click at [335, 109] on div "15:30 - 29B-622.22" at bounding box center [336, 108] width 77 height 11
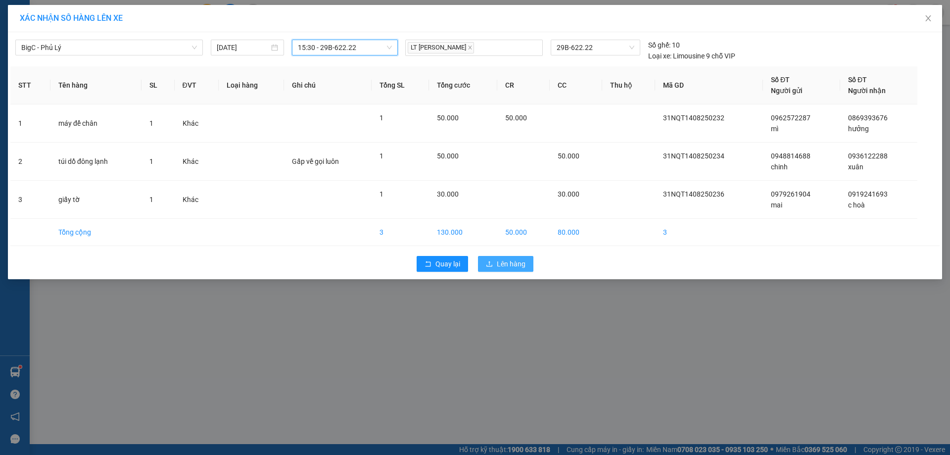
click at [512, 268] on span "Lên hàng" at bounding box center [511, 263] width 29 height 11
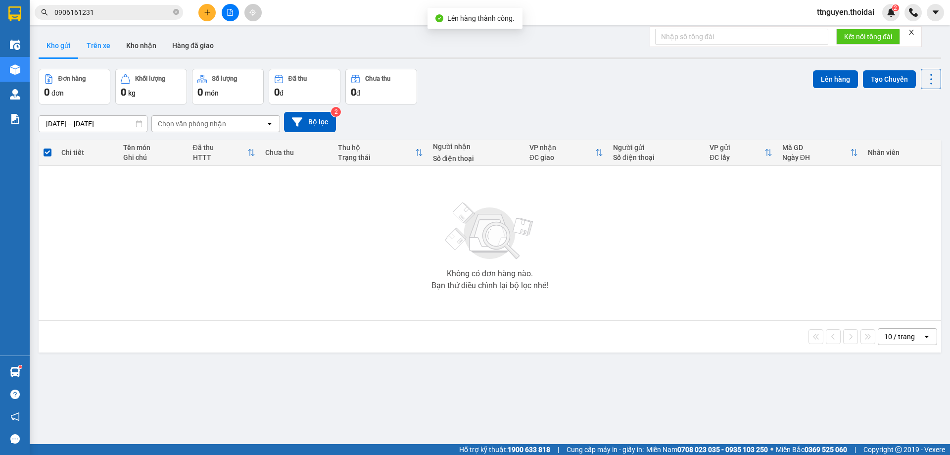
click at [104, 41] on button "Trên xe" at bounding box center [99, 46] width 40 height 24
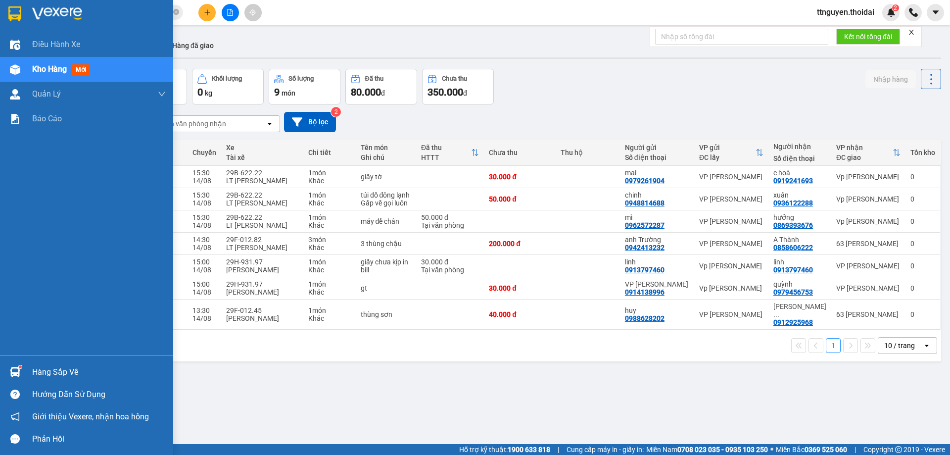
click at [40, 365] on div "Hàng sắp về" at bounding box center [99, 372] width 134 height 15
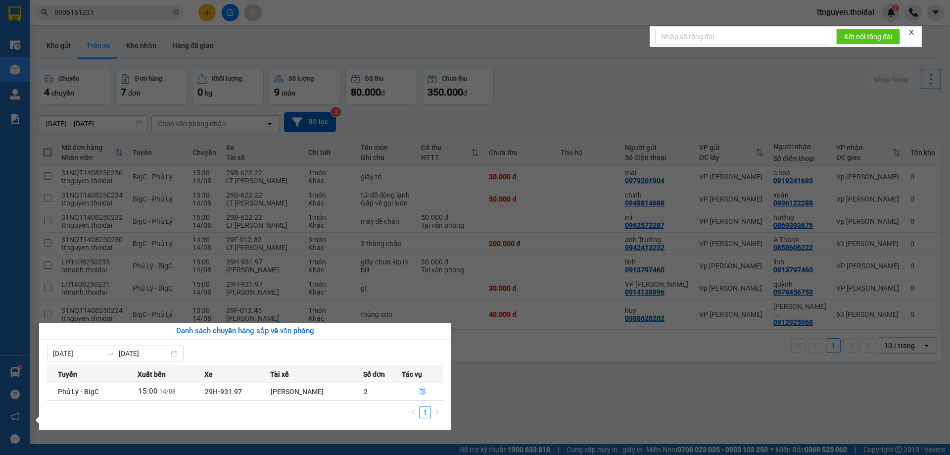
drag, startPoint x: 559, startPoint y: 386, endPoint x: 466, endPoint y: 305, distance: 122.8
click at [553, 385] on section "Kết quả tìm kiếm ( 0 ) Bộ lọc No Data 0906161231 ttnguyen.thoidai 2 Điều hành x…" at bounding box center [475, 227] width 950 height 455
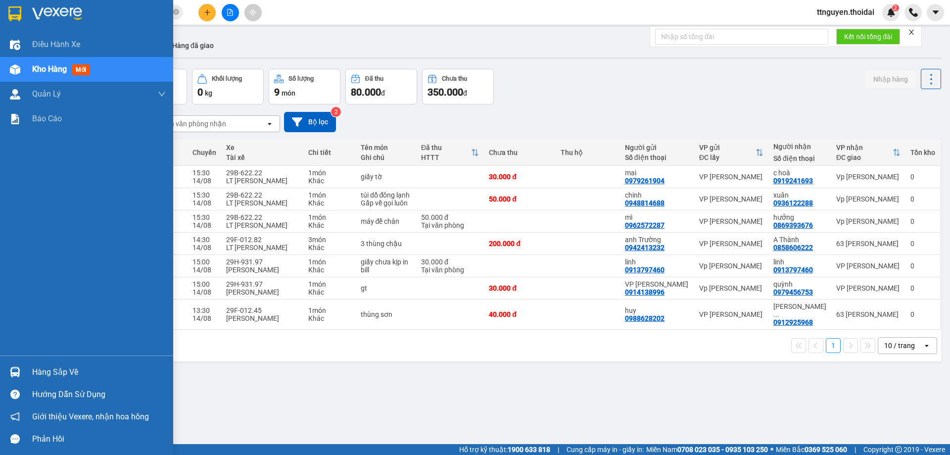
drag, startPoint x: 58, startPoint y: 375, endPoint x: 116, endPoint y: 374, distance: 58.4
click at [59, 375] on div "Hàng sắp về" at bounding box center [99, 372] width 134 height 15
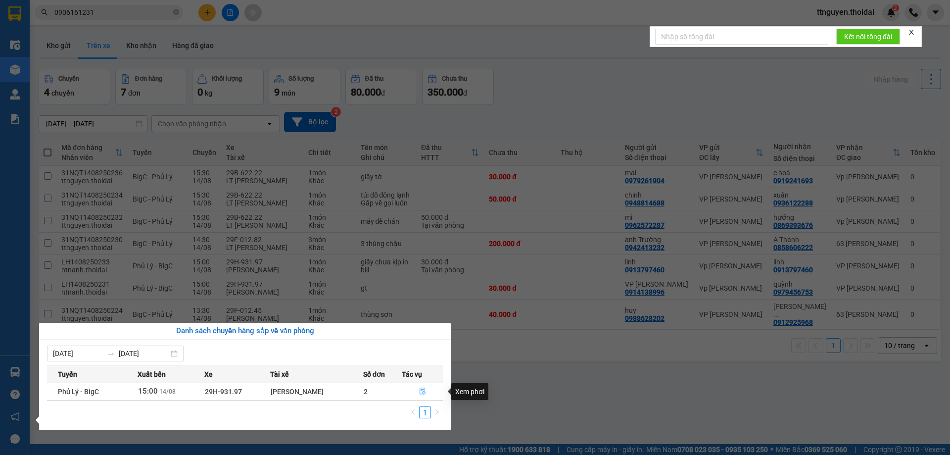
click at [422, 395] on span "file-done" at bounding box center [422, 392] width 7 height 8
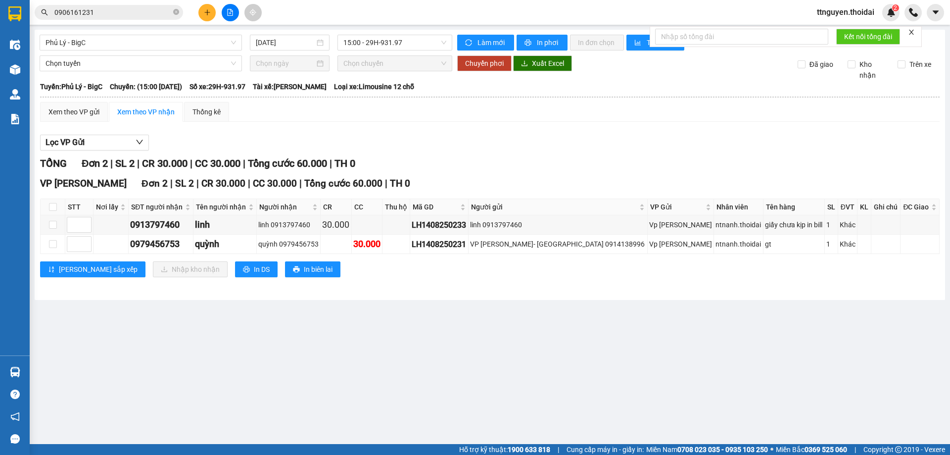
drag, startPoint x: 198, startPoint y: 7, endPoint x: 208, endPoint y: 6, distance: 10.4
click at [201, 7] on div at bounding box center [230, 12] width 74 height 17
click at [215, 9] on div at bounding box center [230, 12] width 74 height 17
click at [205, 11] on icon "plus" at bounding box center [207, 12] width 7 height 7
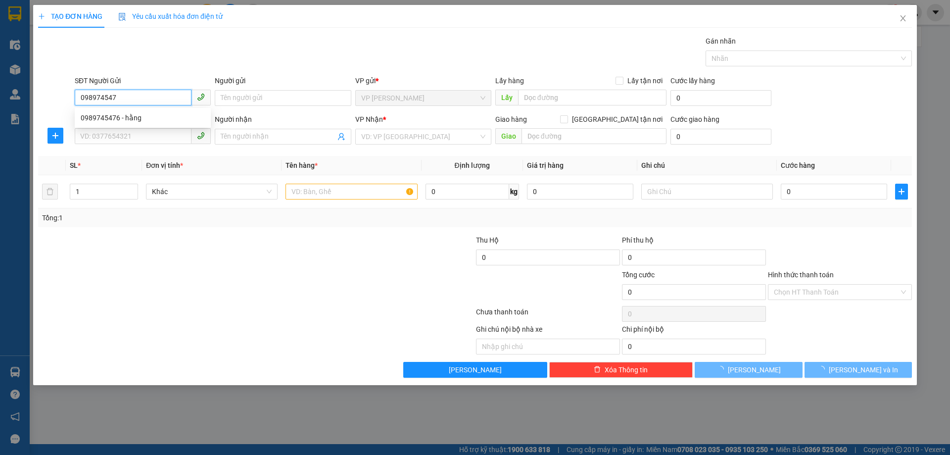
type input "0989745476"
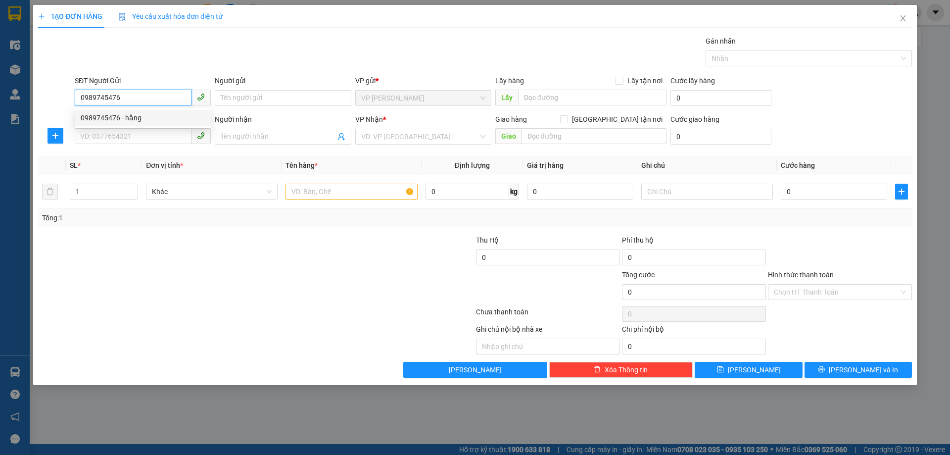
click at [127, 115] on div "0989745476 - hằng" at bounding box center [143, 117] width 124 height 11
type input "hằng"
type input "0989745476"
click at [145, 142] on input "SĐT Người Nhận *" at bounding box center [133, 136] width 117 height 16
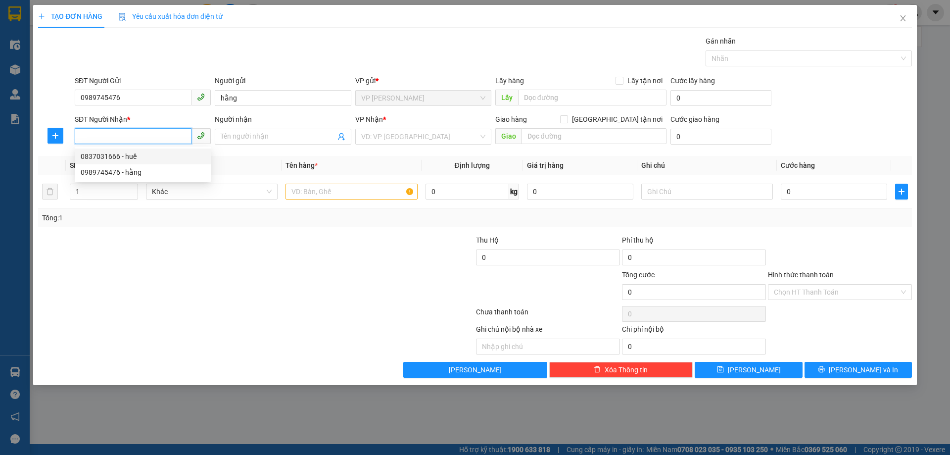
click at [138, 160] on div "0837031666 - huế" at bounding box center [143, 156] width 124 height 11
type input "0837031666"
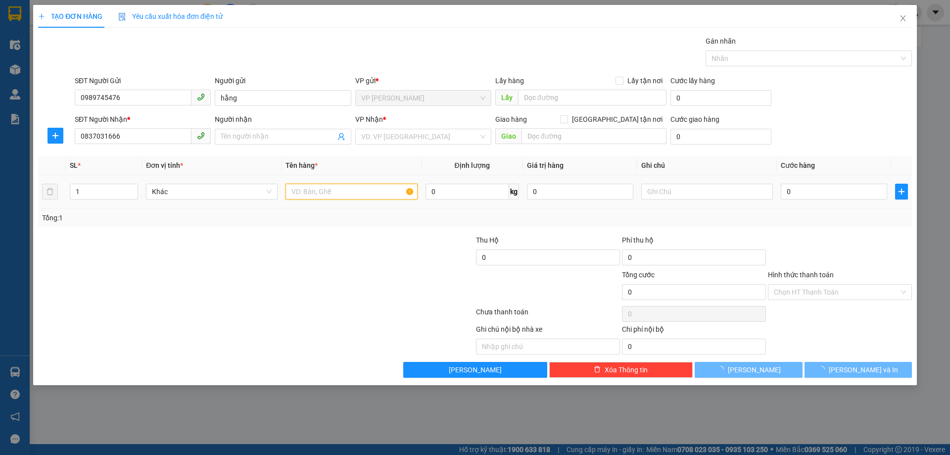
click at [325, 190] on input "text" at bounding box center [352, 192] width 132 height 16
type input "huế"
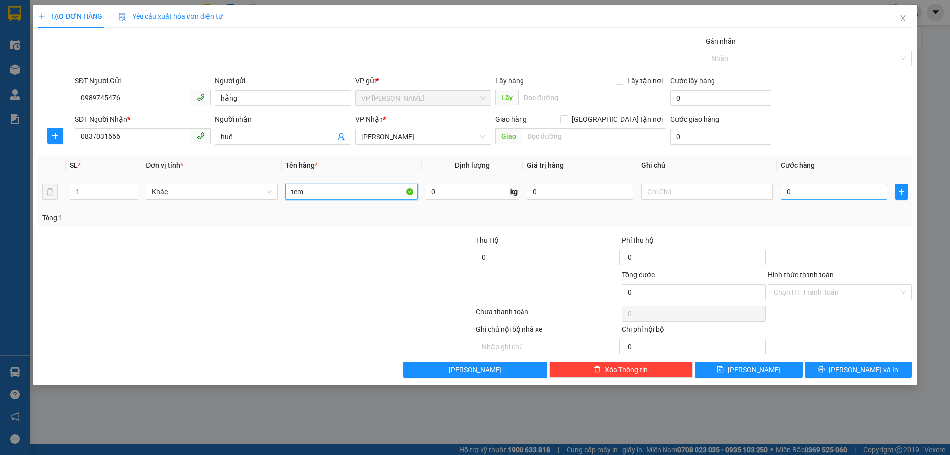
type input "tem"
click at [818, 193] on input "0" at bounding box center [834, 192] width 106 height 16
type input "03"
type input "3"
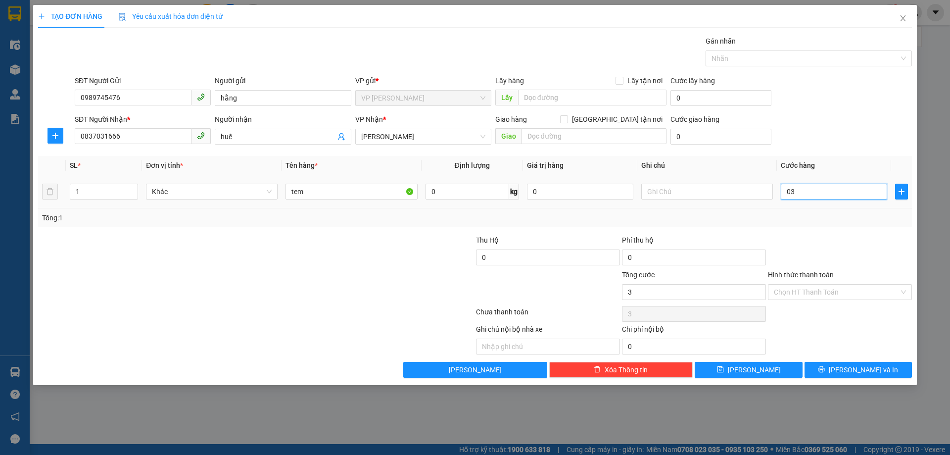
type input "030"
type input "30"
type input "30.000"
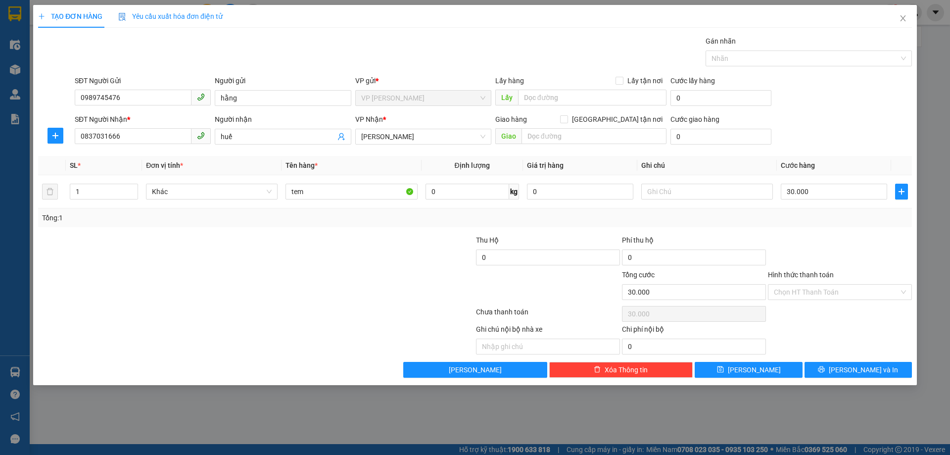
drag, startPoint x: 831, startPoint y: 217, endPoint x: 829, endPoint y: 268, distance: 51.0
click at [831, 217] on div "Tổng: 1" at bounding box center [475, 217] width 866 height 11
click at [828, 289] on input "Hình thức thanh toán" at bounding box center [836, 292] width 125 height 15
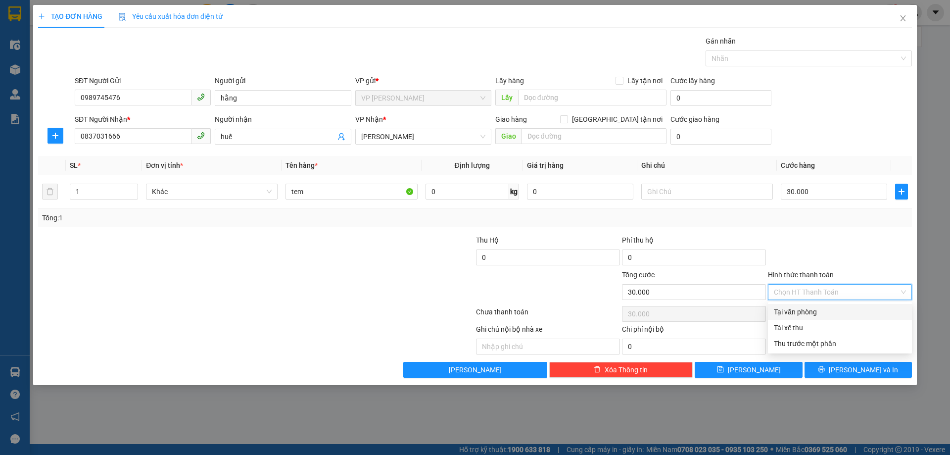
click at [828, 306] on div "Tại văn phòng" at bounding box center [840, 312] width 144 height 16
type input "0"
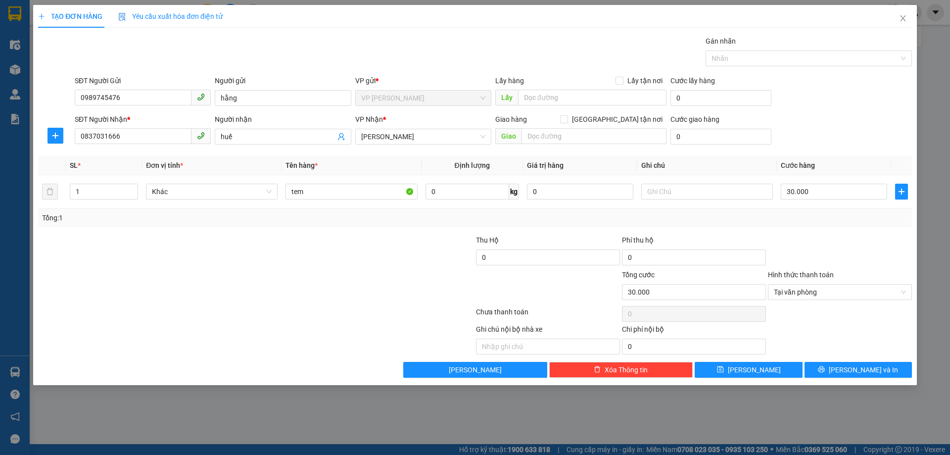
drag, startPoint x: 835, startPoint y: 358, endPoint x: 840, endPoint y: 361, distance: 5.8
click at [836, 358] on div "Transit Pickup Surcharge Ids Transit Deliver Surcharge Ids Transit Deliver Surc…" at bounding box center [475, 207] width 874 height 342
click at [825, 366] on icon "printer" at bounding box center [822, 369] width 6 height 6
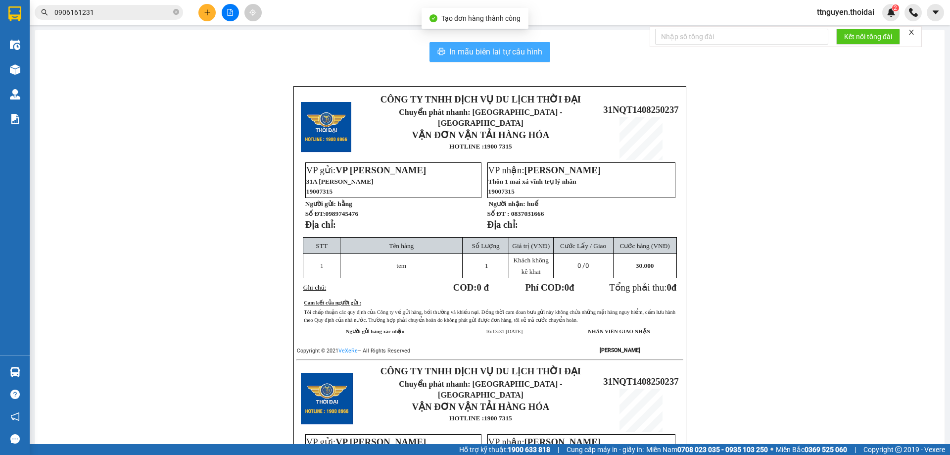
click at [491, 50] on span "In mẫu biên lai tự cấu hình" at bounding box center [495, 52] width 93 height 12
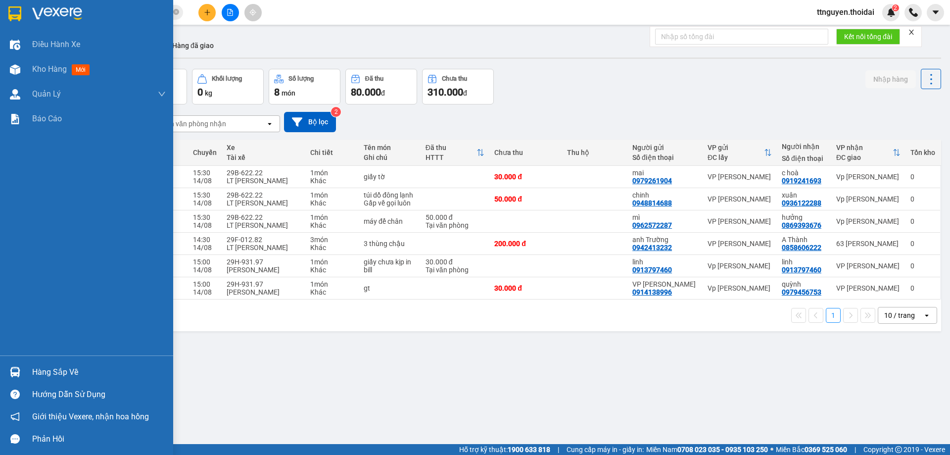
drag, startPoint x: 46, startPoint y: 365, endPoint x: 102, endPoint y: 372, distance: 56.3
click at [48, 365] on div "Hàng sắp về" at bounding box center [99, 372] width 134 height 15
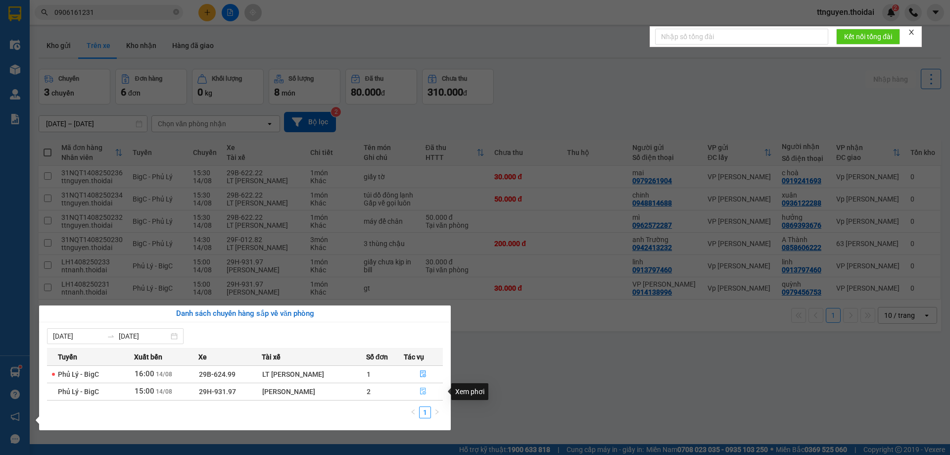
click at [423, 395] on icon "file-done" at bounding box center [423, 391] width 7 height 7
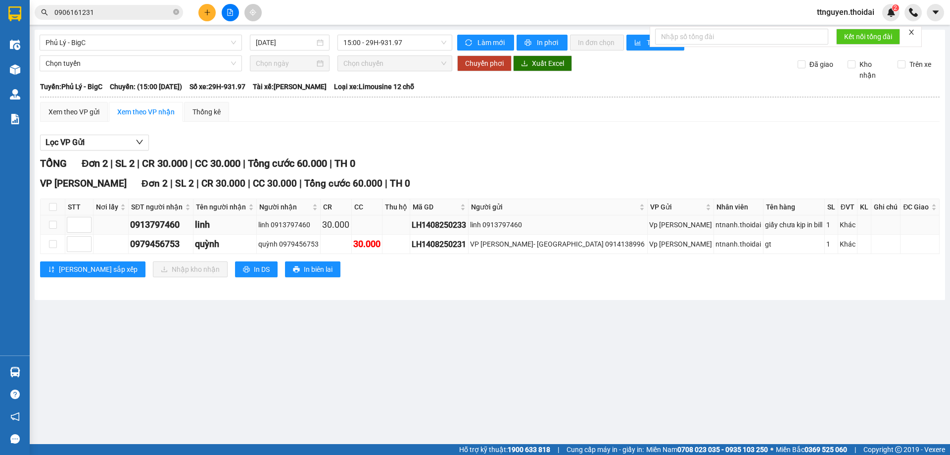
click at [59, 225] on td at bounding box center [53, 224] width 25 height 19
click at [55, 225] on input "checkbox" at bounding box center [53, 225] width 8 height 8
checkbox input "true"
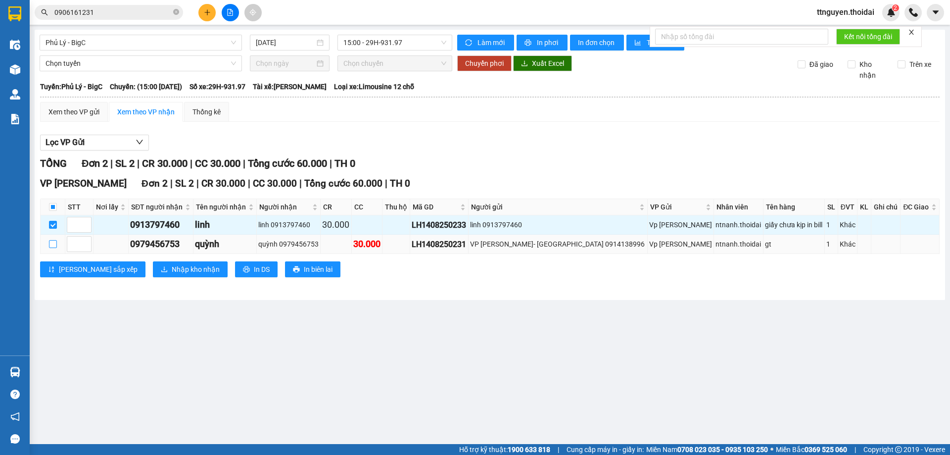
click at [54, 248] on input "checkbox" at bounding box center [53, 244] width 8 height 8
checkbox input "true"
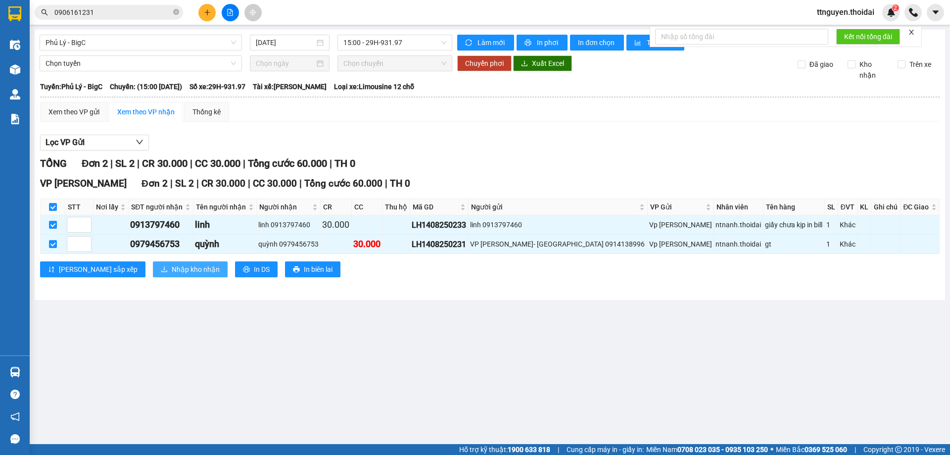
click at [172, 267] on span "Nhập kho nhận" at bounding box center [196, 269] width 48 height 11
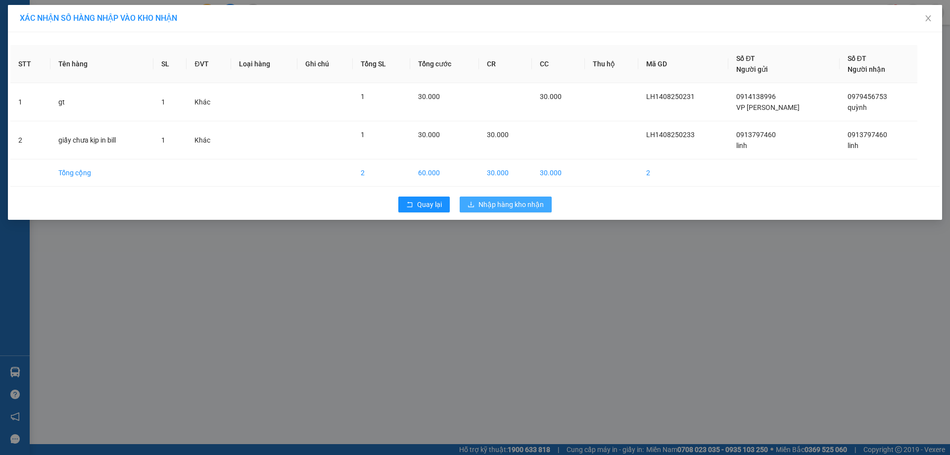
click at [491, 206] on span "Nhập hàng kho nhận" at bounding box center [511, 204] width 65 height 11
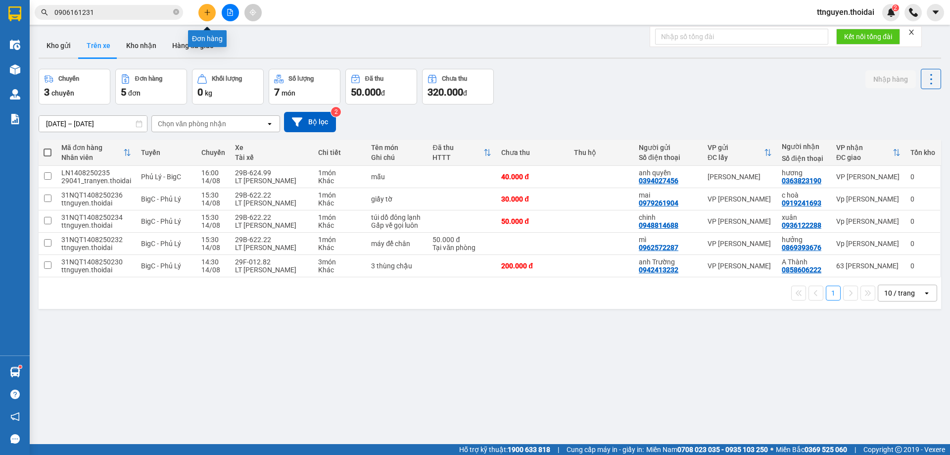
click at [211, 13] on button at bounding box center [207, 12] width 17 height 17
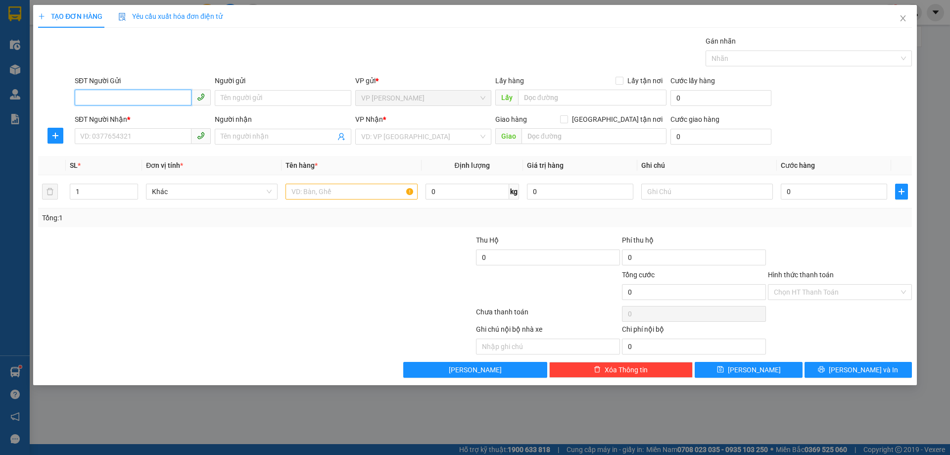
click at [168, 98] on input "SĐT Người Gửi" at bounding box center [133, 98] width 117 height 16
type input "0977639889"
click at [152, 125] on div "0977639889 - C BÍCH" at bounding box center [143, 118] width 136 height 16
type input "C BÍCH"
type input "0977639889"
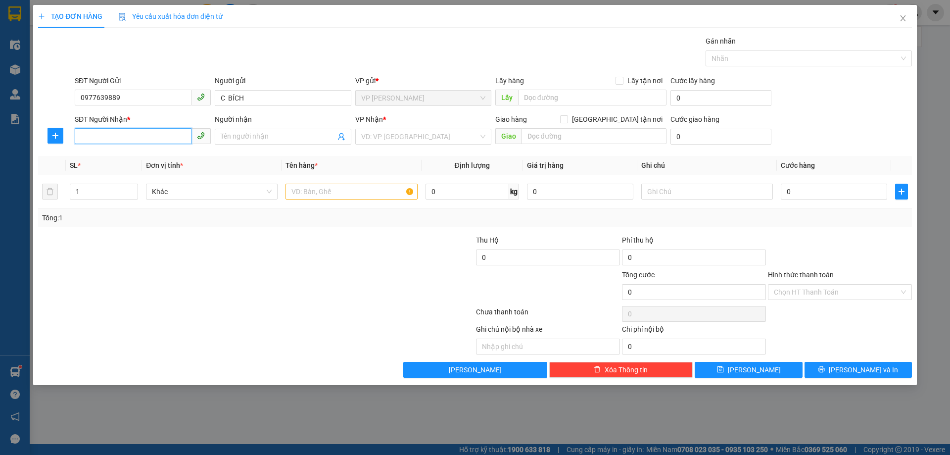
click at [150, 129] on input "SĐT Người Nhận *" at bounding box center [133, 136] width 117 height 16
click at [150, 155] on div "0986612411 - yến" at bounding box center [143, 156] width 124 height 11
type input "0986612411"
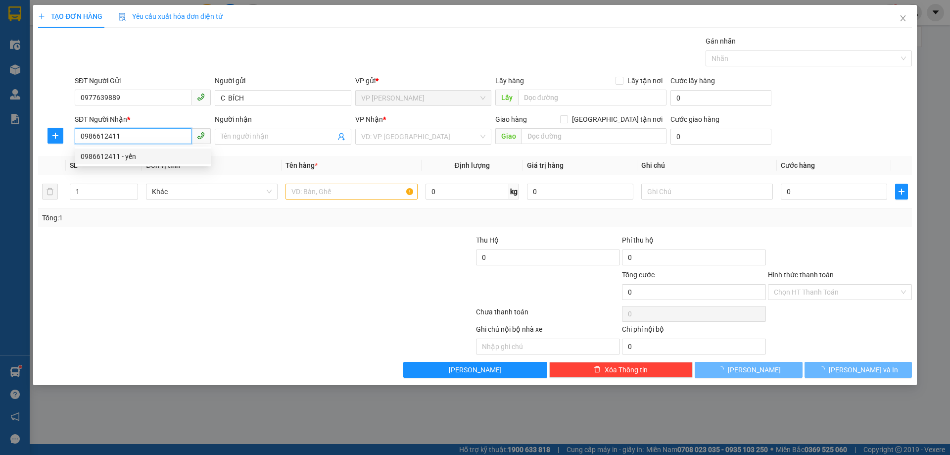
type input "yến"
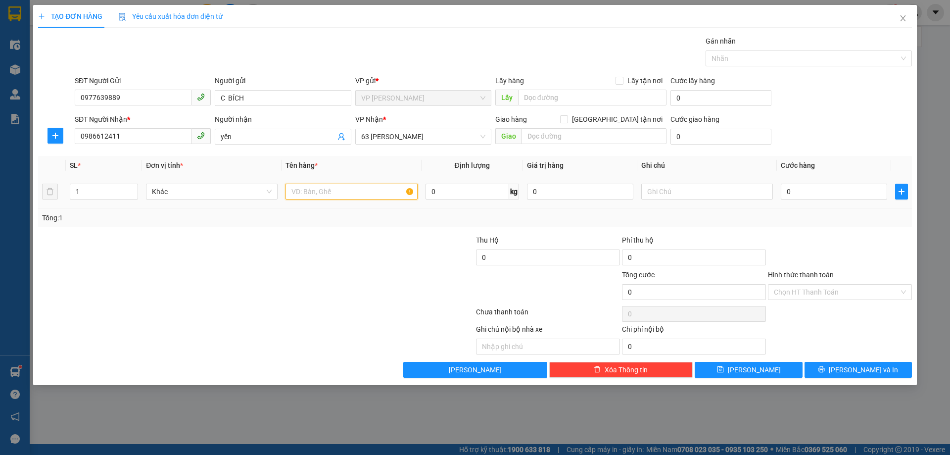
click at [395, 190] on input "text" at bounding box center [352, 192] width 132 height 16
type input "biển số"
drag, startPoint x: 835, startPoint y: 181, endPoint x: 833, endPoint y: 187, distance: 6.3
click at [834, 183] on td "0" at bounding box center [834, 191] width 114 height 33
click at [832, 189] on input "0" at bounding box center [834, 192] width 106 height 16
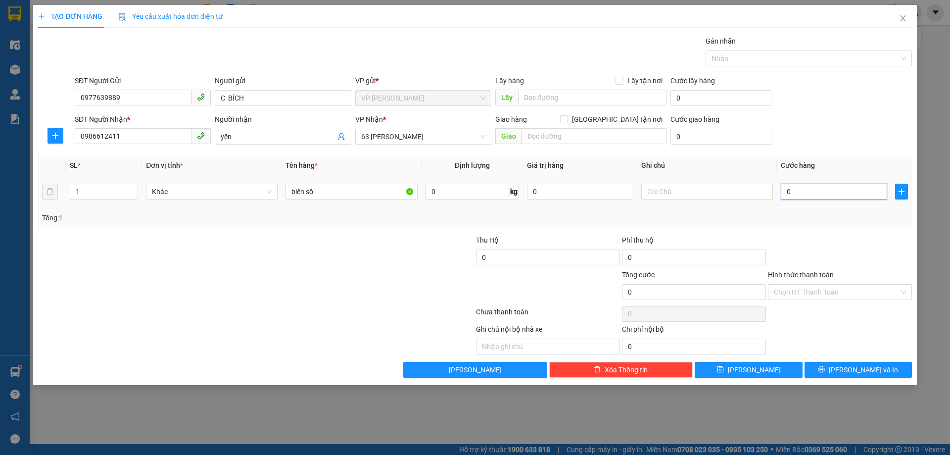
type input "03"
type input "3"
type input "030"
type input "30"
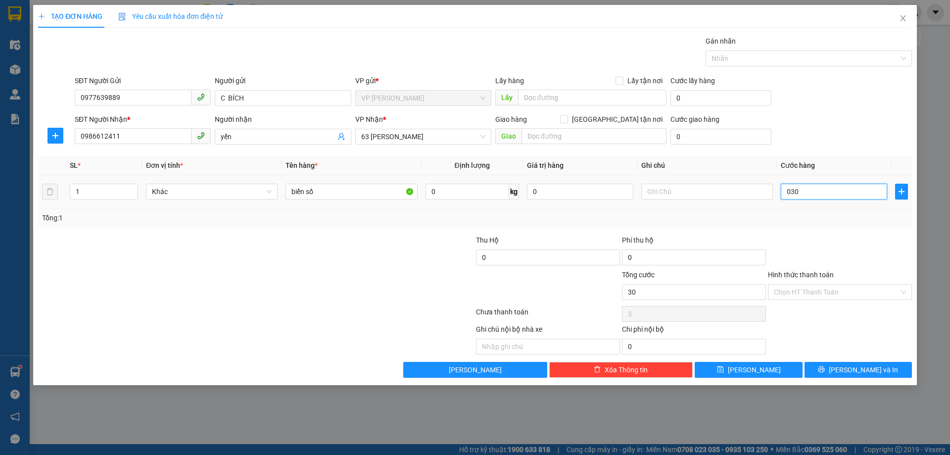
type input "30"
type input "30.000"
click at [833, 241] on div at bounding box center [840, 252] width 146 height 35
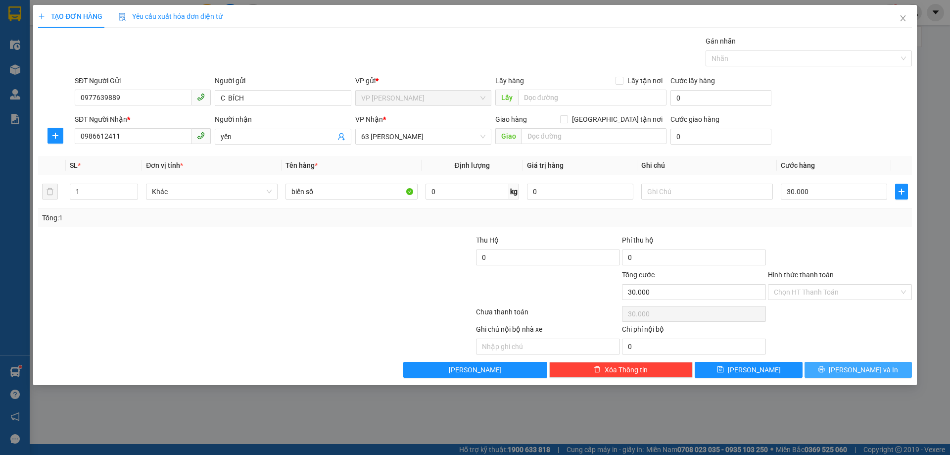
click at [863, 366] on span "[PERSON_NAME] và In" at bounding box center [863, 369] width 69 height 11
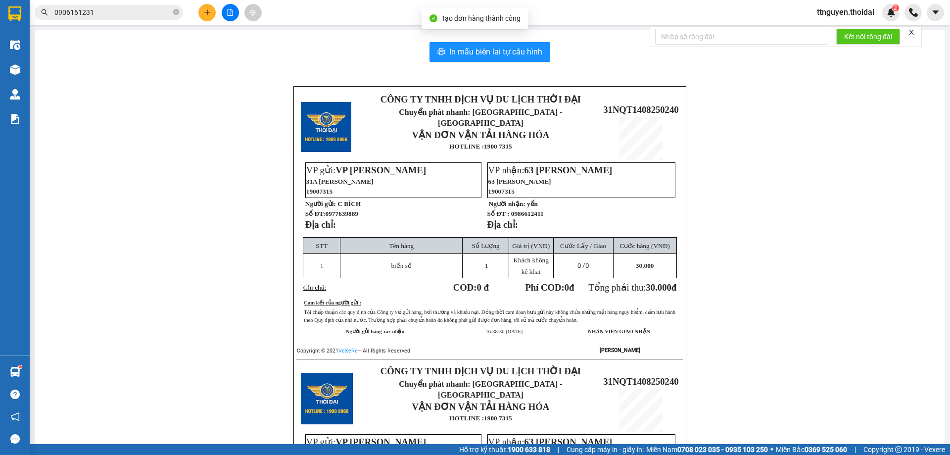
click at [452, 41] on div "In mẫu biên lai tự cấu hình CÔNG TY TNHH DỊCH VỤ DU LỊCH THỜI ĐẠI Chuyển phát n…" at bounding box center [490, 348] width 910 height 637
click at [462, 50] on span "In mẫu biên lai tự cấu hình" at bounding box center [495, 52] width 93 height 12
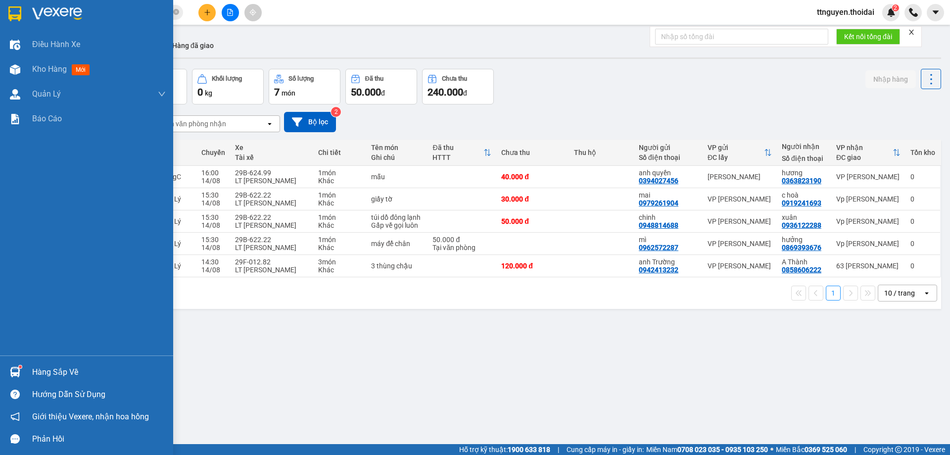
drag, startPoint x: 50, startPoint y: 371, endPoint x: 253, endPoint y: 372, distance: 203.5
click at [52, 371] on div "Hàng sắp về" at bounding box center [99, 372] width 134 height 15
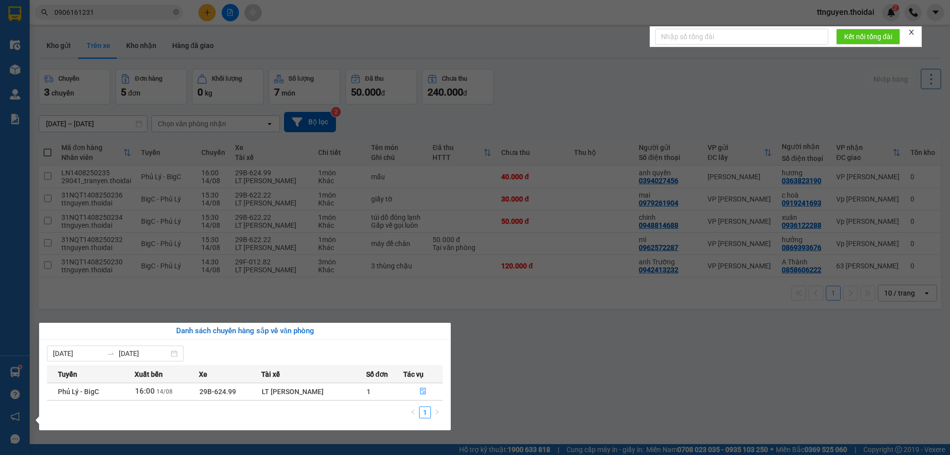
click at [311, 267] on section "Kết quả tìm kiếm ( 0 ) Bộ lọc No Data 0906161231 ttnguyen.thoidai 2 Điều hành x…" at bounding box center [475, 227] width 950 height 455
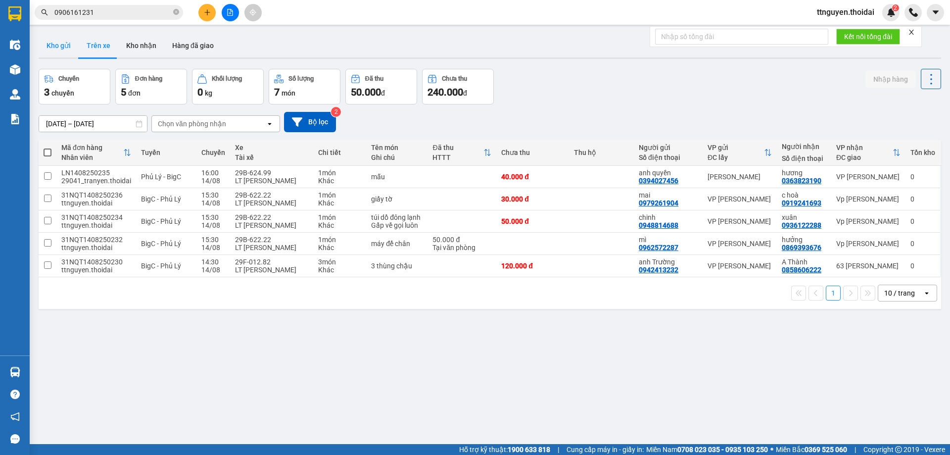
click at [61, 45] on button "Kho gửi" at bounding box center [59, 46] width 40 height 24
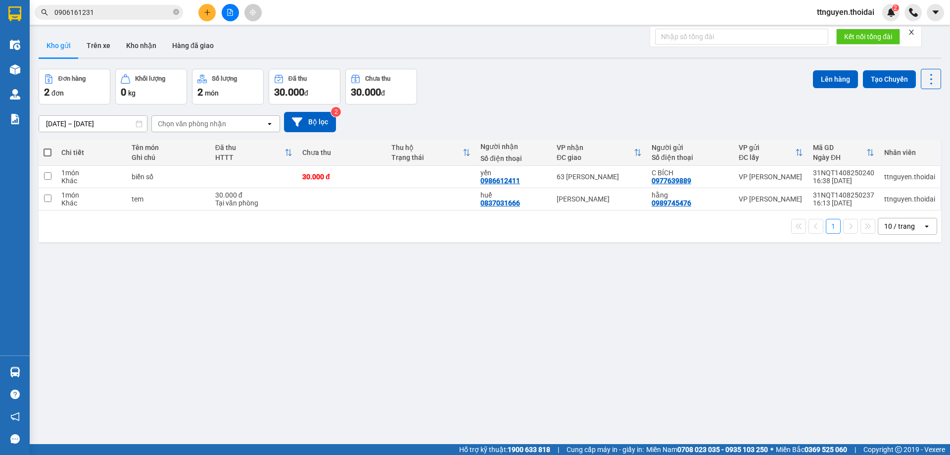
click at [47, 150] on span at bounding box center [48, 153] width 8 height 8
click at [48, 148] on input "checkbox" at bounding box center [48, 148] width 0 height 0
checkbox input "true"
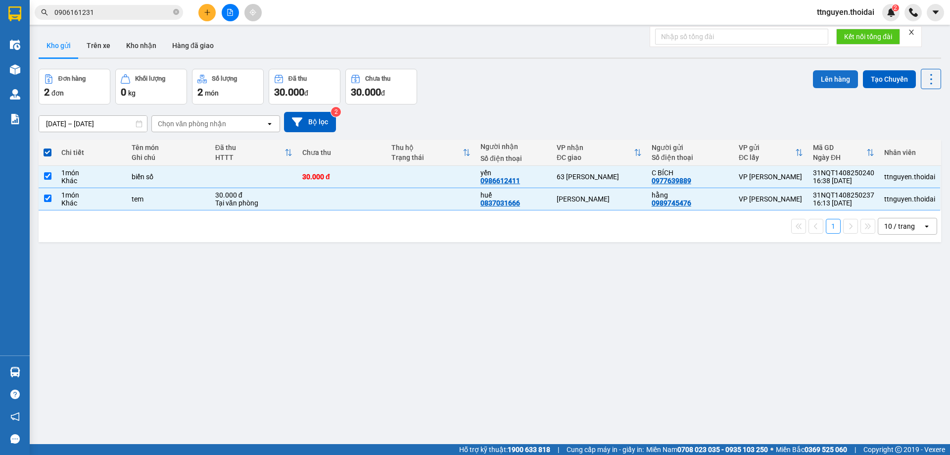
click at [813, 80] on button "Lên hàng" at bounding box center [835, 79] width 45 height 18
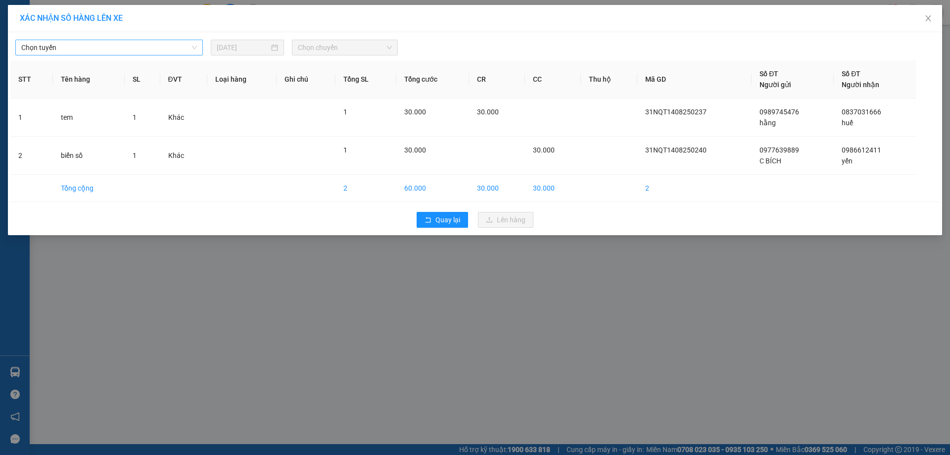
click at [115, 46] on span "Chọn tuyến" at bounding box center [109, 47] width 176 height 15
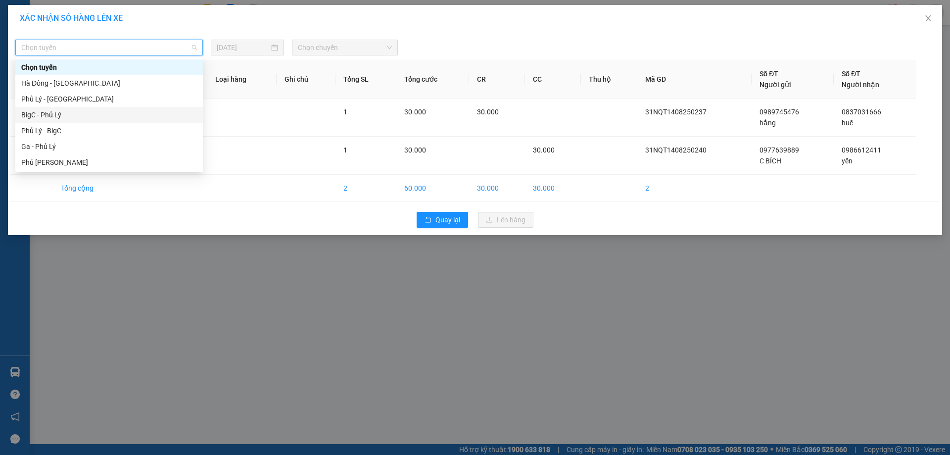
click at [73, 116] on div "BigC - Phủ Lý" at bounding box center [109, 114] width 176 height 11
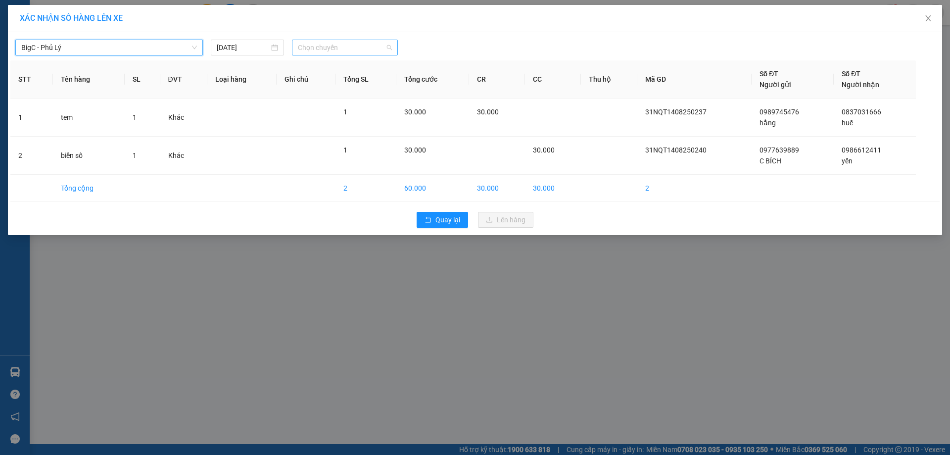
click at [322, 48] on span "Chọn chuyến" at bounding box center [345, 47] width 94 height 15
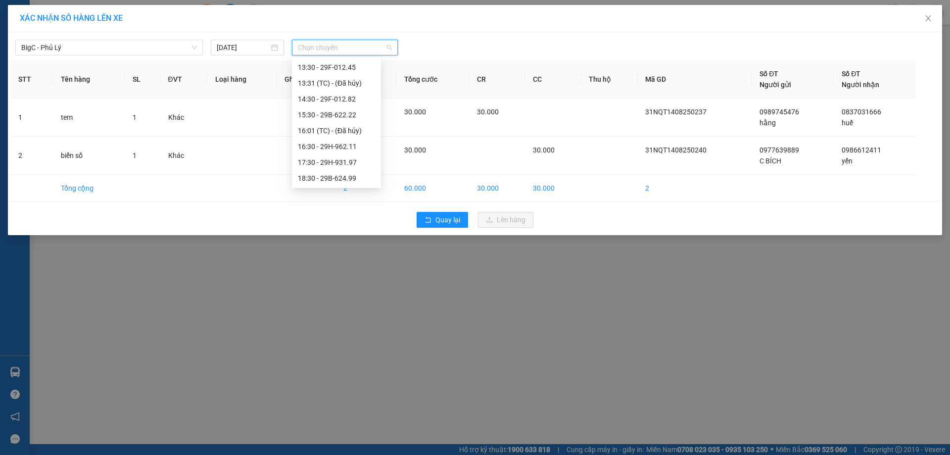
scroll to position [190, 0]
click at [344, 99] on div "16:30 - 29H-962.11" at bounding box center [336, 99] width 77 height 11
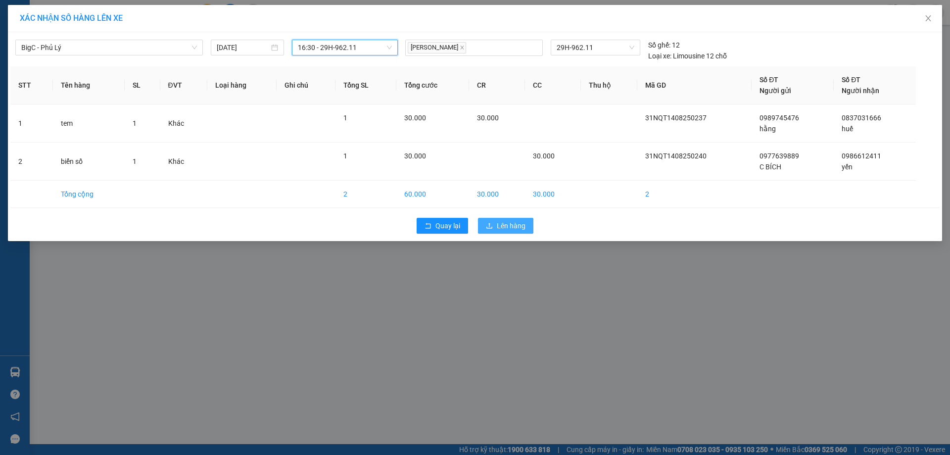
click at [505, 225] on span "Lên hàng" at bounding box center [511, 225] width 29 height 11
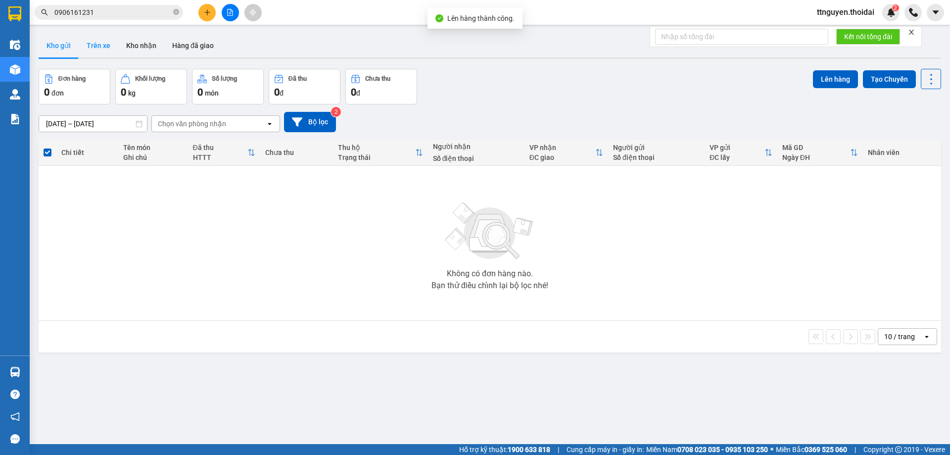
click at [96, 49] on button "Trên xe" at bounding box center [99, 46] width 40 height 24
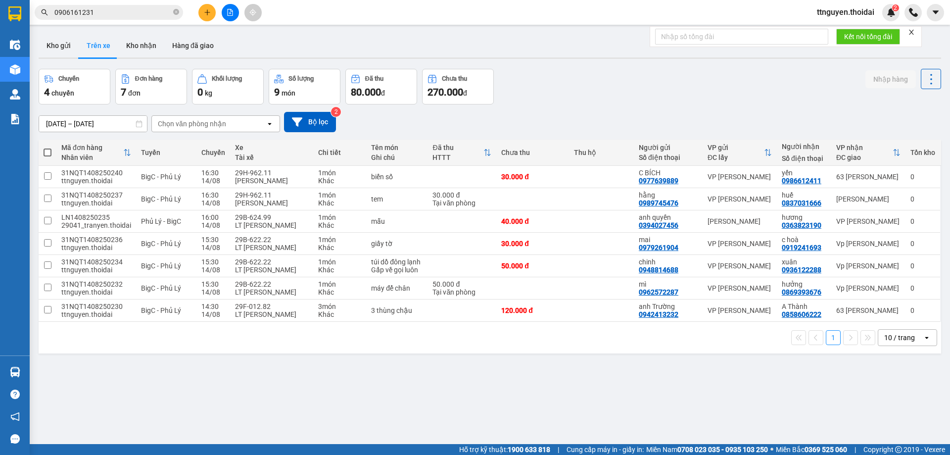
click at [207, 11] on icon "plus" at bounding box center [207, 11] width 0 height 5
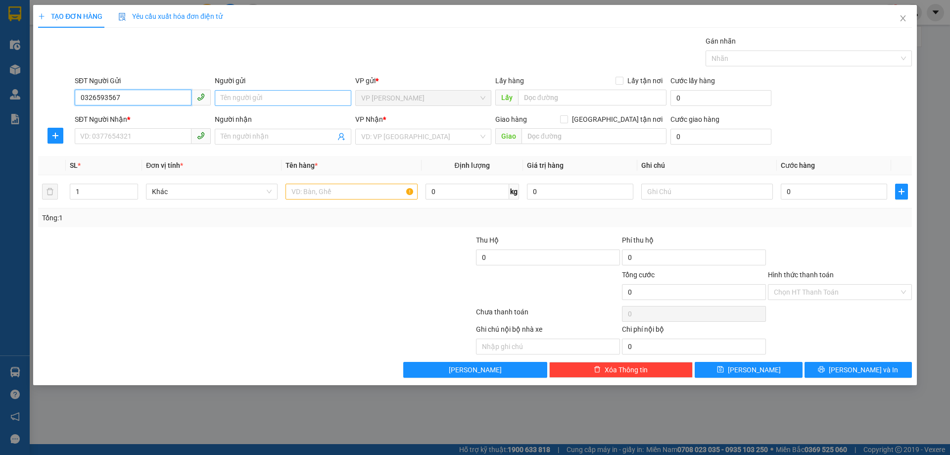
type input "0326593567"
click at [261, 100] on input "Người gửi" at bounding box center [283, 98] width 136 height 16
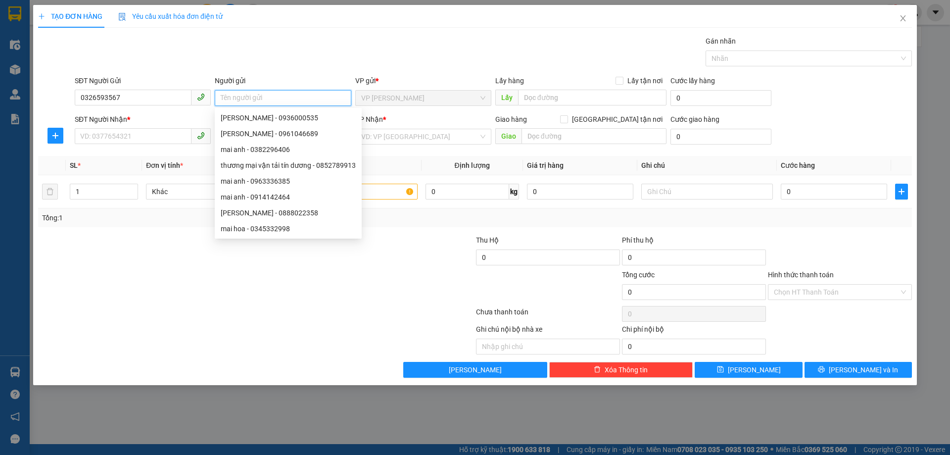
type input "g"
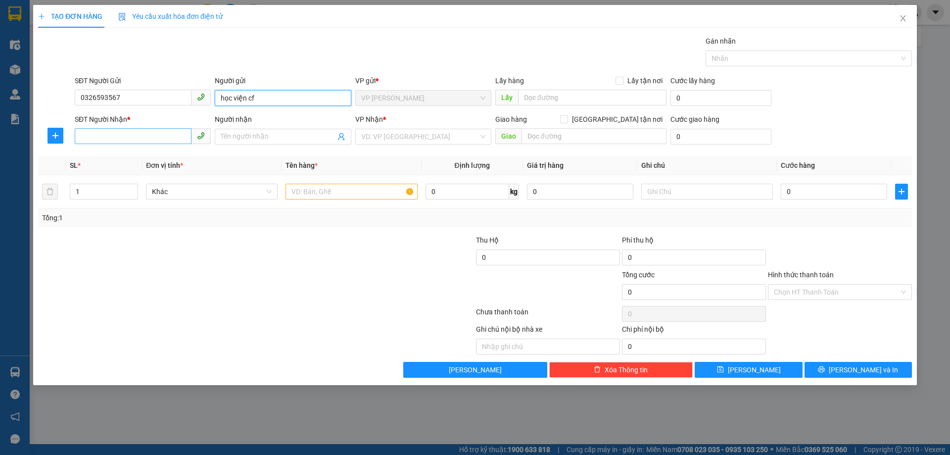
type input "học viện cf"
click at [117, 141] on input "SĐT Người Nhận *" at bounding box center [133, 136] width 117 height 16
type input "0977728190"
click at [128, 158] on div "0977728190 - thắm" at bounding box center [143, 156] width 124 height 11
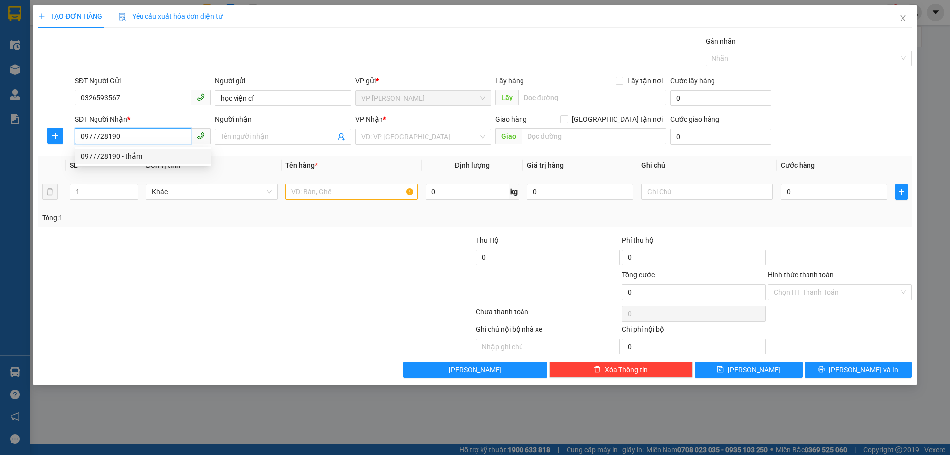
type input "thắm"
type input "0977728190"
click at [344, 189] on input "text" at bounding box center [352, 192] width 132 height 16
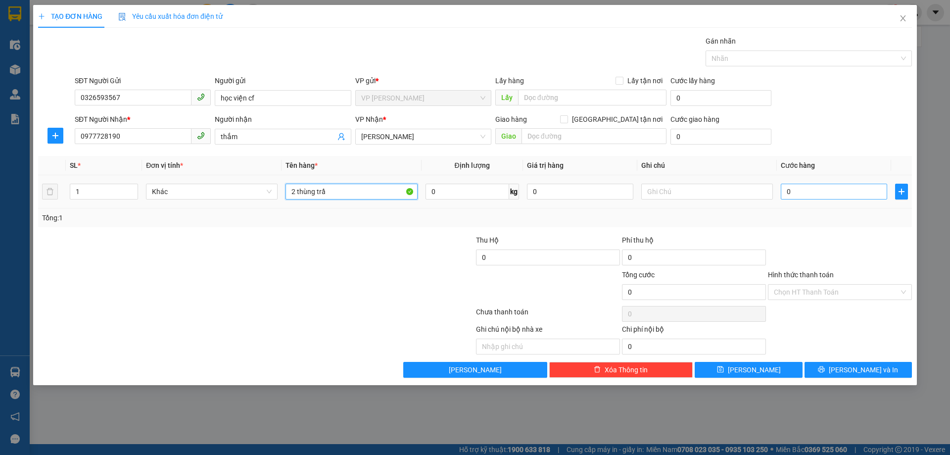
type input "2 thùng trầ"
drag, startPoint x: 832, startPoint y: 191, endPoint x: 933, endPoint y: 65, distance: 161.3
click at [832, 190] on input "0" at bounding box center [834, 192] width 106 height 16
type input "01"
type input "1"
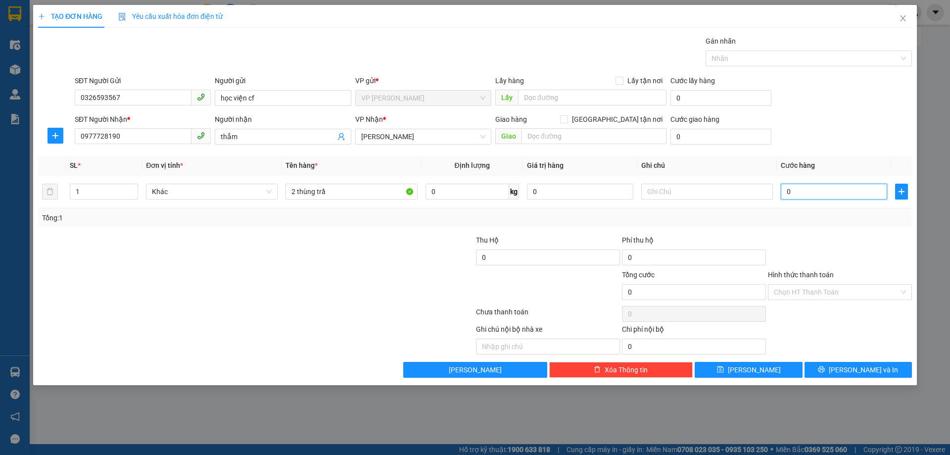
type input "1"
type input "010"
type input "10"
type input "0.100"
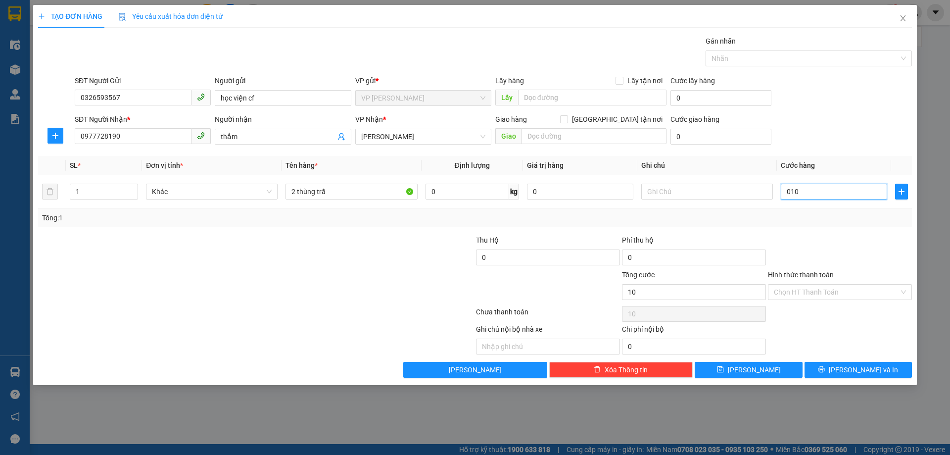
type input "100"
type input "100.000"
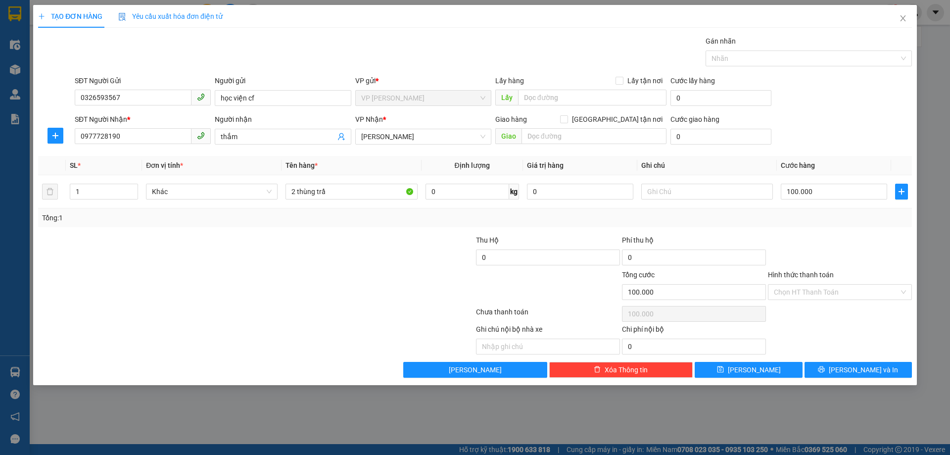
click at [809, 230] on div "Transit Pickup Surcharge Ids Transit Deliver Surcharge Ids Transit Deliver Surc…" at bounding box center [475, 207] width 874 height 342
click at [856, 364] on span "[PERSON_NAME] và In" at bounding box center [863, 369] width 69 height 11
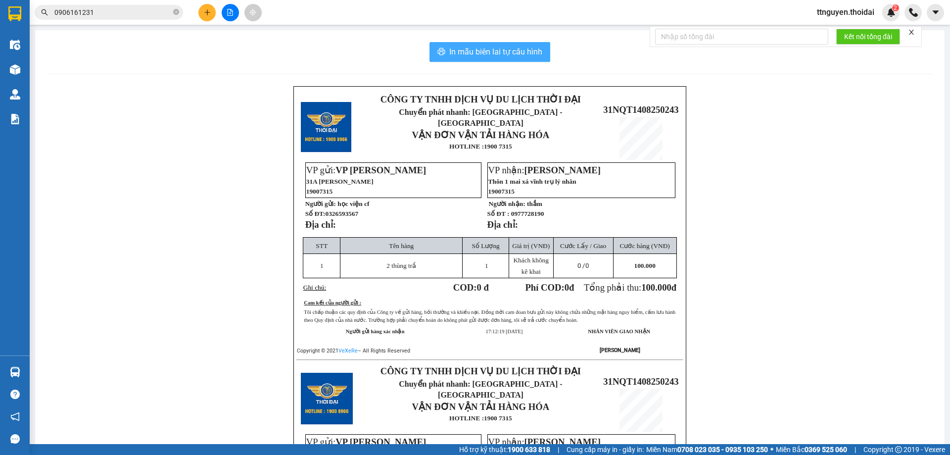
click at [537, 51] on span "In mẫu biên lai tự cấu hình" at bounding box center [495, 52] width 93 height 12
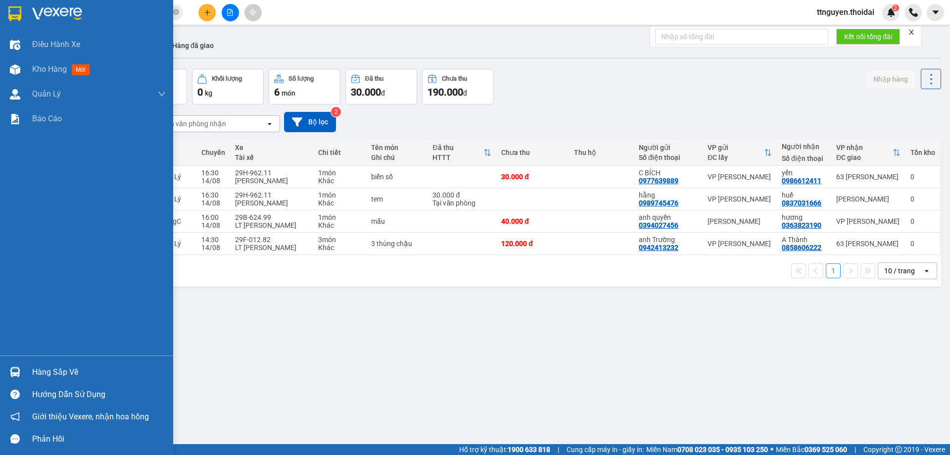
click at [48, 365] on div "Hàng sắp về" at bounding box center [99, 372] width 134 height 15
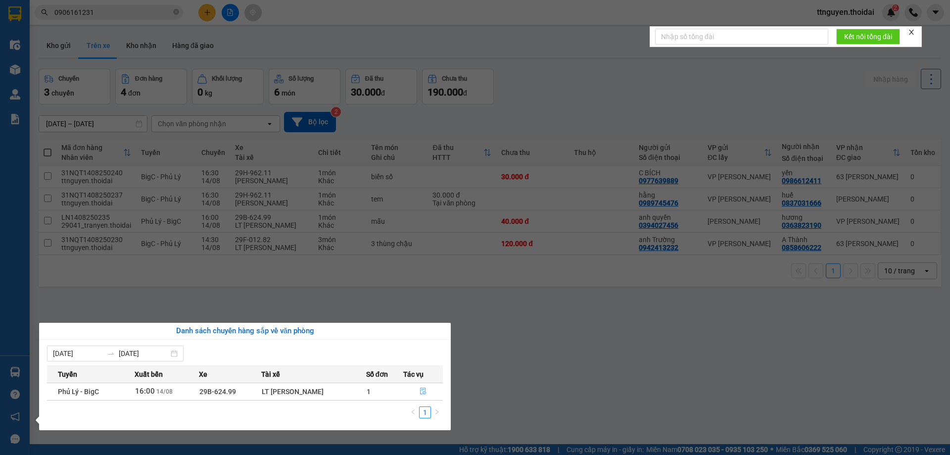
click at [421, 391] on icon "file-done" at bounding box center [423, 391] width 7 height 7
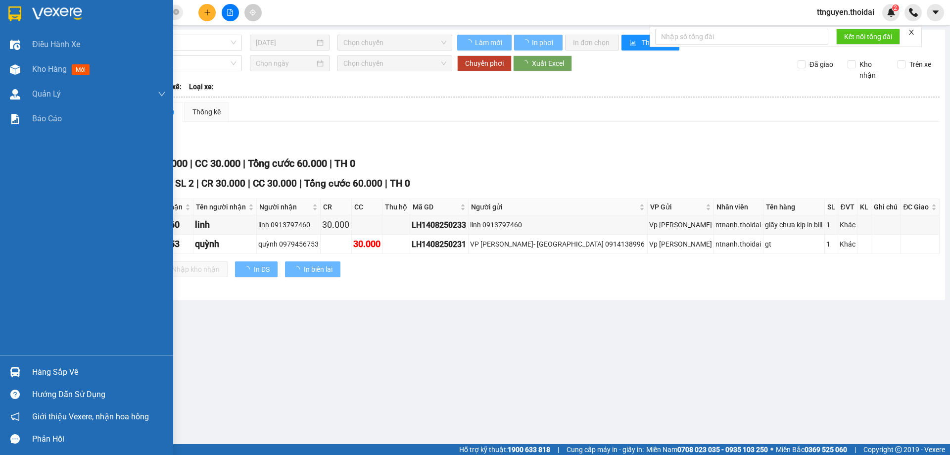
click at [52, 365] on div "Hàng sắp về" at bounding box center [99, 372] width 134 height 15
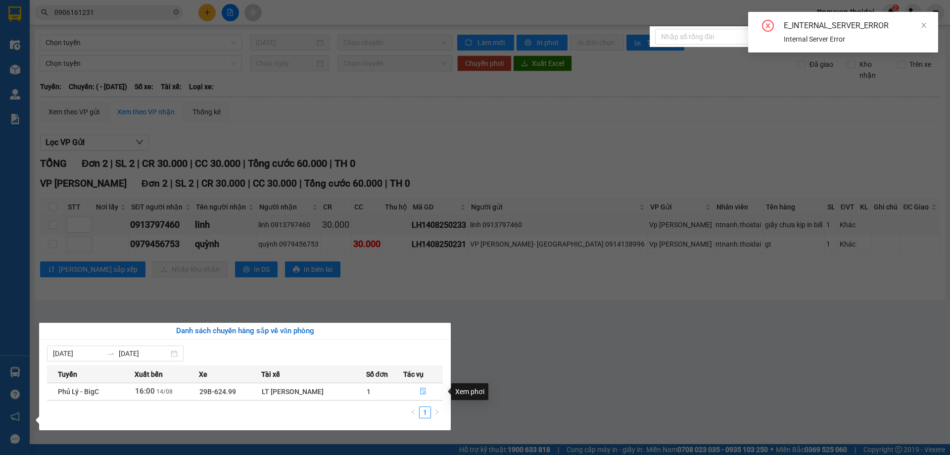
click at [424, 392] on icon "file-done" at bounding box center [423, 391] width 6 height 7
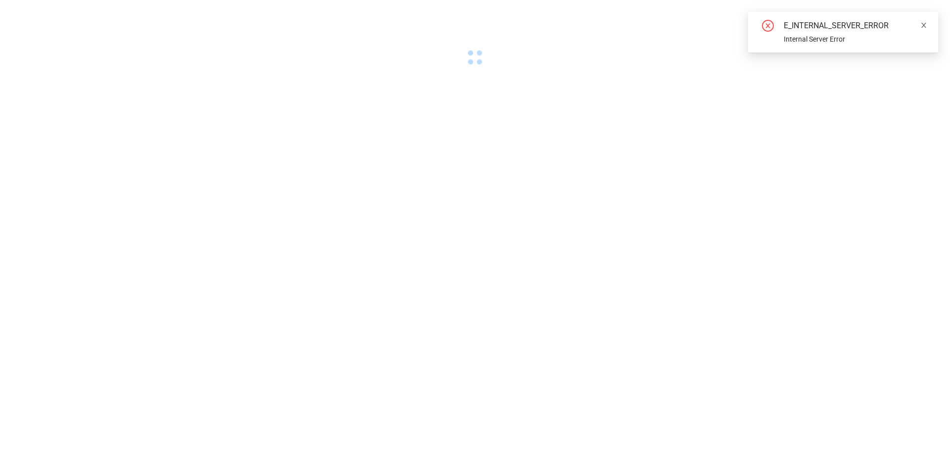
click at [925, 25] on icon "close" at bounding box center [924, 25] width 7 height 7
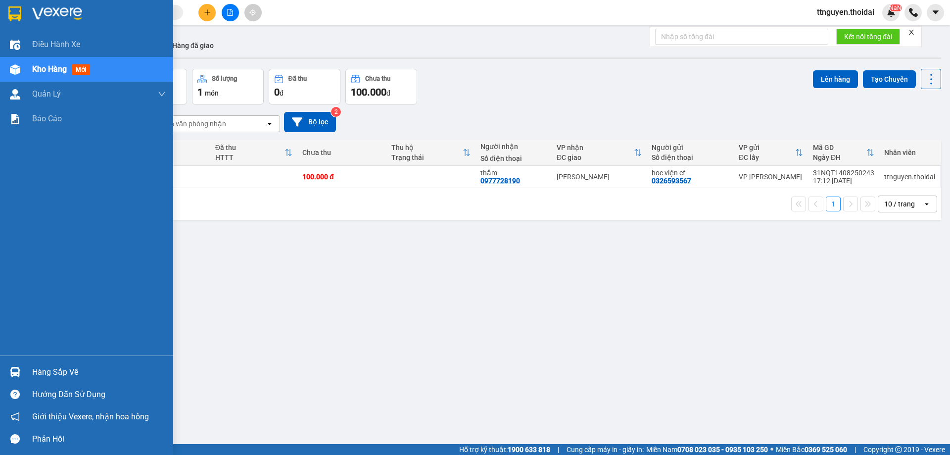
drag, startPoint x: 55, startPoint y: 368, endPoint x: 157, endPoint y: 375, distance: 101.7
click at [56, 368] on div "Hàng sắp về" at bounding box center [99, 372] width 134 height 15
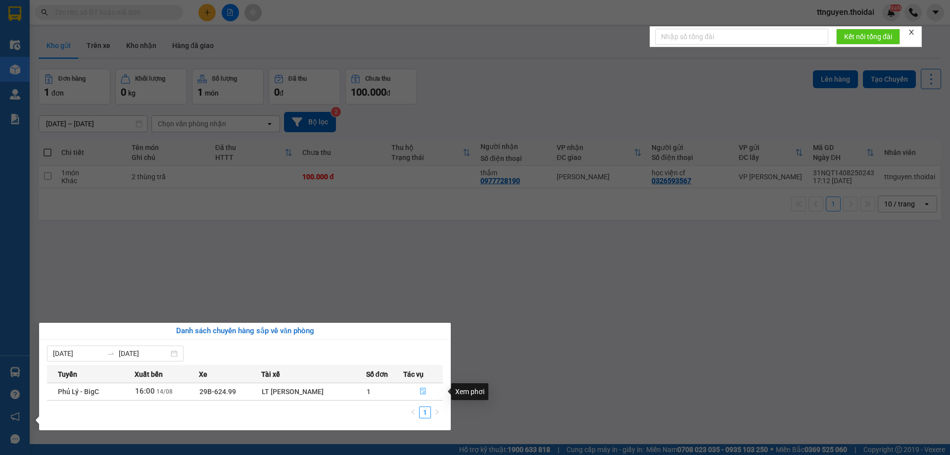
click at [425, 393] on icon "file-done" at bounding box center [423, 391] width 7 height 7
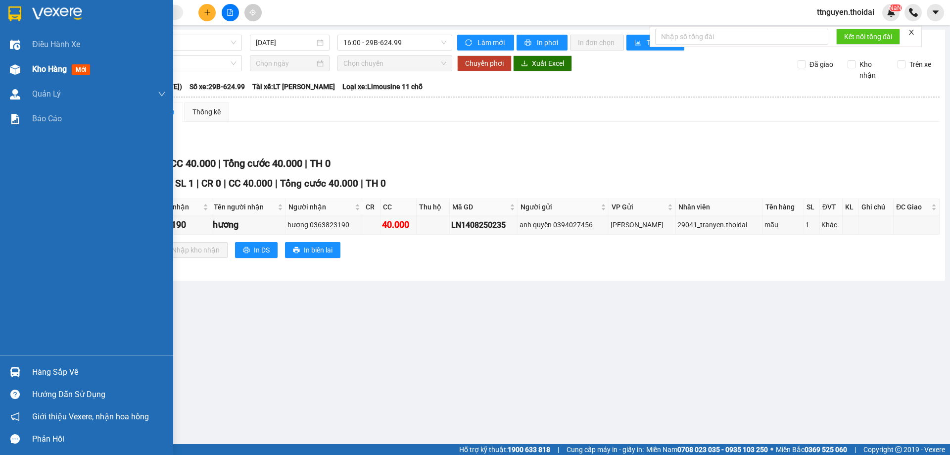
click at [46, 64] on span "Kho hàng" at bounding box center [49, 68] width 35 height 9
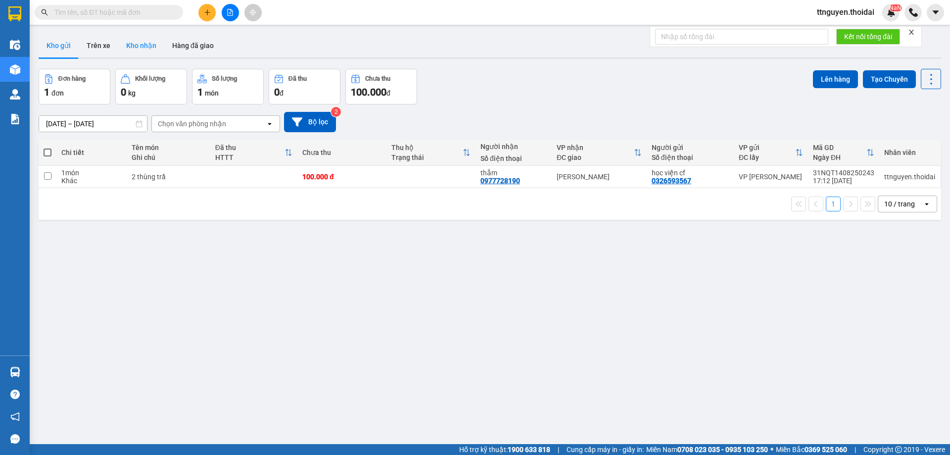
click at [138, 46] on button "Kho nhận" at bounding box center [141, 46] width 46 height 24
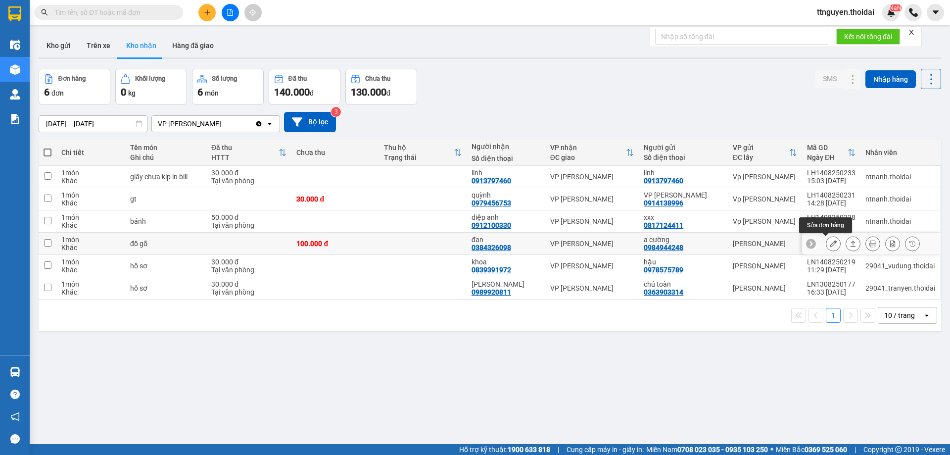
click at [830, 241] on icon at bounding box center [833, 243] width 7 height 7
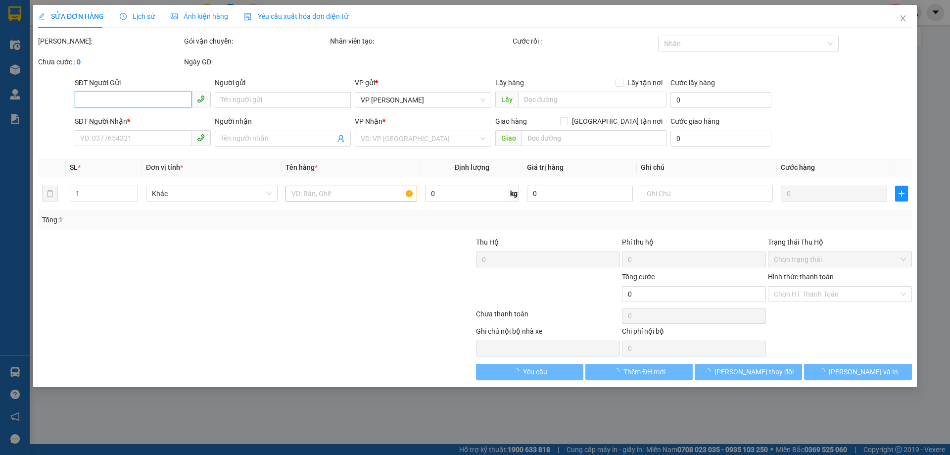
type input "0984944248"
type input "a cường"
type input "0384326098"
type input "đan"
type input "100.000"
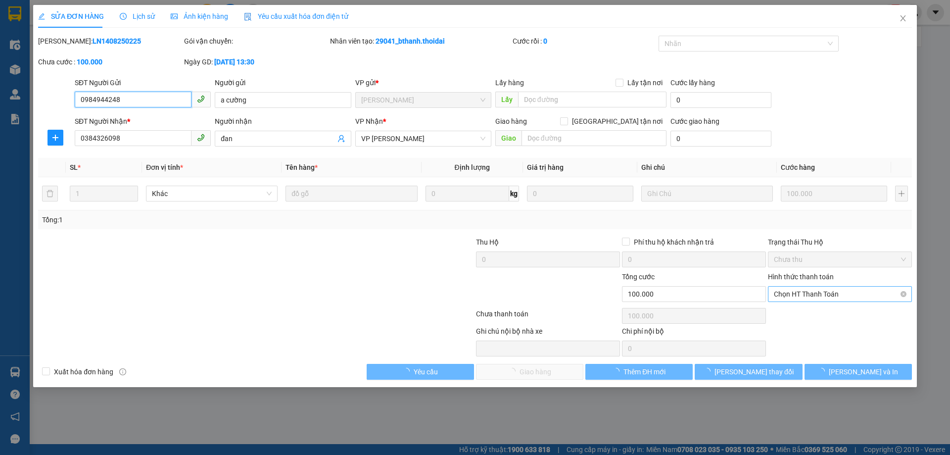
click at [798, 295] on span "Chọn HT Thanh Toán" at bounding box center [840, 294] width 132 height 15
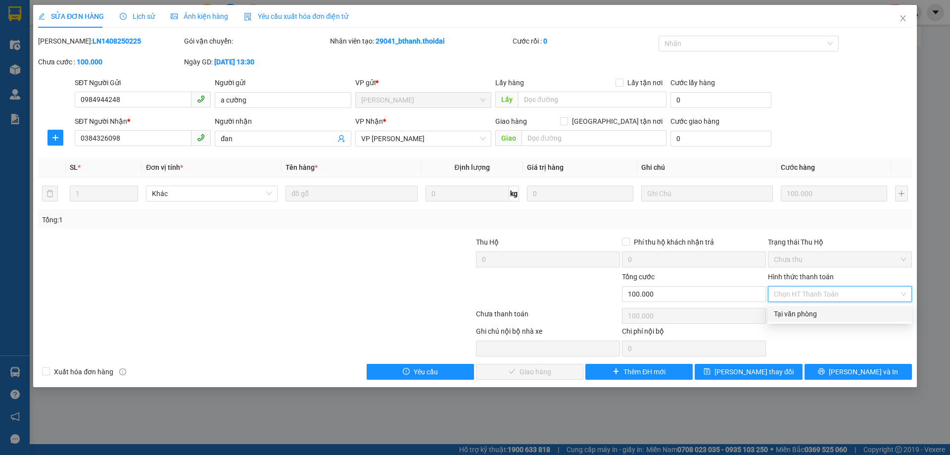
click at [786, 313] on div "Tại văn phòng" at bounding box center [840, 313] width 132 height 11
type input "0"
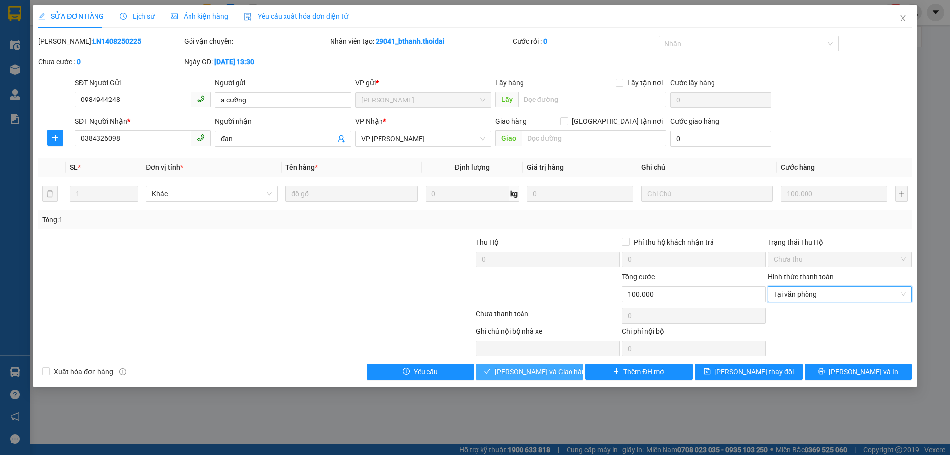
click at [533, 366] on span "[PERSON_NAME] và Giao hàng" at bounding box center [542, 371] width 95 height 11
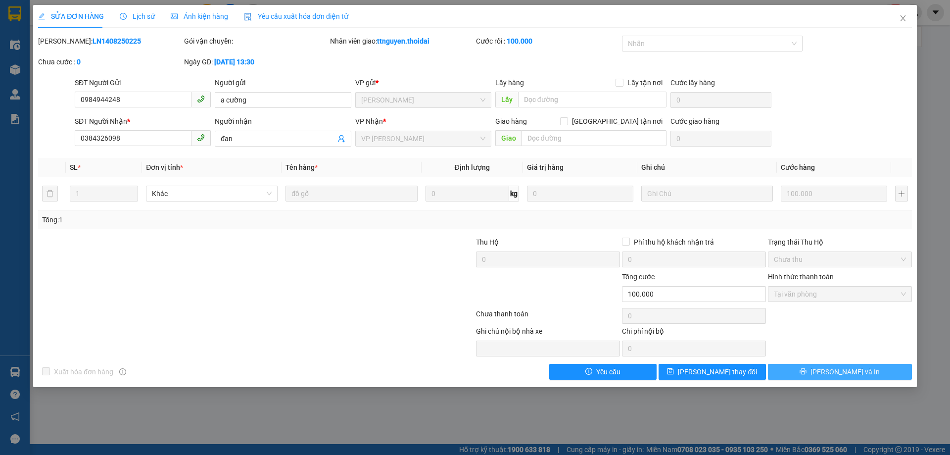
click at [842, 369] on span "[PERSON_NAME] và In" at bounding box center [845, 371] width 69 height 11
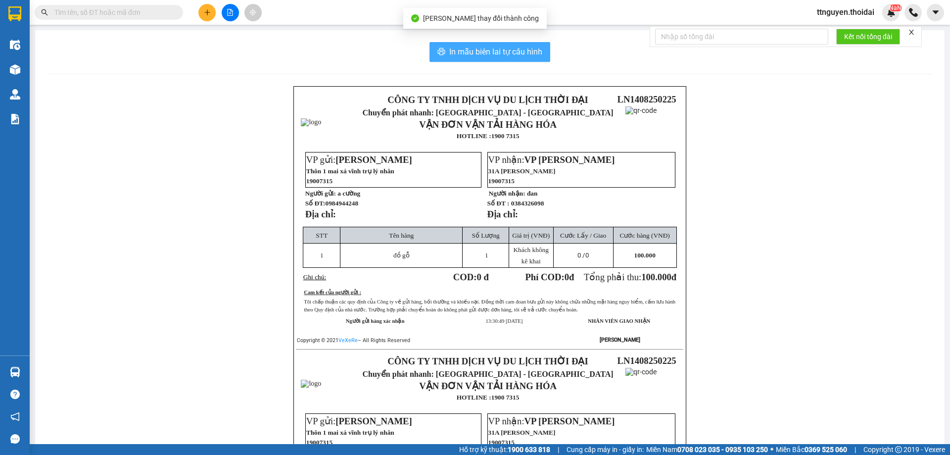
click at [494, 50] on span "In mẫu biên lai tự cấu hình" at bounding box center [495, 52] width 93 height 12
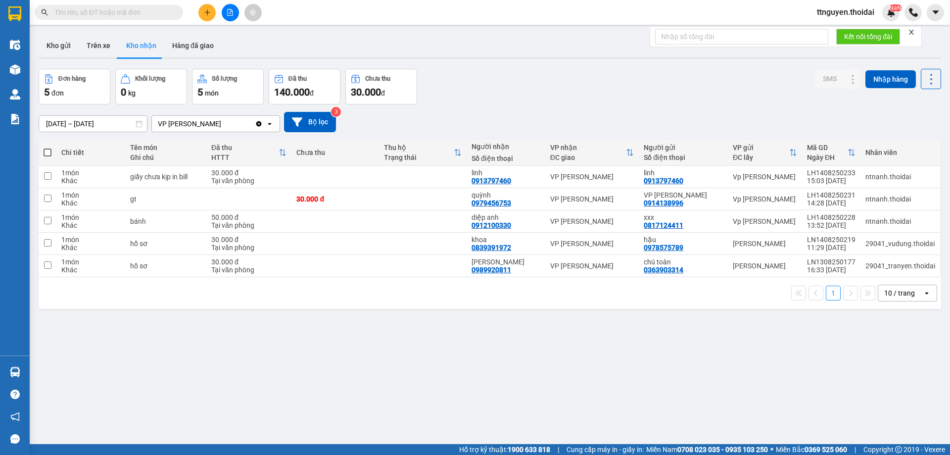
click at [546, 98] on div "Đơn hàng 5 đơn Khối lượng 0 kg Số lượng 5 món Đã thu 140.000 đ Chưa thu 30.000 …" at bounding box center [490, 87] width 903 height 36
click at [59, 43] on button "Kho gửi" at bounding box center [59, 46] width 40 height 24
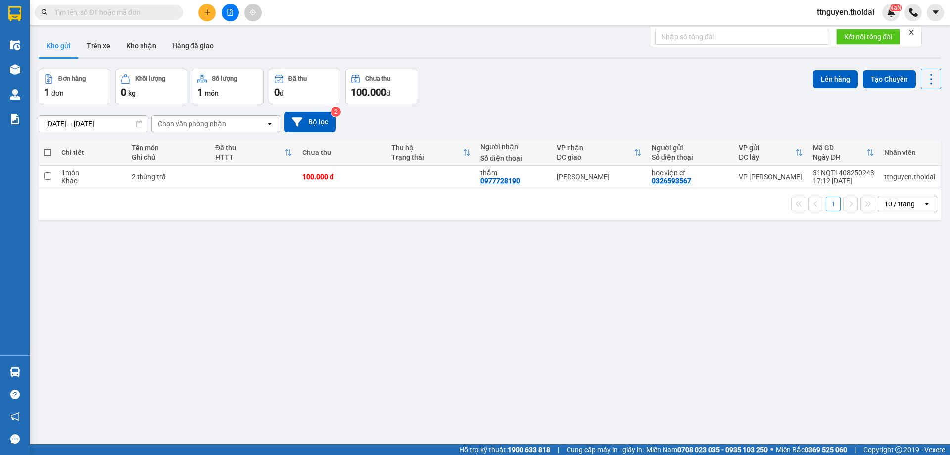
click at [50, 149] on span at bounding box center [48, 153] width 8 height 8
click at [48, 148] on input "checkbox" at bounding box center [48, 148] width 0 height 0
checkbox input "true"
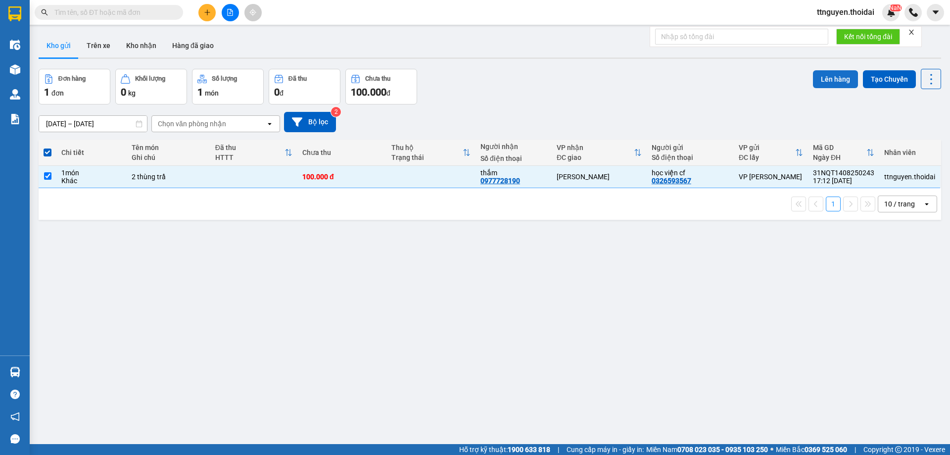
click at [827, 73] on button "Lên hàng" at bounding box center [835, 79] width 45 height 18
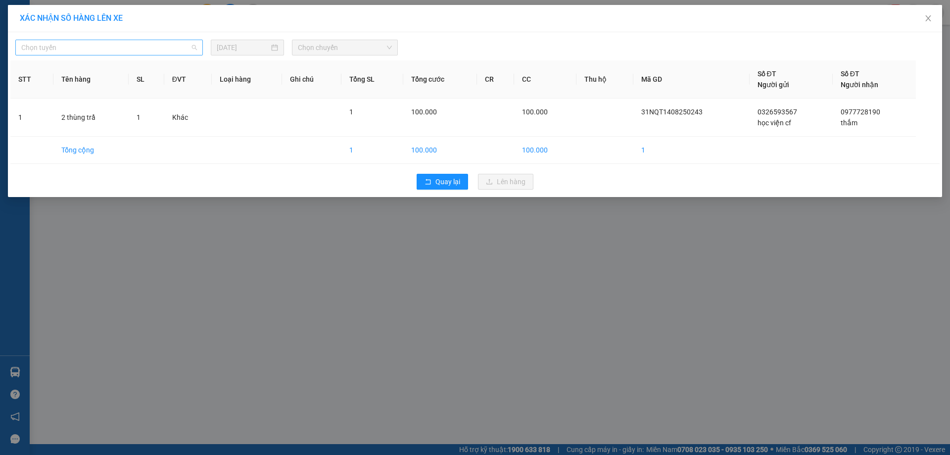
click at [123, 42] on span "Chọn tuyến" at bounding box center [109, 47] width 176 height 15
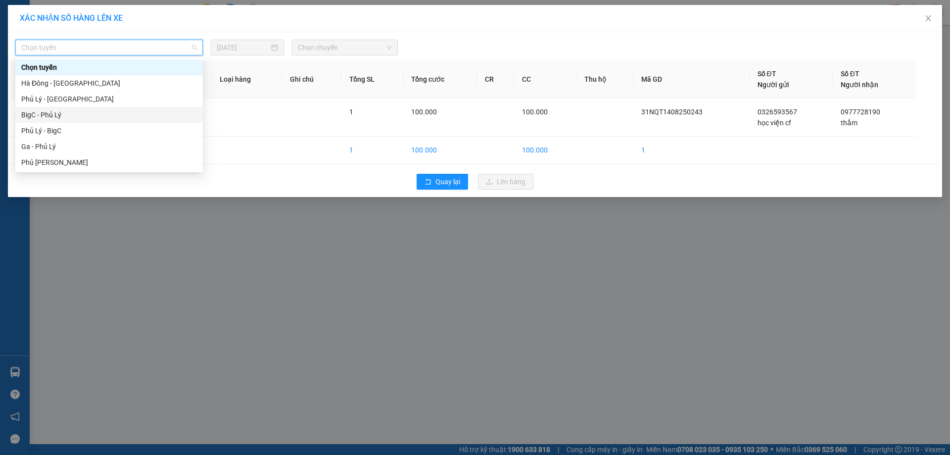
click at [88, 120] on div "BigC - Phủ Lý" at bounding box center [109, 115] width 188 height 16
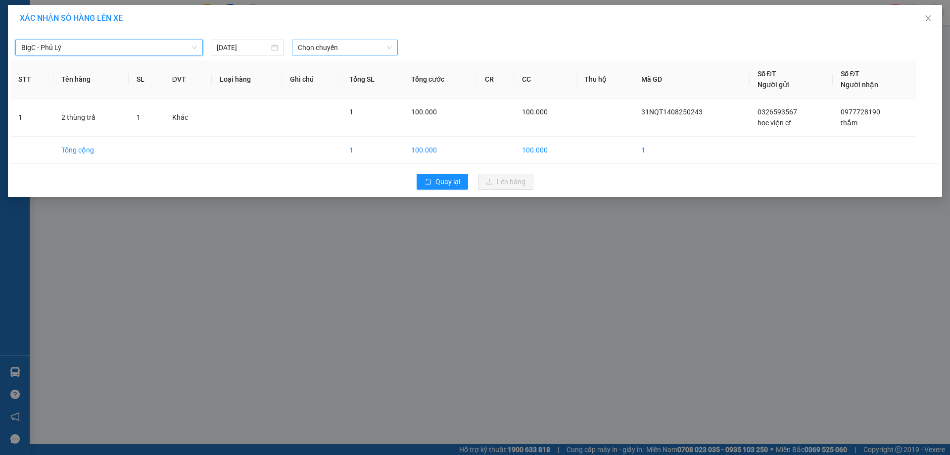
click at [347, 50] on span "Chọn chuyến" at bounding box center [345, 47] width 94 height 15
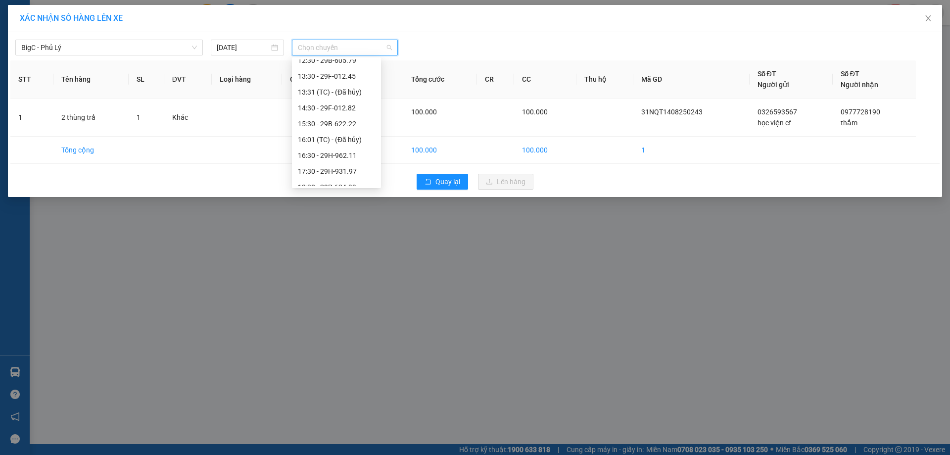
scroll to position [149, 0]
click at [350, 159] on div "17:30 - 29H-931.97" at bounding box center [336, 156] width 77 height 11
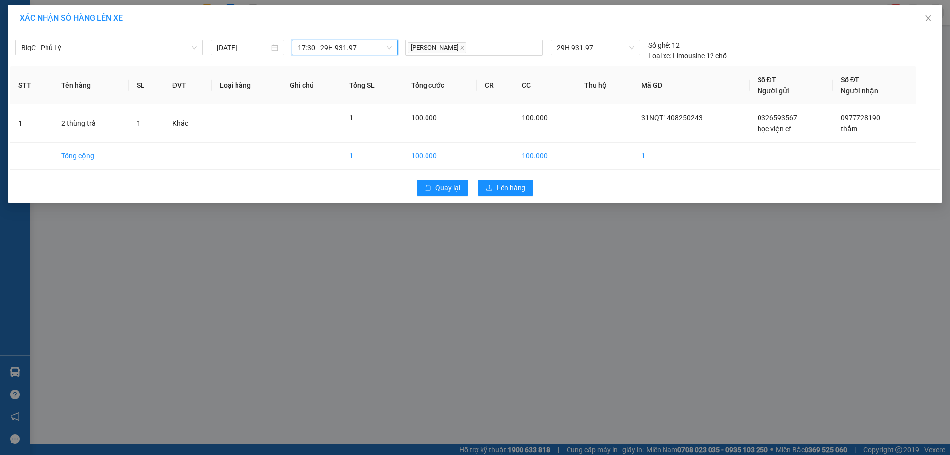
click at [512, 179] on div "Quay lại Lên hàng" at bounding box center [475, 188] width 930 height 26
click at [507, 180] on button "Lên hàng" at bounding box center [505, 188] width 55 height 16
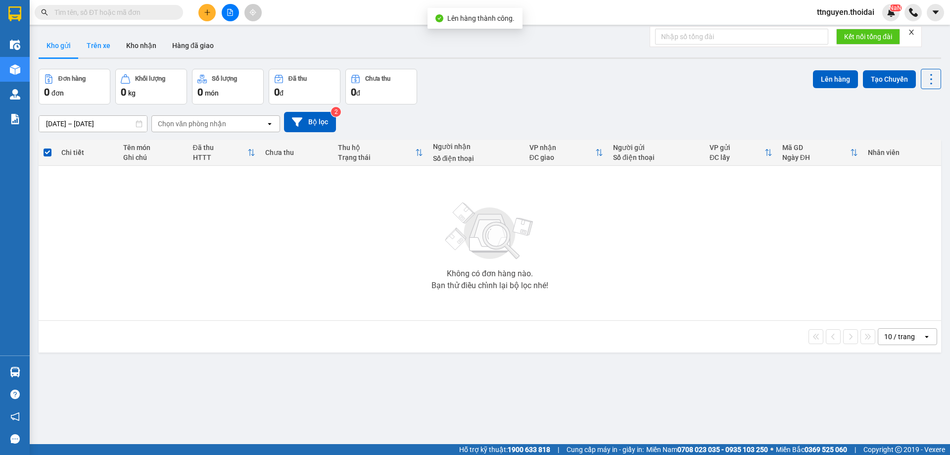
click at [104, 46] on button "Trên xe" at bounding box center [99, 46] width 40 height 24
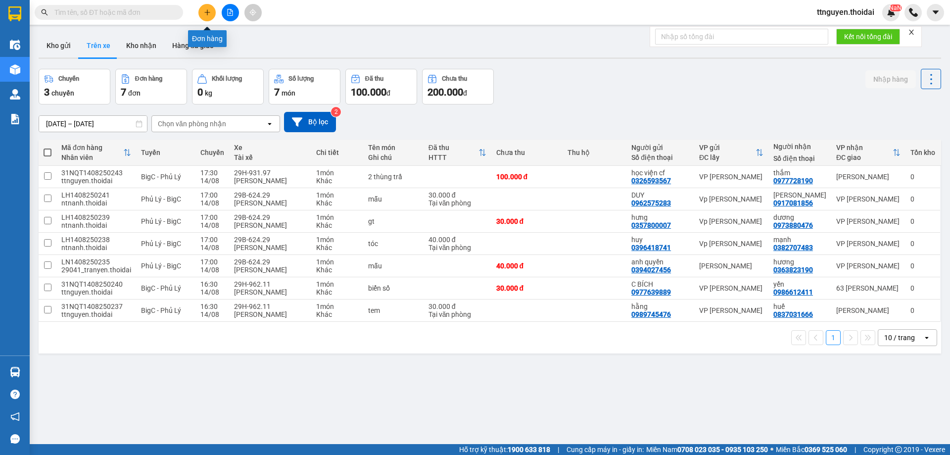
click at [201, 13] on button at bounding box center [207, 12] width 17 height 17
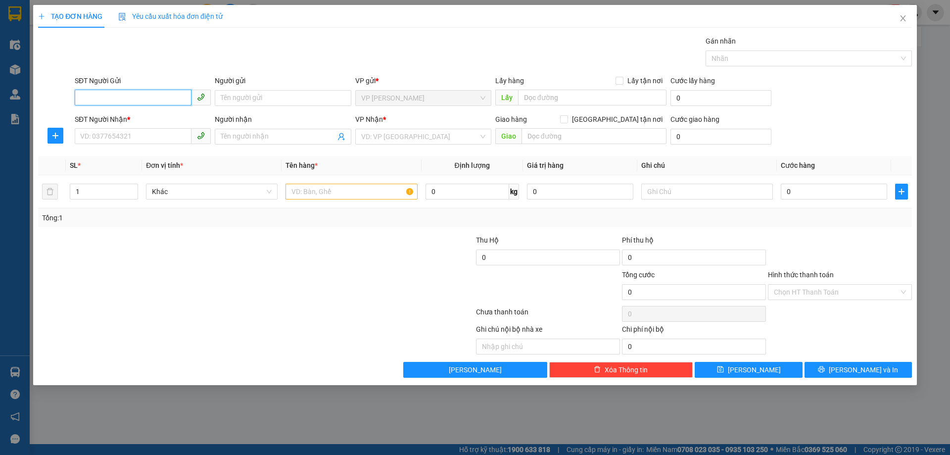
drag, startPoint x: 127, startPoint y: 99, endPoint x: 147, endPoint y: 93, distance: 21.0
click at [131, 99] on input "SĐT Người Gửi" at bounding box center [133, 98] width 117 height 16
type input "0973136889"
click at [250, 102] on input "Người gửi" at bounding box center [283, 98] width 136 height 16
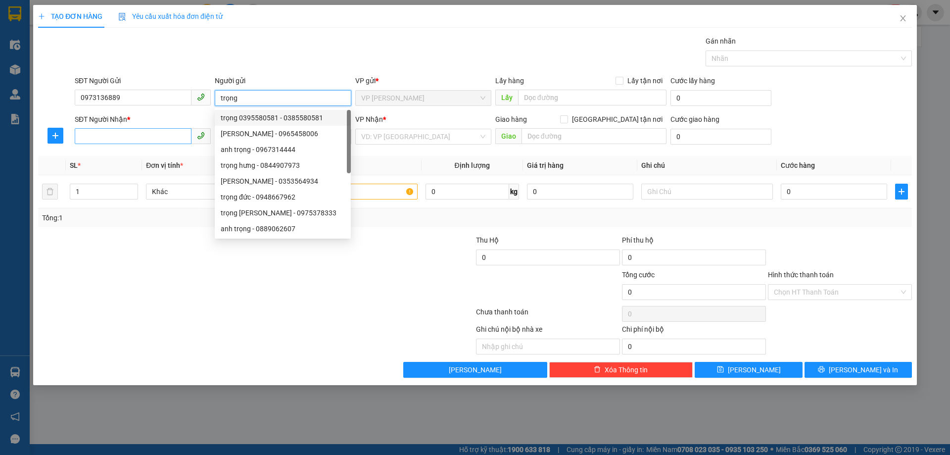
type input "trọng"
click at [133, 136] on input "SĐT Người Nhận *" at bounding box center [133, 136] width 117 height 16
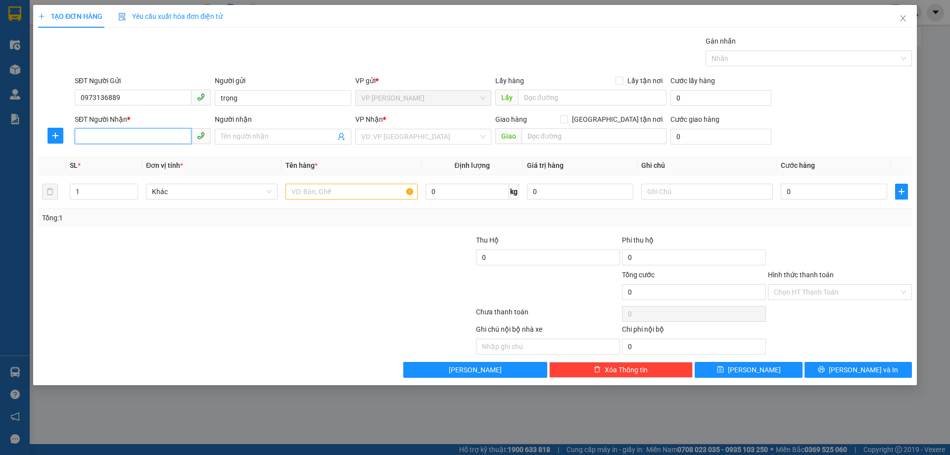
drag, startPoint x: 118, startPoint y: 142, endPoint x: 404, endPoint y: 79, distance: 293.4
click at [119, 141] on input "SĐT Người Nhận *" at bounding box center [133, 136] width 117 height 16
type input "0911445683"
click at [289, 132] on input "Người nhận" at bounding box center [278, 136] width 114 height 11
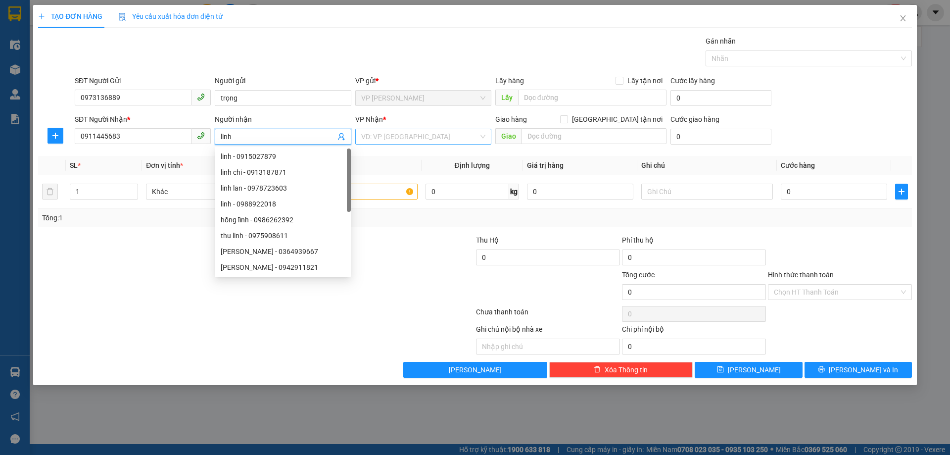
type input "linh"
click at [415, 141] on input "search" at bounding box center [419, 136] width 117 height 15
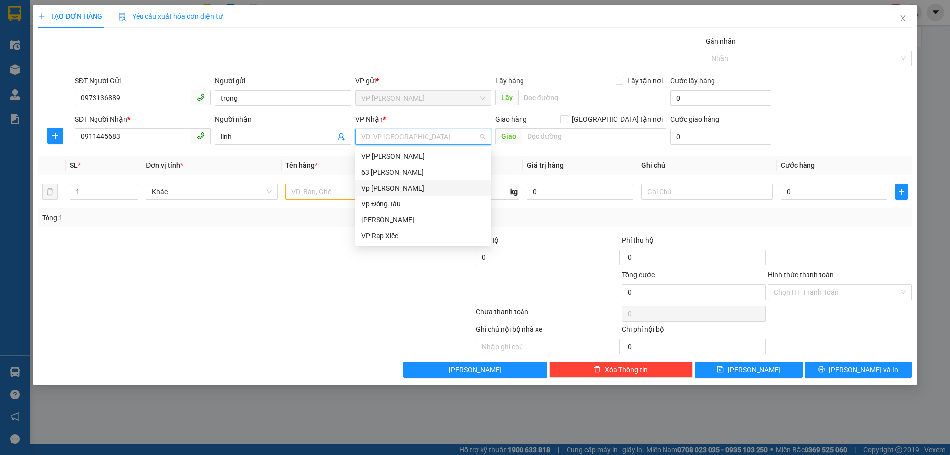
click at [399, 188] on div "Vp [PERSON_NAME]" at bounding box center [423, 188] width 124 height 11
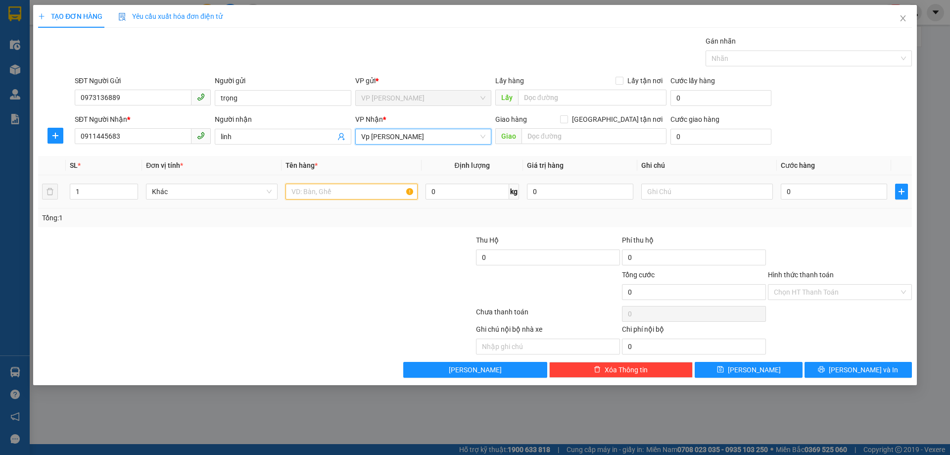
click at [351, 195] on input "text" at bounding box center [352, 192] width 132 height 16
type input "hộp thắt lưng da"
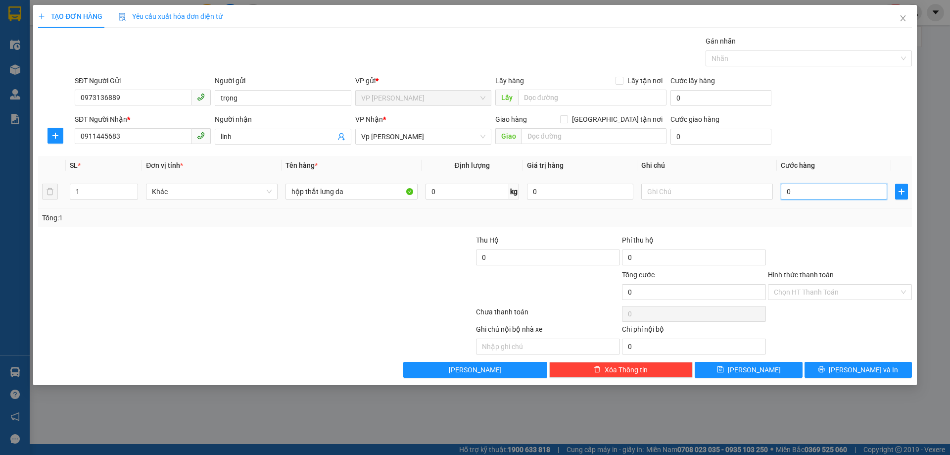
click at [807, 196] on input "0" at bounding box center [834, 192] width 106 height 16
type input "03"
type input "3"
type input "030"
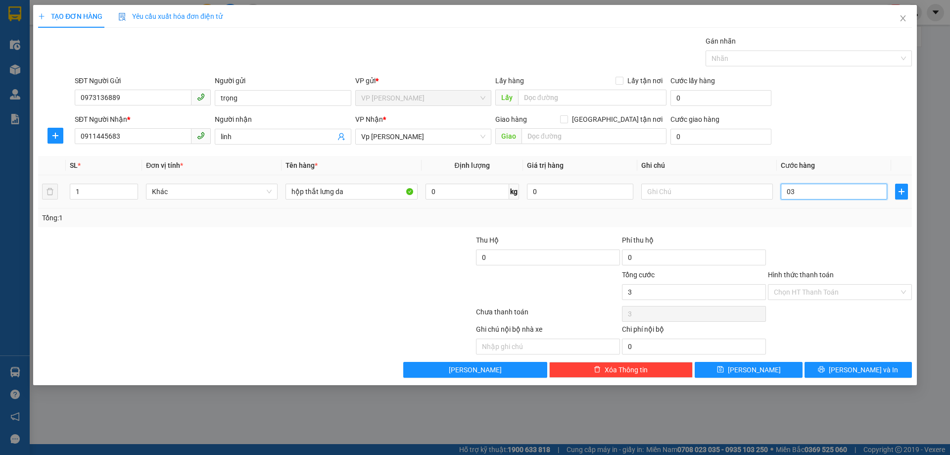
type input "30"
type input "30.000"
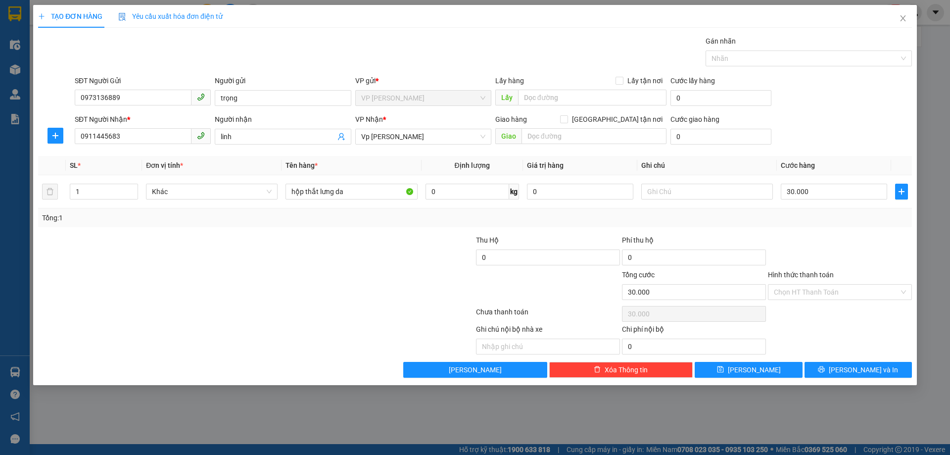
click at [814, 240] on div at bounding box center [840, 252] width 146 height 35
click at [863, 367] on span "[PERSON_NAME] và In" at bounding box center [863, 369] width 69 height 11
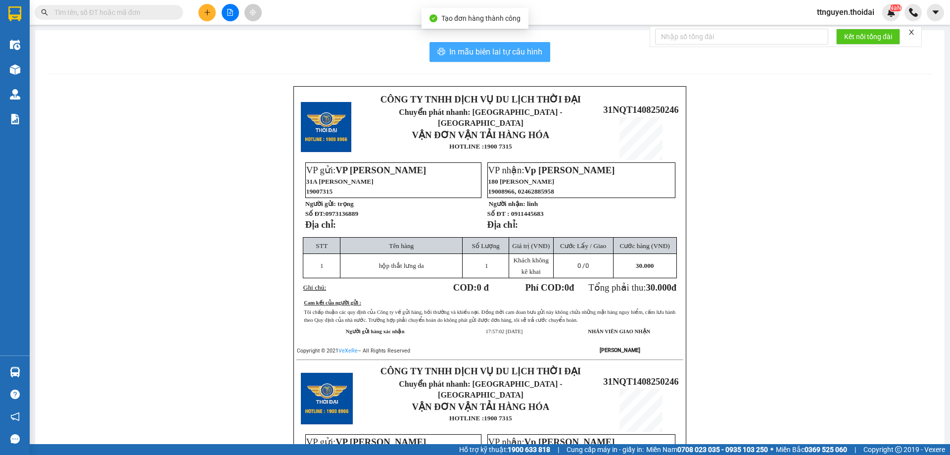
click at [476, 45] on button "In mẫu biên lai tự cấu hình" at bounding box center [490, 52] width 121 height 20
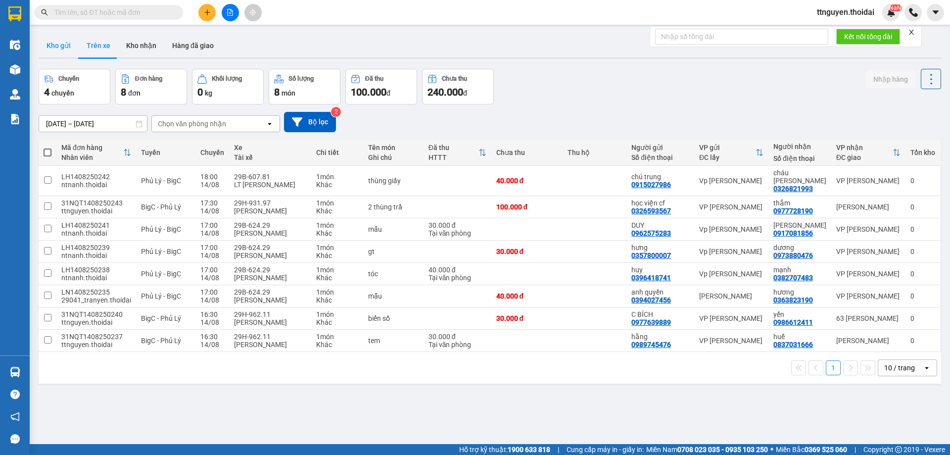
click at [58, 46] on button "Kho gửi" at bounding box center [59, 46] width 40 height 24
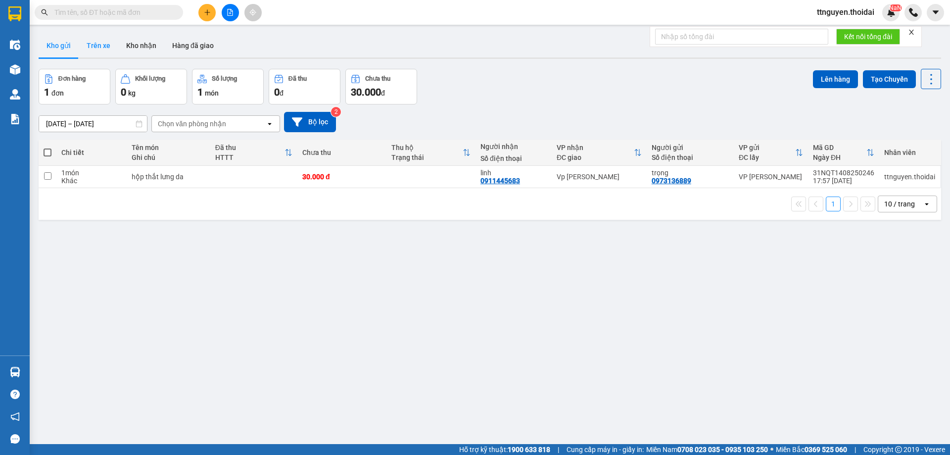
click at [97, 43] on button "Trên xe" at bounding box center [99, 46] width 40 height 24
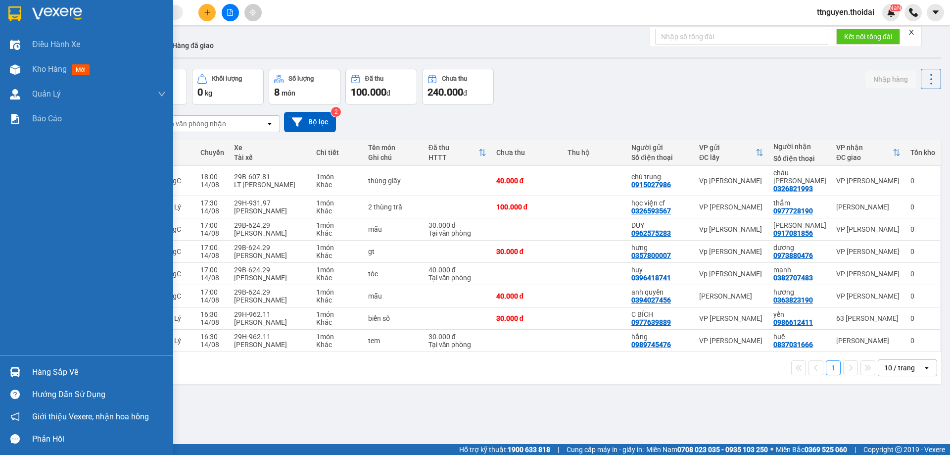
click at [72, 365] on div "Hàng sắp về" at bounding box center [99, 372] width 134 height 15
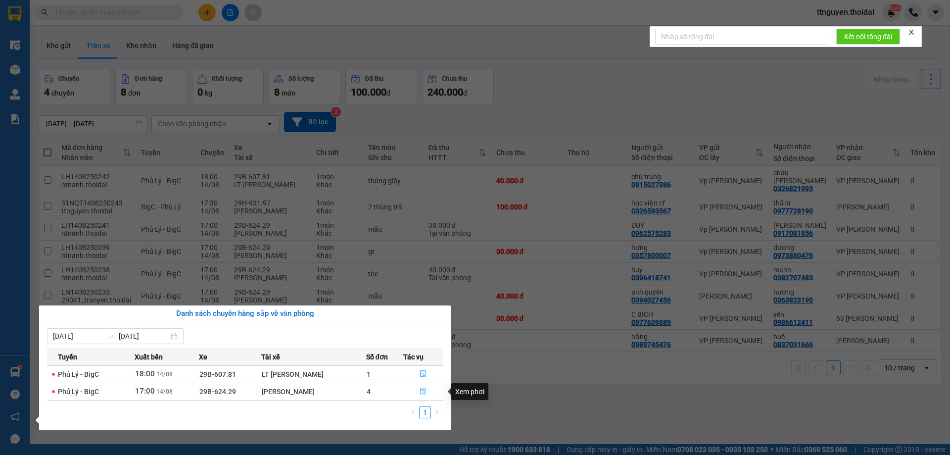
click at [425, 392] on icon "file-done" at bounding box center [423, 391] width 7 height 7
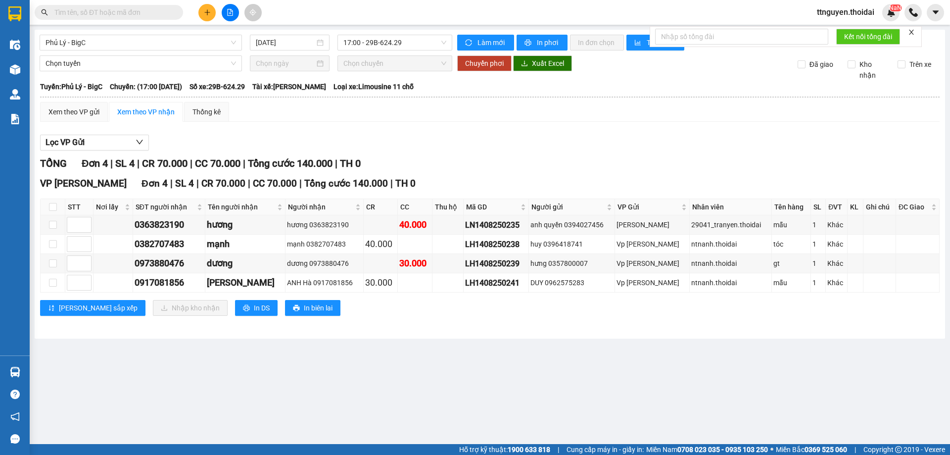
drag, startPoint x: 368, startPoint y: 138, endPoint x: 357, endPoint y: 137, distance: 11.5
click at [367, 139] on div "Lọc VP Gửi" at bounding box center [490, 143] width 900 height 16
click at [209, 16] on button at bounding box center [207, 12] width 17 height 17
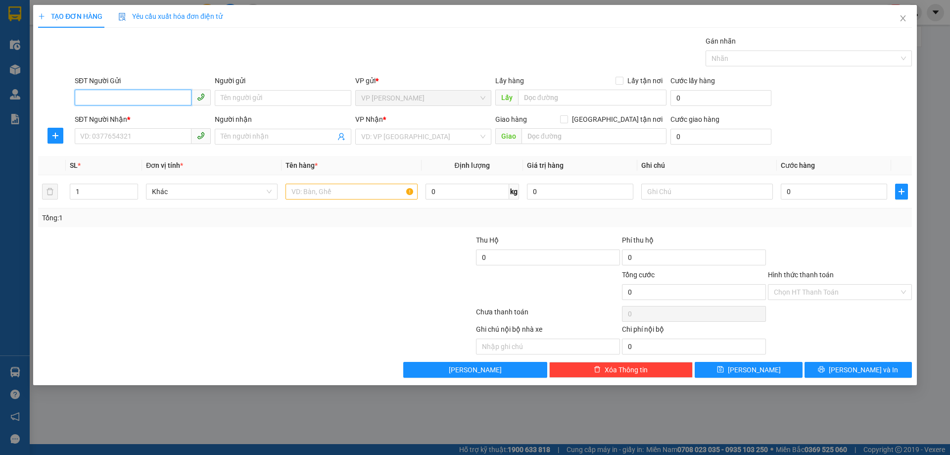
click at [144, 100] on input "SĐT Người Gửi" at bounding box center [133, 98] width 117 height 16
click at [127, 118] on div "0812324686 - LInh Kiện chi anh" at bounding box center [143, 117] width 124 height 11
type input "0812324686"
type input "LInh Kiện chi anh"
type input "0812324686"
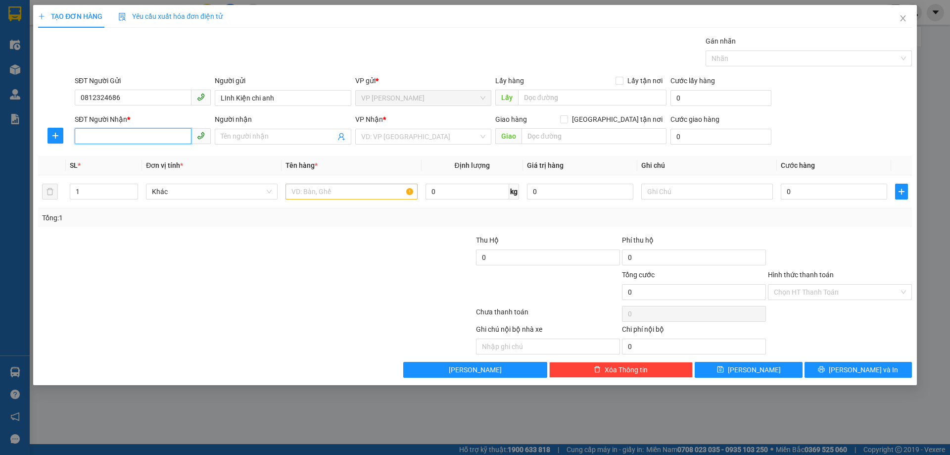
click at [134, 138] on input "SĐT Người Nhận *" at bounding box center [133, 136] width 117 height 16
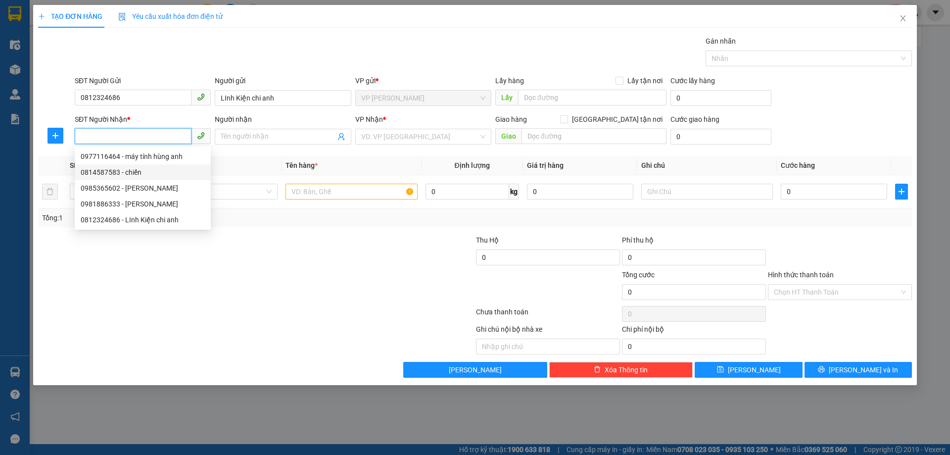
click at [139, 169] on div "0814587583 - chiến" at bounding box center [143, 172] width 124 height 11
type input "0814587583"
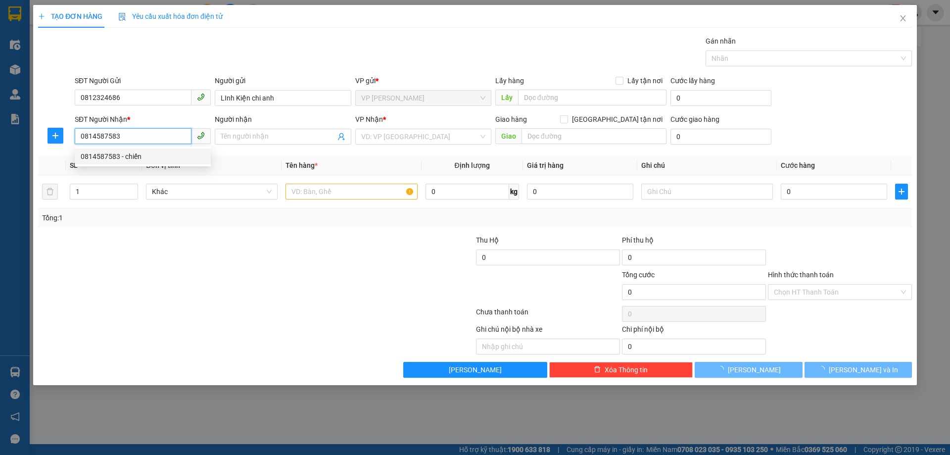
type input "chiến"
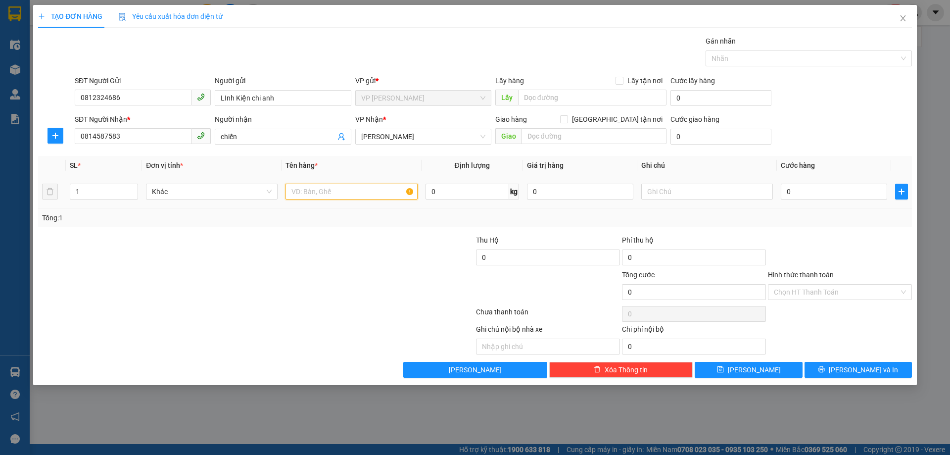
click at [354, 190] on input "text" at bounding box center [352, 192] width 132 height 16
type input "l"
type input "lk điện tử"
click at [815, 197] on input "0" at bounding box center [834, 192] width 106 height 16
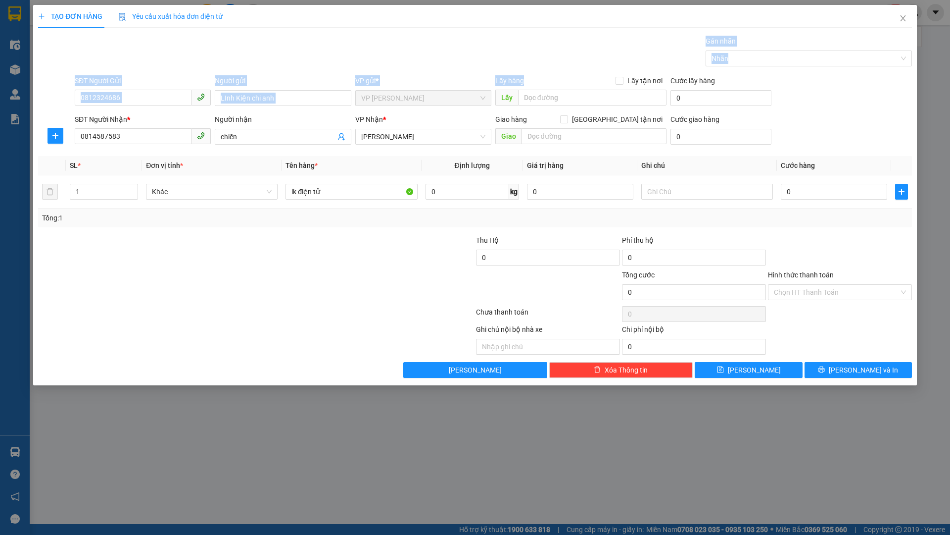
drag, startPoint x: 576, startPoint y: 50, endPoint x: 581, endPoint y: 72, distance: 22.3
click at [579, 76] on div "Transit Pickup Surcharge Ids Transit Deliver Surcharge Ids Transit Deliver Surc…" at bounding box center [475, 207] width 874 height 342
click at [601, 44] on div "Gán nhãn Nhãn" at bounding box center [494, 53] width 842 height 35
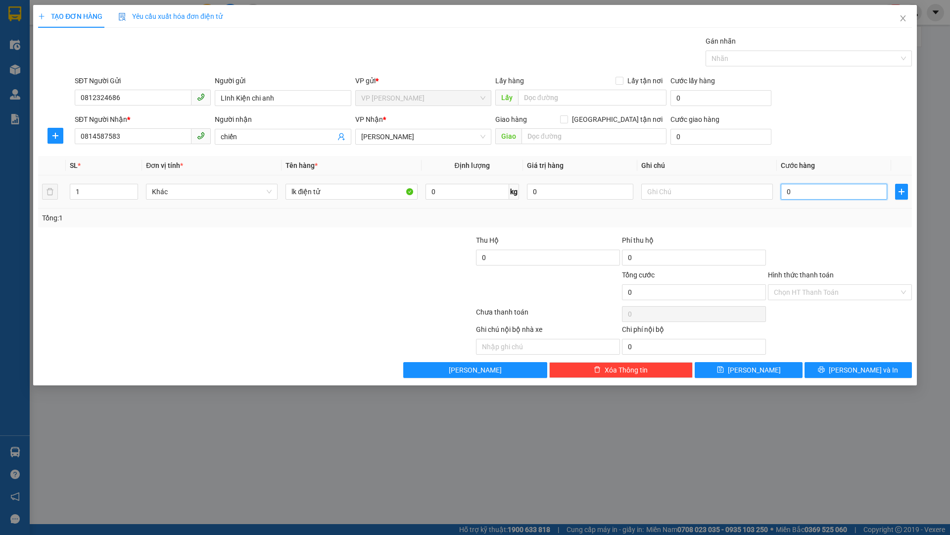
type input "03"
type input "3"
type input "030"
type input "30"
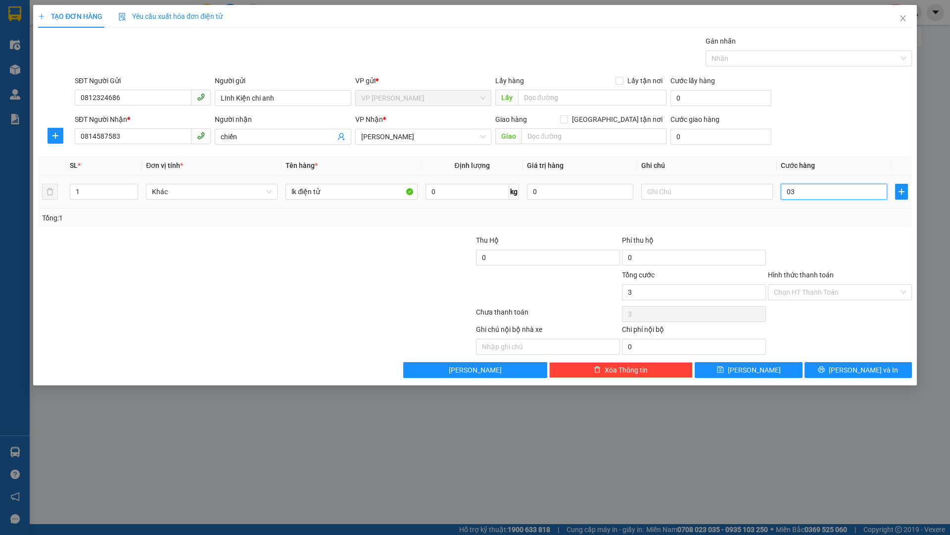
type input "30"
type input "30.000"
click at [809, 212] on div "Tổng: 1" at bounding box center [475, 217] width 866 height 11
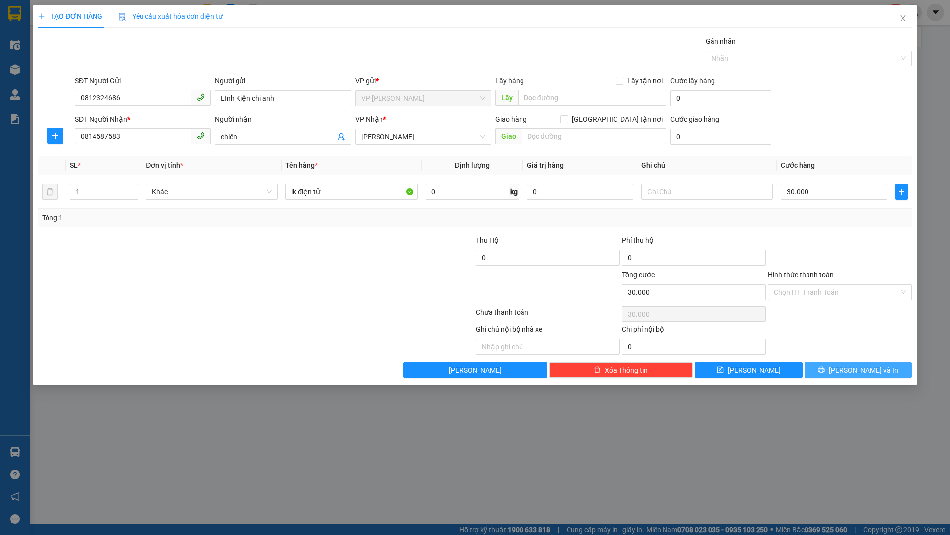
click at [865, 363] on button "[PERSON_NAME] và In" at bounding box center [858, 370] width 107 height 16
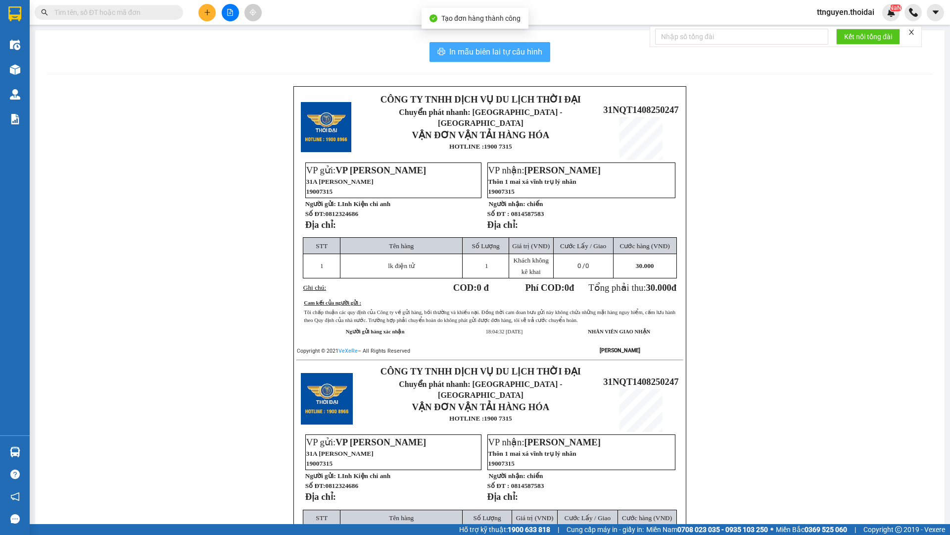
click at [490, 50] on span "In mẫu biên lai tự cấu hình" at bounding box center [495, 52] width 93 height 12
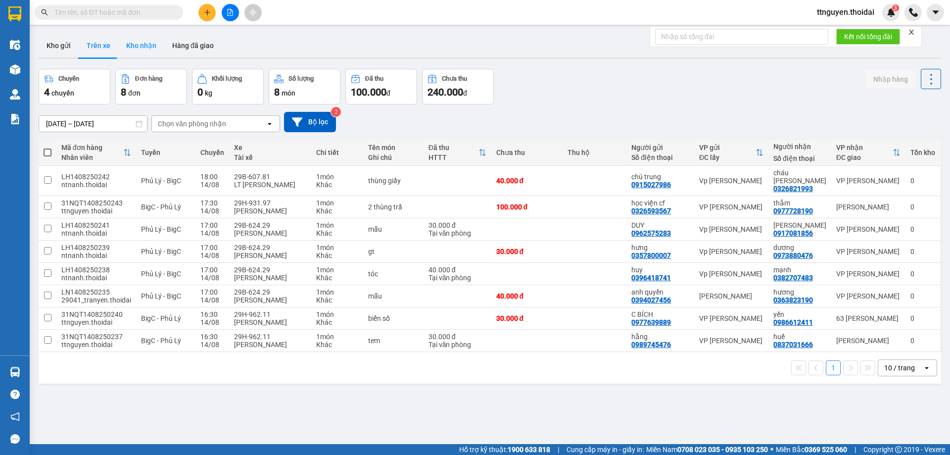
click at [134, 46] on button "Kho nhận" at bounding box center [141, 46] width 46 height 24
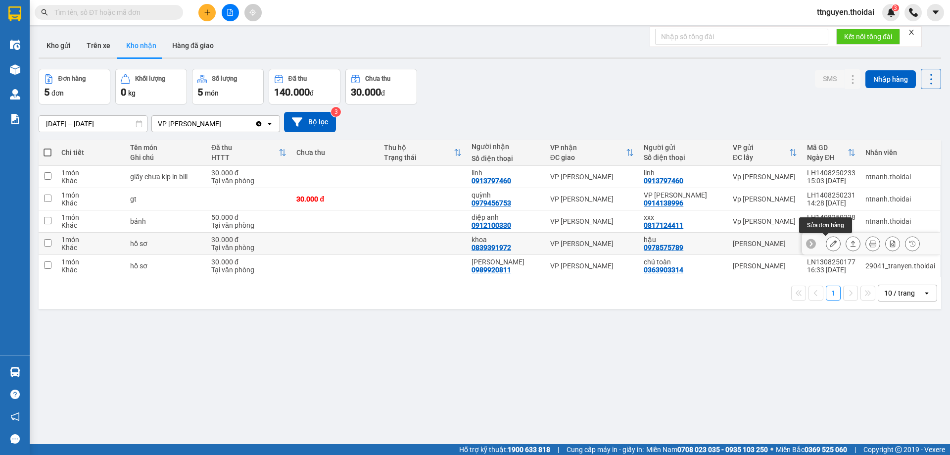
click at [830, 247] on icon at bounding box center [833, 243] width 7 height 7
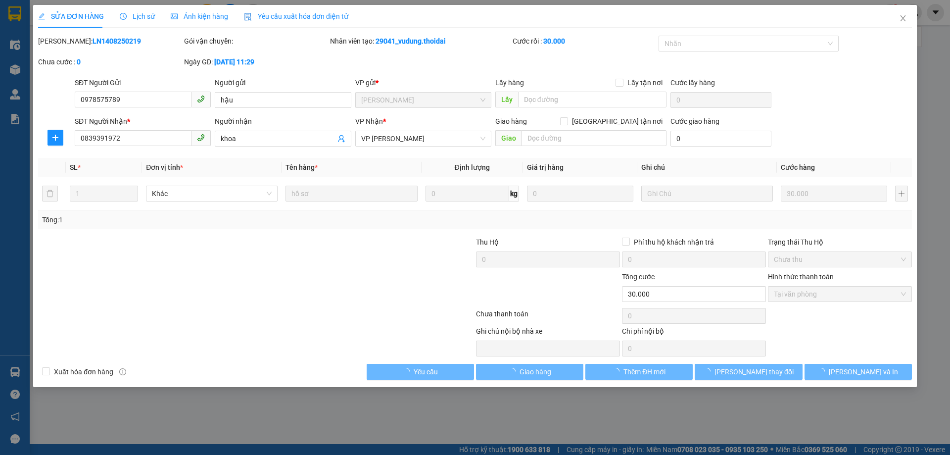
type input "0978575789"
type input "hậu"
type input "0839391972"
type input "khoa"
type input "30.000"
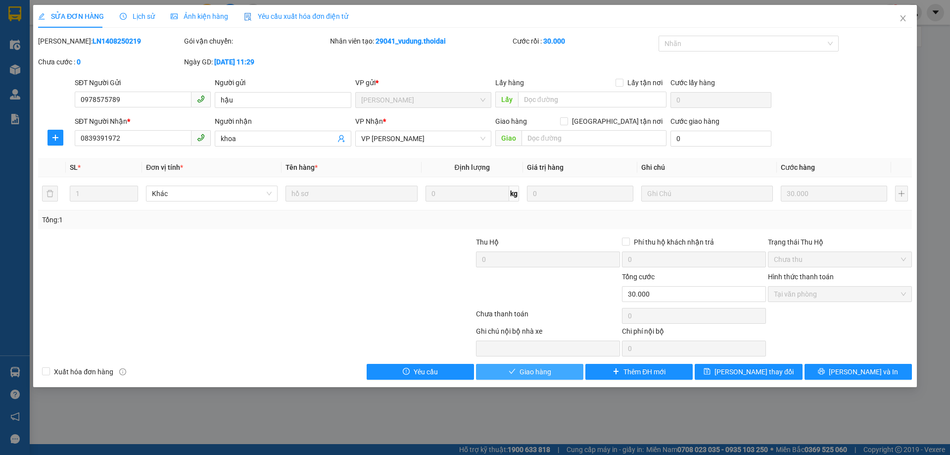
click at [558, 374] on button "Giao hàng" at bounding box center [529, 372] width 107 height 16
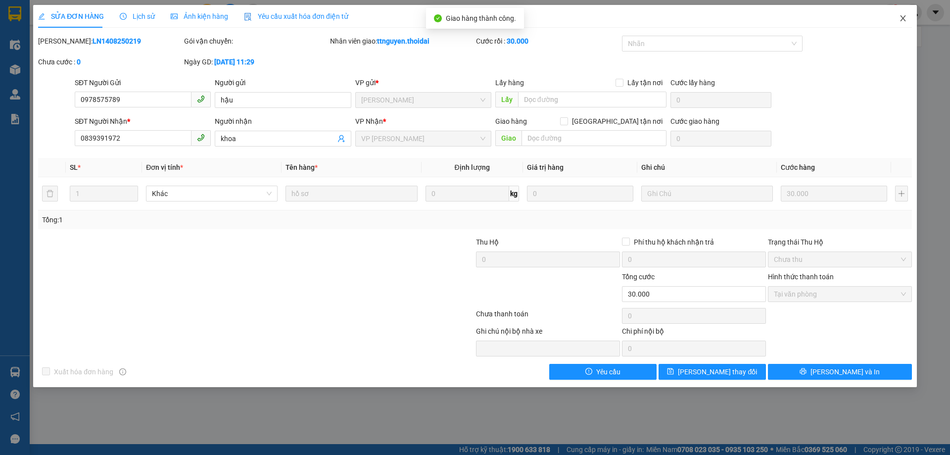
click at [906, 22] on icon "close" at bounding box center [903, 18] width 8 height 8
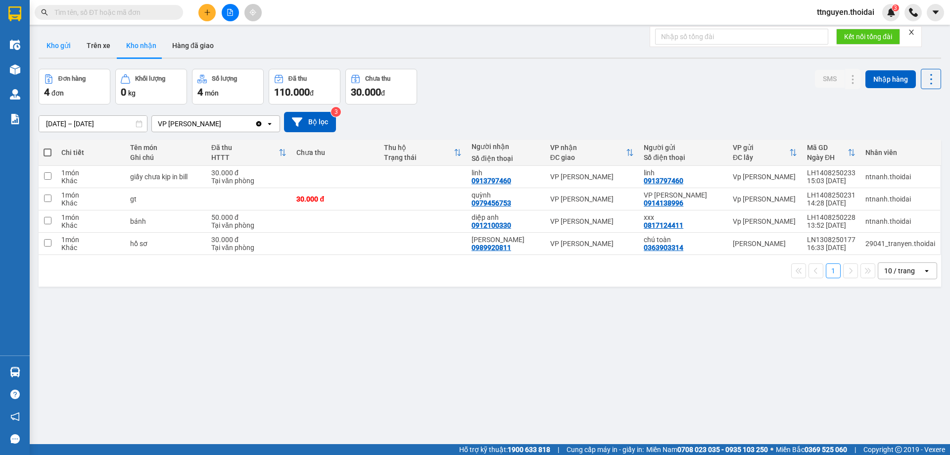
click at [68, 44] on button "Kho gửi" at bounding box center [59, 46] width 40 height 24
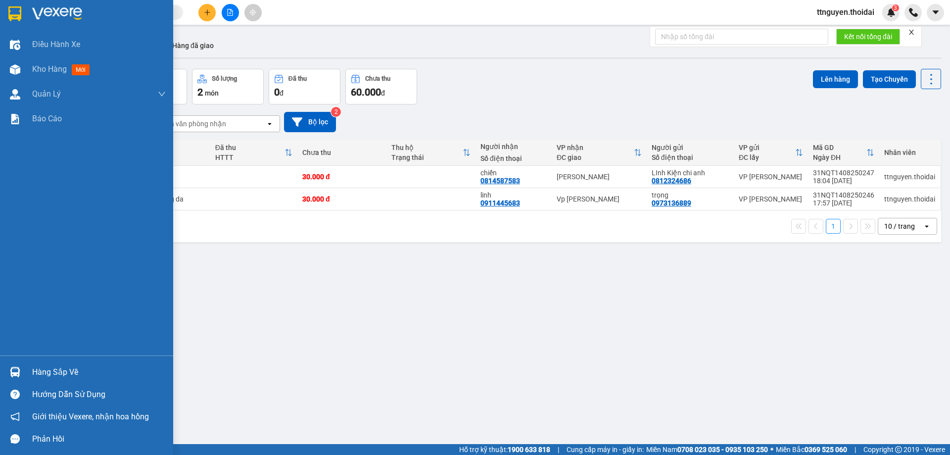
drag, startPoint x: 69, startPoint y: 370, endPoint x: 114, endPoint y: 366, distance: 45.7
click at [70, 370] on div "Hàng sắp về" at bounding box center [99, 372] width 134 height 15
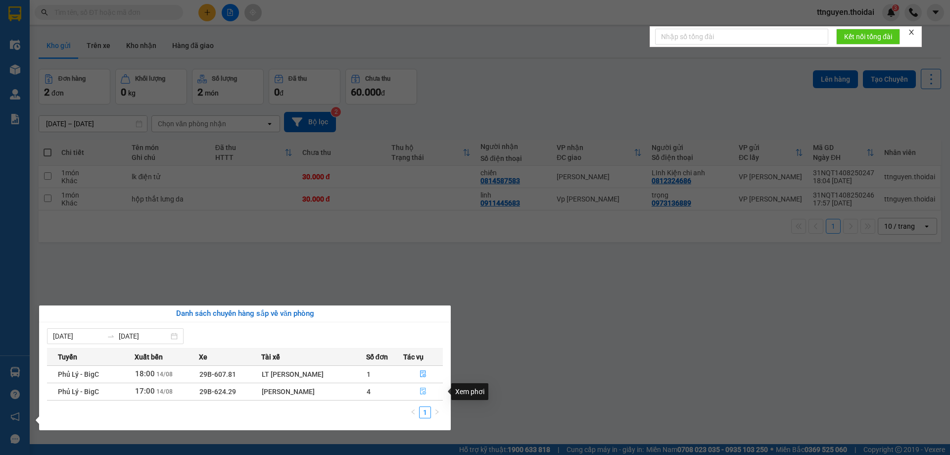
click at [424, 393] on icon "file-done" at bounding box center [423, 391] width 7 height 7
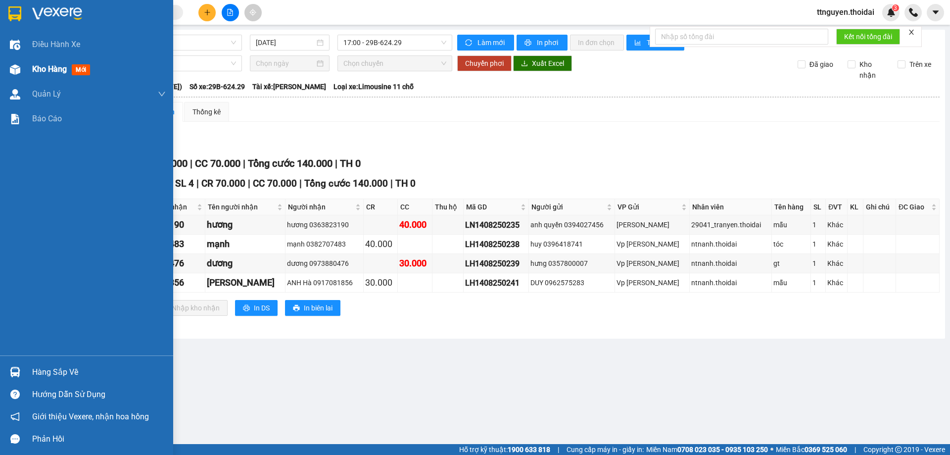
click at [47, 67] on span "Kho hàng" at bounding box center [49, 68] width 35 height 9
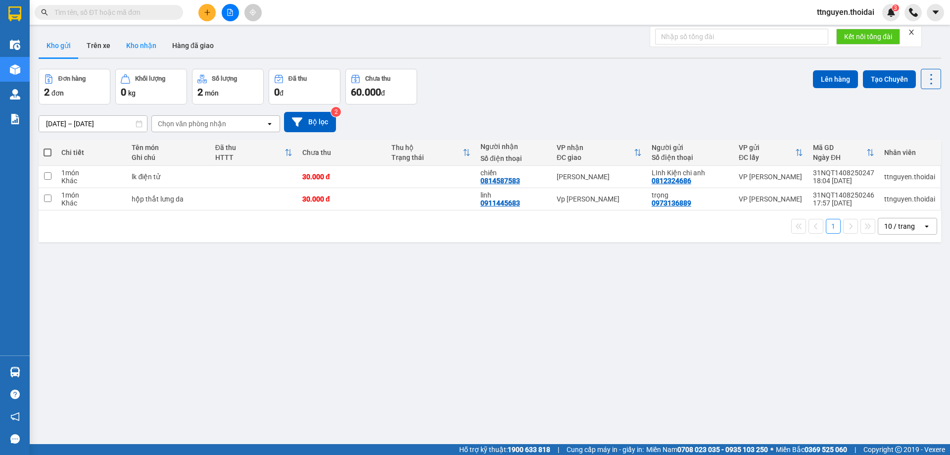
click at [145, 47] on button "Kho nhận" at bounding box center [141, 46] width 46 height 24
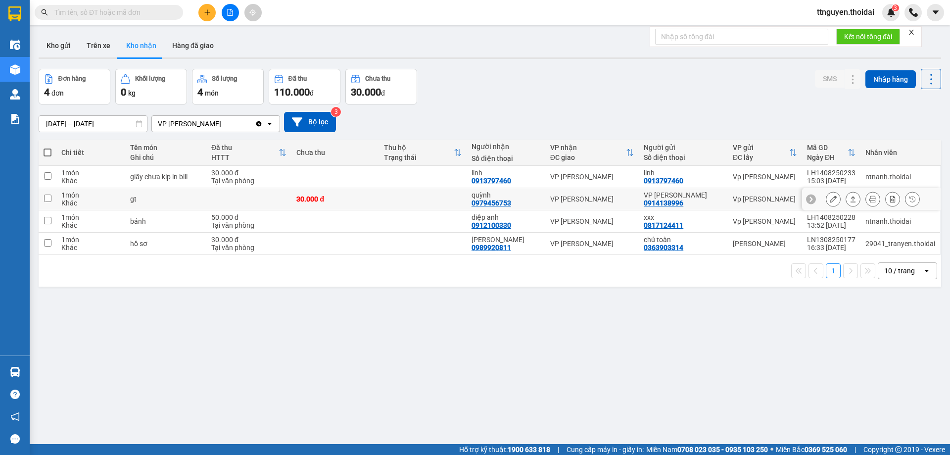
click at [830, 196] on icon at bounding box center [833, 199] width 7 height 7
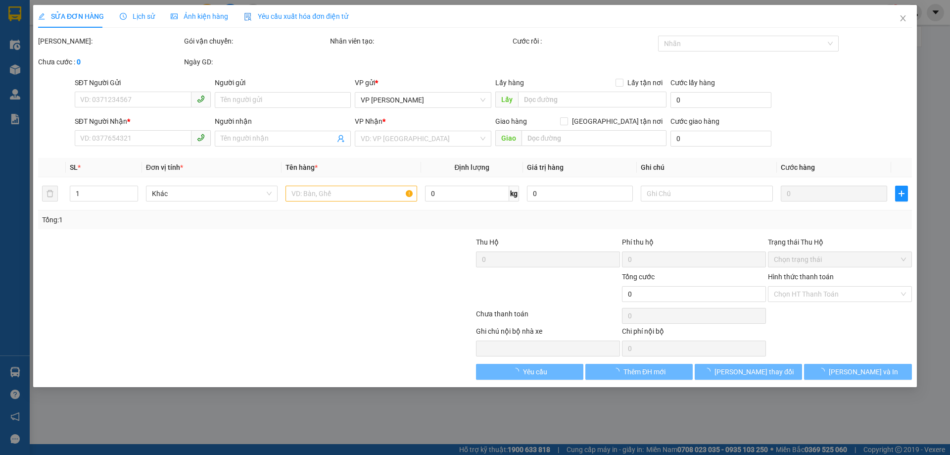
type input "0914138996"
type input "VP [PERSON_NAME]"
type input "0979456753"
type input "quỳnh"
type input "30.000"
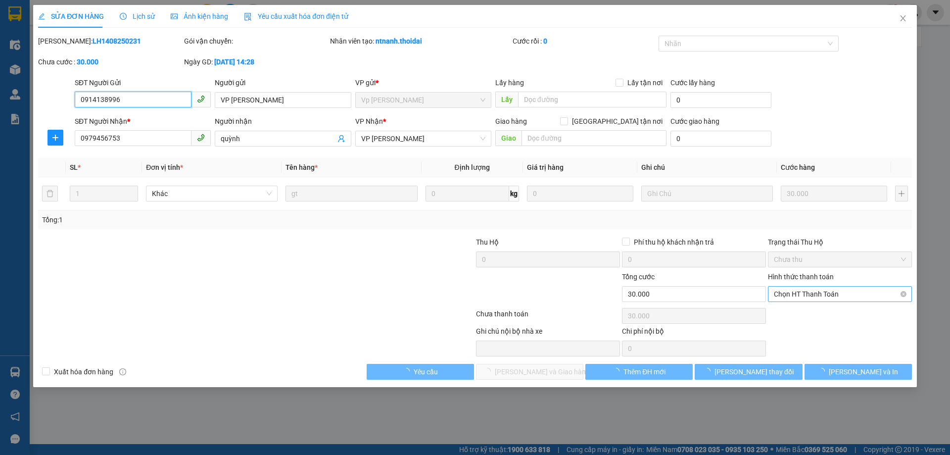
click at [817, 295] on span "Chọn HT Thanh Toán" at bounding box center [840, 294] width 132 height 15
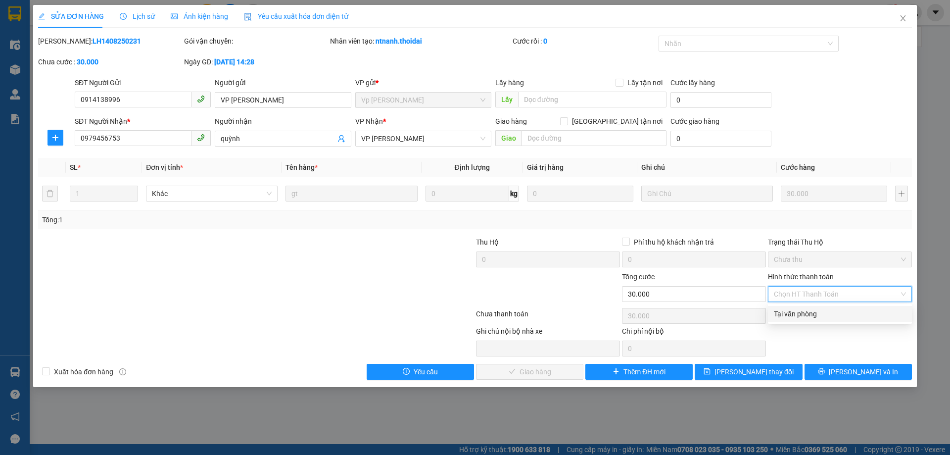
drag, startPoint x: 806, startPoint y: 312, endPoint x: 805, endPoint y: 303, distance: 8.5
click at [806, 308] on div "Tại văn phòng" at bounding box center [840, 313] width 132 height 11
type input "0"
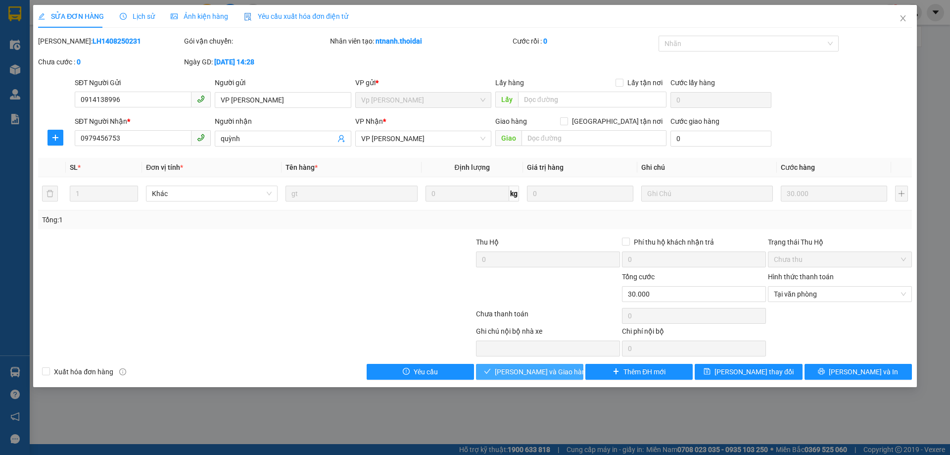
click at [557, 375] on span "[PERSON_NAME] và Giao hàng" at bounding box center [542, 371] width 95 height 11
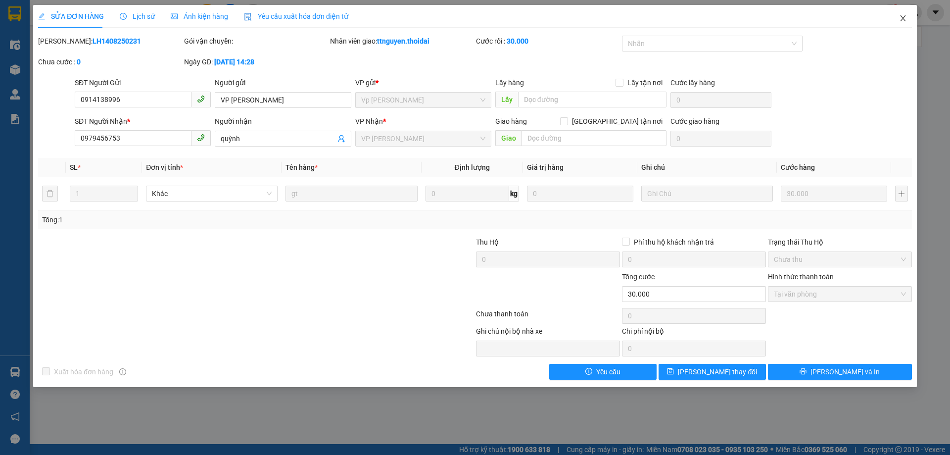
click at [904, 17] on icon "close" at bounding box center [902, 18] width 5 height 6
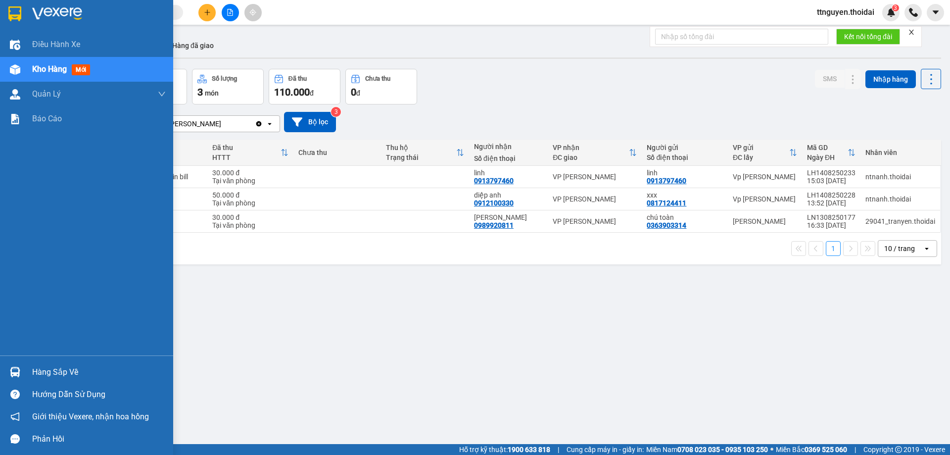
click at [31, 367] on div "Hàng sắp về" at bounding box center [86, 372] width 173 height 22
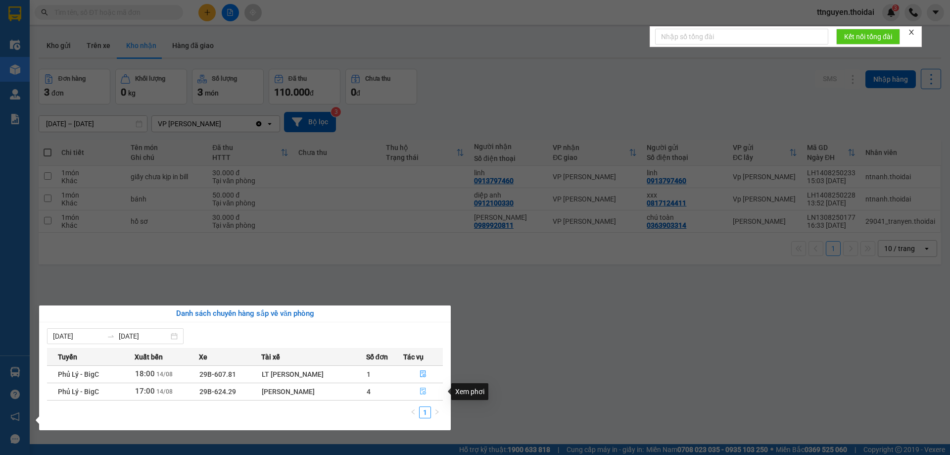
click at [425, 391] on icon "file-done" at bounding box center [423, 391] width 7 height 7
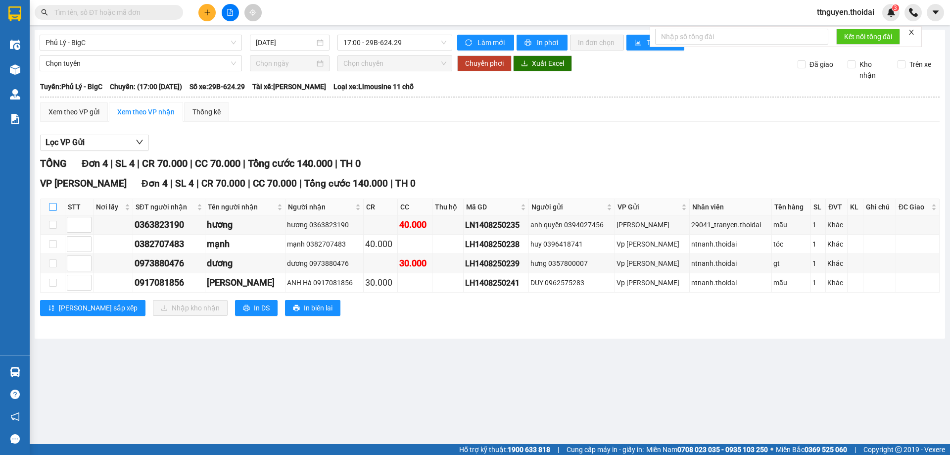
click at [56, 206] on input "checkbox" at bounding box center [53, 207] width 8 height 8
checkbox input "true"
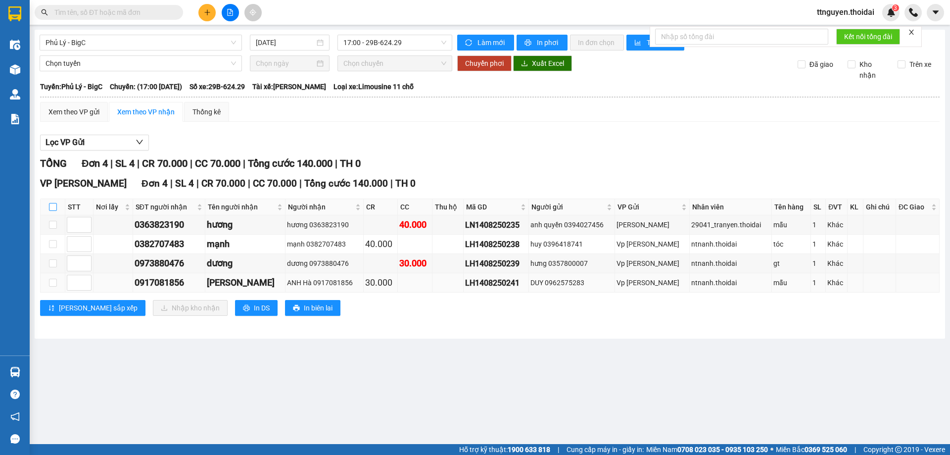
checkbox input "true"
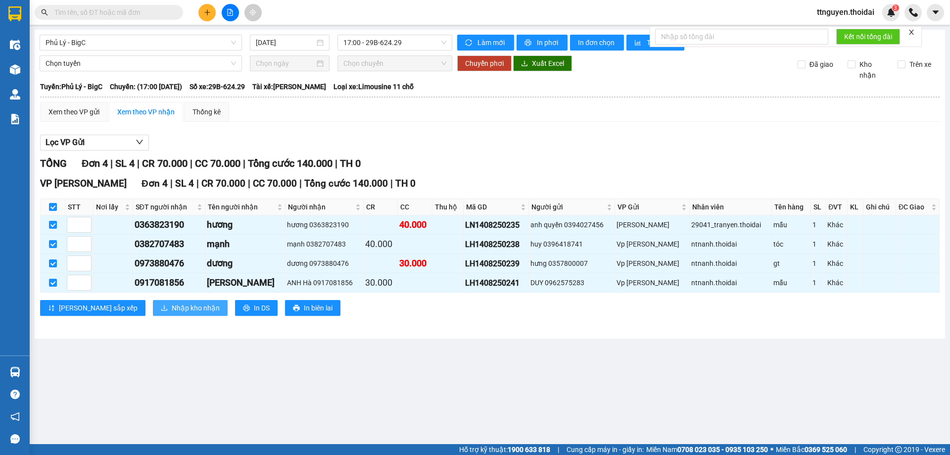
click at [172, 307] on span "Nhập kho nhận" at bounding box center [196, 307] width 48 height 11
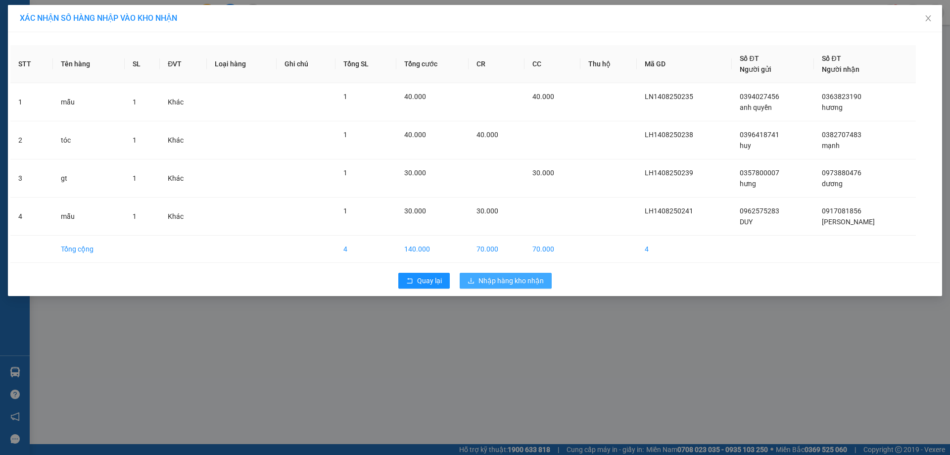
click at [506, 280] on span "Nhập hàng kho nhận" at bounding box center [511, 280] width 65 height 11
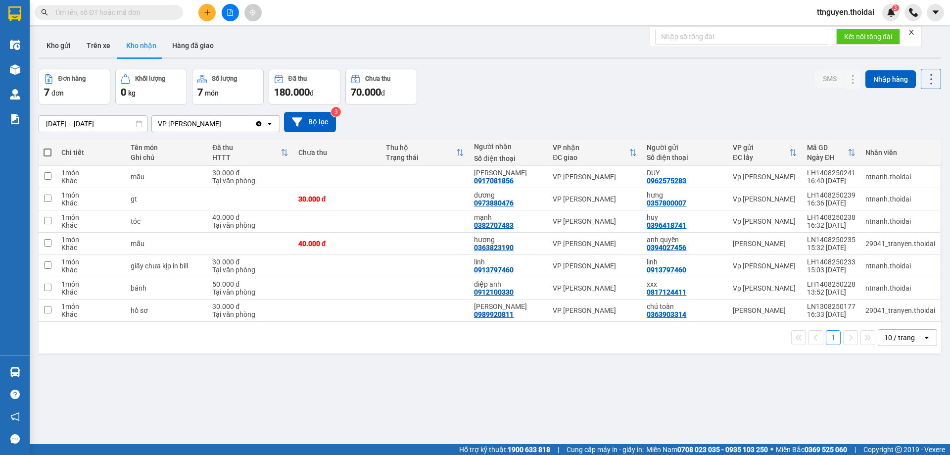
click at [205, 10] on icon "plus" at bounding box center [207, 12] width 7 height 7
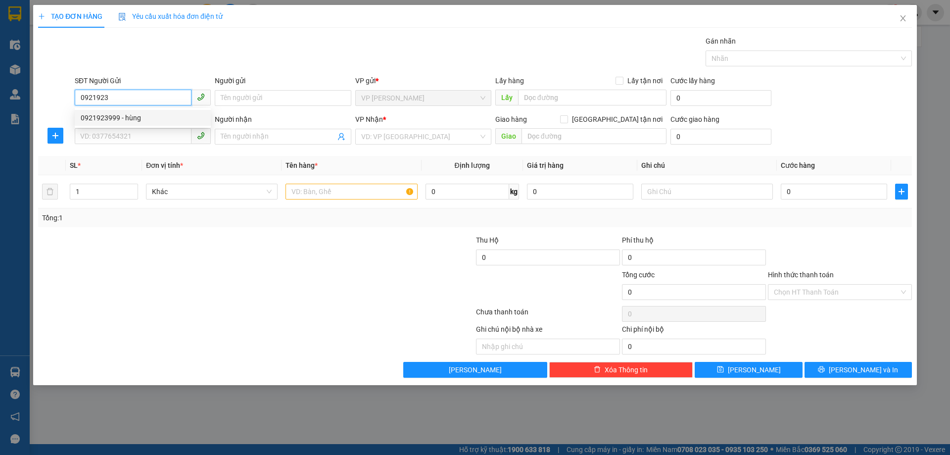
click at [149, 120] on div "0921923999 - hùng" at bounding box center [143, 117] width 124 height 11
type input "0921923999"
type input "hùng"
type input "0921923999"
click at [155, 137] on input "SĐT Người Nhận *" at bounding box center [133, 136] width 117 height 16
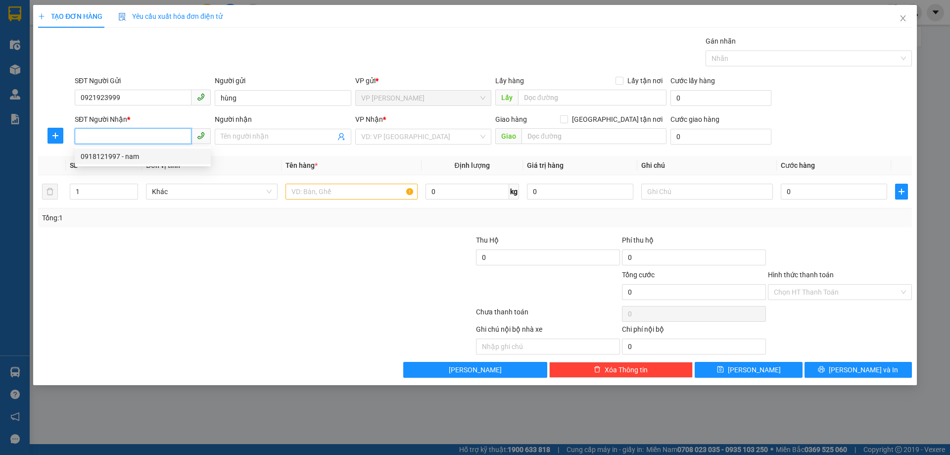
click at [166, 158] on div "0918121997 - nam" at bounding box center [143, 156] width 124 height 11
type input "0918121997"
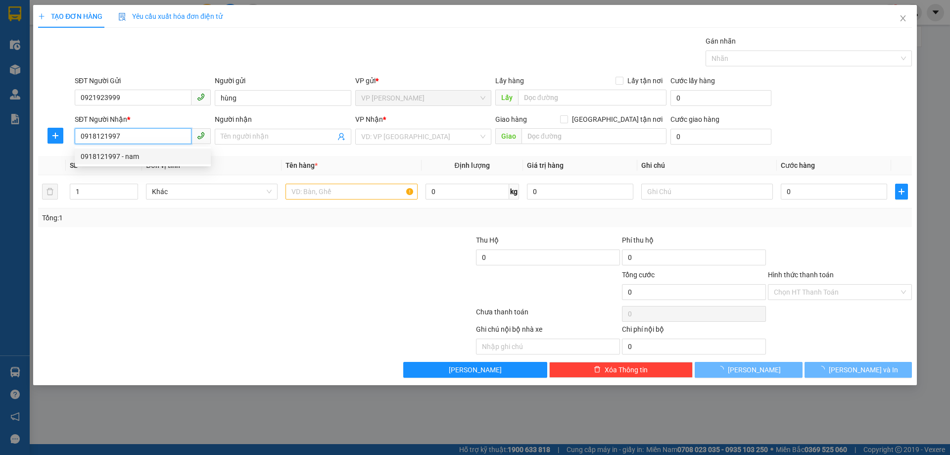
type input "nam"
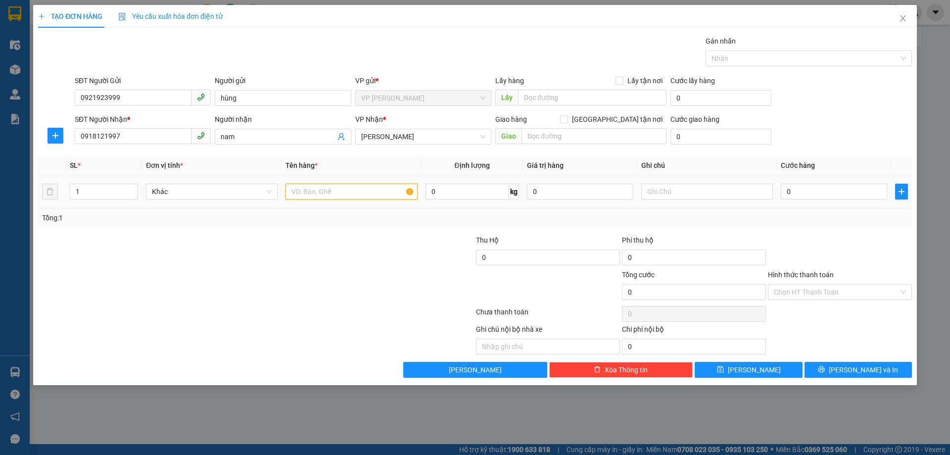
click at [362, 195] on input "text" at bounding box center [352, 192] width 132 height 16
type input "linh kiện đt"
click at [809, 190] on input "0" at bounding box center [834, 192] width 106 height 16
type input "03"
type input "3"
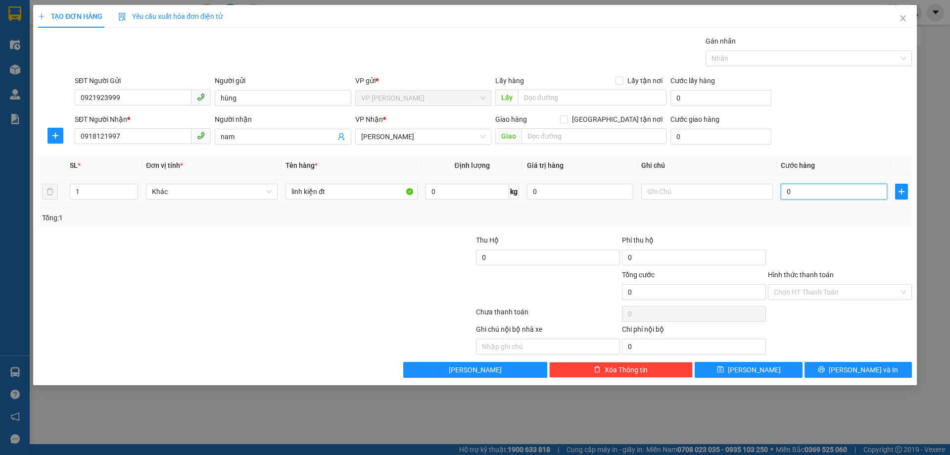
type input "3"
type input "039"
type input "39"
type input "03"
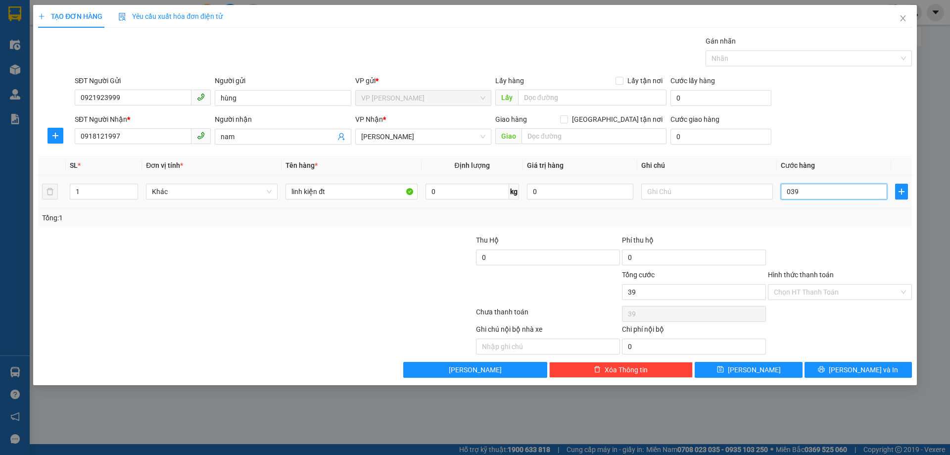
type input "3"
type input "030"
type input "30"
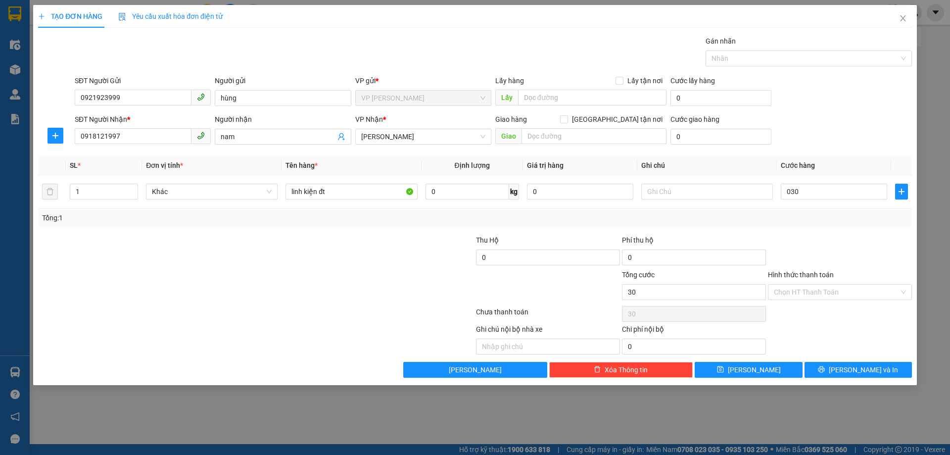
click at [775, 238] on div at bounding box center [840, 252] width 146 height 35
type input "30.000"
click at [872, 369] on span "[PERSON_NAME] và In" at bounding box center [863, 369] width 69 height 11
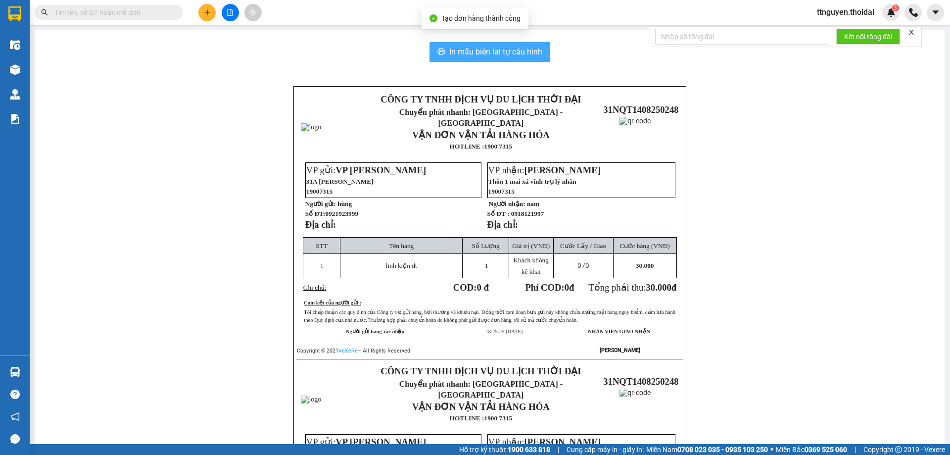
click at [438, 46] on button "In mẫu biên lai tự cấu hình" at bounding box center [490, 52] width 121 height 20
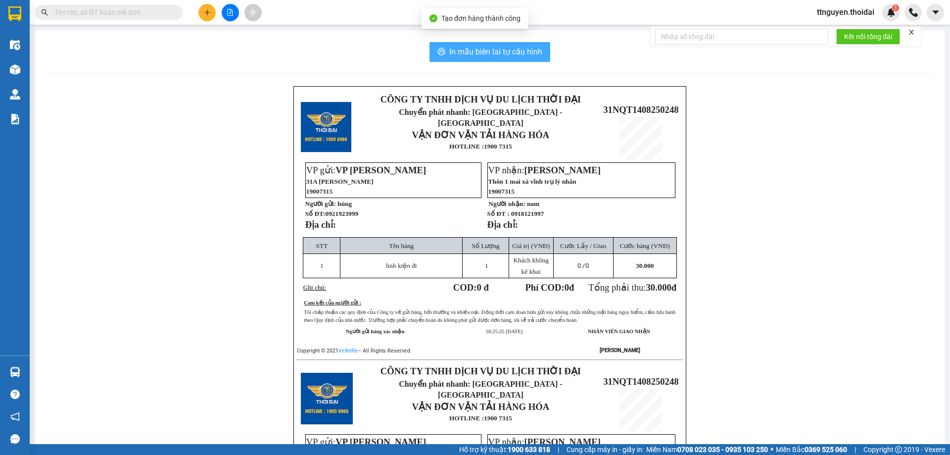
click at [430, 42] on button "In mẫu biên lai tự cấu hình" at bounding box center [490, 52] width 121 height 20
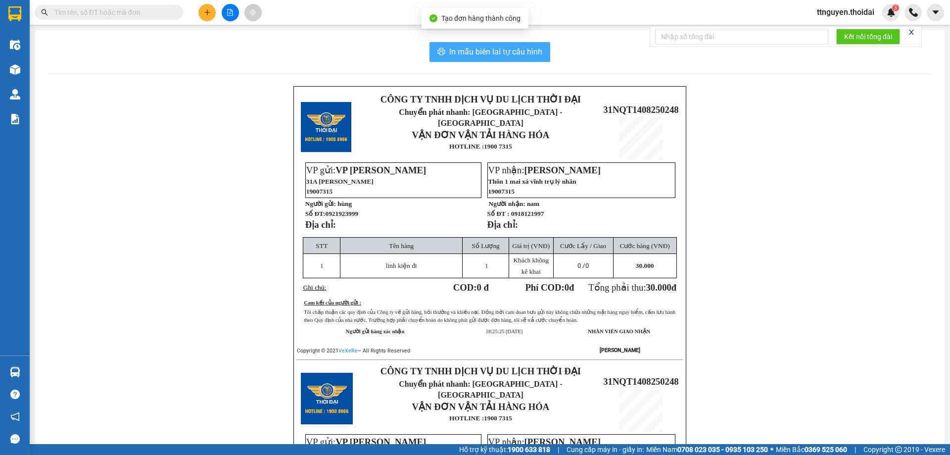
click at [430, 42] on button "In mẫu biên lai tự cấu hình" at bounding box center [490, 52] width 121 height 20
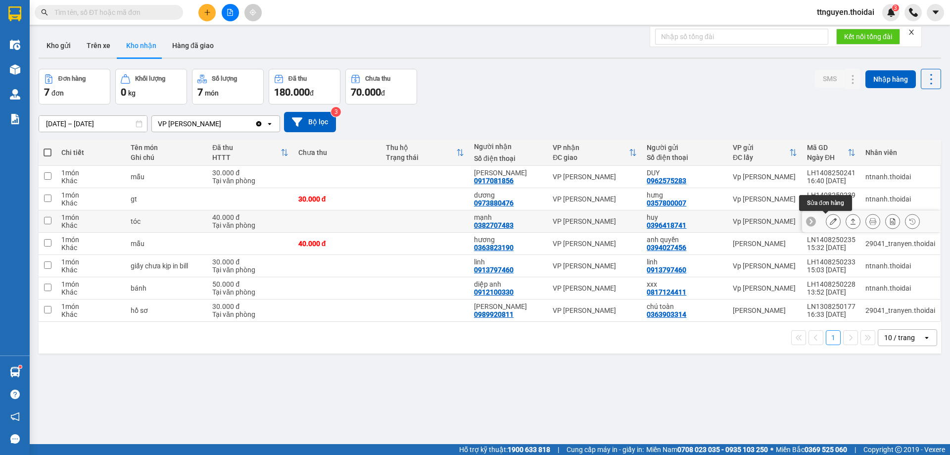
click at [827, 223] on button at bounding box center [834, 221] width 14 height 17
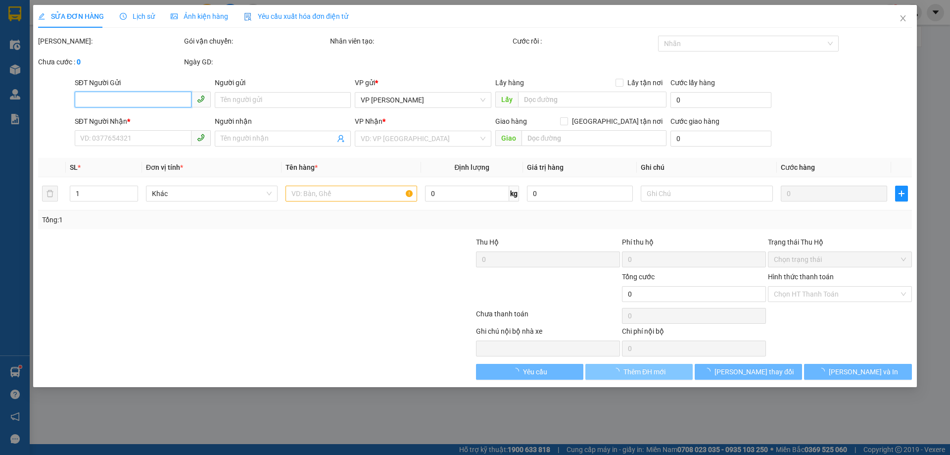
type input "0396418741"
type input "huy"
type input "0382707483"
type input "mạnh"
type input "40.000"
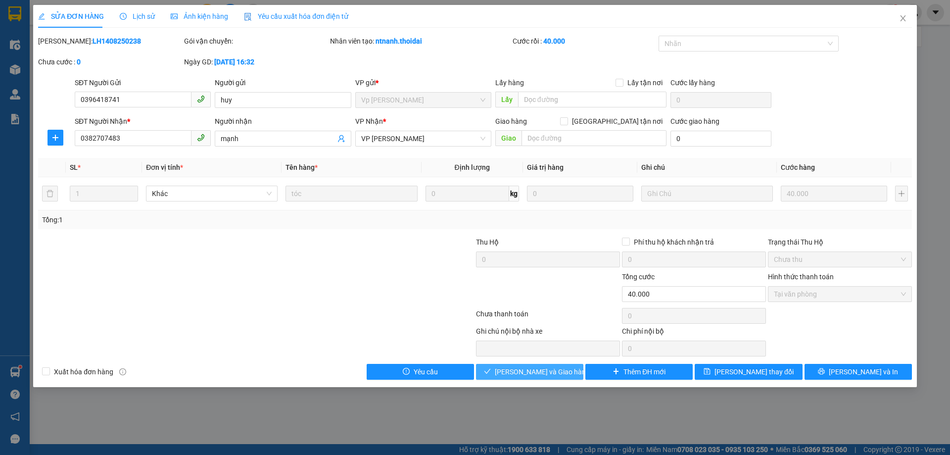
click at [536, 375] on span "[PERSON_NAME] và Giao hàng" at bounding box center [542, 371] width 95 height 11
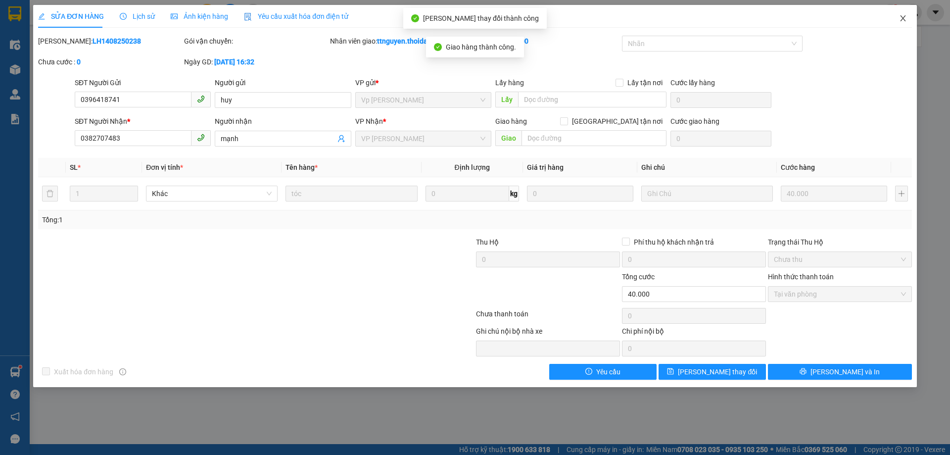
click at [901, 19] on icon "close" at bounding box center [903, 18] width 8 height 8
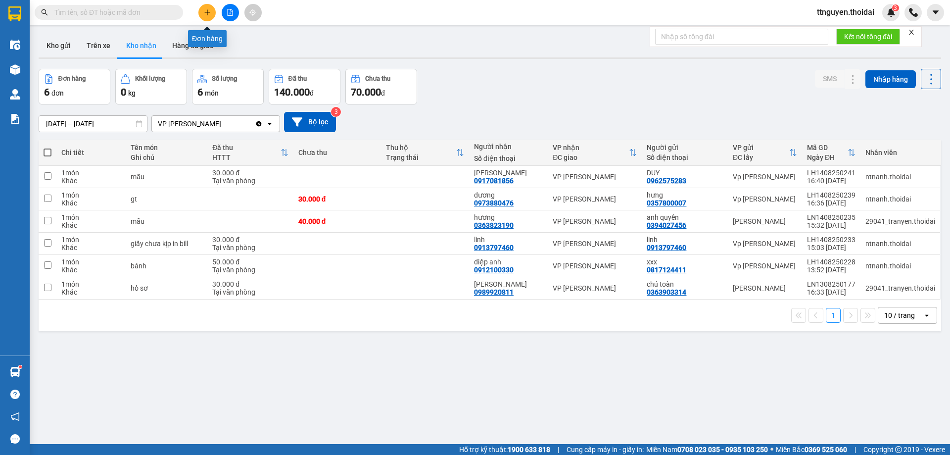
click at [210, 12] on icon "plus" at bounding box center [207, 12] width 7 height 7
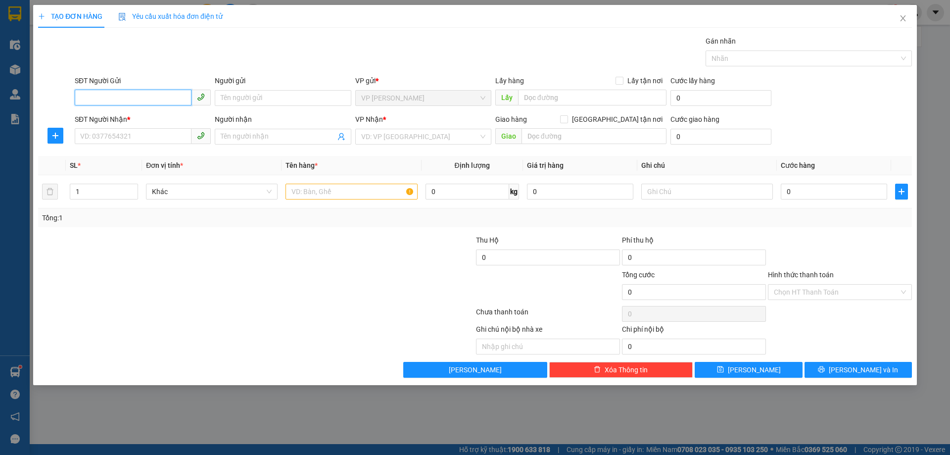
drag, startPoint x: 140, startPoint y: 99, endPoint x: 359, endPoint y: 41, distance: 226.5
click at [140, 100] on input "SĐT Người Gửi" at bounding box center [133, 98] width 117 height 16
click at [161, 96] on input "SĐT Người Gửi" at bounding box center [133, 98] width 117 height 16
type input "0974069746"
click at [142, 118] on div "0974069746 - xuân" at bounding box center [143, 117] width 124 height 11
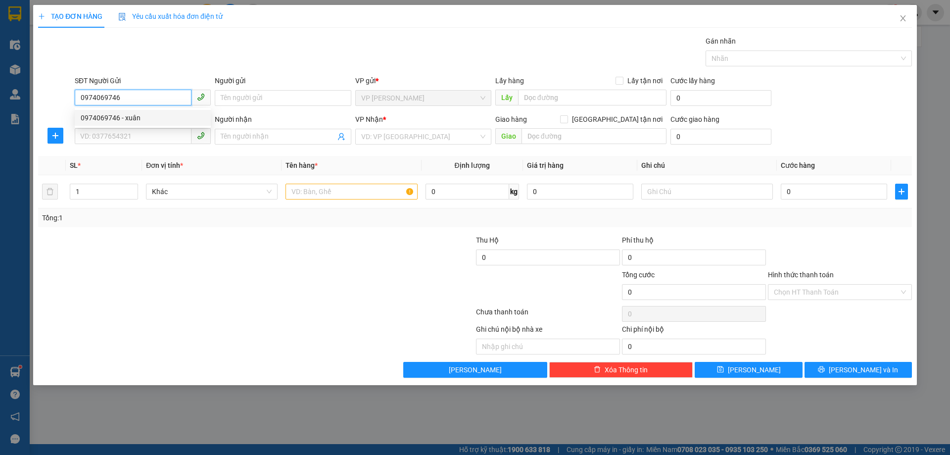
type input "xuân"
type input "0974069746"
click at [142, 144] on input "SĐT Người Nhận *" at bounding box center [133, 136] width 117 height 16
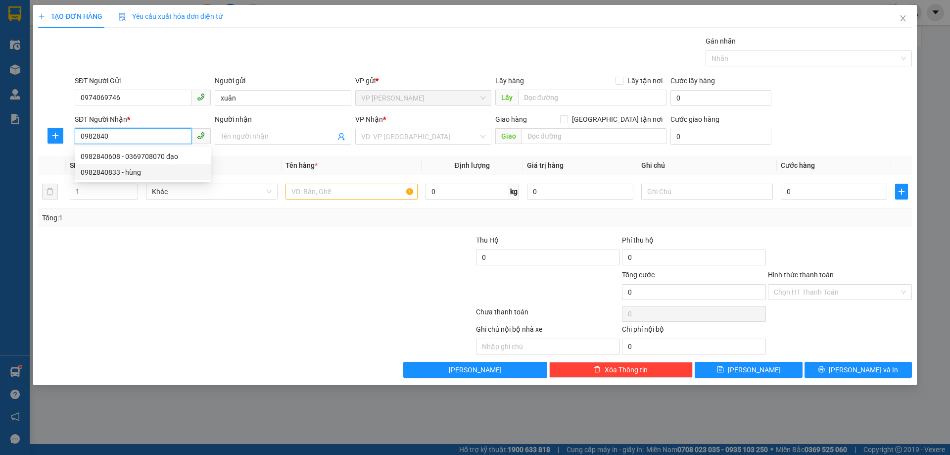
click at [128, 172] on div "0982840833 - hùng" at bounding box center [143, 172] width 124 height 11
type input "0982840833"
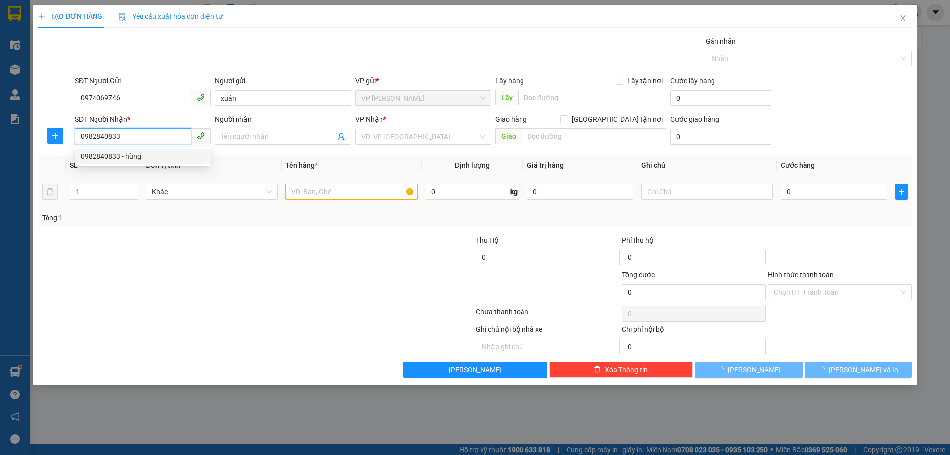
type input "hùng"
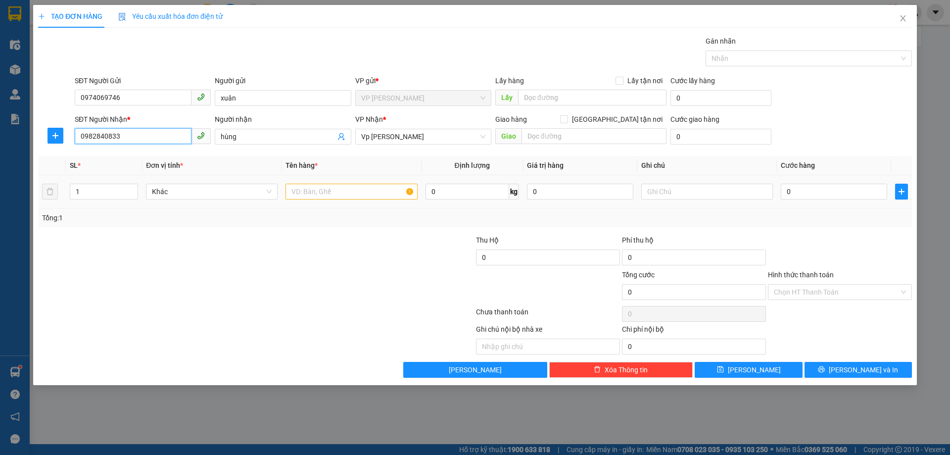
type input "0982840833"
click at [359, 193] on input "text" at bounding box center [352, 192] width 132 height 16
type input "g"
type input "giấy tờ"
click at [824, 192] on input "0" at bounding box center [834, 192] width 106 height 16
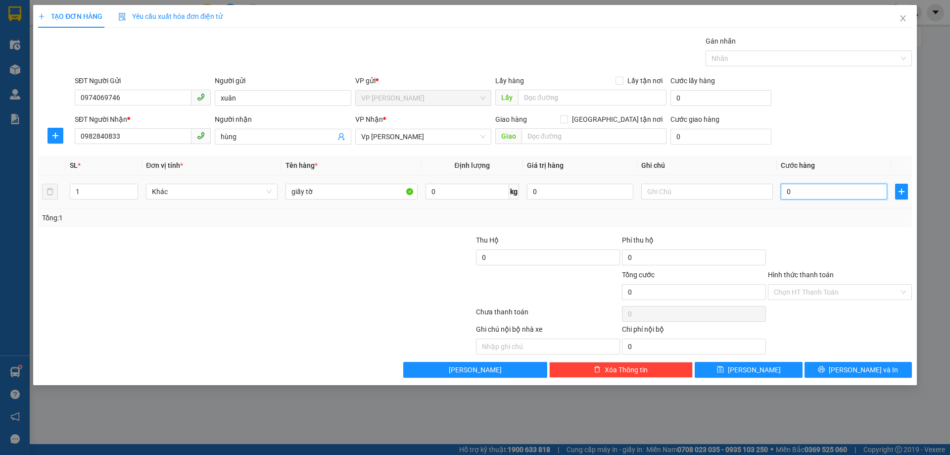
type input "03"
type input "3"
type input "030"
type input "30"
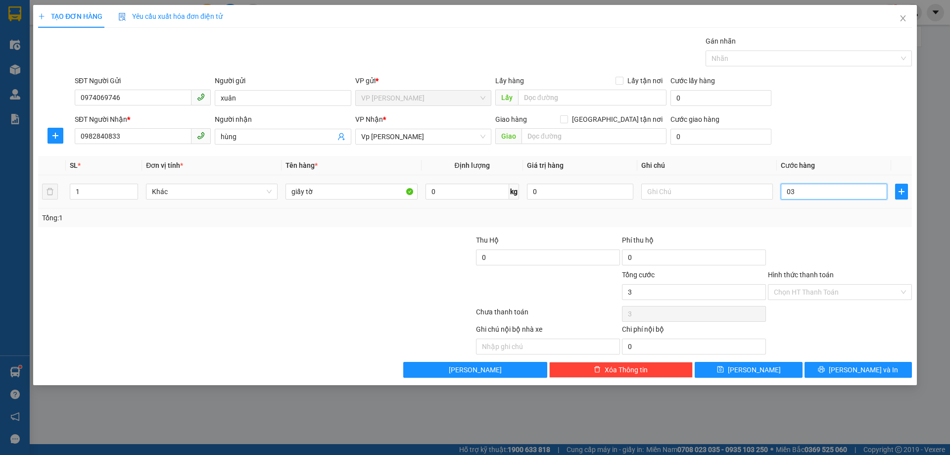
type input "30"
type input "30.000"
click at [844, 235] on div at bounding box center [840, 252] width 146 height 35
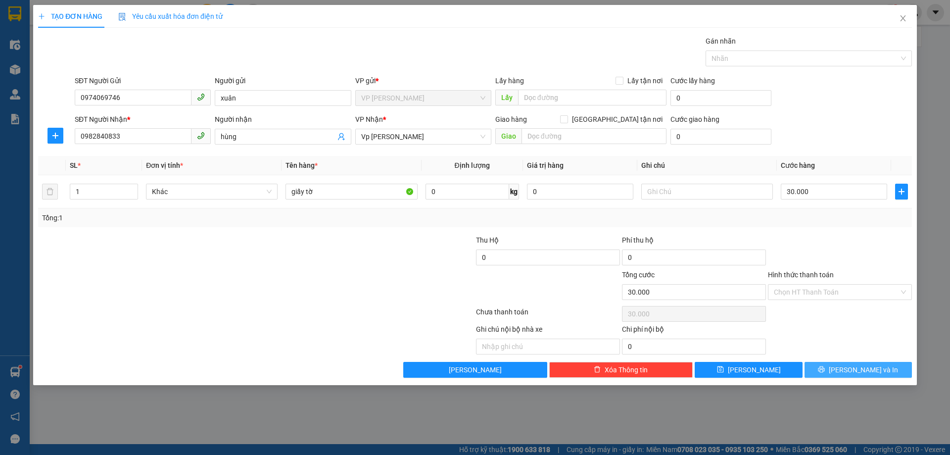
click at [859, 377] on button "[PERSON_NAME] và In" at bounding box center [858, 370] width 107 height 16
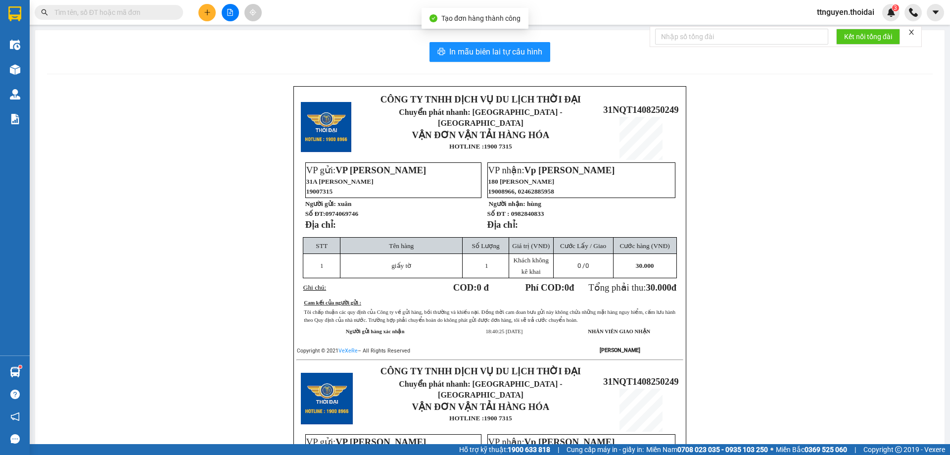
click at [467, 38] on div "In mẫu biên lai tự cấu hình CÔNG TY TNHH DỊCH VỤ DU LỊCH THỜI ĐẠI Chuyển phát n…" at bounding box center [490, 348] width 910 height 637
click at [468, 49] on span "In mẫu biên lai tự cấu hình" at bounding box center [495, 52] width 93 height 12
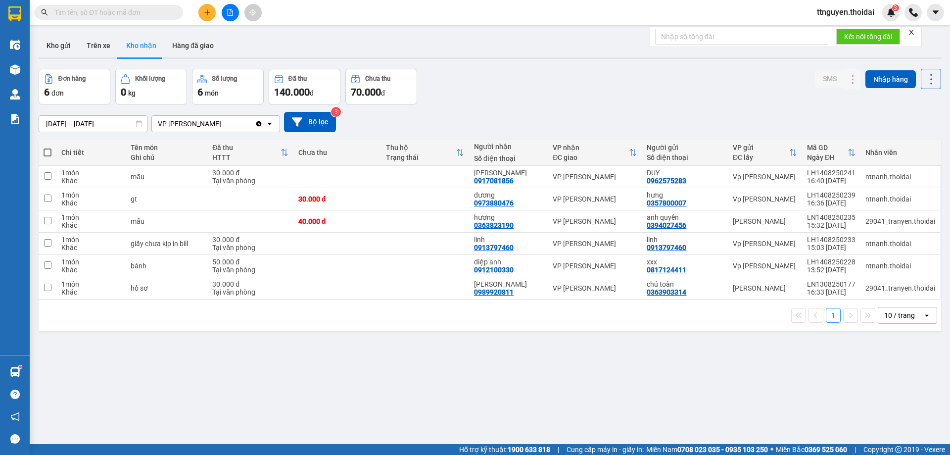
drag, startPoint x: 509, startPoint y: 59, endPoint x: 497, endPoint y: 59, distance: 12.4
click at [509, 59] on div "Kho gửi Trên xe Kho nhận Hàng đã giao" at bounding box center [490, 47] width 903 height 26
click at [826, 181] on div at bounding box center [833, 176] width 15 height 15
click at [830, 177] on icon at bounding box center [833, 176] width 7 height 7
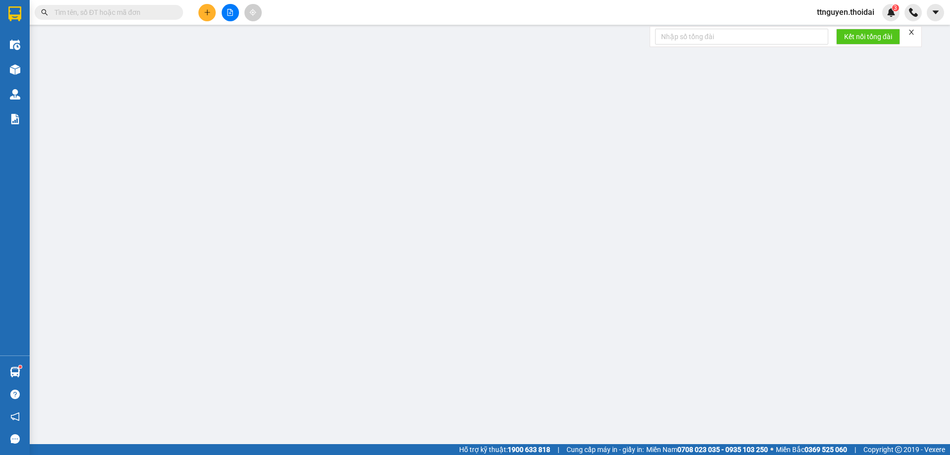
type input "0962575283"
type input "DUY"
type input "0917081856"
type input "[PERSON_NAME]"
type input "30.000"
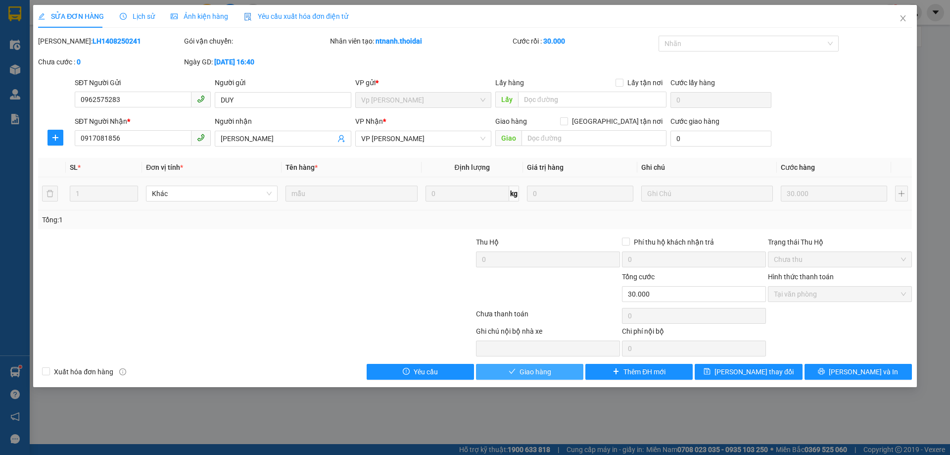
click at [544, 372] on span "Giao hàng" at bounding box center [536, 371] width 32 height 11
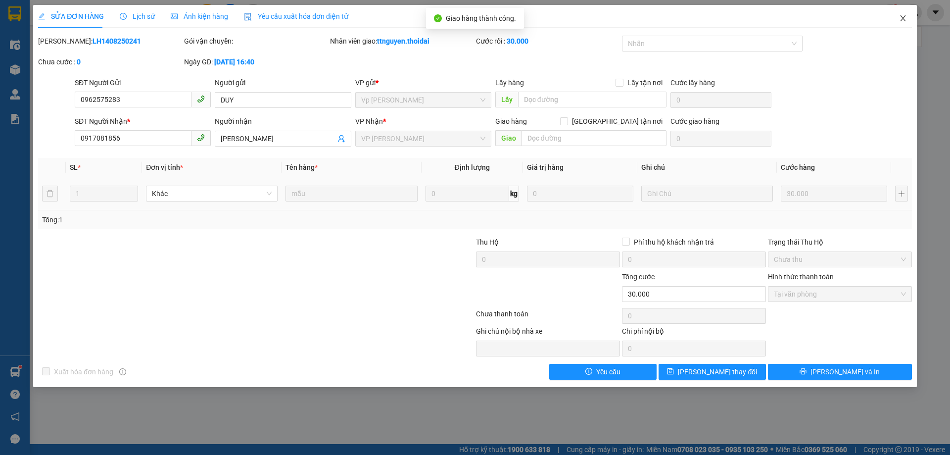
click at [906, 20] on icon "close" at bounding box center [903, 18] width 8 height 8
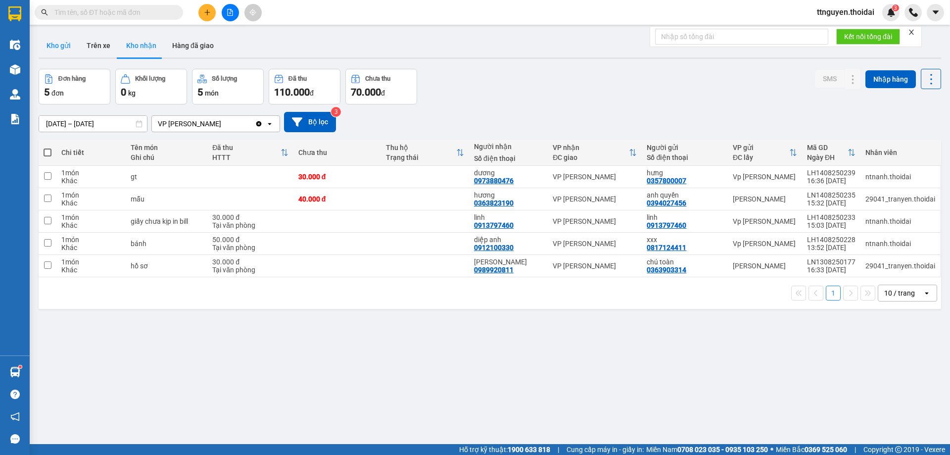
click at [69, 40] on button "Kho gửi" at bounding box center [59, 46] width 40 height 24
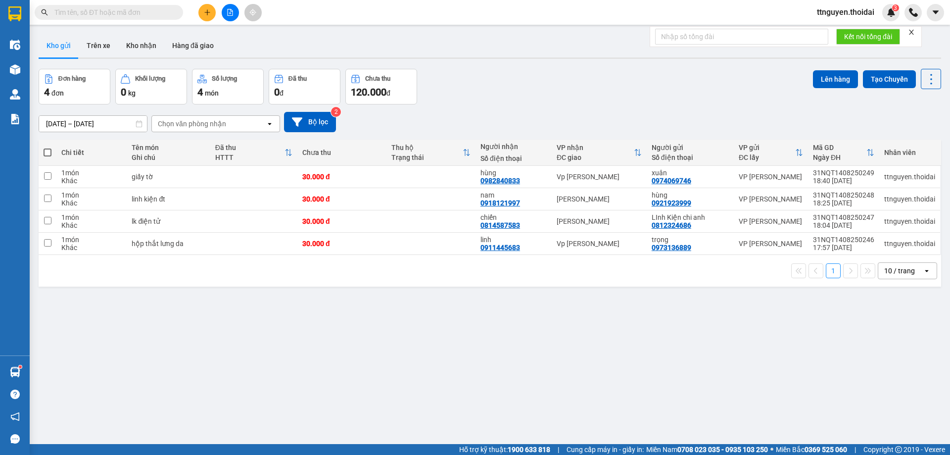
click at [49, 150] on span at bounding box center [48, 153] width 8 height 8
click at [48, 148] on input "checkbox" at bounding box center [48, 148] width 0 height 0
checkbox input "true"
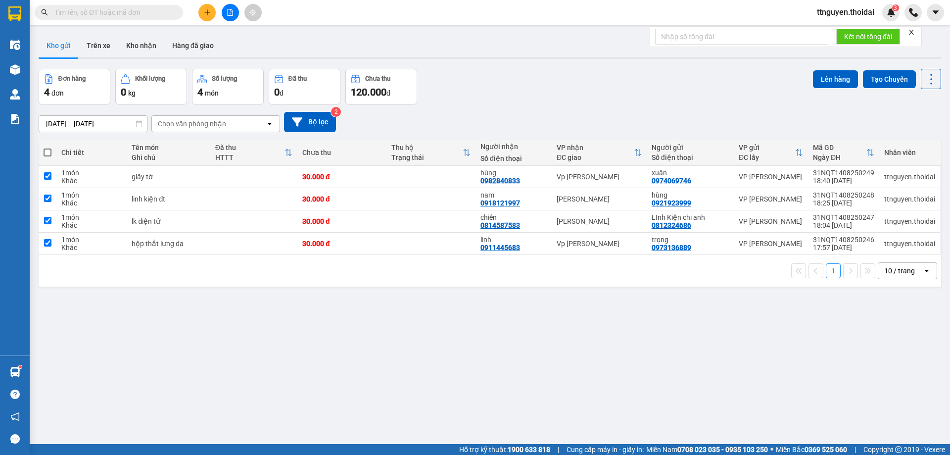
checkbox input "true"
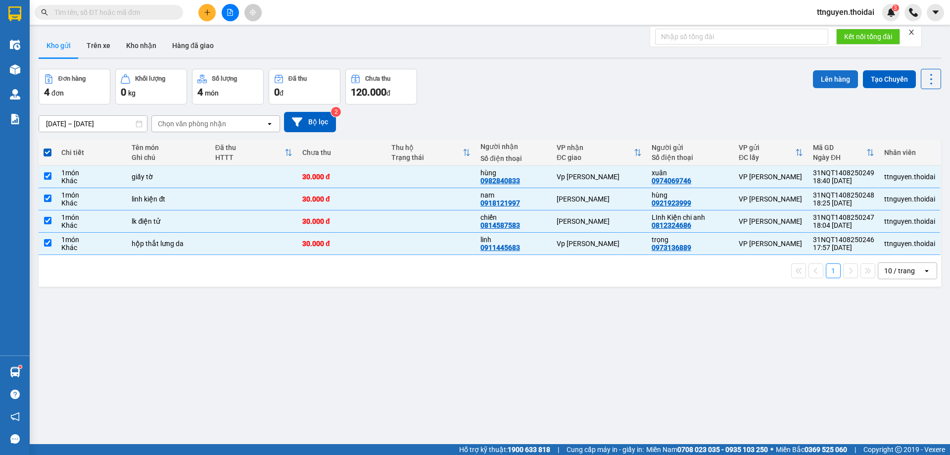
click at [831, 79] on button "Lên hàng" at bounding box center [835, 79] width 45 height 18
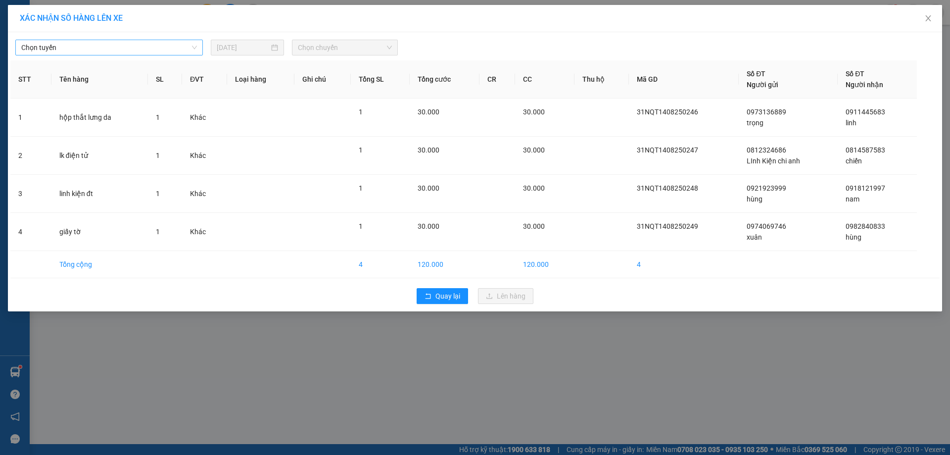
click at [126, 49] on span "Chọn tuyến" at bounding box center [109, 47] width 176 height 15
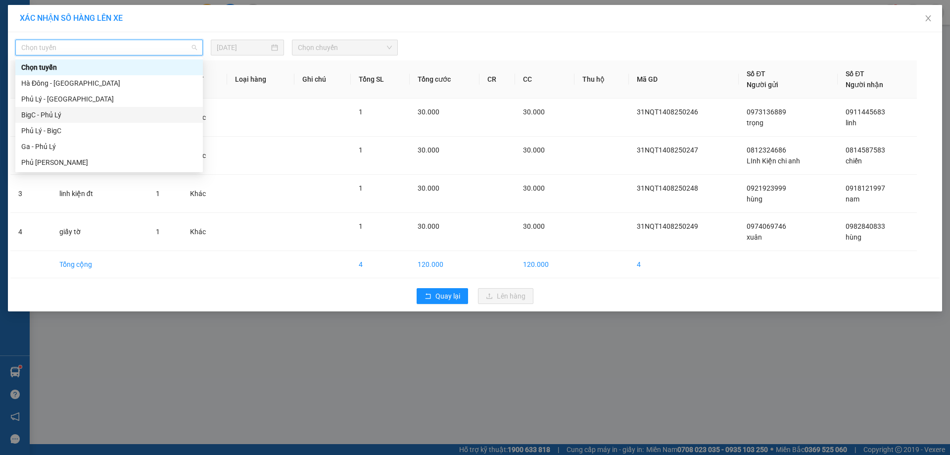
click at [76, 114] on div "BigC - Phủ Lý" at bounding box center [109, 114] width 176 height 11
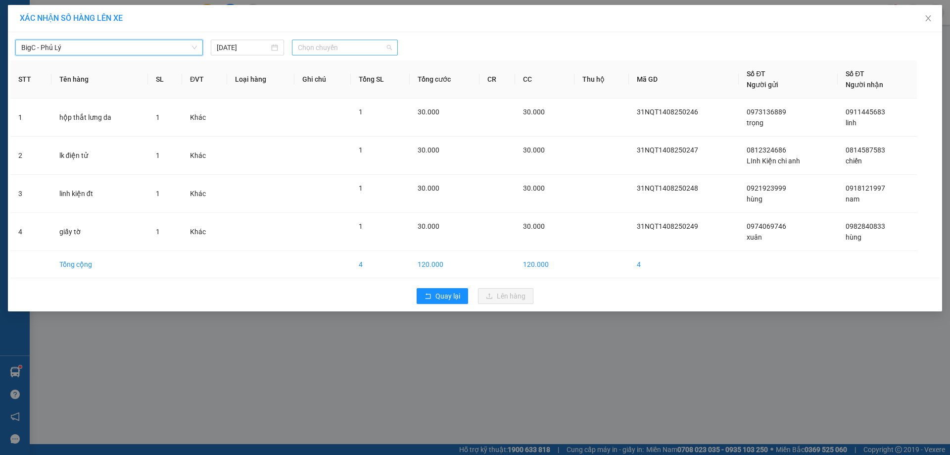
click at [326, 46] on span "Chọn chuyến" at bounding box center [345, 47] width 94 height 15
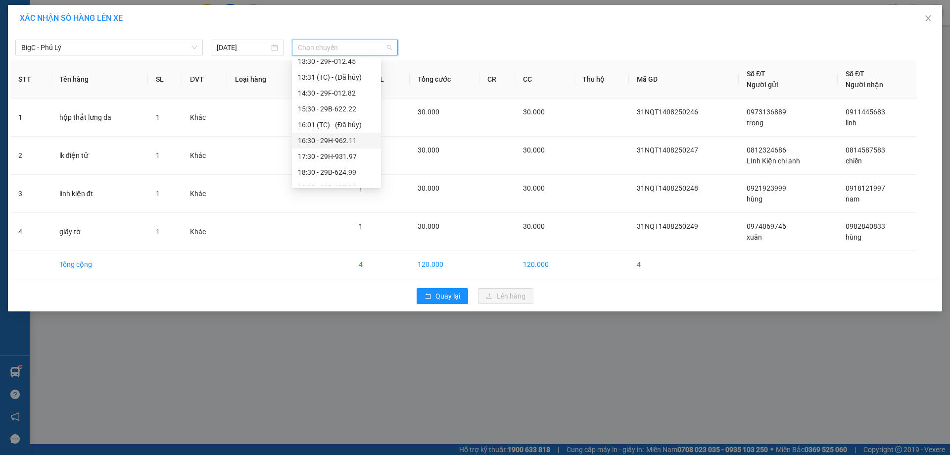
scroll to position [190, 0]
click at [356, 113] on div "17:30 - 29H-931.97" at bounding box center [336, 114] width 77 height 11
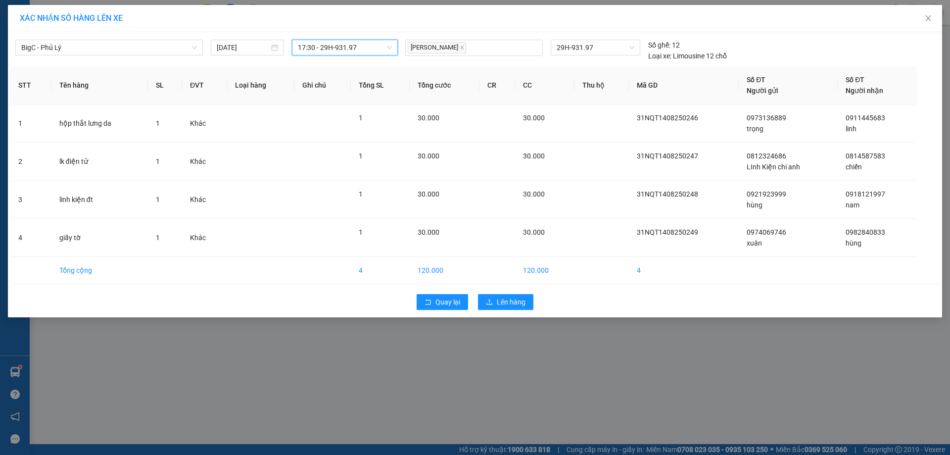
click at [361, 44] on span "17:30 - 29H-931.97" at bounding box center [345, 47] width 94 height 15
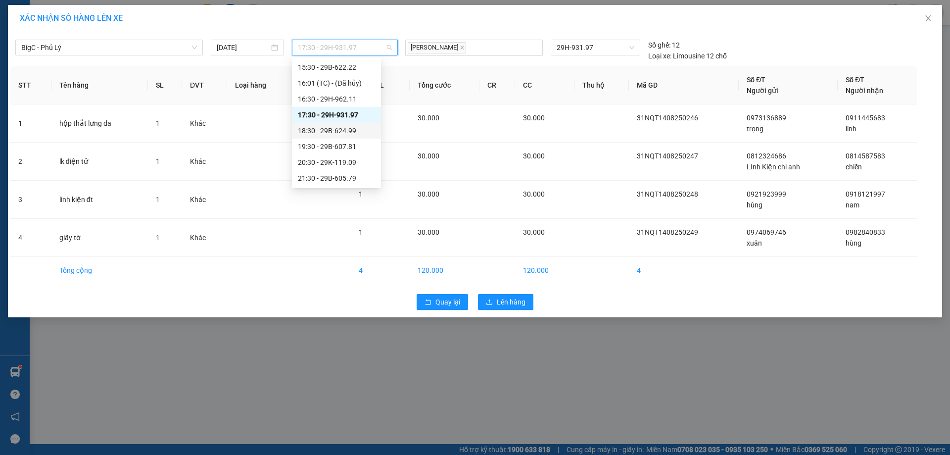
click at [345, 131] on div "18:30 - 29B-624.99" at bounding box center [336, 130] width 77 height 11
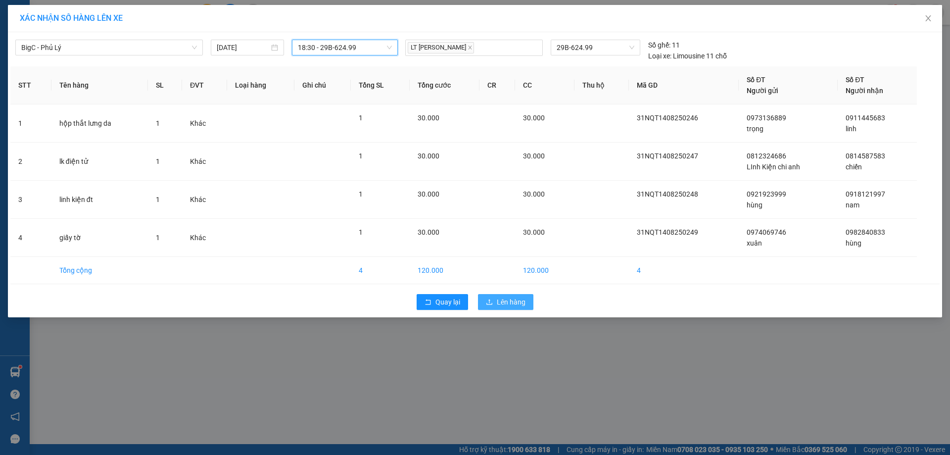
click at [512, 299] on span "Lên hàng" at bounding box center [511, 302] width 29 height 11
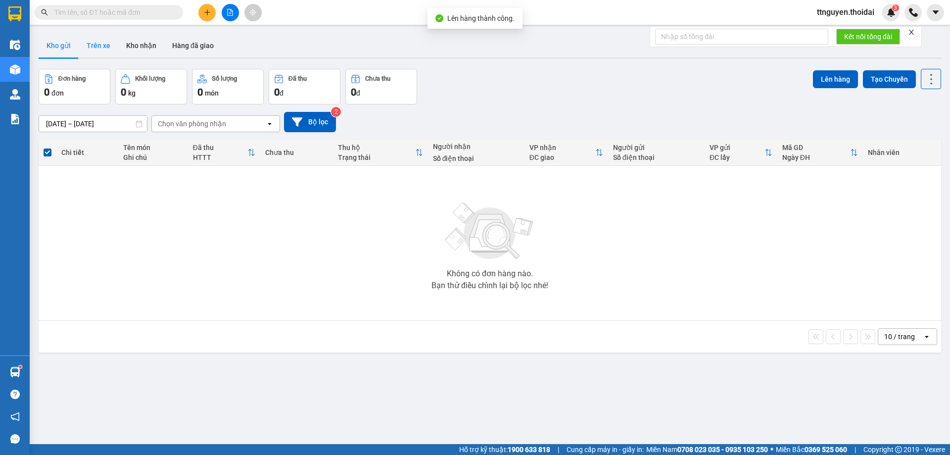
click at [102, 43] on button "Trên xe" at bounding box center [99, 46] width 40 height 24
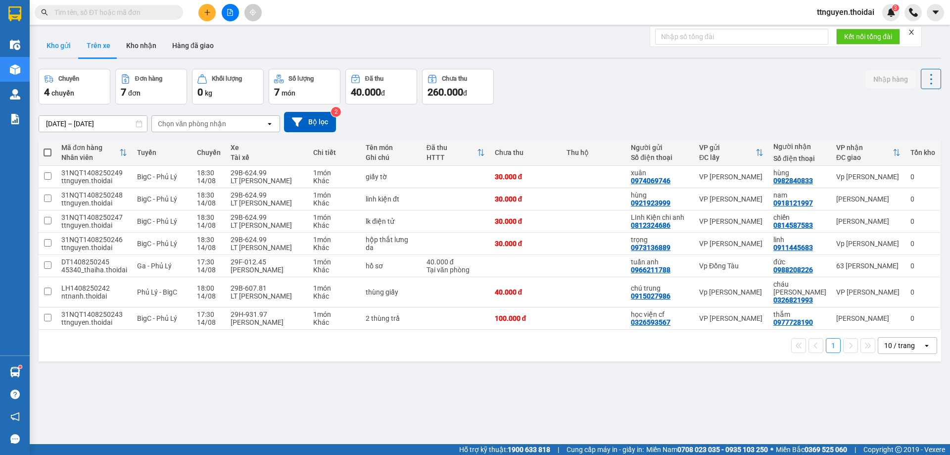
click at [67, 45] on button "Kho gửi" at bounding box center [59, 46] width 40 height 24
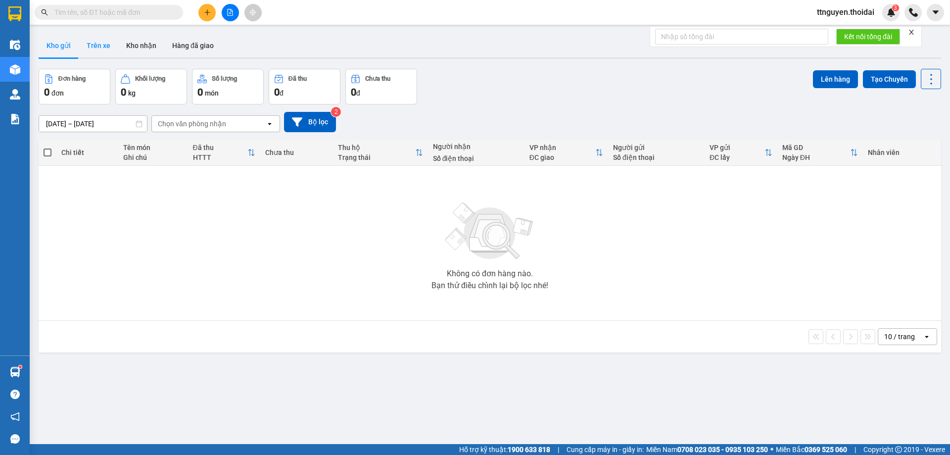
click at [93, 49] on button "Trên xe" at bounding box center [99, 46] width 40 height 24
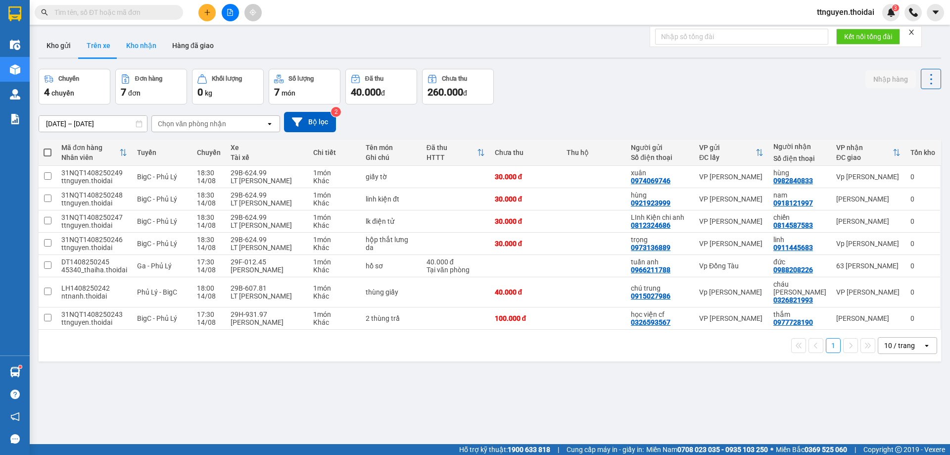
click at [150, 47] on button "Kho nhận" at bounding box center [141, 46] width 46 height 24
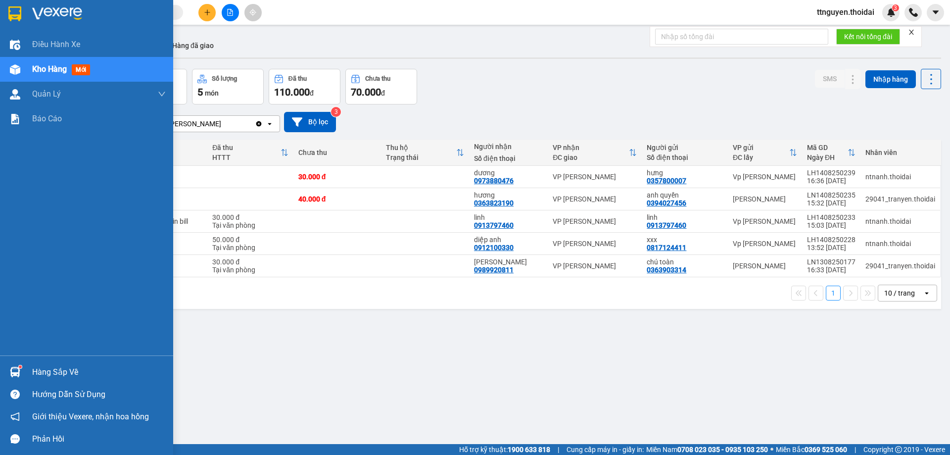
drag, startPoint x: 61, startPoint y: 369, endPoint x: 122, endPoint y: 363, distance: 61.2
click at [67, 368] on div "Hàng sắp về" at bounding box center [99, 372] width 134 height 15
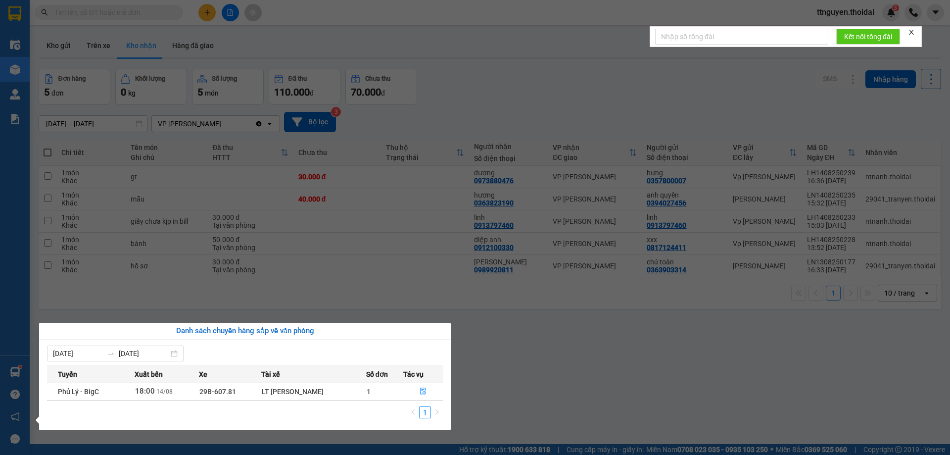
click at [493, 375] on section "Kết quả tìm kiếm ( 0 ) Bộ lọc No Data ttnguyen.thoidai 3 Điều hành xe Kho hàng …" at bounding box center [475, 227] width 950 height 455
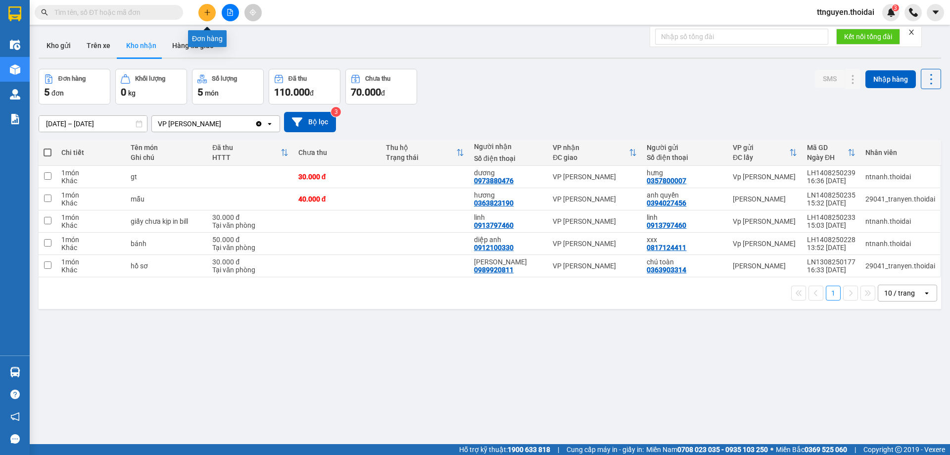
click at [206, 11] on icon "plus" at bounding box center [207, 12] width 7 height 7
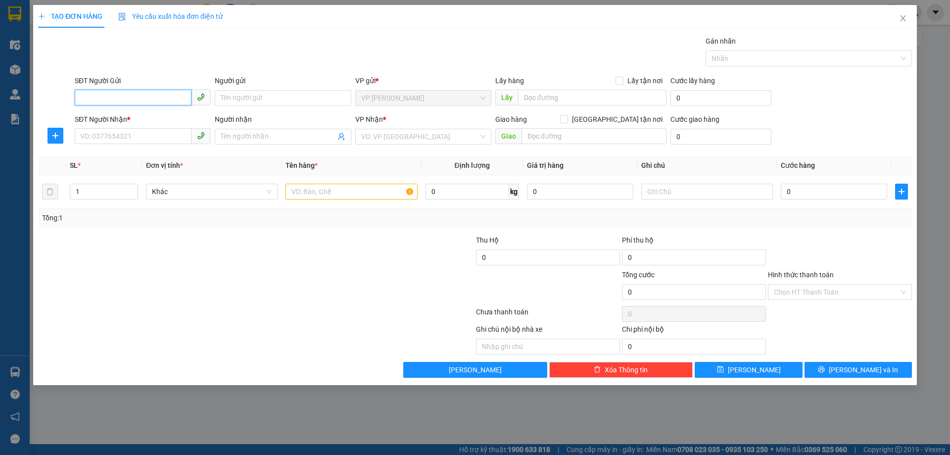
click at [151, 98] on input "SĐT Người Gửi" at bounding box center [133, 98] width 117 height 16
type input "0"
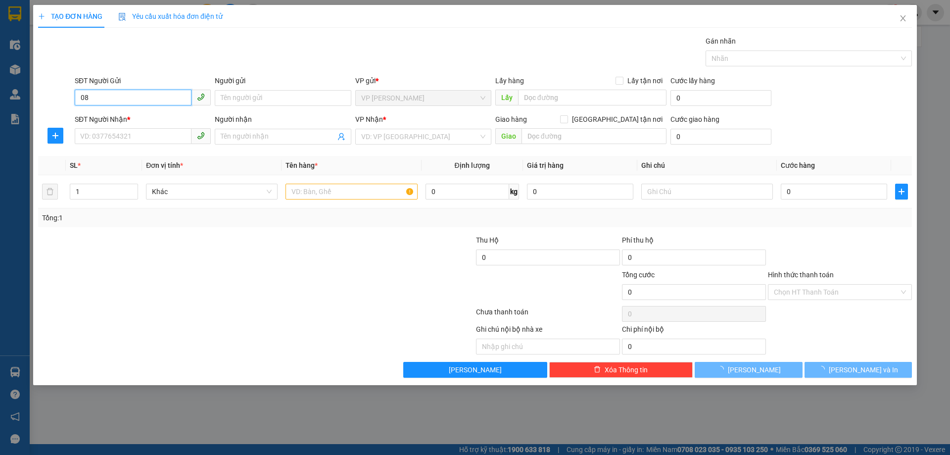
type input "0"
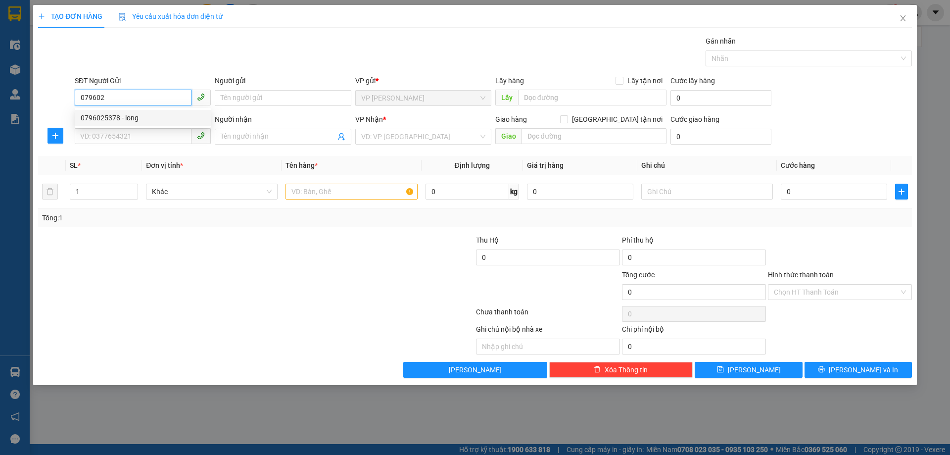
click at [137, 117] on div "0796025378 - long" at bounding box center [143, 117] width 124 height 11
type input "0796025378"
type input "long"
type input "0796025378"
click at [138, 136] on input "SĐT Người Nhận *" at bounding box center [133, 136] width 117 height 16
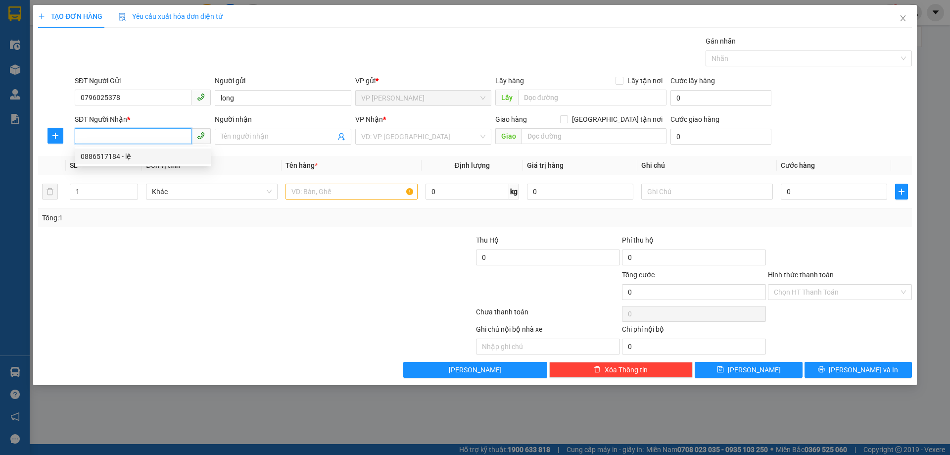
click at [134, 157] on div "0886517184 - lệ" at bounding box center [143, 156] width 124 height 11
type input "0886517184"
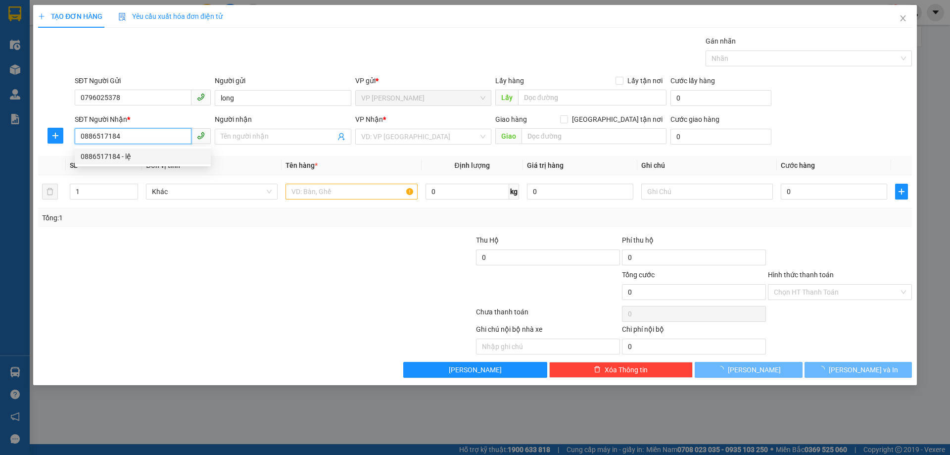
type input "lệ"
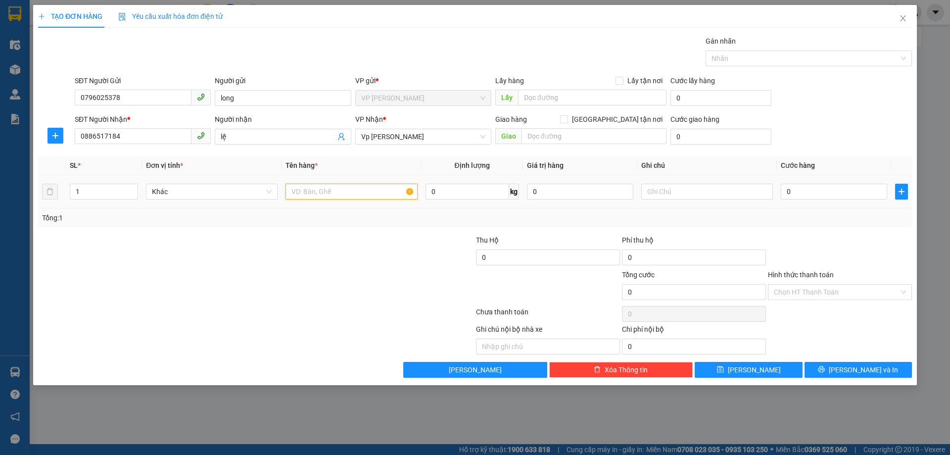
click at [364, 194] on input "text" at bounding box center [352, 192] width 132 height 16
type input "thuốc"
click at [813, 191] on input "0" at bounding box center [834, 192] width 106 height 16
type input "04"
type input "4"
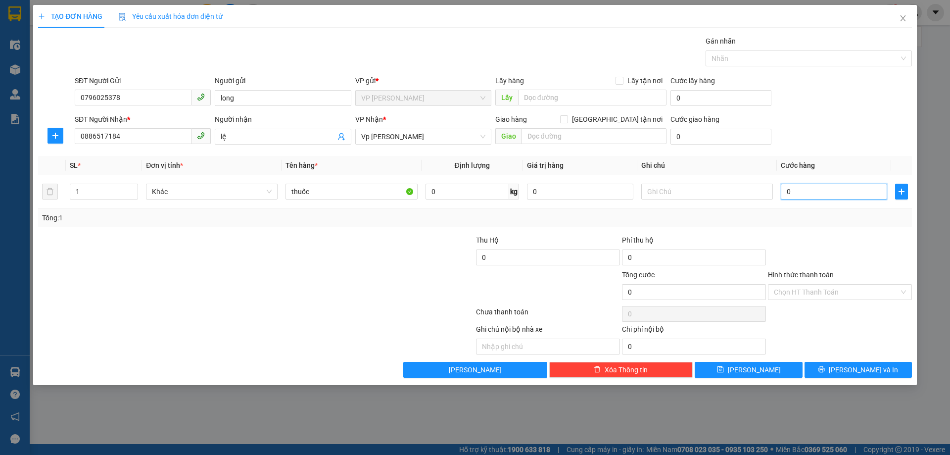
type input "4"
type input "040"
type input "40"
type input "40.000"
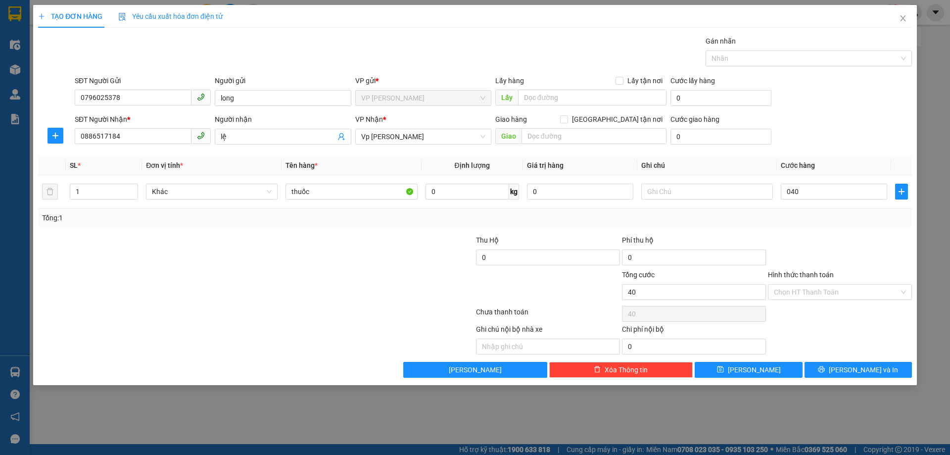
type input "40.000"
click at [837, 225] on div "Tổng: 1" at bounding box center [475, 217] width 874 height 19
click at [826, 288] on input "Hình thức thanh toán" at bounding box center [836, 292] width 125 height 15
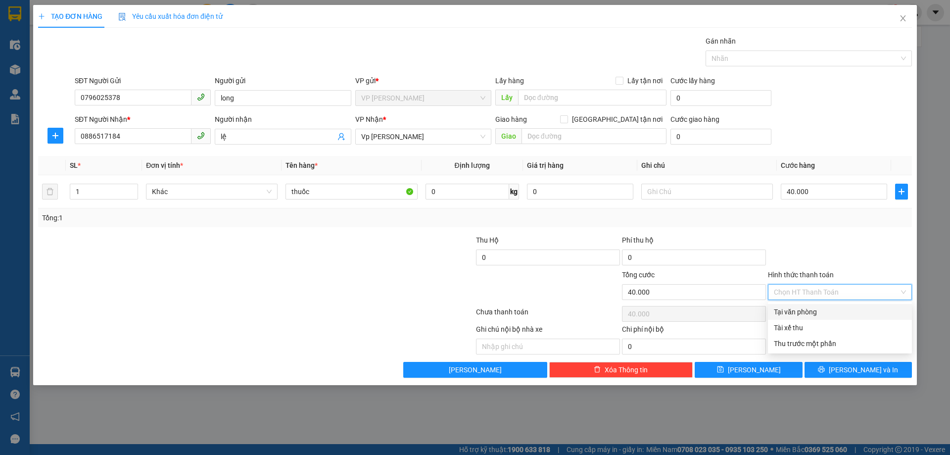
click at [820, 310] on div "Tại văn phòng" at bounding box center [840, 311] width 132 height 11
type input "0"
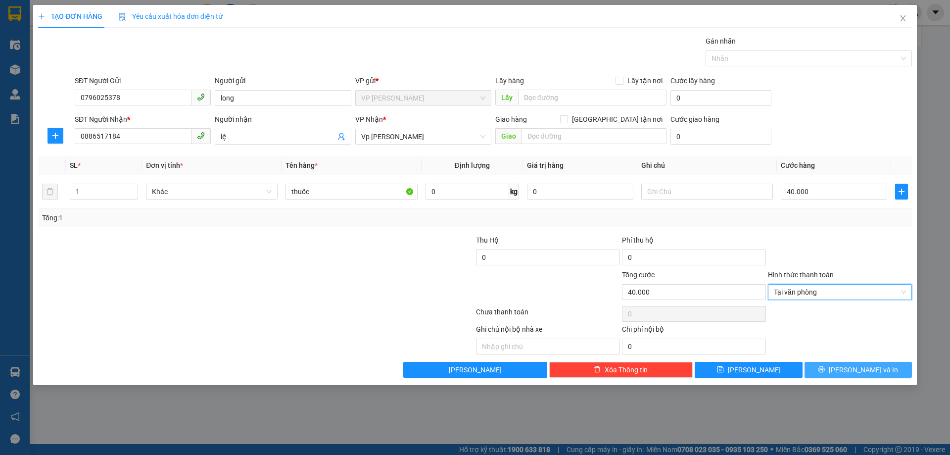
click at [825, 366] on icon "printer" at bounding box center [821, 369] width 7 height 7
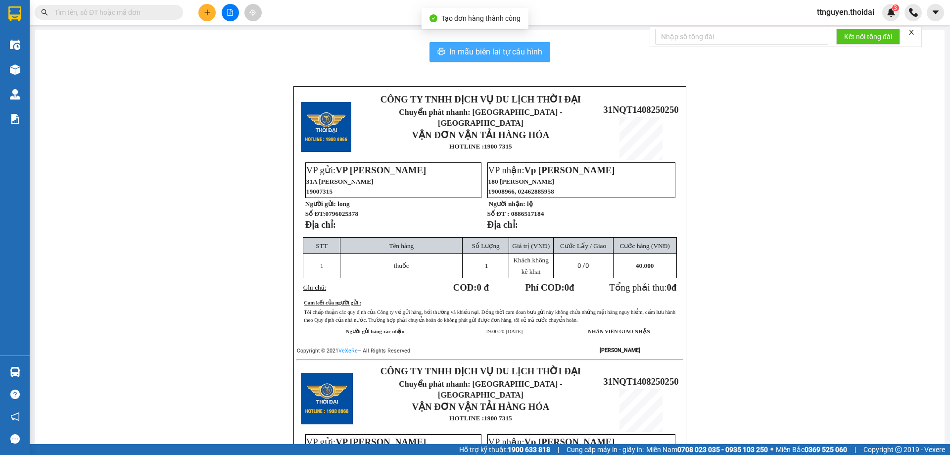
click at [456, 52] on span "In mẫu biên lai tự cấu hình" at bounding box center [495, 52] width 93 height 12
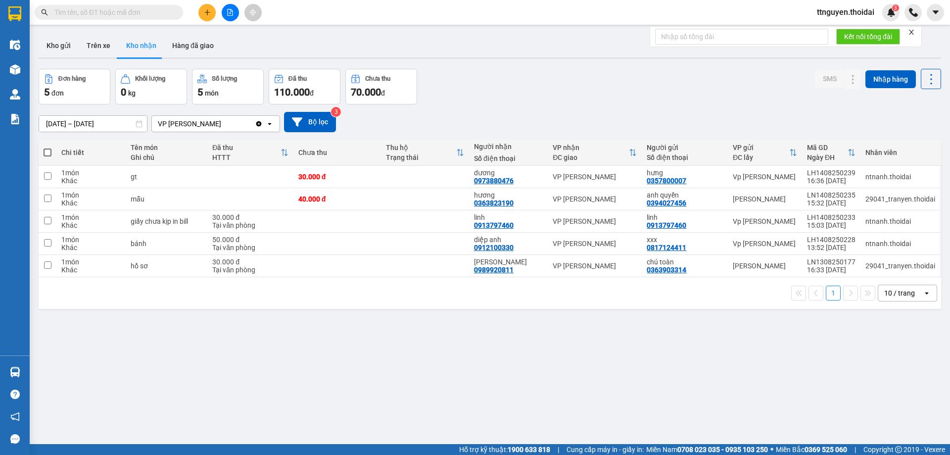
click at [464, 100] on div "Đơn hàng 5 đơn Khối lượng 0 kg Số lượng 5 món Đã thu 110.000 đ Chưa thu 70.000 …" at bounding box center [490, 87] width 903 height 36
click at [63, 50] on button "Kho gửi" at bounding box center [59, 46] width 40 height 24
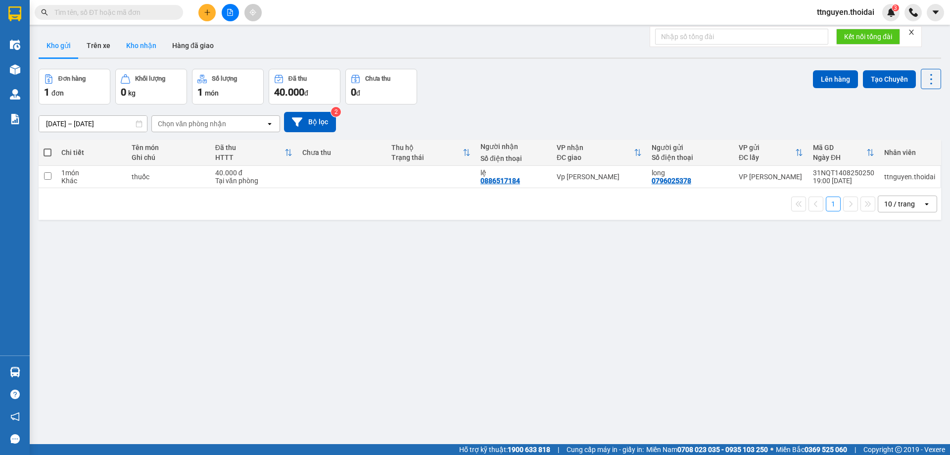
click at [146, 45] on button "Kho nhận" at bounding box center [141, 46] width 46 height 24
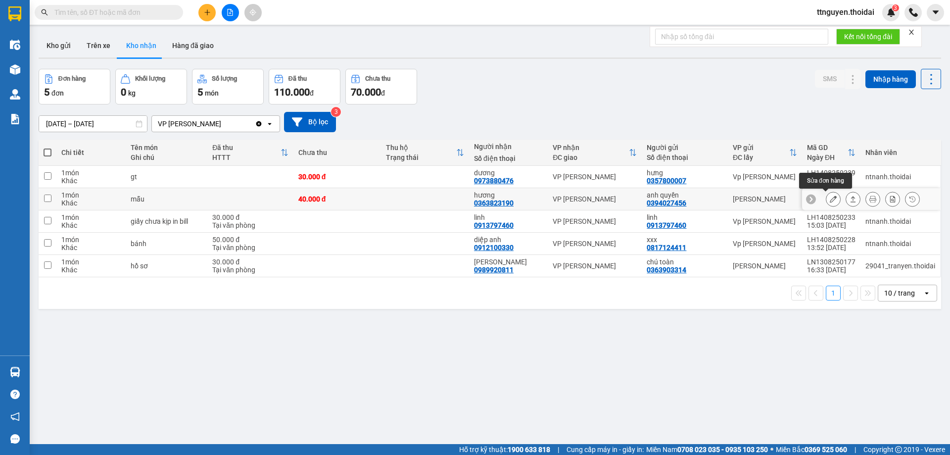
click at [827, 195] on button at bounding box center [834, 199] width 14 height 17
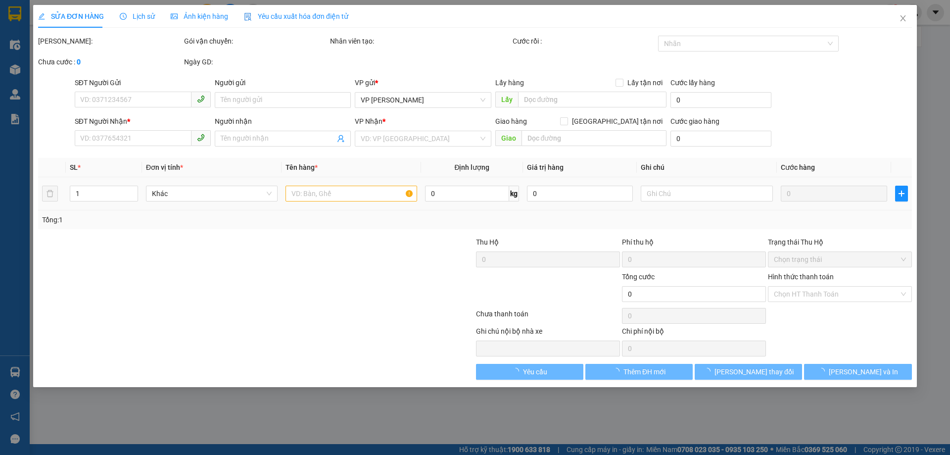
type input "0394027456"
type input "anh quyền"
type input "0363823190"
type input "hương"
type input "40.000"
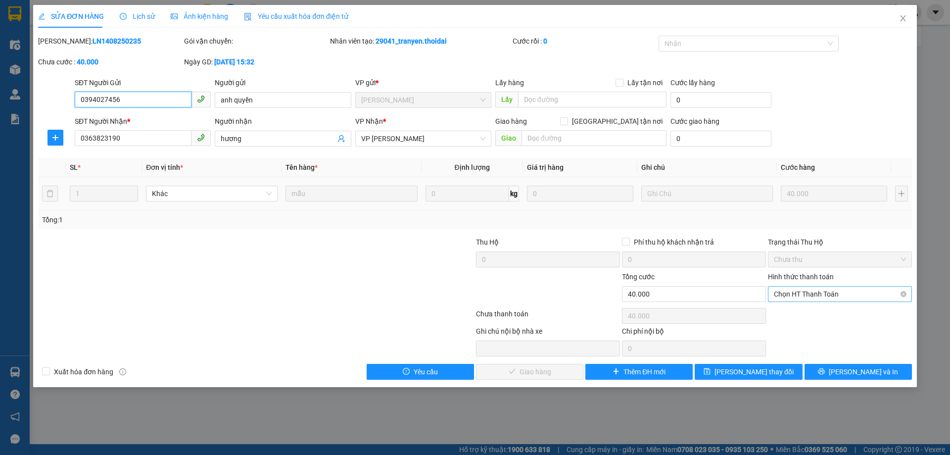
click at [813, 292] on span "Chọn HT Thanh Toán" at bounding box center [840, 294] width 132 height 15
click at [804, 315] on div "Tại văn phòng" at bounding box center [840, 313] width 132 height 11
type input "0"
drag, startPoint x: 520, startPoint y: 371, endPoint x: 724, endPoint y: 299, distance: 215.9
click at [520, 371] on span "[PERSON_NAME] và Giao hàng" at bounding box center [542, 371] width 95 height 11
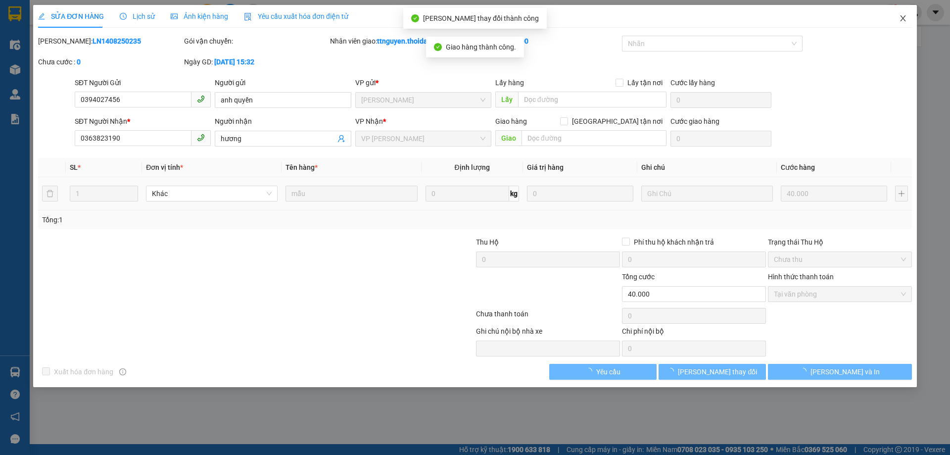
click at [905, 19] on icon "close" at bounding box center [903, 18] width 8 height 8
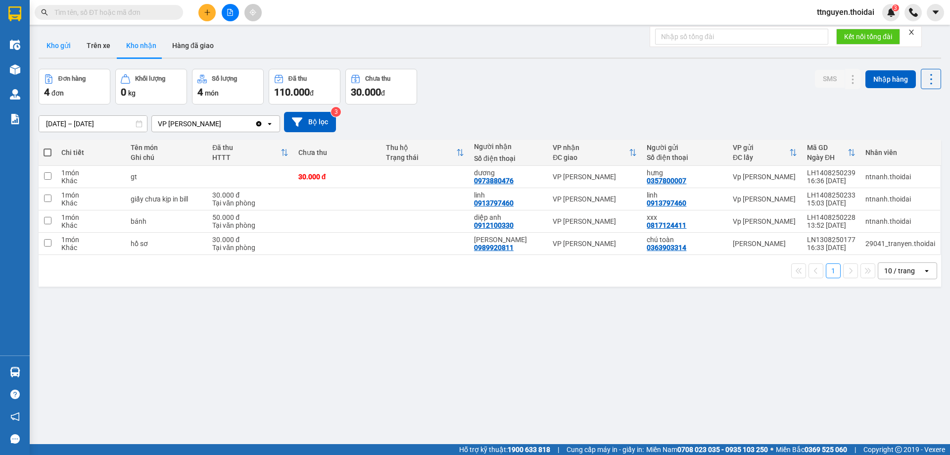
click at [58, 43] on button "Kho gửi" at bounding box center [59, 46] width 40 height 24
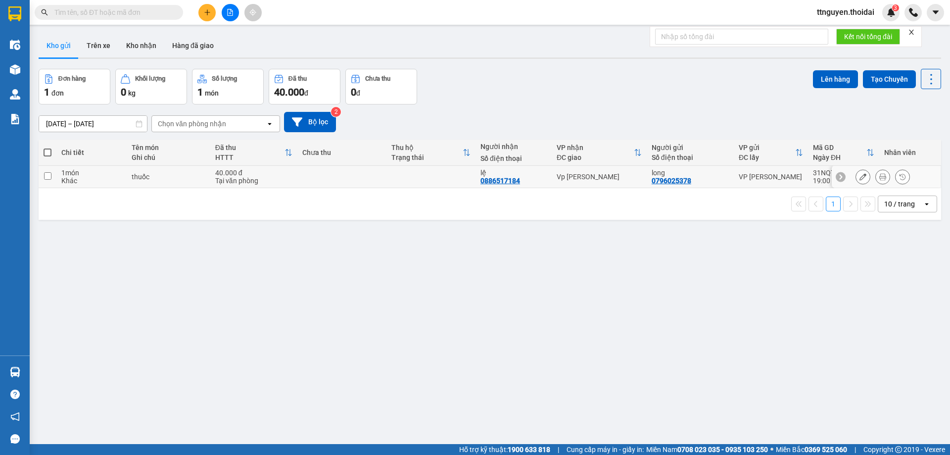
click at [48, 175] on input "checkbox" at bounding box center [47, 175] width 7 height 7
checkbox input "true"
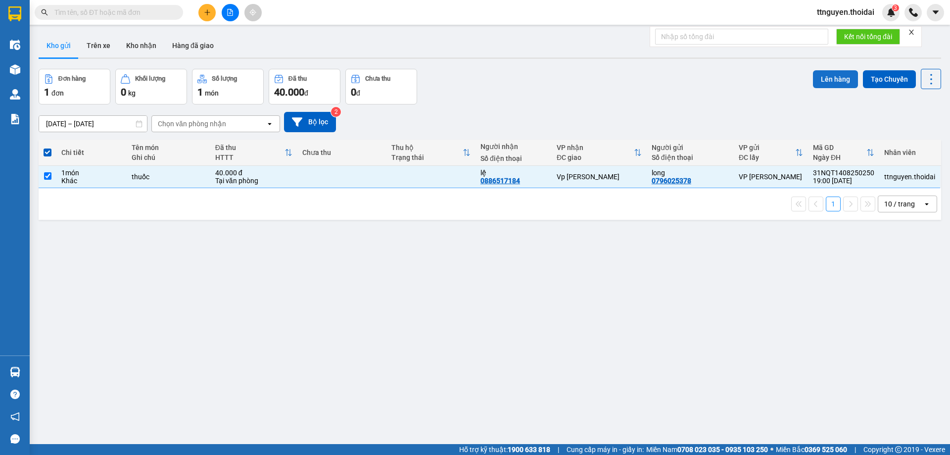
click at [823, 79] on button "Lên hàng" at bounding box center [835, 79] width 45 height 18
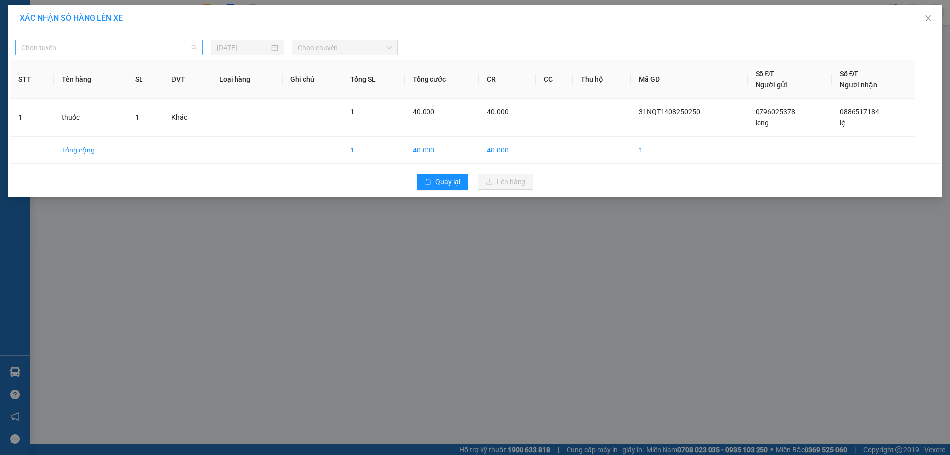
click at [105, 44] on span "Chọn tuyến" at bounding box center [109, 47] width 176 height 15
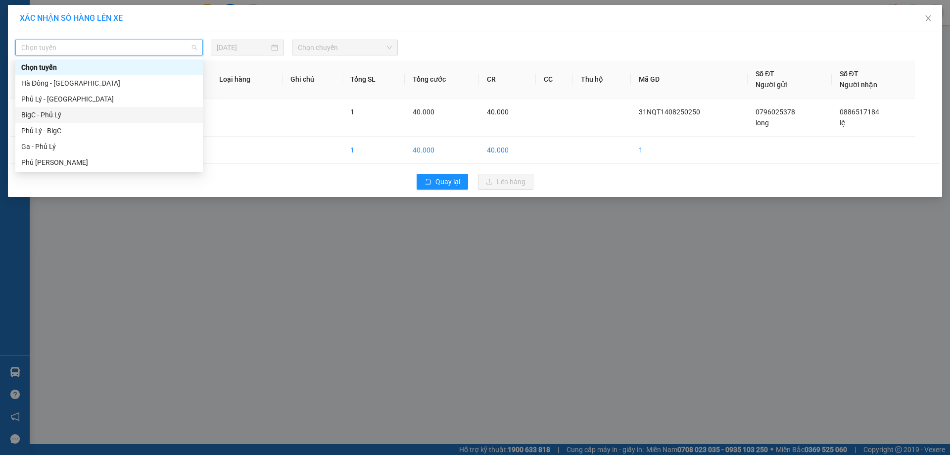
click at [46, 110] on div "BigC - Phủ Lý" at bounding box center [109, 114] width 176 height 11
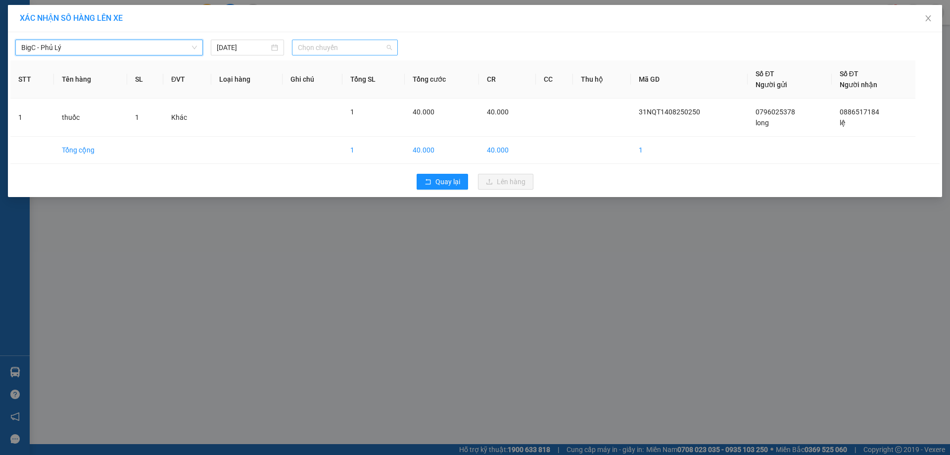
click at [325, 50] on span "Chọn chuyến" at bounding box center [345, 47] width 94 height 15
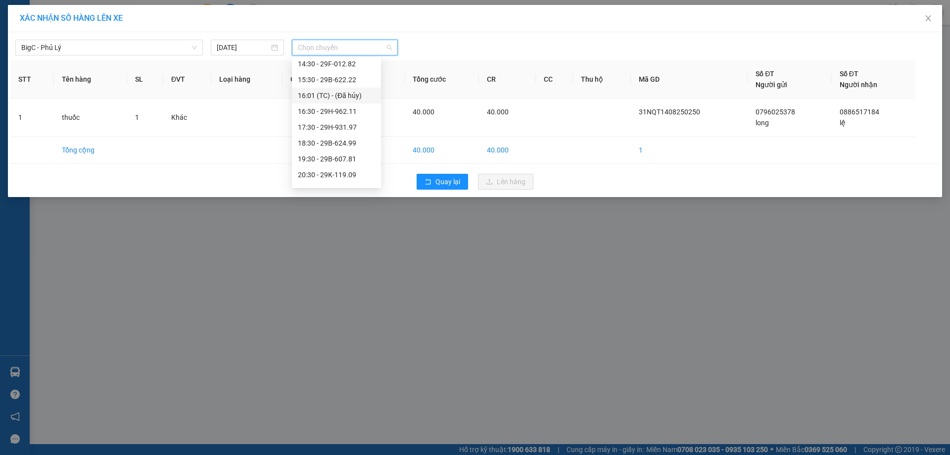
scroll to position [190, 0]
drag, startPoint x: 336, startPoint y: 146, endPoint x: 456, endPoint y: 188, distance: 127.4
click at [338, 146] on div "19:30 - 29B-607.81" at bounding box center [336, 146] width 77 height 11
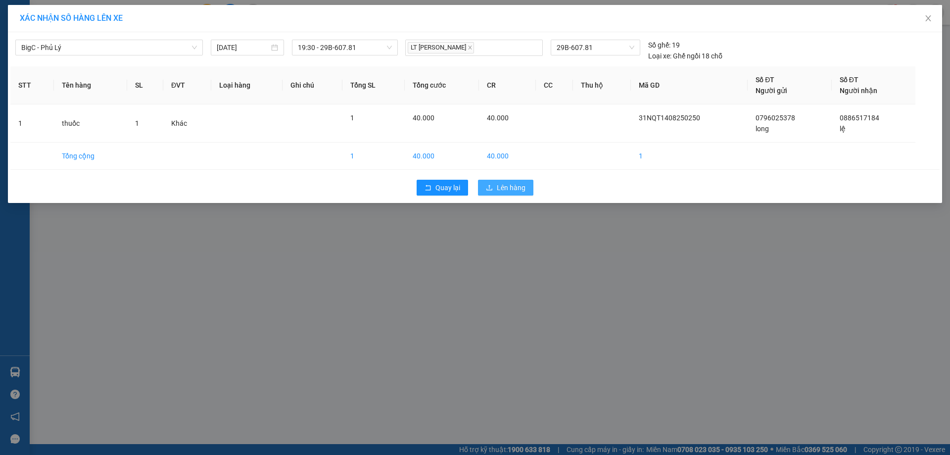
click at [505, 183] on span "Lên hàng" at bounding box center [511, 187] width 29 height 11
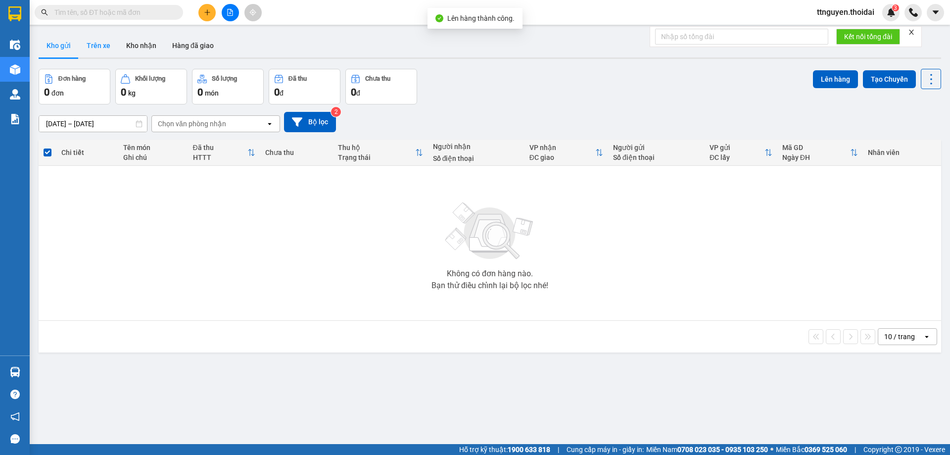
click at [97, 51] on button "Trên xe" at bounding box center [99, 46] width 40 height 24
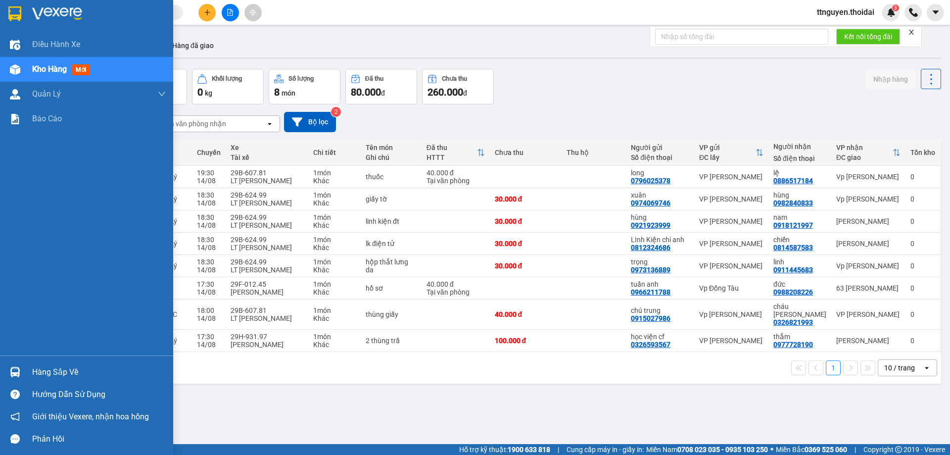
drag, startPoint x: 76, startPoint y: 372, endPoint x: 112, endPoint y: 376, distance: 36.4
click at [77, 372] on div "Hàng sắp về" at bounding box center [99, 372] width 134 height 15
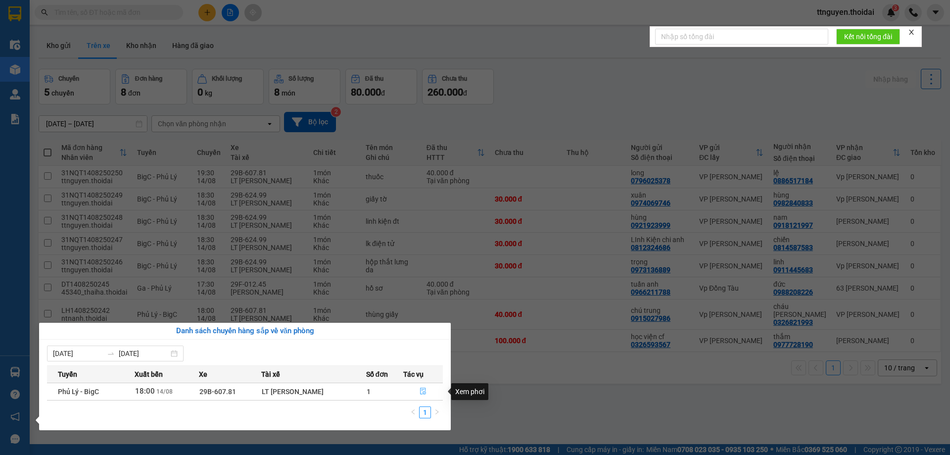
click at [425, 393] on icon "file-done" at bounding box center [423, 391] width 6 height 7
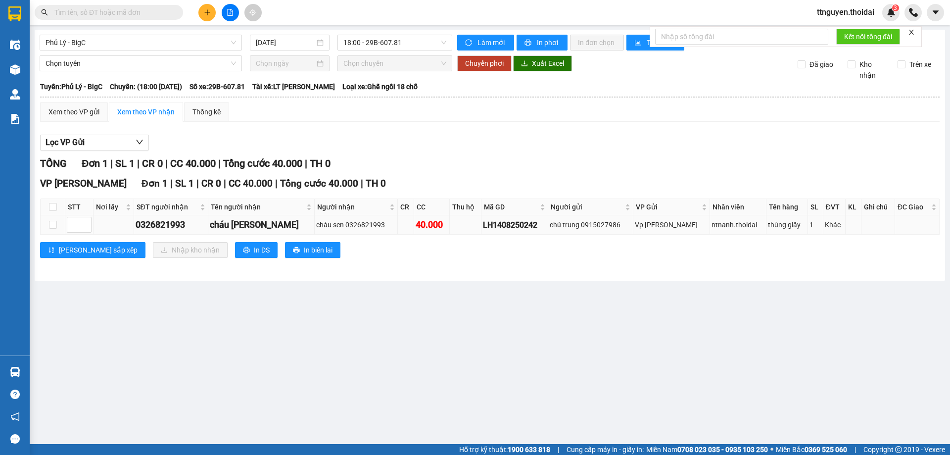
click at [57, 224] on td at bounding box center [53, 224] width 25 height 19
click at [51, 227] on input "checkbox" at bounding box center [53, 225] width 8 height 8
checkbox input "true"
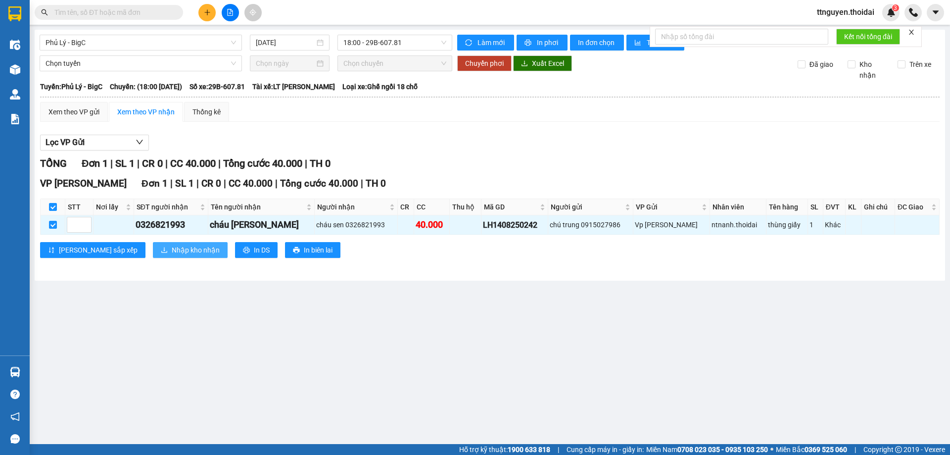
click at [172, 251] on span "Nhập kho nhận" at bounding box center [196, 250] width 48 height 11
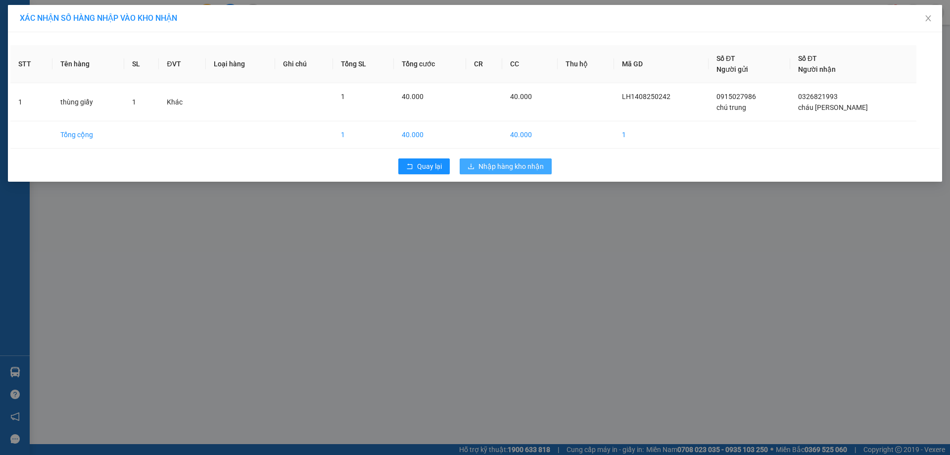
click at [538, 173] on button "Nhập hàng kho nhận" at bounding box center [506, 166] width 92 height 16
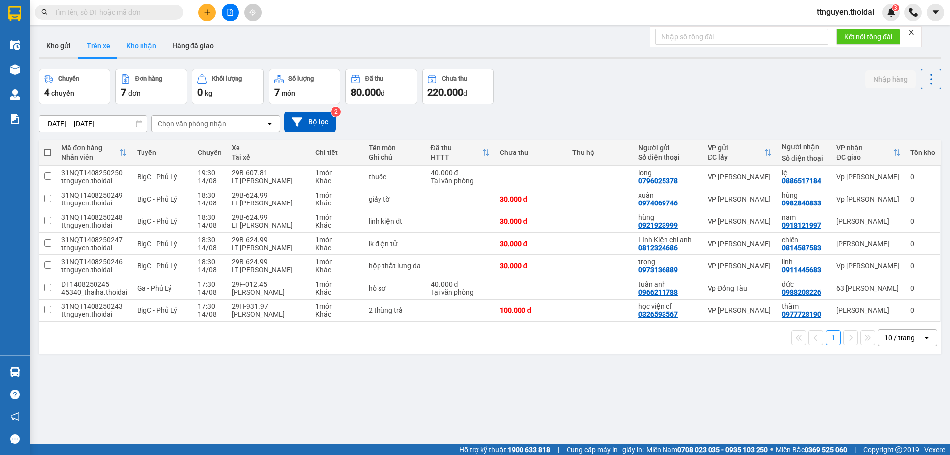
click at [148, 50] on button "Kho nhận" at bounding box center [141, 46] width 46 height 24
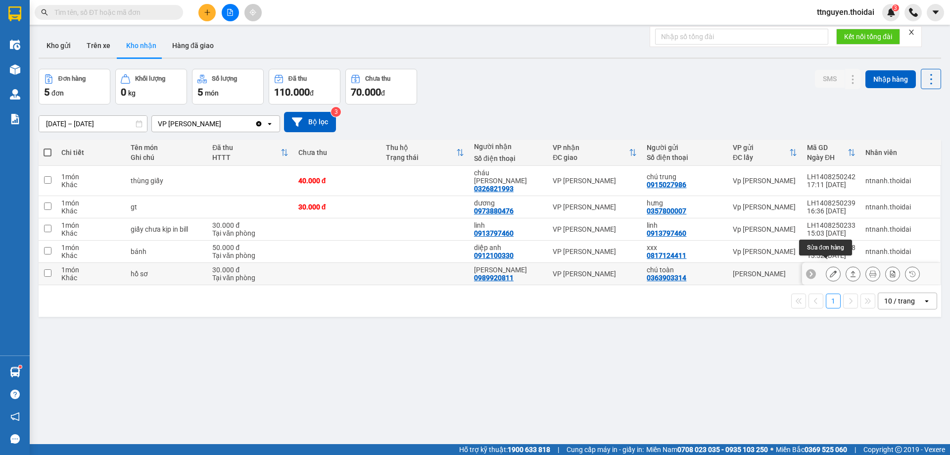
click at [830, 270] on icon at bounding box center [833, 273] width 7 height 7
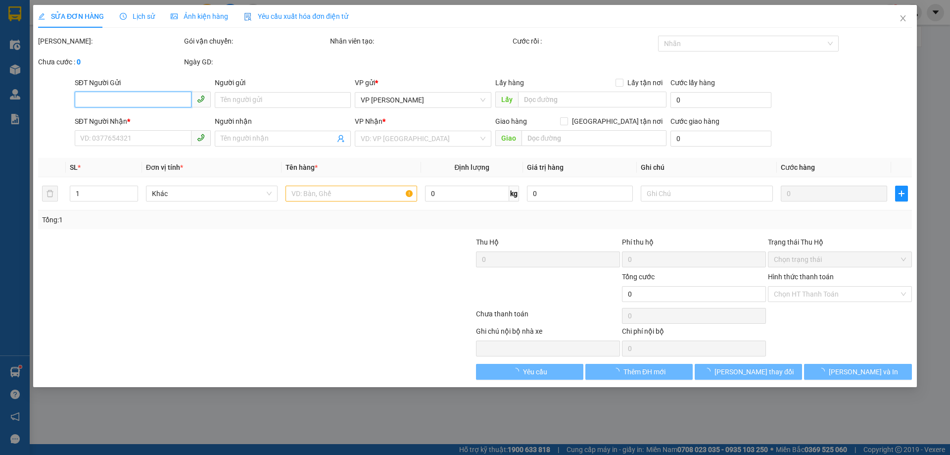
type input "0363903314"
type input "chú toàn"
type input "0989920811"
type input "[PERSON_NAME]"
type input "30.000"
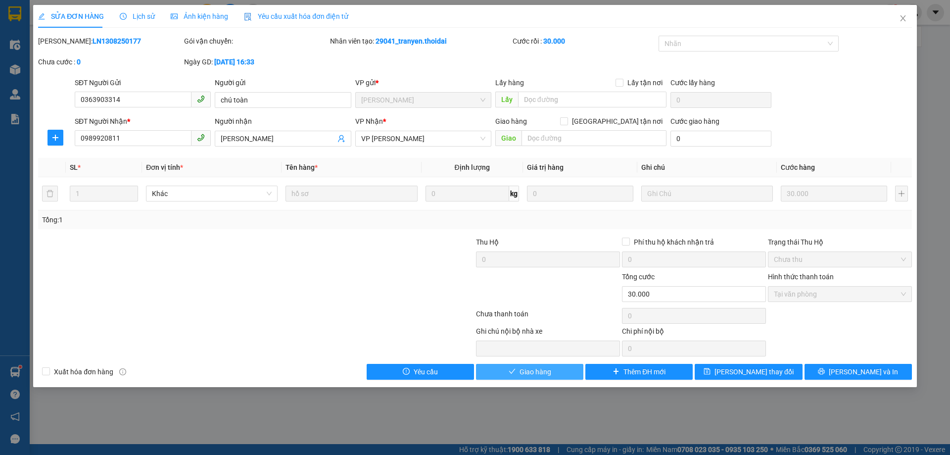
click at [551, 372] on span "Giao hàng" at bounding box center [536, 371] width 32 height 11
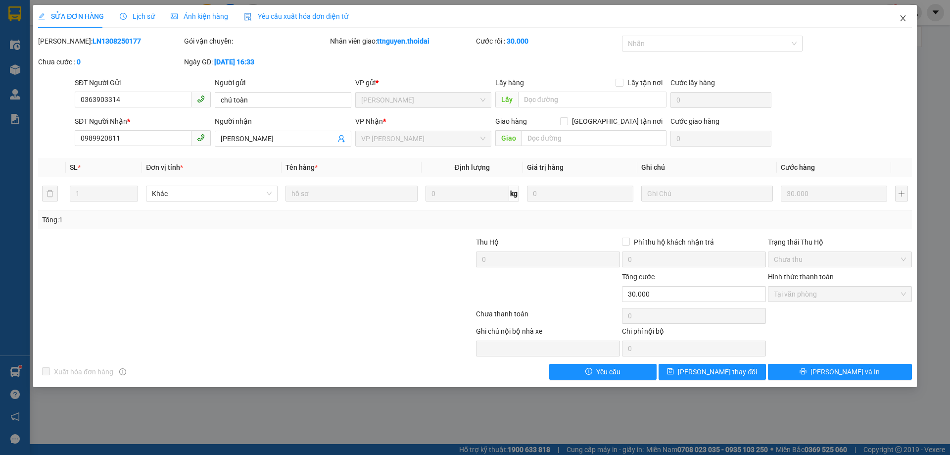
click at [900, 19] on icon "close" at bounding box center [903, 18] width 8 height 8
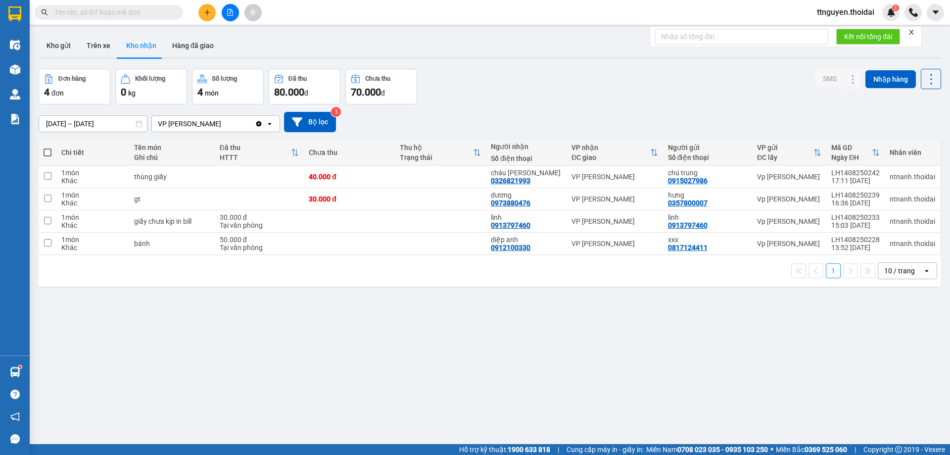
paste input "973136889"
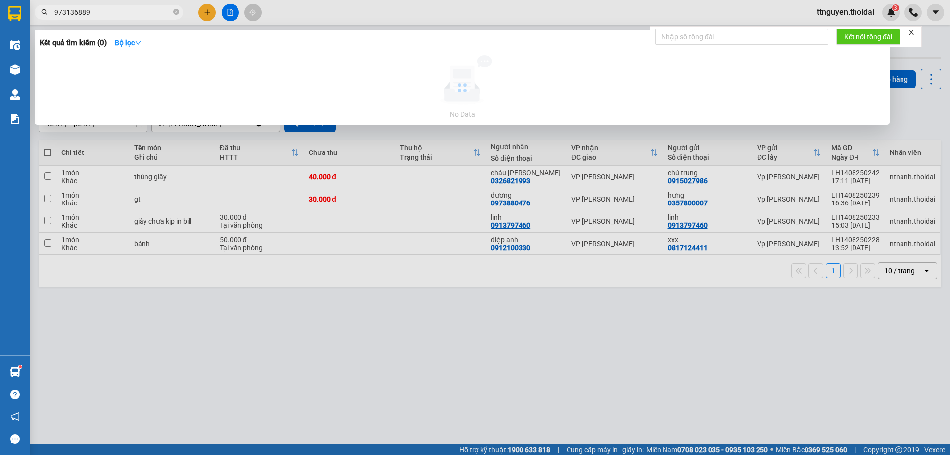
click at [54, 13] on input "973136889" at bounding box center [112, 12] width 117 height 11
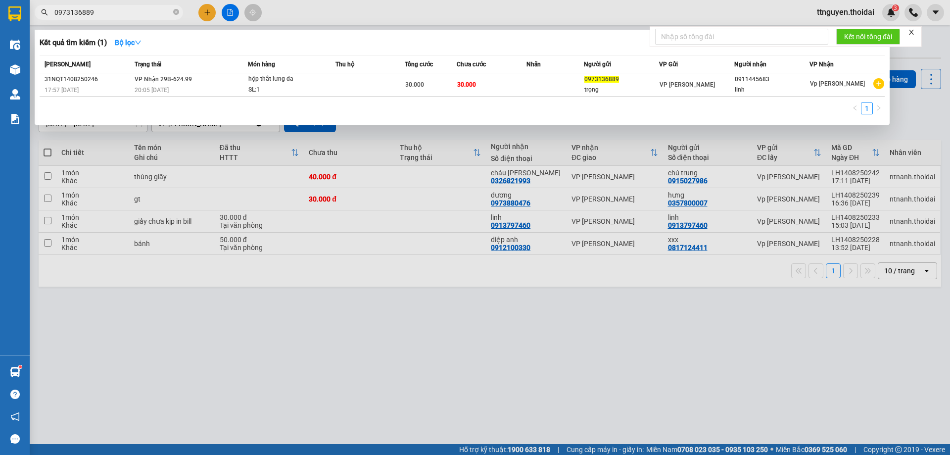
type input "0973136889"
click at [690, 324] on div at bounding box center [475, 227] width 950 height 455
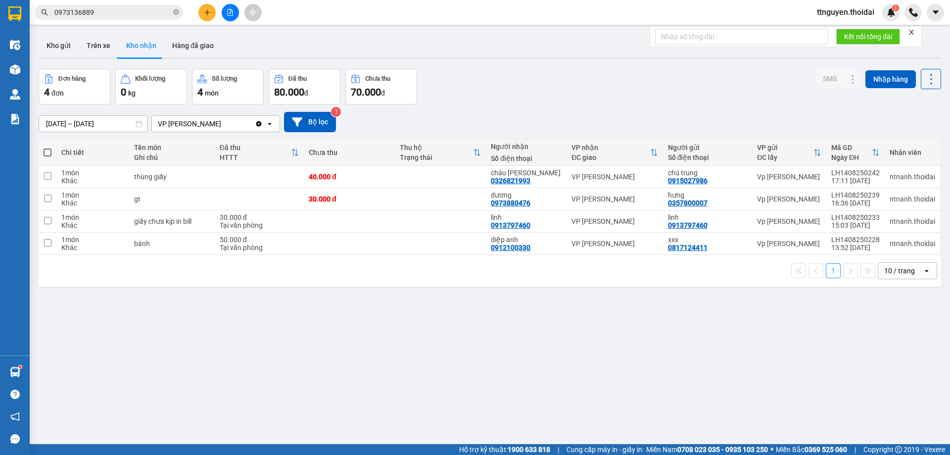
click at [207, 12] on icon "plus" at bounding box center [207, 11] width 0 height 5
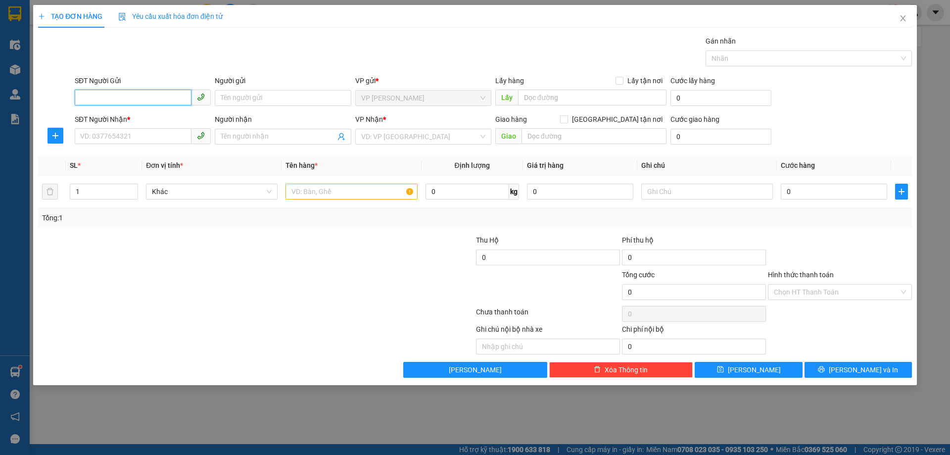
click at [153, 95] on input "SĐT Người Gửi" at bounding box center [133, 98] width 117 height 16
type input "0346901930"
click at [250, 95] on input "Người gửi" at bounding box center [283, 98] width 136 height 16
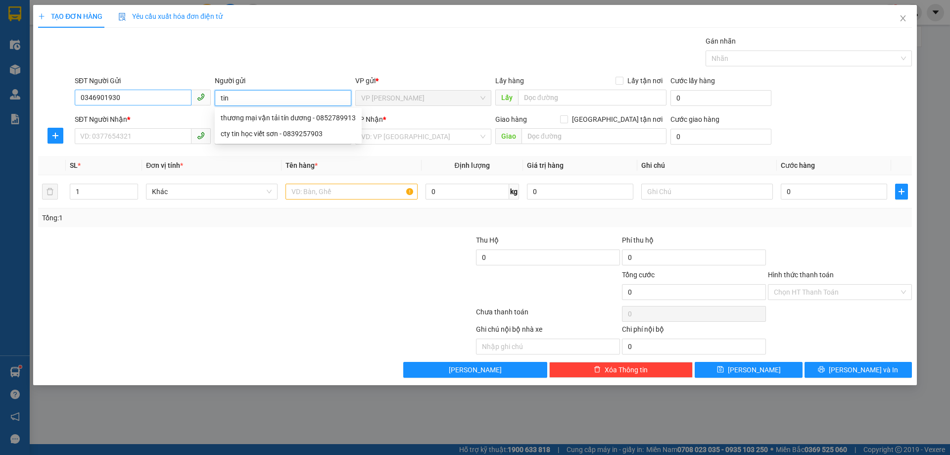
type input "tin"
drag, startPoint x: 135, startPoint y: 96, endPoint x: 63, endPoint y: 105, distance: 71.9
click at [63, 105] on div "SĐT Người Gửi 0346901930 0346901930 Người gửi tin VP gửi * VP [PERSON_NAME] Lấy…" at bounding box center [475, 92] width 876 height 35
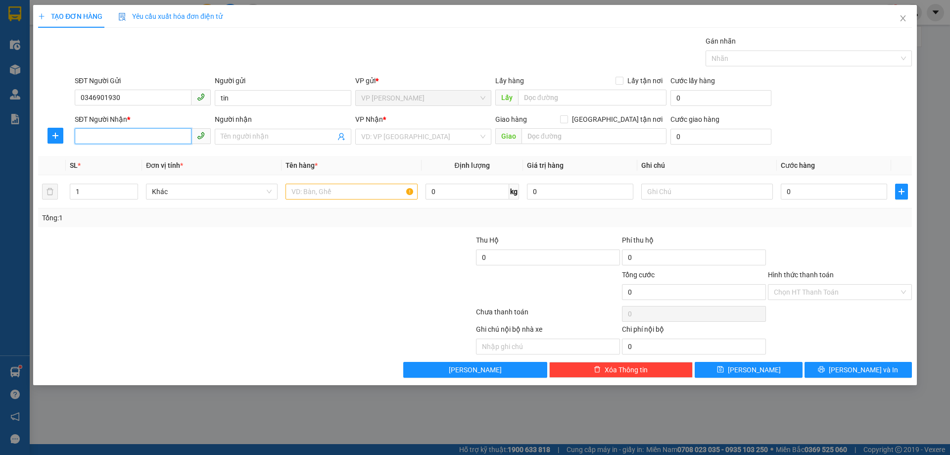
paste input "0346901930"
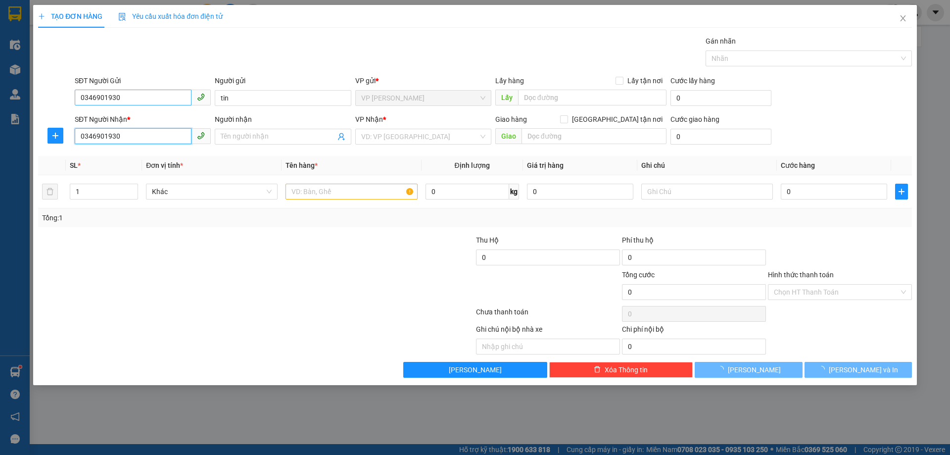
type input "0346901930"
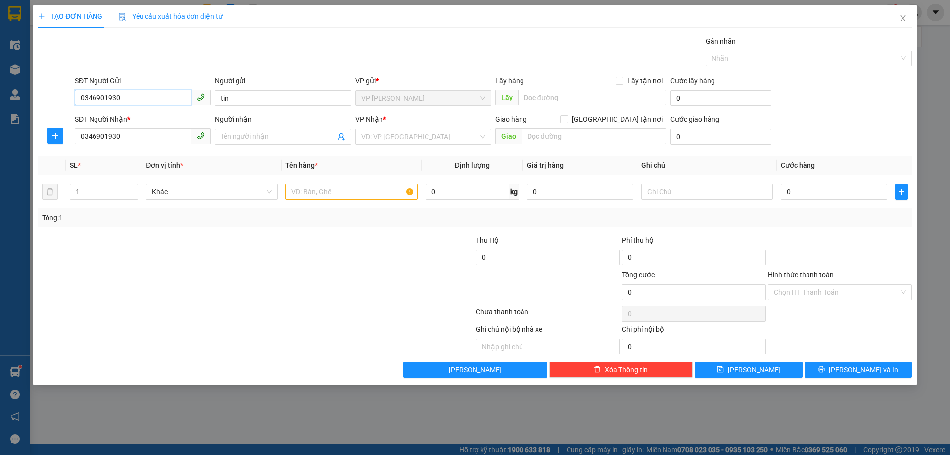
drag, startPoint x: 130, startPoint y: 98, endPoint x: 23, endPoint y: 105, distance: 106.7
click at [23, 105] on div "TẠO ĐƠN HÀNG Yêu cầu xuất hóa đơn điện tử Transit Pickup Surcharge Ids Transit …" at bounding box center [475, 227] width 950 height 455
type input "0971960427"
drag, startPoint x: 243, startPoint y: 98, endPoint x: 174, endPoint y: 110, distance: 69.4
click at [174, 110] on form "SĐT Người Gửi 0971960427 Người gửi tin tin VP gửi * VP [PERSON_NAME] Lấy hàng L…" at bounding box center [475, 111] width 874 height 73
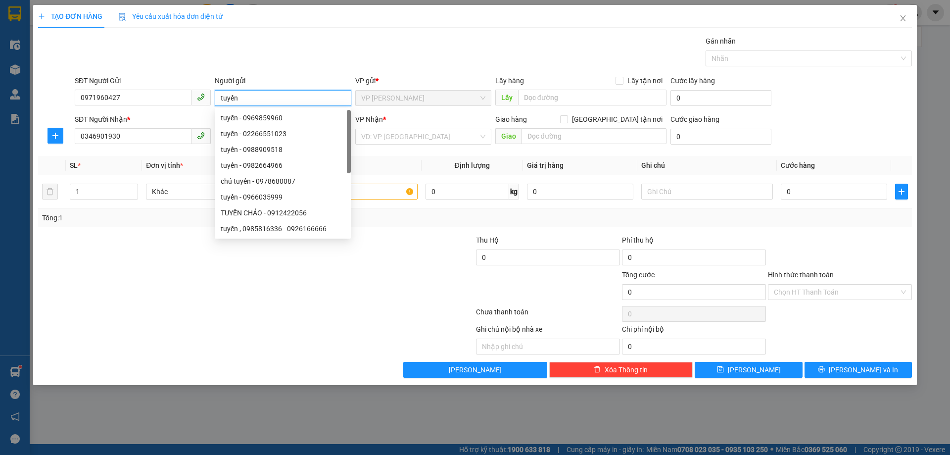
type input "tuyến"
drag, startPoint x: 198, startPoint y: 161, endPoint x: 233, endPoint y: 142, distance: 39.9
click at [199, 161] on th "Đơn vị tính *" at bounding box center [212, 165] width 140 height 19
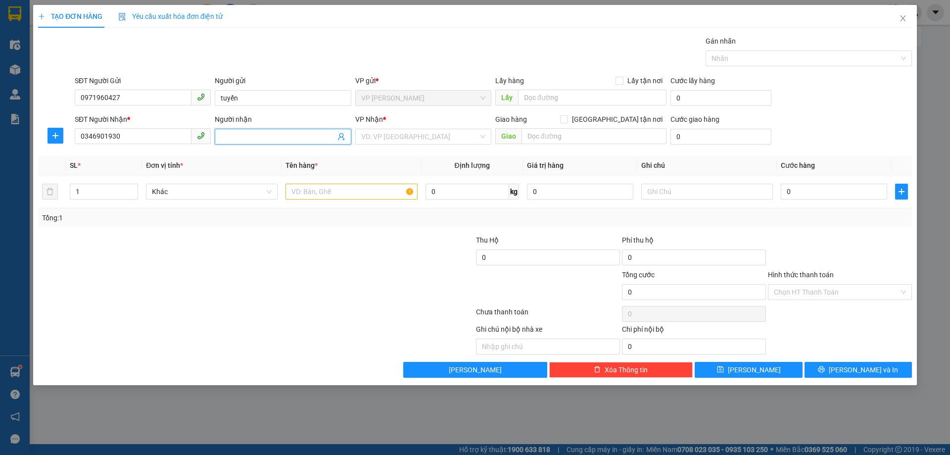
click at [250, 135] on input "Người nhận" at bounding box center [278, 136] width 114 height 11
type input "tin"
click at [154, 261] on div at bounding box center [183, 252] width 292 height 35
click at [349, 192] on input "text" at bounding box center [352, 192] width 132 height 16
type input "lap top"
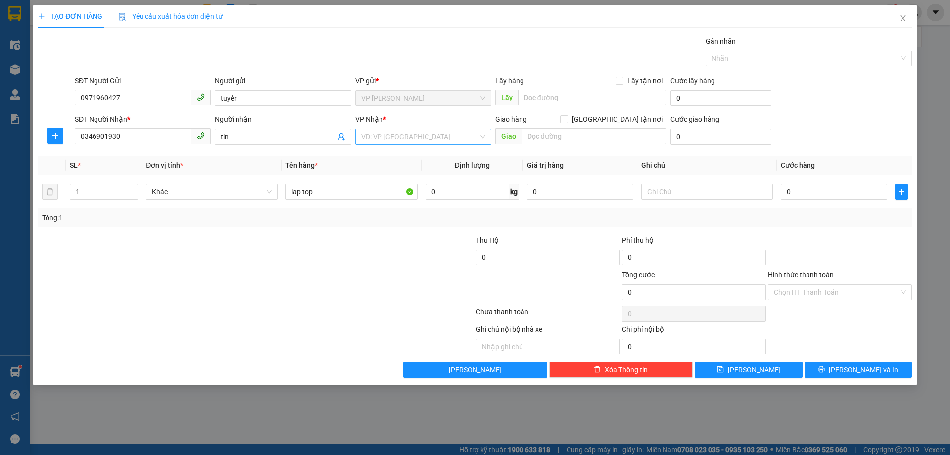
click at [408, 139] on input "search" at bounding box center [419, 136] width 117 height 15
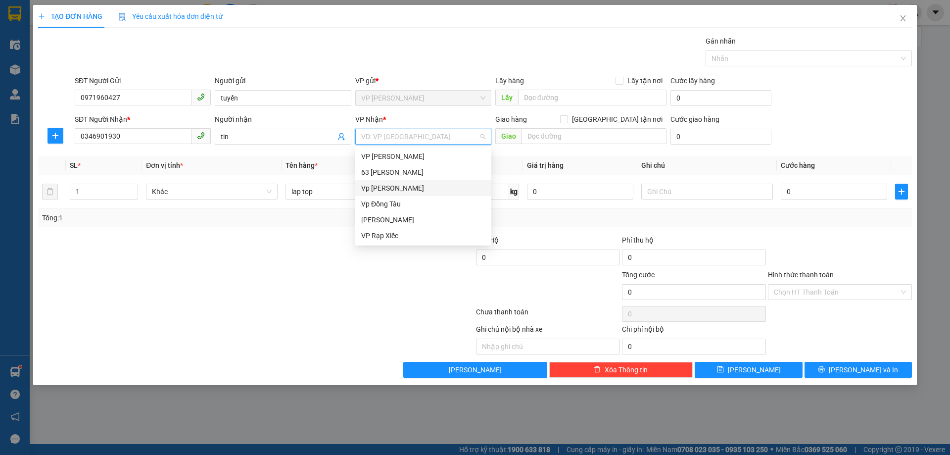
click at [407, 185] on div "Vp [PERSON_NAME]" at bounding box center [423, 188] width 124 height 11
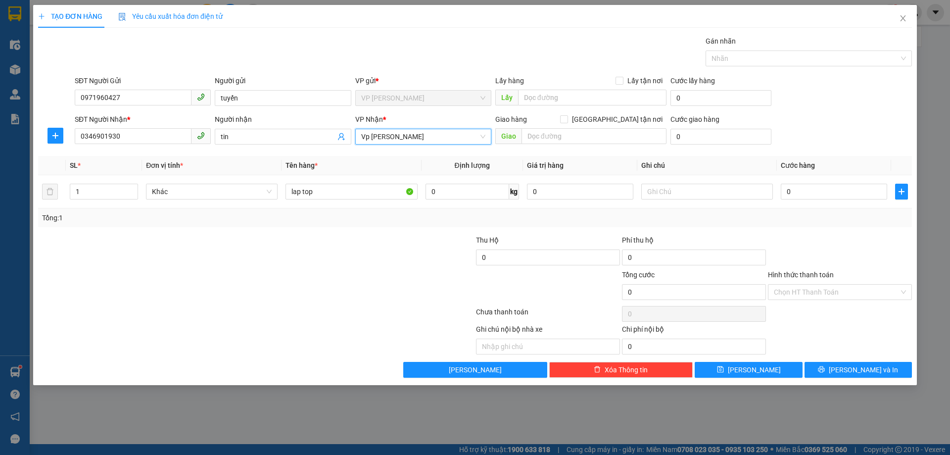
click at [408, 142] on span "Vp [PERSON_NAME]" at bounding box center [423, 136] width 124 height 15
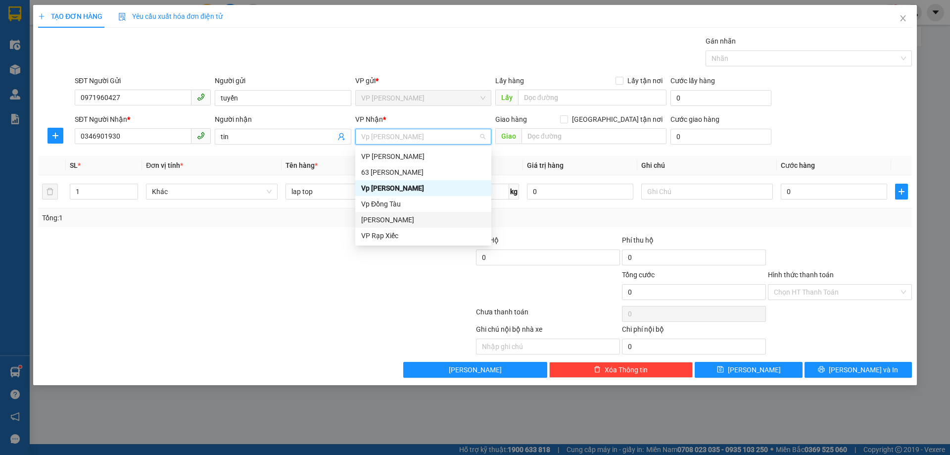
click at [389, 218] on div "[PERSON_NAME]" at bounding box center [423, 219] width 124 height 11
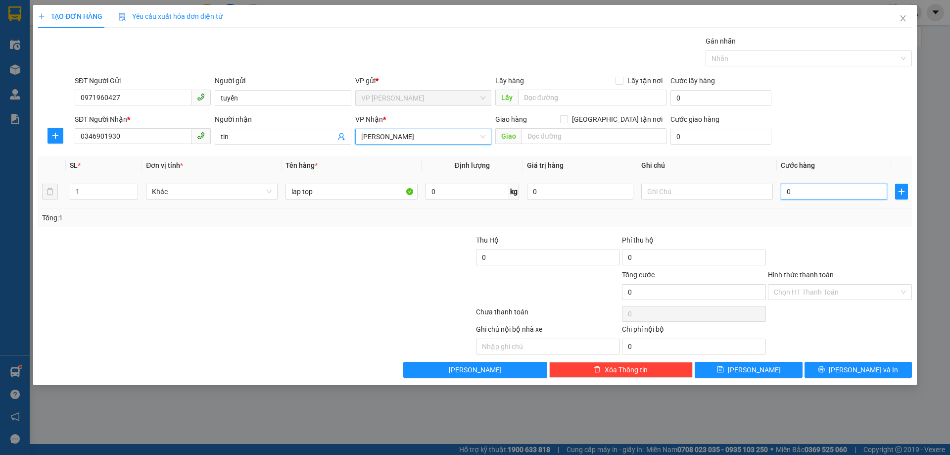
click at [827, 189] on input "0" at bounding box center [834, 192] width 106 height 16
type input "05"
type input "5"
type input "050"
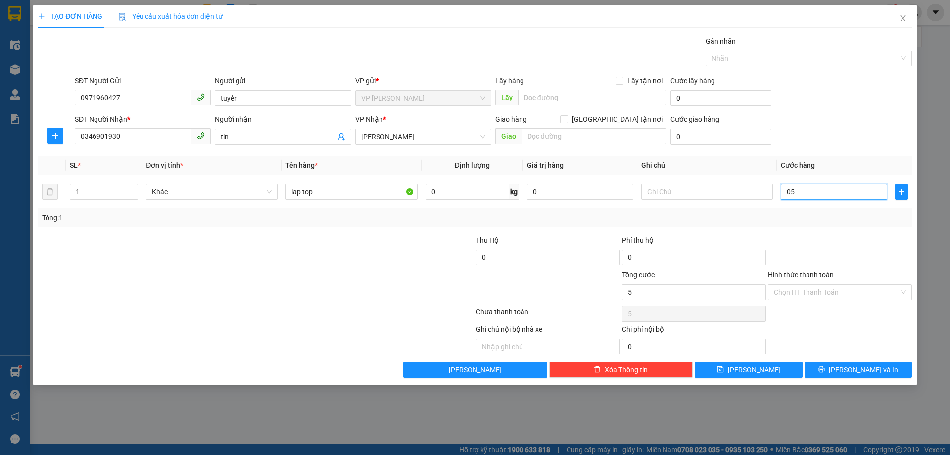
type input "50"
type input "50.000"
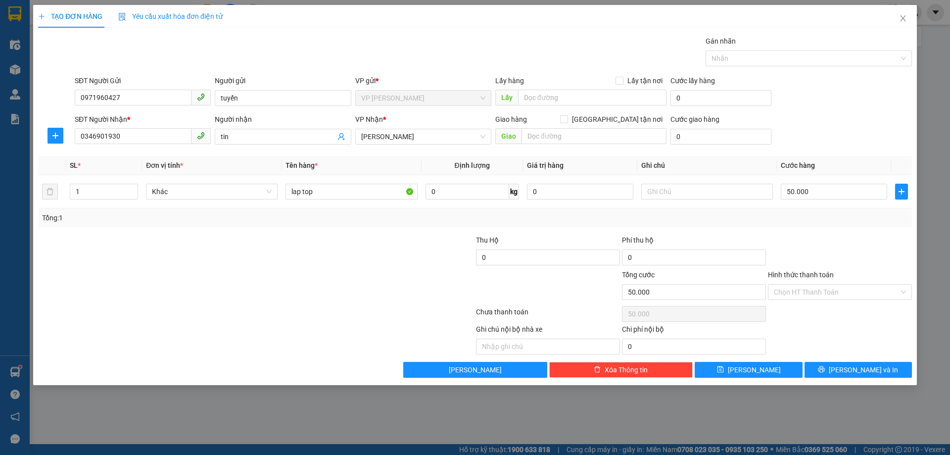
click at [844, 229] on div "Transit Pickup Surcharge Ids Transit Deliver Surcharge Ids Transit Deliver Surc…" at bounding box center [475, 207] width 874 height 342
click at [861, 367] on span "[PERSON_NAME] và In" at bounding box center [863, 369] width 69 height 11
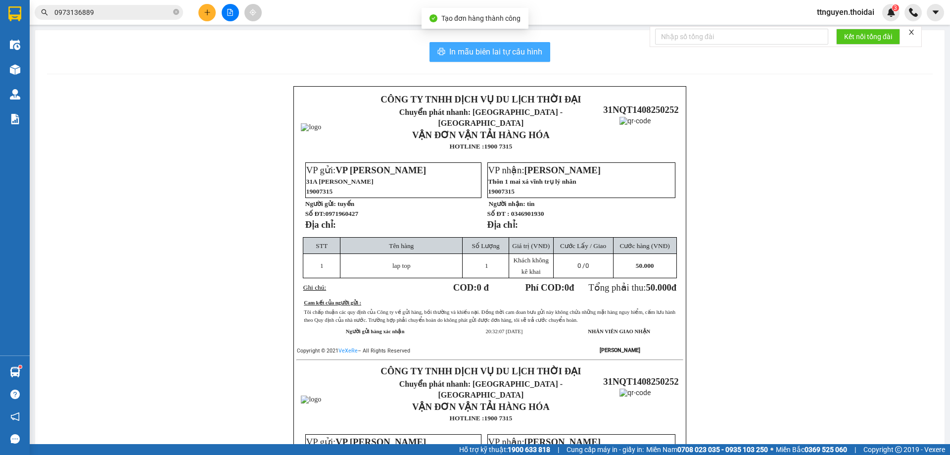
click at [483, 54] on span "In mẫu biên lai tự cấu hình" at bounding box center [495, 52] width 93 height 12
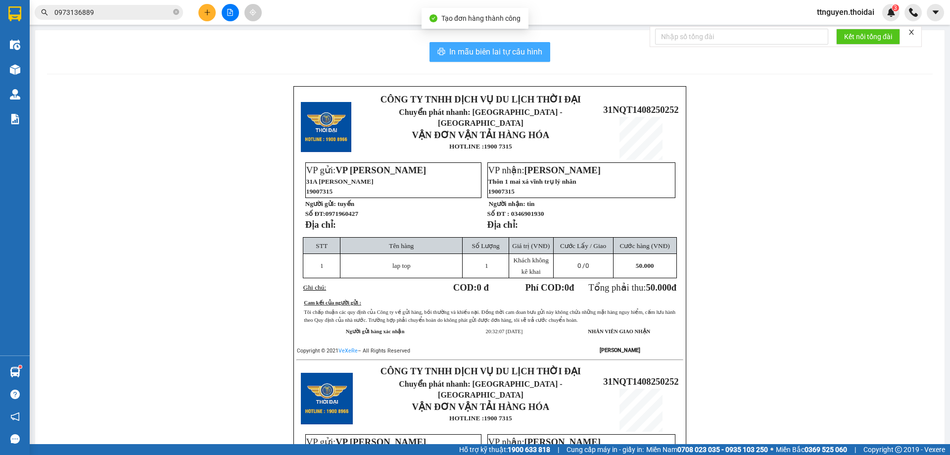
click at [430, 42] on button "In mẫu biên lai tự cấu hình" at bounding box center [490, 52] width 121 height 20
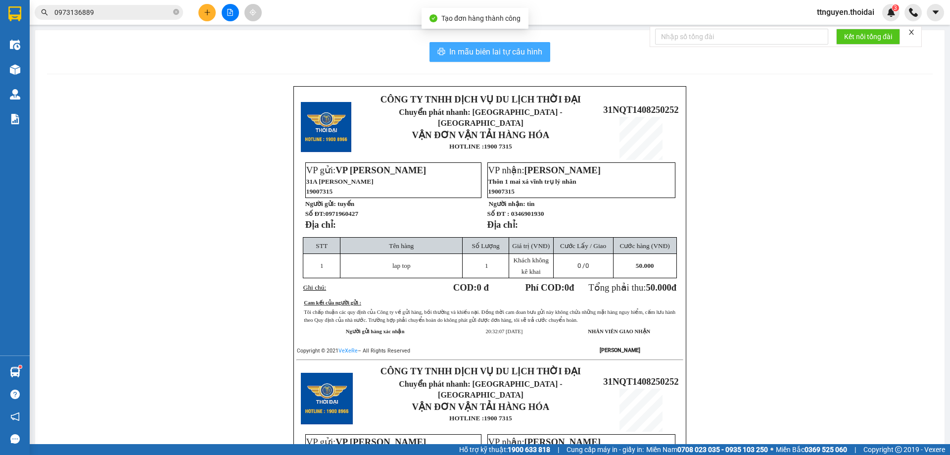
click at [430, 42] on button "In mẫu biên lai tự cấu hình" at bounding box center [490, 52] width 121 height 20
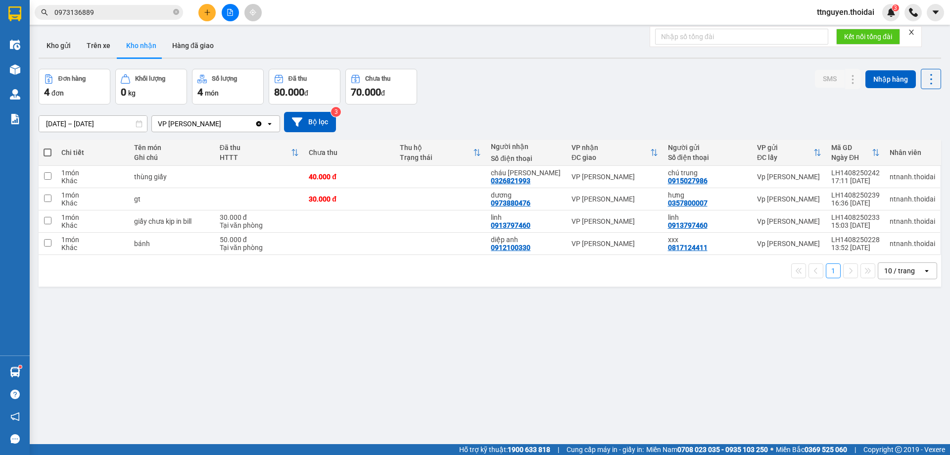
click at [62, 30] on div "ver 1.8.138 Kho gửi Trên xe Kho nhận Hàng đã giao Đơn hàng 4 đơn Khối lượng 0 k…" at bounding box center [490, 257] width 911 height 455
click at [63, 43] on button "Kho gửi" at bounding box center [59, 46] width 40 height 24
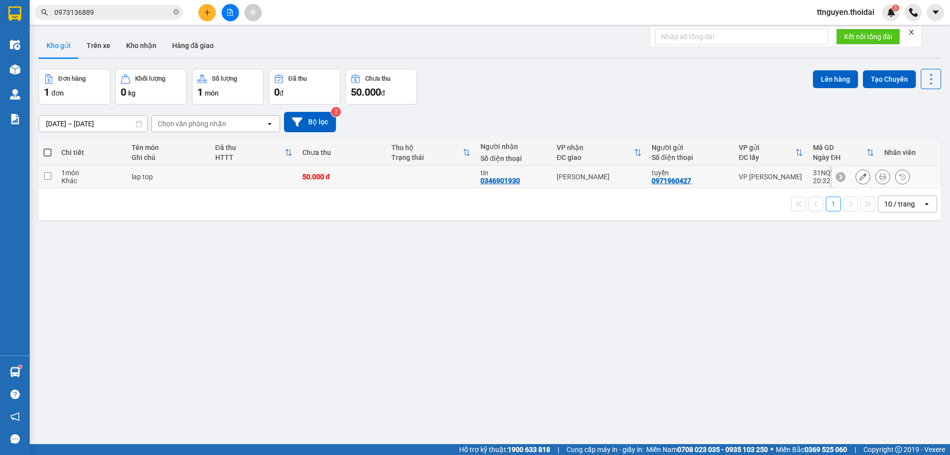
click at [51, 177] on input "checkbox" at bounding box center [47, 175] width 7 height 7
checkbox input "true"
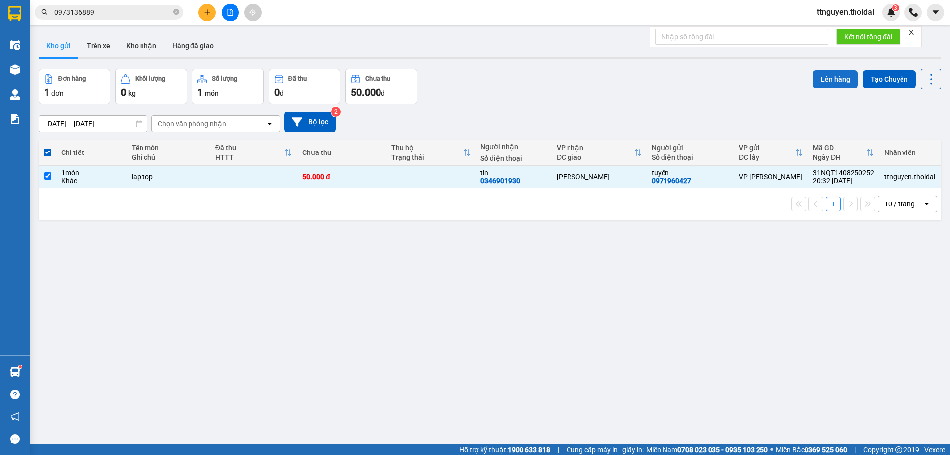
click at [823, 71] on button "Lên hàng" at bounding box center [835, 79] width 45 height 18
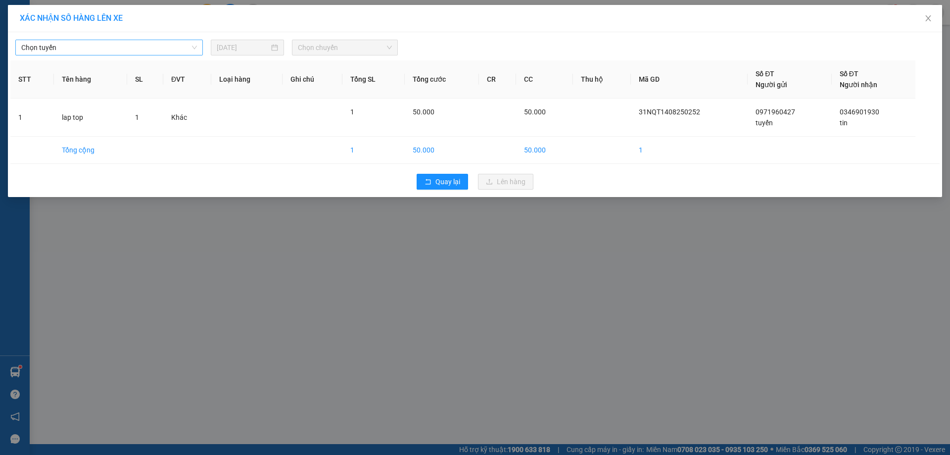
click at [137, 49] on span "Chọn tuyến" at bounding box center [109, 47] width 176 height 15
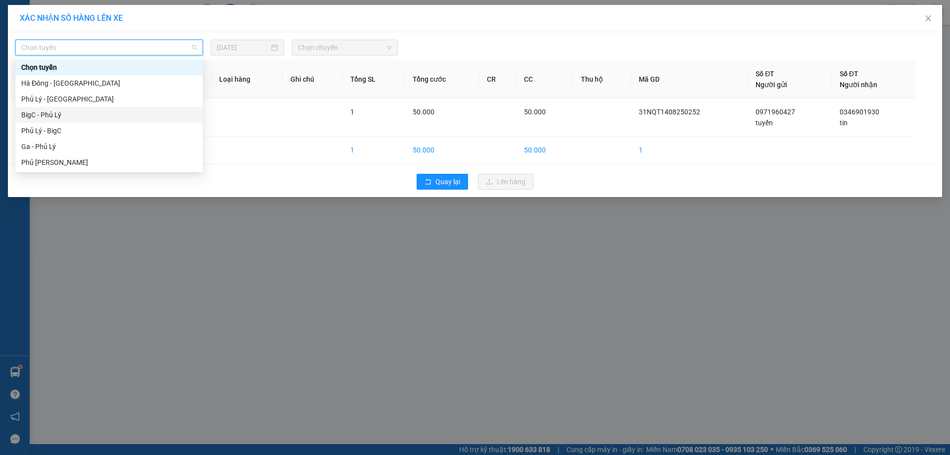
click at [72, 111] on div "BigC - Phủ Lý" at bounding box center [109, 114] width 176 height 11
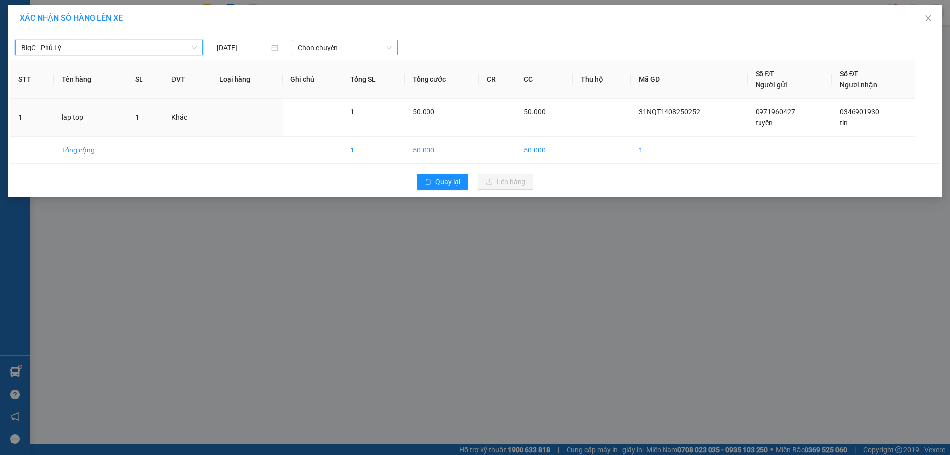
click at [321, 49] on span "Chọn chuyến" at bounding box center [345, 47] width 94 height 15
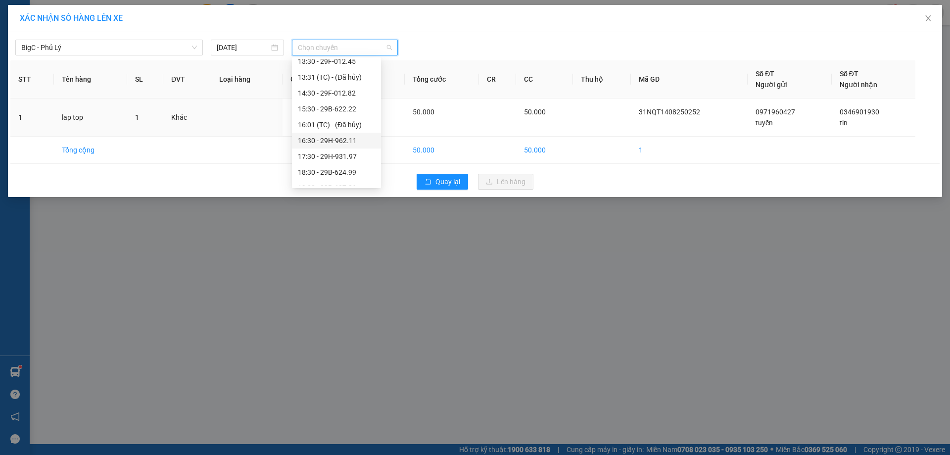
scroll to position [190, 0]
click at [348, 165] on div "20:30 - 29K-119.09" at bounding box center [336, 162] width 77 height 11
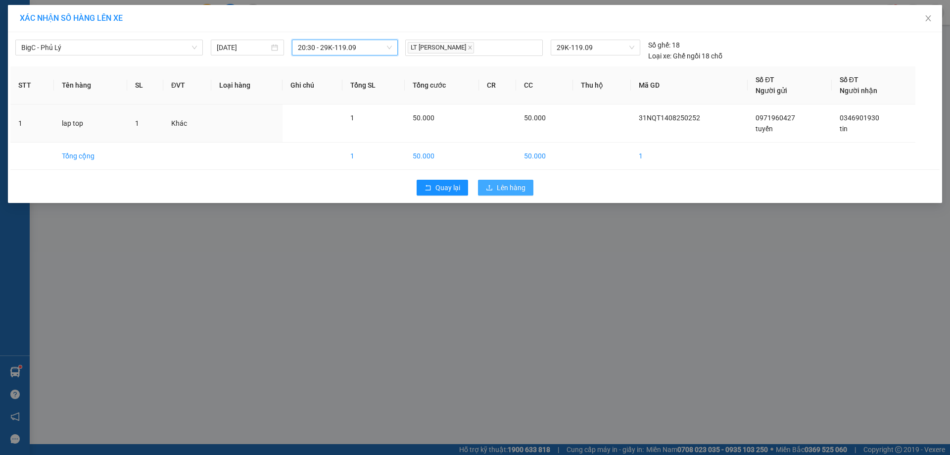
click at [497, 185] on button "Lên hàng" at bounding box center [505, 188] width 55 height 16
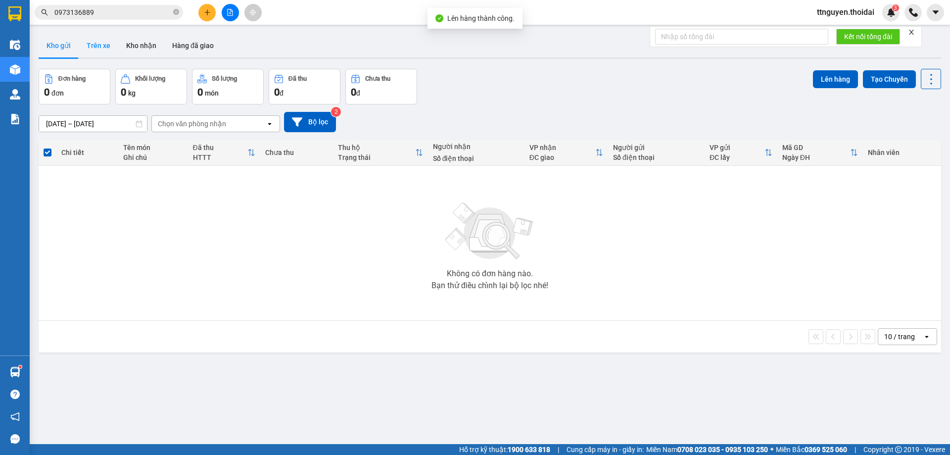
click at [102, 50] on button "Trên xe" at bounding box center [99, 46] width 40 height 24
